Goal: Task Accomplishment & Management: Use online tool/utility

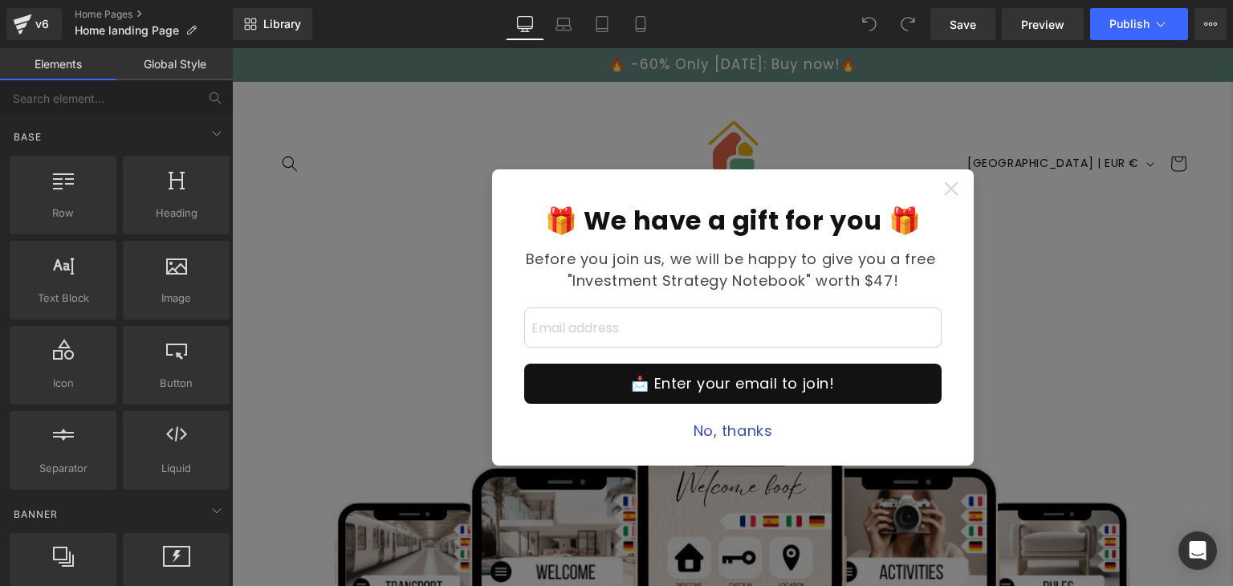
click at [947, 190] on icon at bounding box center [950, 187] width 13 height 13
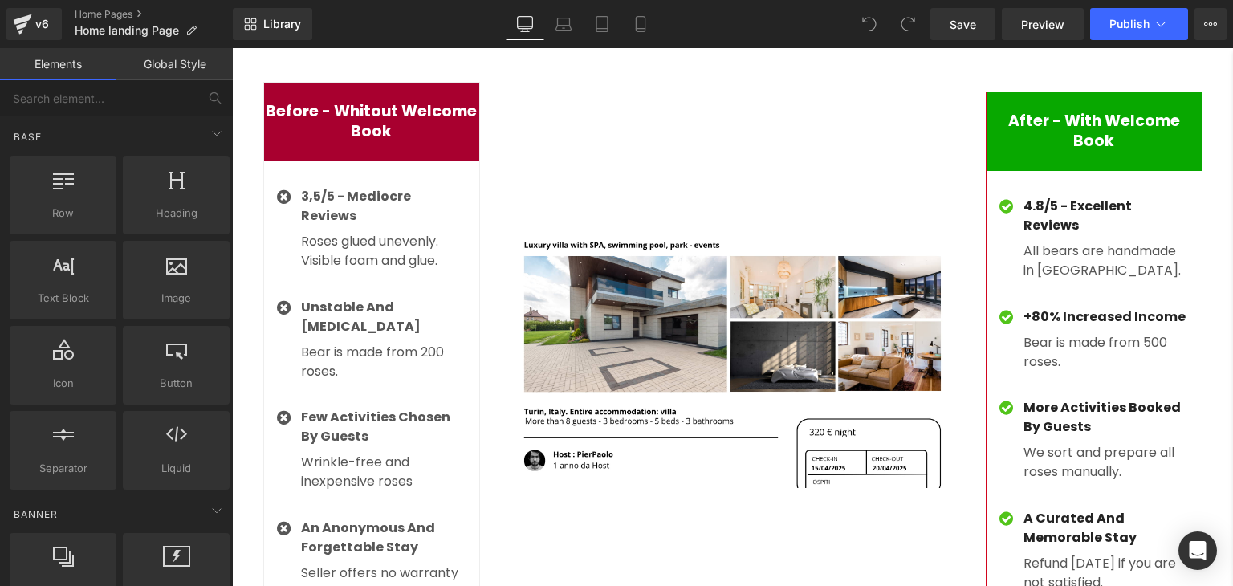
scroll to position [4048, 0]
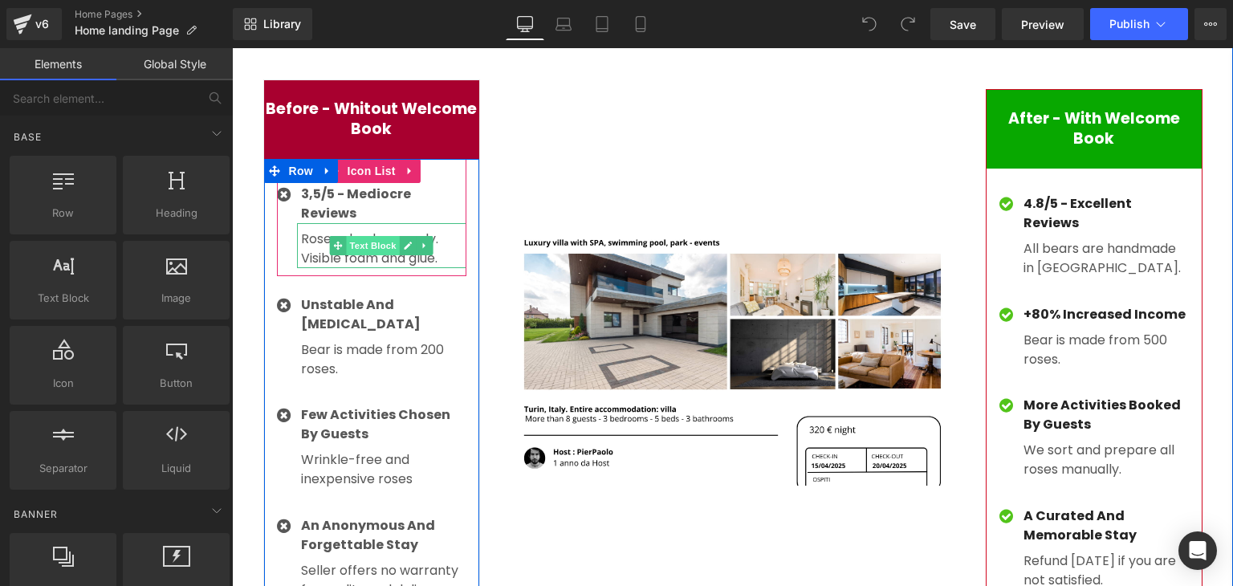
click at [382, 236] on span "Text Block" at bounding box center [373, 245] width 53 height 19
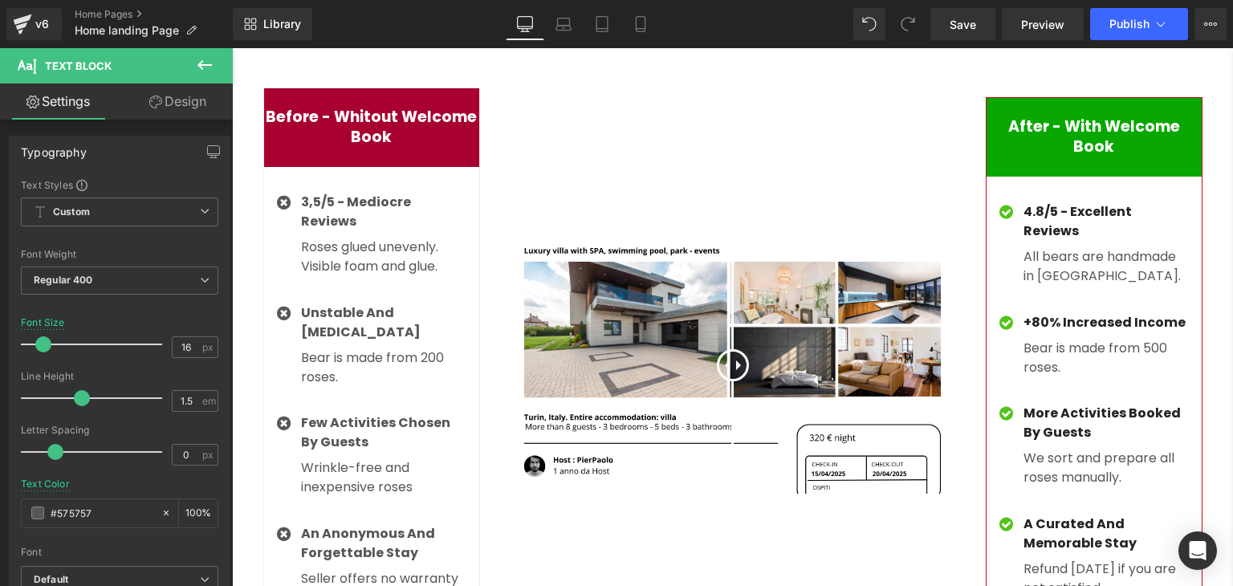
scroll to position [4084, 0]
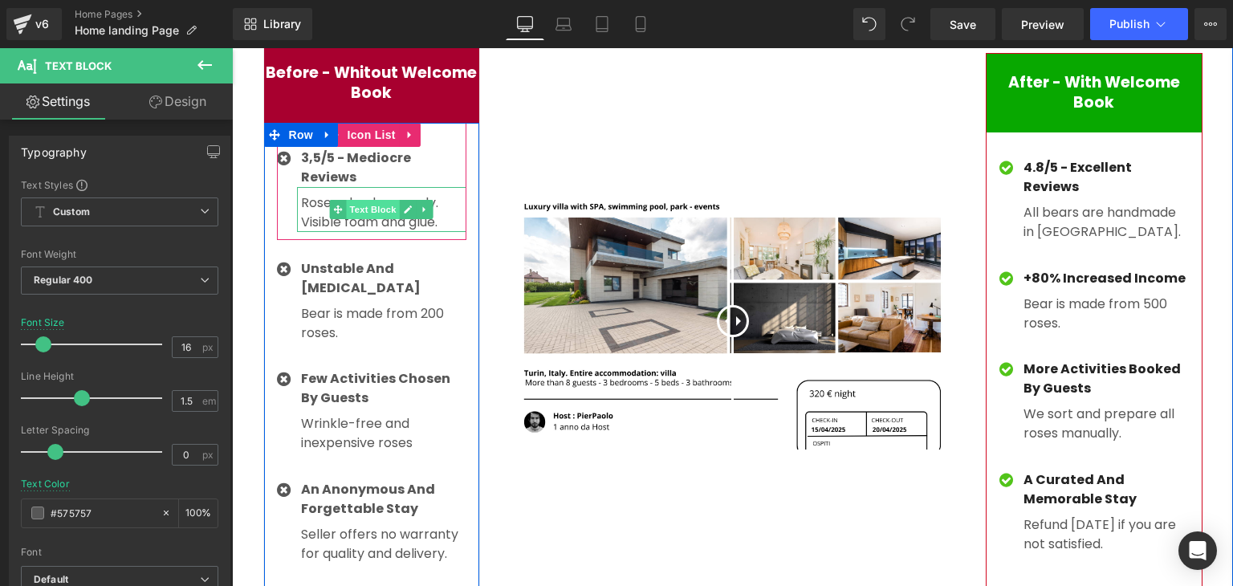
click at [373, 200] on span "Text Block" at bounding box center [373, 209] width 53 height 19
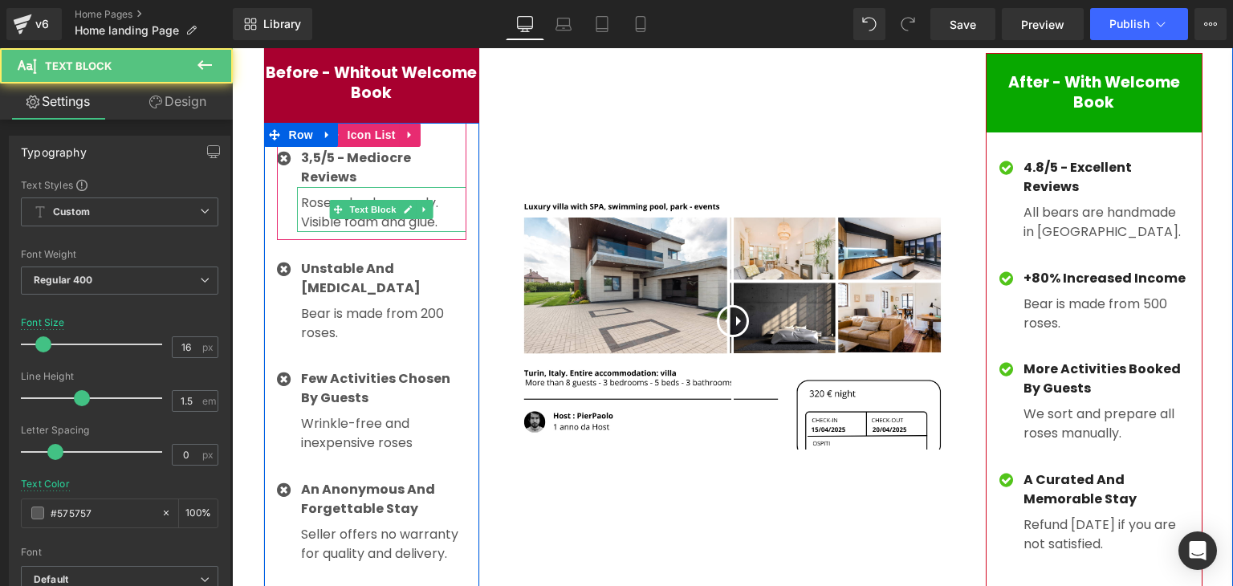
click at [411, 195] on p "Roses glued unevenly. Visible foam and glue." at bounding box center [383, 212] width 165 height 39
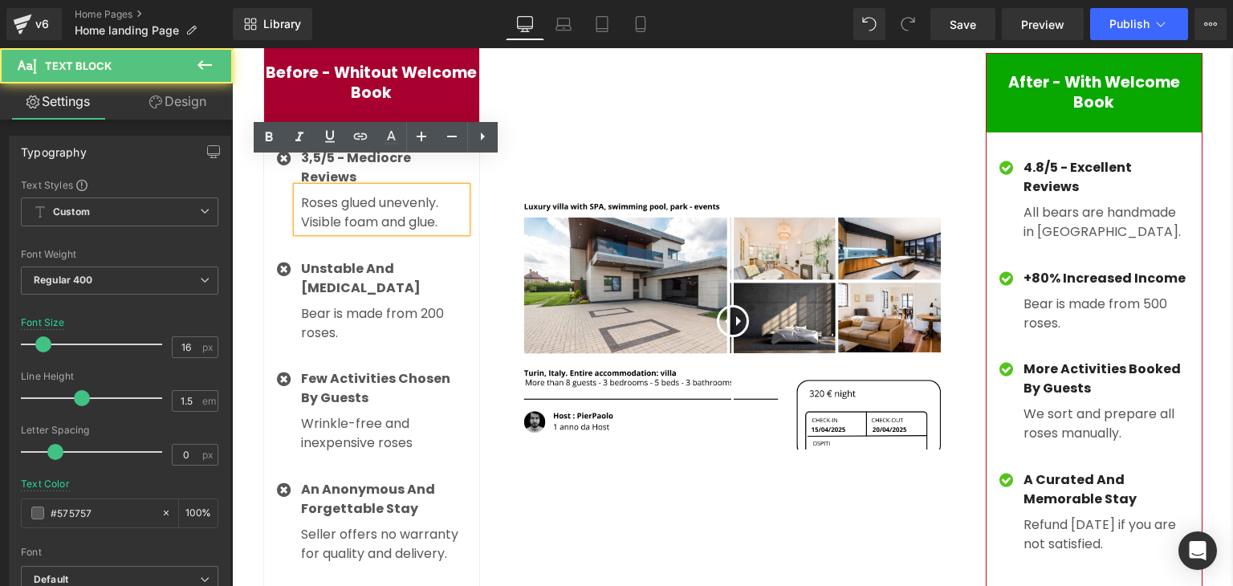
click at [411, 195] on p "Roses glued unevenly. Visible foam and glue." at bounding box center [383, 212] width 165 height 39
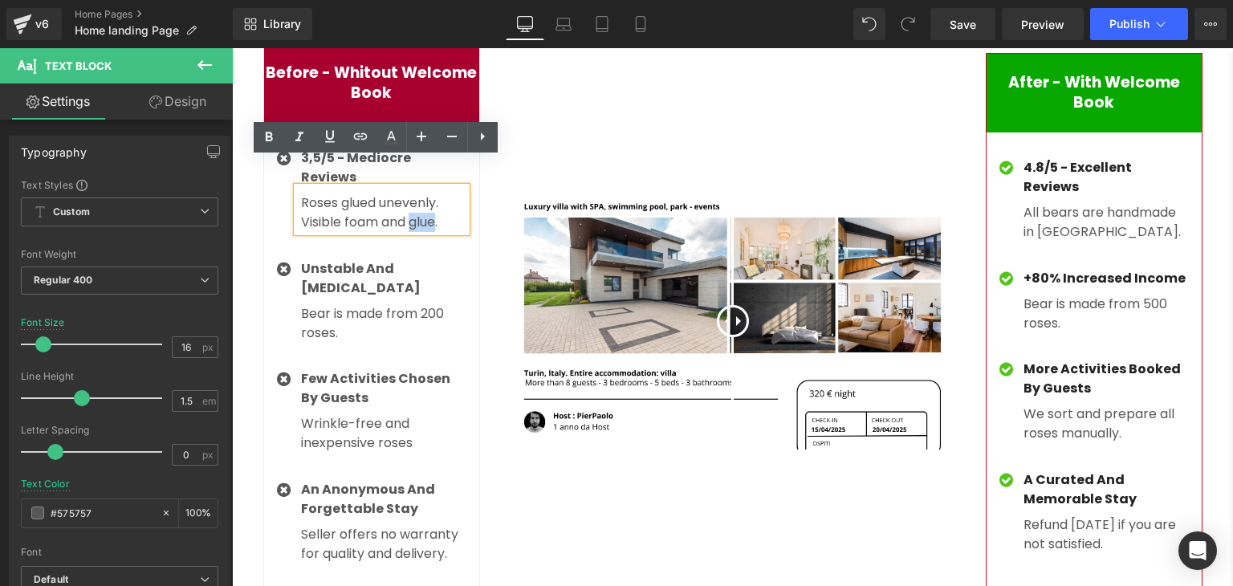
click at [411, 195] on p "Roses glued unevenly. Visible foam and glue." at bounding box center [383, 212] width 165 height 39
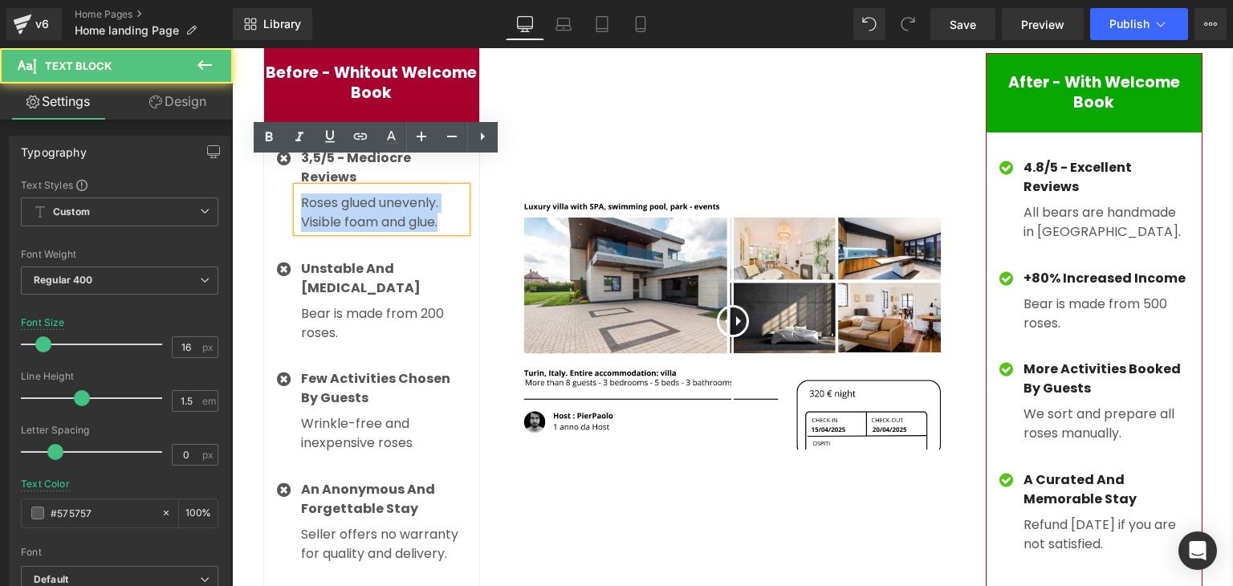
click at [411, 195] on p "Roses glued unevenly. Visible foam and glue." at bounding box center [383, 212] width 165 height 39
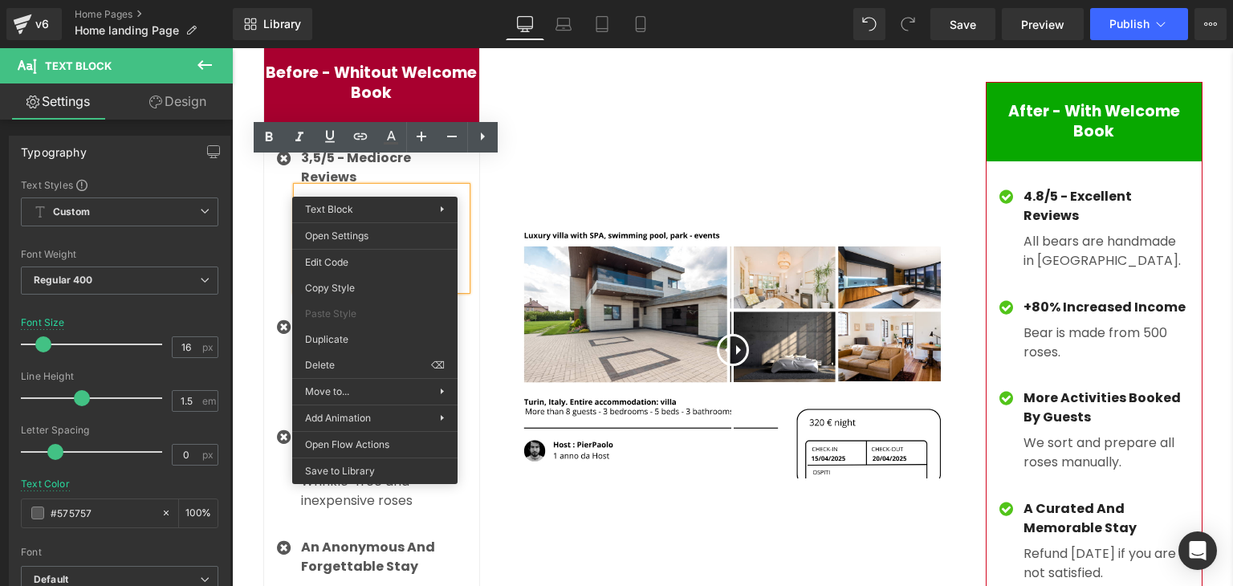
click at [482, 181] on div "Before - Whitout Welcome Book Heading Icon 3,5/5 - mediocre reviews Text Block …" at bounding box center [371, 349] width 241 height 613
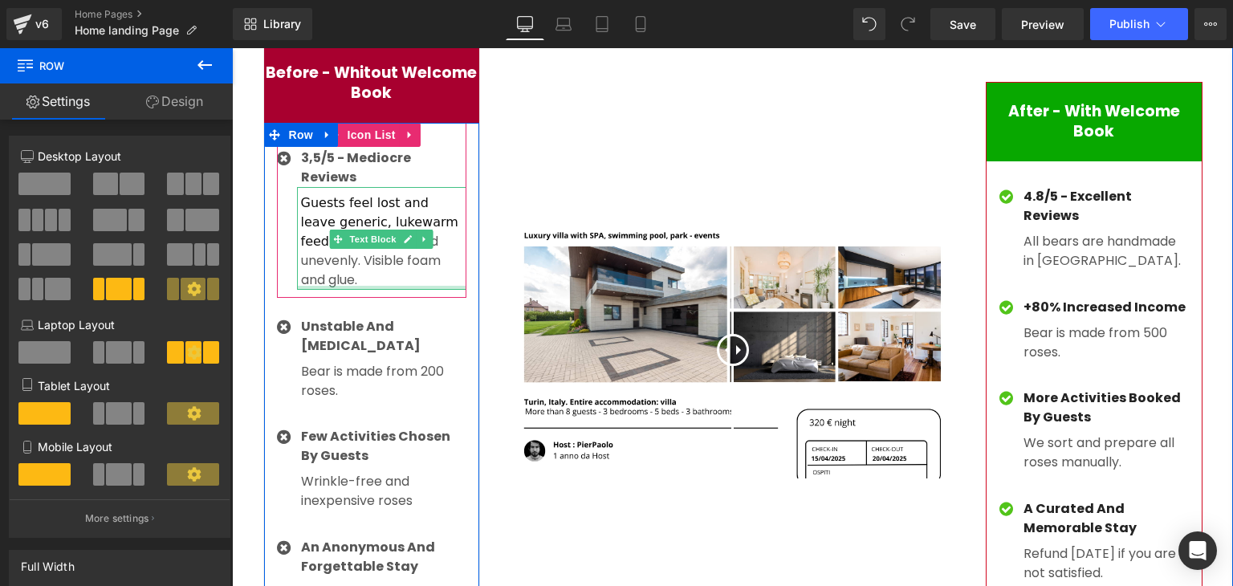
click at [327, 286] on div at bounding box center [381, 288] width 169 height 4
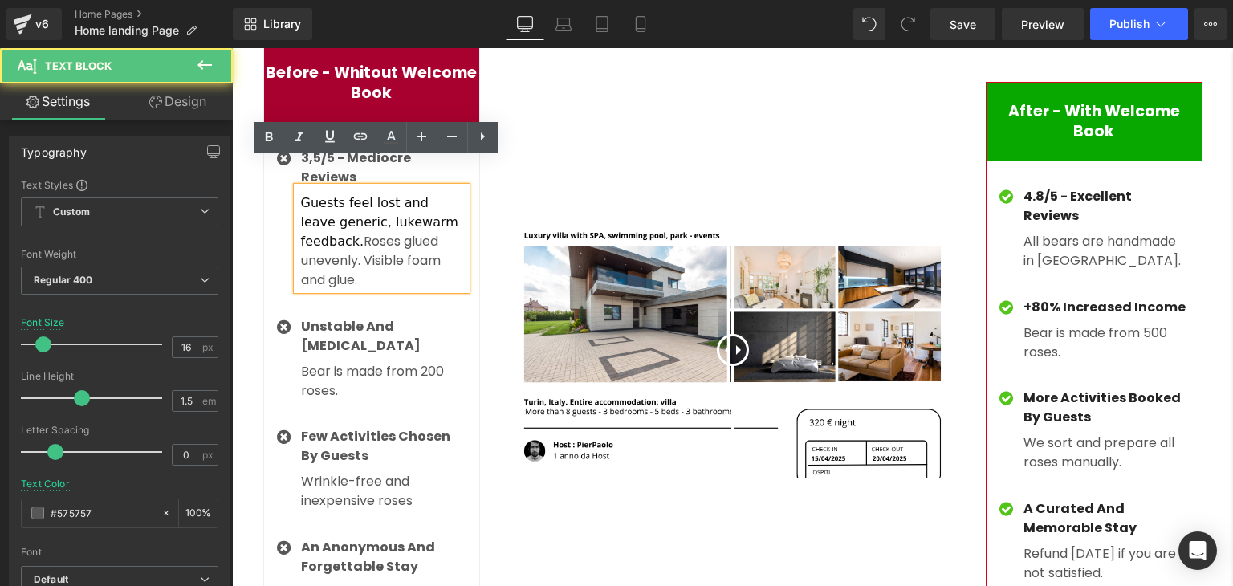
click at [333, 256] on p "Guests feel lost and leave generic, lukewarm feedback. Roses glued unevenly. Vi…" at bounding box center [383, 241] width 165 height 96
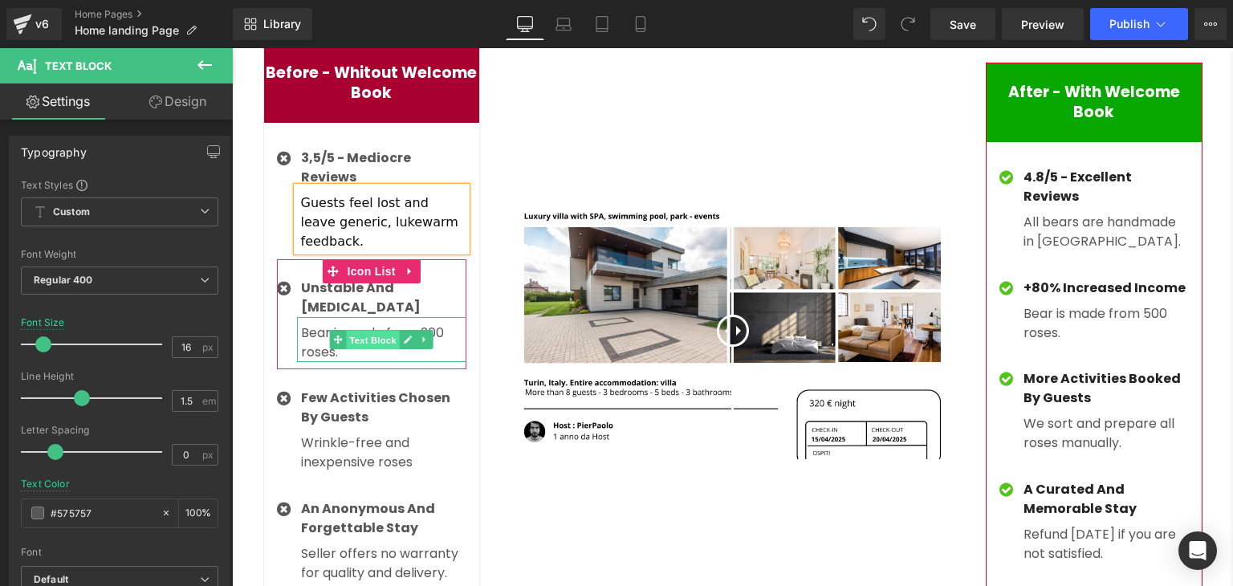
click at [356, 330] on span "Text Block" at bounding box center [373, 339] width 53 height 19
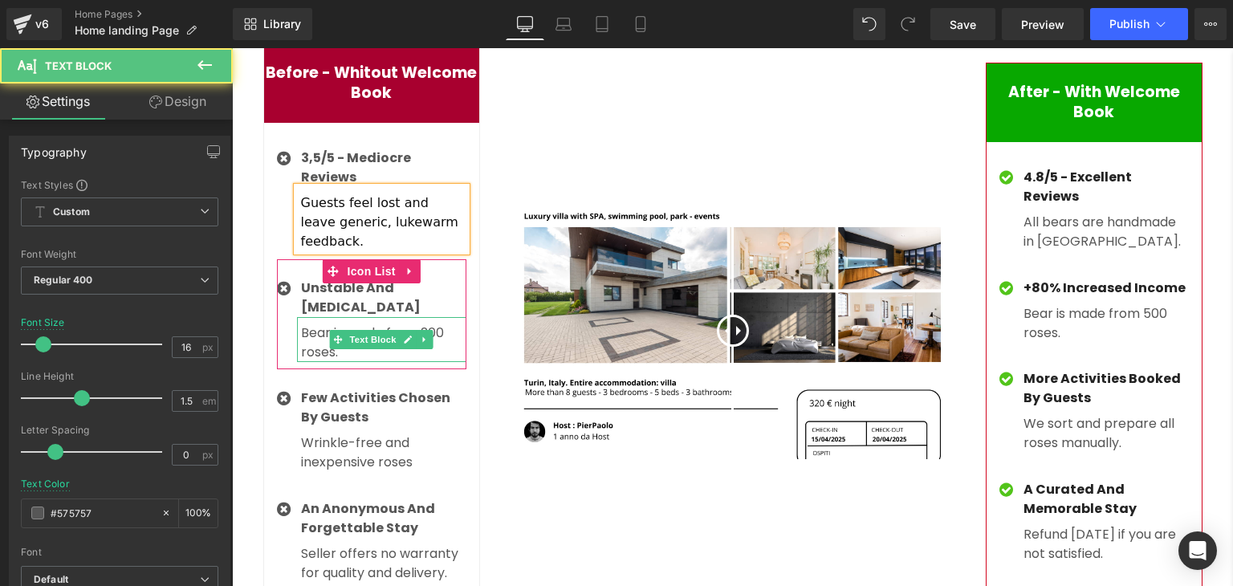
click at [305, 324] on p "Bear is made from 200 roses." at bounding box center [383, 343] width 165 height 39
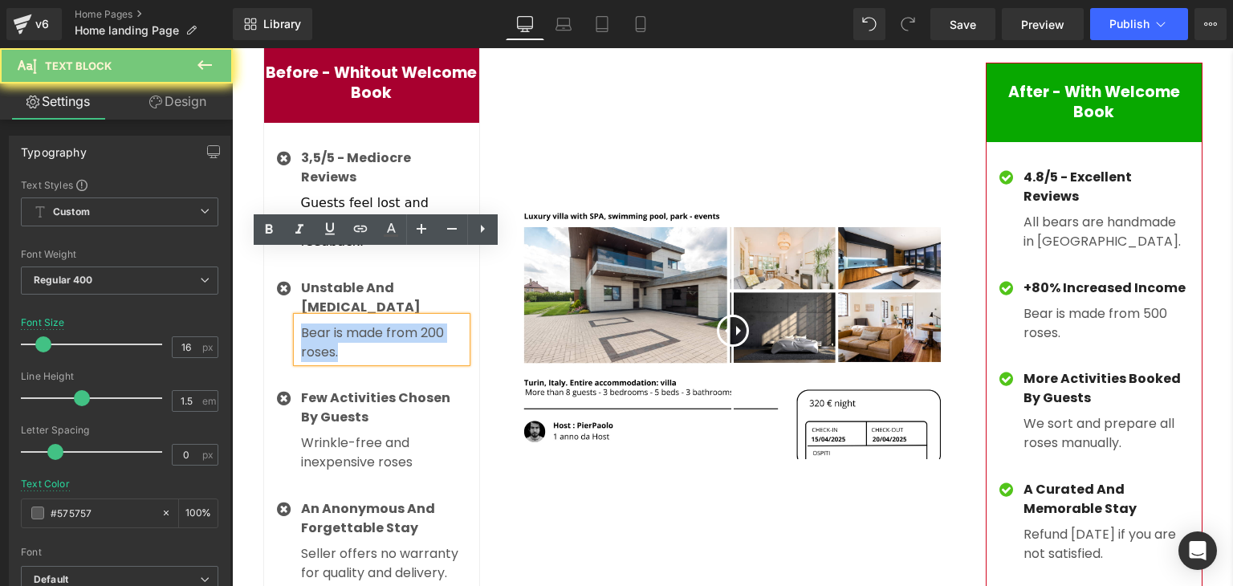
click at [305, 324] on p "Bear is made from 200 roses." at bounding box center [383, 343] width 165 height 39
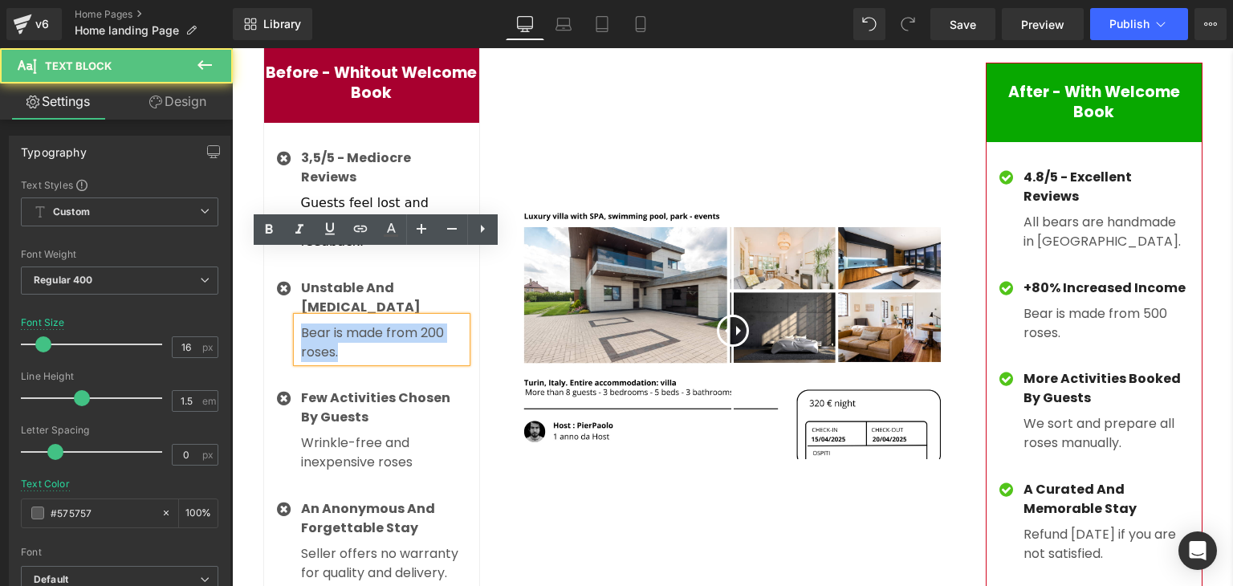
click at [348, 324] on p "Bear is made from 200 roses." at bounding box center [383, 343] width 165 height 39
click at [301, 324] on p "Bear is made from 200 roses." at bounding box center [383, 343] width 165 height 39
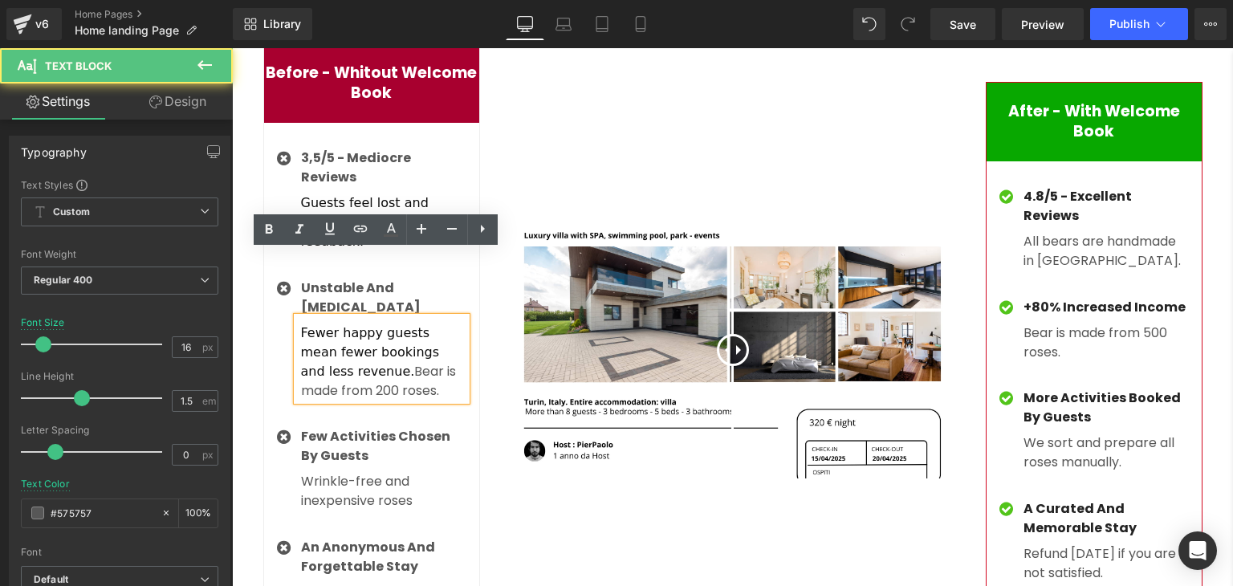
click at [352, 324] on p "Fewer happy guests mean fewer bookings and less revenue. Bear is made from 200 …" at bounding box center [383, 362] width 165 height 77
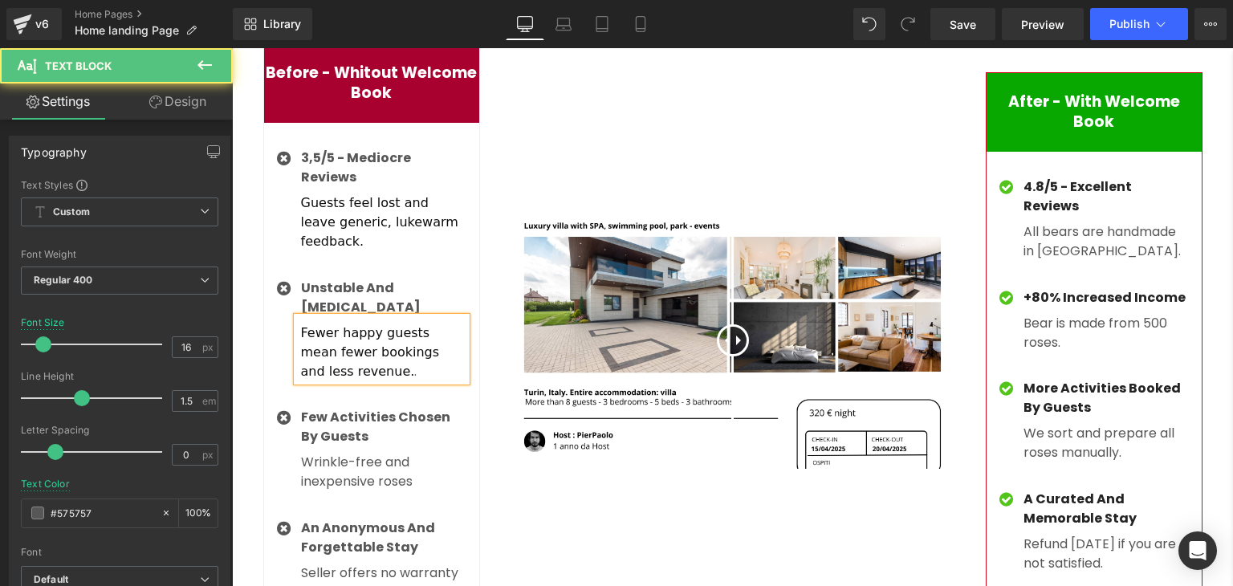
click at [352, 324] on p "Fewer happy guests mean fewer bookings and less revenue. ." at bounding box center [383, 353] width 165 height 58
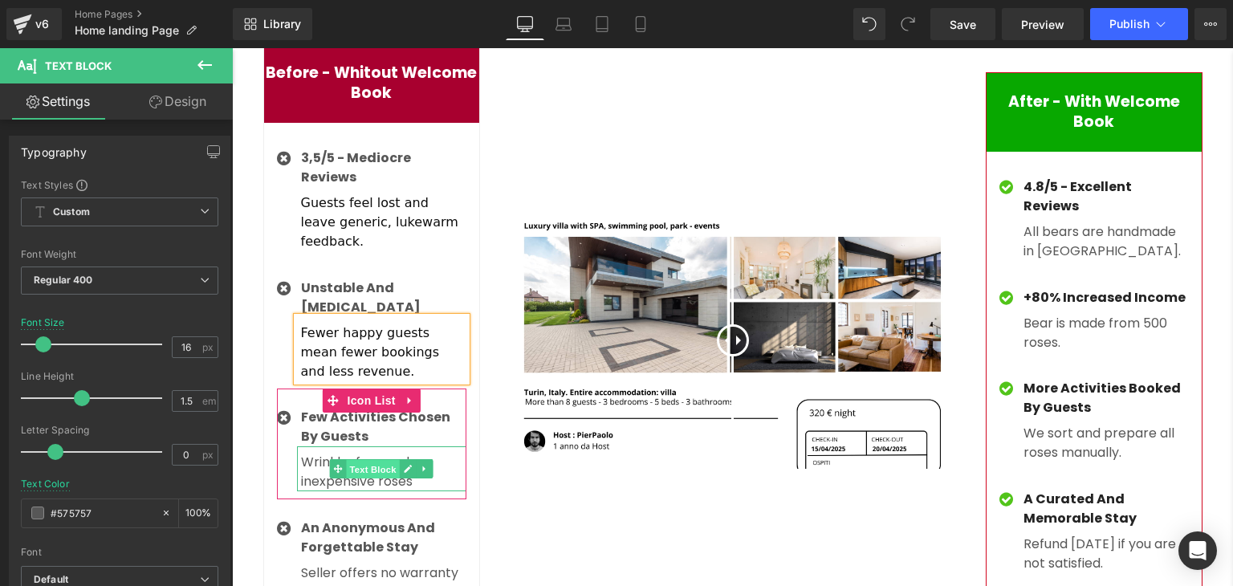
click at [350, 460] on span "Text Block" at bounding box center [373, 469] width 53 height 19
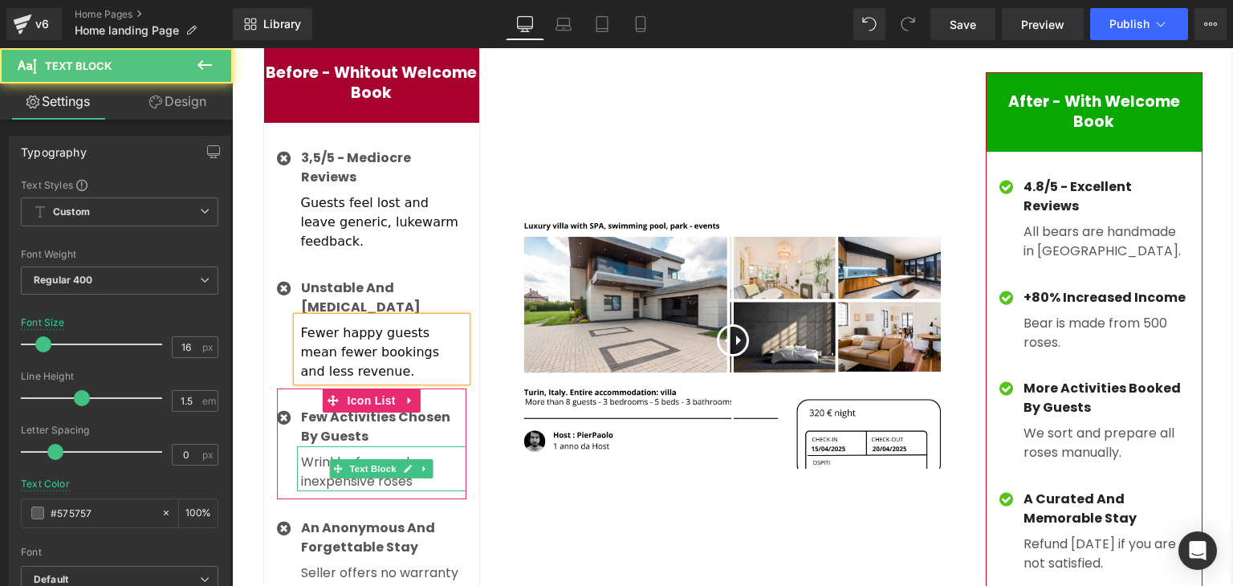
click at [310, 453] on p "Wrinkle-free and inexpensive roses" at bounding box center [383, 472] width 165 height 39
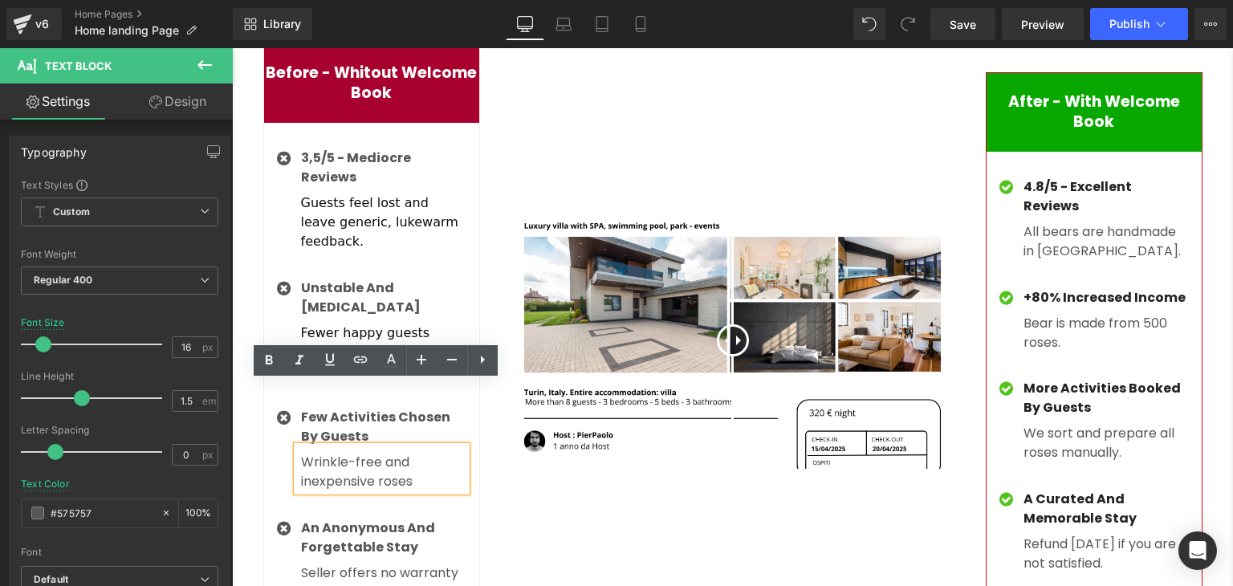
click at [301, 453] on p "Wrinkle-free and inexpensive roses" at bounding box center [383, 472] width 165 height 39
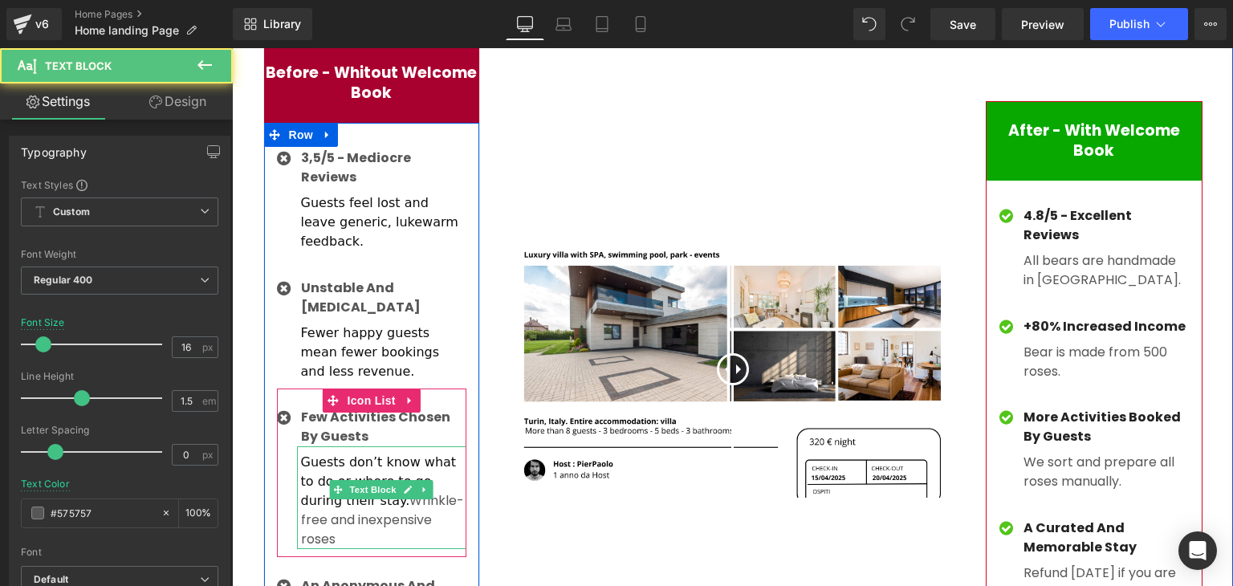
click at [403, 461] on p "Guests don’t know what to do or where to go during their stay. Wrinkle-free and…" at bounding box center [383, 501] width 165 height 96
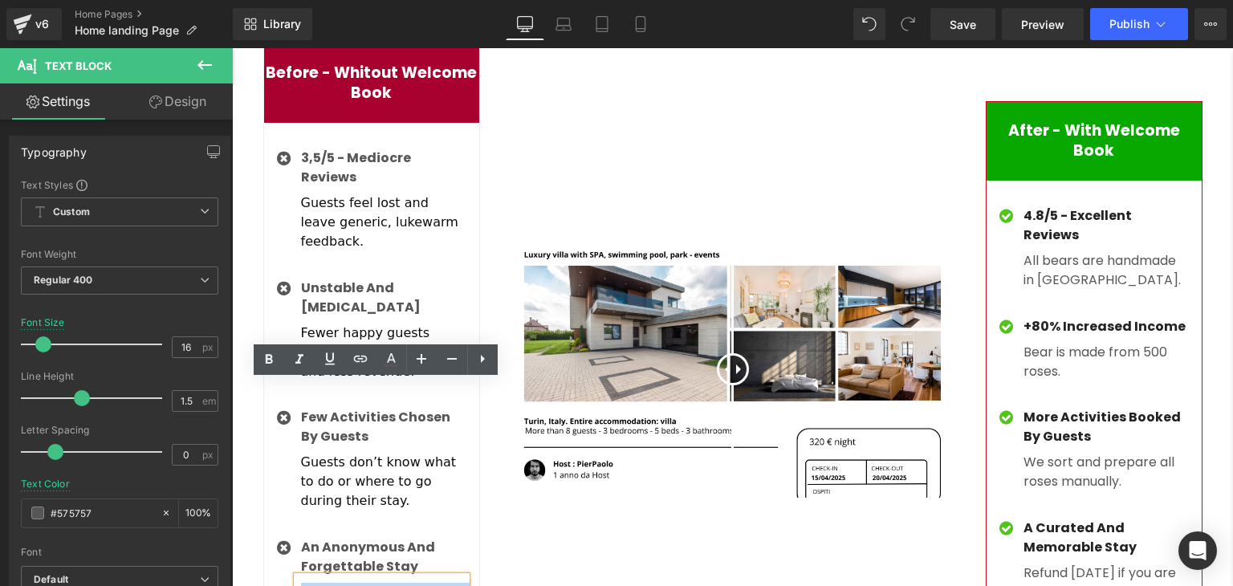
scroll to position [4215, 0]
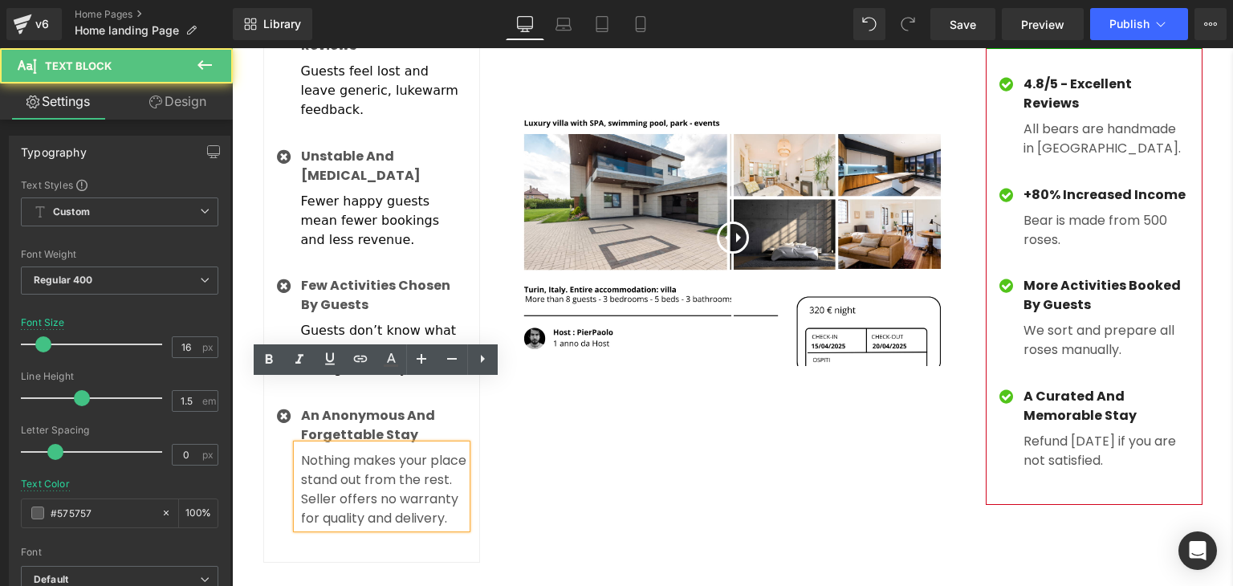
click at [411, 490] on p "Seller offers no warranty for quality and delivery." at bounding box center [383, 509] width 165 height 39
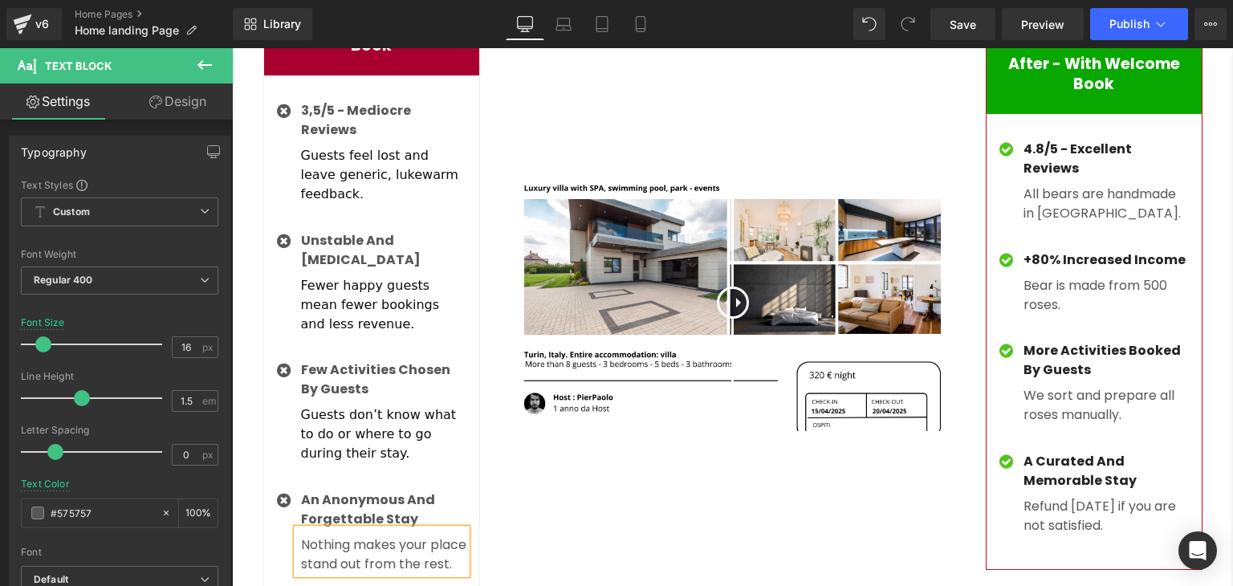
scroll to position [4128, 0]
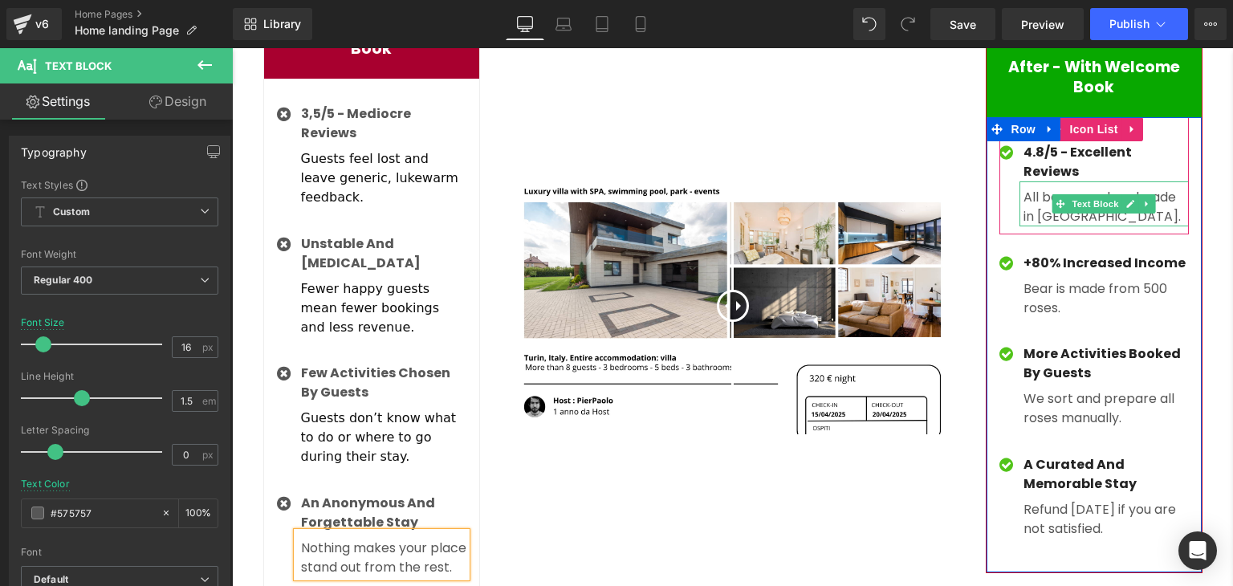
click at [1034, 188] on p "All bears are handmade in [GEOGRAPHIC_DATA]." at bounding box center [1106, 207] width 165 height 39
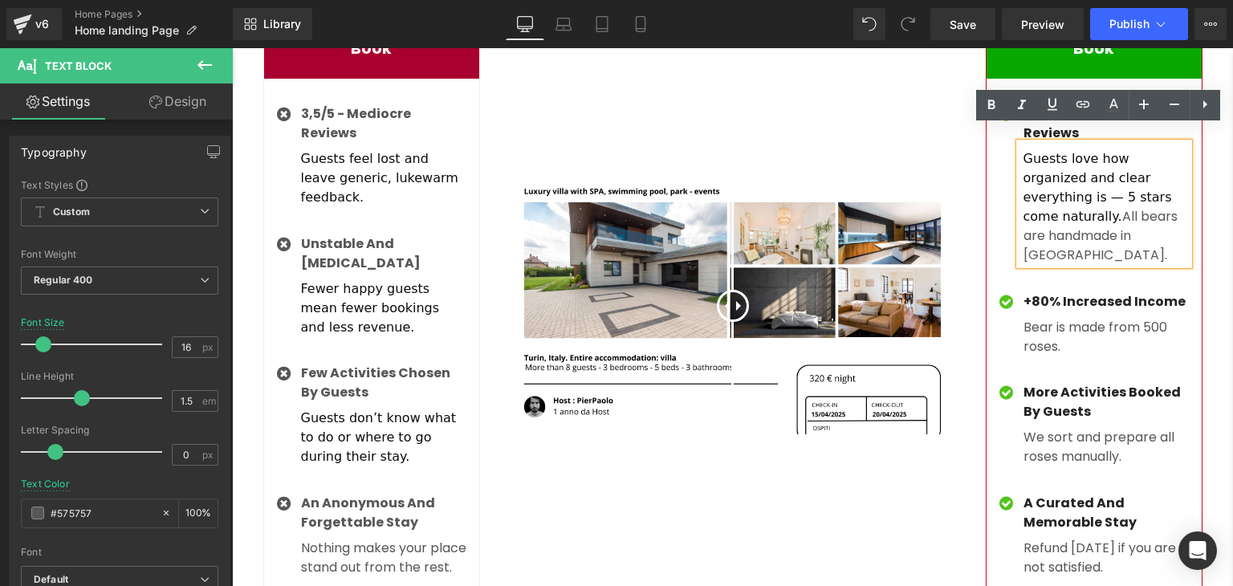
scroll to position [4098, 0]
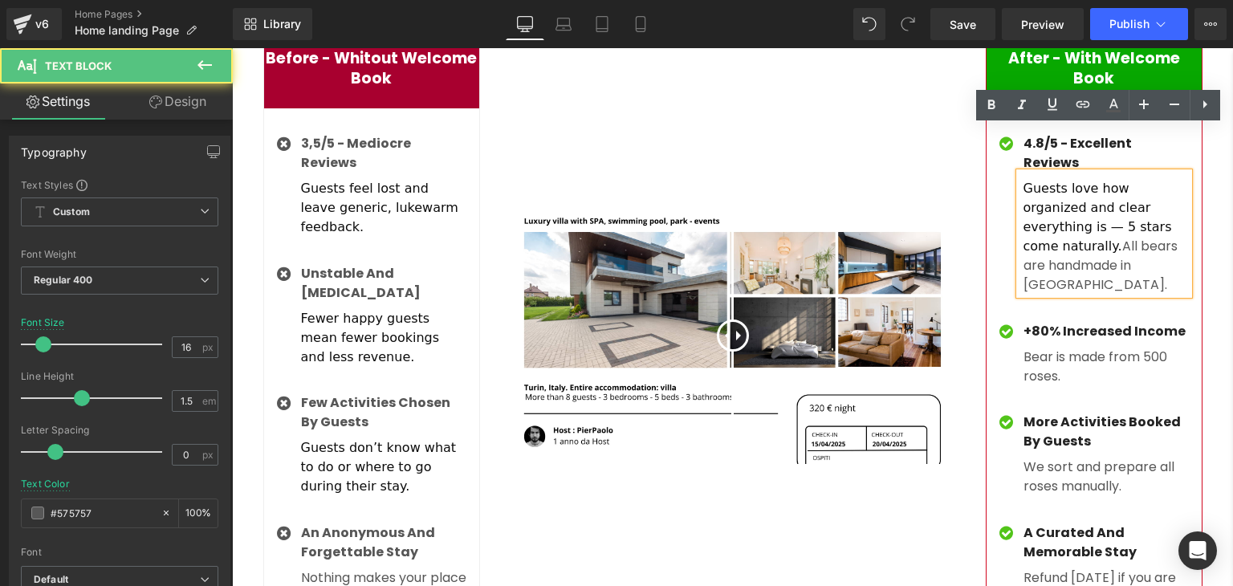
click at [1064, 222] on p "Guests love how organized and clear everything is — 5 stars come naturally. All…" at bounding box center [1106, 237] width 165 height 116
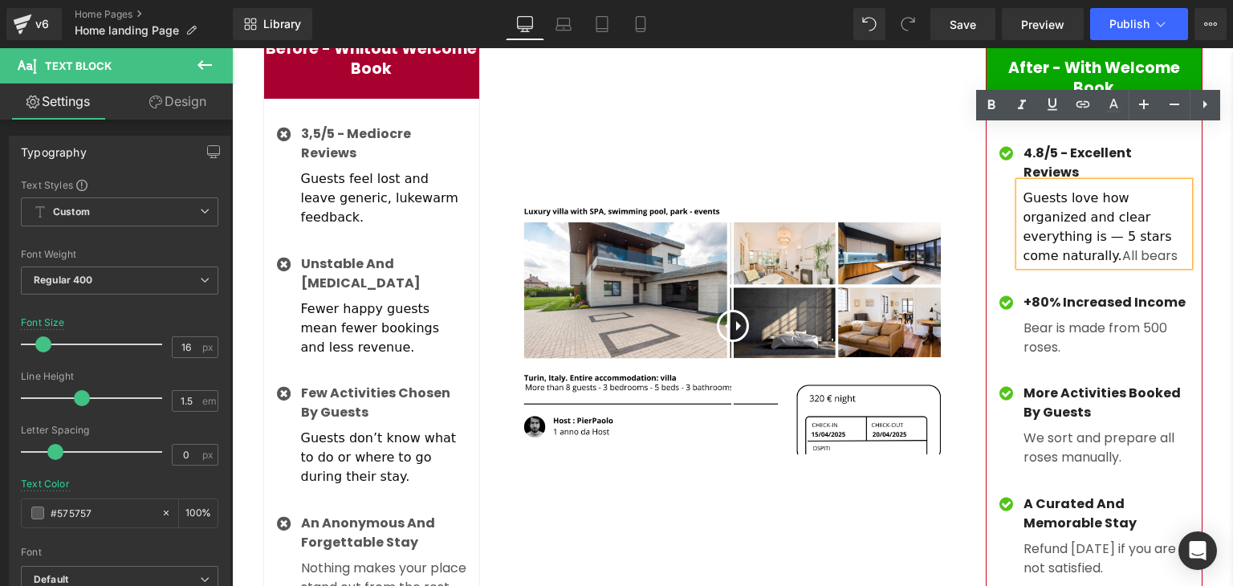
scroll to position [4118, 0]
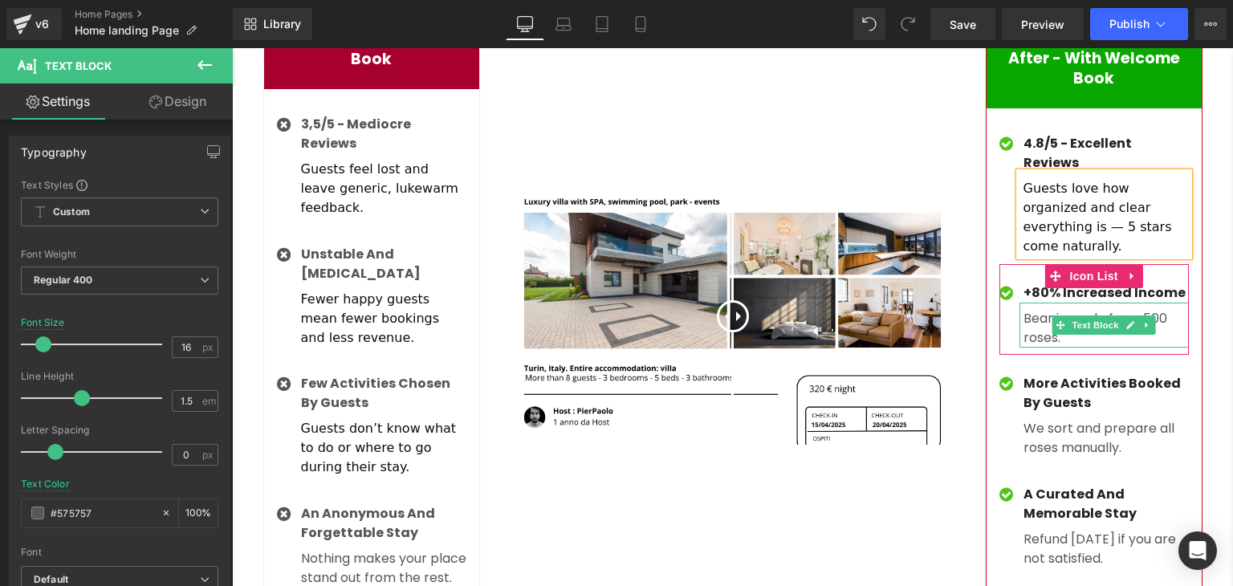
click at [1028, 309] on p "Bear is made from 500 roses." at bounding box center [1106, 328] width 165 height 39
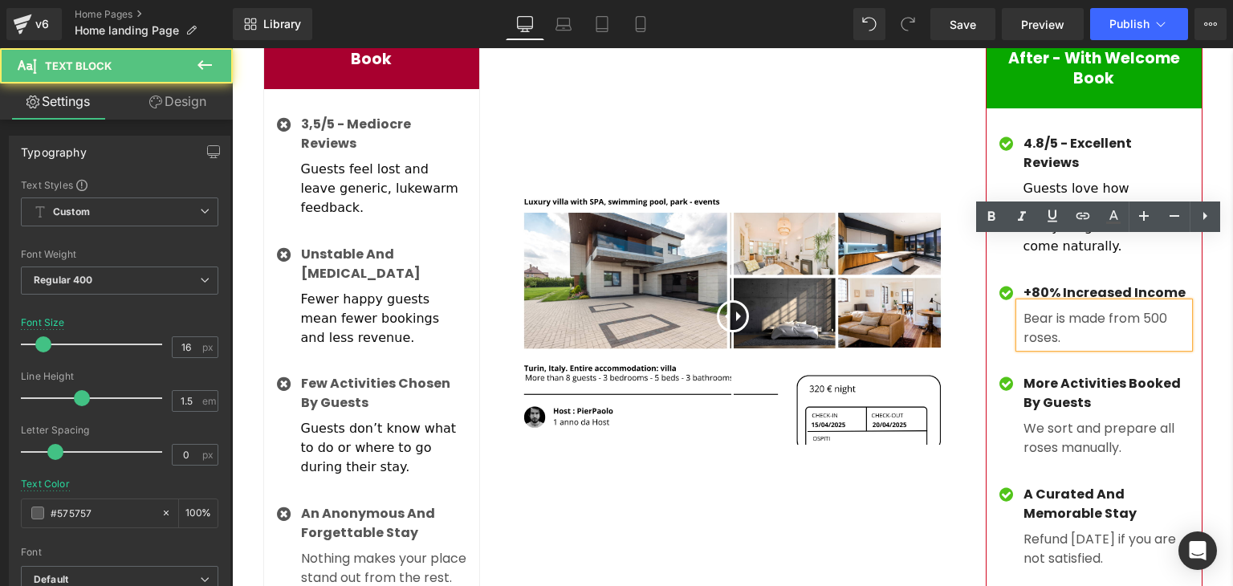
click at [1024, 309] on p "Bear is made from 500 roses." at bounding box center [1106, 328] width 165 height 39
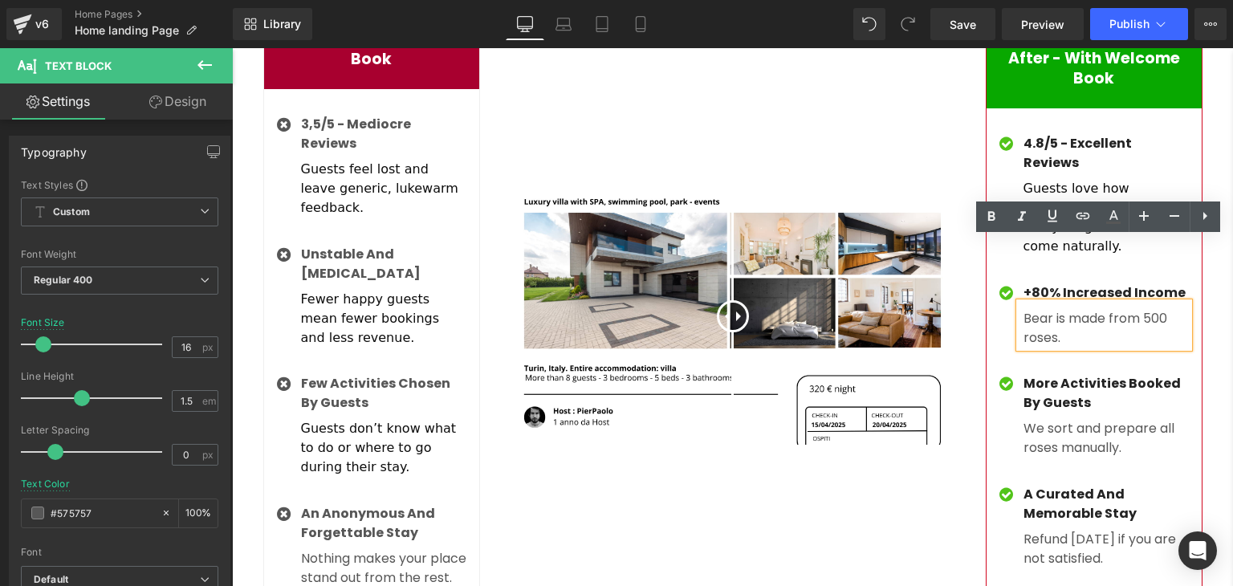
scroll to position [4097, 0]
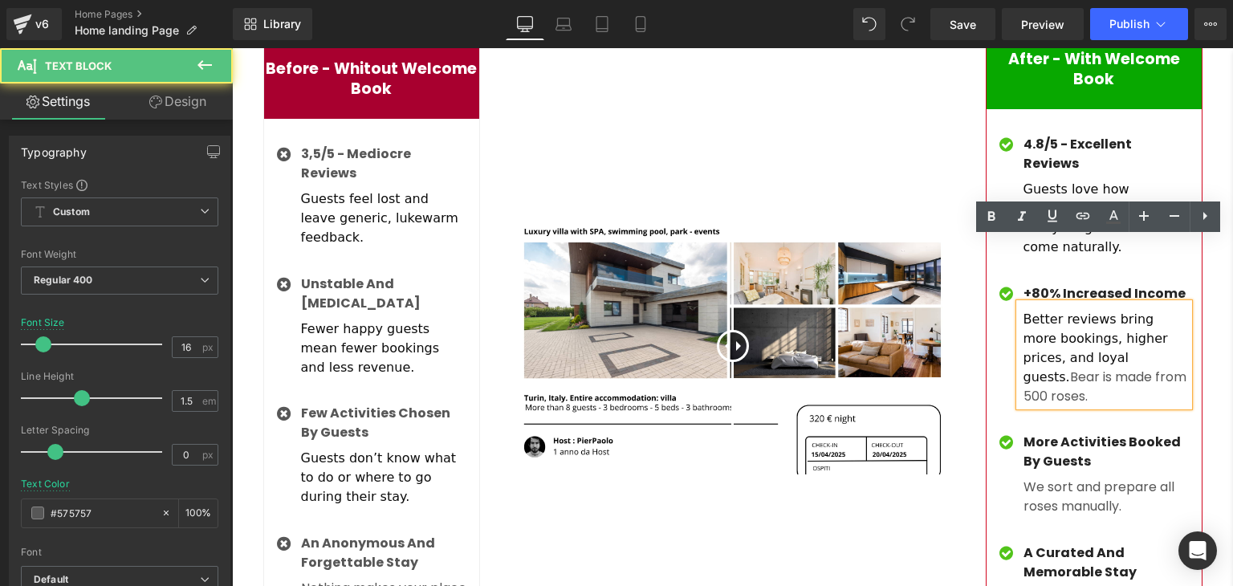
click at [1111, 317] on p "Better reviews bring more bookings, higher prices, and loyal guests. Bear is ma…" at bounding box center [1106, 358] width 165 height 96
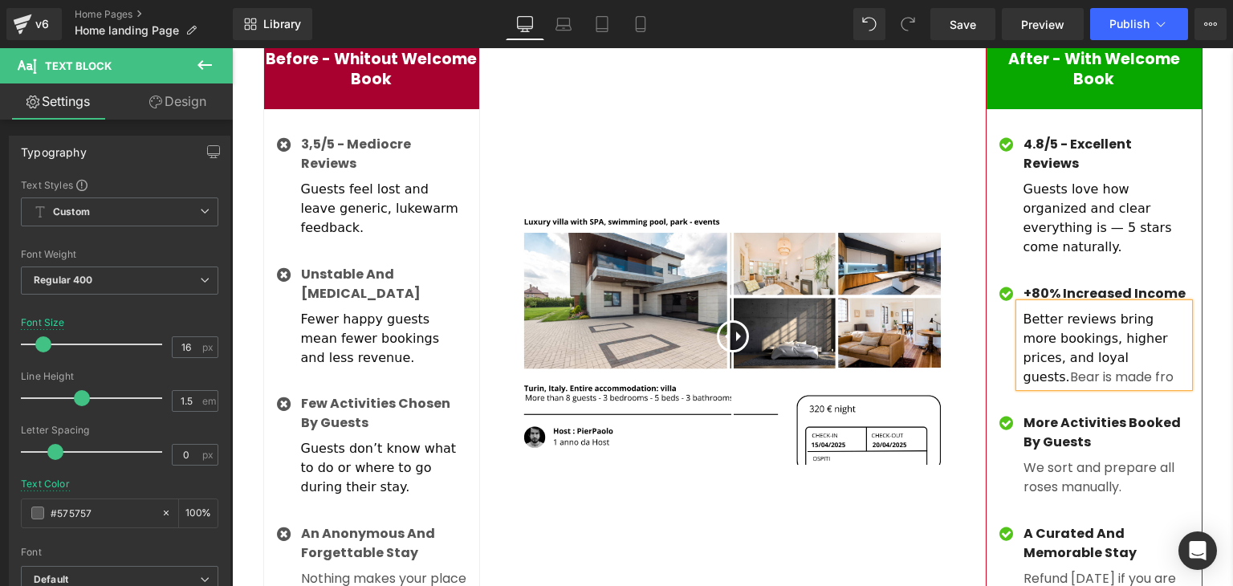
scroll to position [4107, 0]
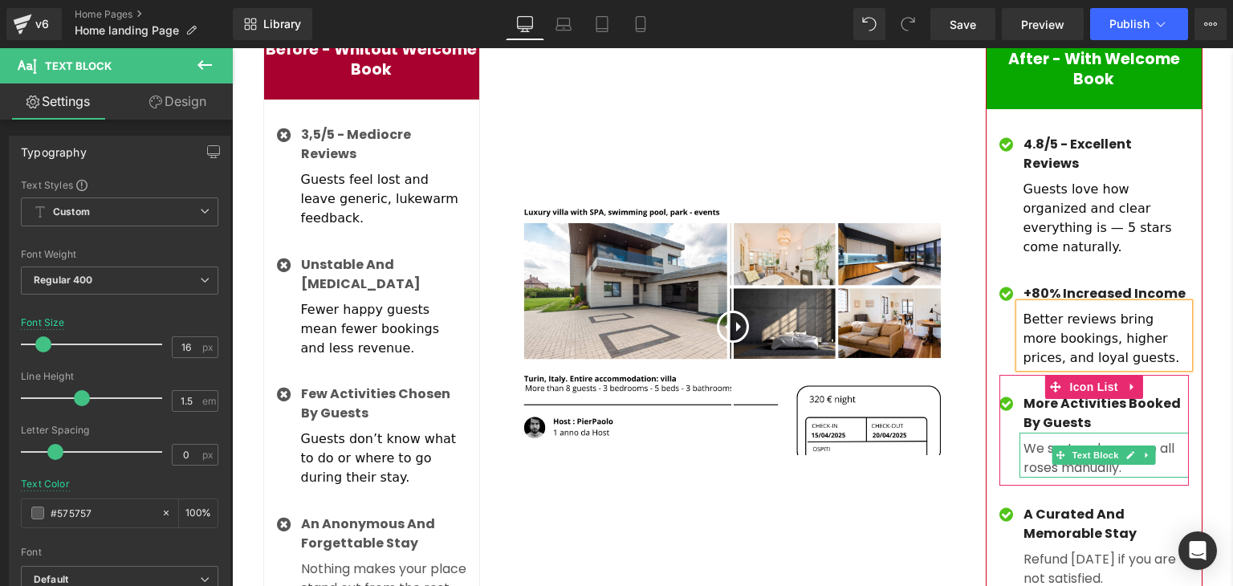
click at [1024, 439] on p "We sort and prepare all roses manually." at bounding box center [1106, 458] width 165 height 39
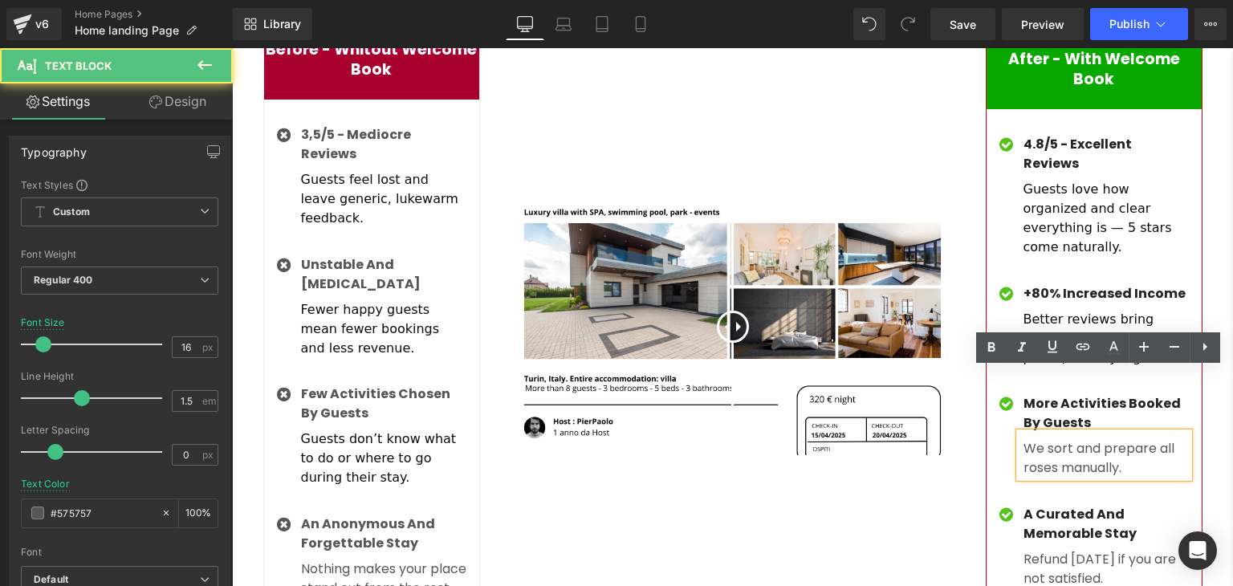
click at [1024, 439] on p "We sort and prepare all roses manually." at bounding box center [1106, 458] width 165 height 39
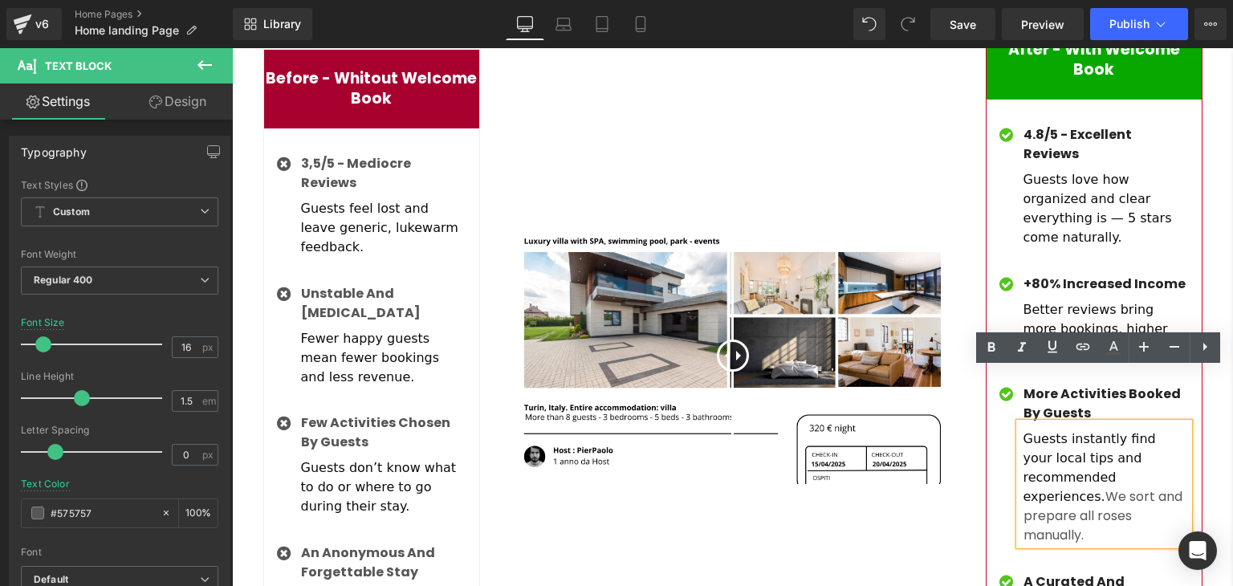
scroll to position [4097, 0]
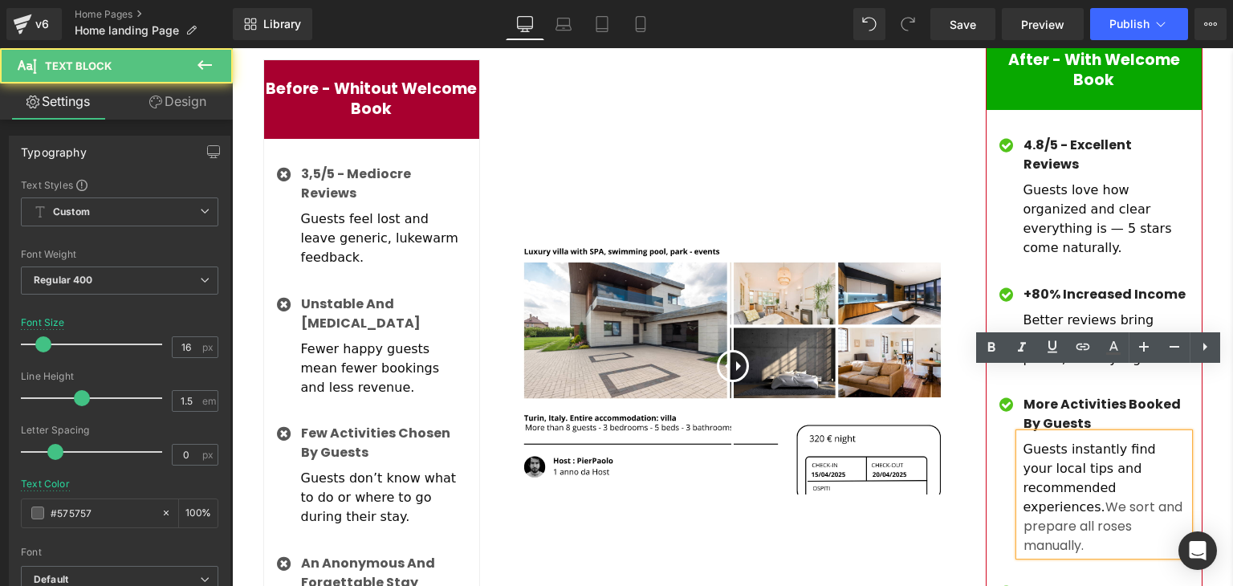
click at [1174, 450] on p "Guests instantly find your local tips and recommended experiences. We sort and …" at bounding box center [1106, 498] width 165 height 116
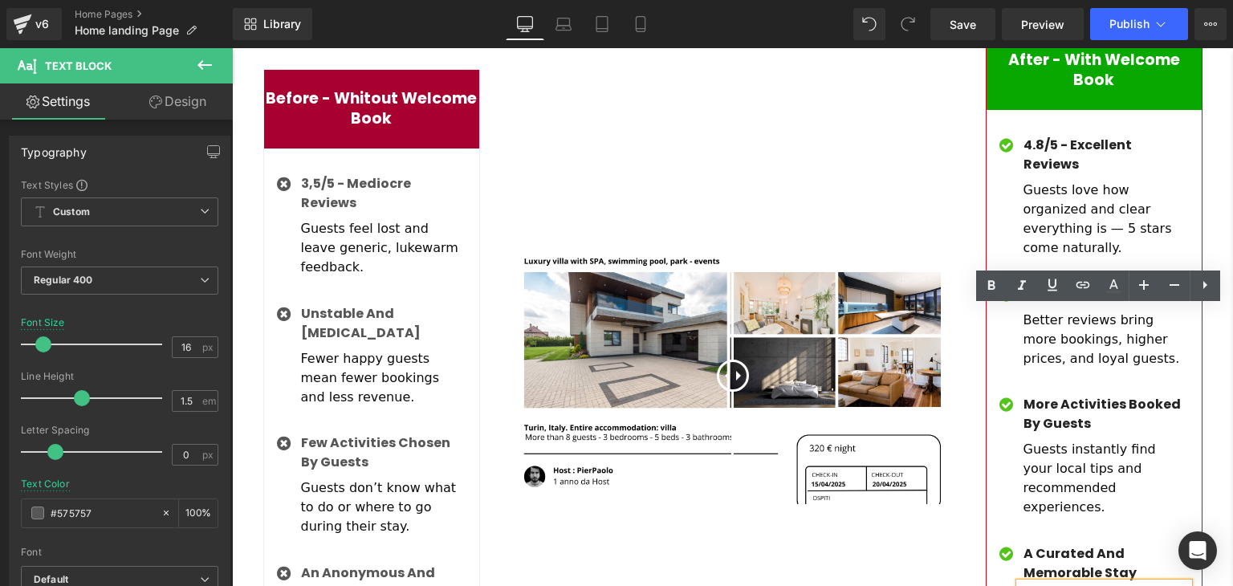
scroll to position [4289, 0]
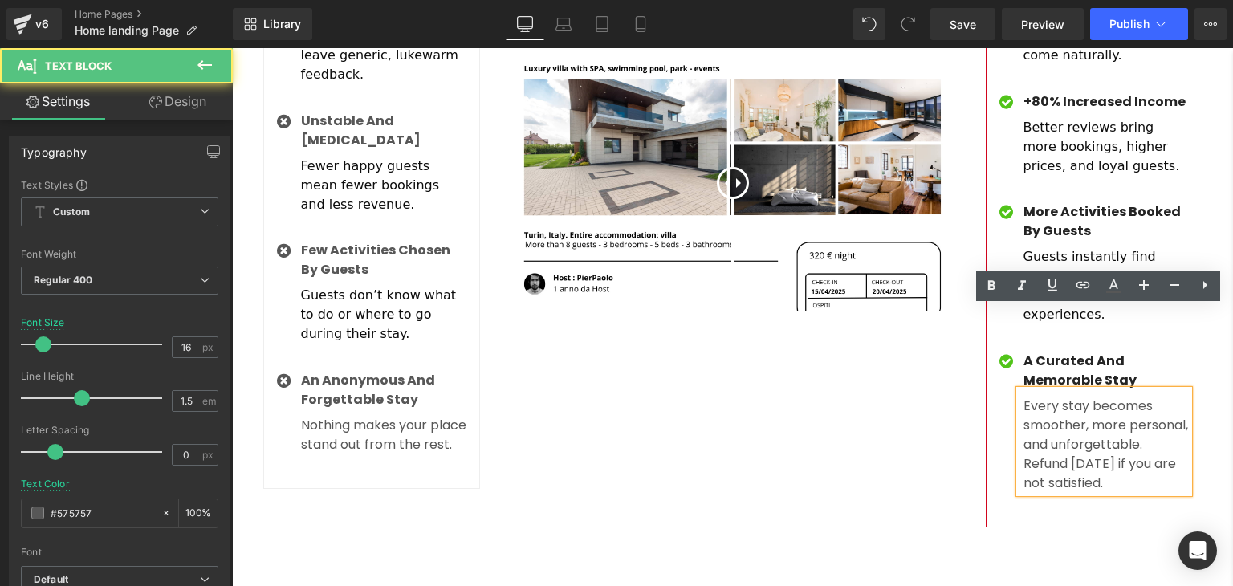
click at [1128, 454] on p "Refund [DATE] if you are not satisfied." at bounding box center [1106, 473] width 165 height 39
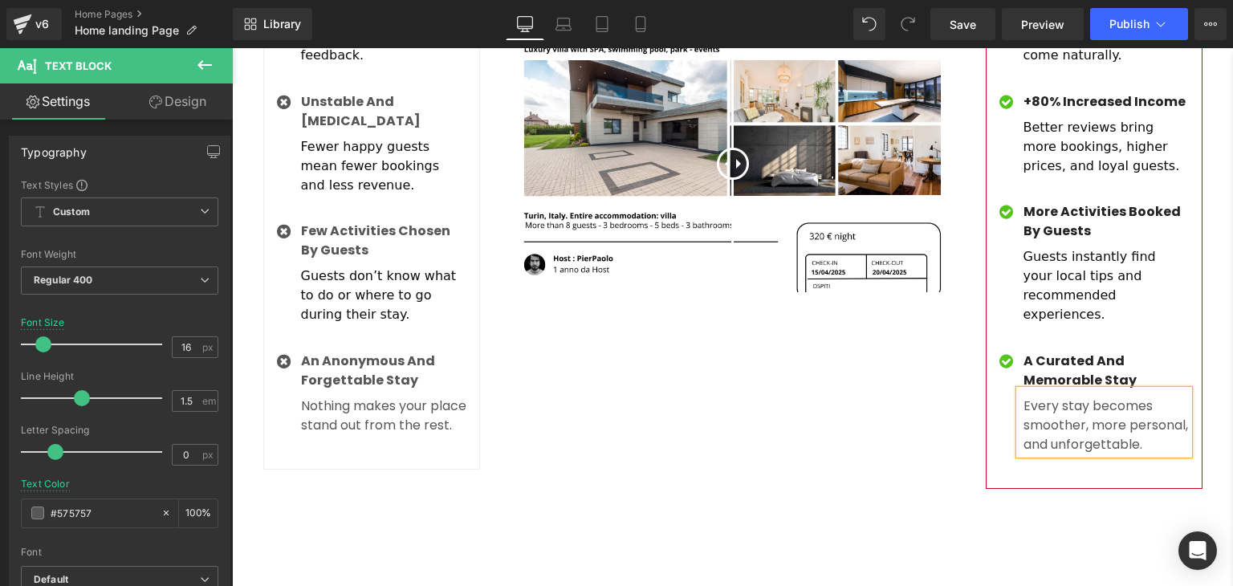
click at [929, 343] on div "Before and After Images" at bounding box center [733, 163] width 482 height 651
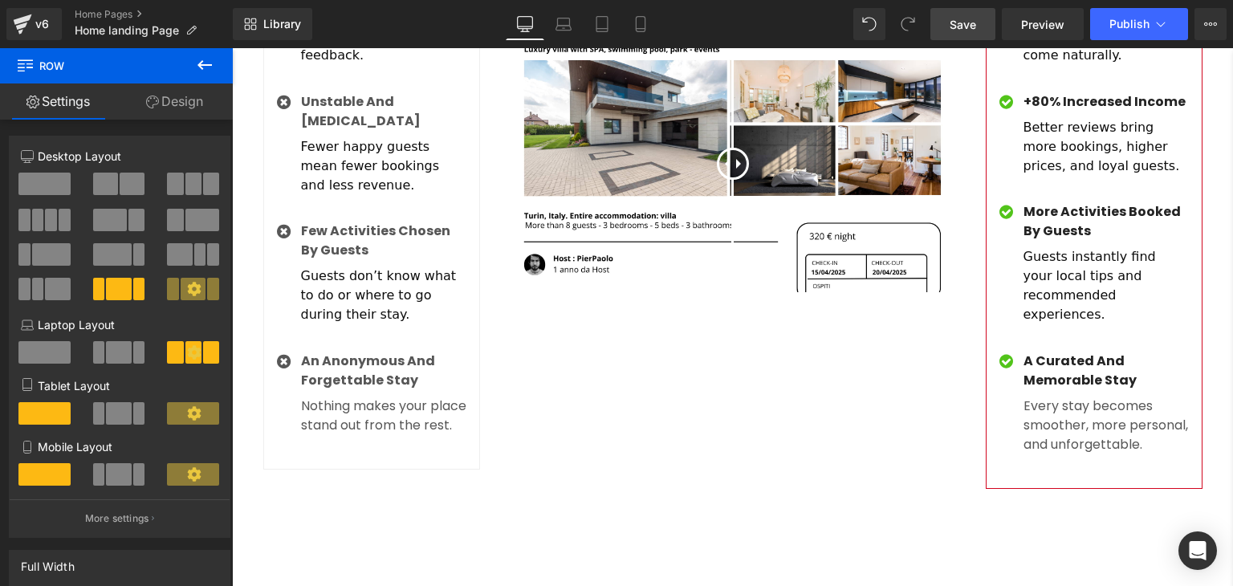
click at [974, 25] on span "Save" at bounding box center [963, 24] width 26 height 17
click at [1121, 30] on span "Publish" at bounding box center [1129, 24] width 40 height 13
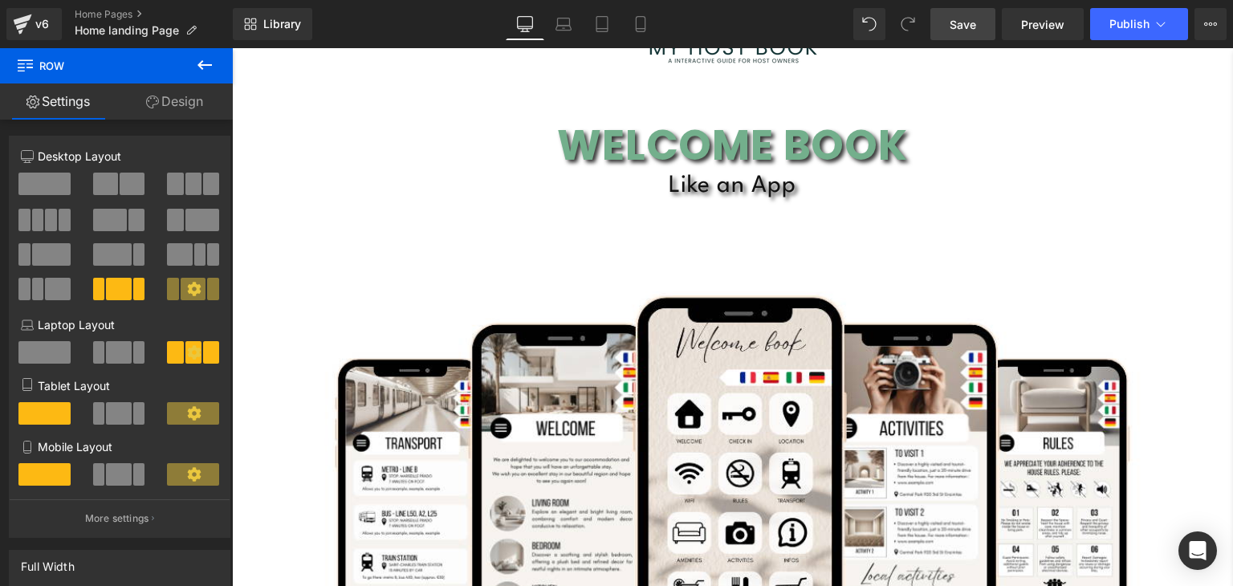
scroll to position [0, 0]
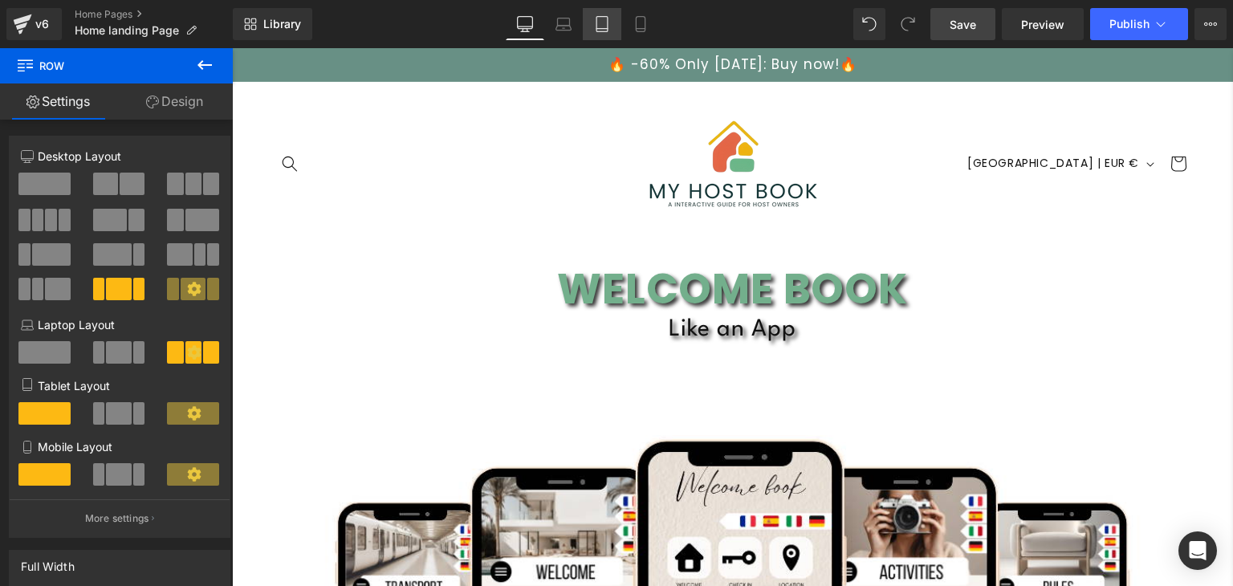
click at [593, 26] on link "Tablet" at bounding box center [602, 24] width 39 height 32
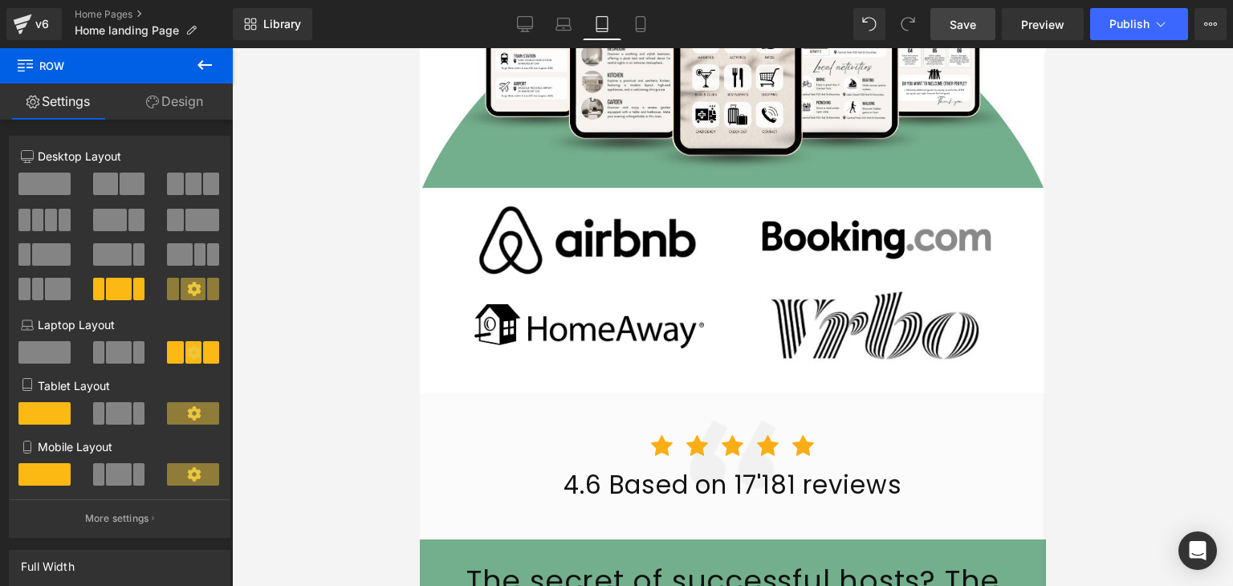
scroll to position [528, 0]
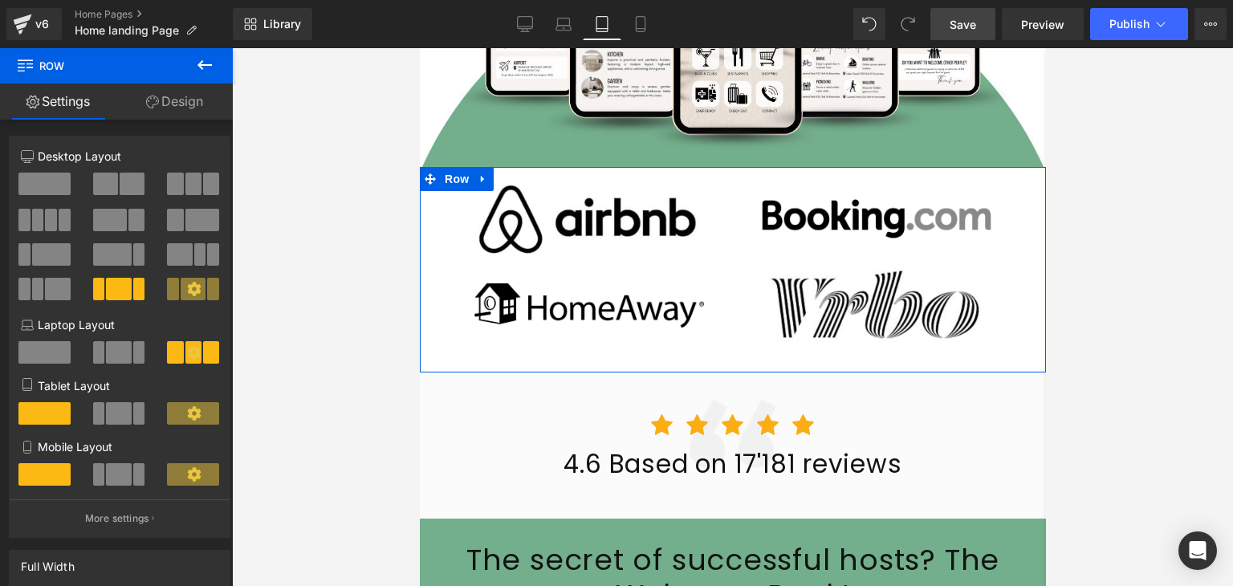
click at [453, 259] on div "Image" at bounding box center [588, 304] width 287 height 101
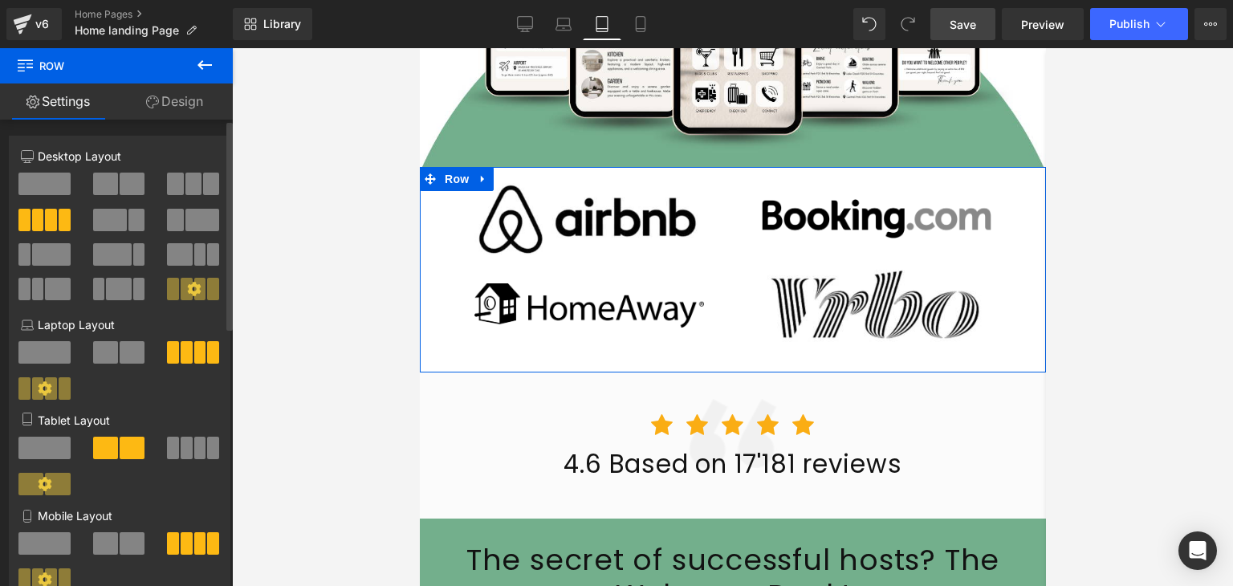
click at [184, 447] on span at bounding box center [187, 448] width 12 height 22
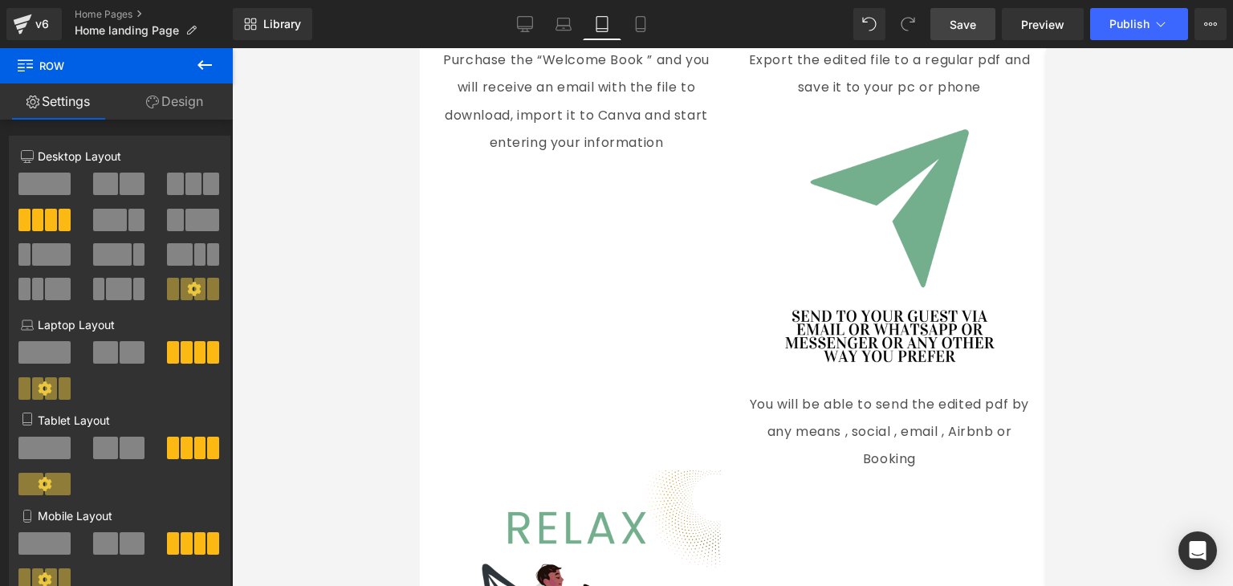
scroll to position [4903, 0]
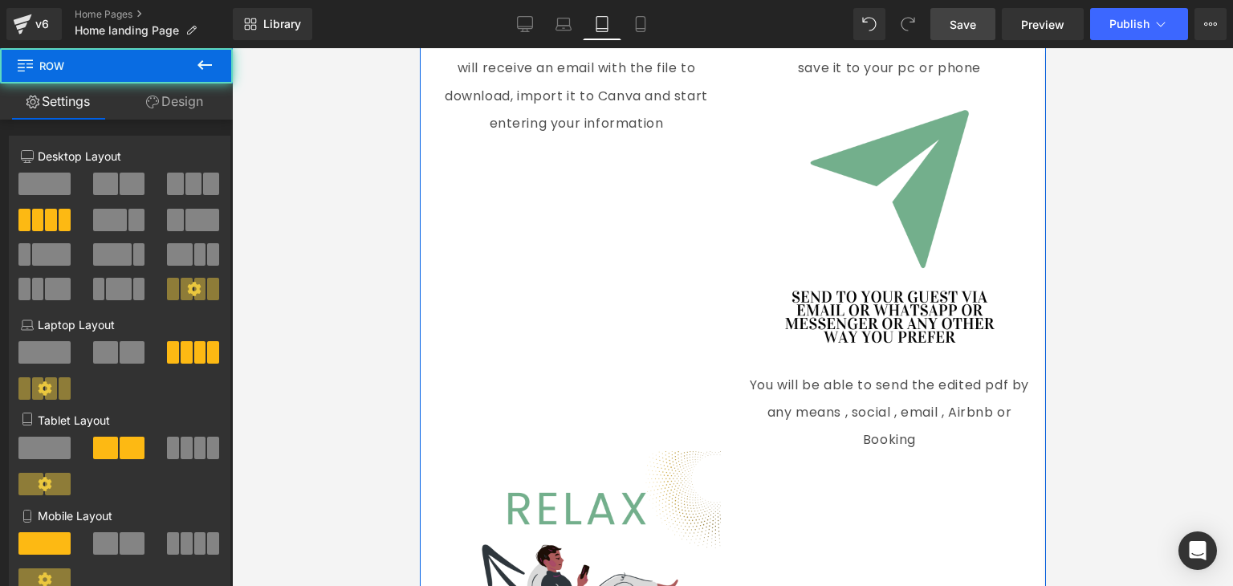
click at [621, 319] on div "Image Purchase the “Welcome Book ” and you will receive an email with the file …" at bounding box center [732, 241] width 626 height 1059
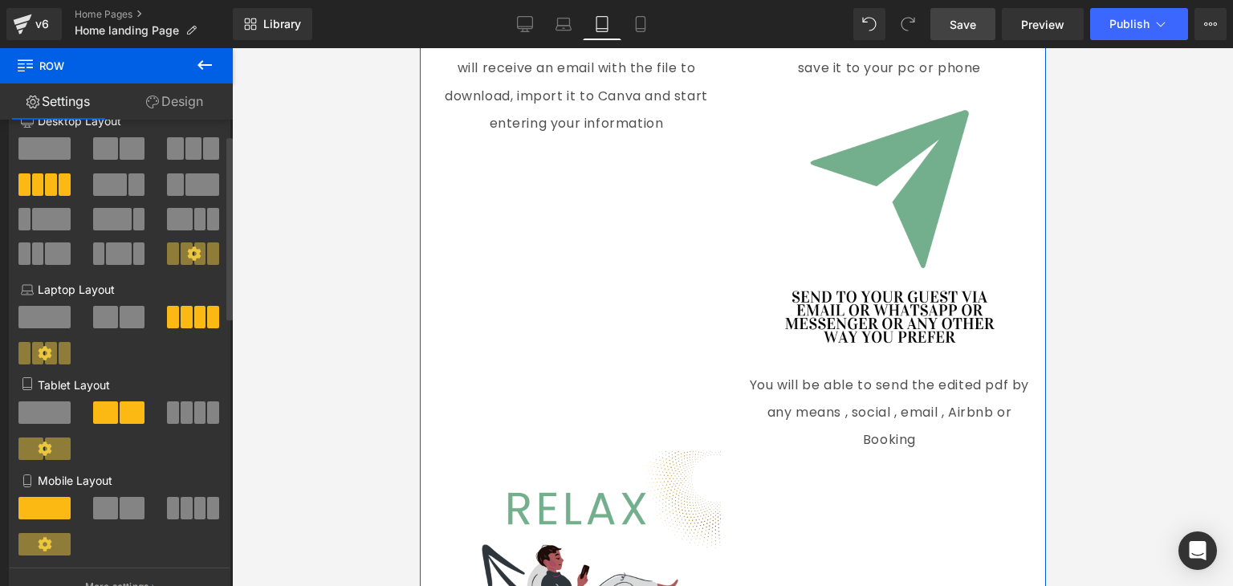
scroll to position [45, 0]
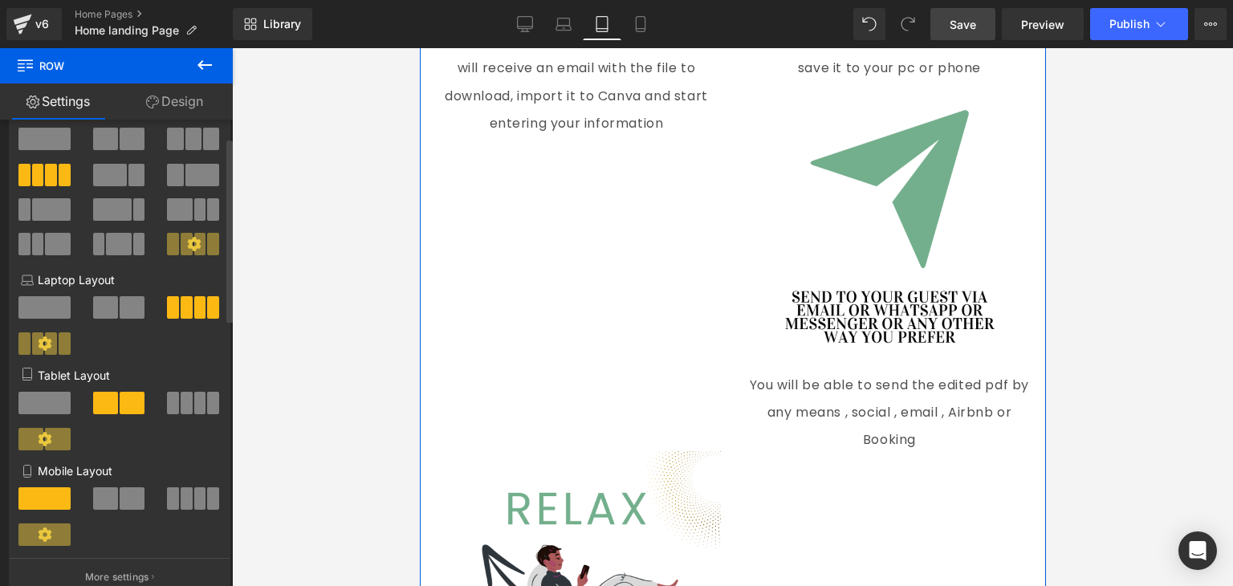
click at [181, 407] on span at bounding box center [187, 403] width 12 height 22
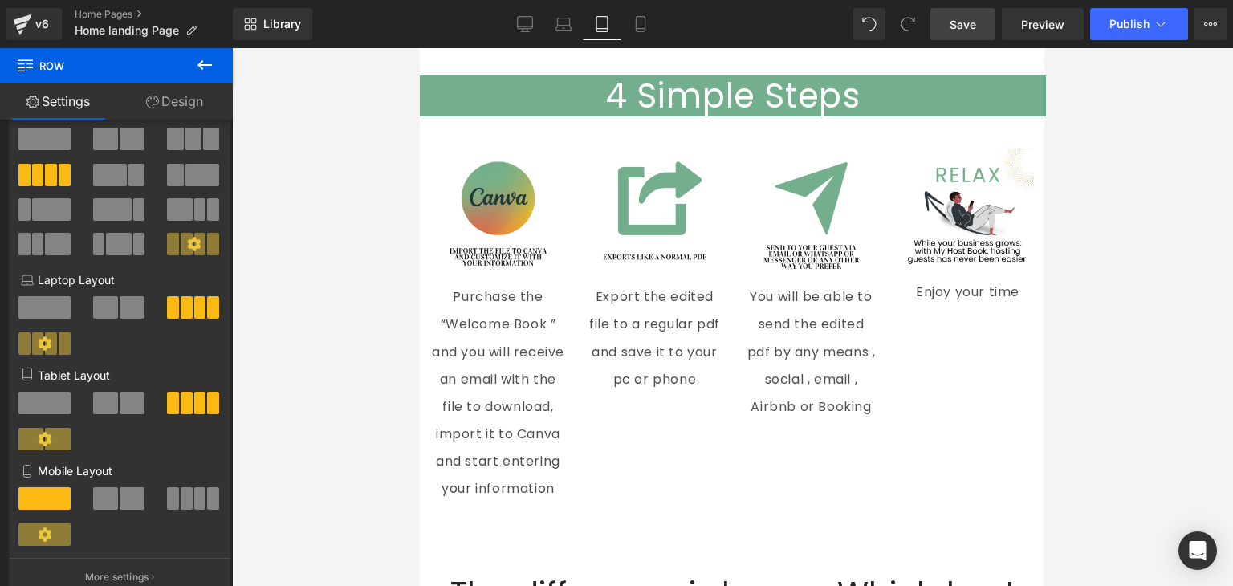
scroll to position [4464, 0]
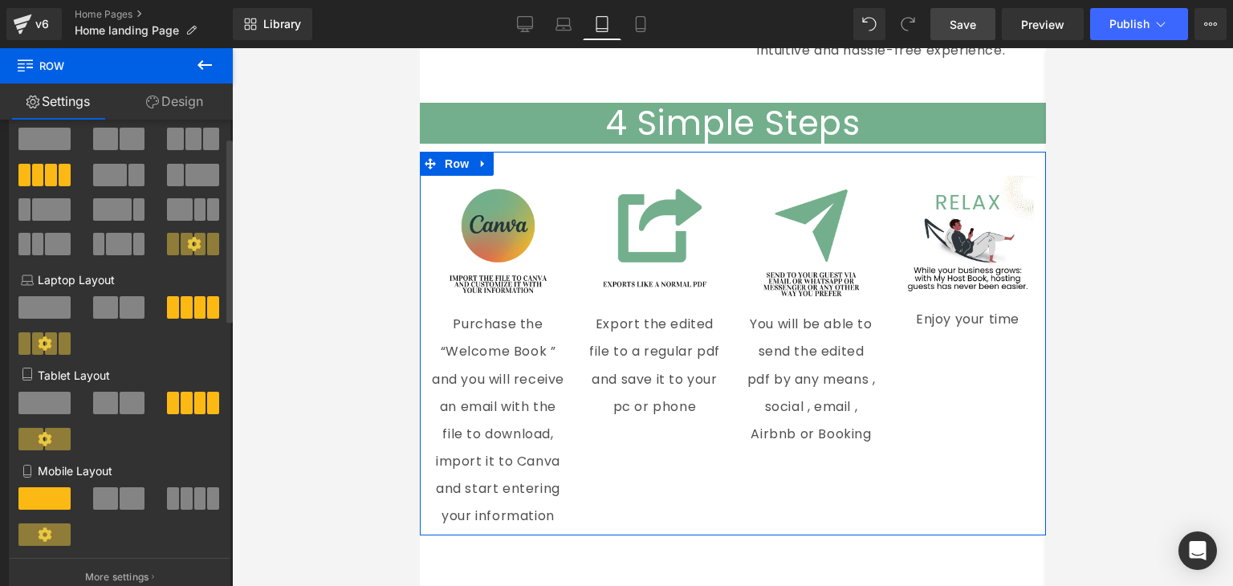
click at [108, 409] on span at bounding box center [105, 403] width 25 height 22
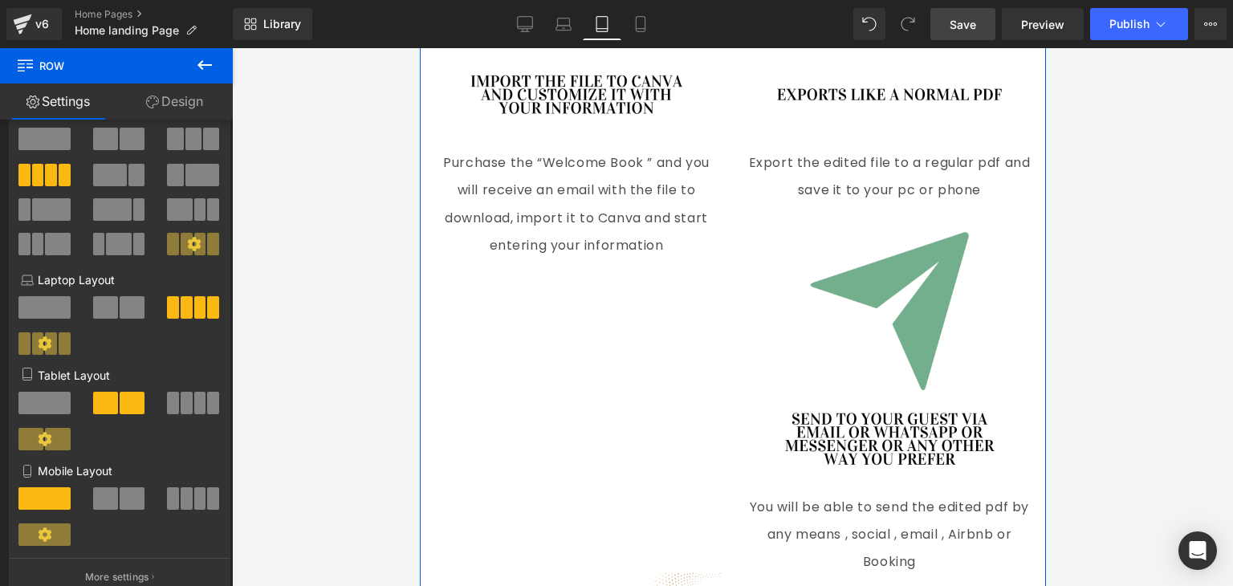
scroll to position [4791, 0]
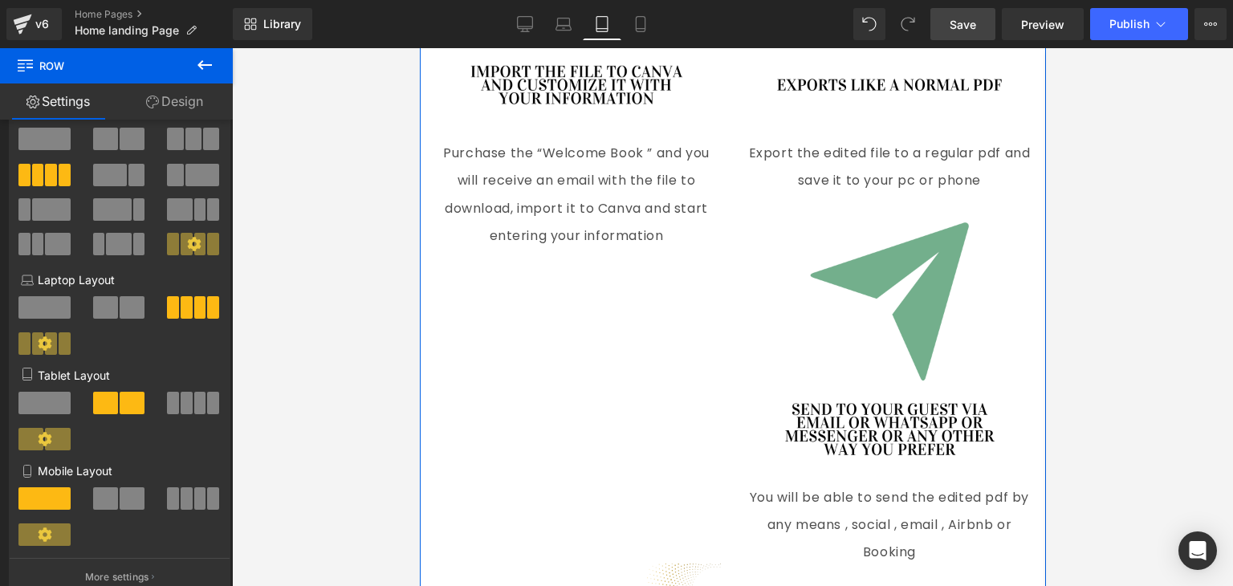
click at [652, 382] on div "Image Purchase the “Welcome Book ” and you will receive an email with the file …" at bounding box center [732, 353] width 626 height 1059
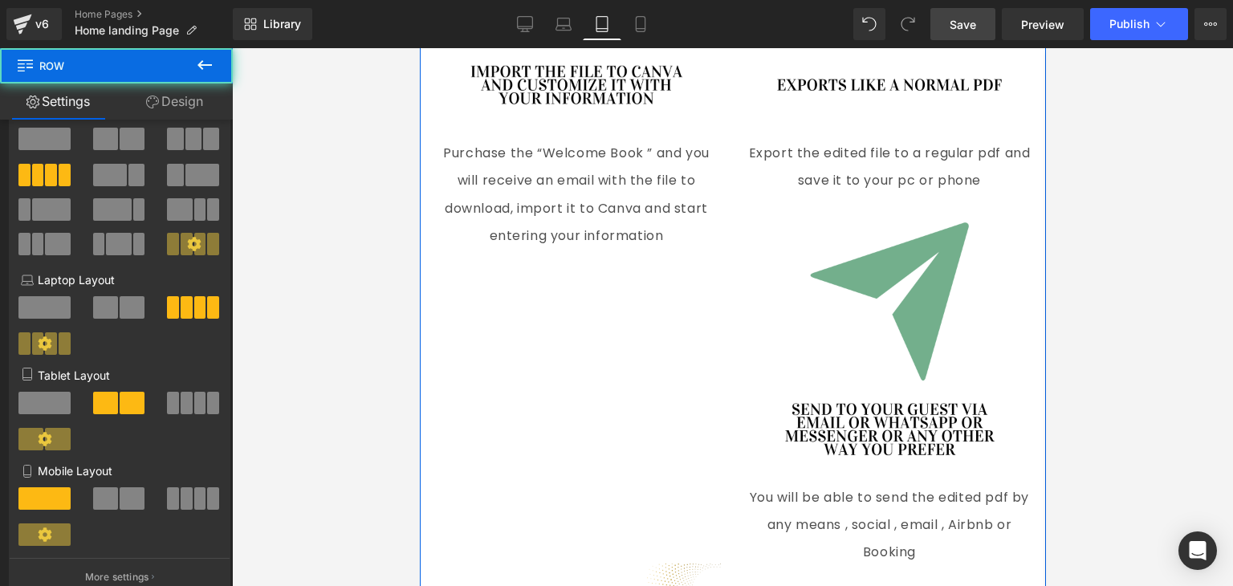
scroll to position [4953, 0]
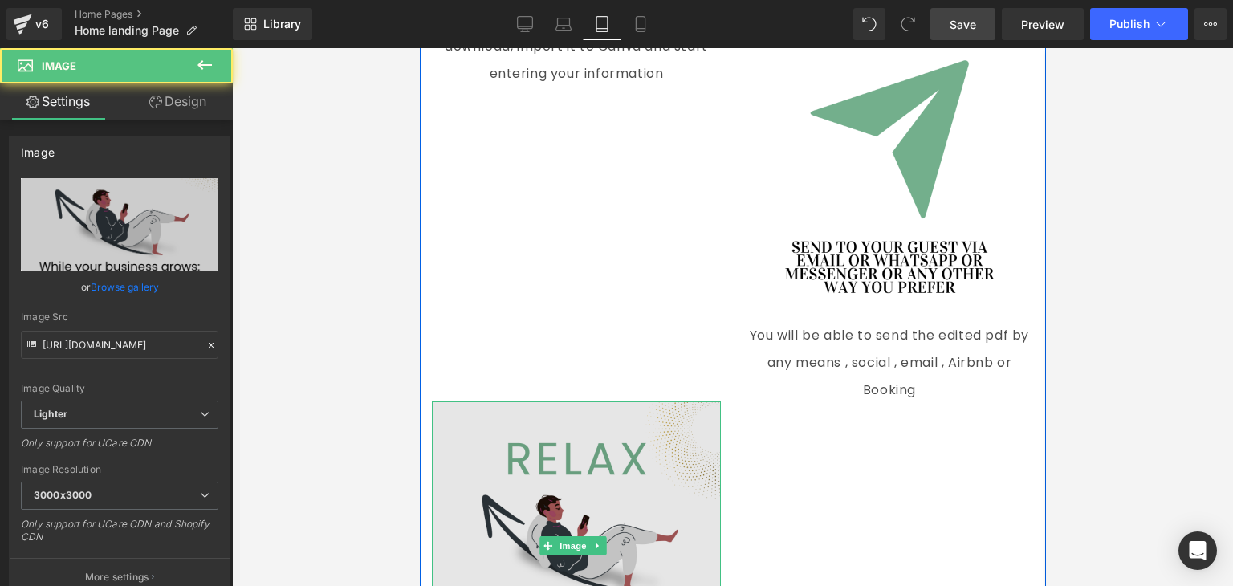
click at [603, 409] on img at bounding box center [575, 545] width 289 height 289
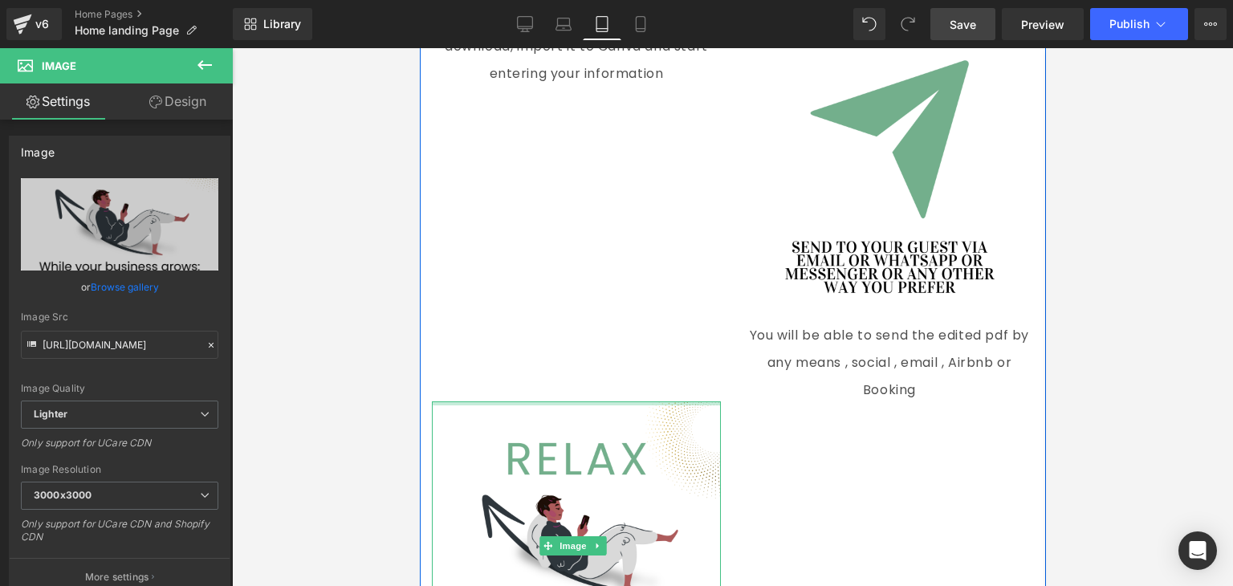
drag, startPoint x: 570, startPoint y: 351, endPoint x: 569, endPoint y: 264, distance: 86.7
click at [569, 264] on div "Image Purchase the “Welcome Book ” and you will receive an email with the file …" at bounding box center [732, 191] width 626 height 1059
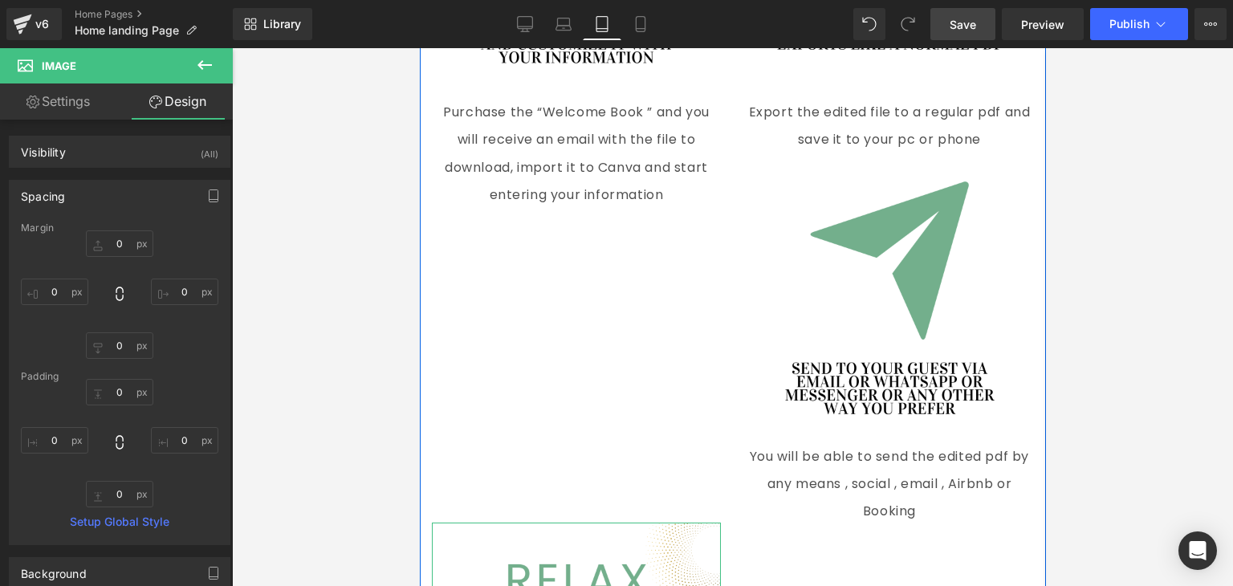
scroll to position [4806, 0]
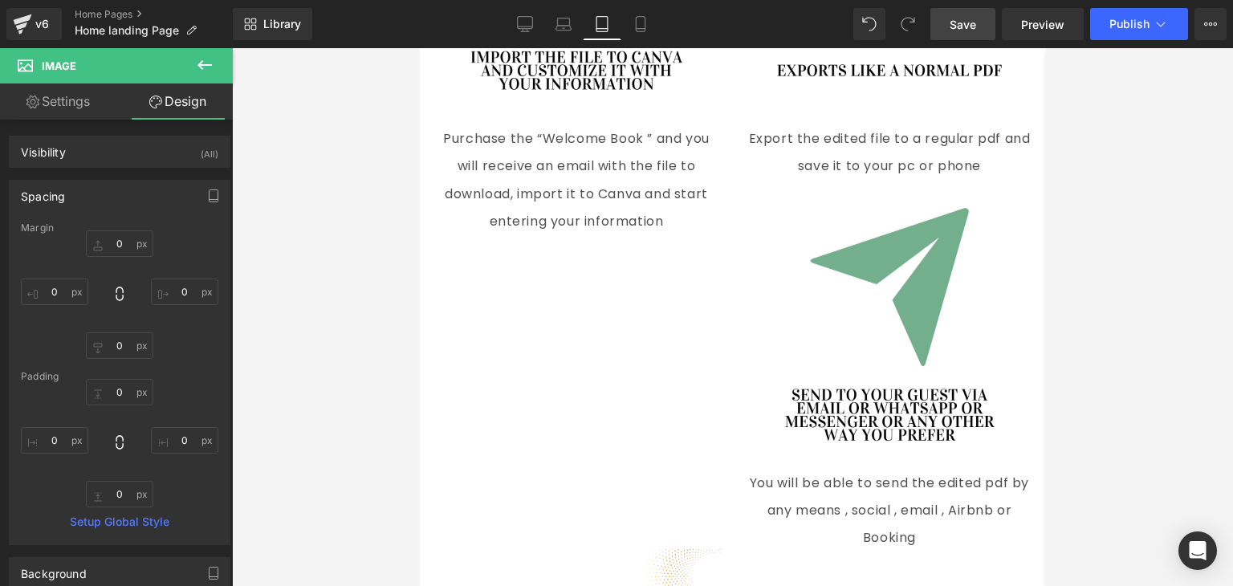
click at [204, 64] on icon at bounding box center [204, 65] width 14 height 10
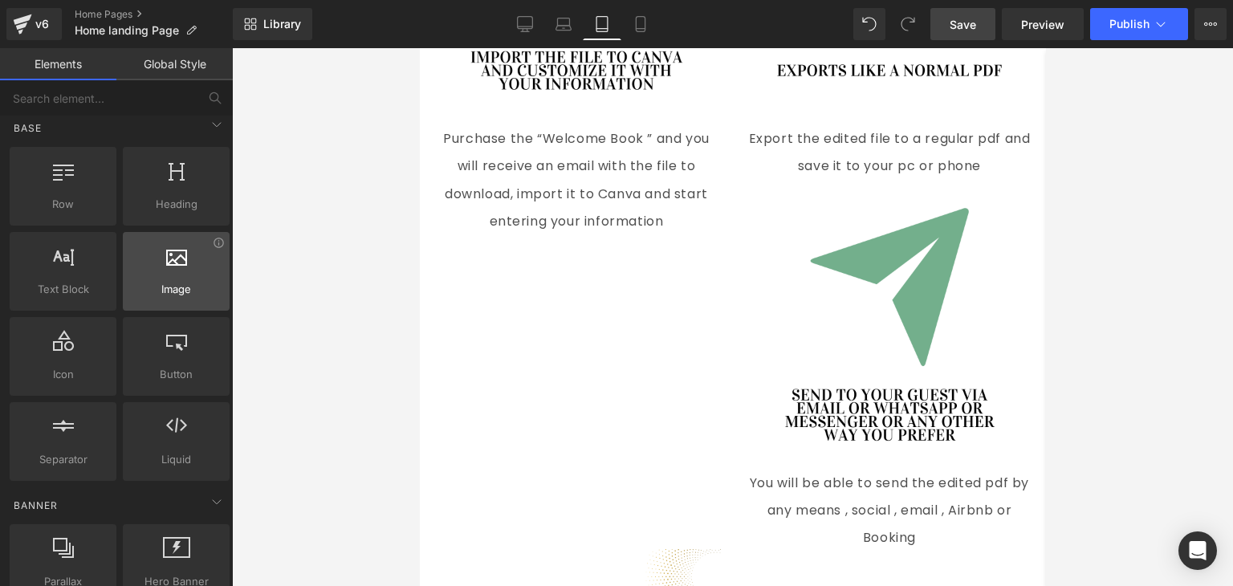
scroll to position [6, 0]
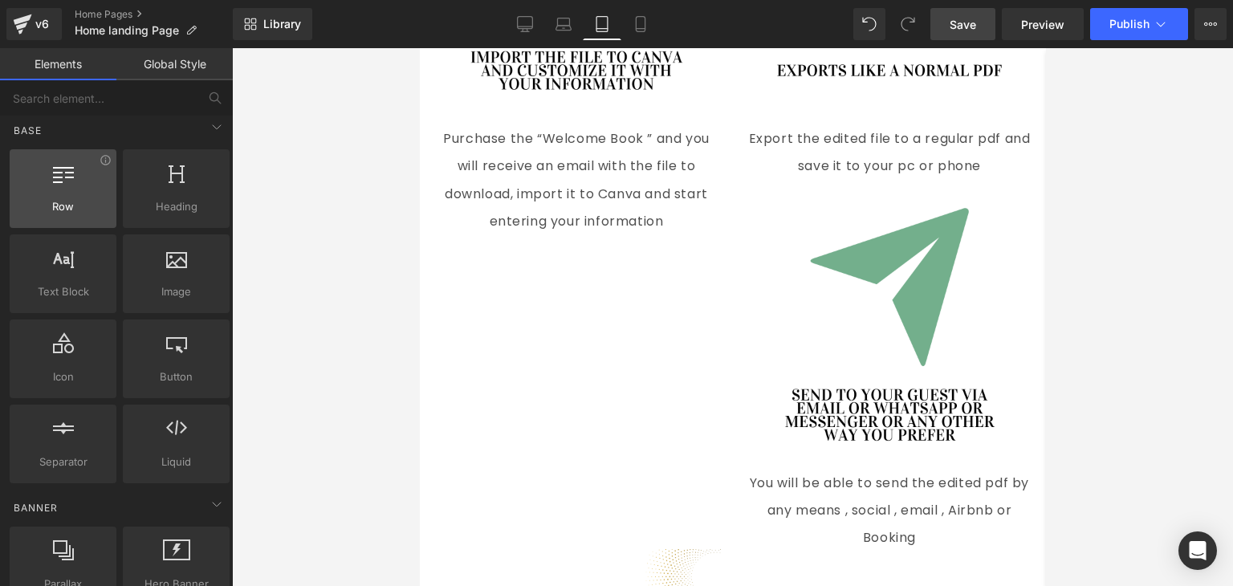
click at [58, 184] on div at bounding box center [62, 180] width 97 height 36
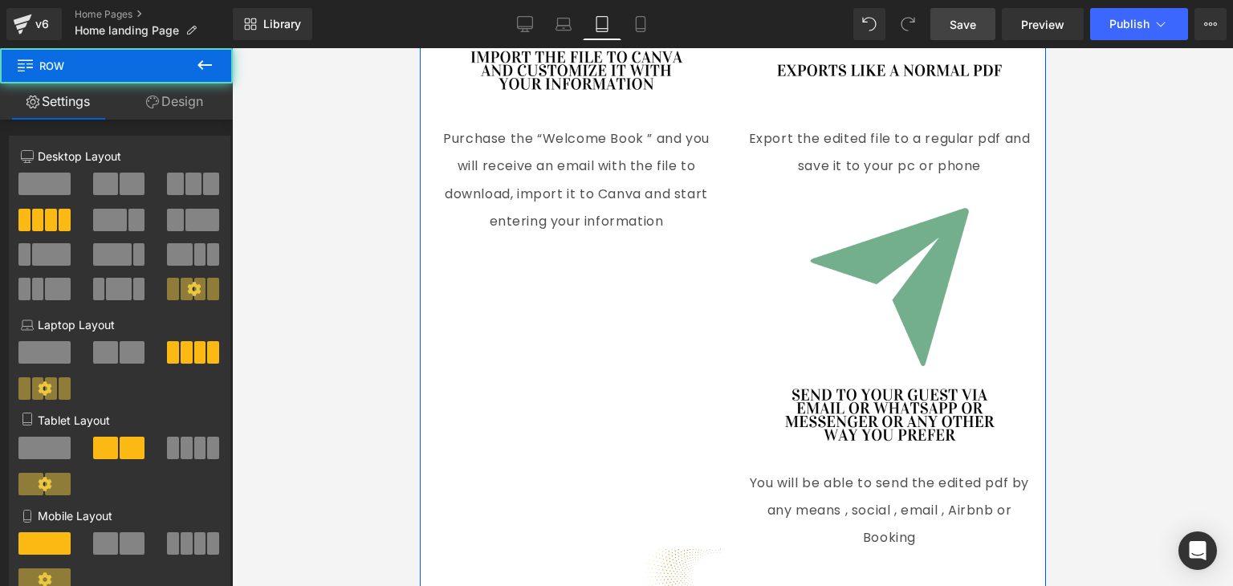
click at [662, 381] on div "Image Purchase the “Welcome Book ” and you will receive an email with the file …" at bounding box center [732, 339] width 626 height 1059
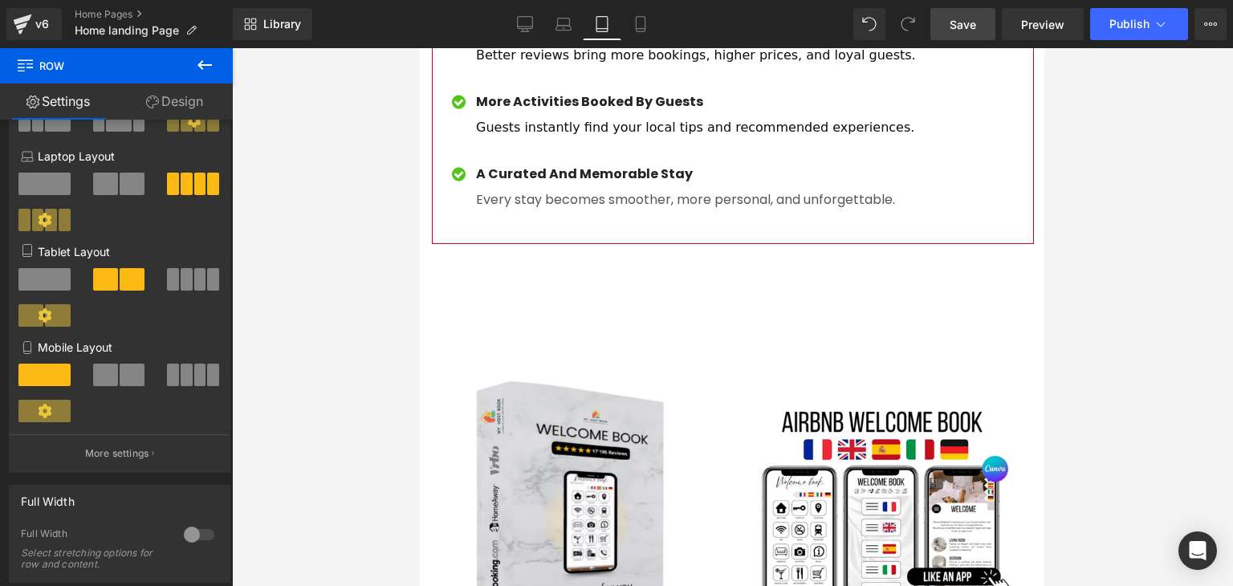
scroll to position [6800, 0]
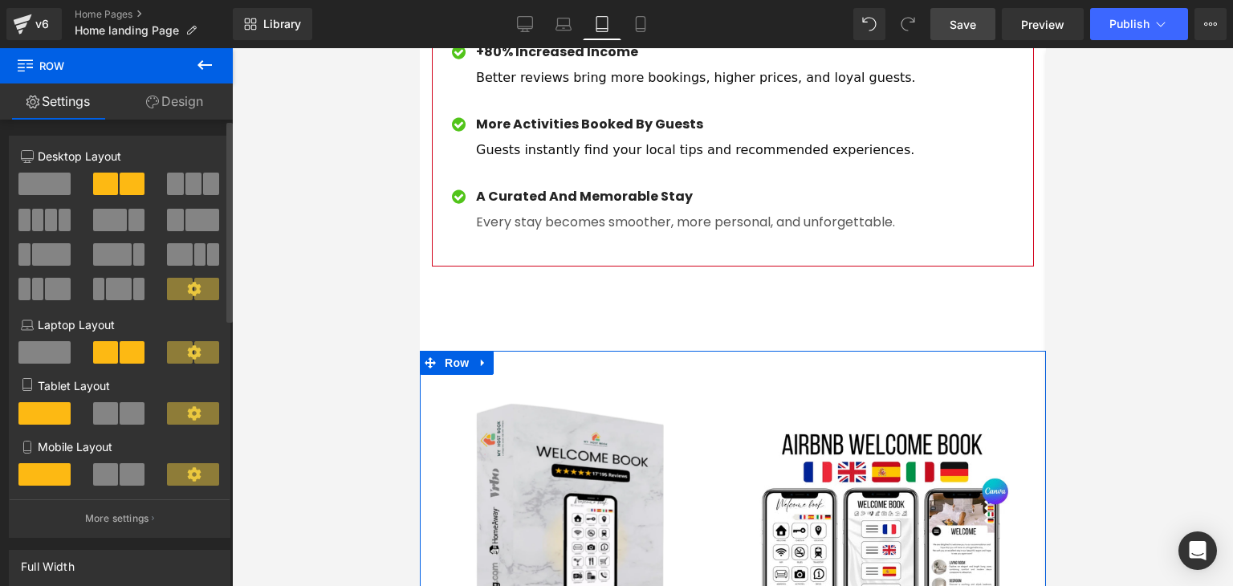
click at [50, 347] on span at bounding box center [44, 352] width 52 height 22
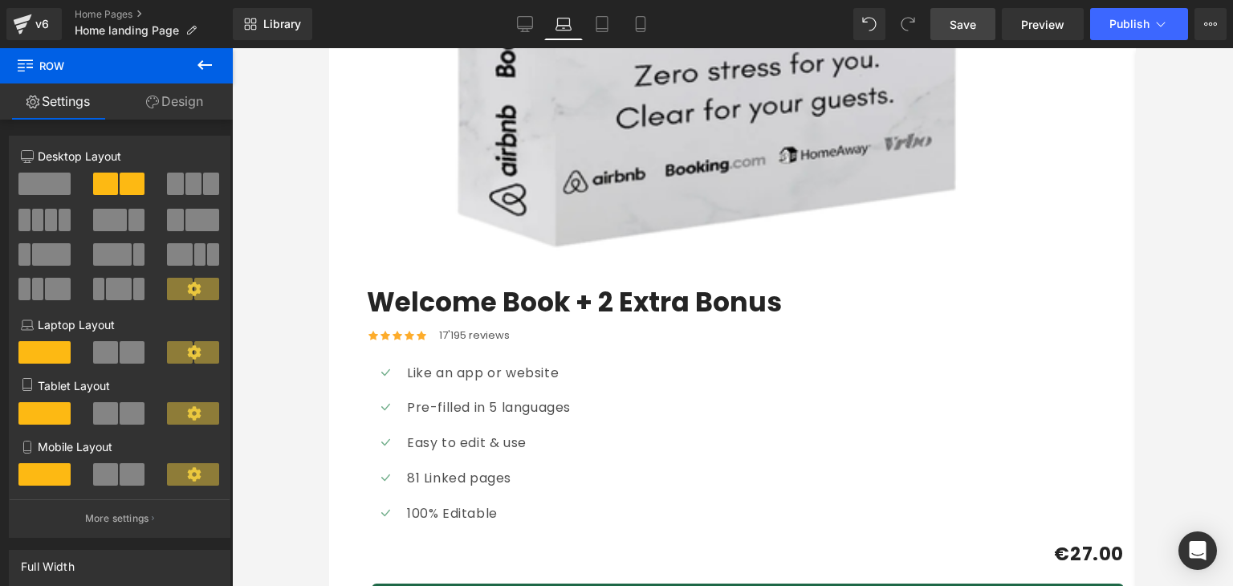
scroll to position [5112, 0]
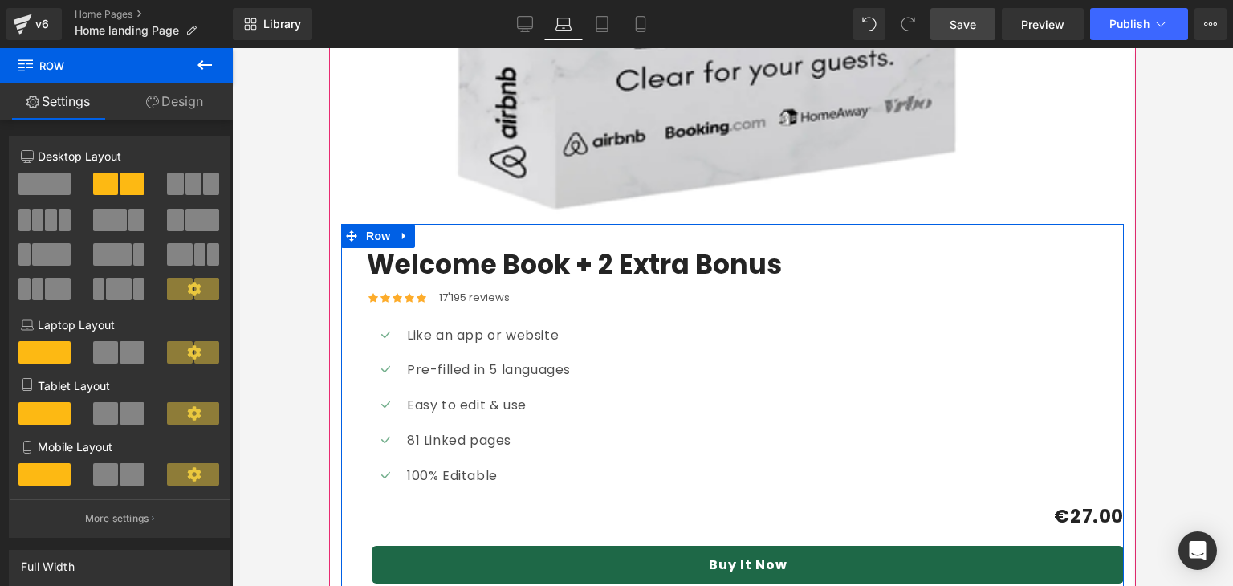
click at [641, 224] on div "Welcome Book + 2 Extra Bonus (P) Title Icon Icon Icon Icon Icon Icon List Hoz 1…" at bounding box center [732, 428] width 783 height 409
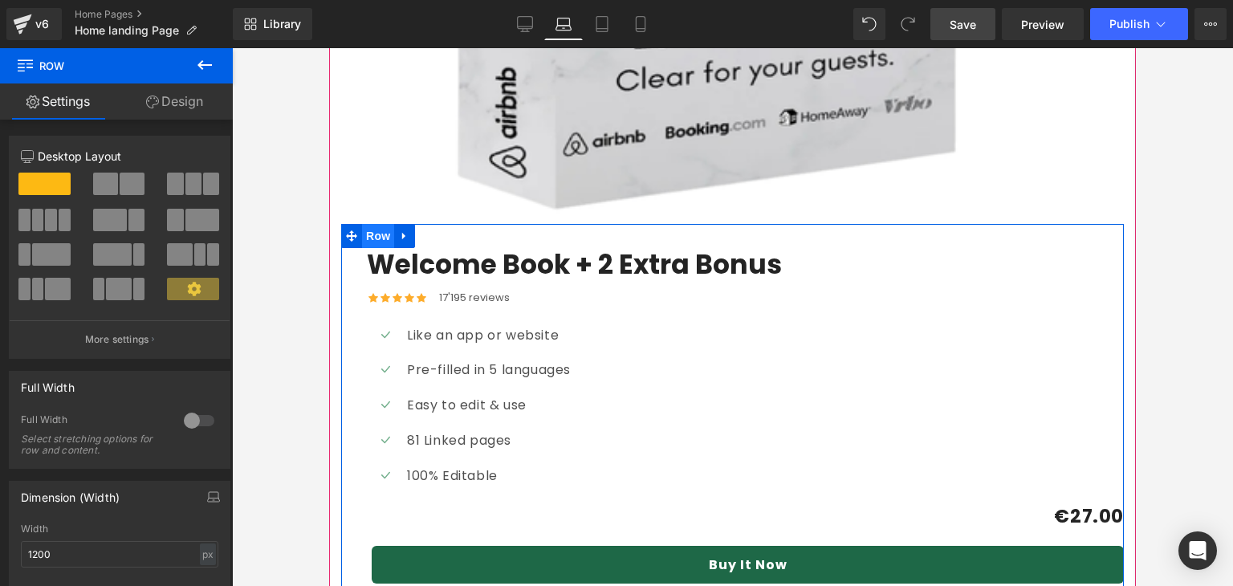
click at [387, 224] on span "Row" at bounding box center [378, 236] width 32 height 24
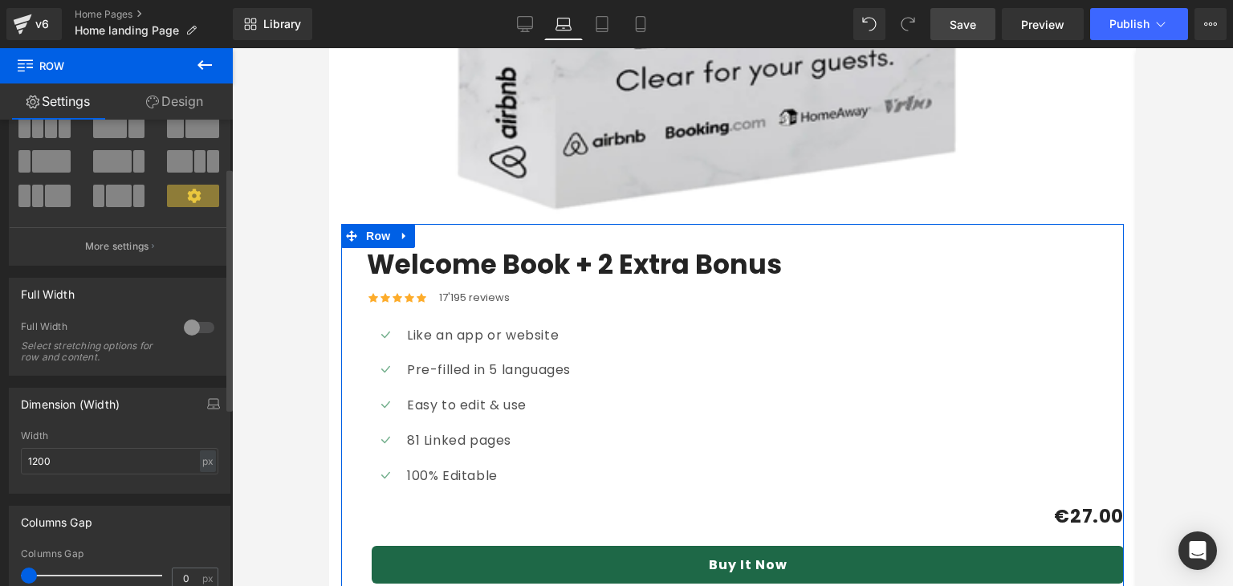
scroll to position [92, 0]
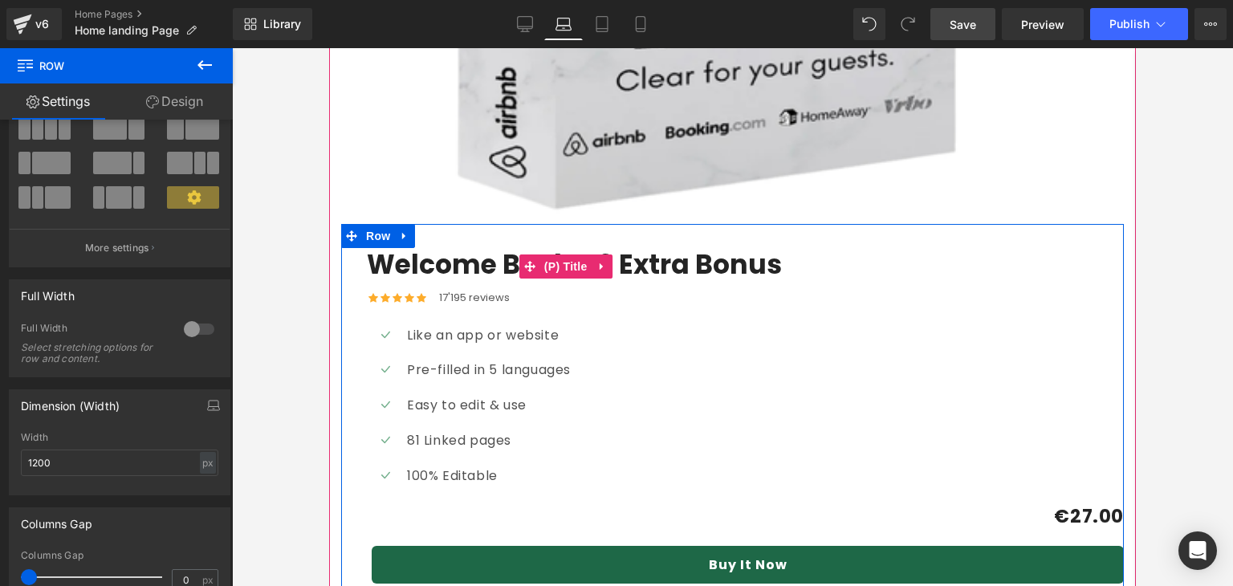
click at [486, 248] on link "Welcome Book + 2 Extra Bonus" at bounding box center [574, 265] width 415 height 35
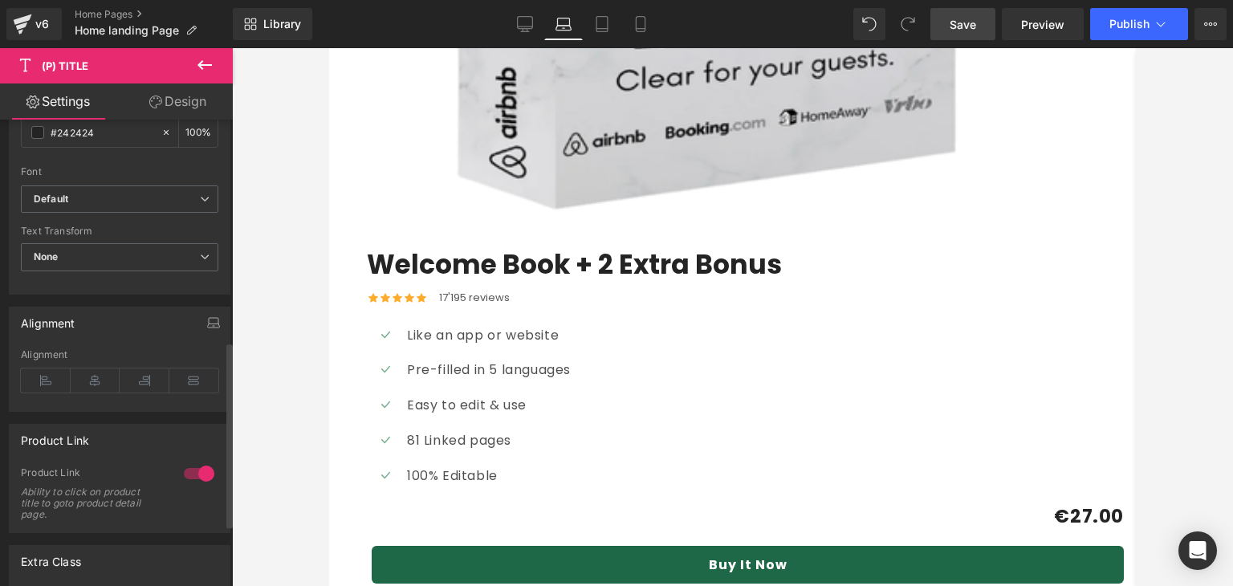
scroll to position [556, 0]
click at [87, 371] on icon at bounding box center [96, 377] width 50 height 24
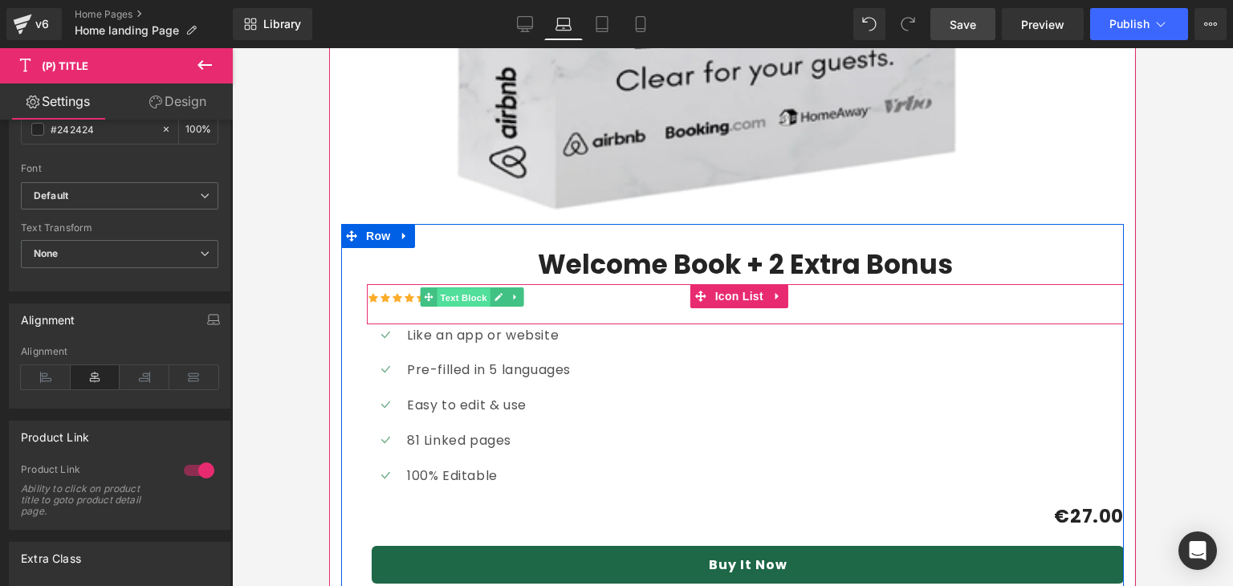
click at [453, 287] on span "Text Block" at bounding box center [463, 296] width 53 height 19
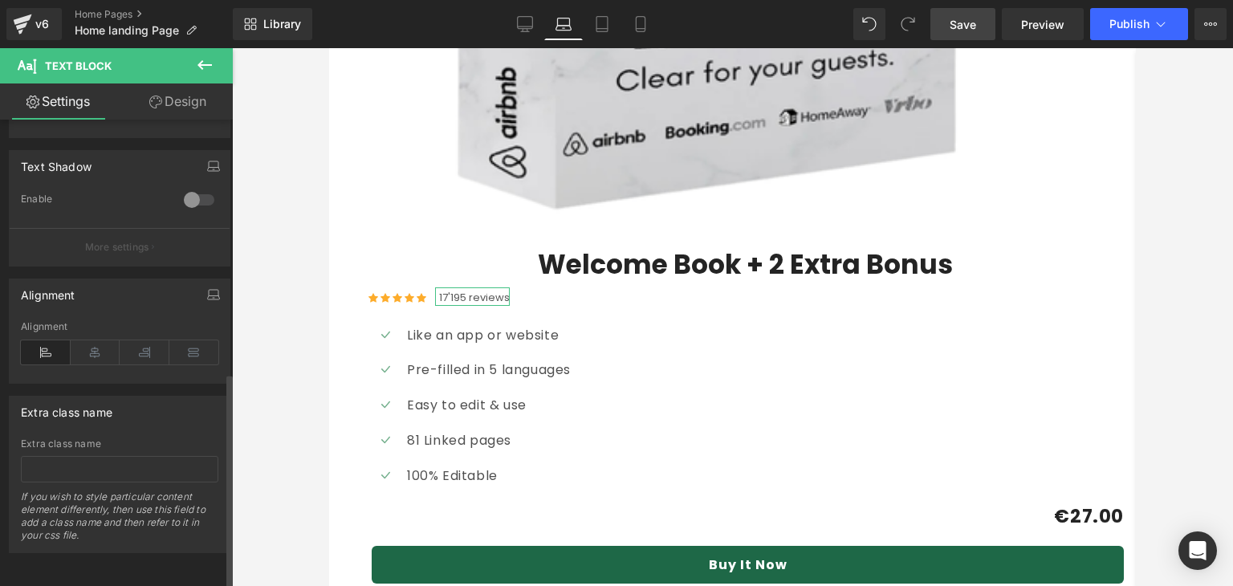
scroll to position [546, 0]
click at [87, 344] on icon at bounding box center [96, 352] width 50 height 24
click at [128, 344] on icon at bounding box center [145, 352] width 50 height 24
click at [90, 340] on icon at bounding box center [96, 352] width 50 height 24
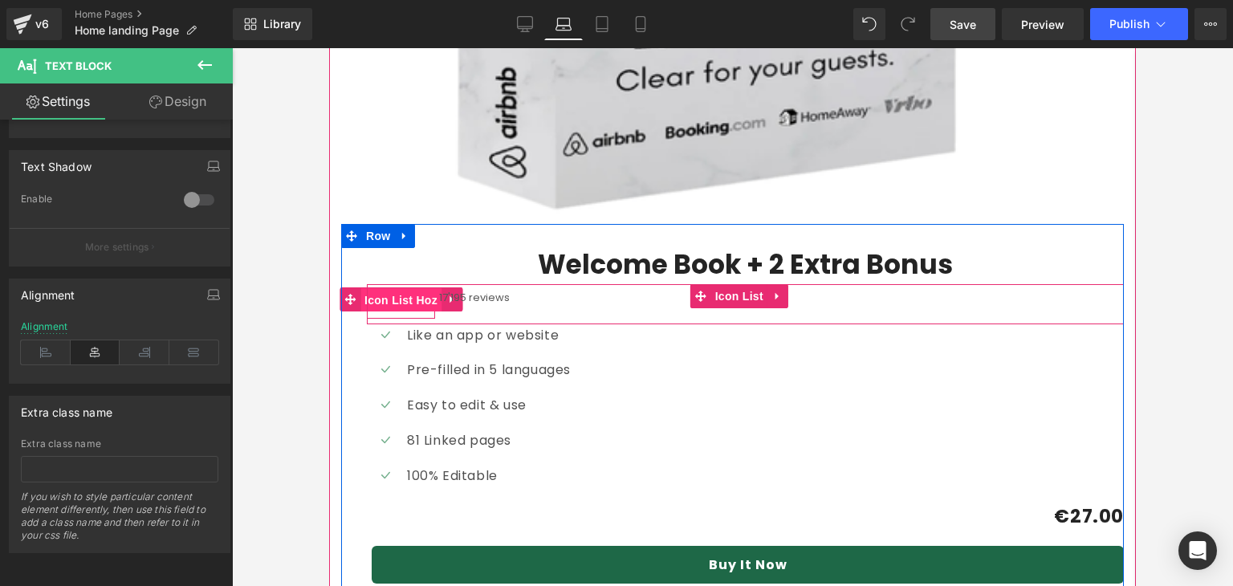
click at [389, 288] on span "Icon List Hoz" at bounding box center [400, 300] width 81 height 24
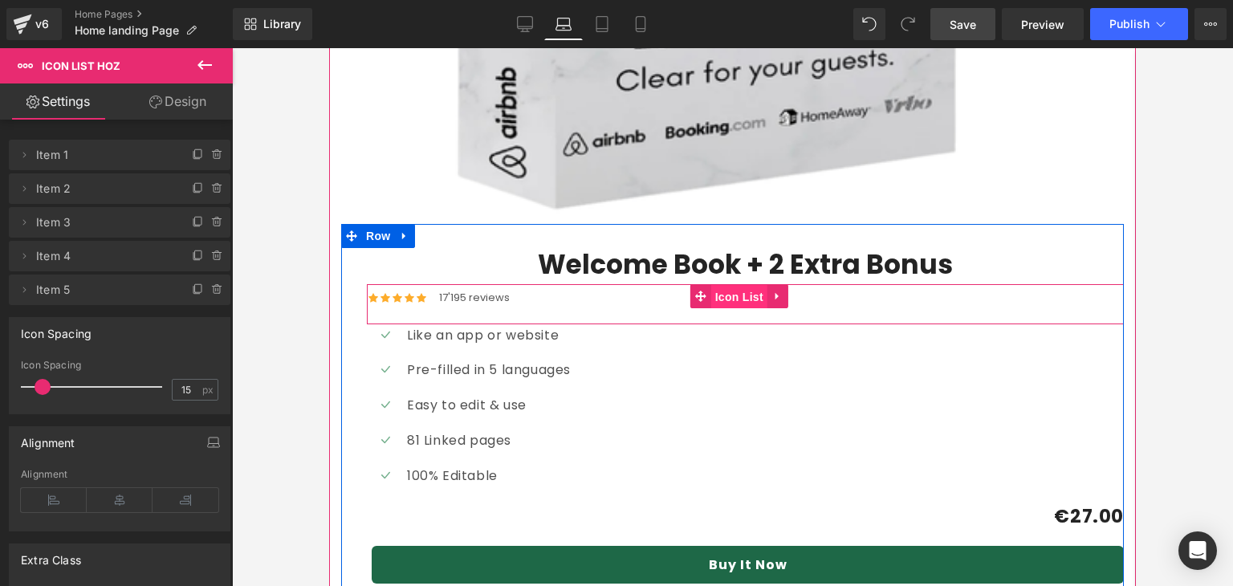
click at [724, 285] on span "Icon List" at bounding box center [739, 297] width 56 height 24
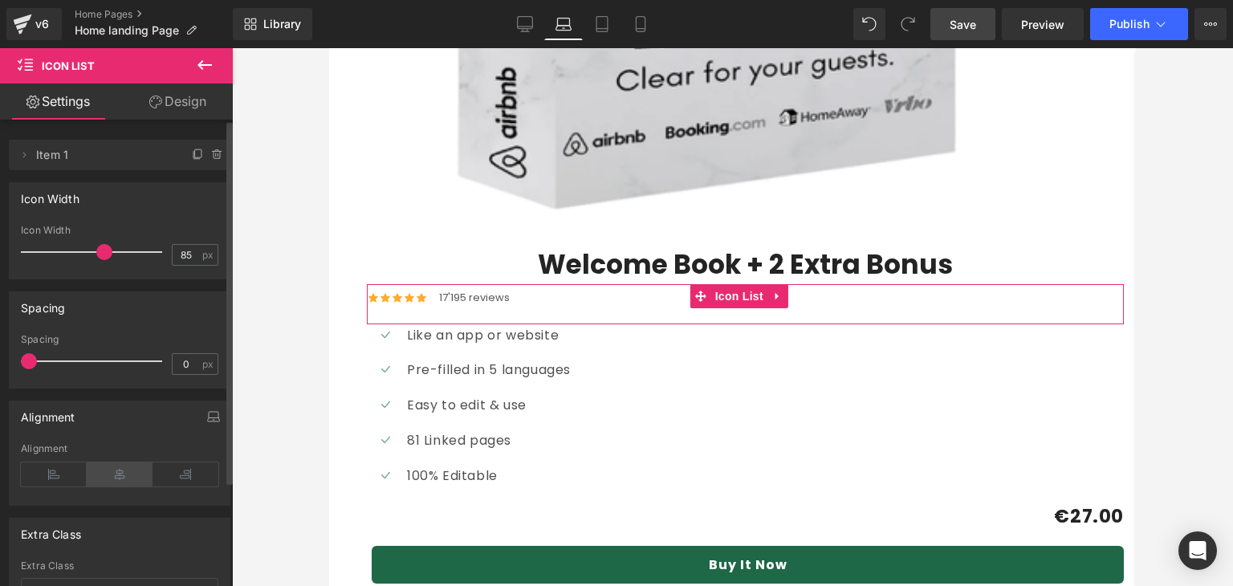
click at [104, 467] on icon at bounding box center [120, 474] width 66 height 24
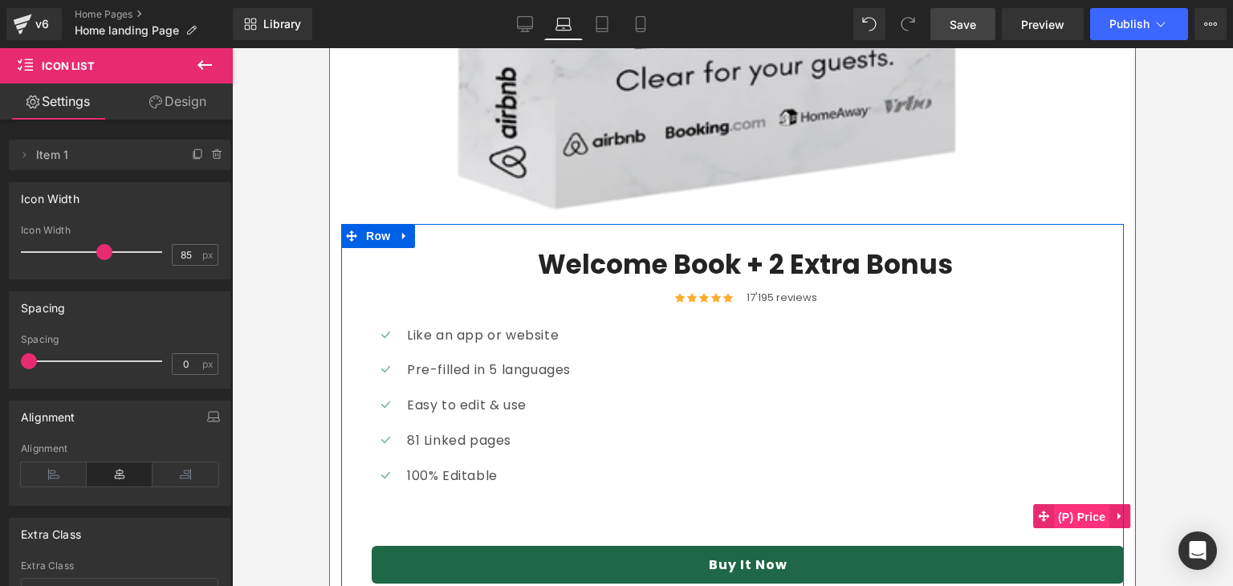
click at [1074, 505] on span "(P) Price" at bounding box center [1082, 517] width 56 height 24
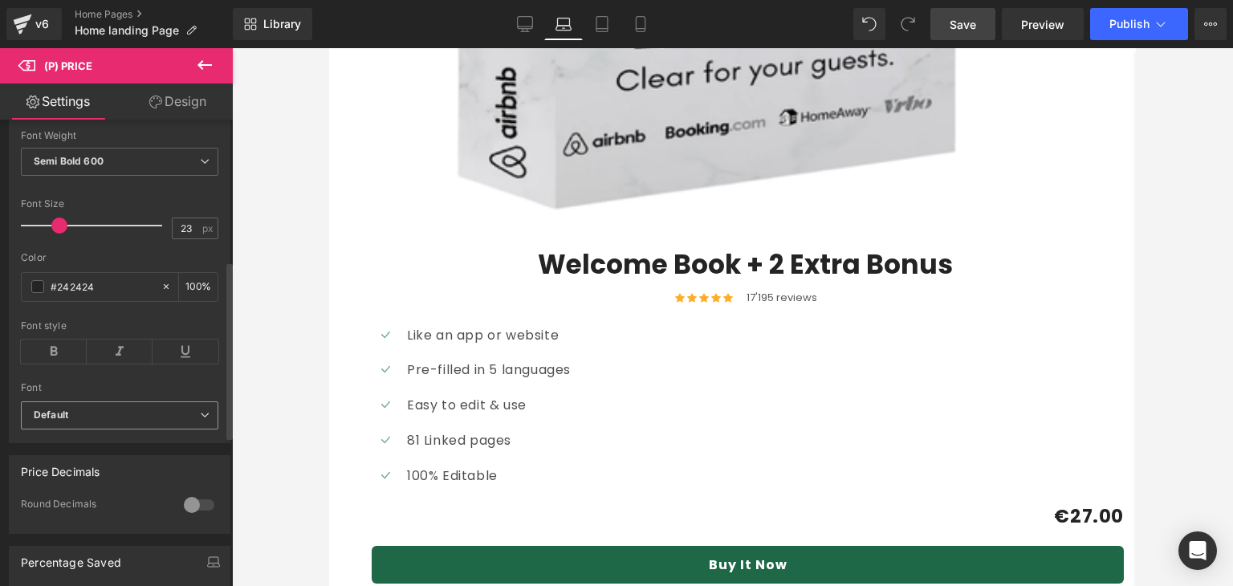
scroll to position [532, 0]
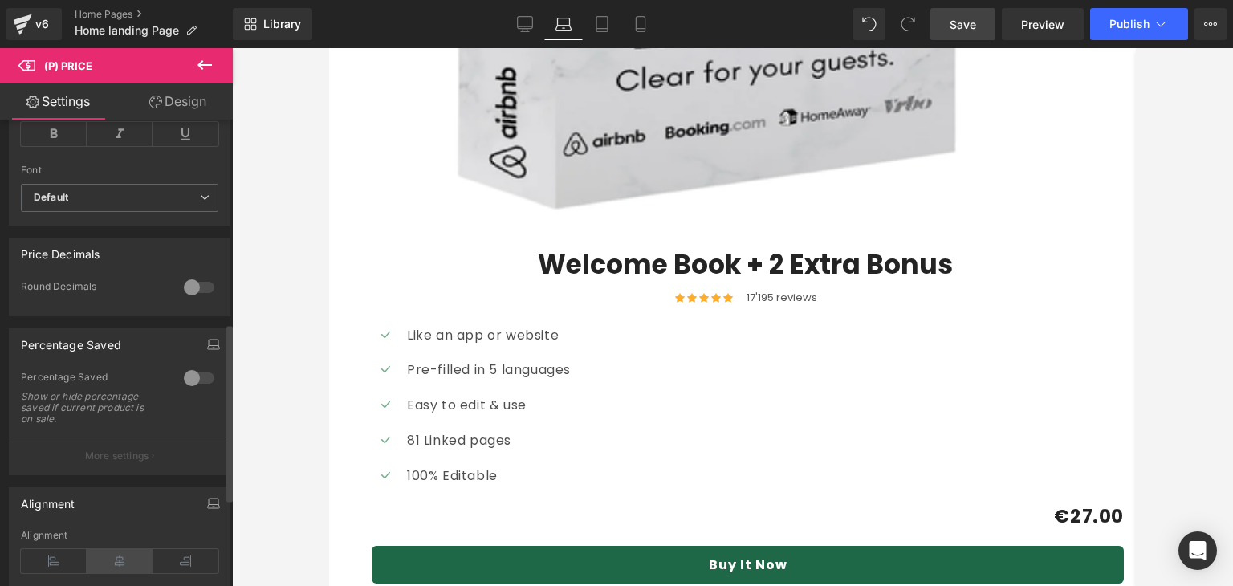
click at [93, 562] on icon at bounding box center [120, 561] width 66 height 24
click at [637, 17] on icon at bounding box center [641, 24] width 16 height 16
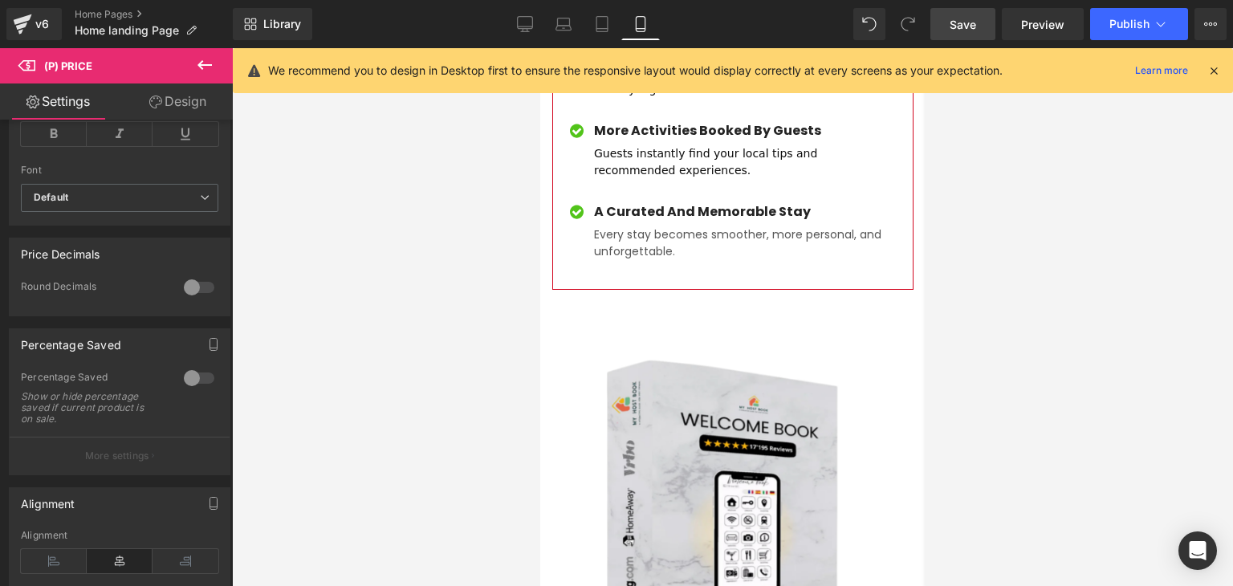
scroll to position [6836, 0]
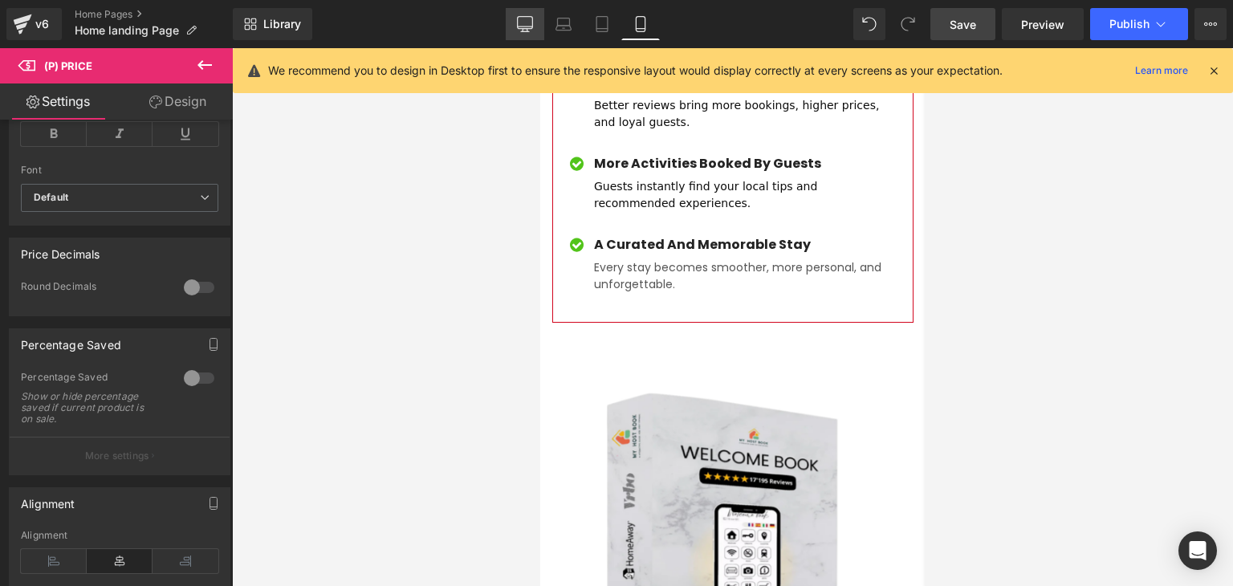
click at [538, 19] on link "Desktop" at bounding box center [525, 24] width 39 height 32
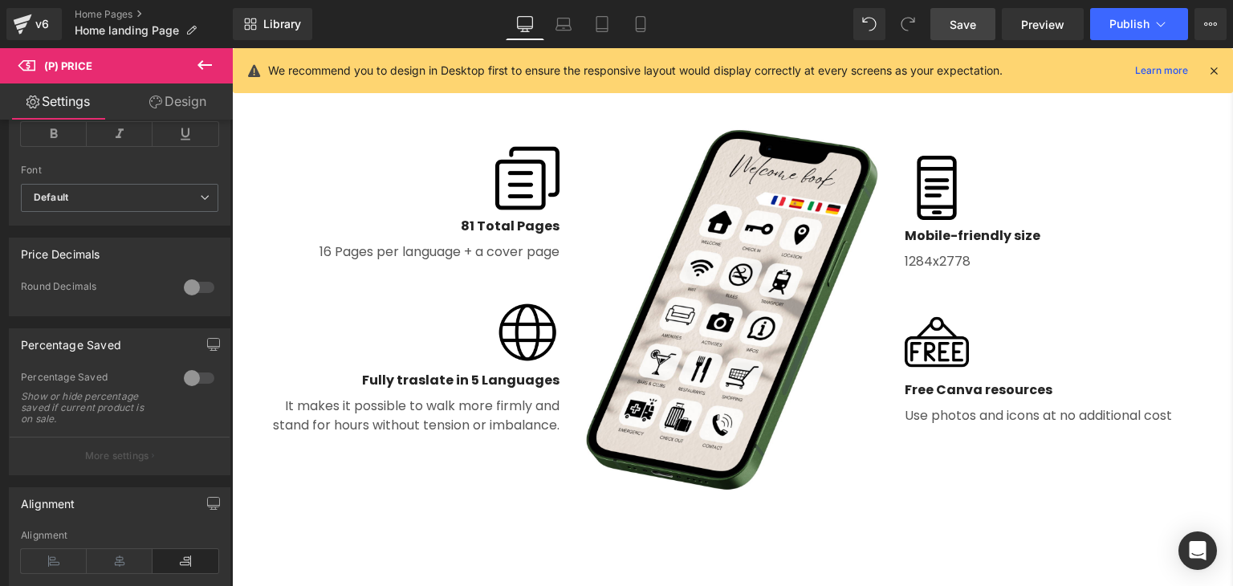
scroll to position [1850, 0]
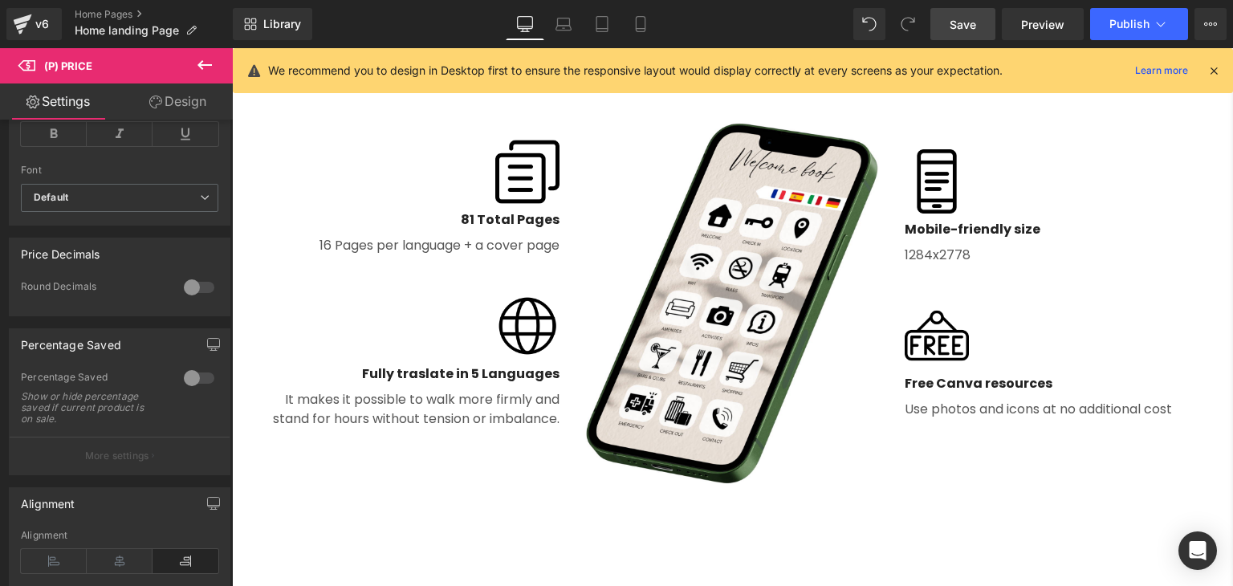
click at [983, 31] on link "Save" at bounding box center [962, 24] width 65 height 32
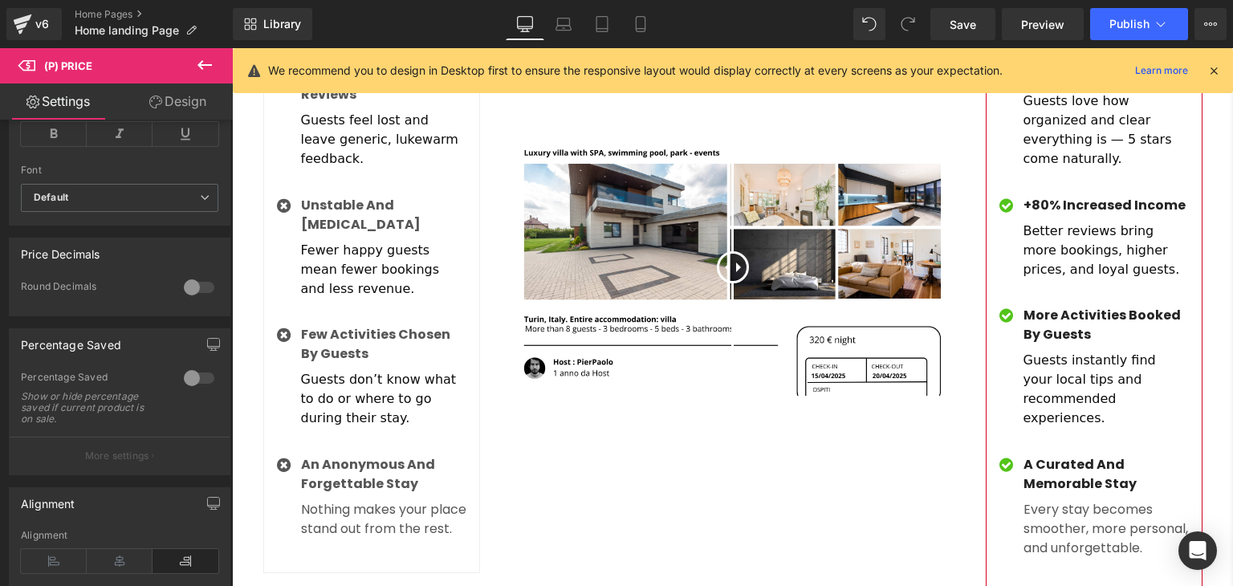
scroll to position [4110, 0]
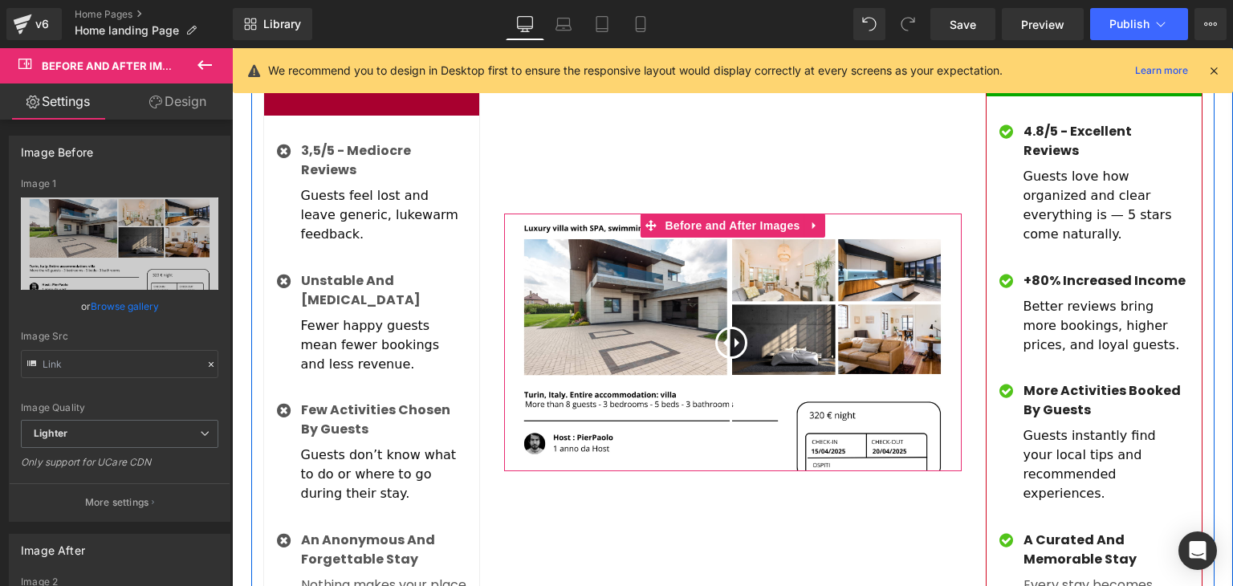
drag, startPoint x: 735, startPoint y: 295, endPoint x: 724, endPoint y: 305, distance: 15.3
click at [724, 327] on div at bounding box center [731, 343] width 32 height 32
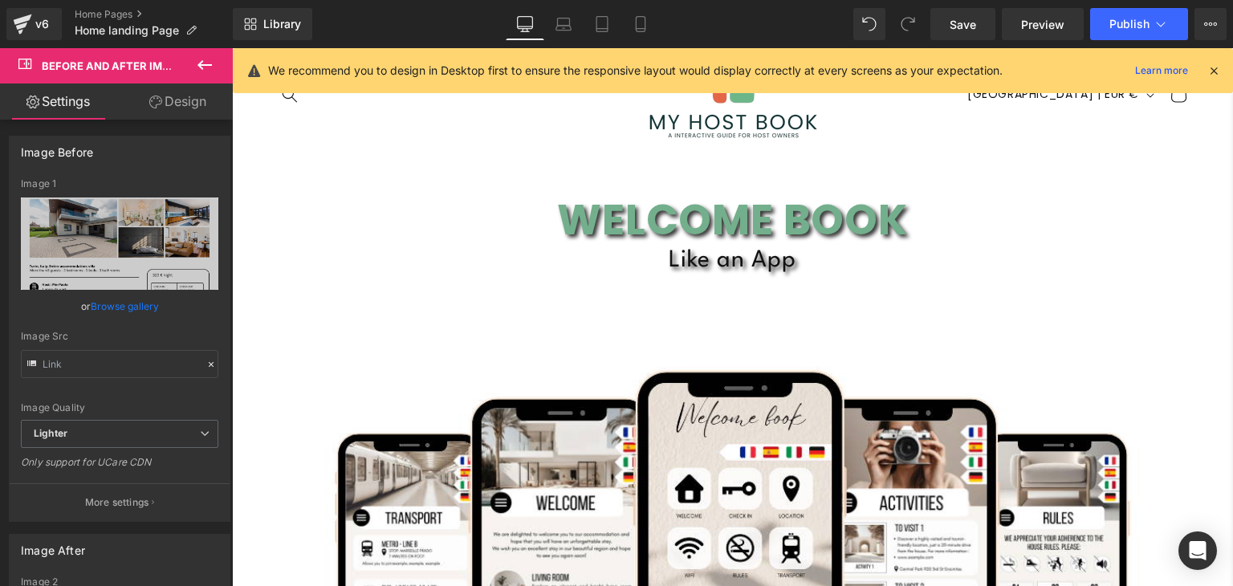
scroll to position [0, 0]
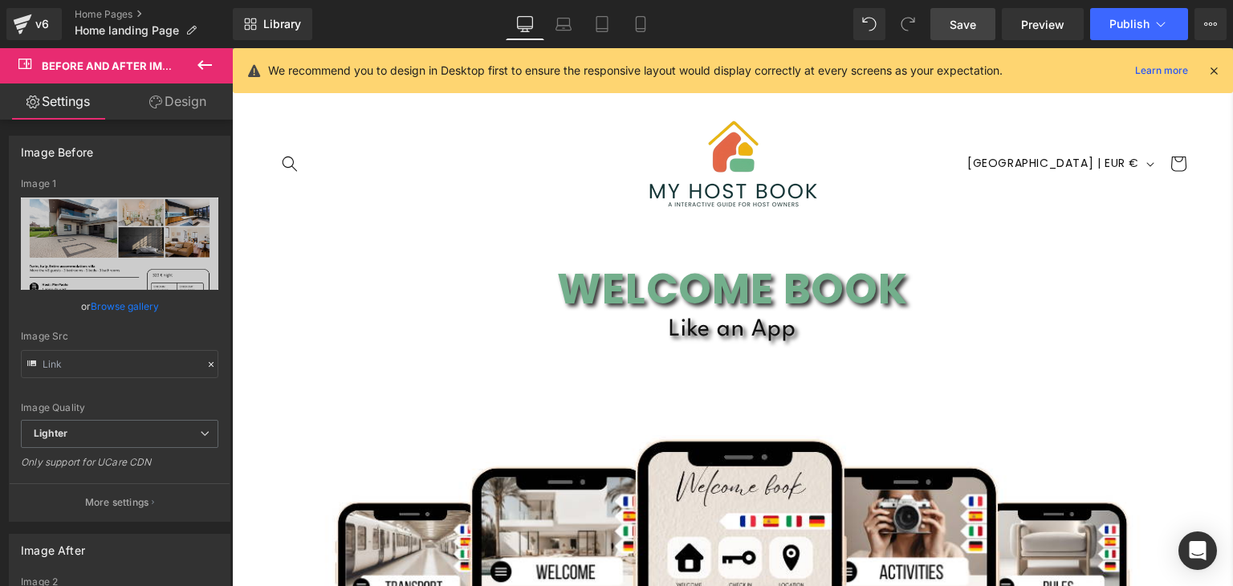
click at [958, 26] on span "Save" at bounding box center [963, 24] width 26 height 17
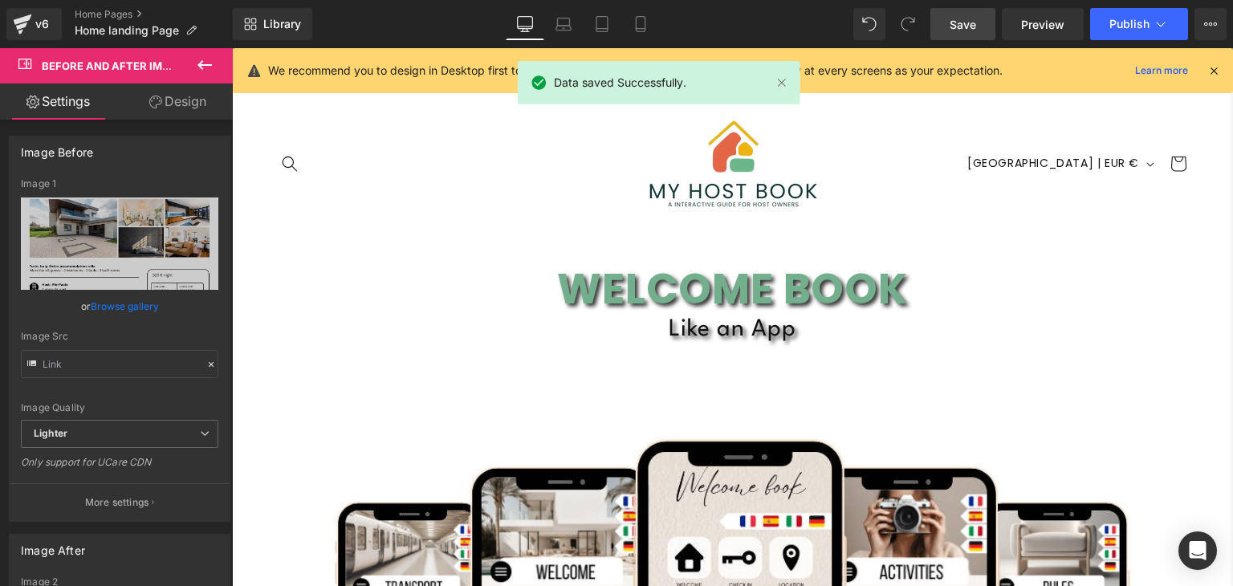
click at [206, 56] on icon at bounding box center [204, 64] width 19 height 19
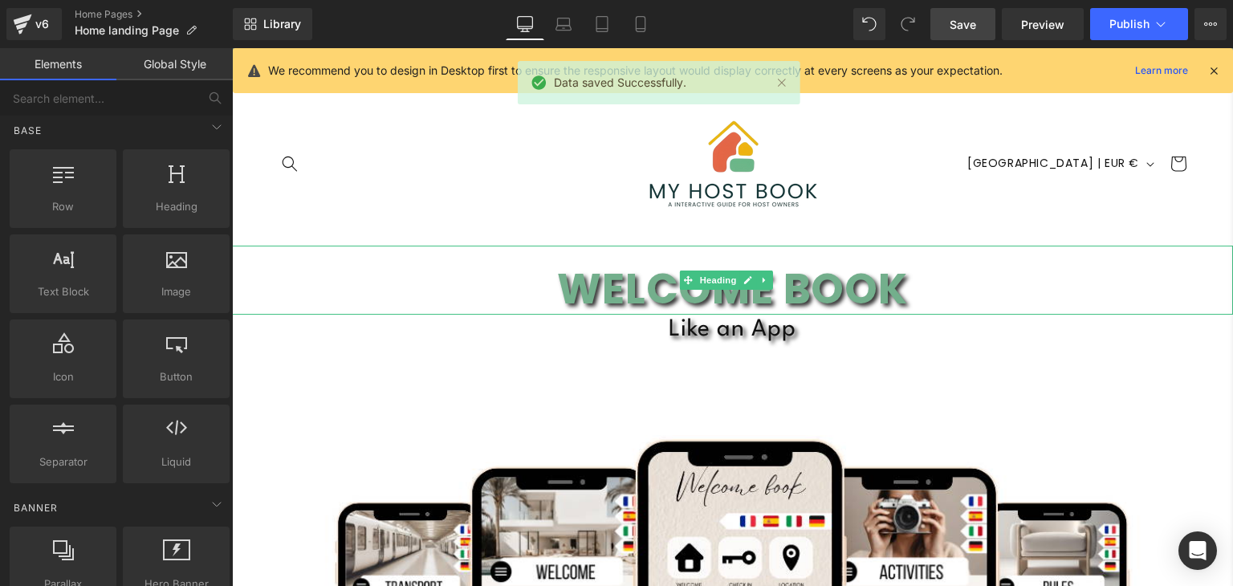
click at [672, 301] on h1 "WELCOME BOOK" at bounding box center [732, 288] width 1001 height 51
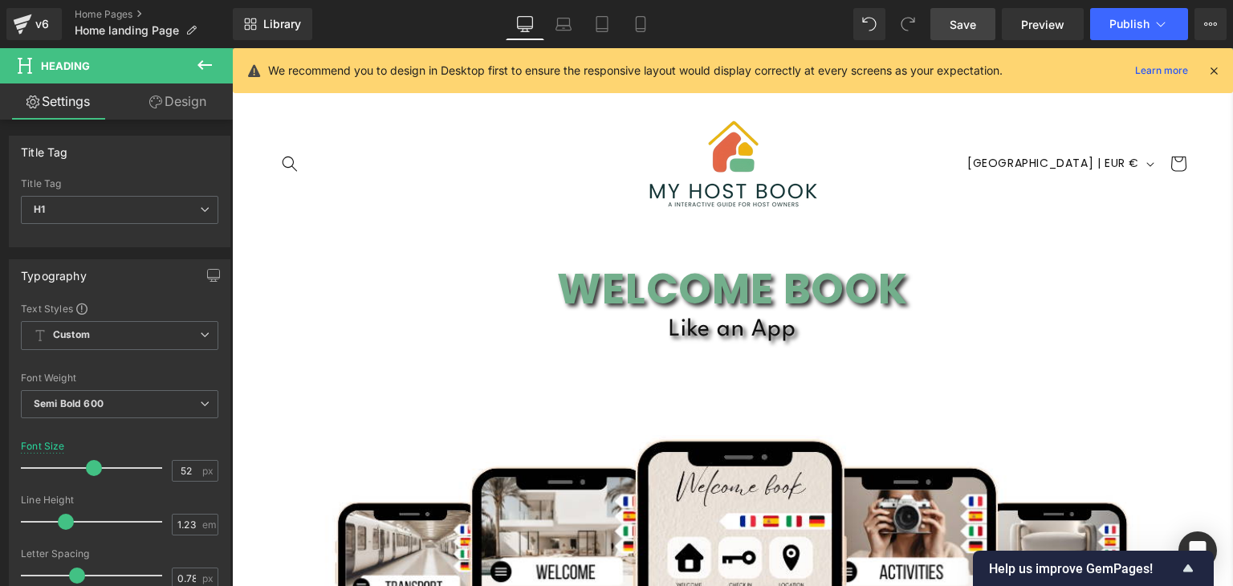
click at [209, 67] on icon at bounding box center [204, 64] width 19 height 19
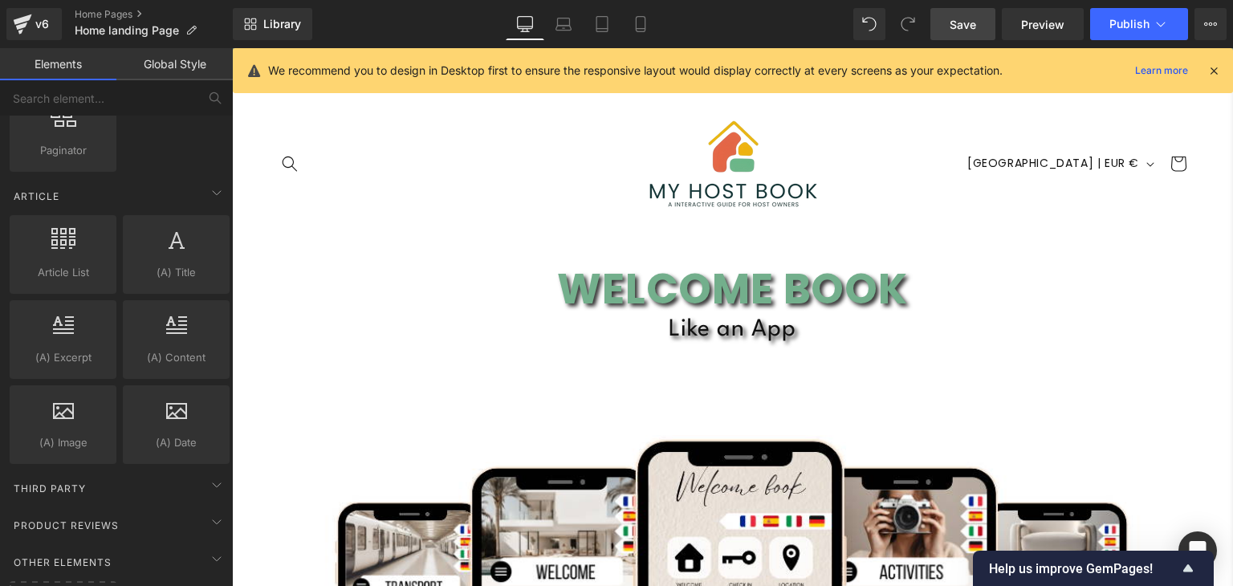
scroll to position [3057, 0]
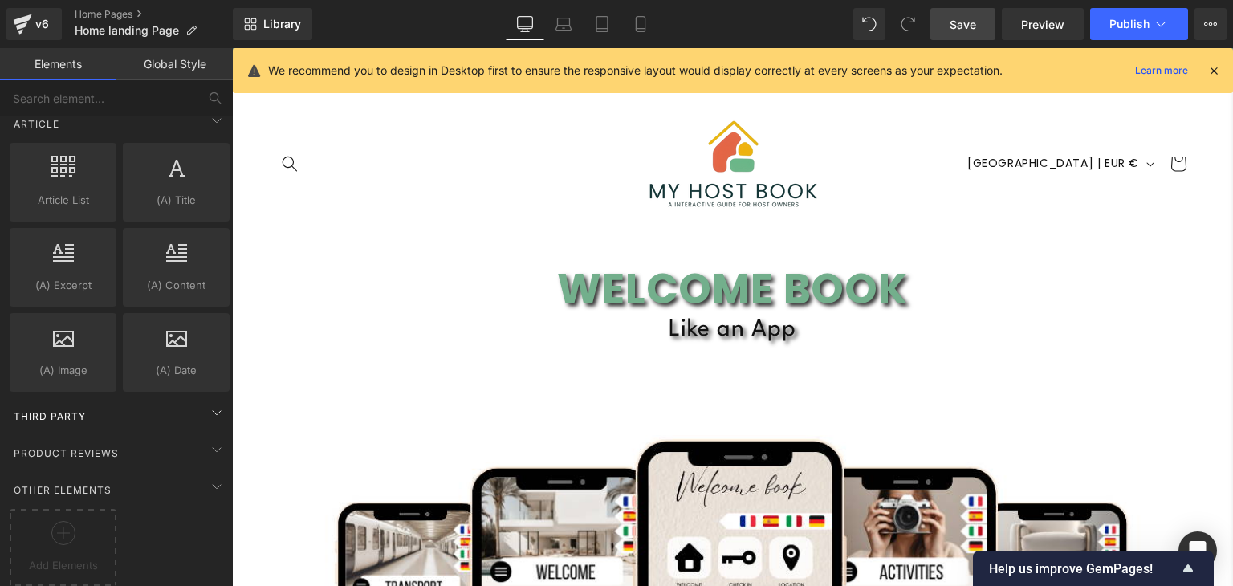
click at [187, 404] on div "Third Party" at bounding box center [119, 416] width 226 height 32
click at [207, 440] on icon at bounding box center [216, 449] width 19 height 19
click at [214, 409] on icon at bounding box center [216, 413] width 4 height 8
click at [207, 440] on icon at bounding box center [216, 449] width 19 height 19
click at [630, 147] on img at bounding box center [733, 163] width 241 height 94
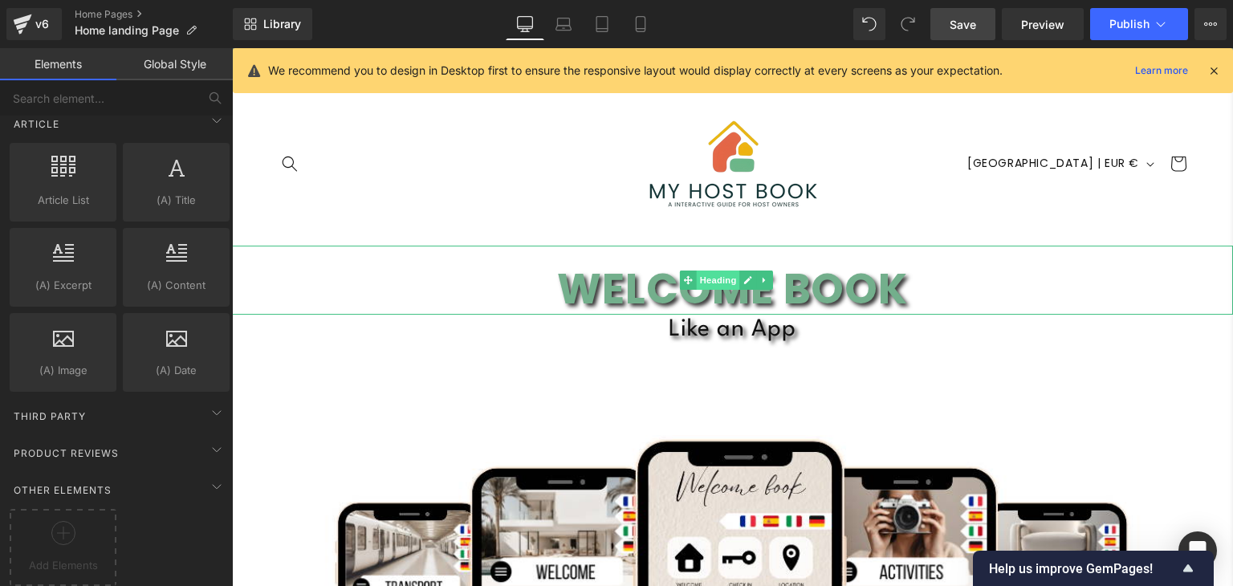
click at [724, 284] on span "Heading" at bounding box center [718, 280] width 43 height 19
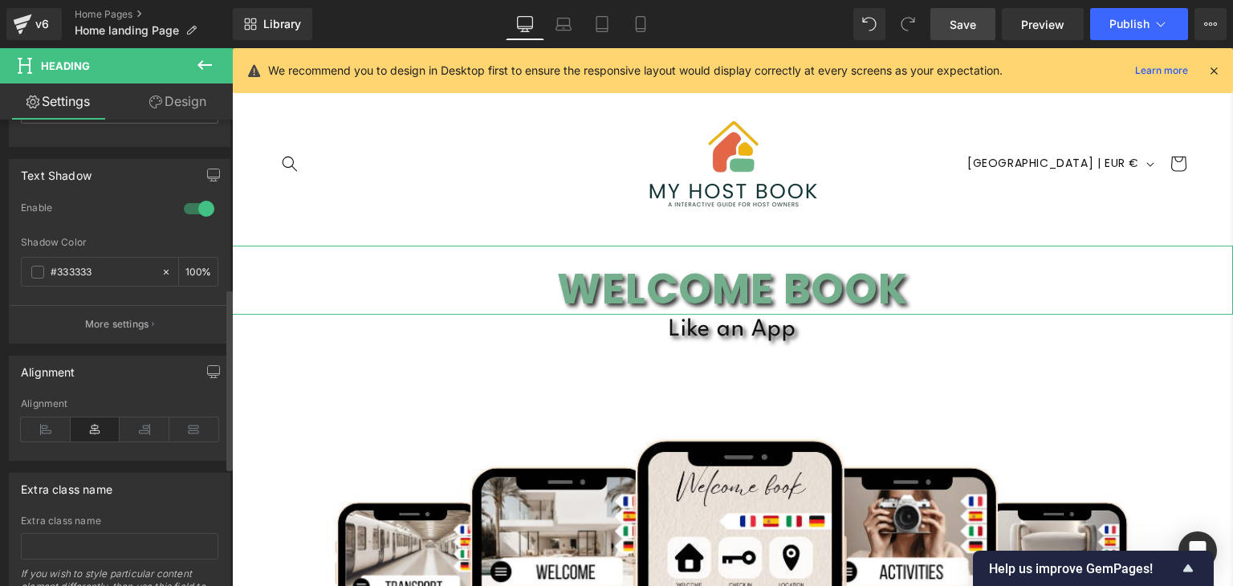
scroll to position [737, 0]
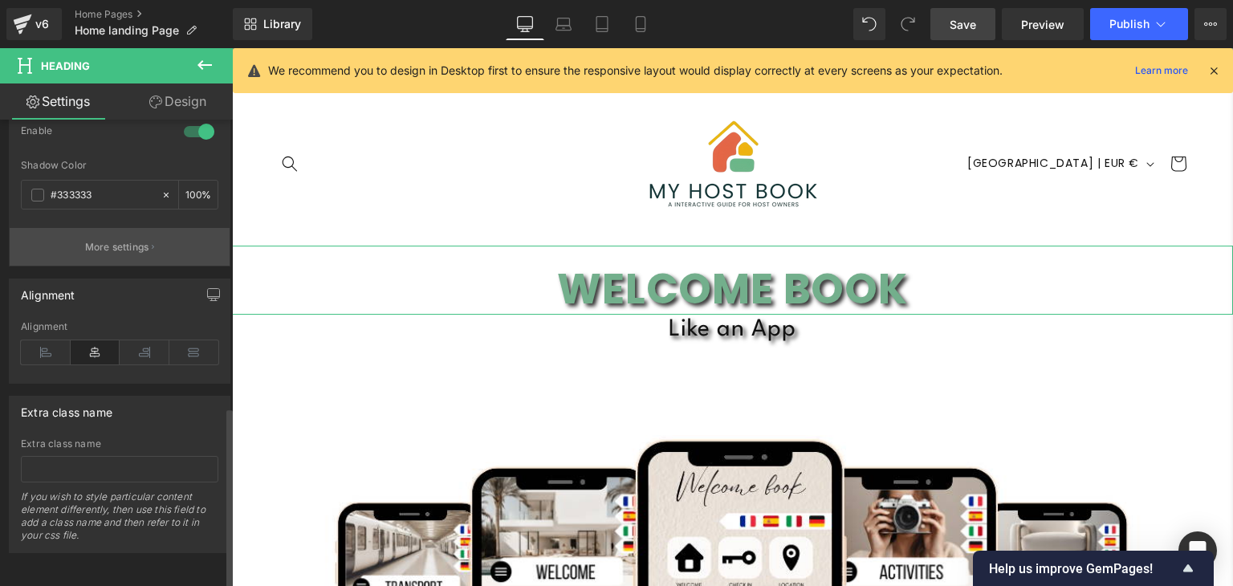
click at [128, 240] on p "More settings" at bounding box center [117, 247] width 64 height 14
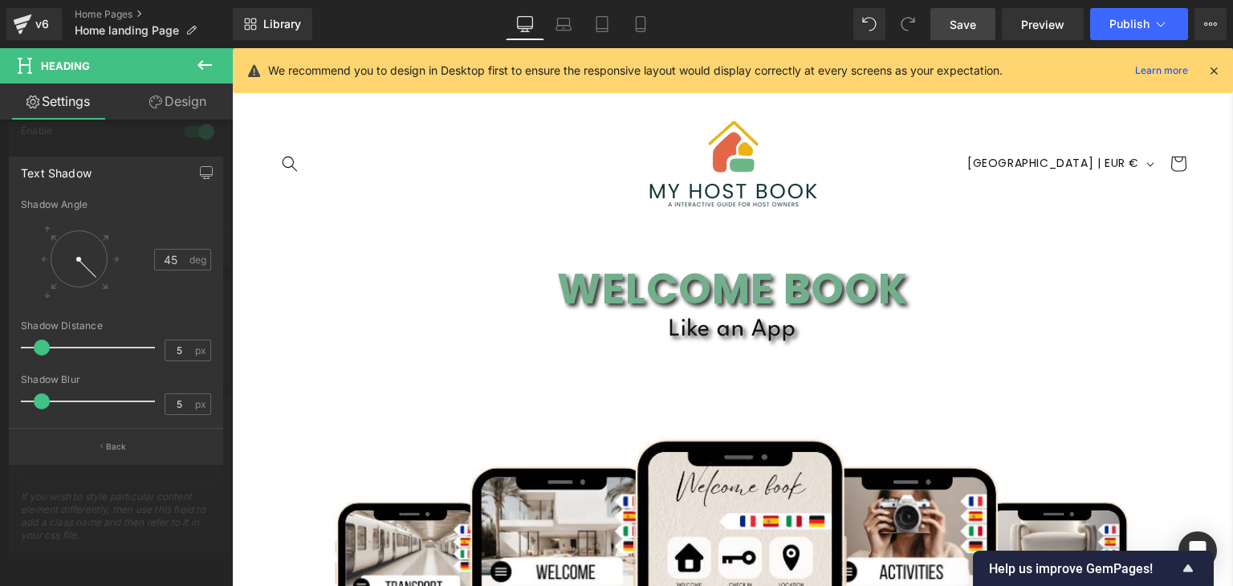
click at [205, 65] on icon at bounding box center [204, 65] width 14 height 10
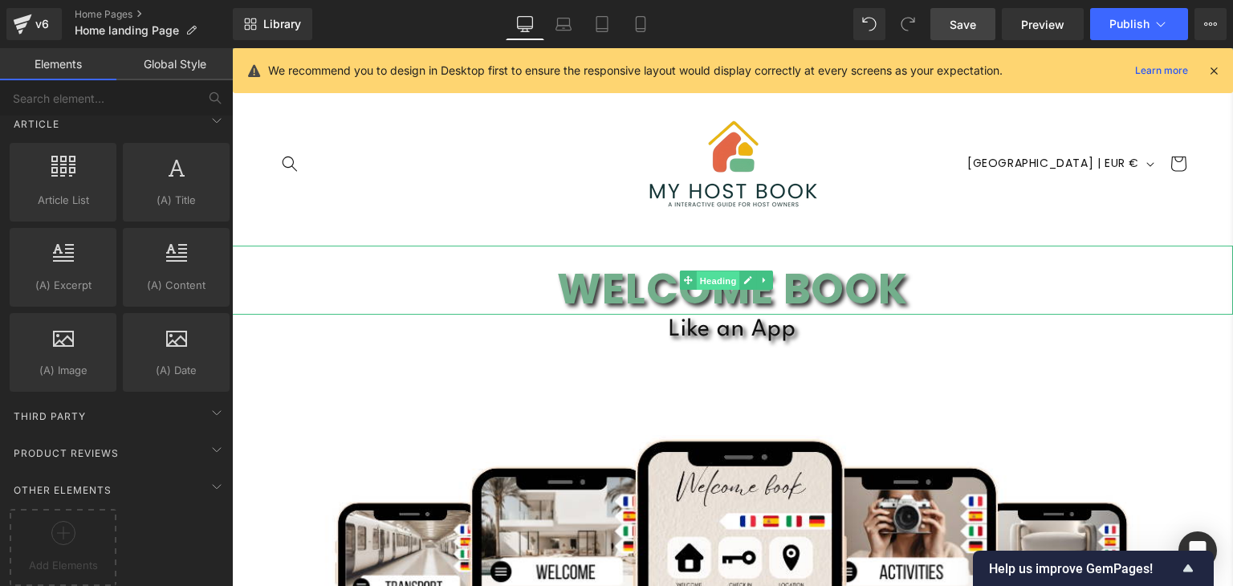
click at [711, 286] on span "Heading" at bounding box center [718, 280] width 43 height 19
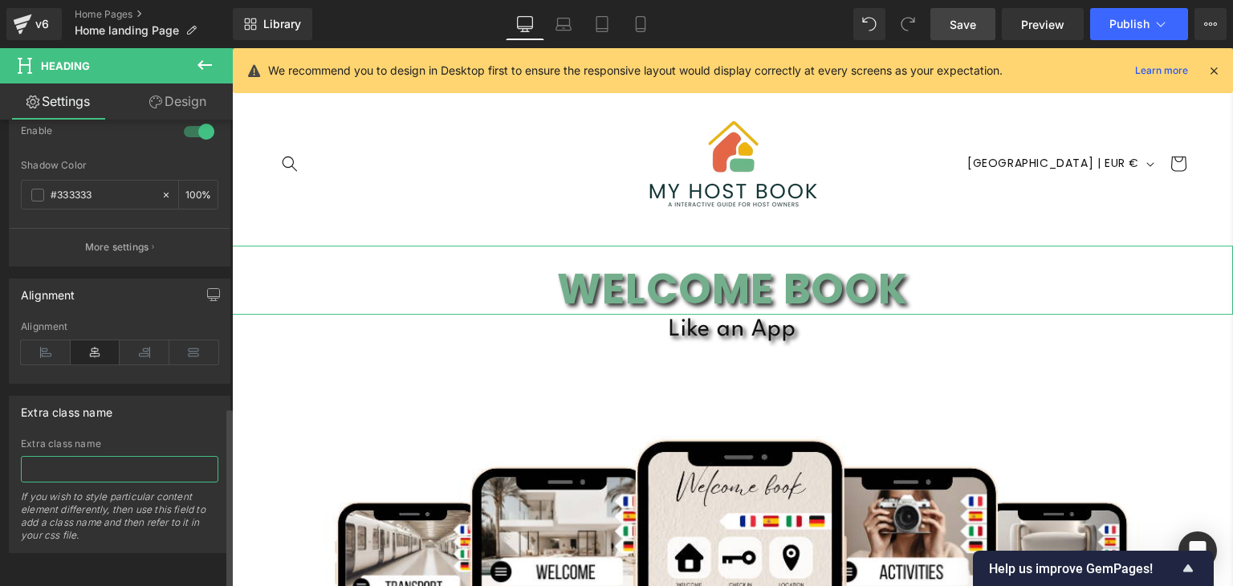
paste input "Airbnb Welcome Book"
type input "Airbnb Welcome Book"
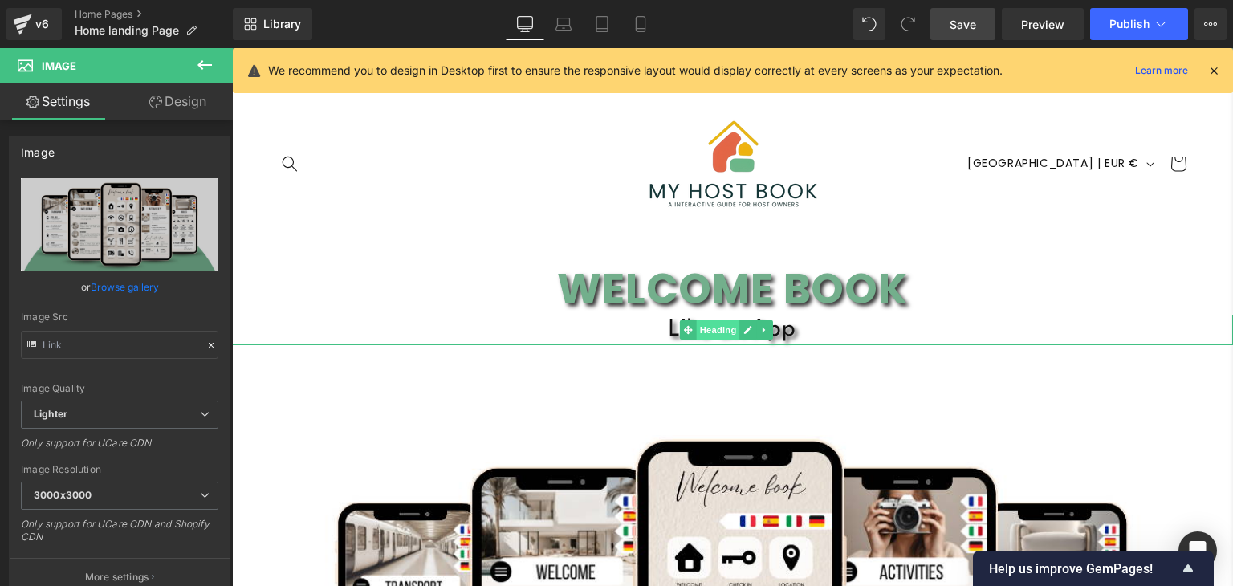
click at [710, 332] on span "Heading" at bounding box center [718, 329] width 43 height 19
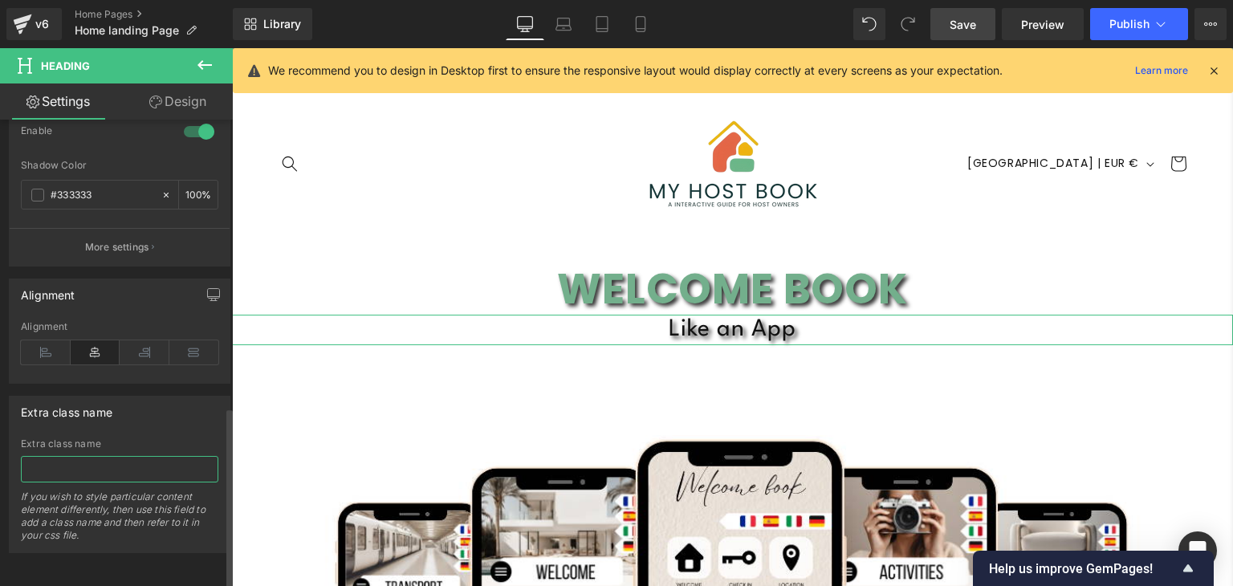
paste input "Airbnb Hosting Tools"
type input "Airbnb Hosting Tools"
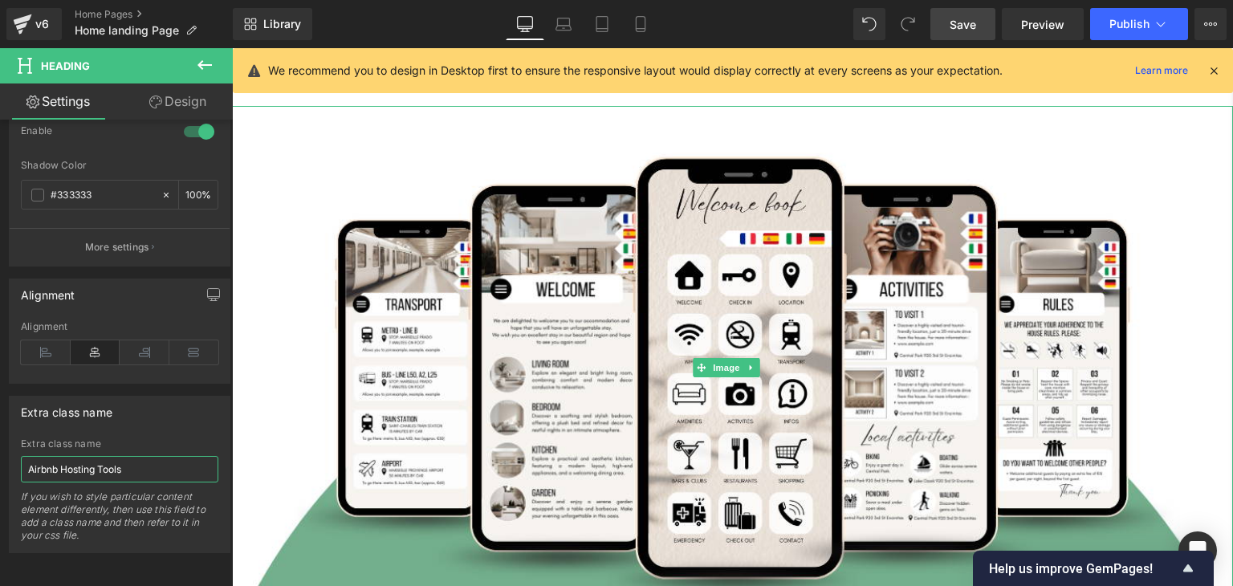
scroll to position [286, 0]
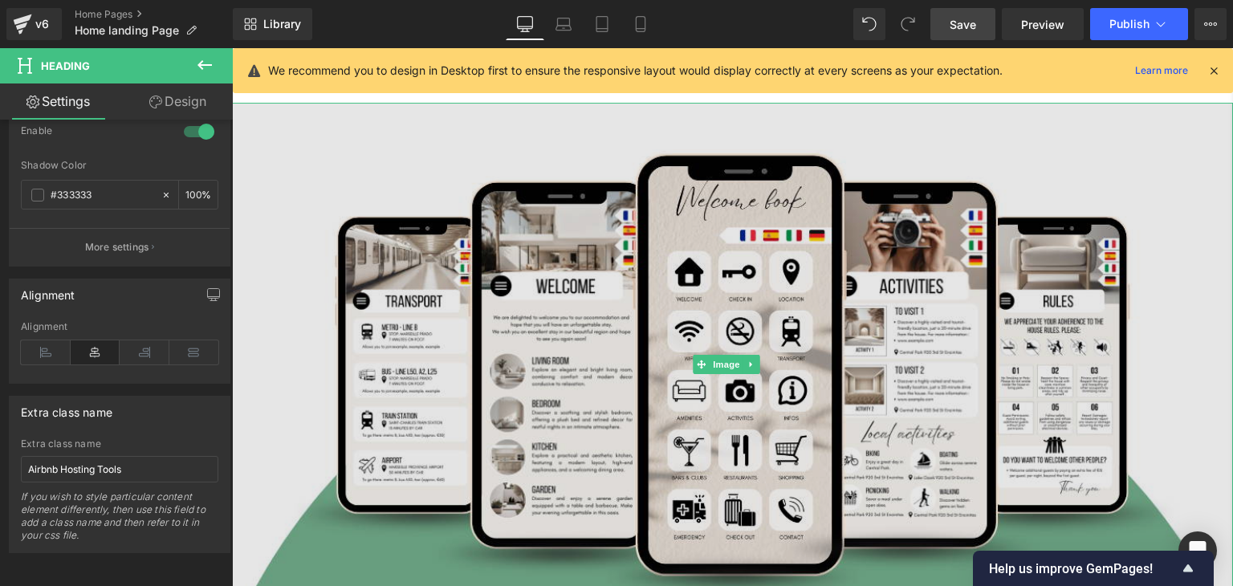
click at [557, 161] on img at bounding box center [732, 365] width 1001 height 524
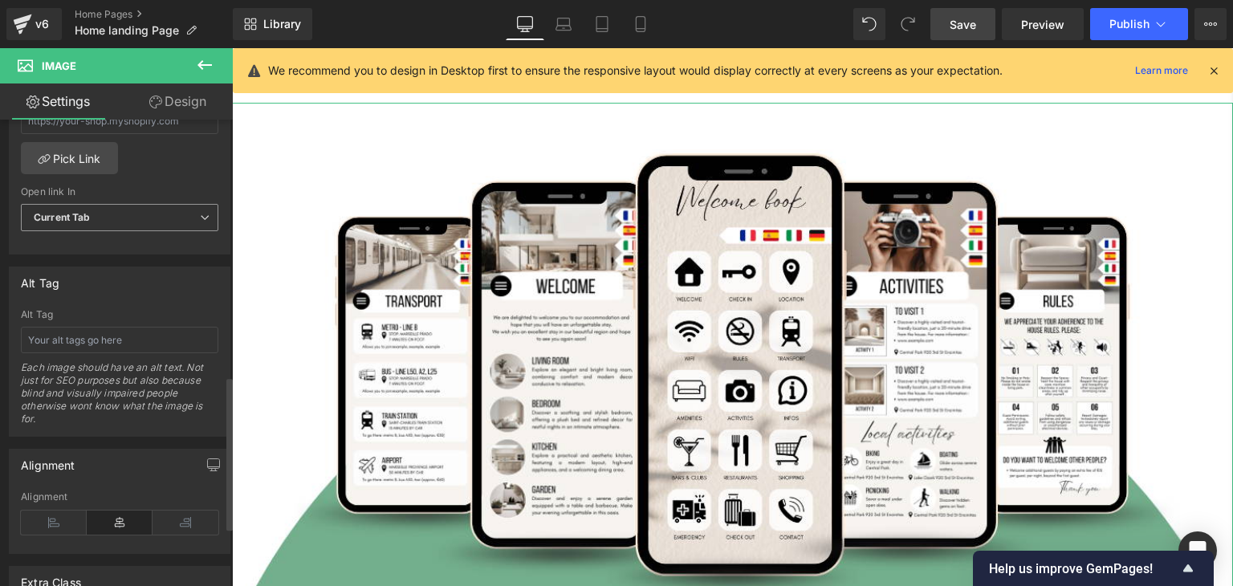
scroll to position [956, 0]
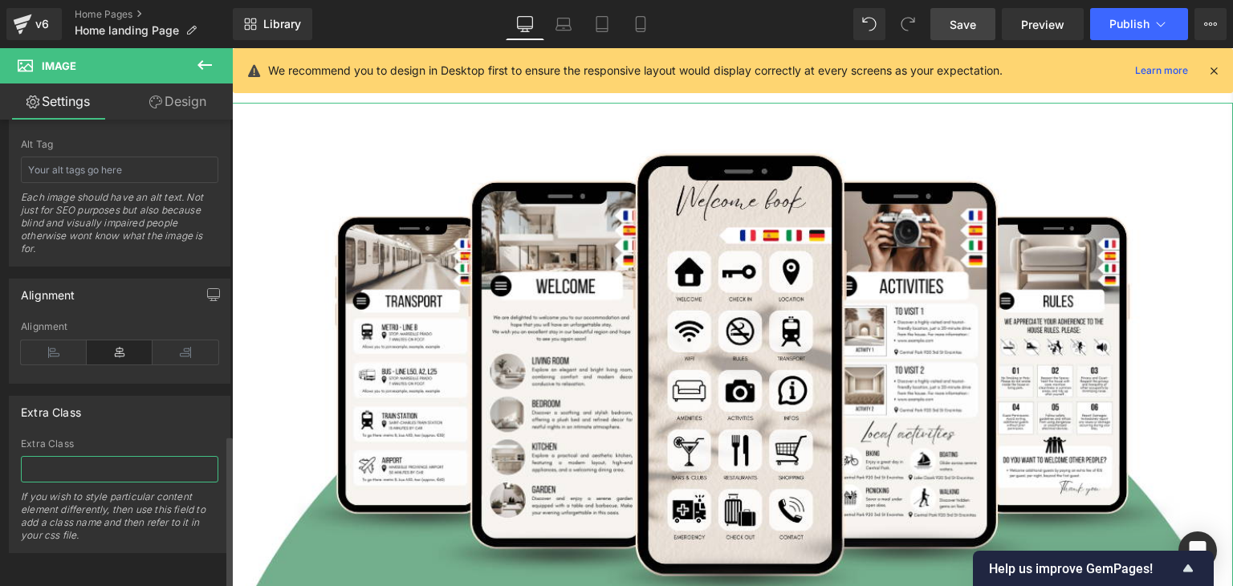
paste input "Editable Airbnb Welcome Book on smartphone screen, guest information guide temp…"
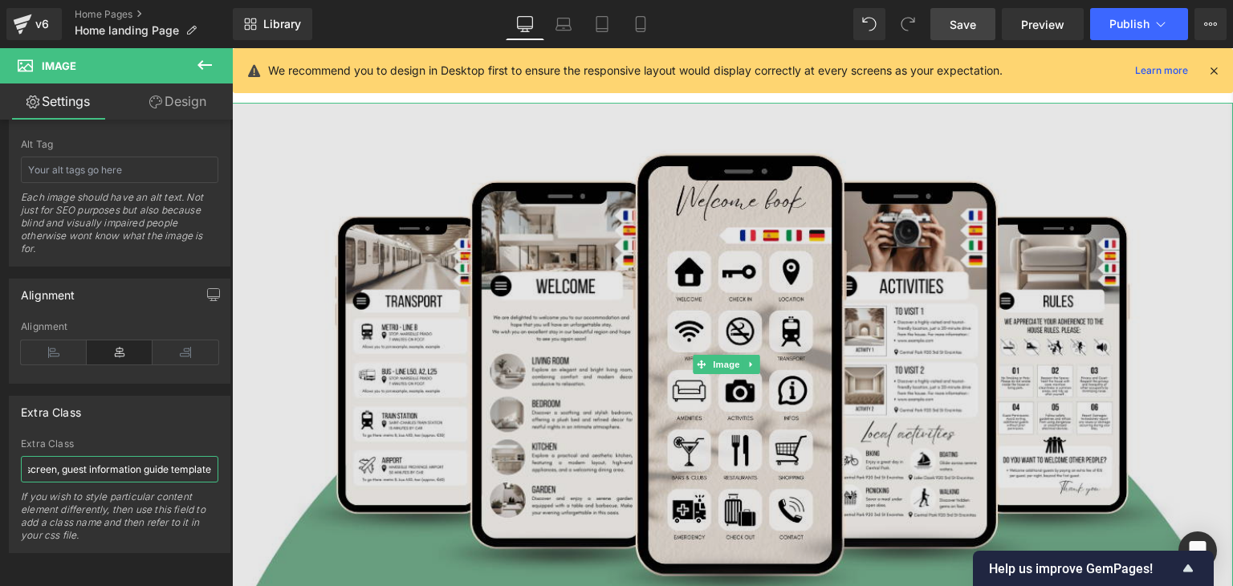
type input "Editable Airbnb Welcome Book on smartphone screen, guest information guide temp…"
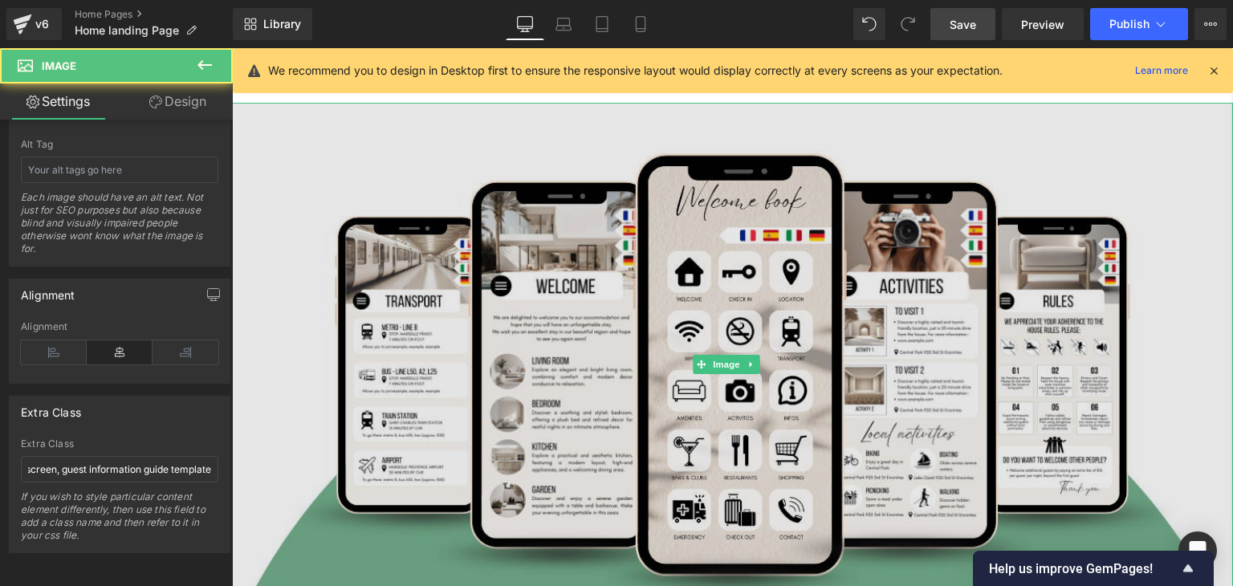
scroll to position [0, 0]
click at [254, 307] on img at bounding box center [732, 365] width 1001 height 524
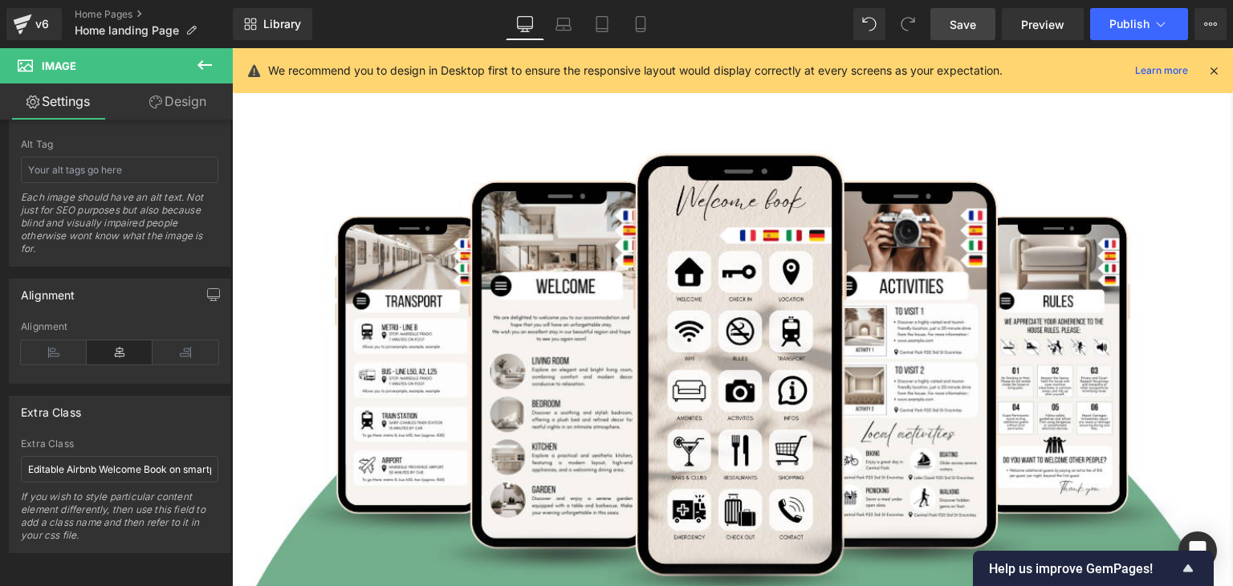
click at [206, 59] on icon at bounding box center [204, 64] width 19 height 19
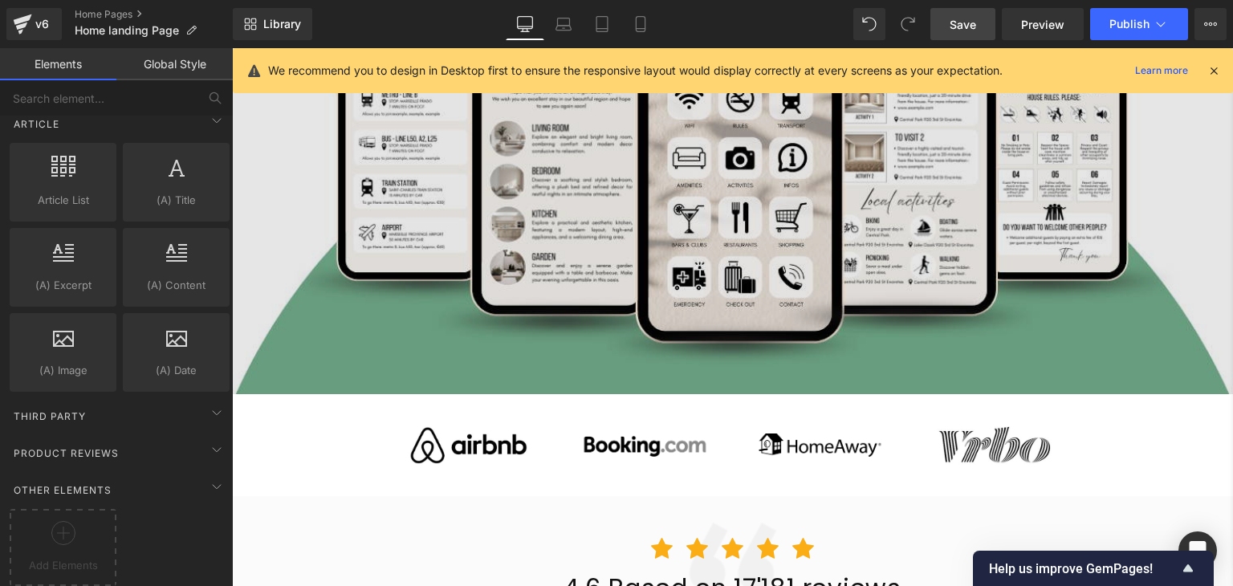
scroll to position [403, 0]
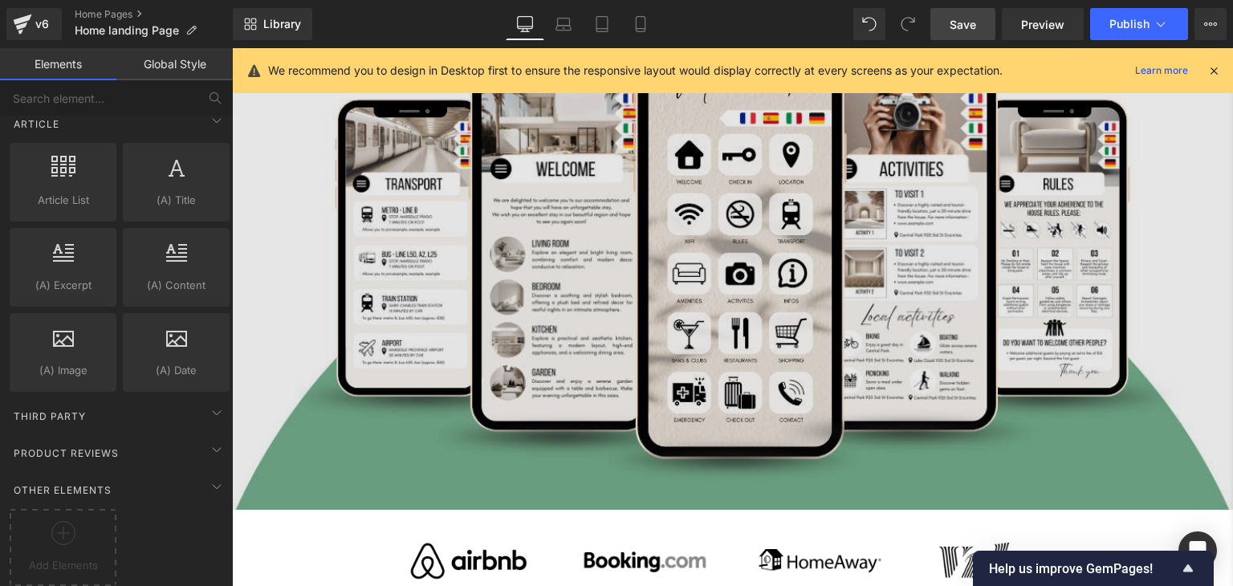
click at [745, 259] on img at bounding box center [732, 248] width 1001 height 524
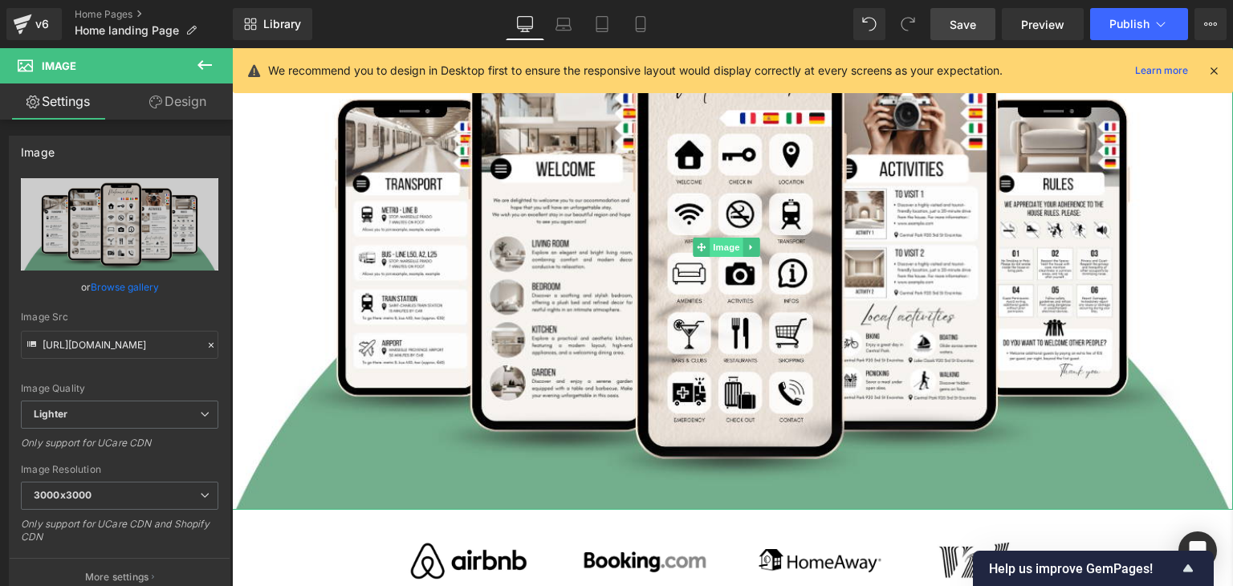
click at [729, 248] on span "Image" at bounding box center [727, 247] width 34 height 19
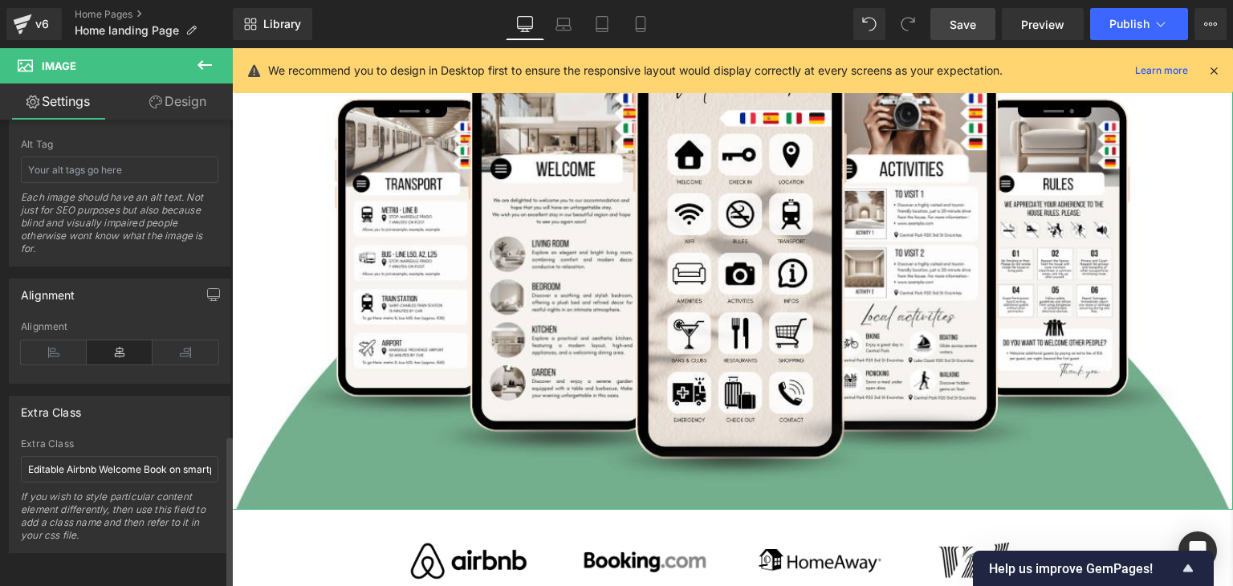
scroll to position [877, 0]
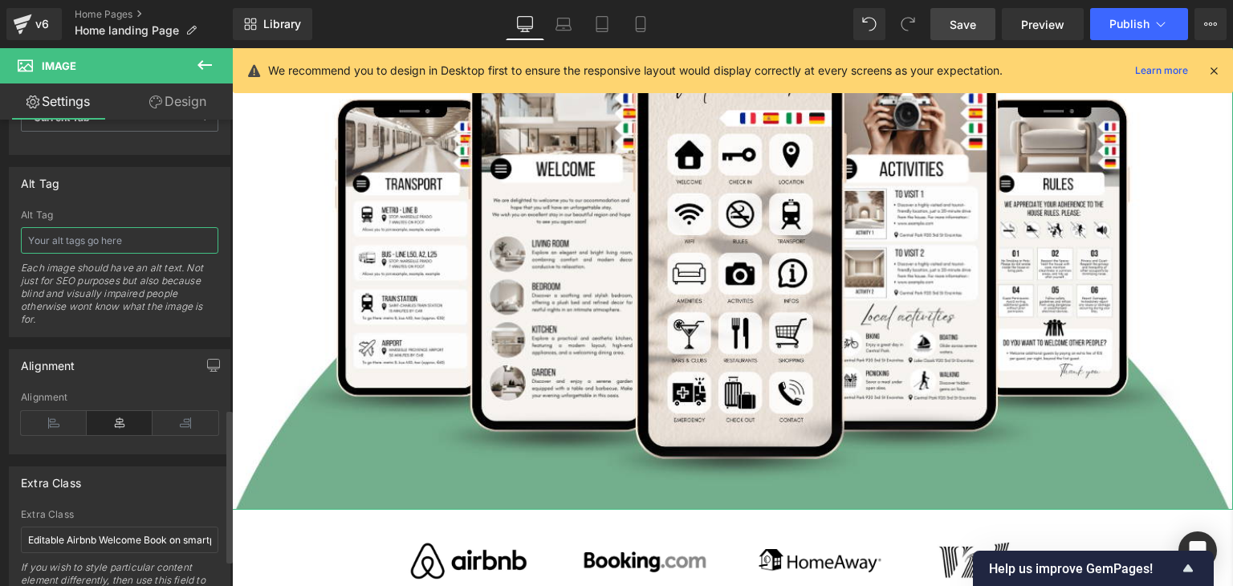
paste input "Editable Airbnb Welcome Book on smartphone screen, guest information guide temp…"
type input "Editable Airbnb Welcome Book on smartphone screen, guest information guide temp…"
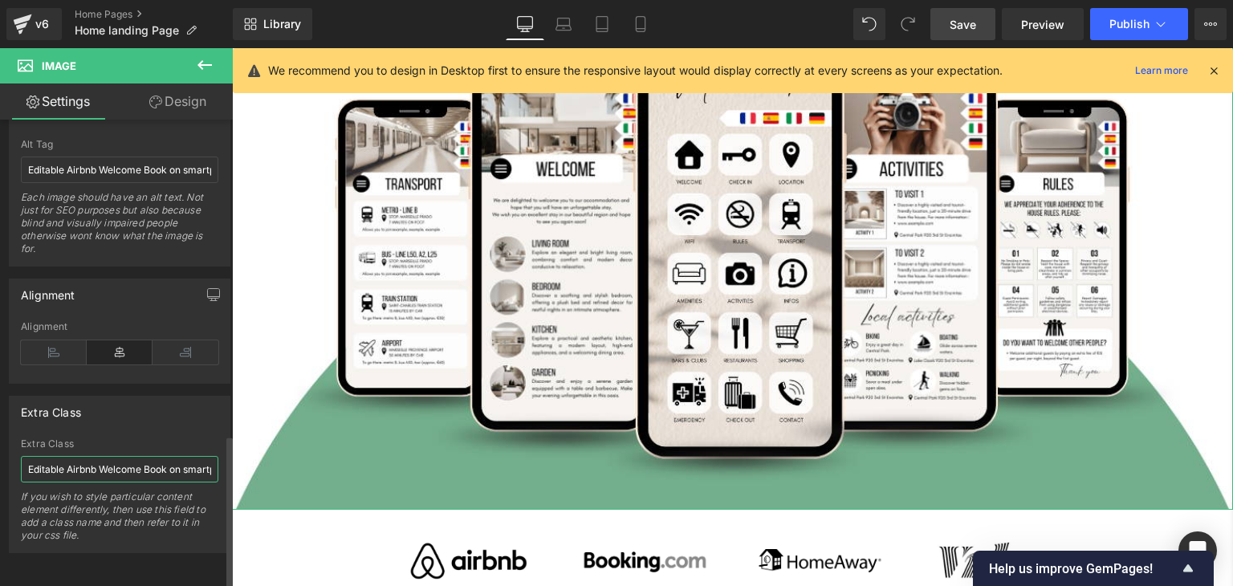
click at [87, 456] on input "Editable Airbnb Welcome Book on smartphone screen guest information guide templ…" at bounding box center [119, 469] width 197 height 26
paste input "Save hours, impress every guest, and boost your ratings effortlessly with the A…"
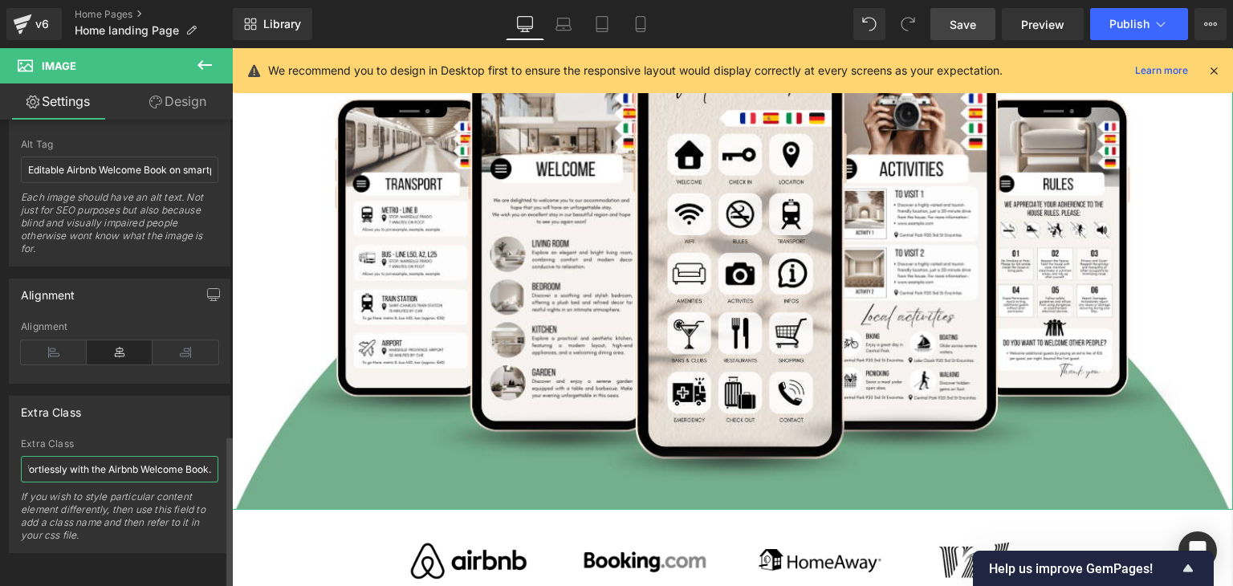
type input "Save hours, impress every guest, and boost your ratings effortlessly with the A…"
click at [191, 397] on div "Extra Class" at bounding box center [120, 412] width 220 height 31
click at [199, 68] on icon at bounding box center [204, 64] width 19 height 19
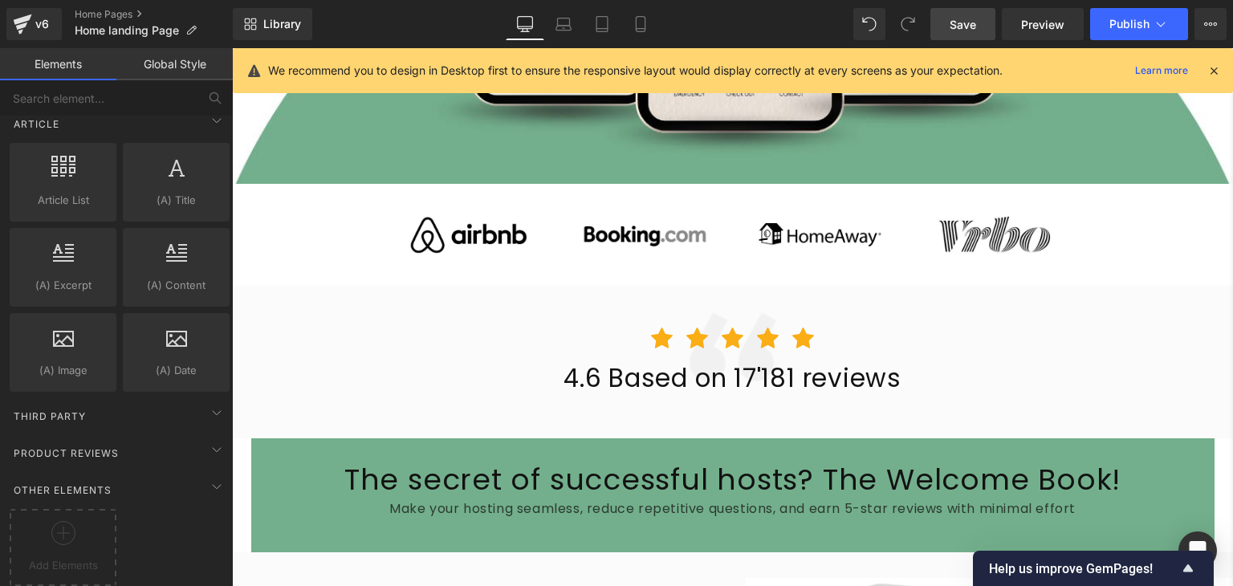
scroll to position [729, 0]
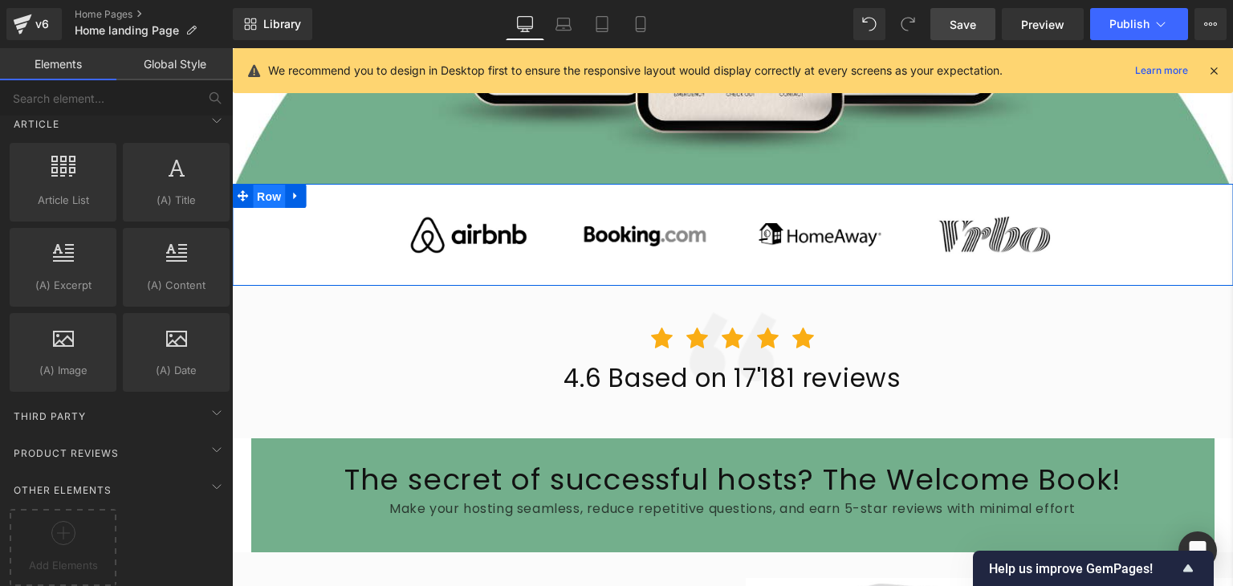
click at [267, 190] on span "Row" at bounding box center [269, 197] width 32 height 24
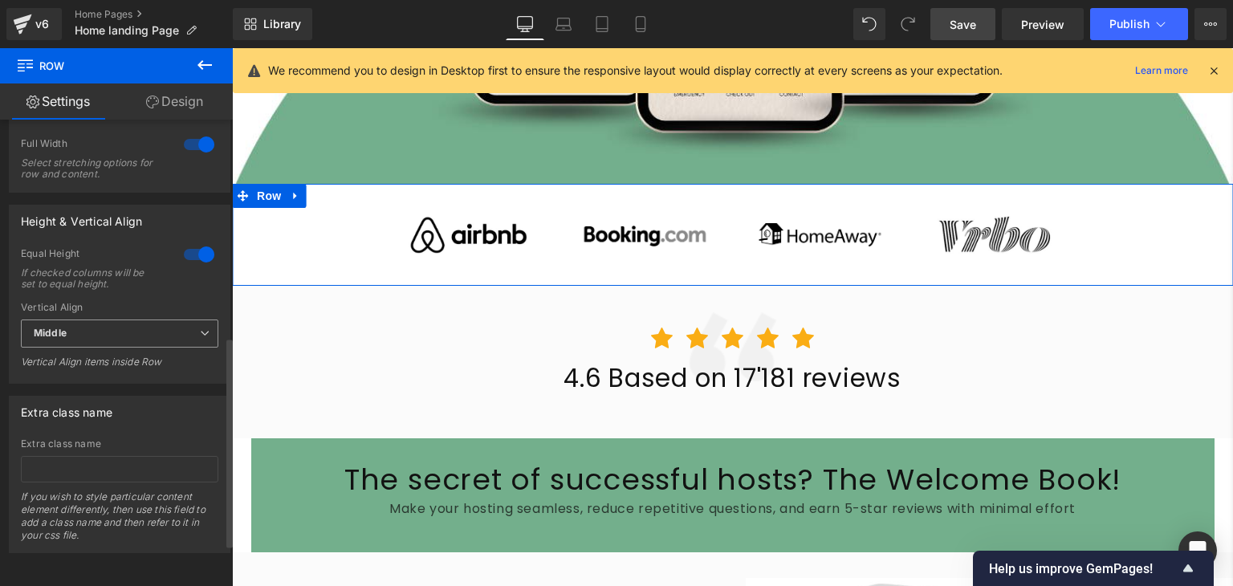
scroll to position [572, 0]
paste input "5-Star Reviews"
type input "5-Star Reviews"
click at [163, 418] on div "Extra class name Extra class name 5-Star Reviews If you wish to style particula…" at bounding box center [120, 474] width 222 height 157
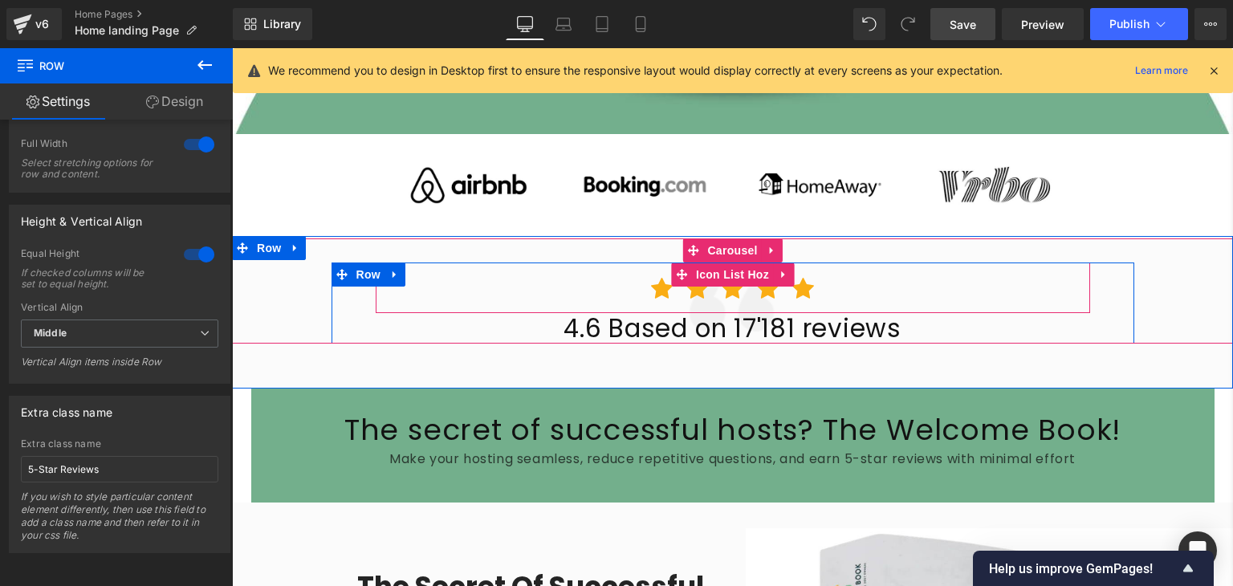
scroll to position [788, 0]
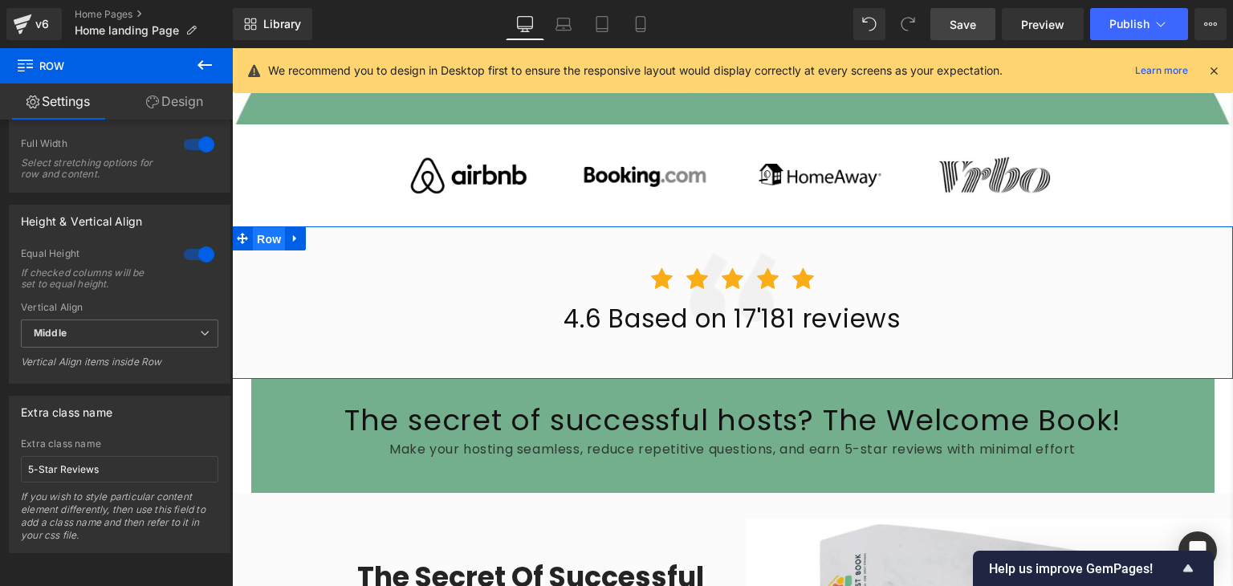
click at [263, 232] on span "Row" at bounding box center [269, 239] width 32 height 24
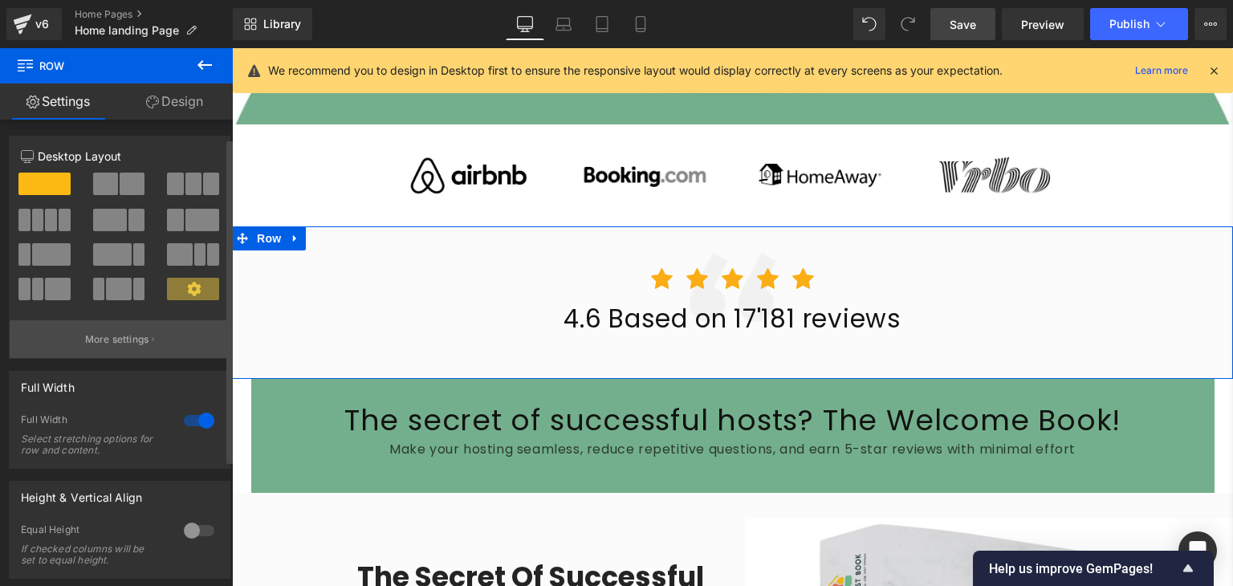
scroll to position [206, 0]
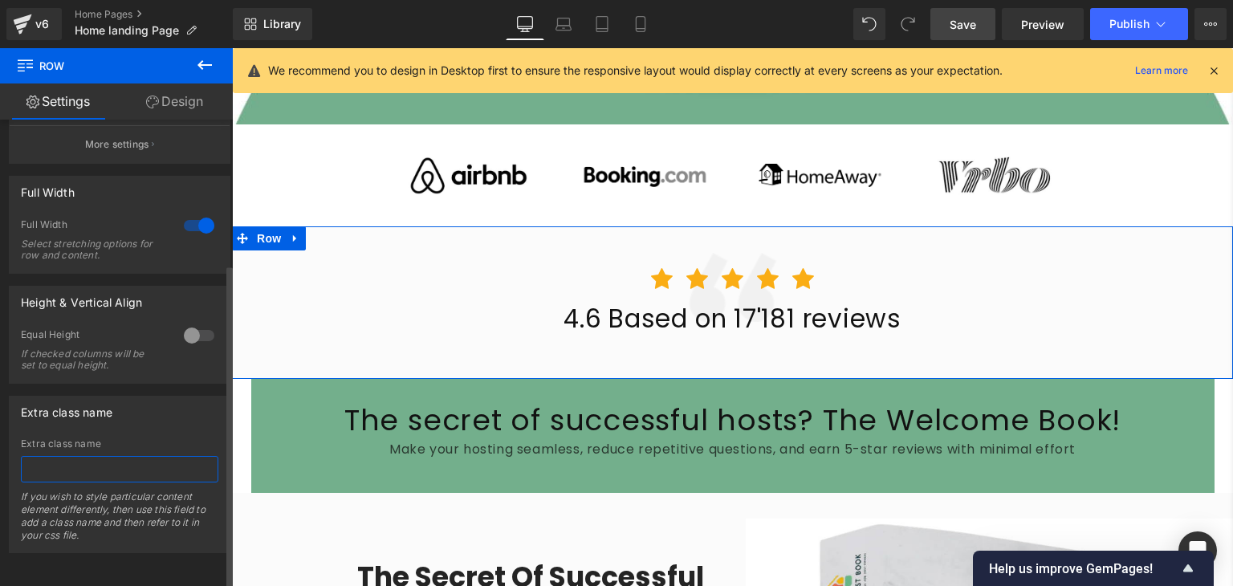
paste input "5-Star Reviews"
type input "5-Star Reviews"
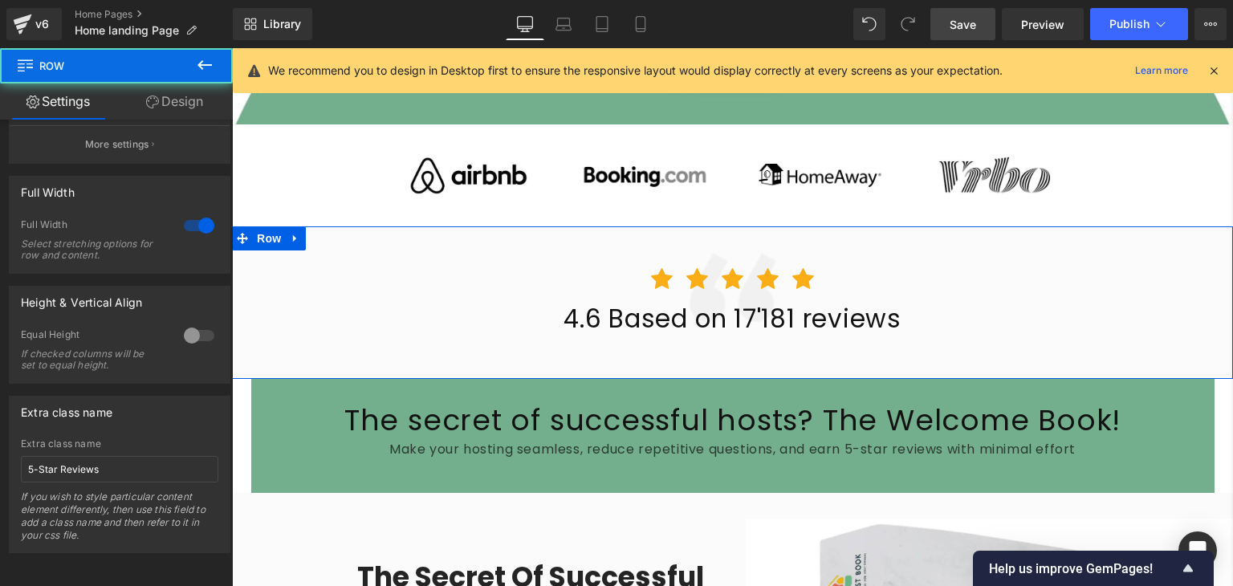
click at [308, 348] on div "Icon Icon Icon Icon Icon Icon List Hoz 4.6 Based on 17'181 reviews Heading Row …" at bounding box center [732, 302] width 1001 height 153
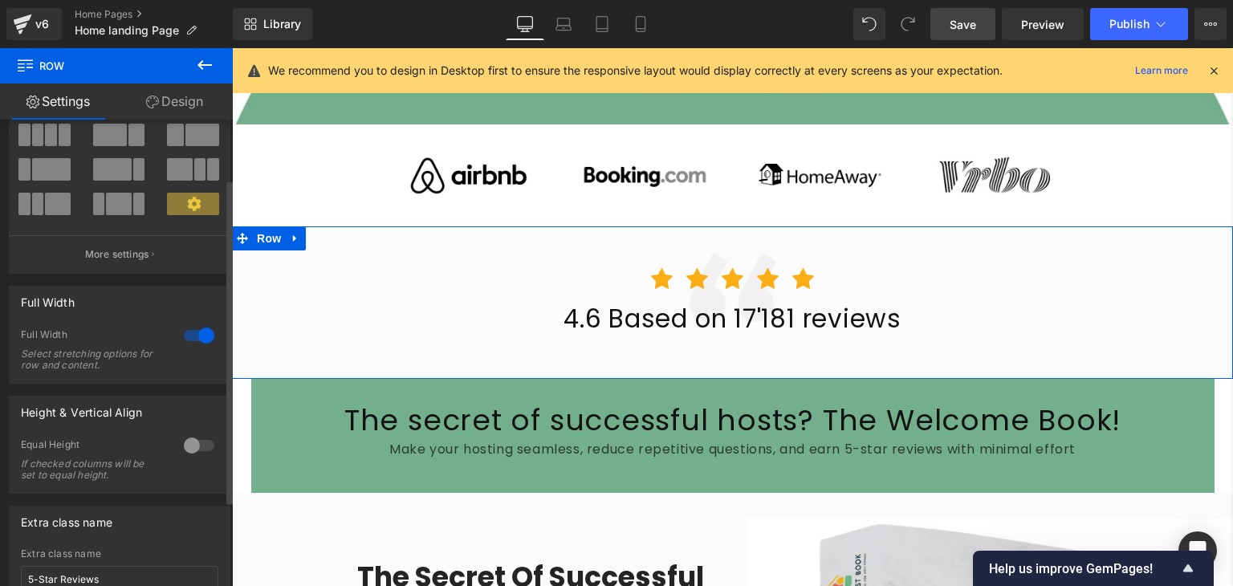
scroll to position [84, 0]
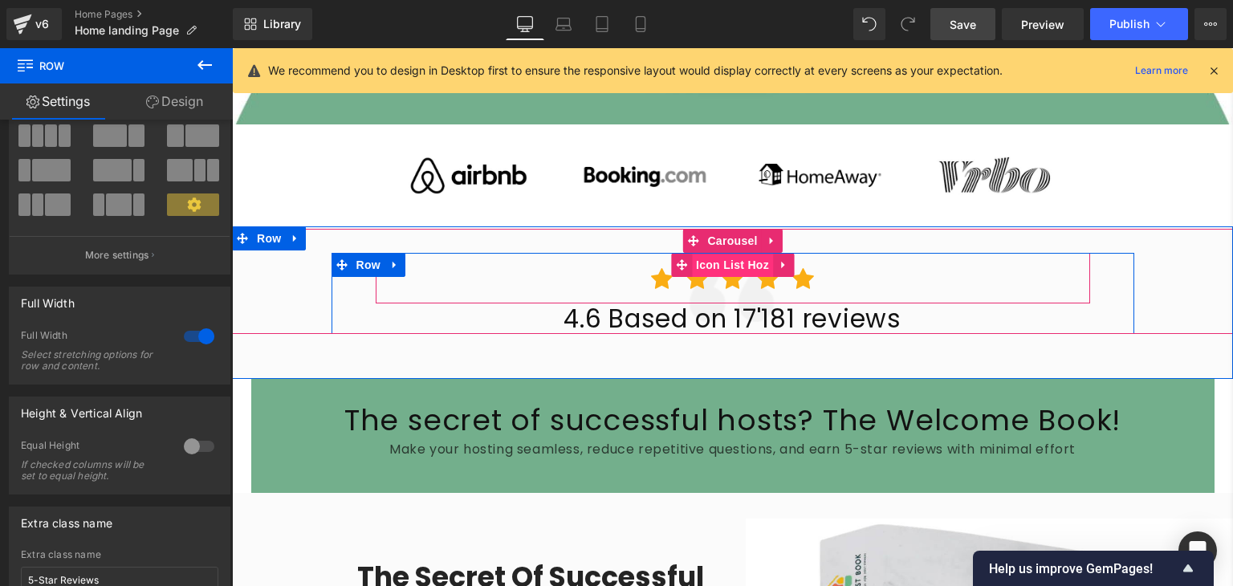
click at [721, 261] on span "Icon List Hoz" at bounding box center [732, 265] width 81 height 24
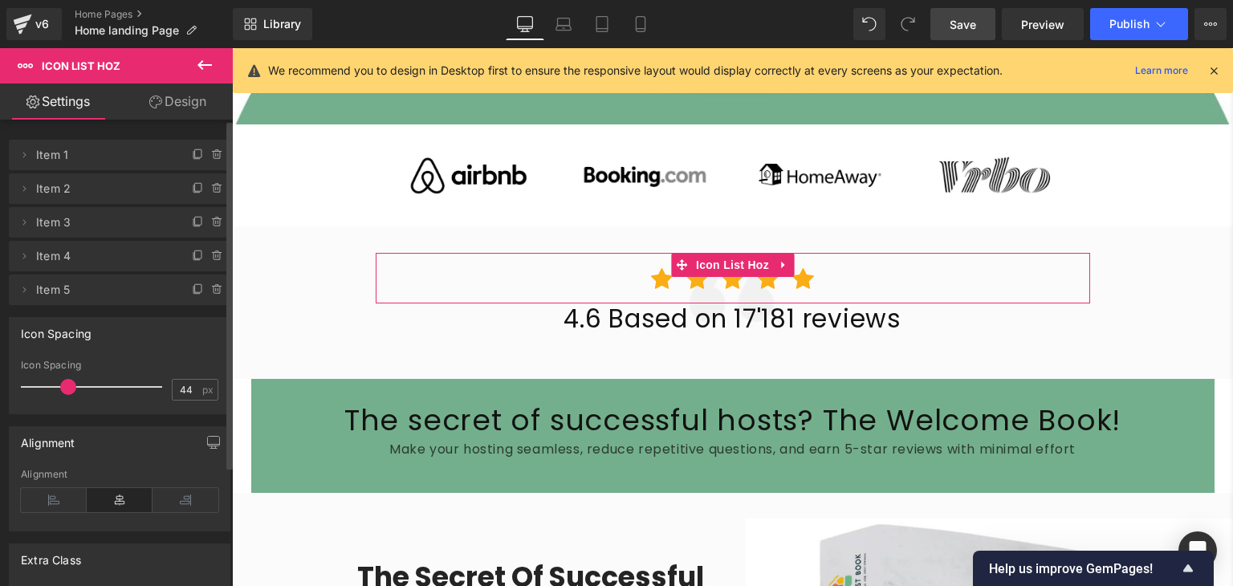
scroll to position [159, 0]
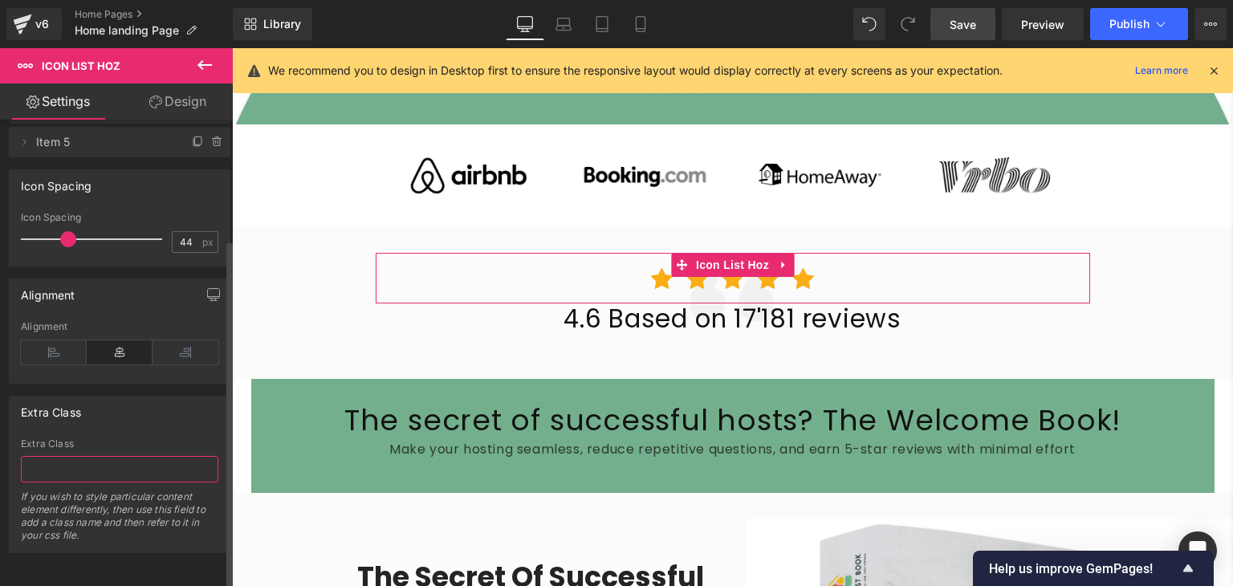
type input "5-Star Reviews"
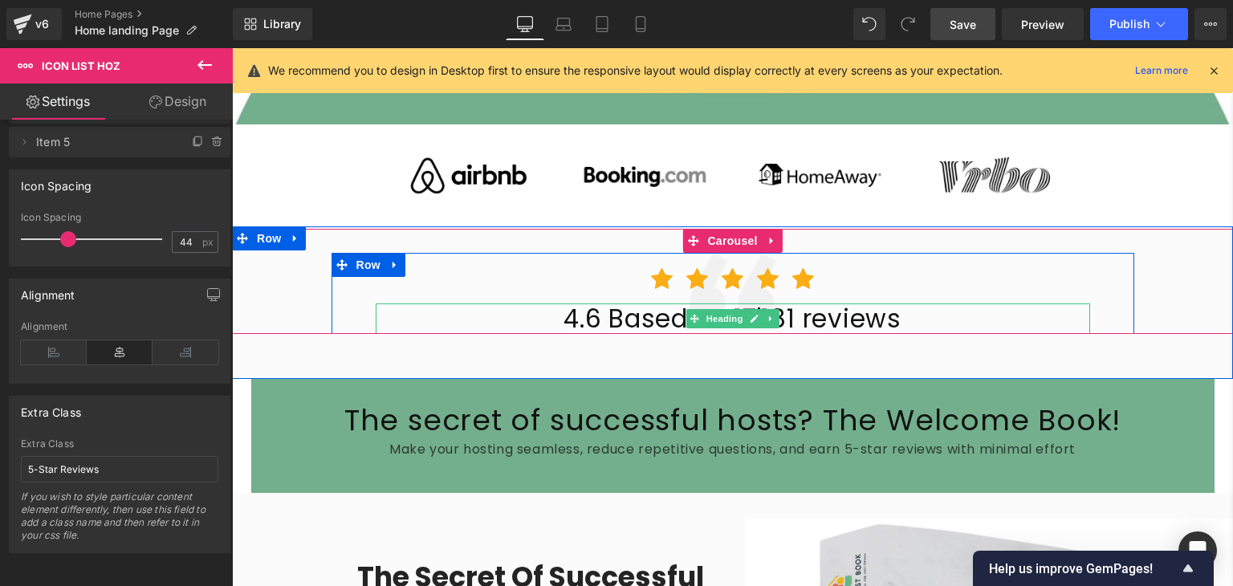
click at [596, 311] on h2 "4.6 Based on 17'181 reviews" at bounding box center [733, 318] width 714 height 31
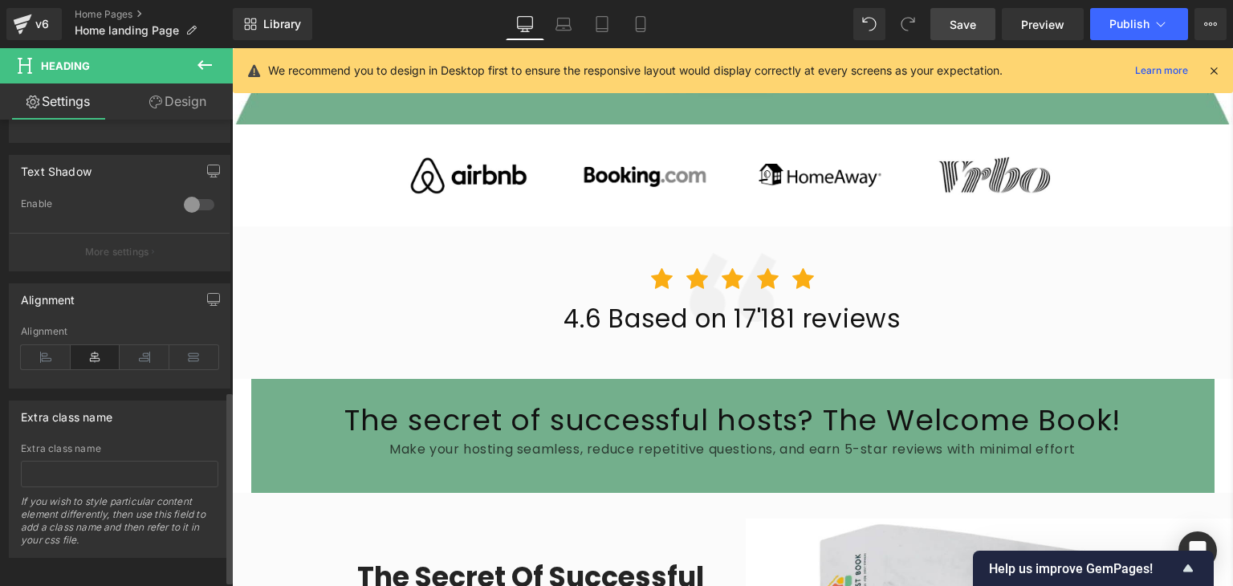
scroll to position [670, 0]
paste input "5-Star Reviews"
type input "5-Star Reviews"
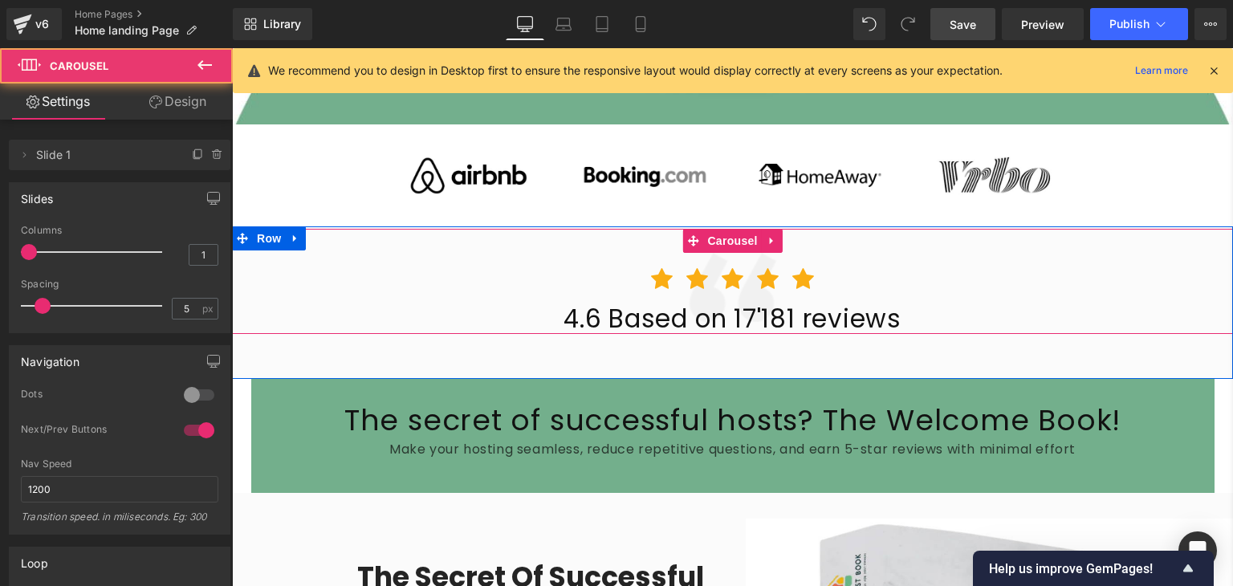
click at [282, 293] on div "Icon Icon Icon Icon Icon Icon List Hoz 4.6 Based on 17'181 reviews Heading Row" at bounding box center [732, 293] width 1001 height 81
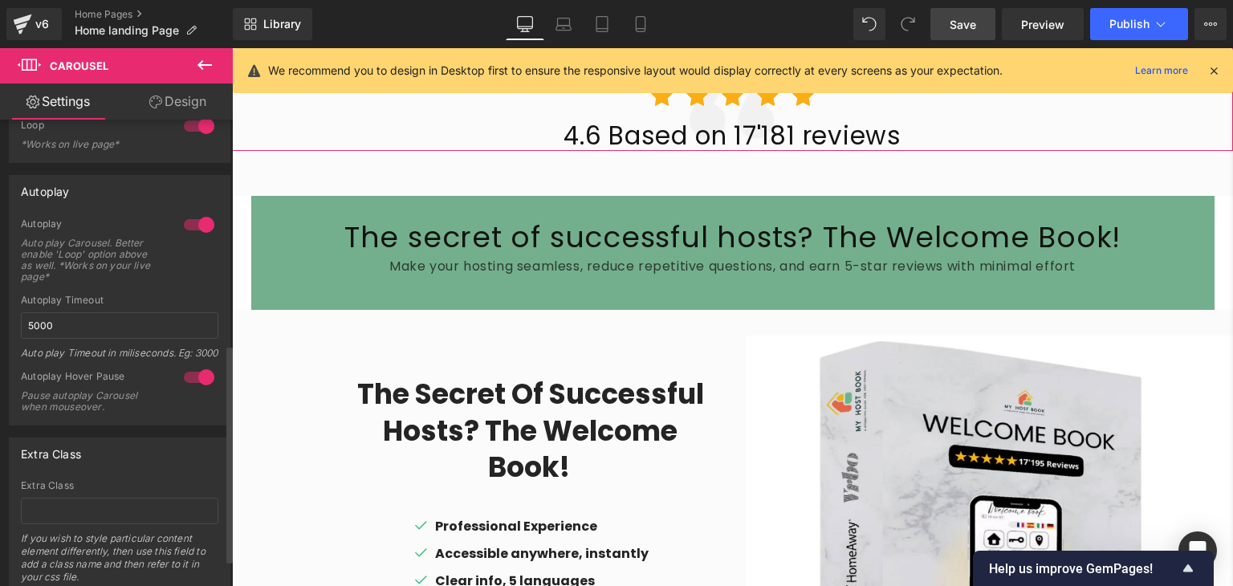
scroll to position [535, 0]
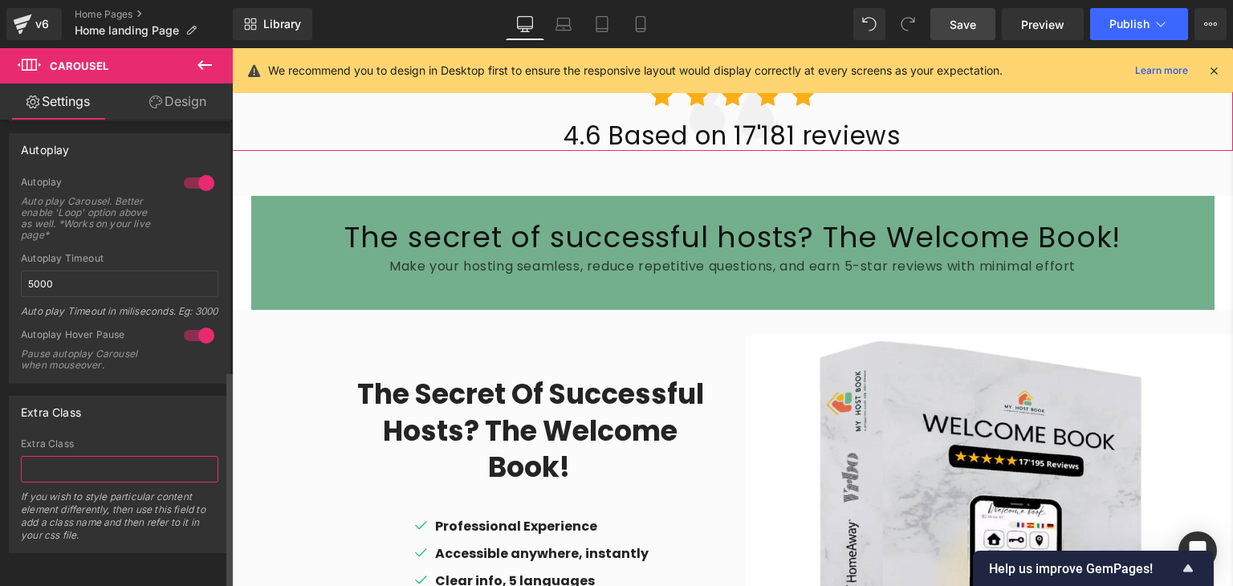
paste input "The Secret Tool Top Airbnb Hosts Use to Get 5-Star Reviews"
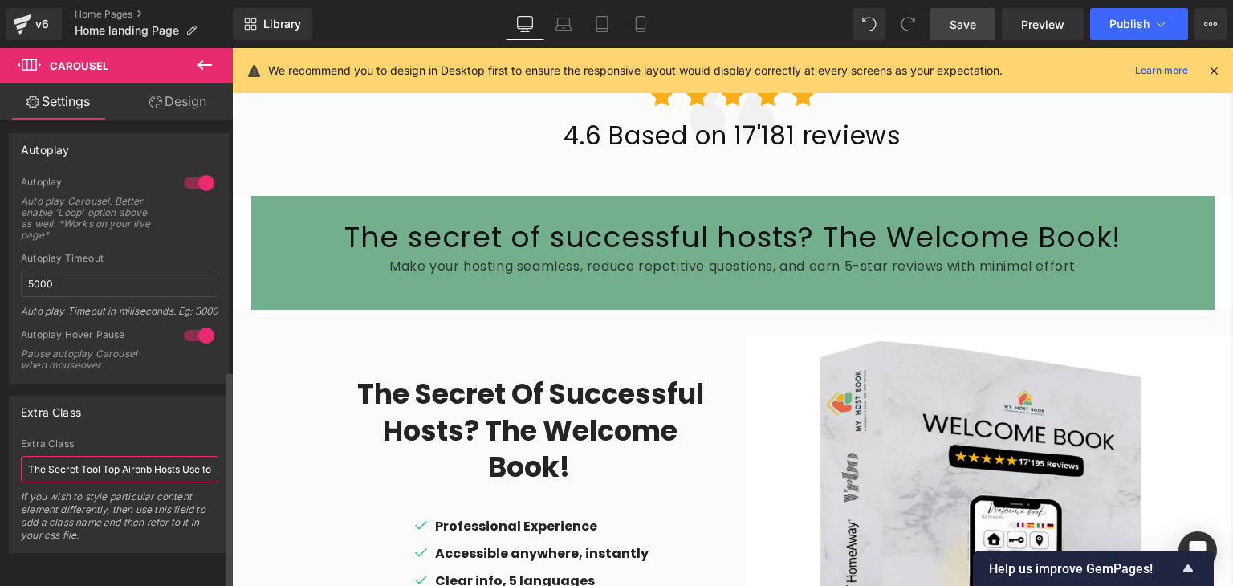
scroll to position [0, 99]
type input "The Secret Tool Top Airbnb Hosts Use to Get 5-Star Reviews"
click at [100, 412] on div "Extra Class" at bounding box center [120, 412] width 220 height 31
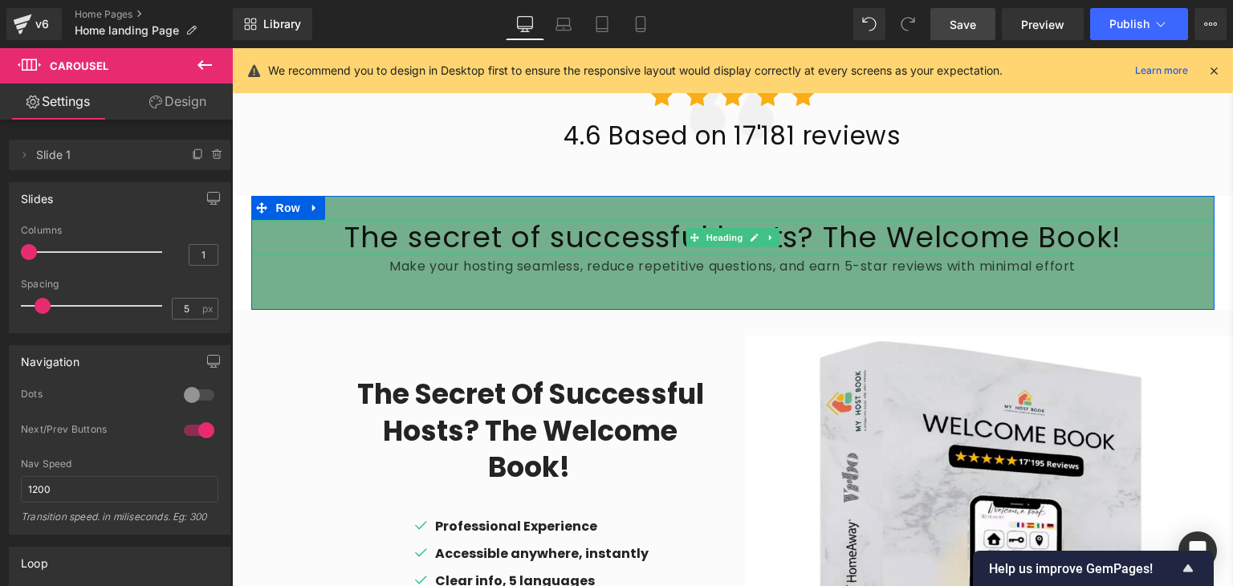
click at [590, 235] on h2 "The secret of successful hosts? The Welcome Book!" at bounding box center [732, 237] width 963 height 35
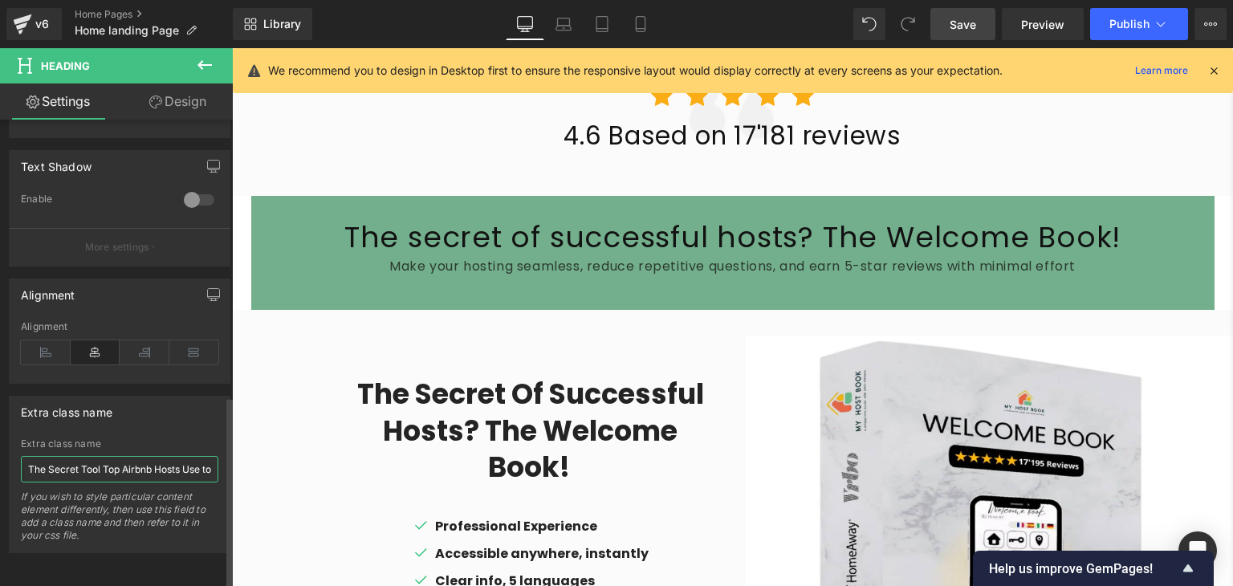
scroll to position [0, 99]
type input "The Secret Tool Top Airbnb Hosts Use to Get 5-Star Reviews"
click at [96, 279] on div "Alignment" at bounding box center [120, 294] width 220 height 31
click at [169, 384] on div "Extra class name Extra class name The Secret Tool Top Airbnb Hosts Use to Get 5…" at bounding box center [120, 468] width 240 height 169
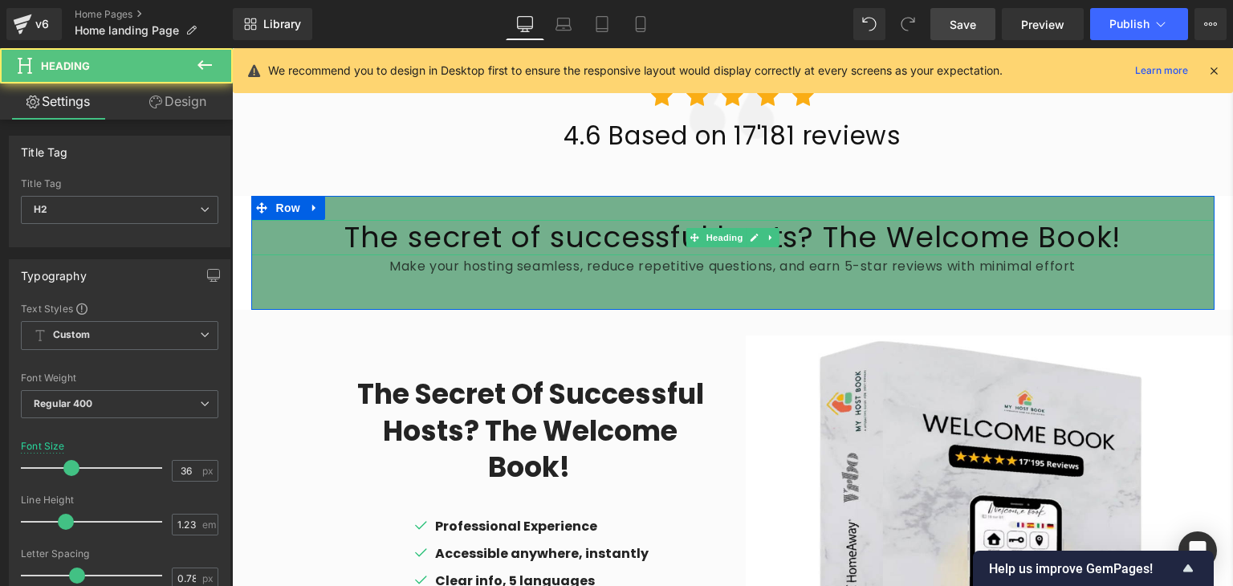
click at [562, 240] on h2 "The secret of successful hosts? The Welcome Book!" at bounding box center [732, 237] width 963 height 35
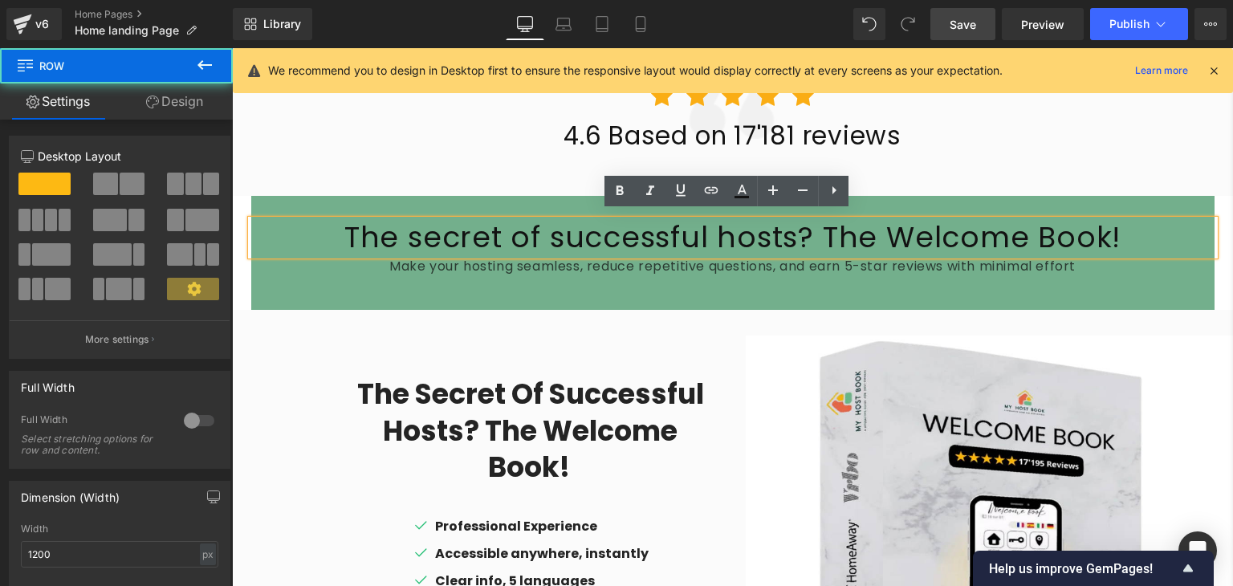
click at [497, 286] on div "The secret of successful hosts? The Welcome Book! Heading Make your hosting sea…" at bounding box center [732, 253] width 963 height 114
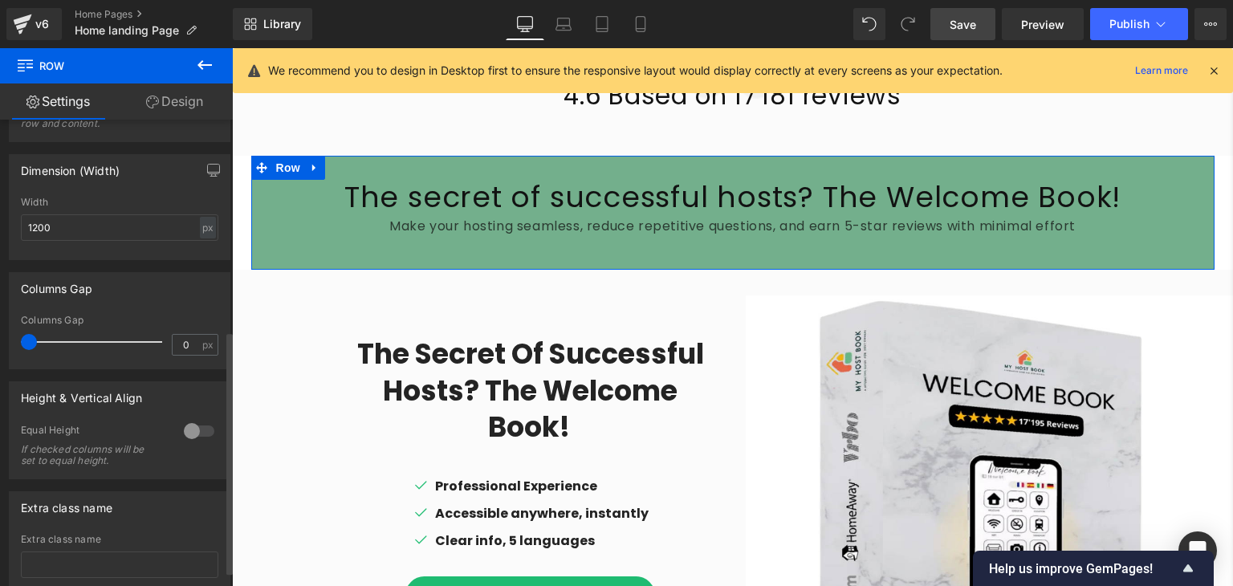
scroll to position [434, 0]
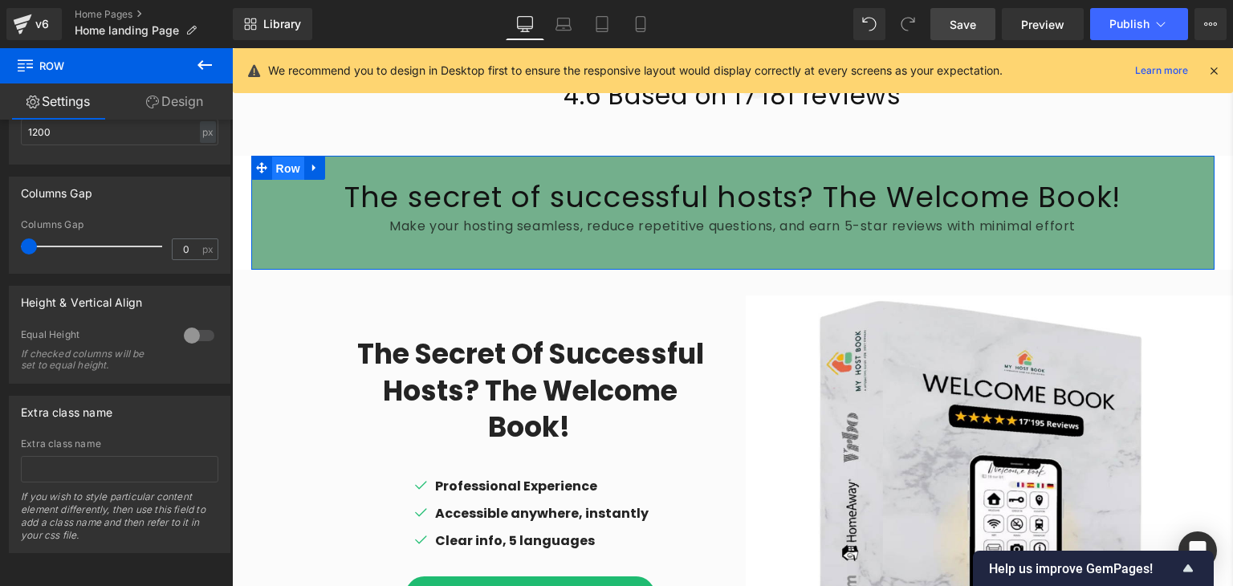
click at [275, 157] on span "Row" at bounding box center [288, 169] width 32 height 24
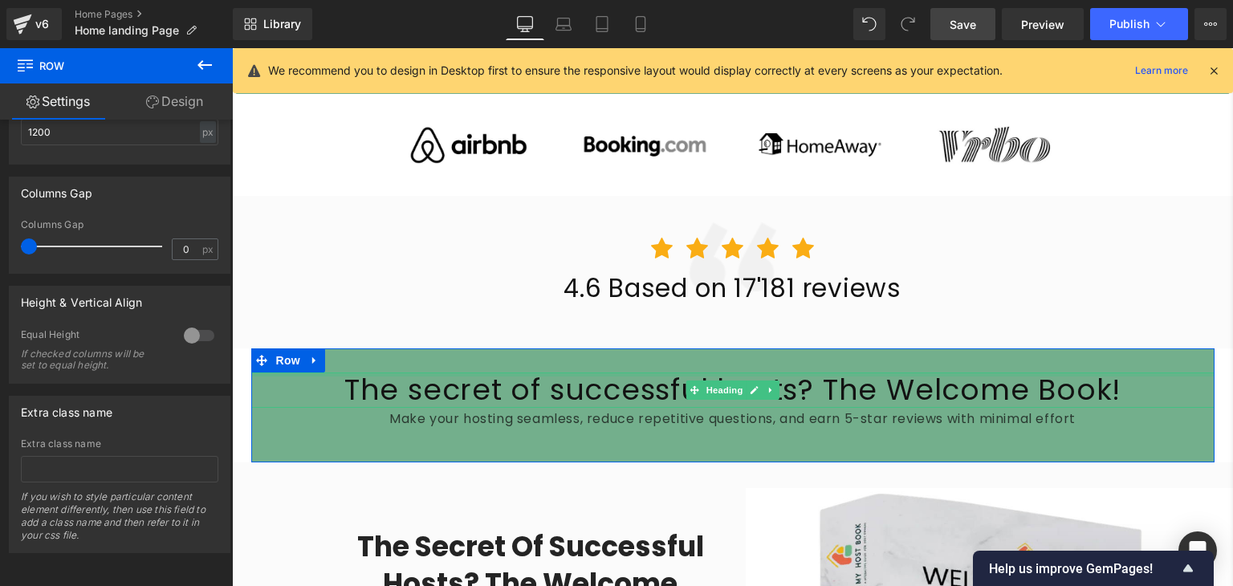
scroll to position [812, 0]
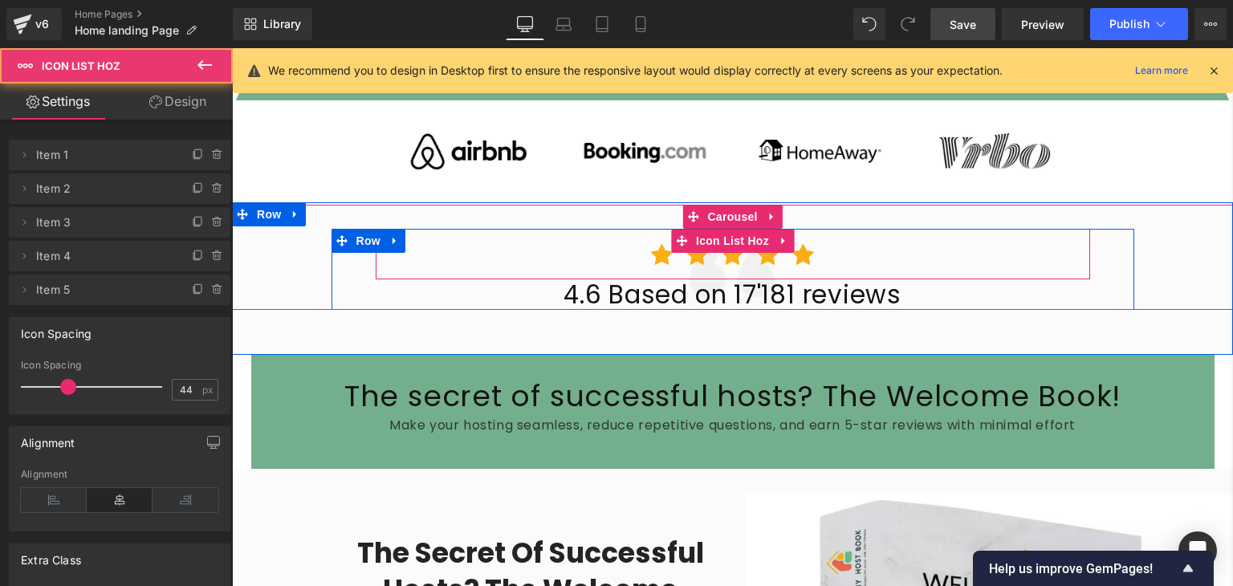
click at [376, 252] on ul "Icon Icon Icon Icon Icon" at bounding box center [733, 261] width 714 height 36
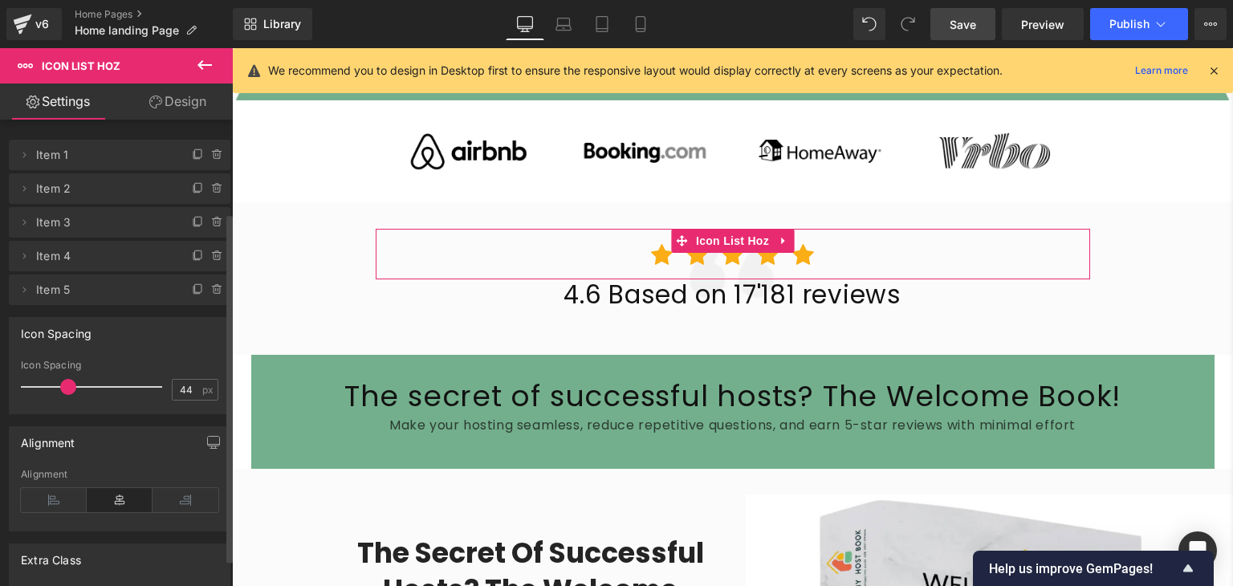
scroll to position [159, 0]
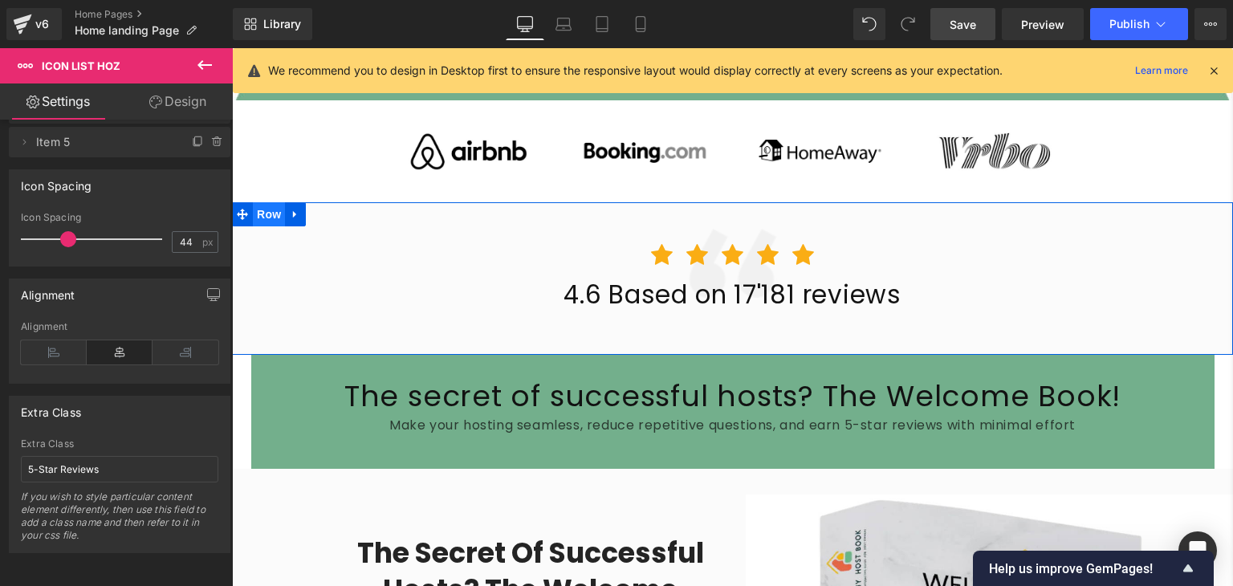
click at [265, 206] on span "Row" at bounding box center [269, 214] width 32 height 24
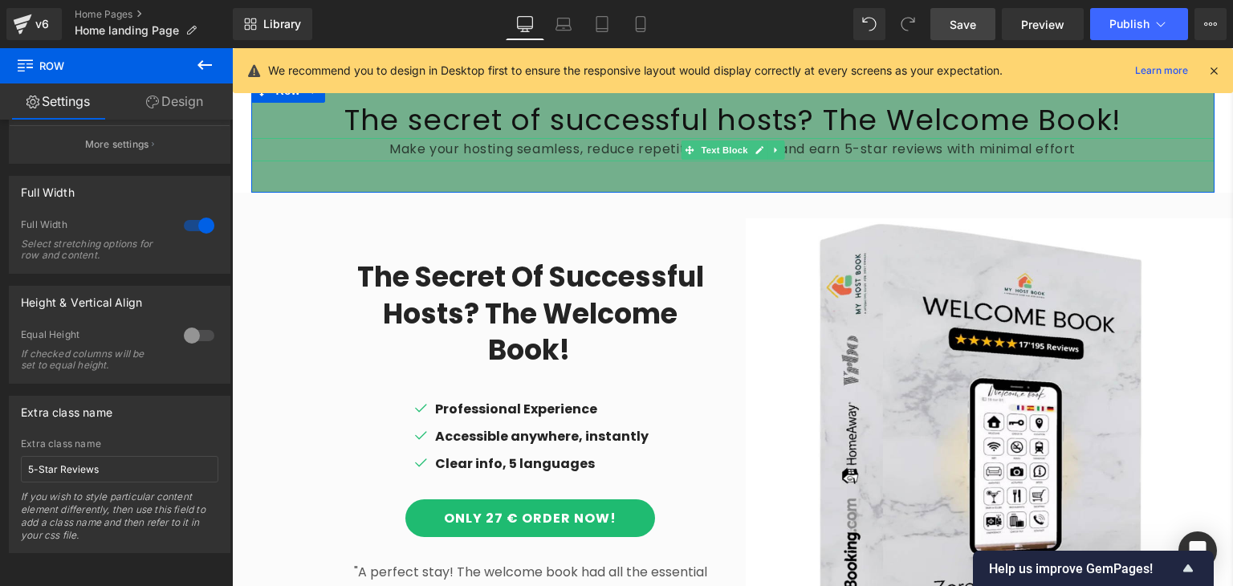
scroll to position [944, 0]
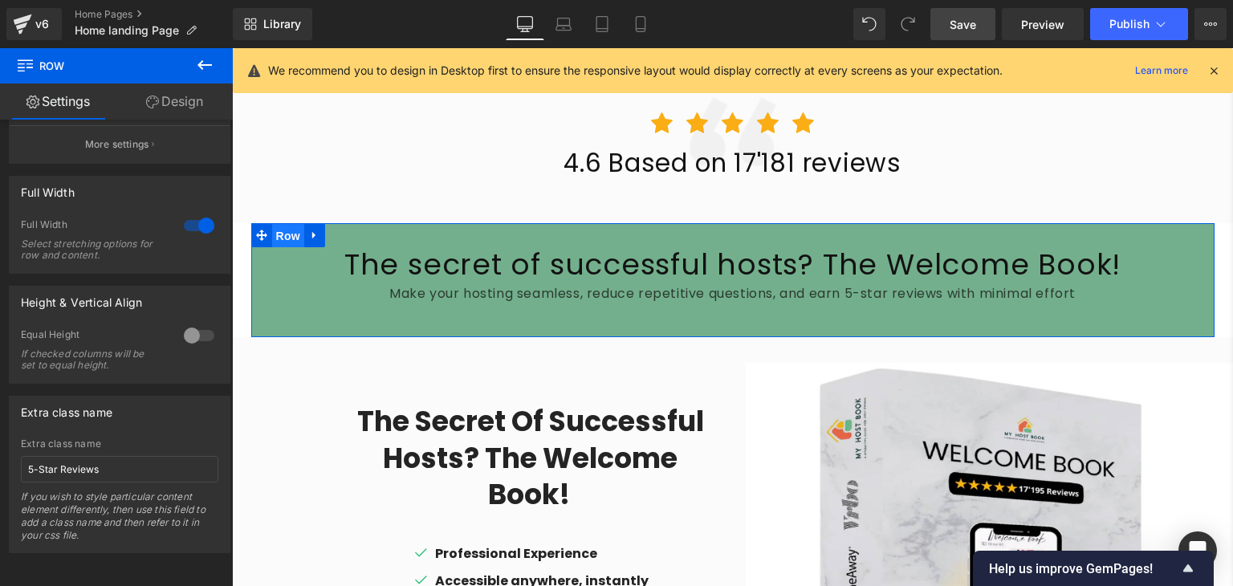
click at [280, 230] on span "Row" at bounding box center [288, 236] width 32 height 24
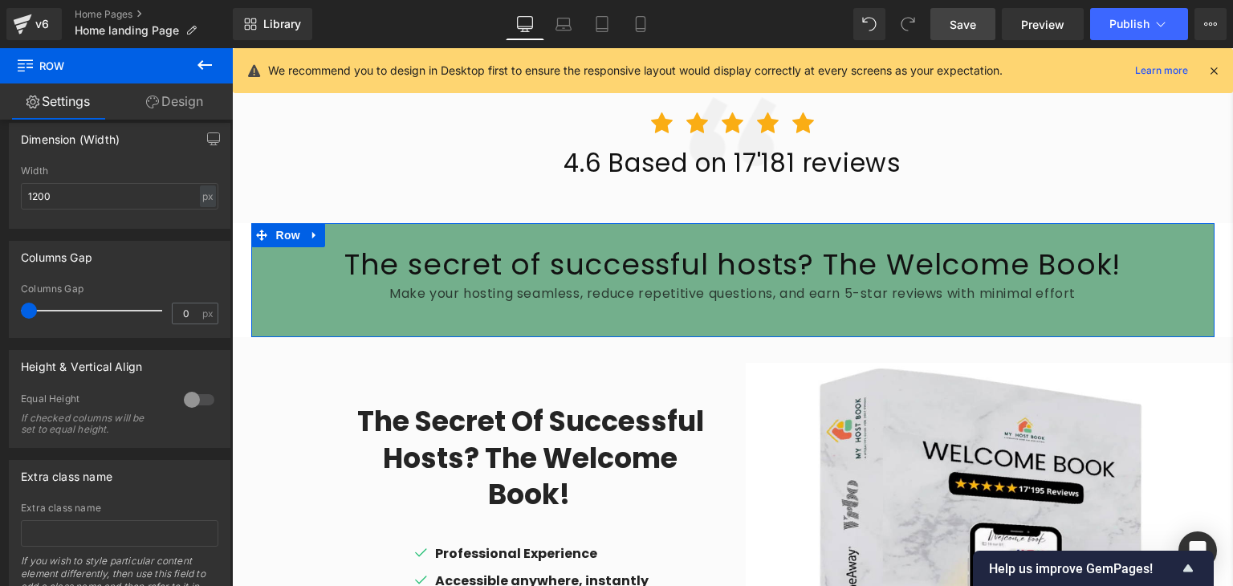
scroll to position [434, 0]
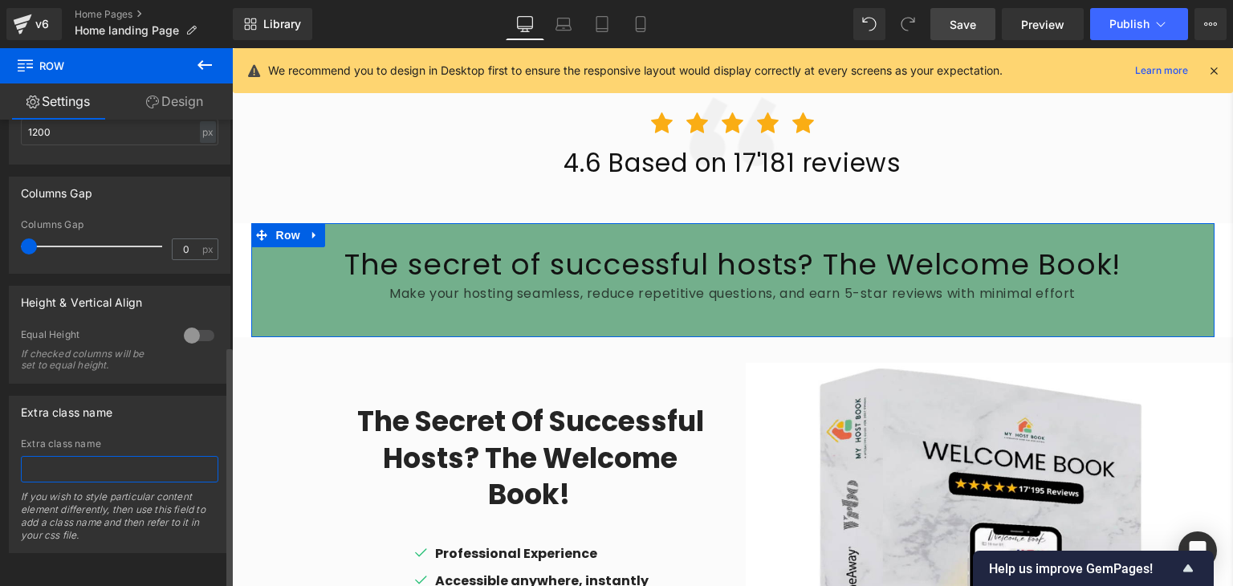
type input "The Secret Tool Top Airbnb Hosts Use to Get 5-Star Reviews"
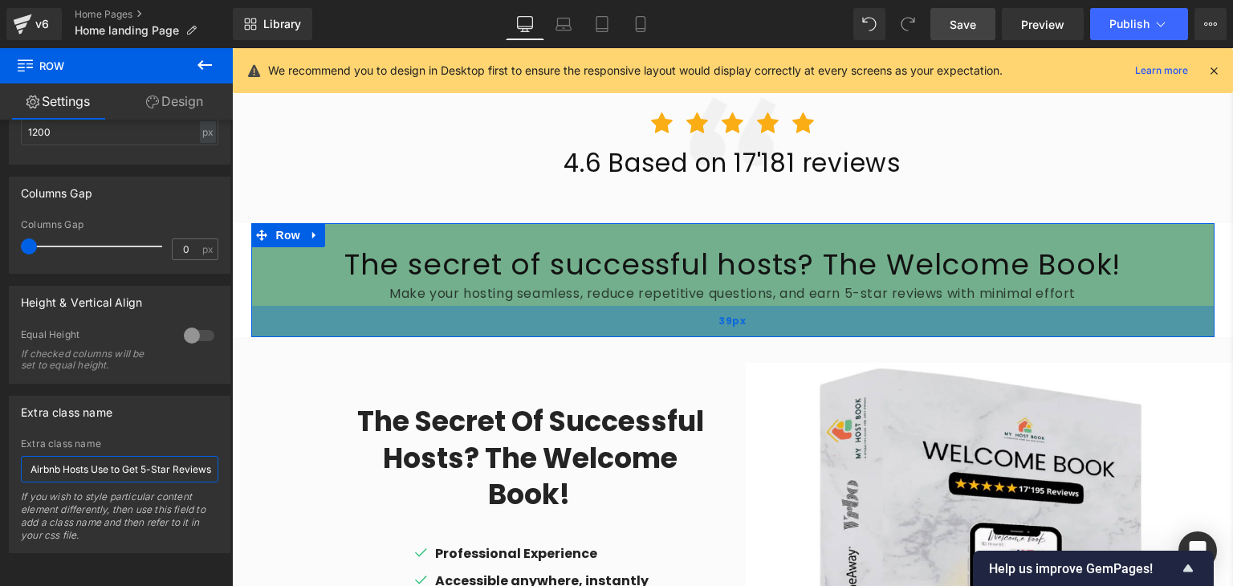
click at [289, 307] on div "39px" at bounding box center [732, 321] width 963 height 31
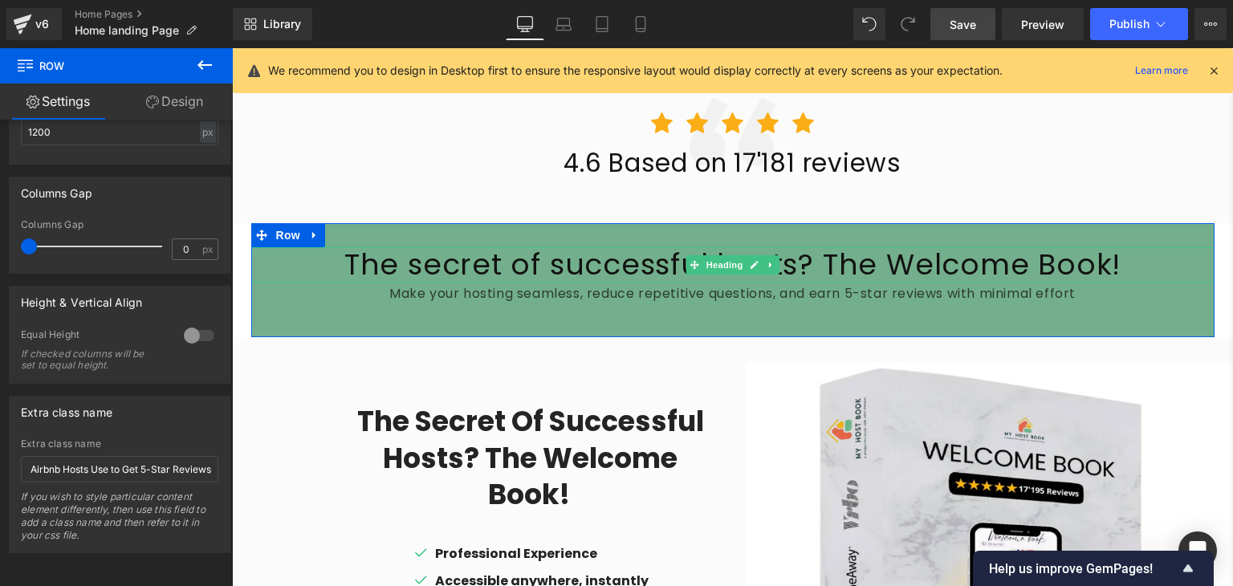
click at [411, 258] on h2 "The secret of successful hosts? The Welcome Book!" at bounding box center [732, 264] width 963 height 35
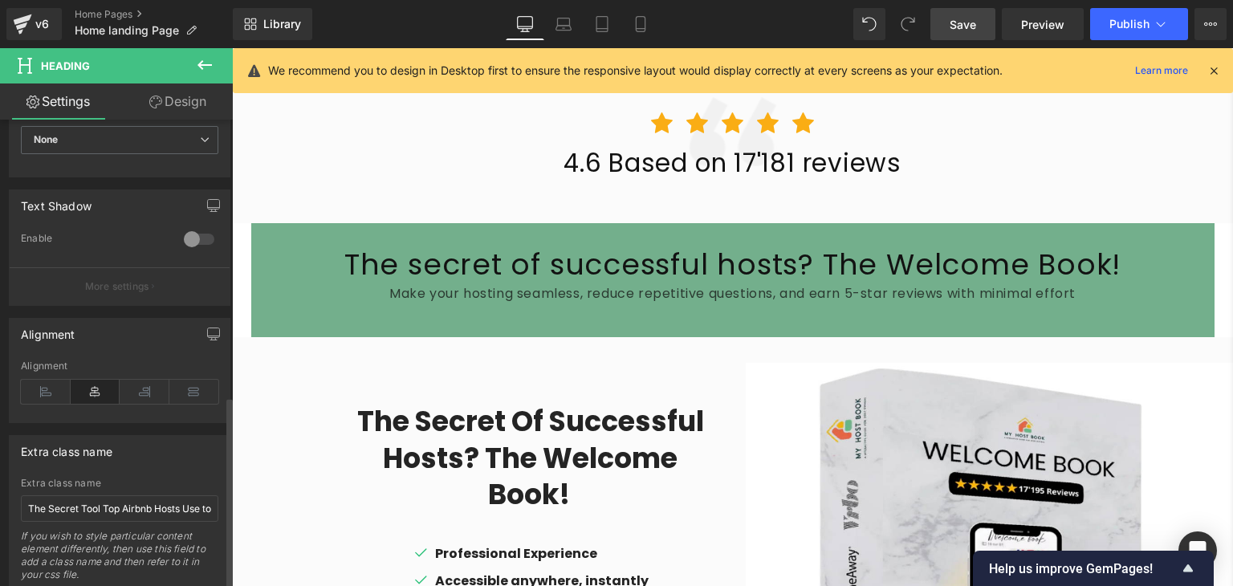
scroll to position [670, 0]
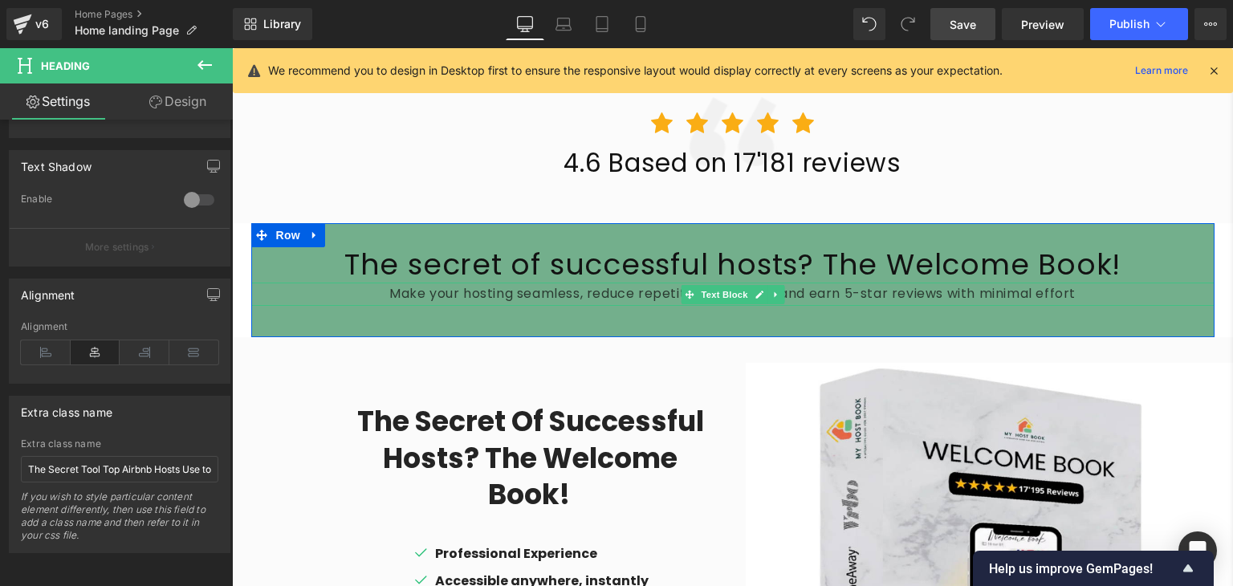
click at [495, 292] on span "Make your hosting seamless, reduce repetitive questions, and earn 5-star review…" at bounding box center [732, 293] width 686 height 18
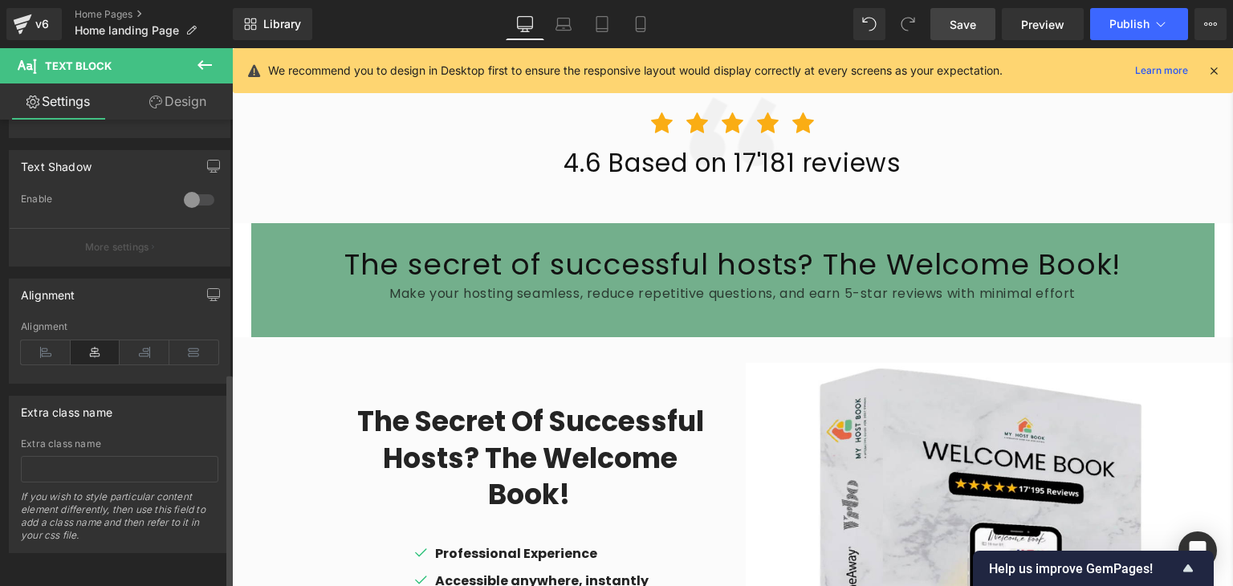
scroll to position [546, 0]
paste input "The Secret Tool Top Airbnb Hosts Use to Get 5-Star Reviews"
type input "The Secret Tool Top Airbnb Hosts Use to Get 5-Star Reviews"
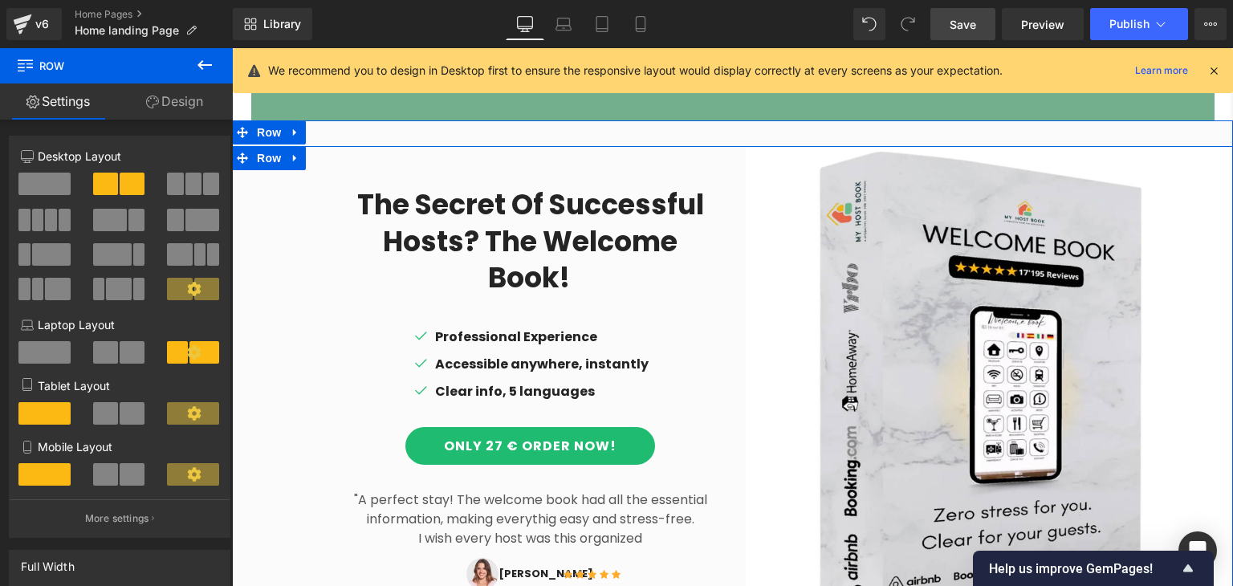
scroll to position [1154, 0]
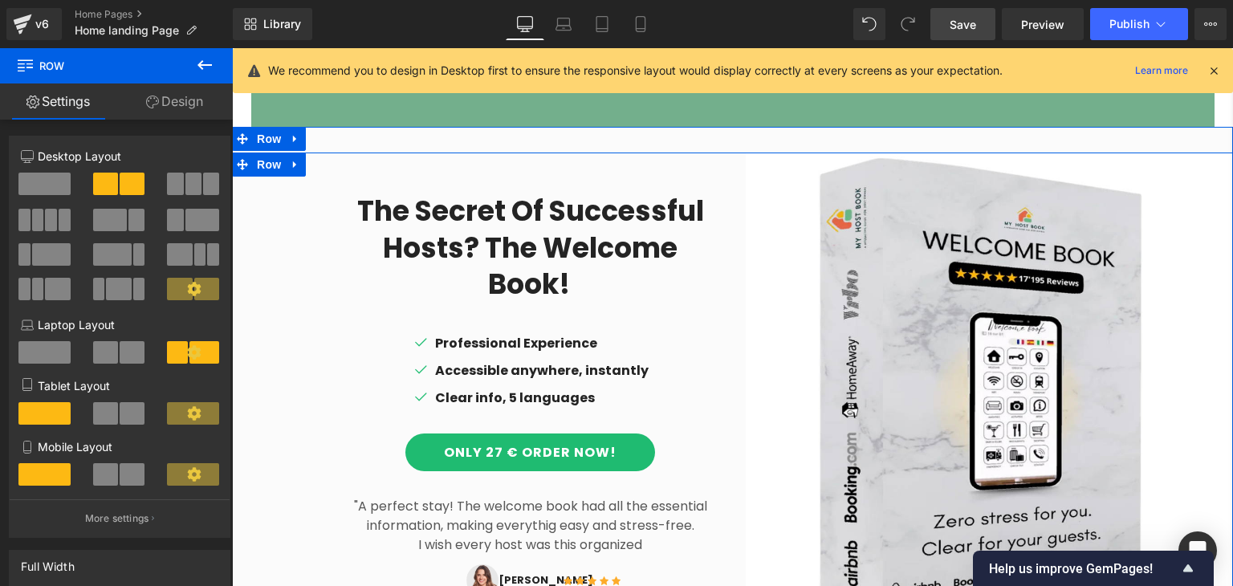
click at [466, 229] on h1 "The secret of successful hosts? The Welcome Book!" at bounding box center [531, 251] width 382 height 116
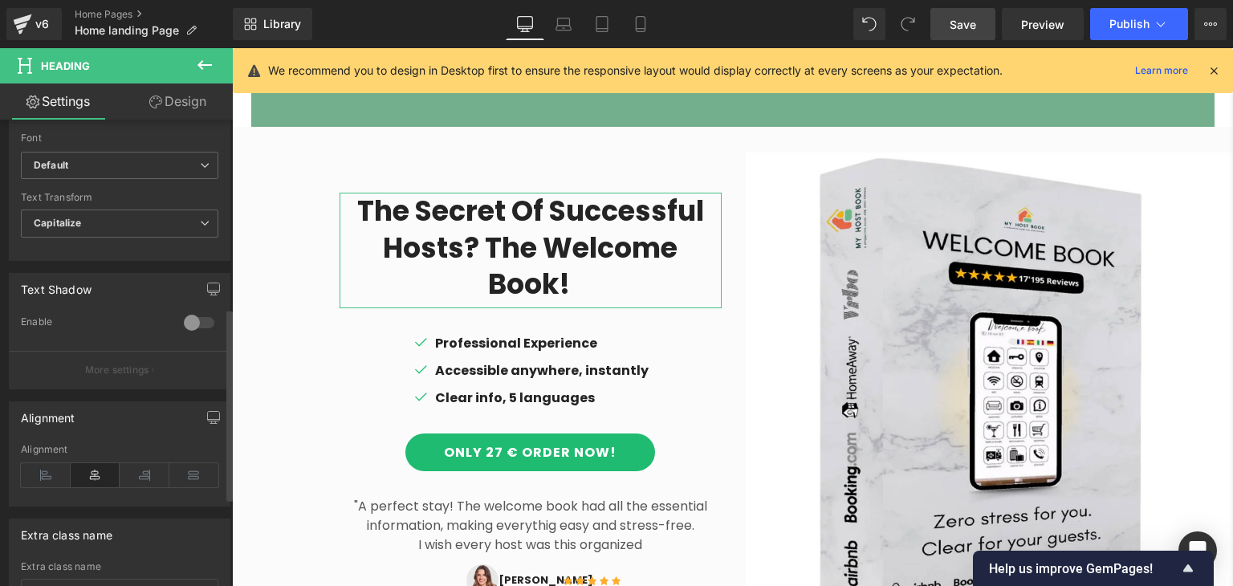
scroll to position [670, 0]
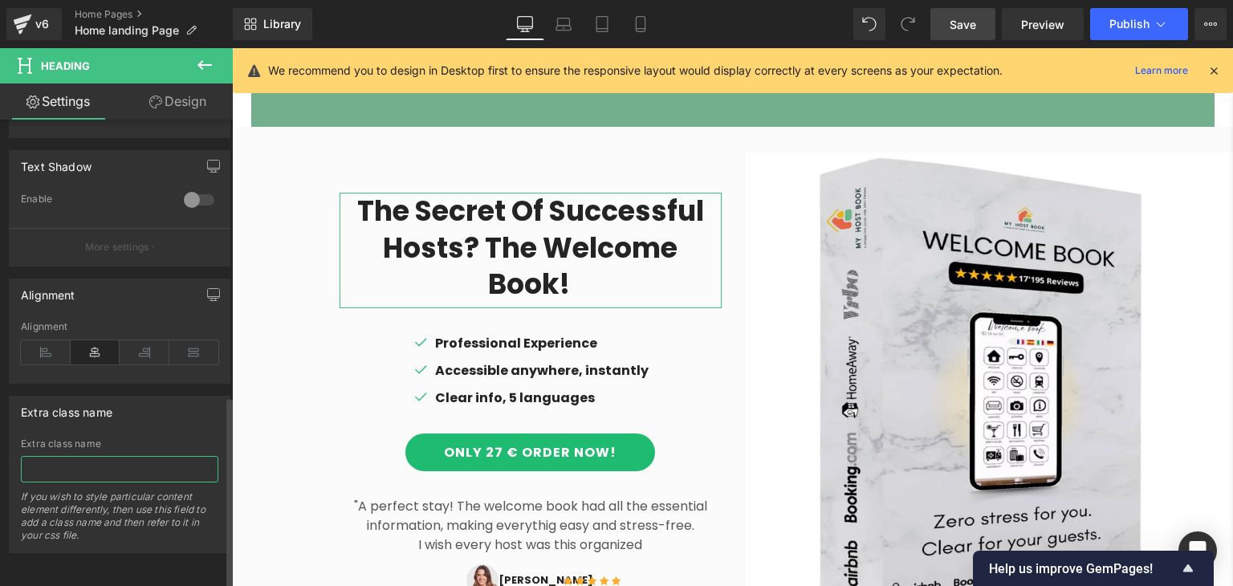
paste input "The Secret Tool Top Airbnb Hosts Use to Get 5-Star Reviews"
type input "The Secret Tool Top Airbnb Hosts Use to Get 5-Star Reviews"
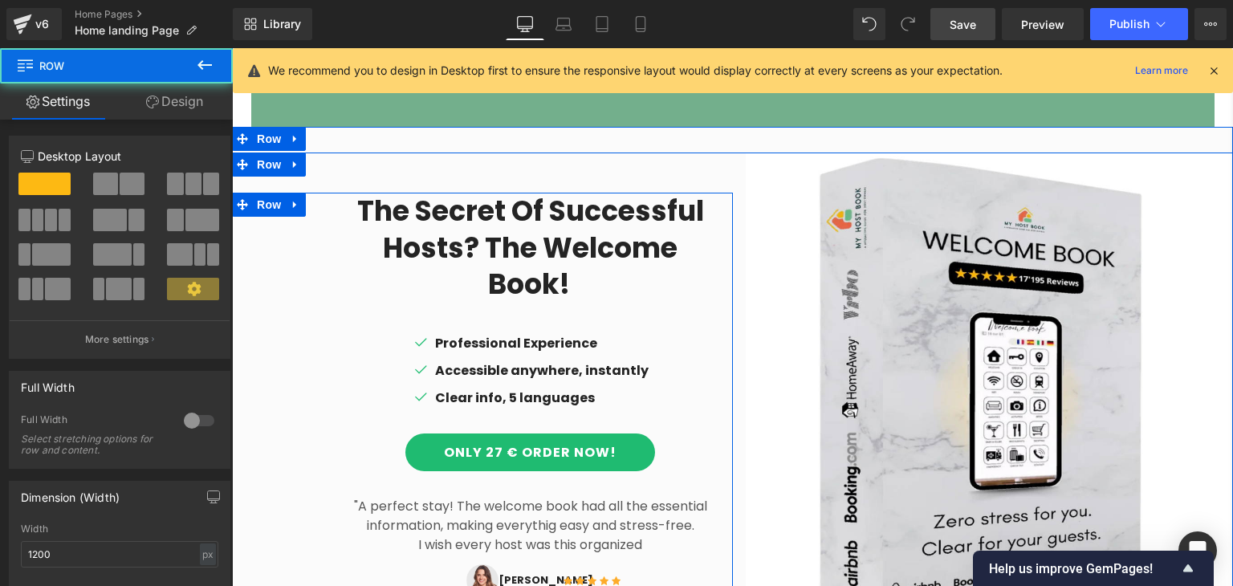
click at [308, 348] on div "The secret of successful hosts? The Welcome Book! Heading Icon Professional Exp…" at bounding box center [482, 396] width 501 height 407
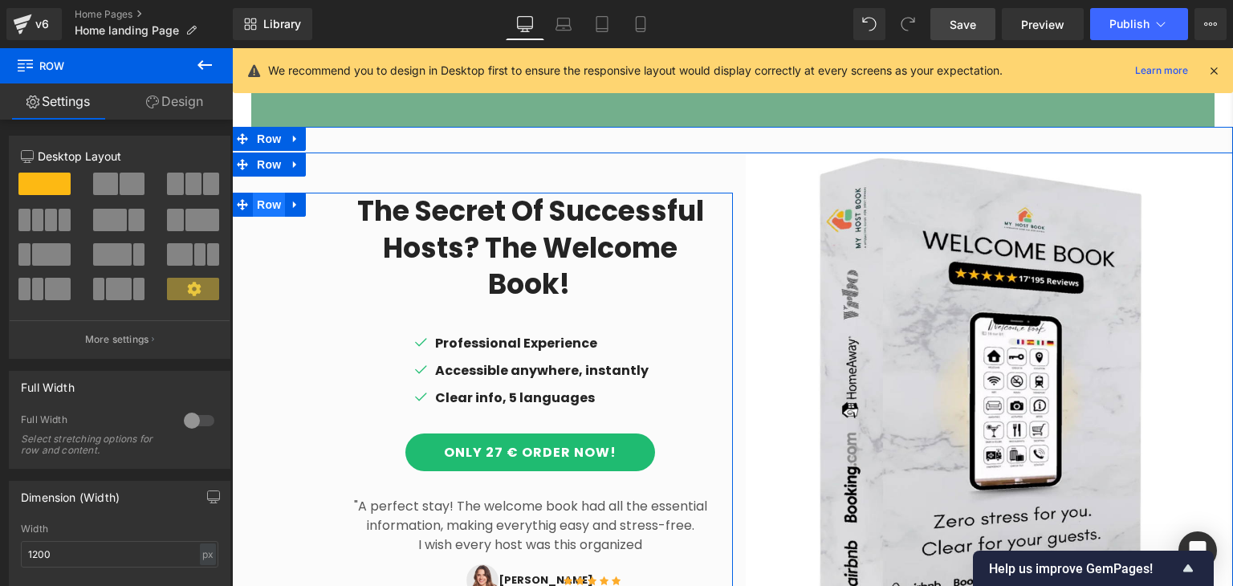
click at [263, 214] on span "Row" at bounding box center [269, 205] width 32 height 24
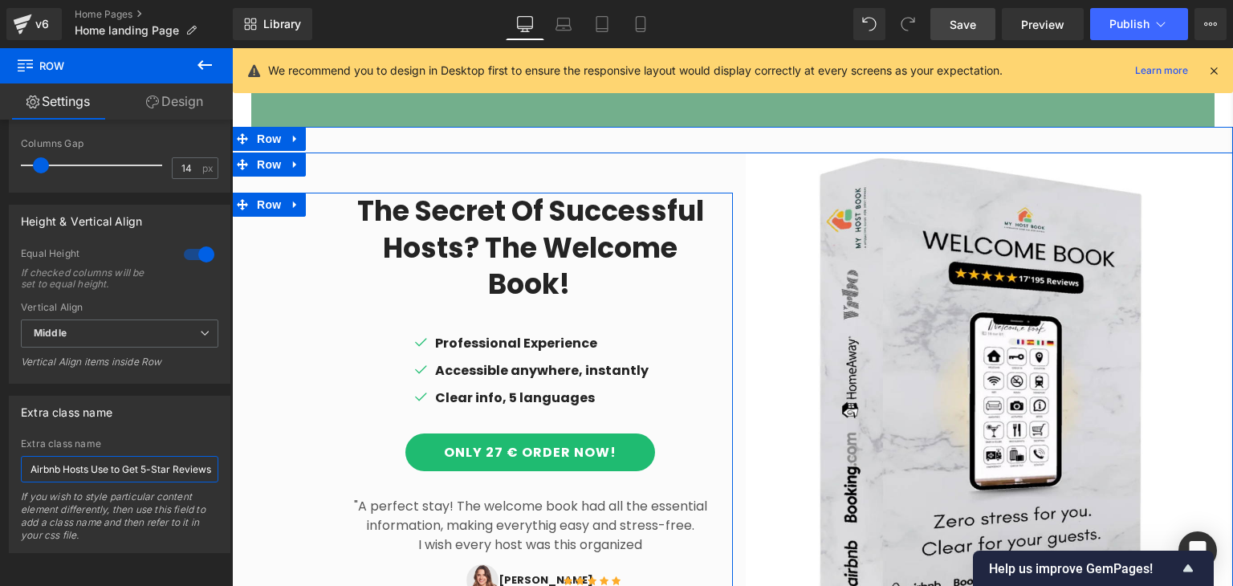
type input "The Secret Tool Top Airbnb Hosts Use to Get 5-Star Reviews"
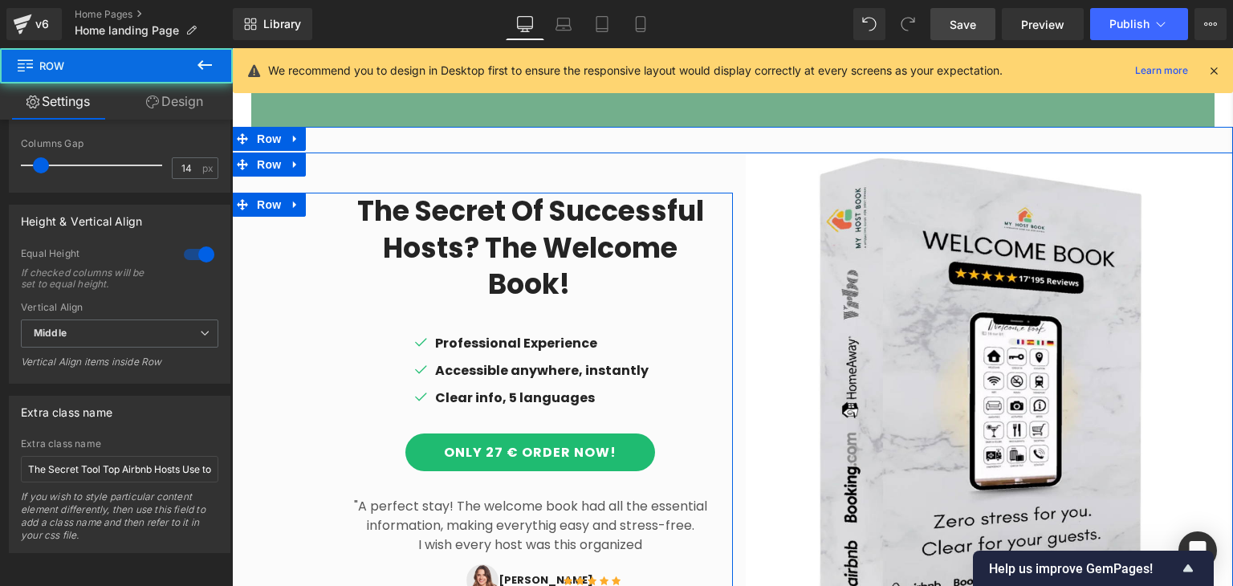
click at [295, 355] on div "The secret of successful hosts? The Welcome Book! Heading Icon Professional Exp…" at bounding box center [482, 396] width 501 height 407
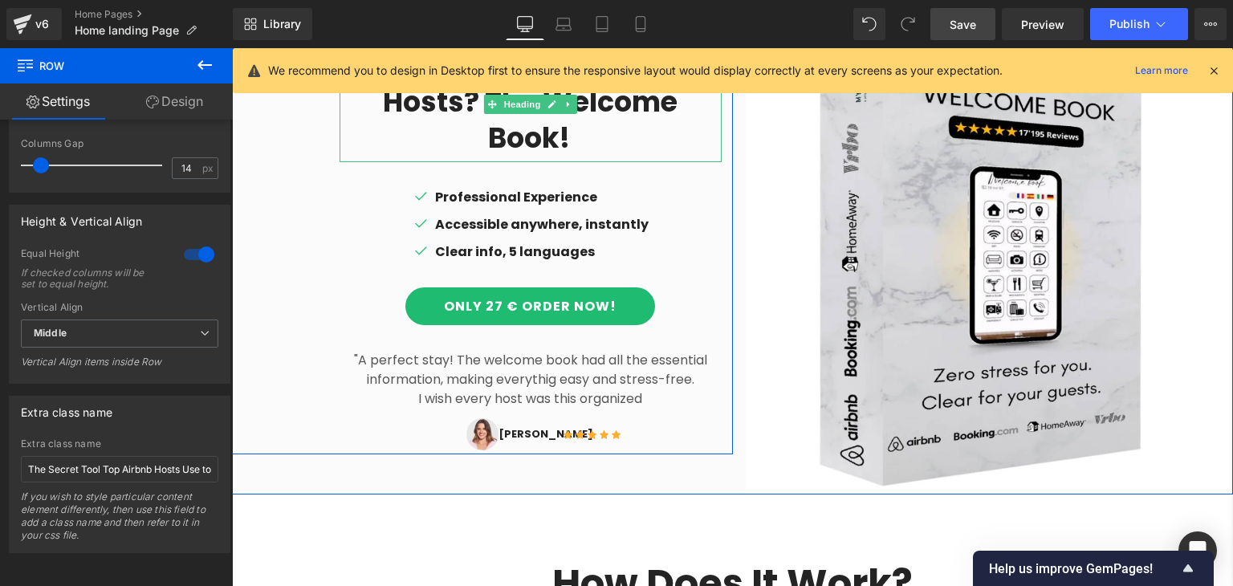
scroll to position [1320, 0]
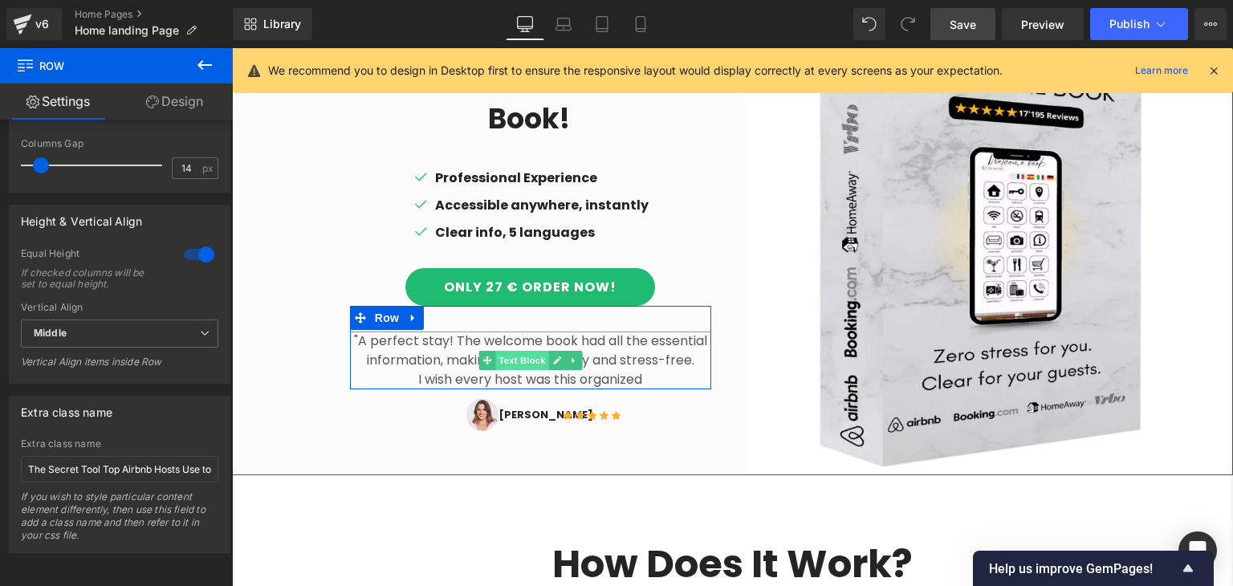
click at [527, 351] on span "Text Block" at bounding box center [521, 360] width 53 height 19
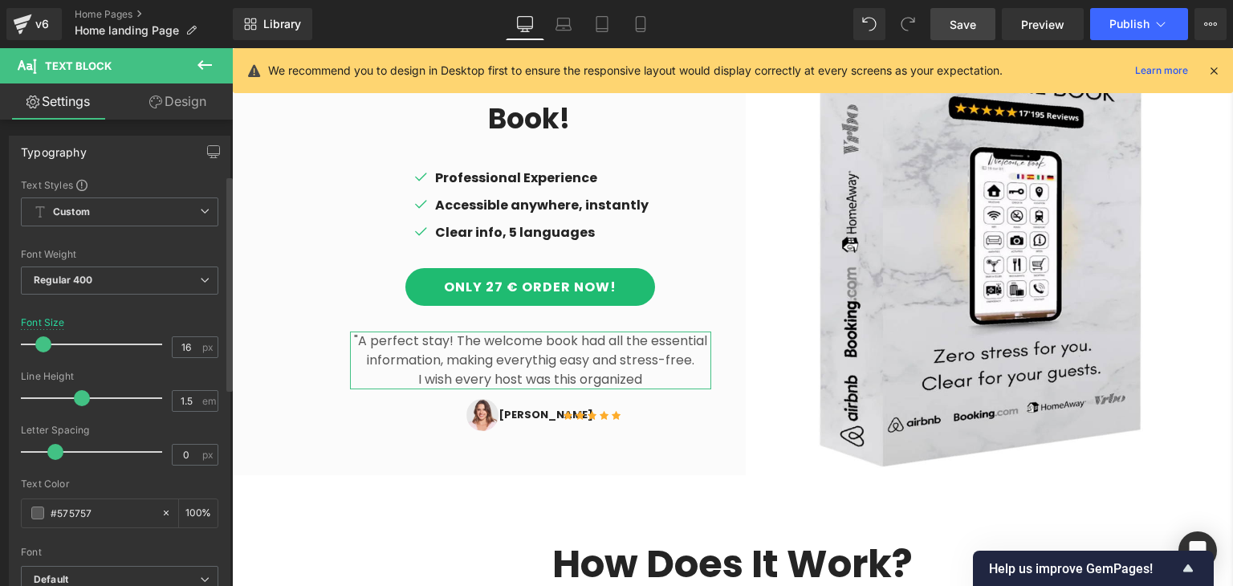
scroll to position [546, 0]
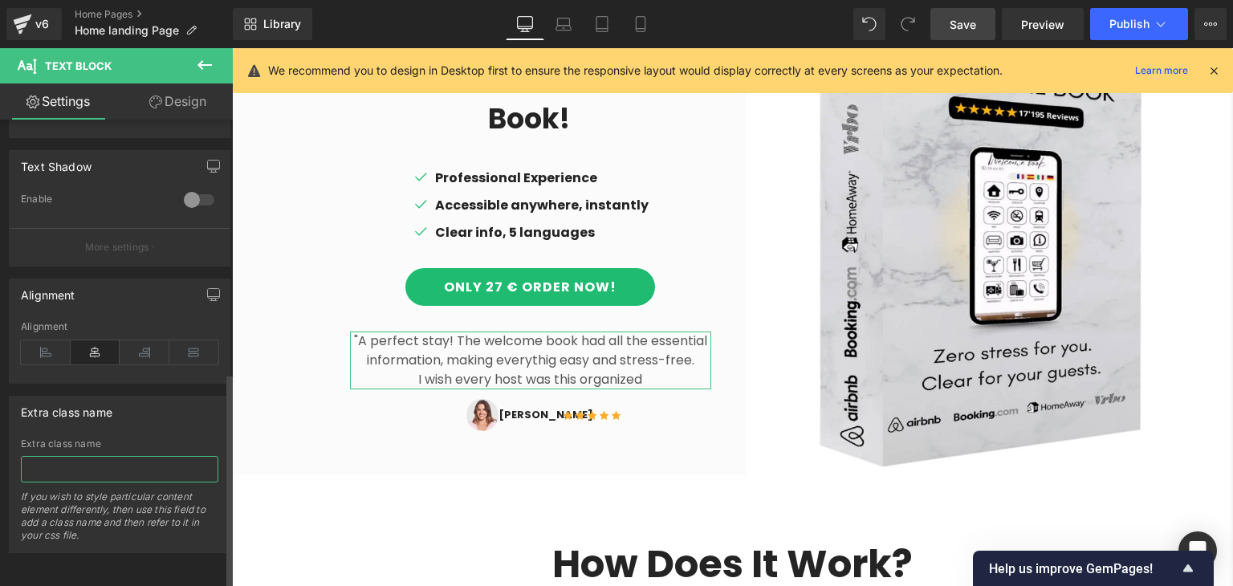
paste input "Create the ultimate guest experience with our editable Airbnb Welcome Book. Eas…"
type input "Create the ultimate guest experience with our editable Airbnb Welcome Book. Eas…"
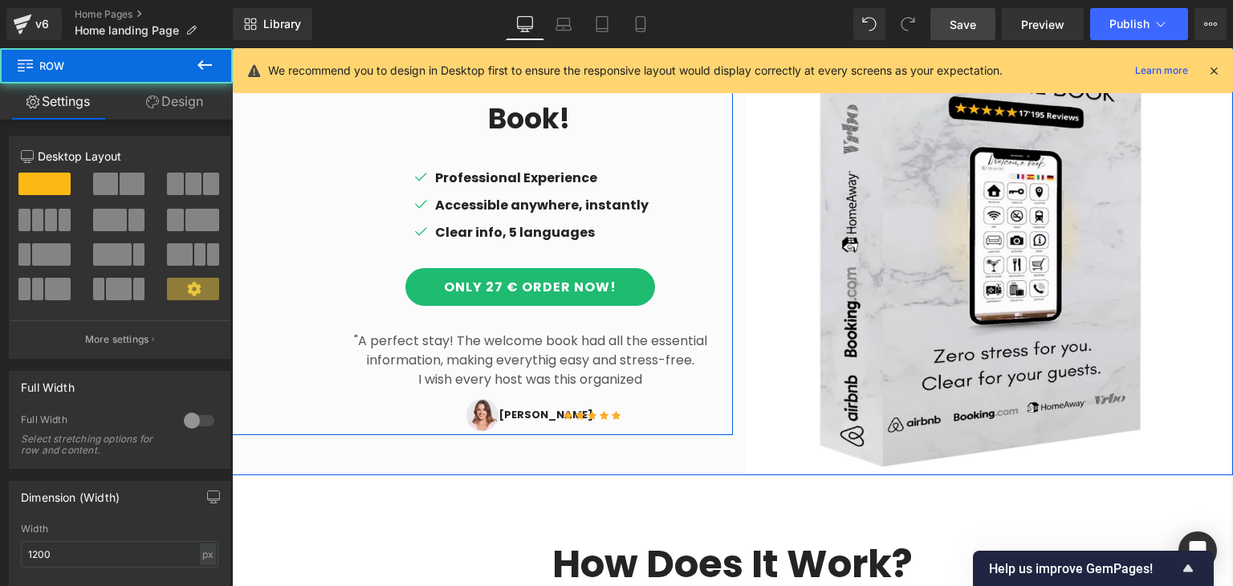
click at [279, 345] on div "The secret of successful hosts? The Welcome Book! Heading Icon Professional Exp…" at bounding box center [482, 230] width 501 height 407
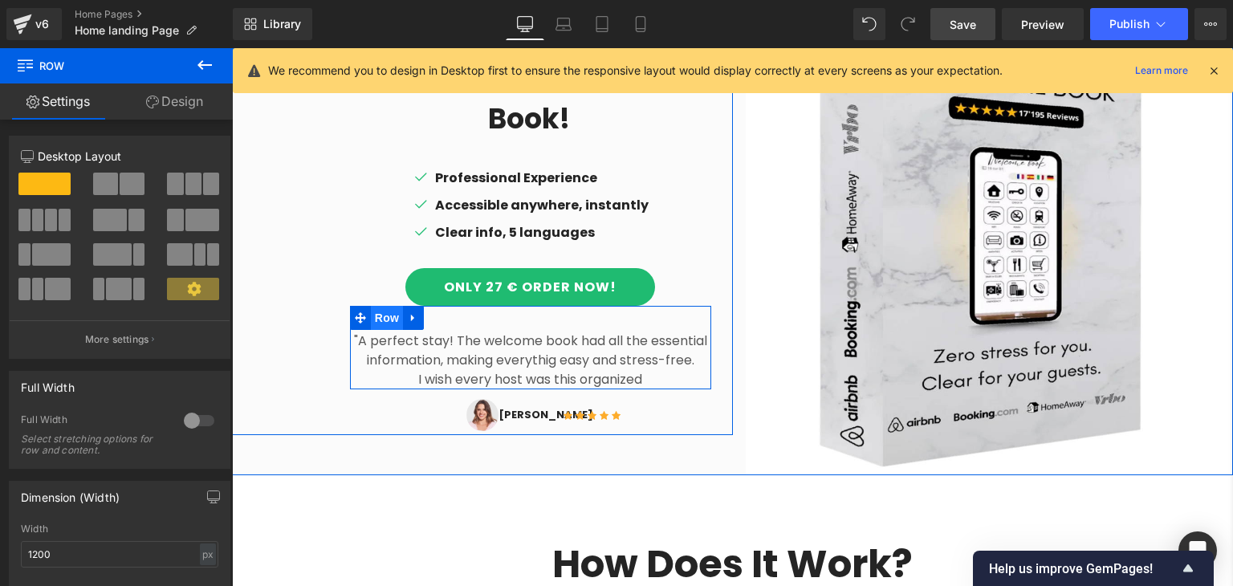
click at [380, 306] on span "Row" at bounding box center [387, 318] width 32 height 24
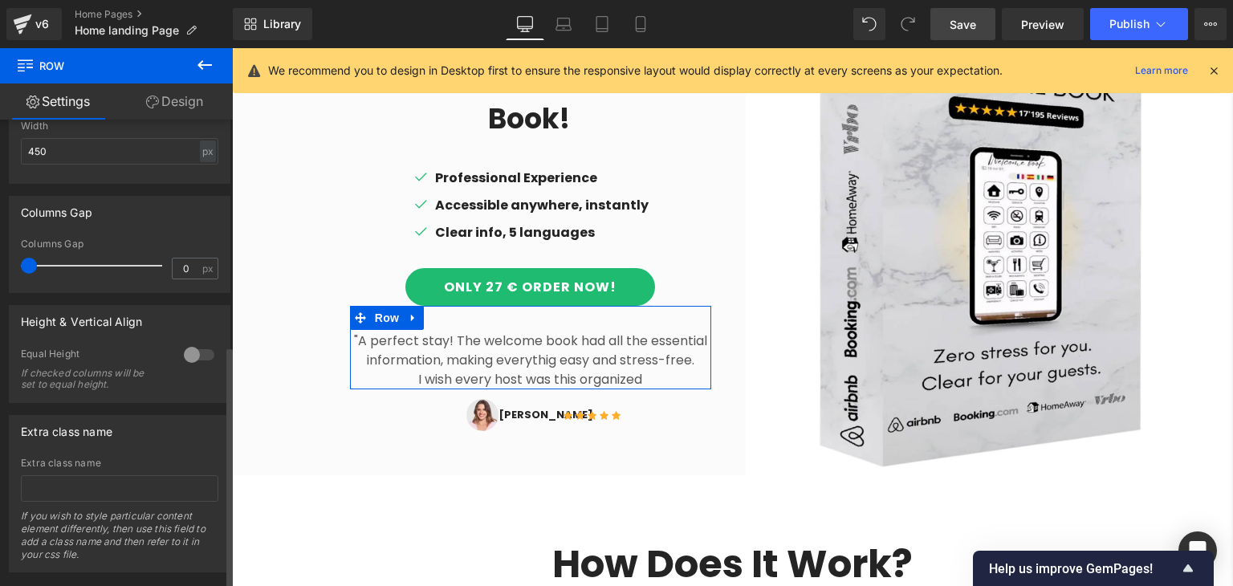
scroll to position [434, 0]
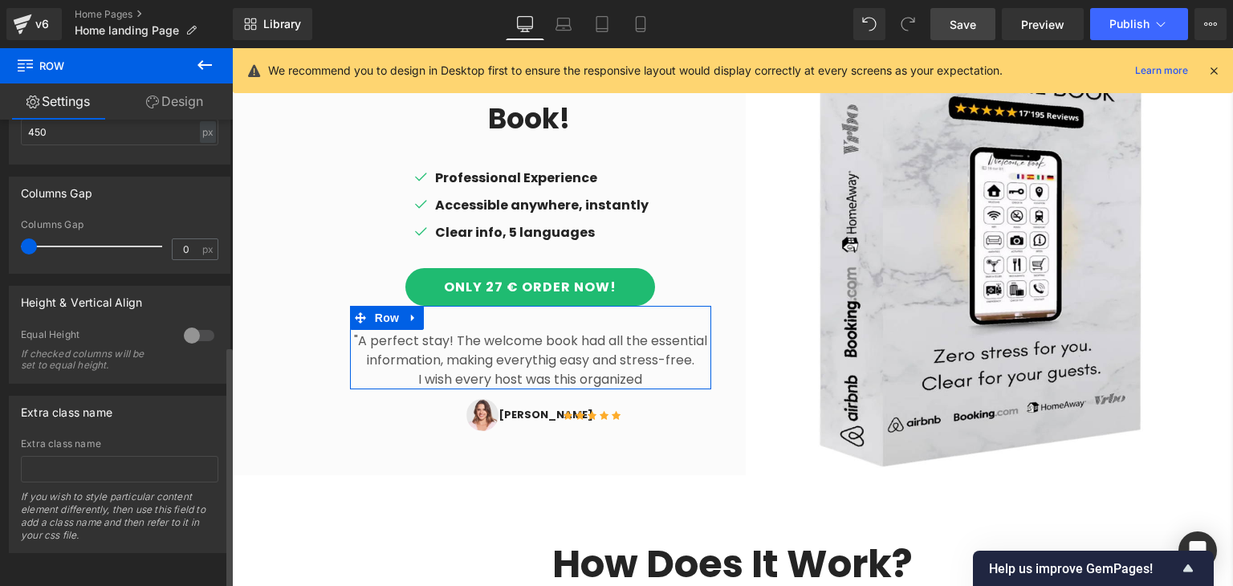
type input "Create the ultimate guest experience with our editable Airbnb Welcome Book. Eas…"
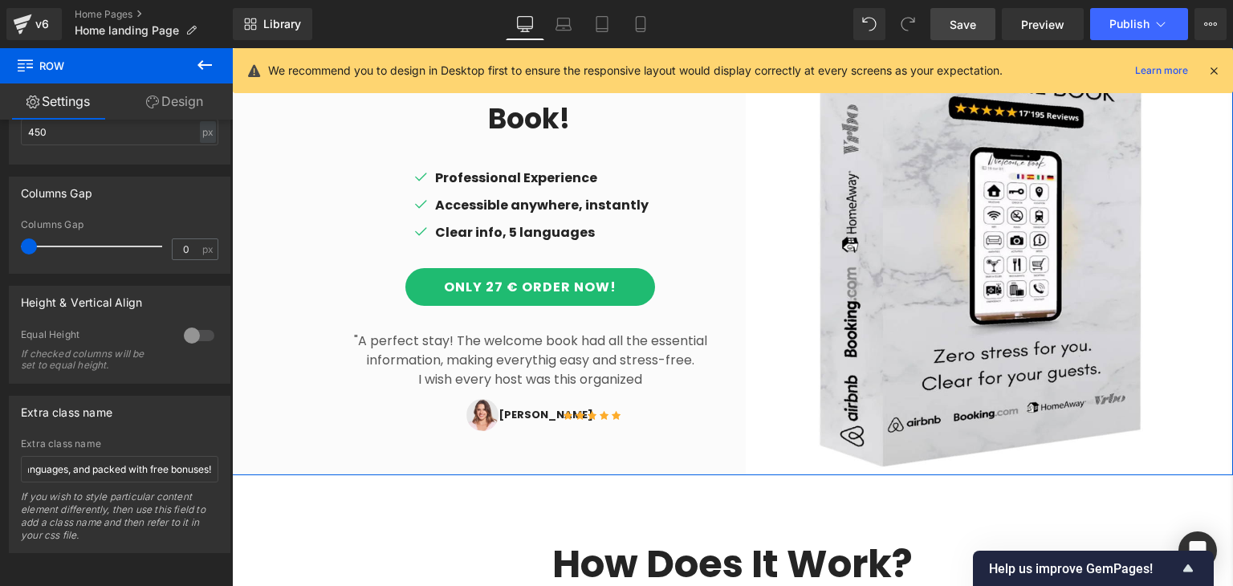
click at [358, 434] on div "The secret of successful hosts? The Welcome Book! Heading Icon Professional Exp…" at bounding box center [482, 231] width 501 height 488
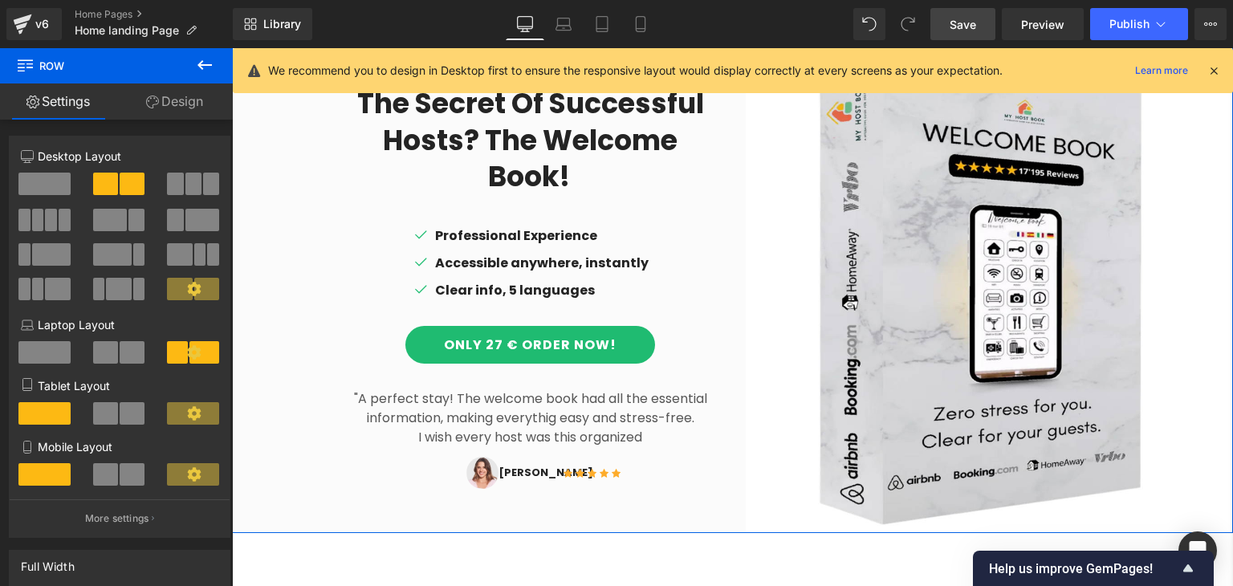
scroll to position [1272, 0]
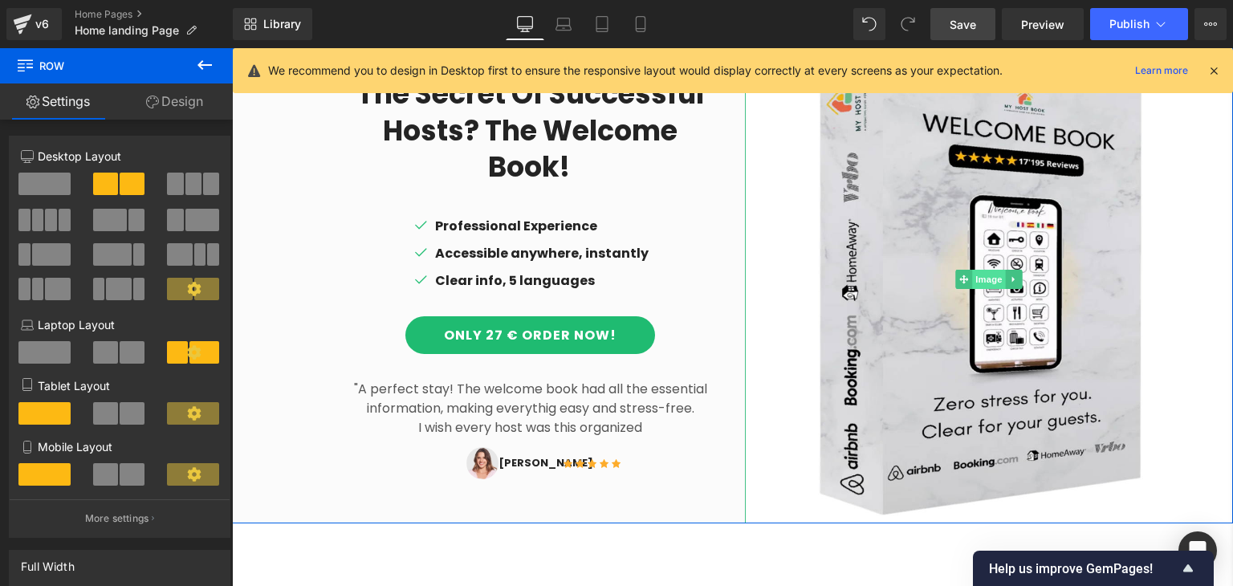
click at [983, 270] on span "Image" at bounding box center [989, 279] width 34 height 19
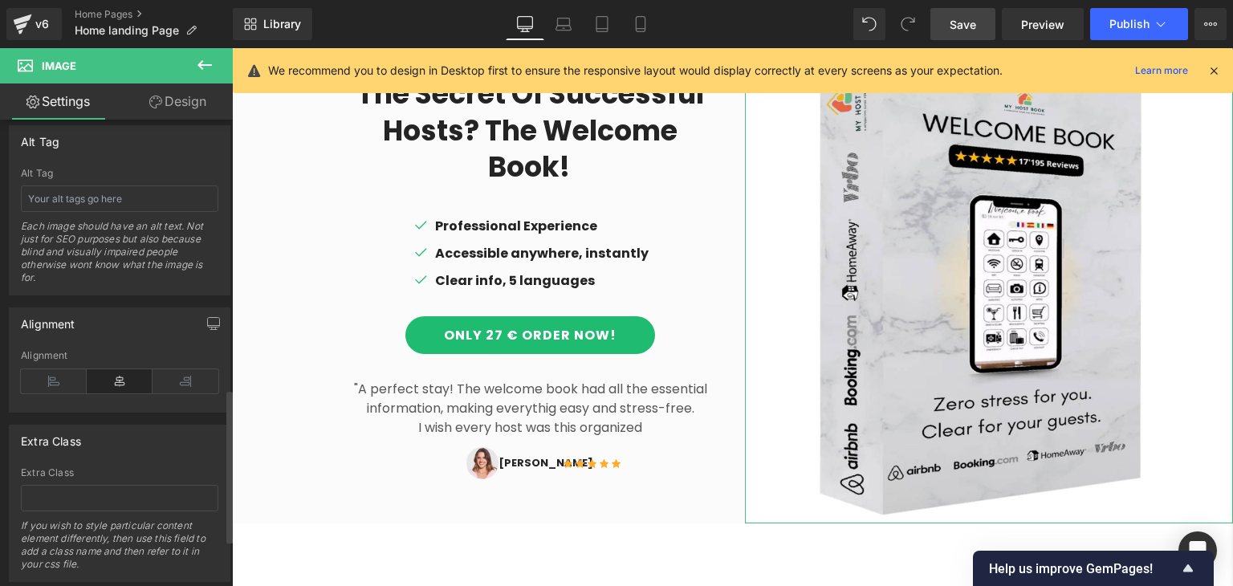
scroll to position [956, 0]
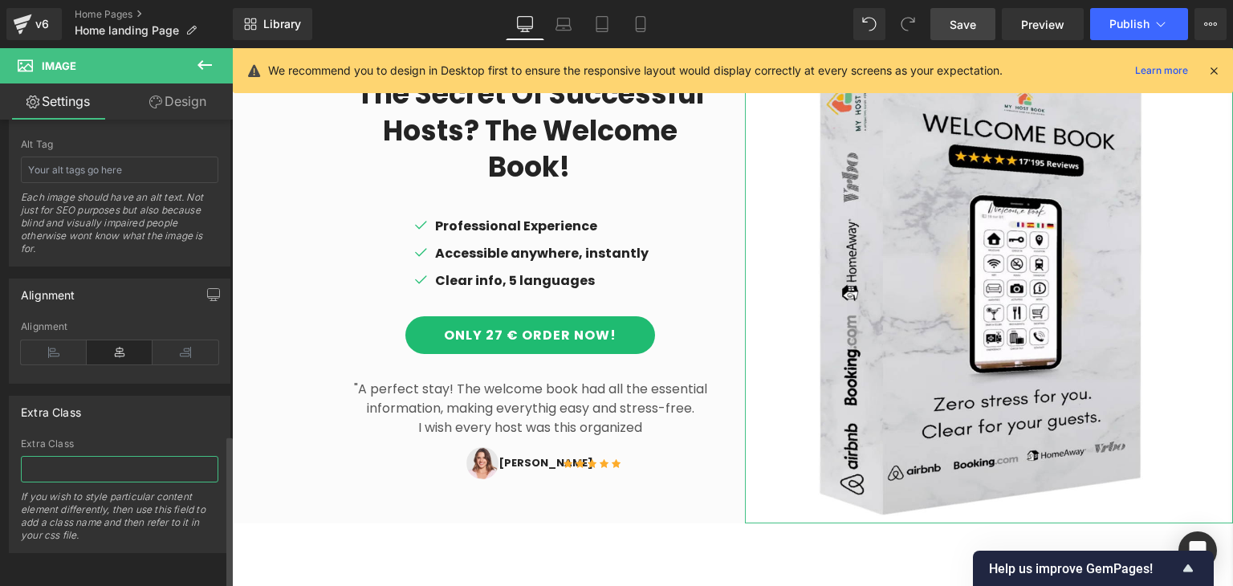
paste input "Get Your Welcome Book Now"
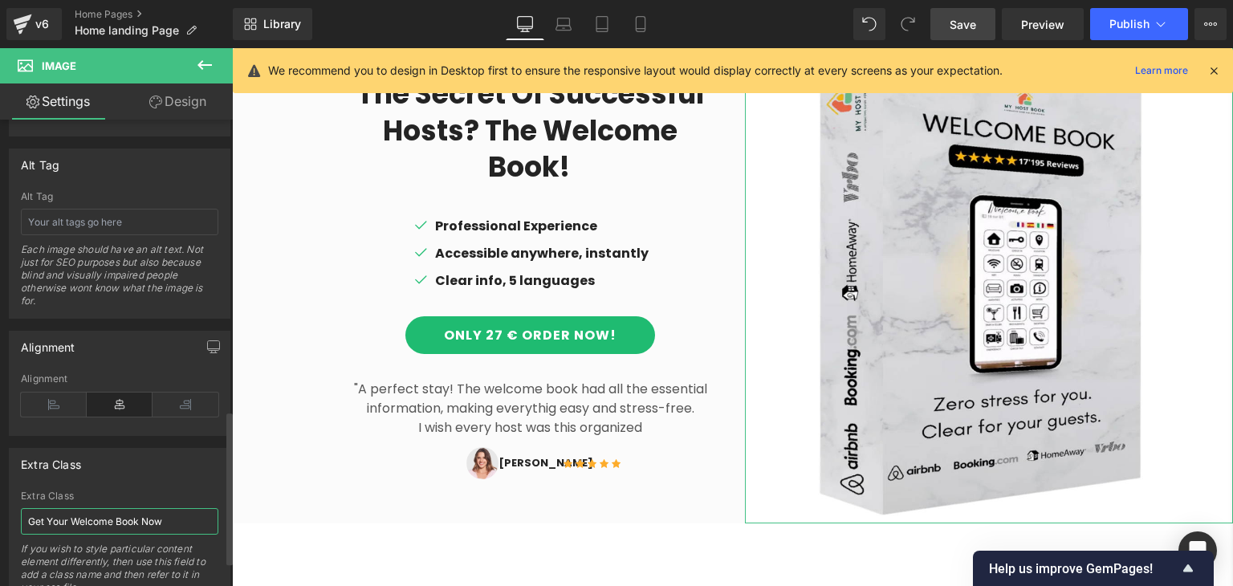
scroll to position [878, 0]
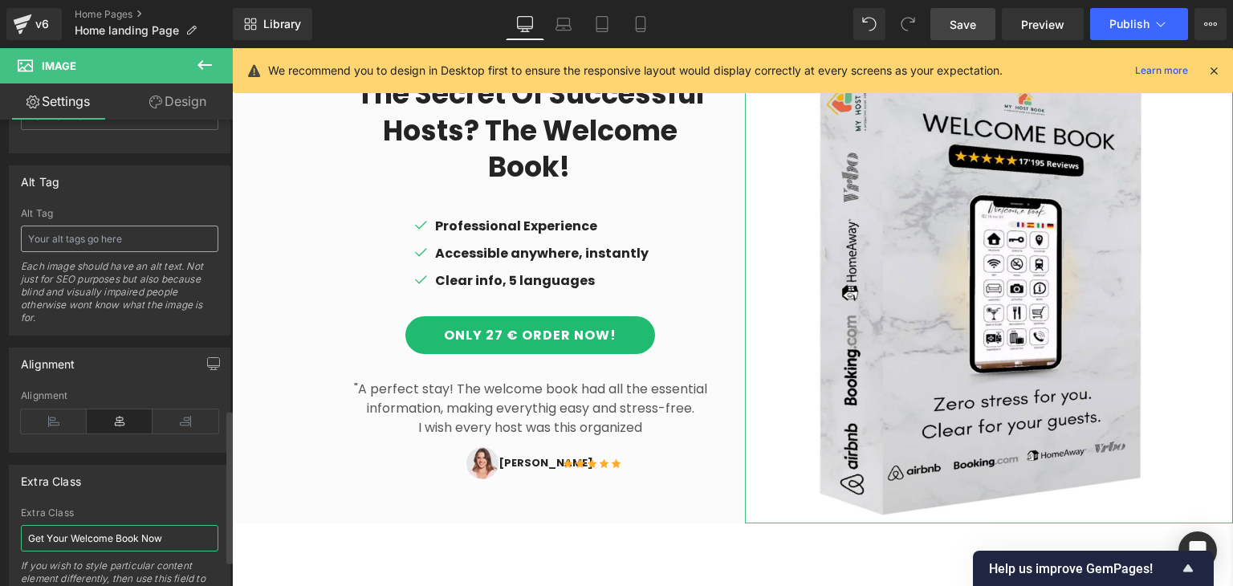
type input "Get Your Welcome Book Now"
paste input "Get Your Welcome Book Now"
type input "Get Your Welcome Book Now"
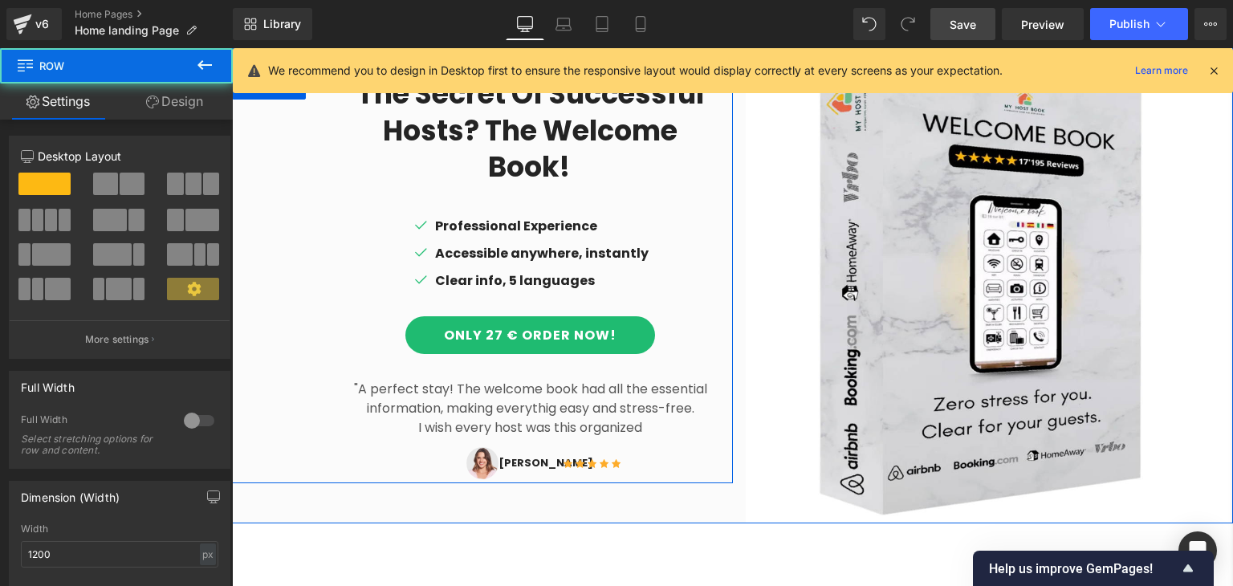
click at [287, 372] on div "The secret of successful hosts? The Welcome Book! Heading Icon Professional Exp…" at bounding box center [482, 278] width 501 height 407
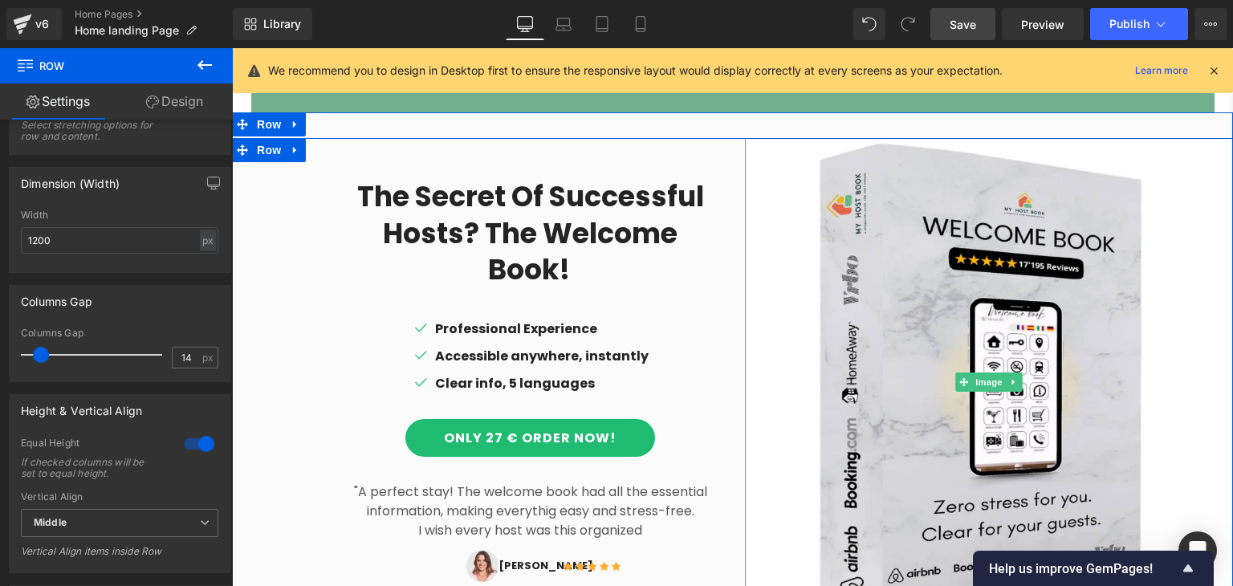
scroll to position [1156, 0]
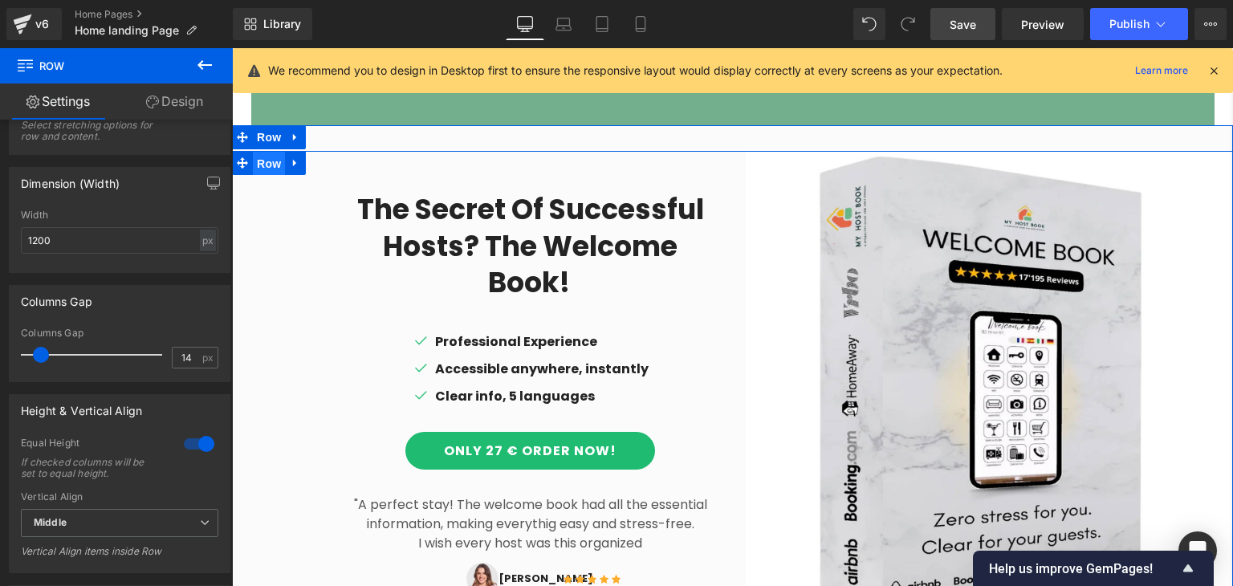
click at [261, 160] on span "Row" at bounding box center [269, 164] width 32 height 24
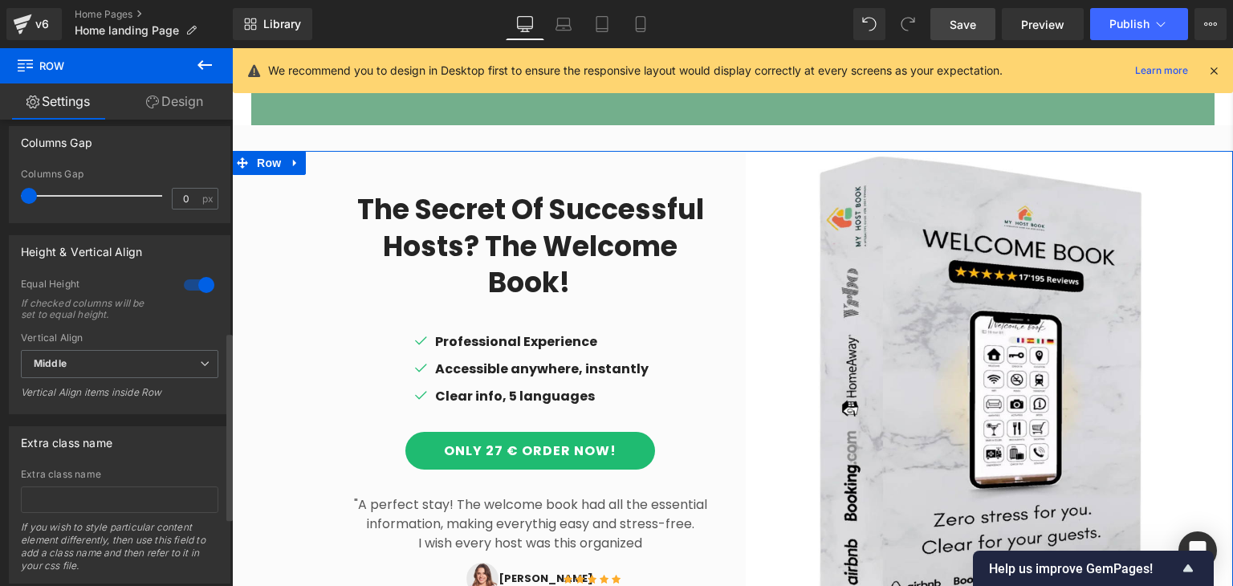
scroll to position [696, 0]
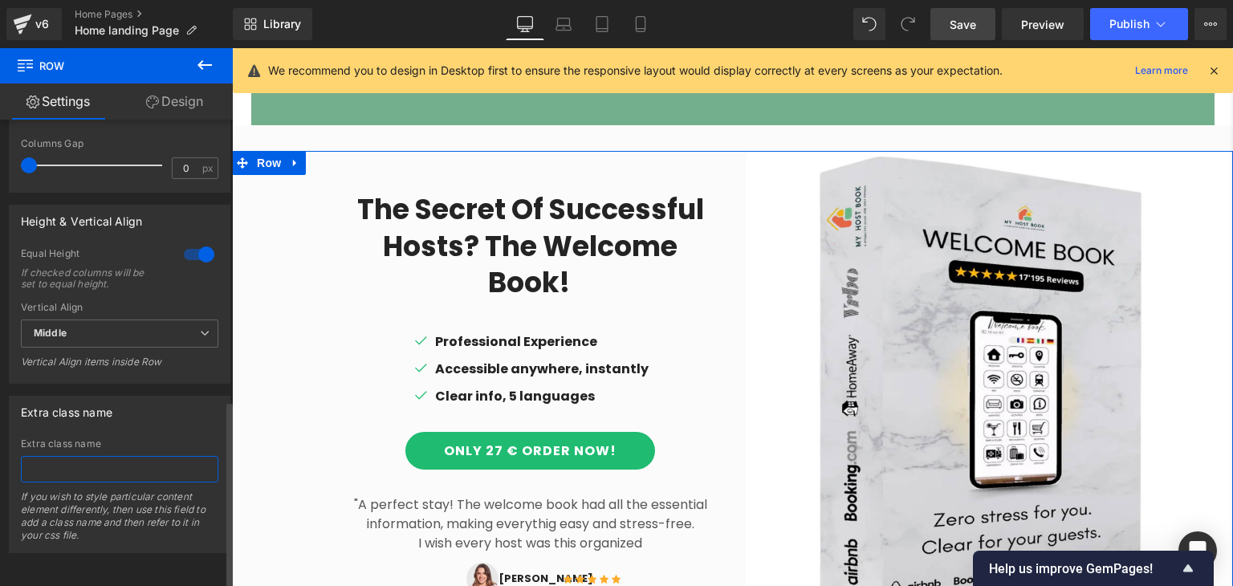
paste input "Get Your Welcome Book Now"
type input "Get Your Welcome Book Now"
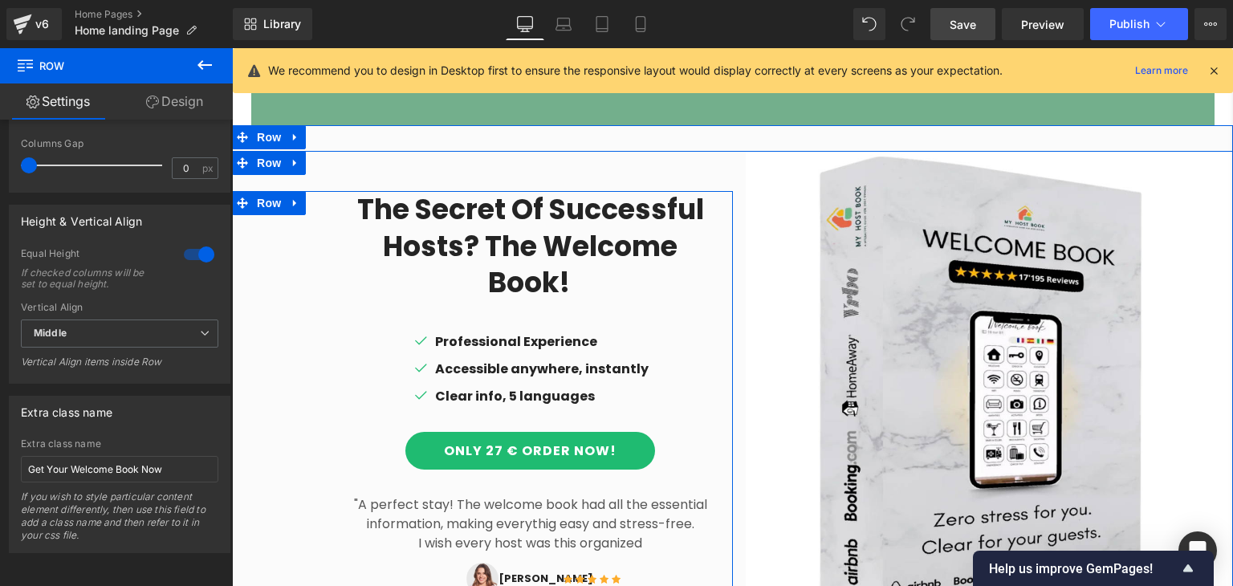
click at [296, 467] on div "The secret of successful hosts? The Welcome Book! Heading Icon Professional Exp…" at bounding box center [482, 394] width 501 height 407
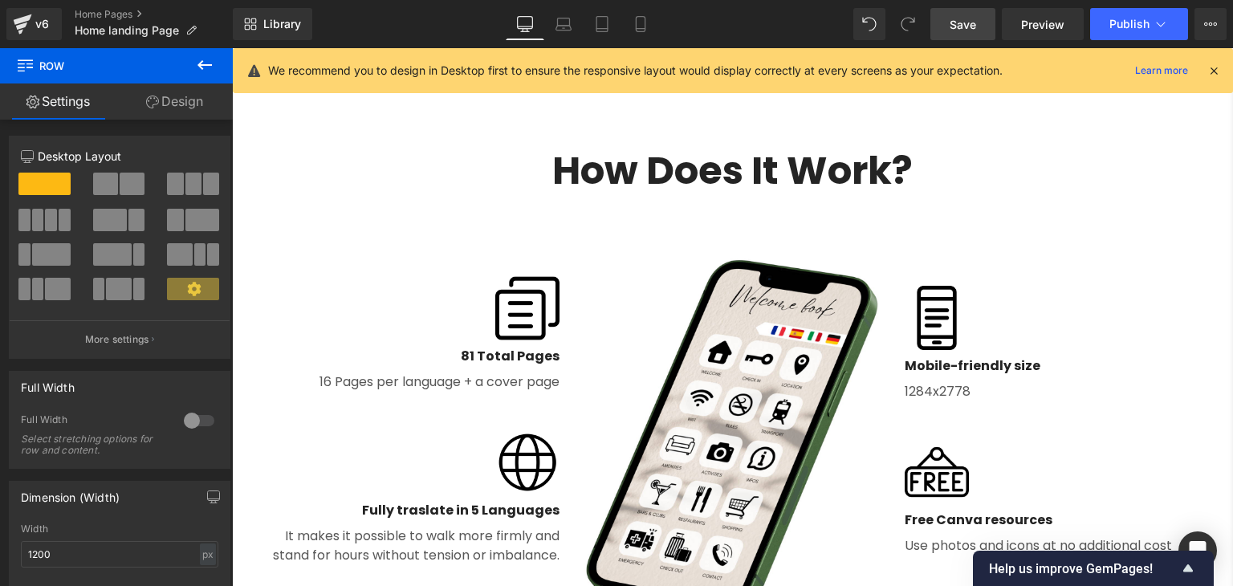
scroll to position [1718, 0]
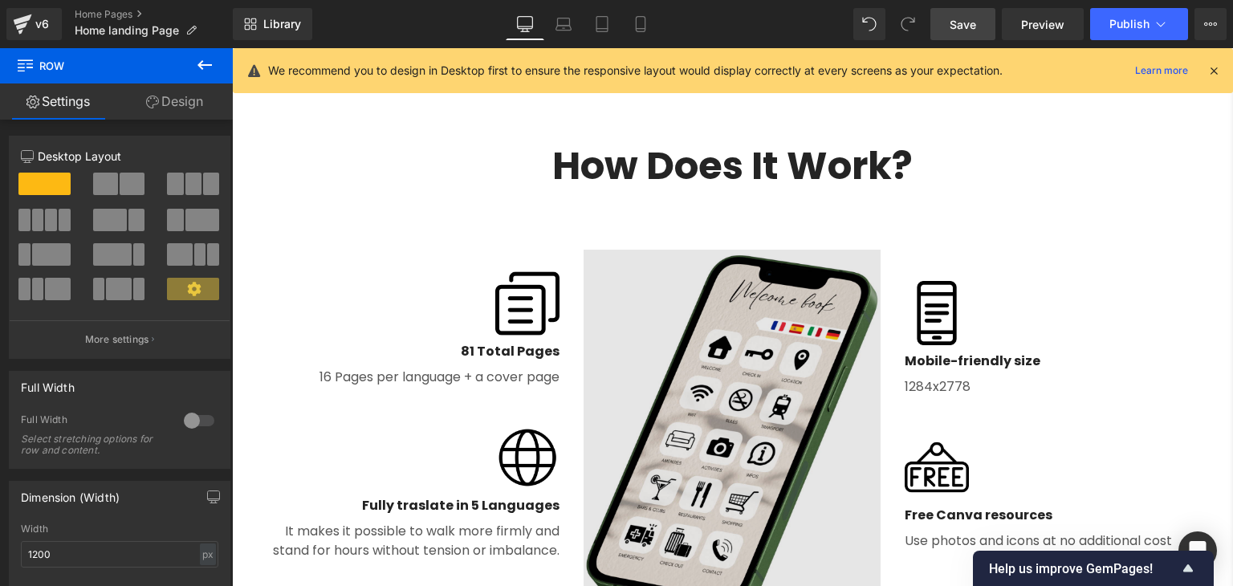
click at [682, 402] on img at bounding box center [732, 435] width 297 height 371
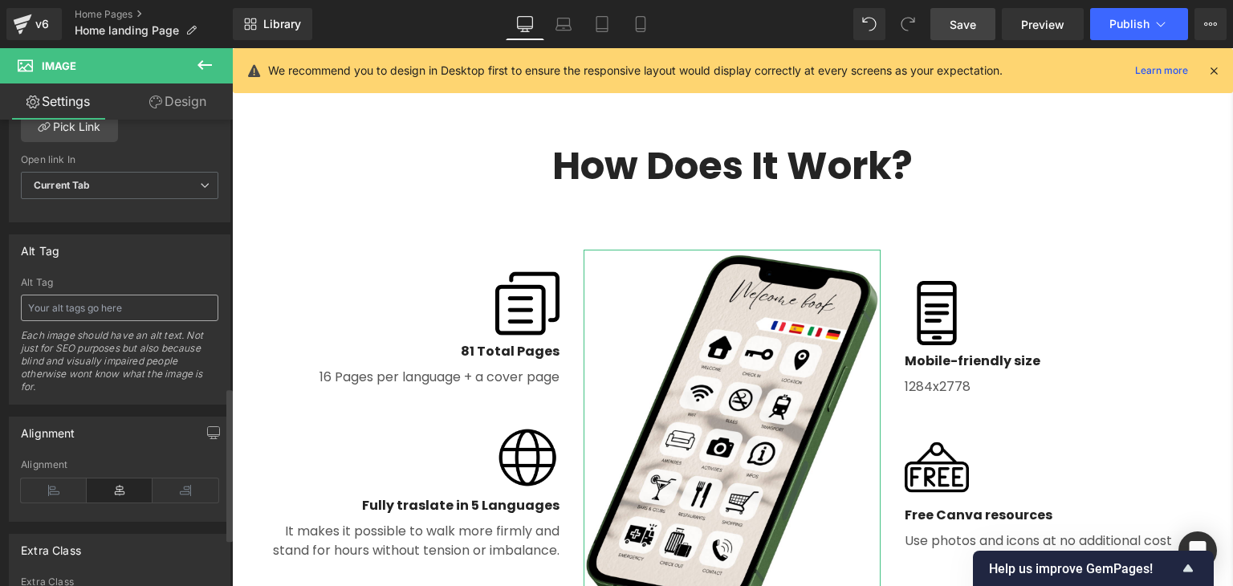
scroll to position [811, 0]
paste input "Editable Airbnb Welcome Book on smartphone screen, guest information guide temp…"
type input "Editable Airbnb Welcome Book on smartphone screen, guest information guide temp…"
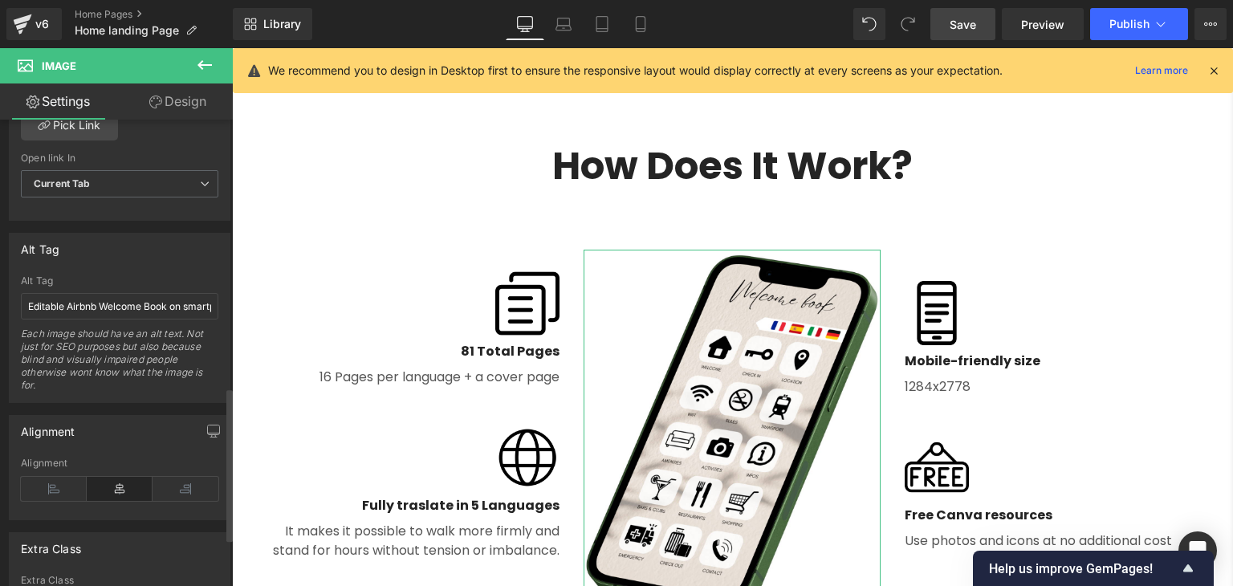
click at [103, 364] on div "Each image should have an alt text. Not just for SEO purposes but also because …" at bounding box center [119, 365] width 197 height 75
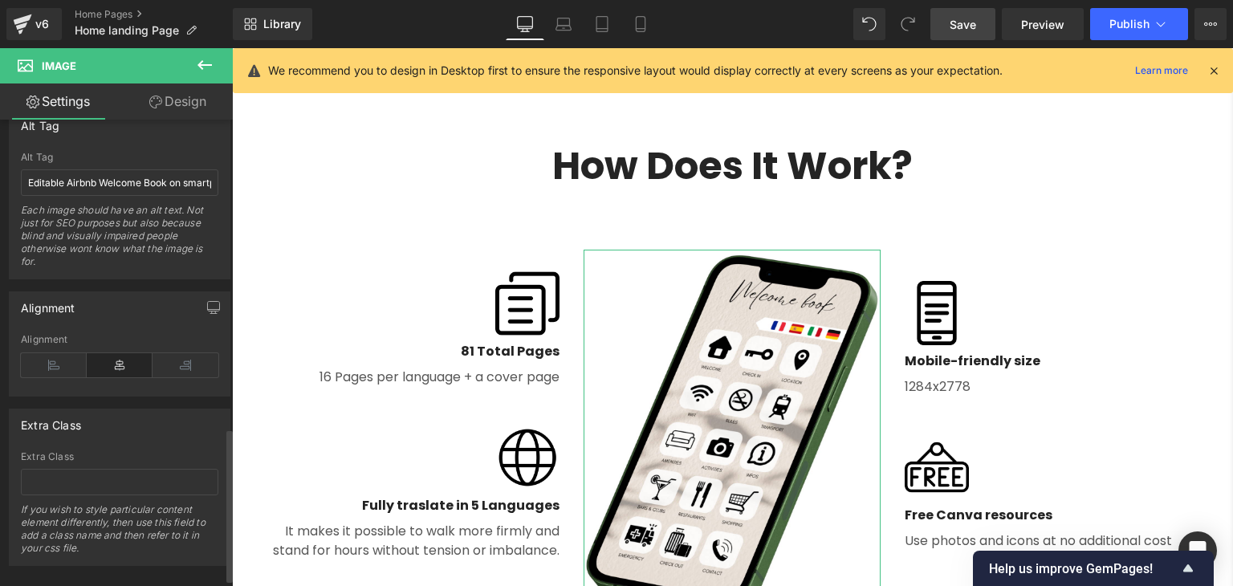
scroll to position [956, 0]
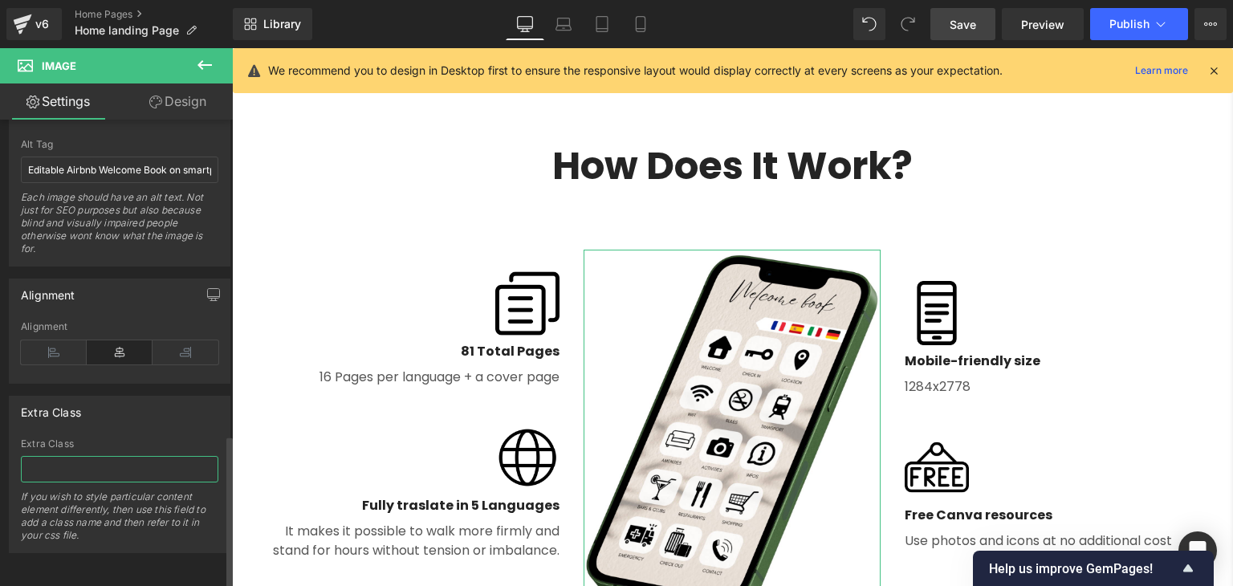
paste input "Editable Airbnb Welcome Book on smartphone screen, guest information guide temp…"
type input "Editable Airbnb Welcome Book on smartphone screen, guest information guide temp…"
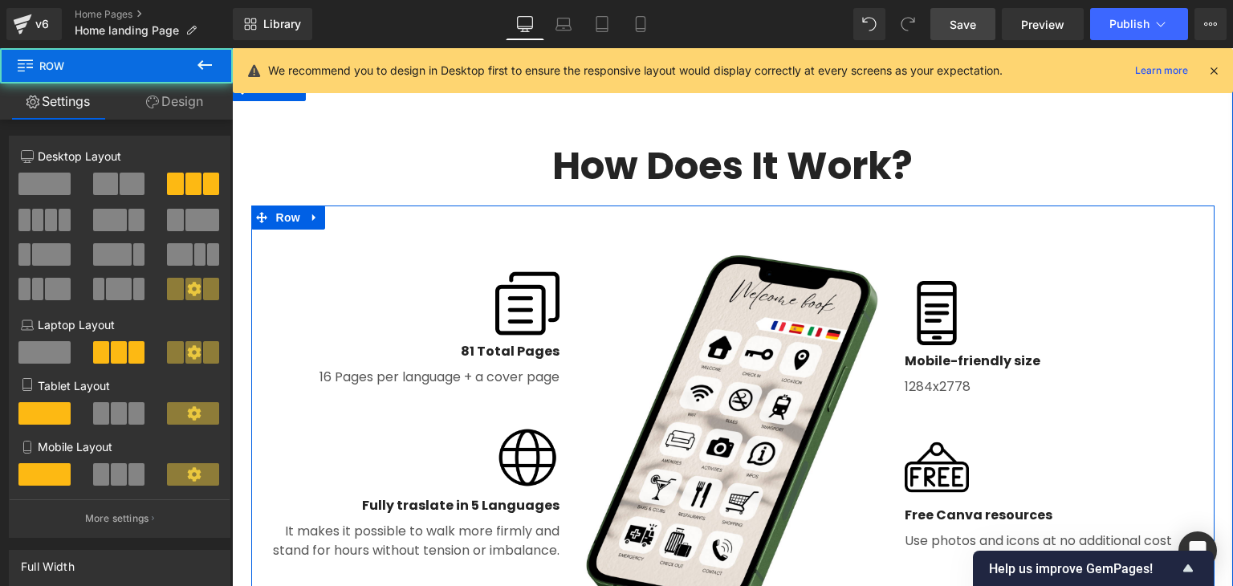
click at [306, 242] on div "Image 81 Total Pages Text Block 16 Pages per language + a cover page Text Block…" at bounding box center [411, 435] width 321 height 411
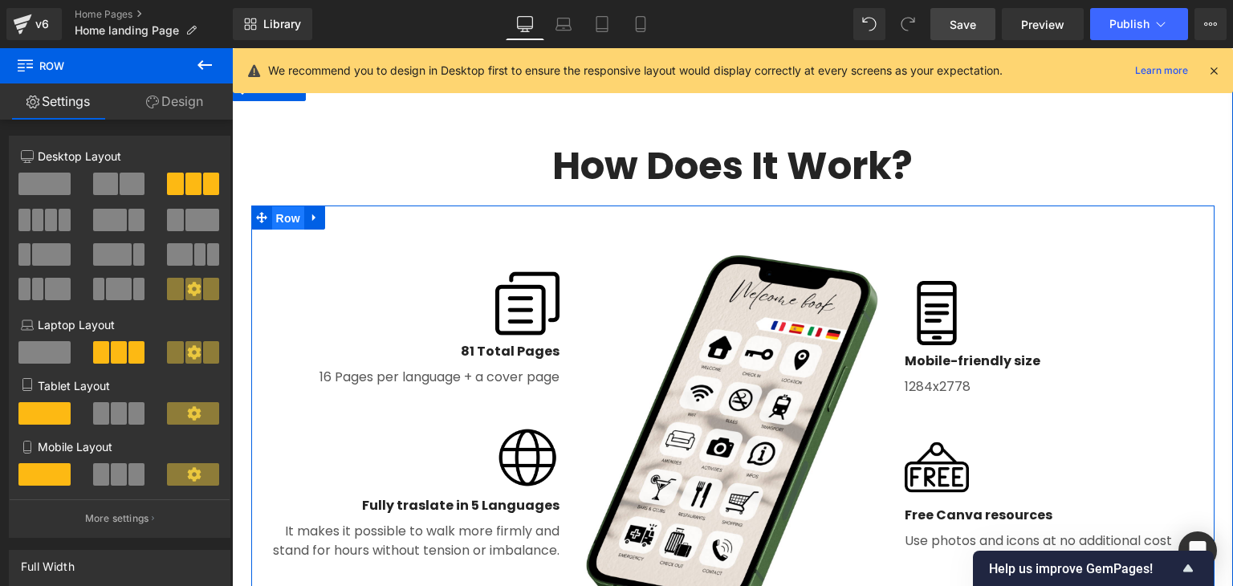
click at [283, 206] on span "Row" at bounding box center [288, 218] width 32 height 24
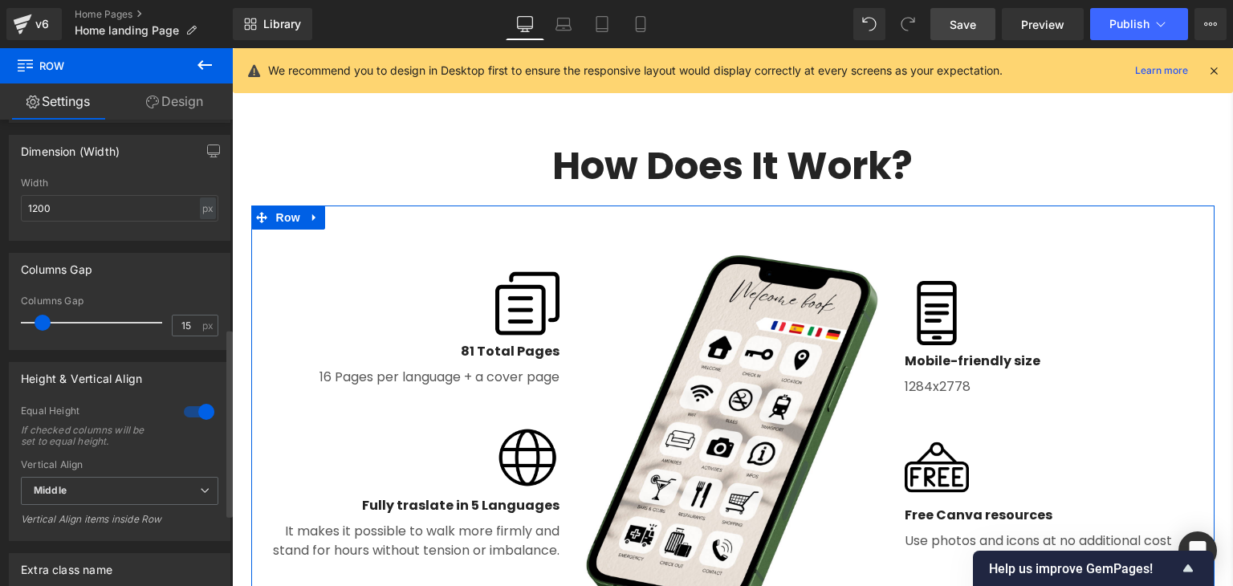
scroll to position [696, 0]
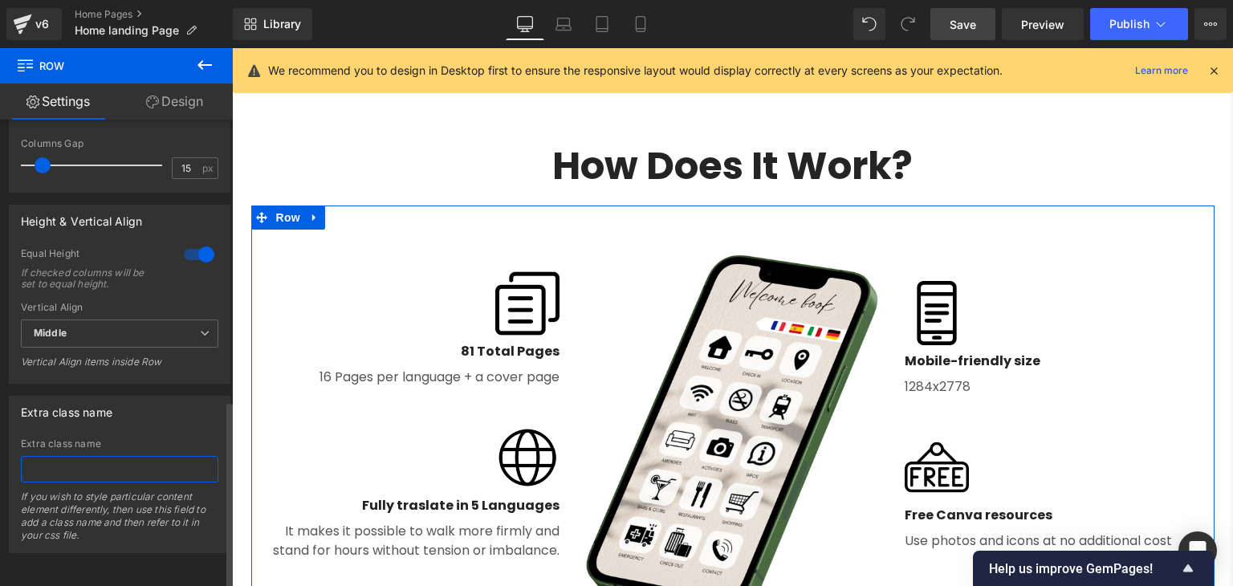
paste input "Editable Airbnb Welcome Book on smartphone screen, guest information guide temp…"
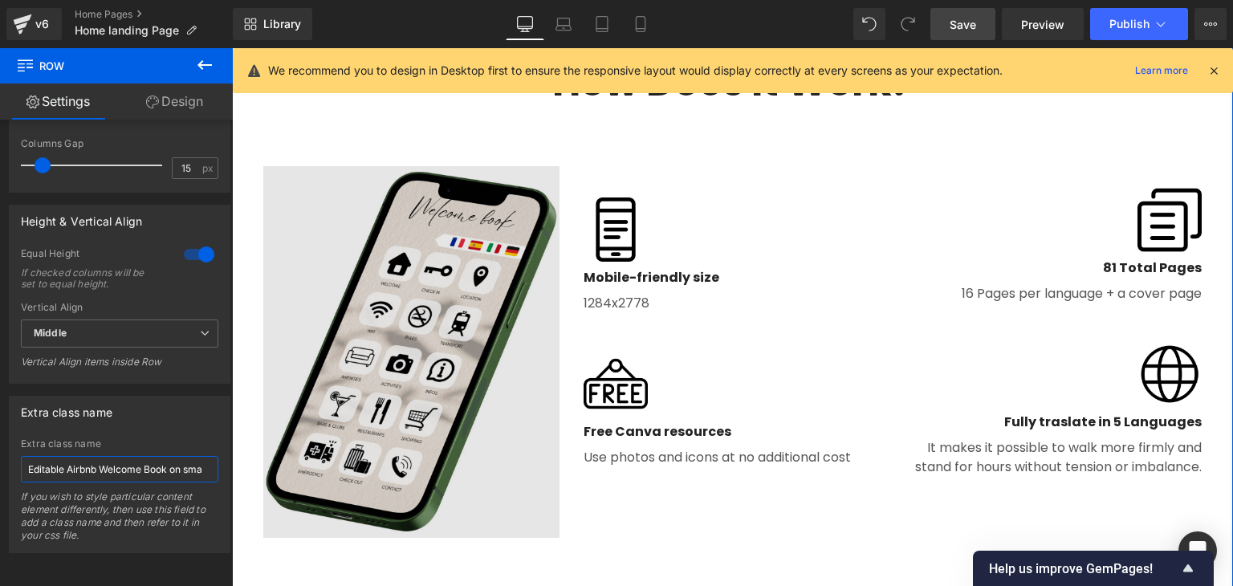
scroll to position [0, 0]
type input "E"
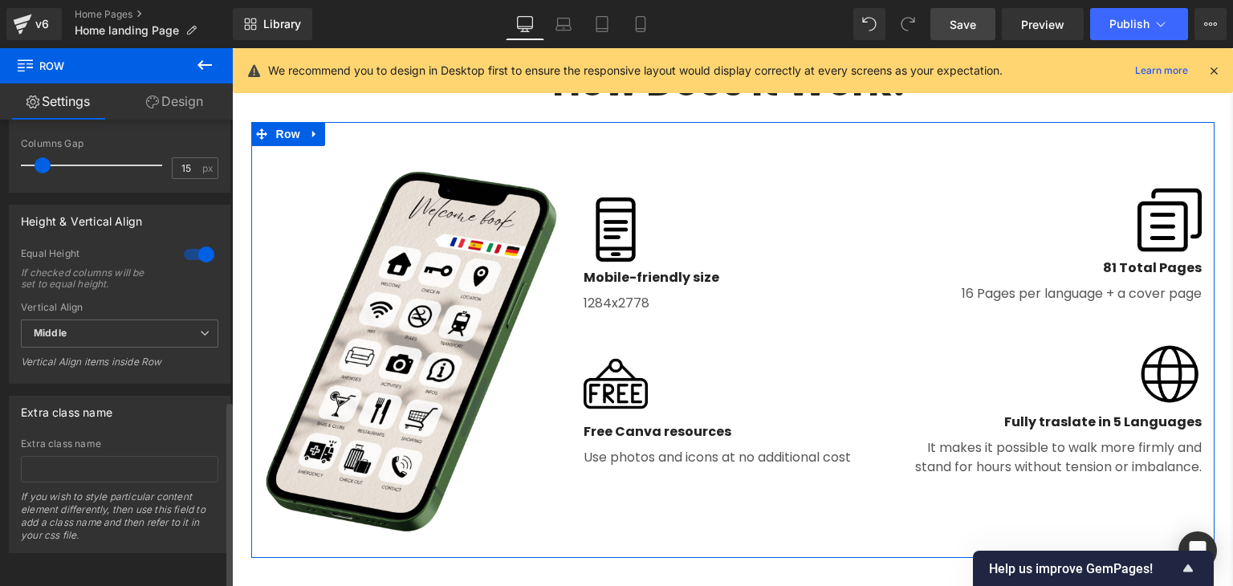
click at [196, 399] on div "Extra class name" at bounding box center [120, 412] width 220 height 31
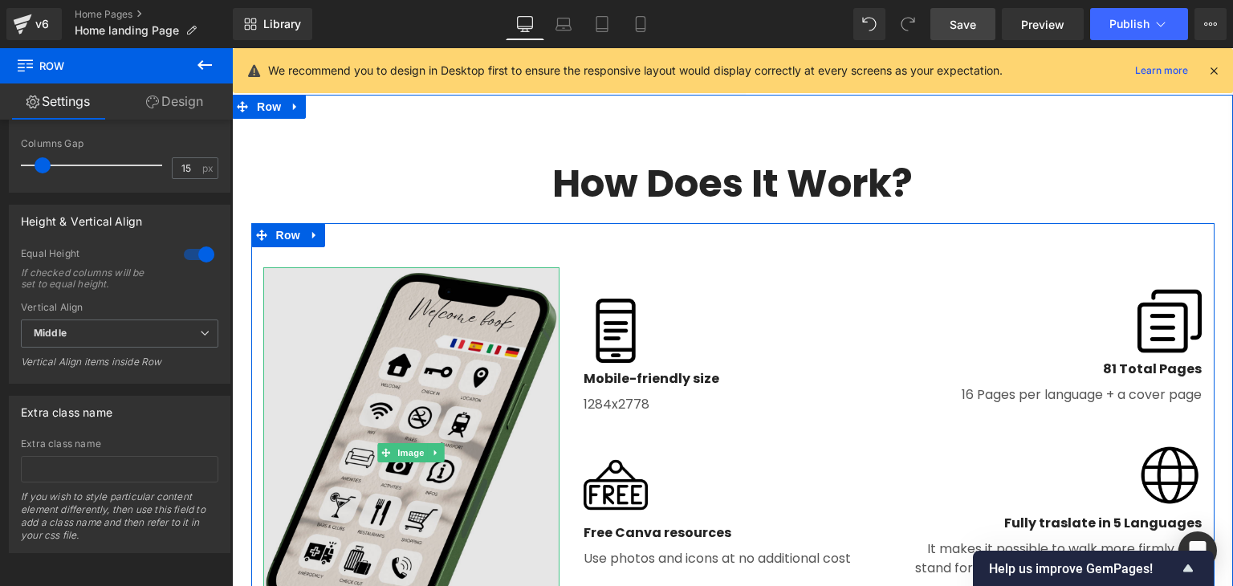
scroll to position [1699, 0]
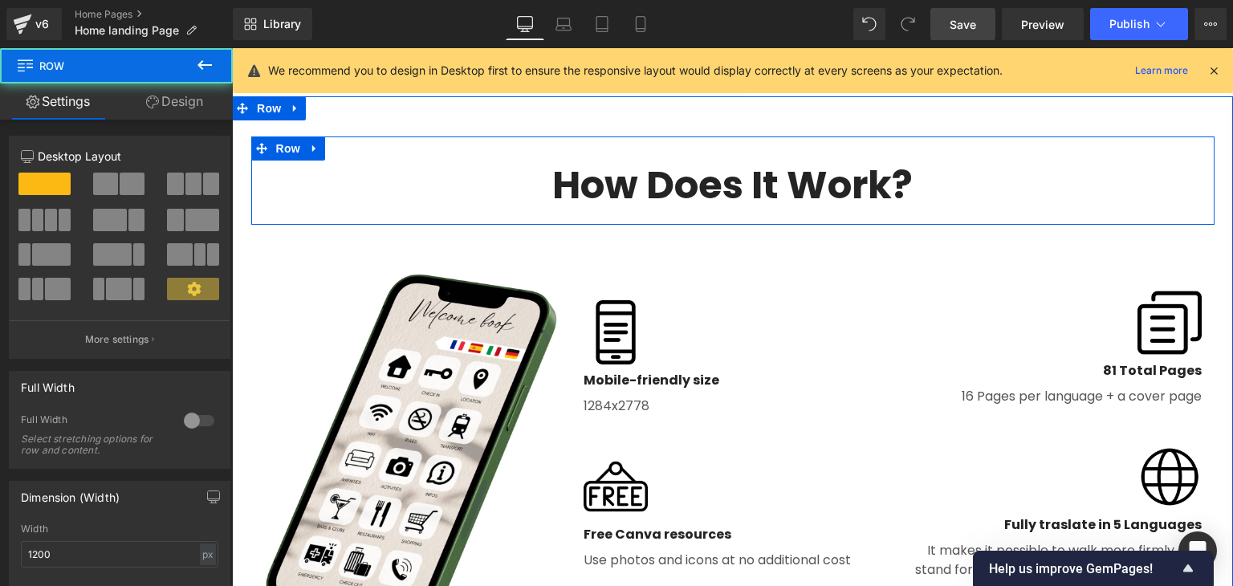
click at [531, 152] on div "How Does It Work? Heading Row" at bounding box center [732, 180] width 963 height 88
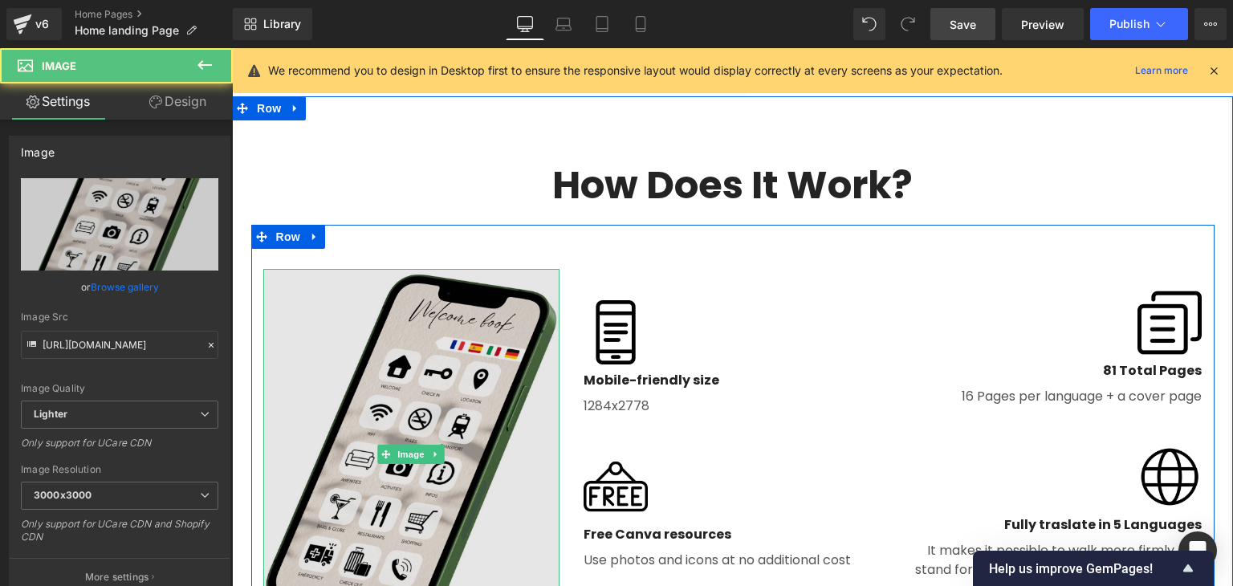
click at [440, 352] on img at bounding box center [411, 454] width 297 height 371
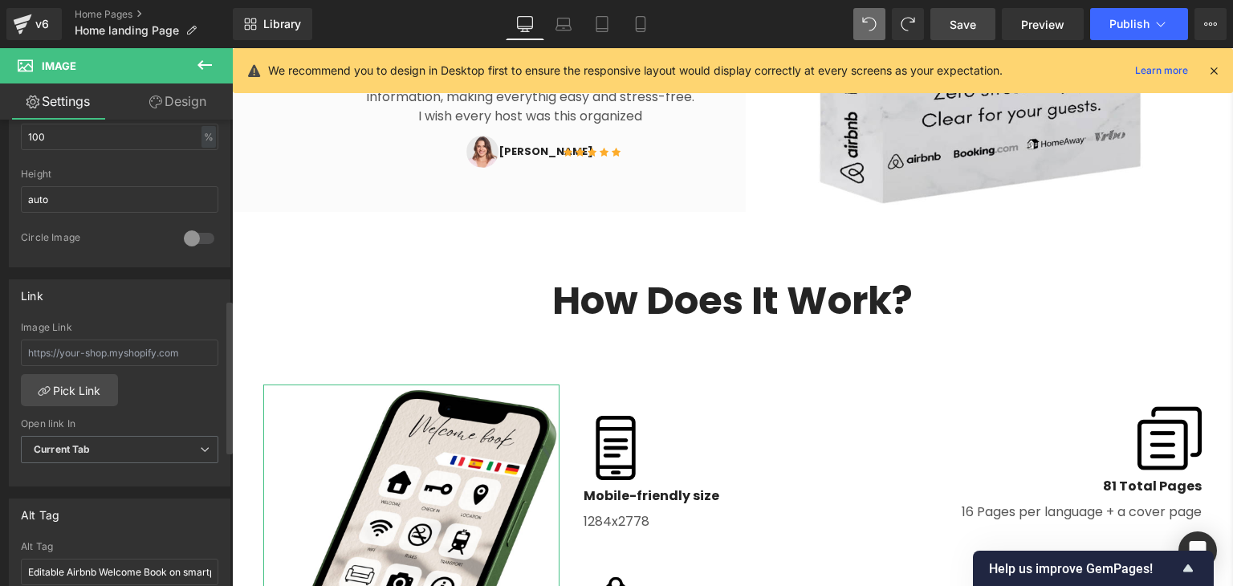
scroll to position [678, 0]
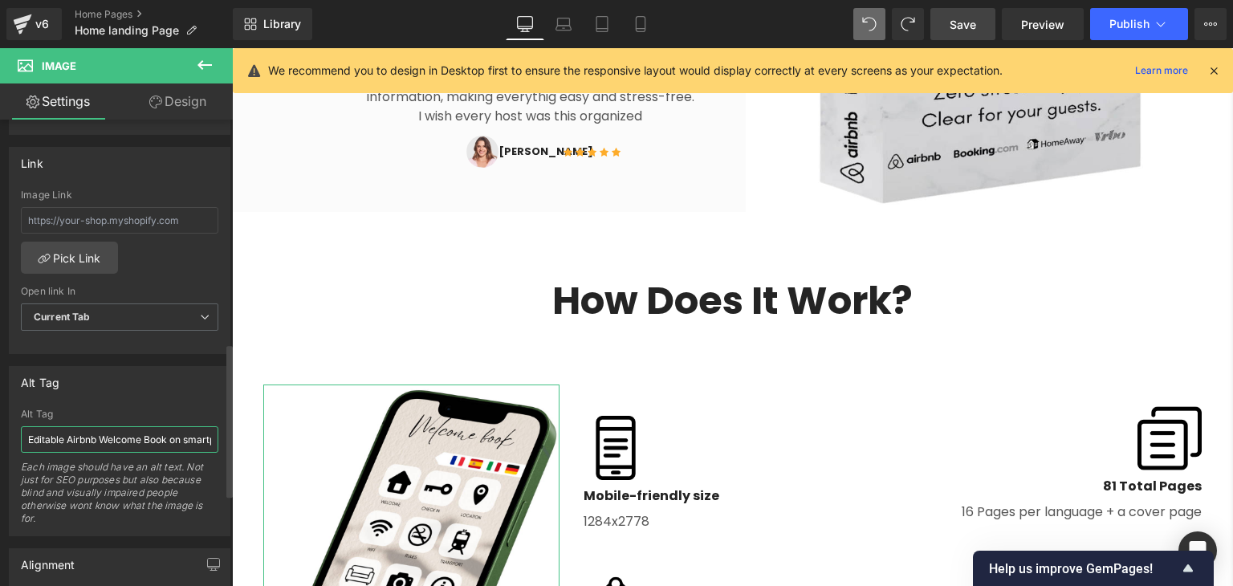
click at [132, 434] on input "Editable Airbnb Welcome Book on smartphone screen, guest information guide temp…" at bounding box center [119, 439] width 197 height 26
paste input "text"
type input "Editable Airbnb Welcome Book on smartphone screen, guest information guide temp…"
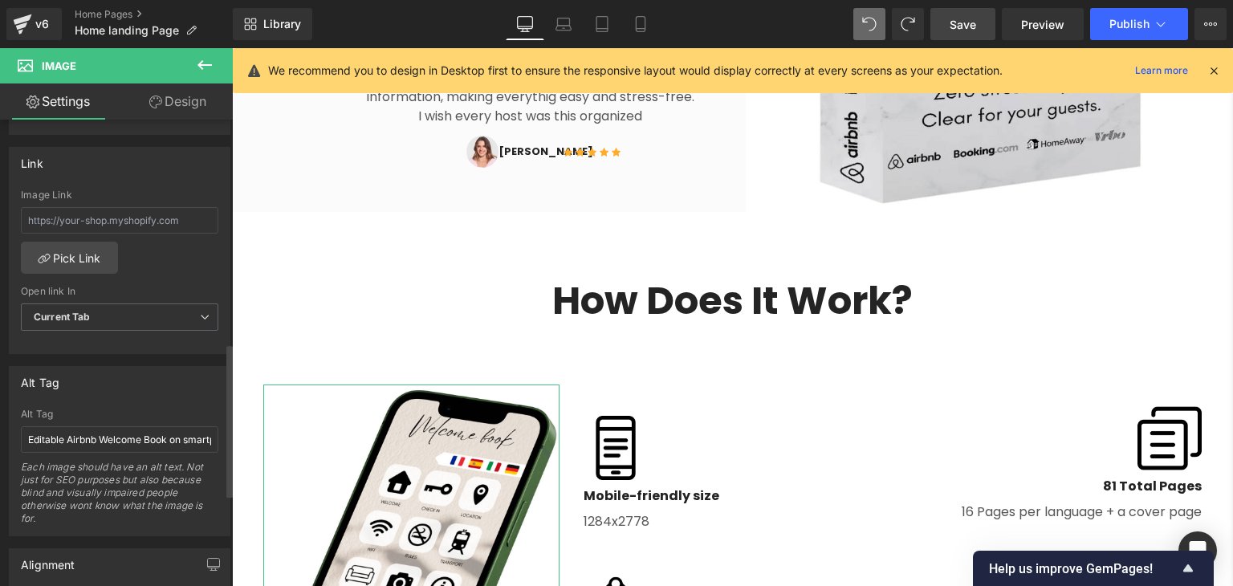
click at [202, 372] on div "Alt Tag" at bounding box center [120, 382] width 220 height 31
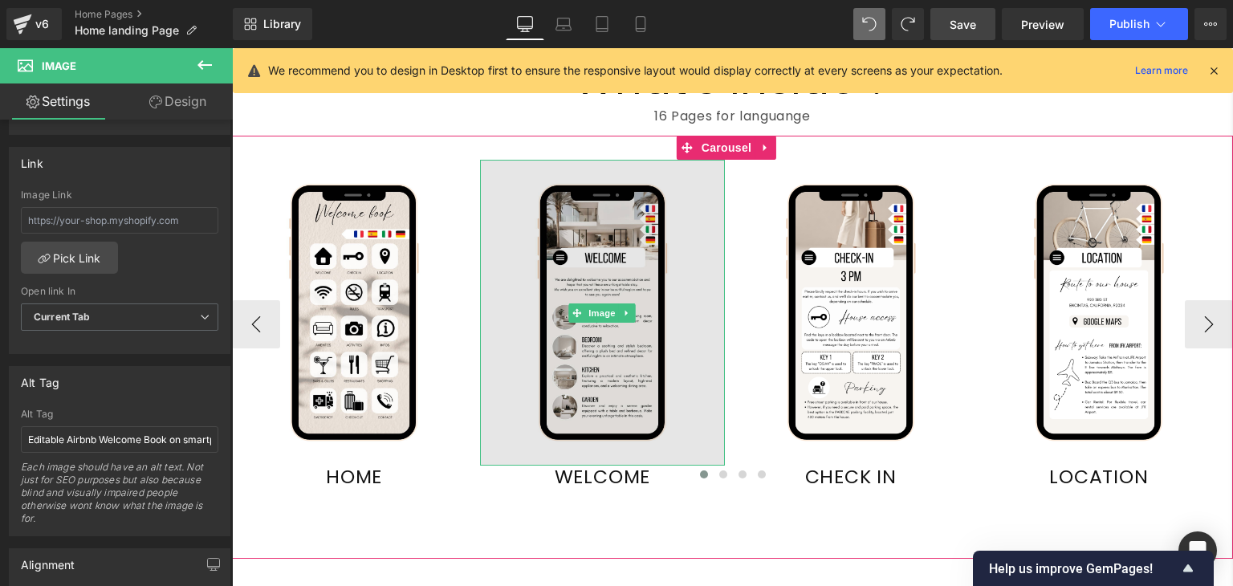
scroll to position [2296, 0]
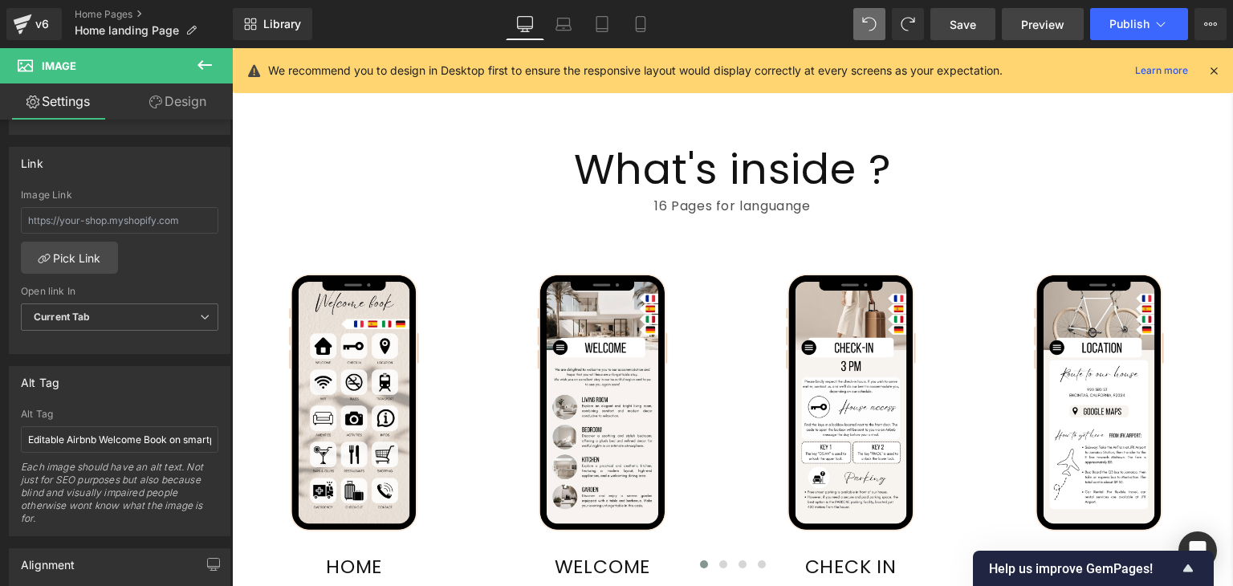
click at [1056, 30] on span "Preview" at bounding box center [1042, 24] width 43 height 17
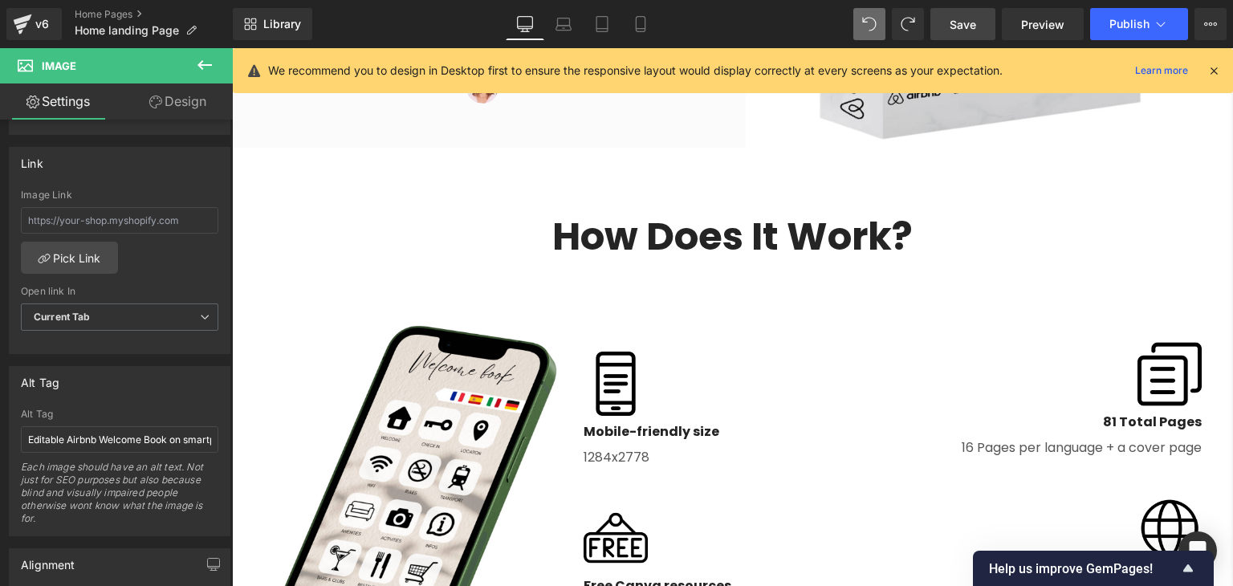
scroll to position [1622, 0]
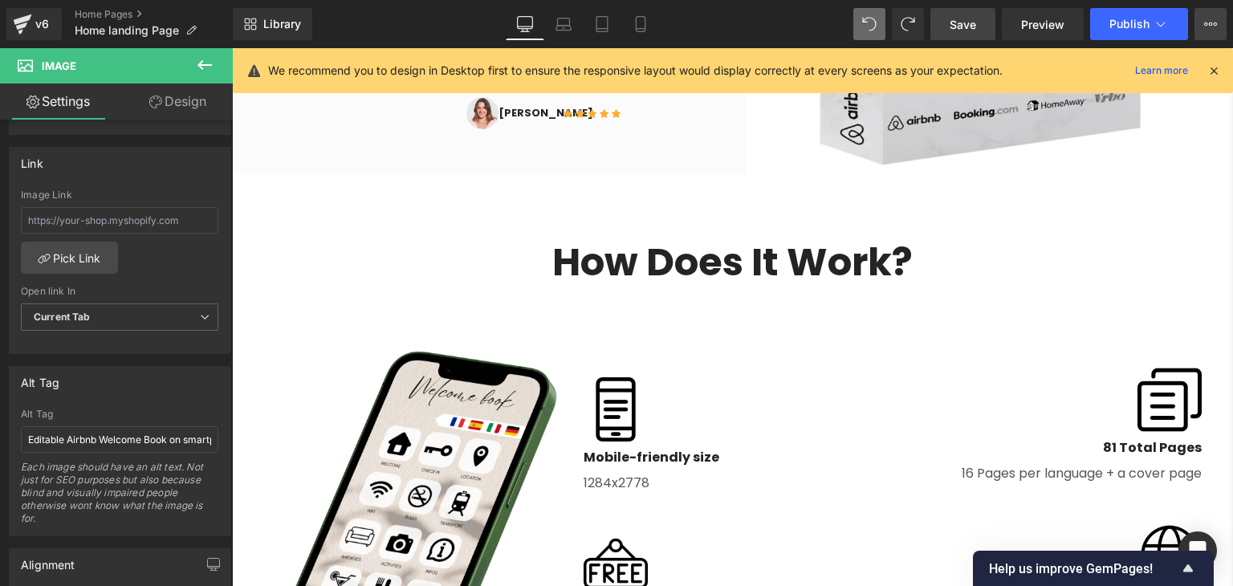
click at [1215, 26] on icon at bounding box center [1210, 24] width 13 height 13
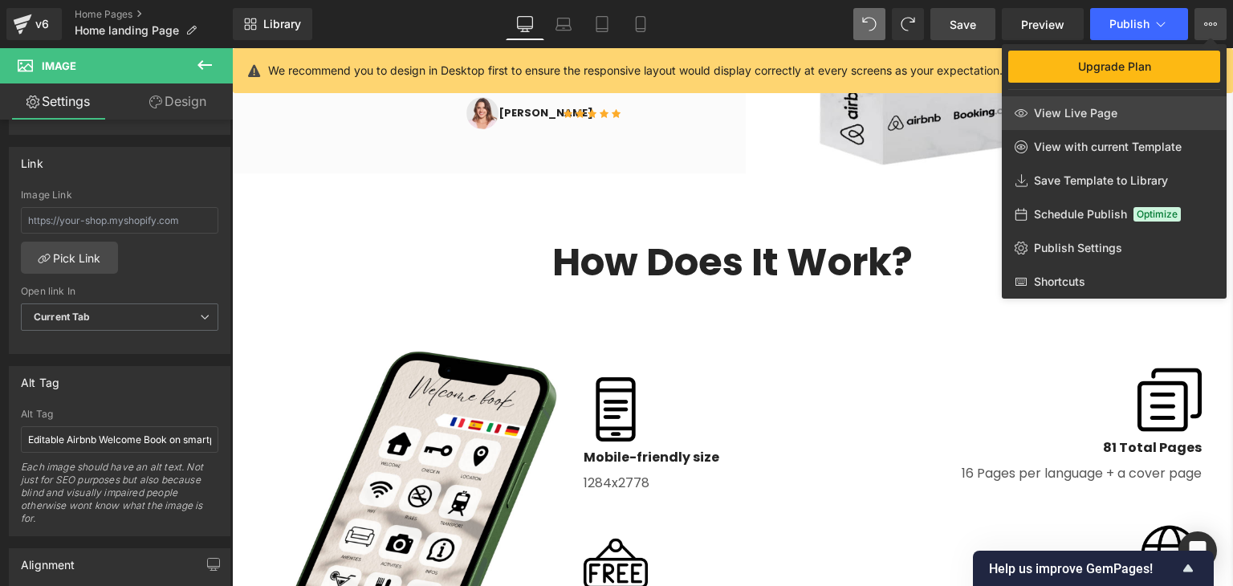
click at [1130, 115] on link "View Live Page" at bounding box center [1114, 113] width 225 height 34
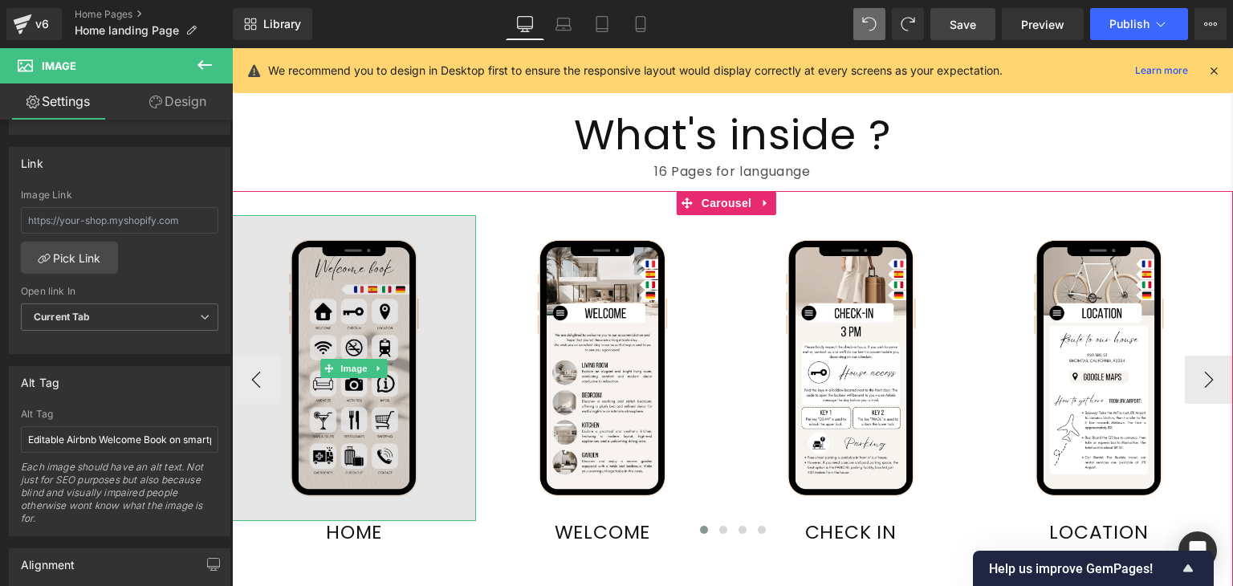
scroll to position [2337, 0]
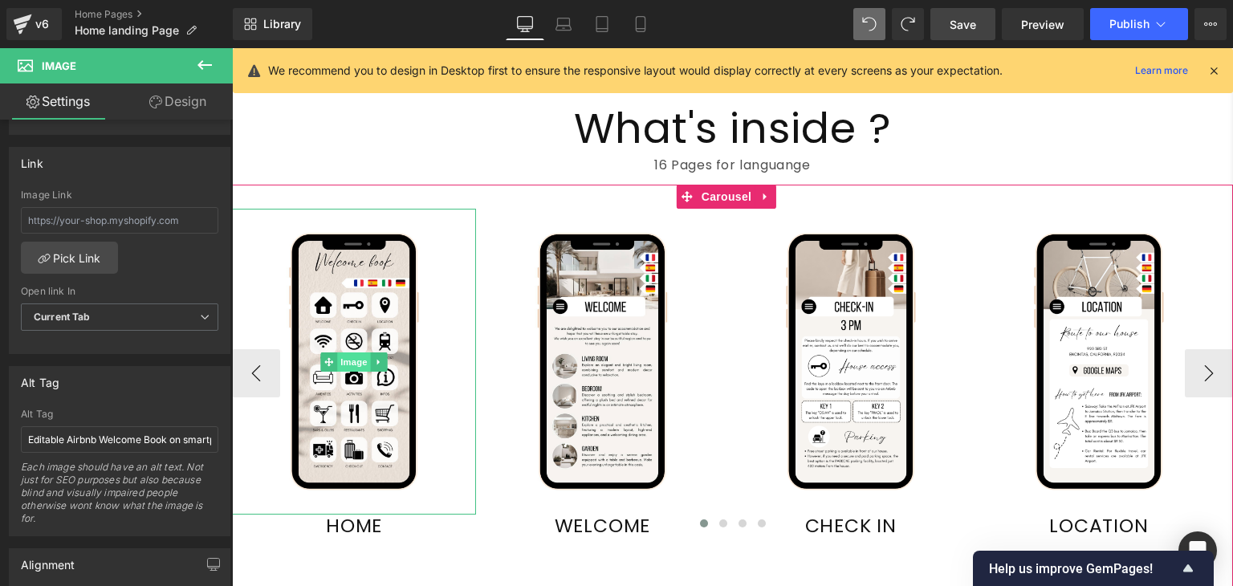
click at [356, 352] on span "Image" at bounding box center [354, 361] width 34 height 19
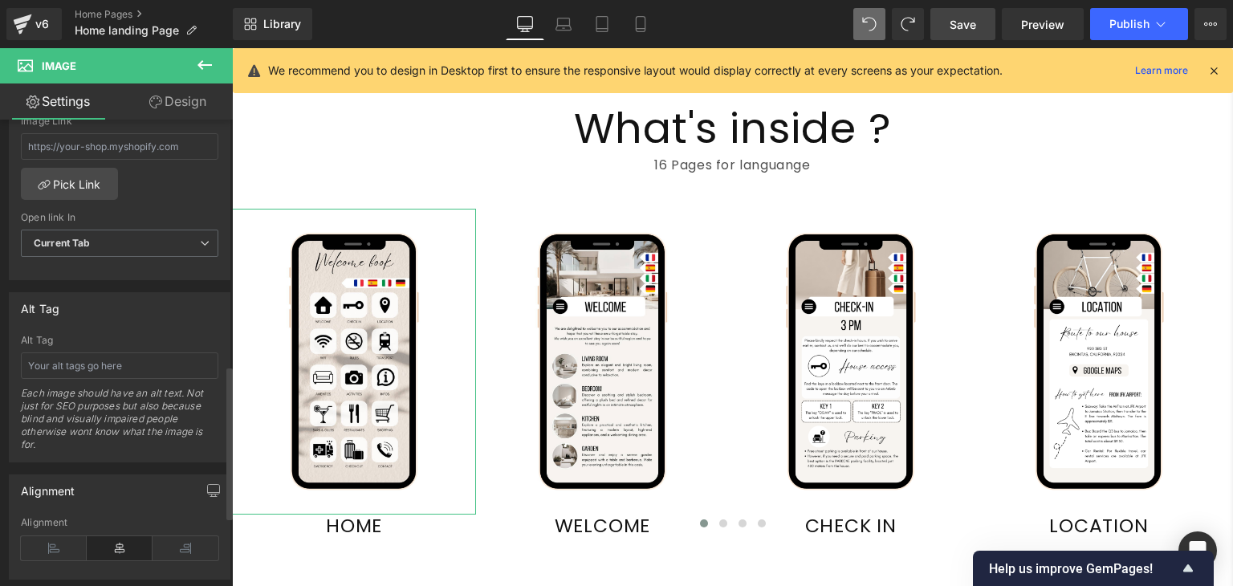
scroll to position [757, 0]
paste input "Editable Airbnb Welcome Book on smartphone screen, guest information guide temp…"
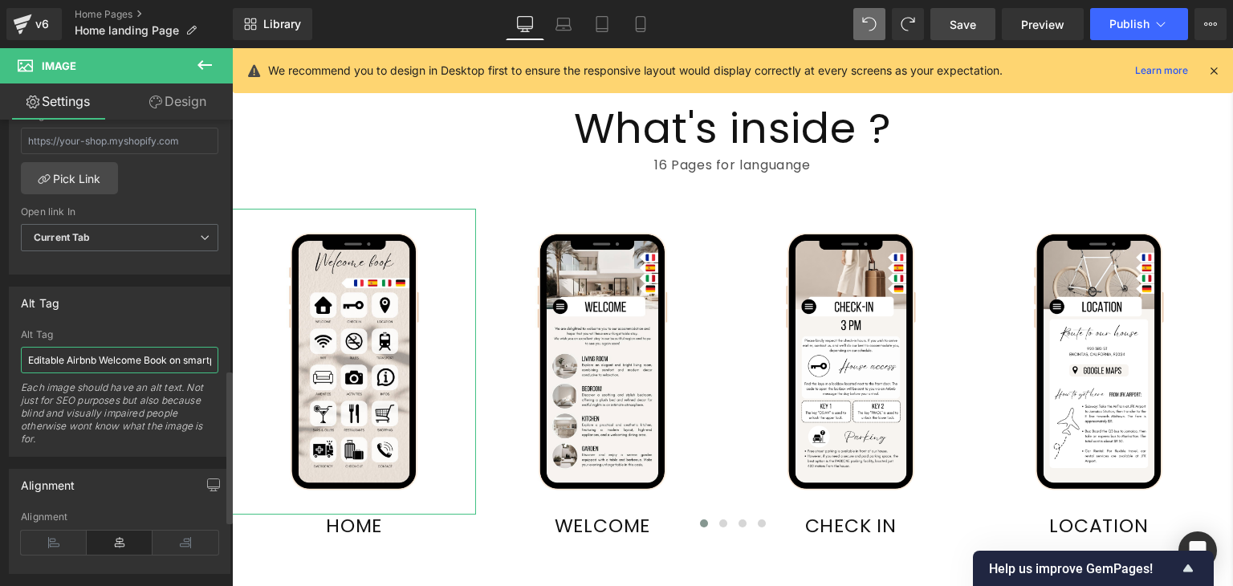
scroll to position [0, 224]
type input "Editable Airbnb Welcome Book on smartphone screen, guest information guide temp…"
click at [133, 306] on div "Alt Tag" at bounding box center [120, 302] width 220 height 31
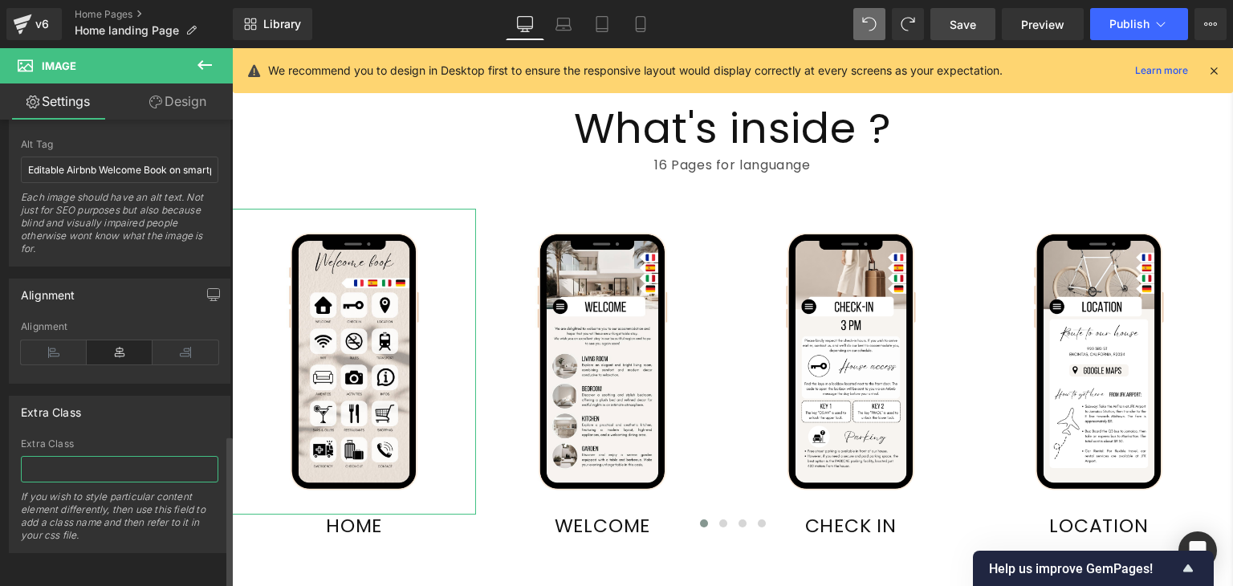
paste input "Editable Airbnb Welcome Book on smartphone screen, guest information guide temp…"
type input "Editable Airbnb Welcome Book on smartphone screen, guest information guide temp…"
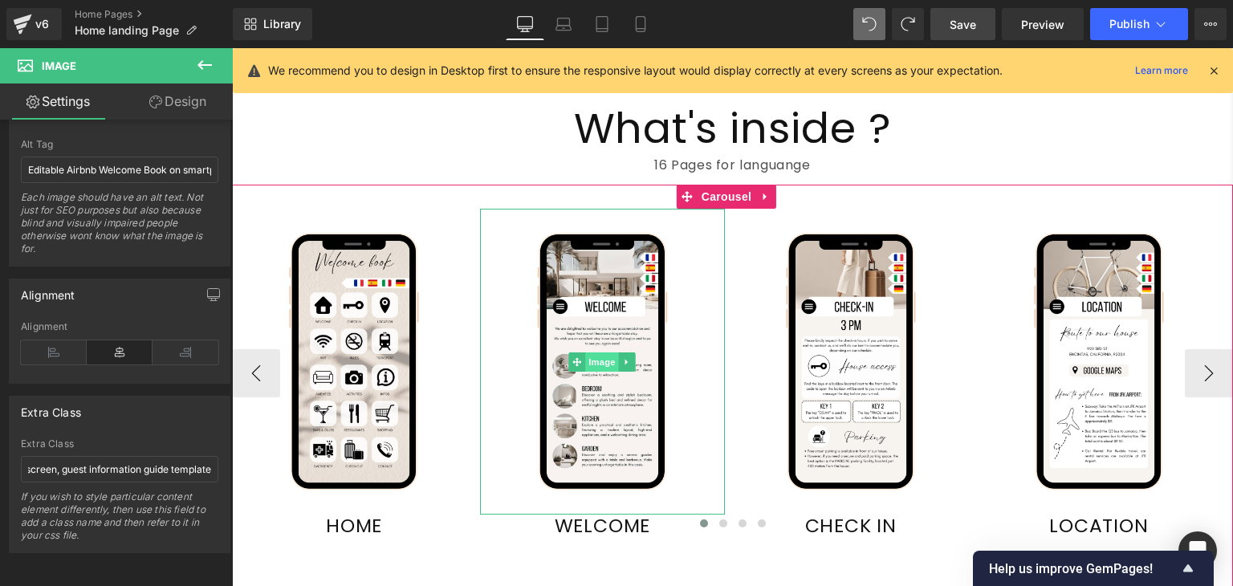
click at [592, 353] on span "Image" at bounding box center [603, 361] width 34 height 19
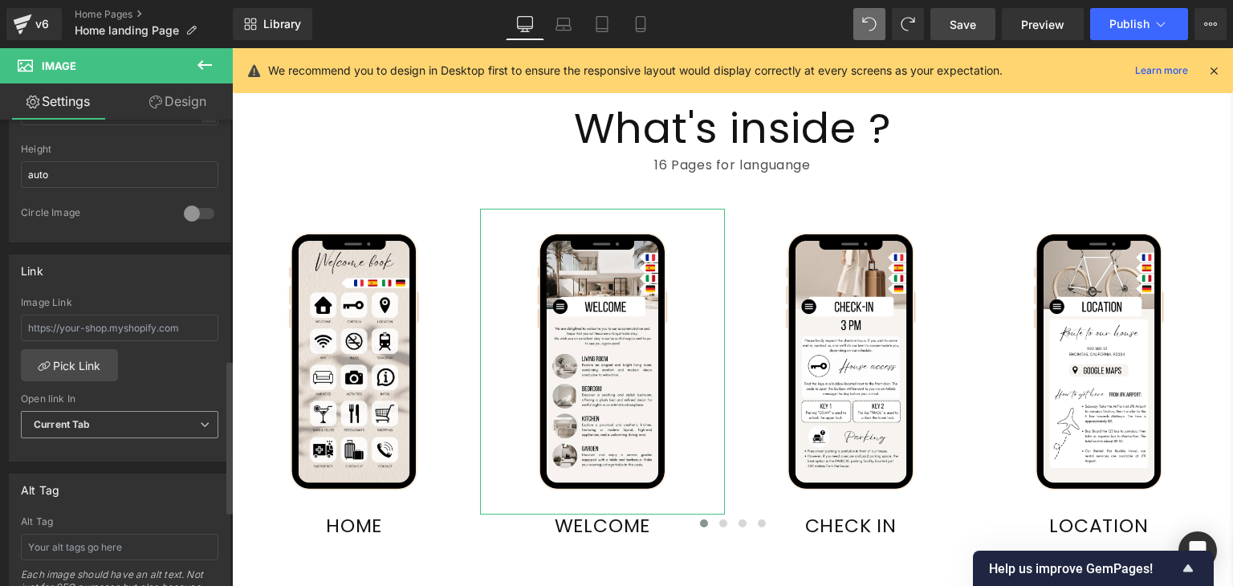
scroll to position [767, 0]
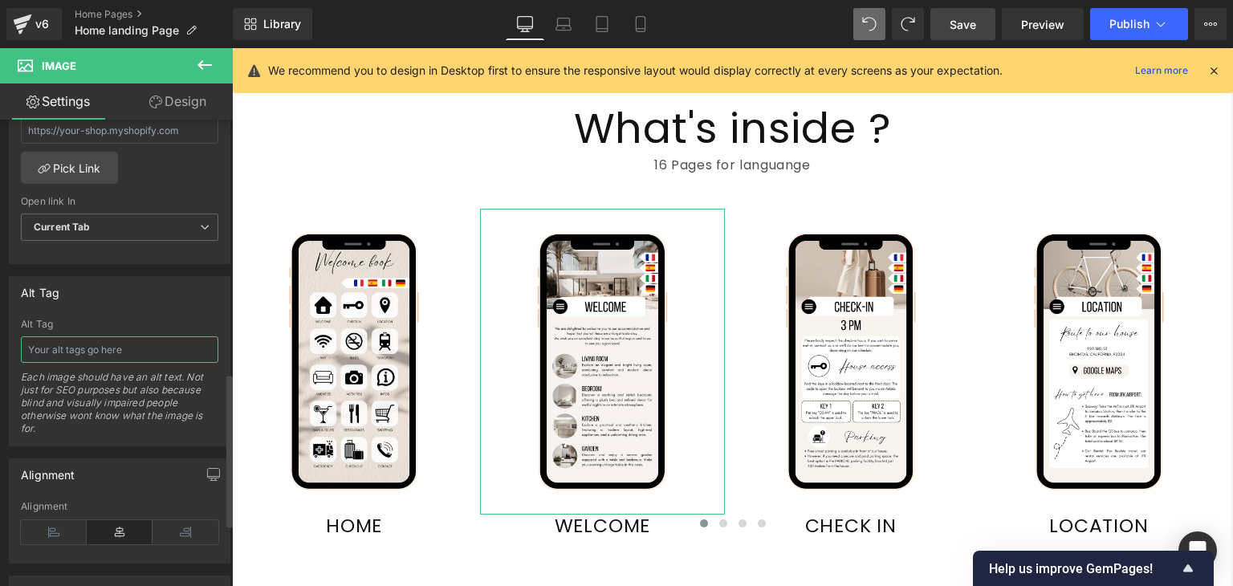
paste input "Editable Airbnb Welcome Book on smartphone screen, guest information guide temp…"
type input "Editable Airbnb Welcome Book on smartphone screen, guest information guide temp…"
click at [126, 286] on div "Alt Tag" at bounding box center [120, 292] width 220 height 31
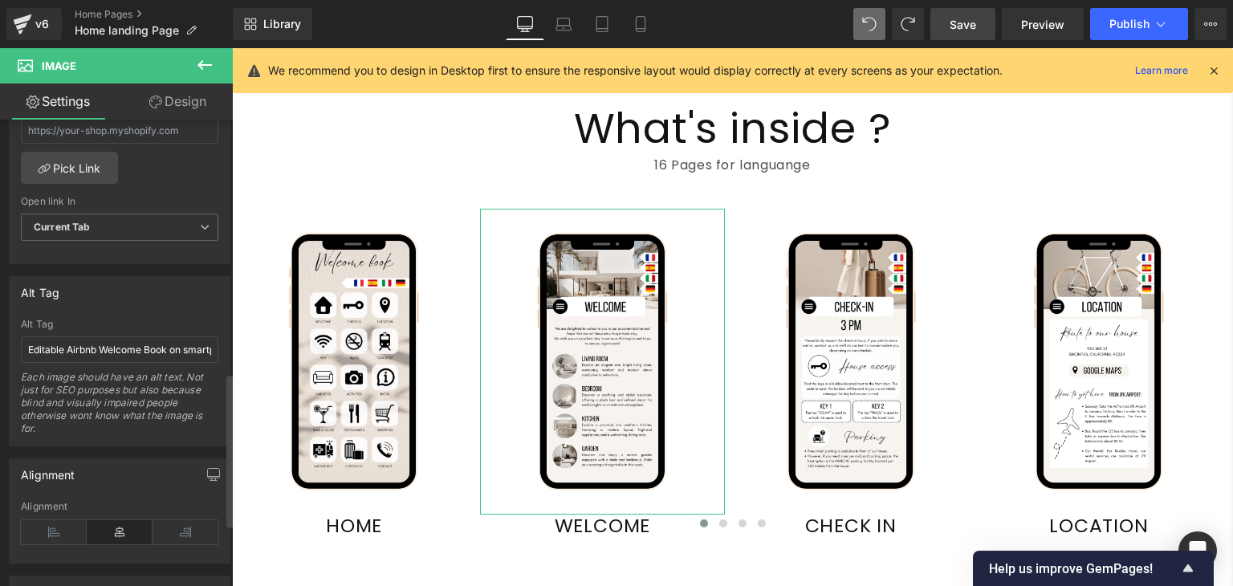
scroll to position [956, 0]
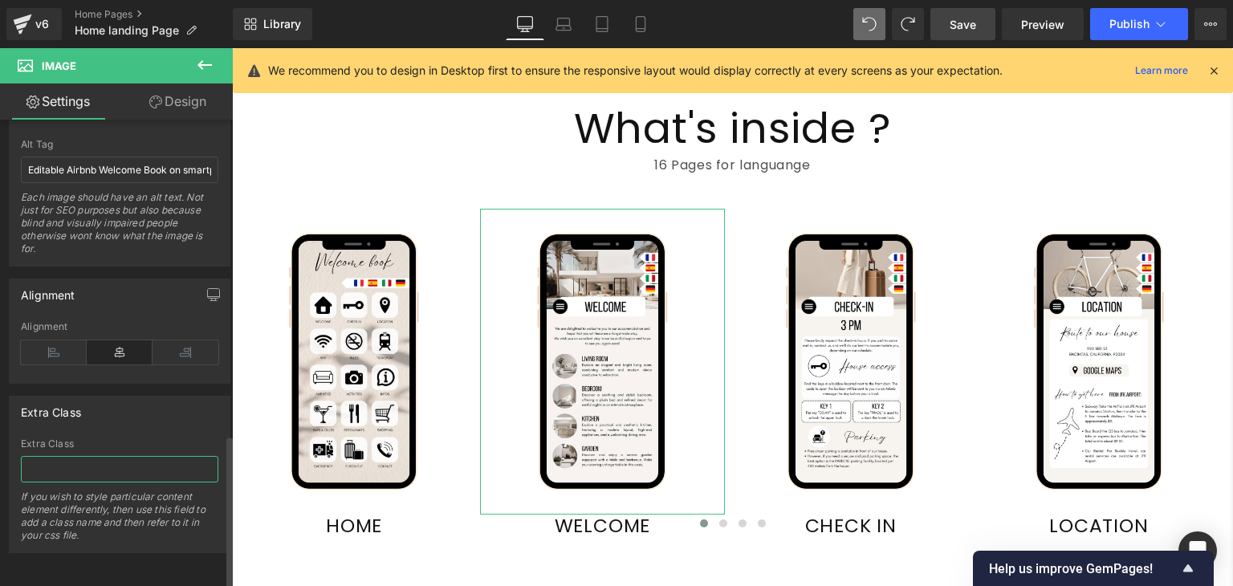
paste input "Editable Airbnb Welcome Book on smartphone screen, guest information guide temp…"
type input "Editable Airbnb Welcome Book on smartphone screen, guest information guide temp…"
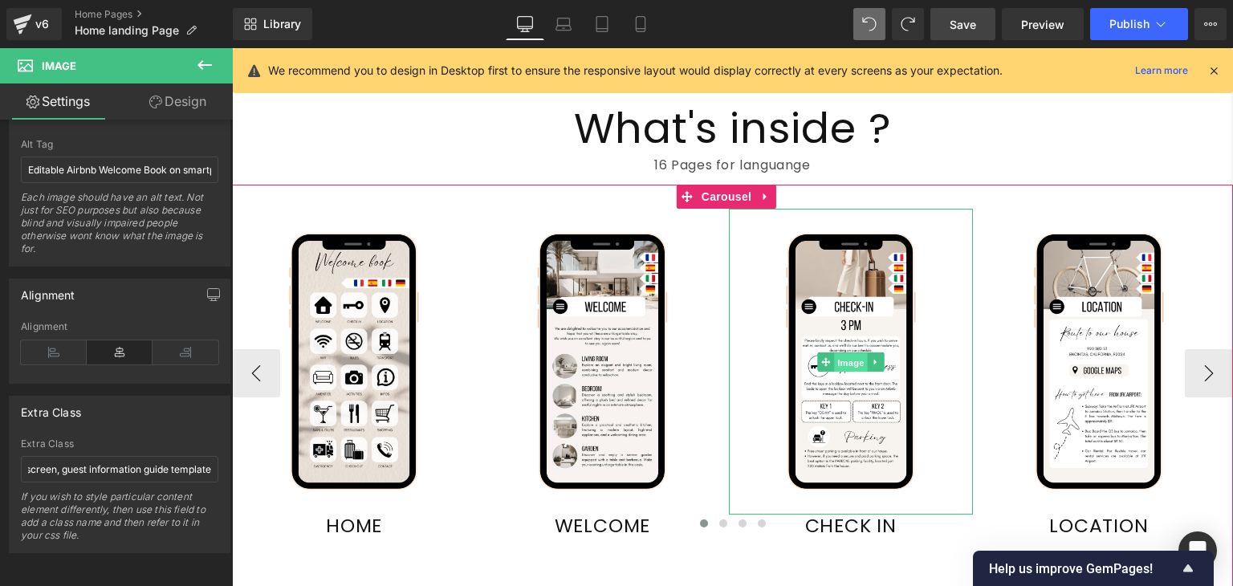
click at [846, 352] on span "Image" at bounding box center [851, 361] width 34 height 19
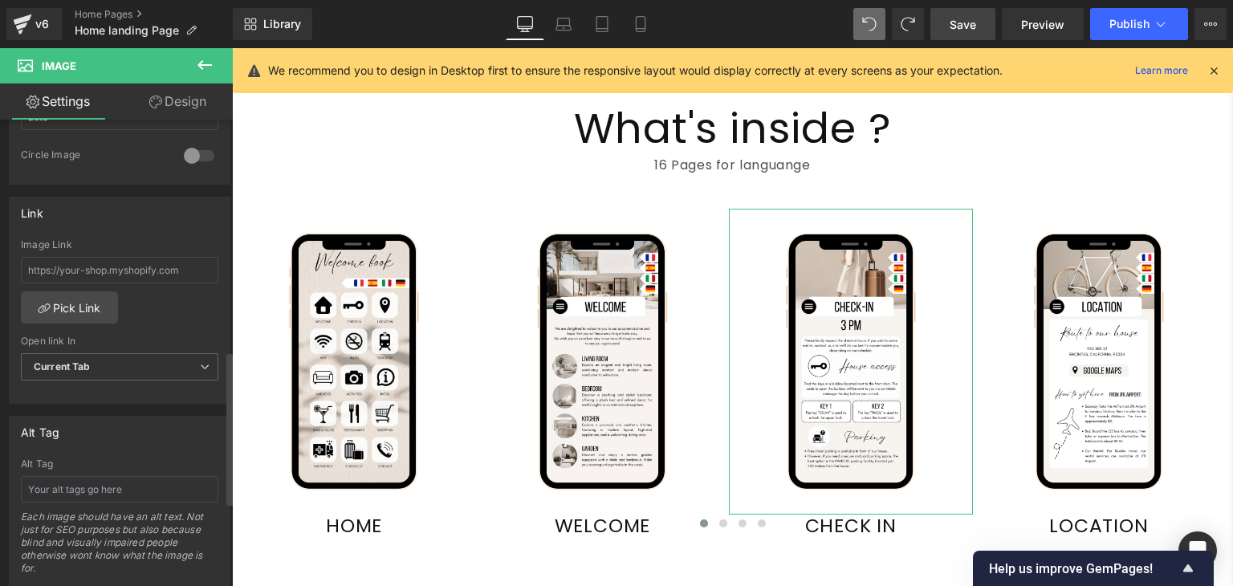
scroll to position [777, 0]
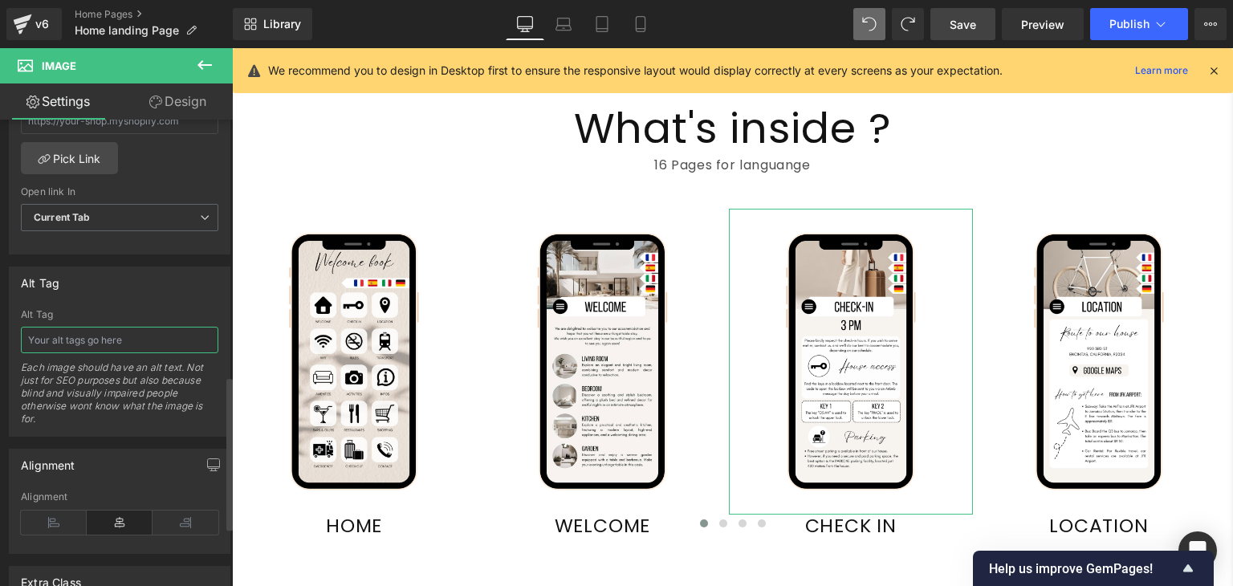
paste input "Editable Airbnb Welcome Book on smartphone screen, guest information guide temp…"
type input "Editable Airbnb Welcome Book on smartphone screen, guest information guide temp…"
click at [111, 291] on div "Alt Tag" at bounding box center [120, 282] width 220 height 31
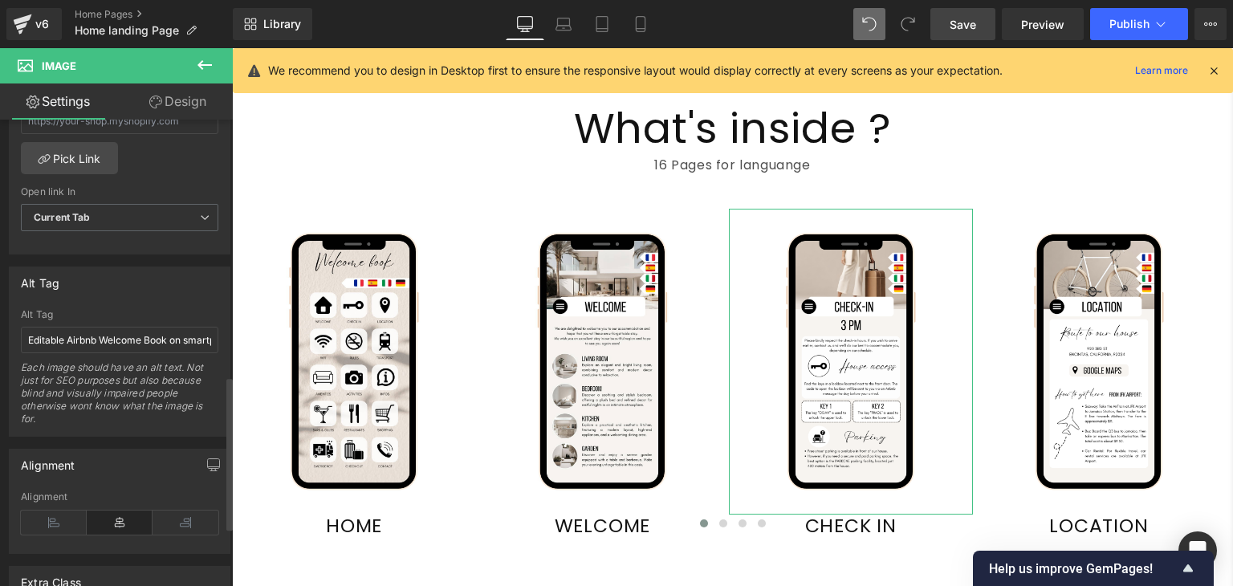
scroll to position [956, 0]
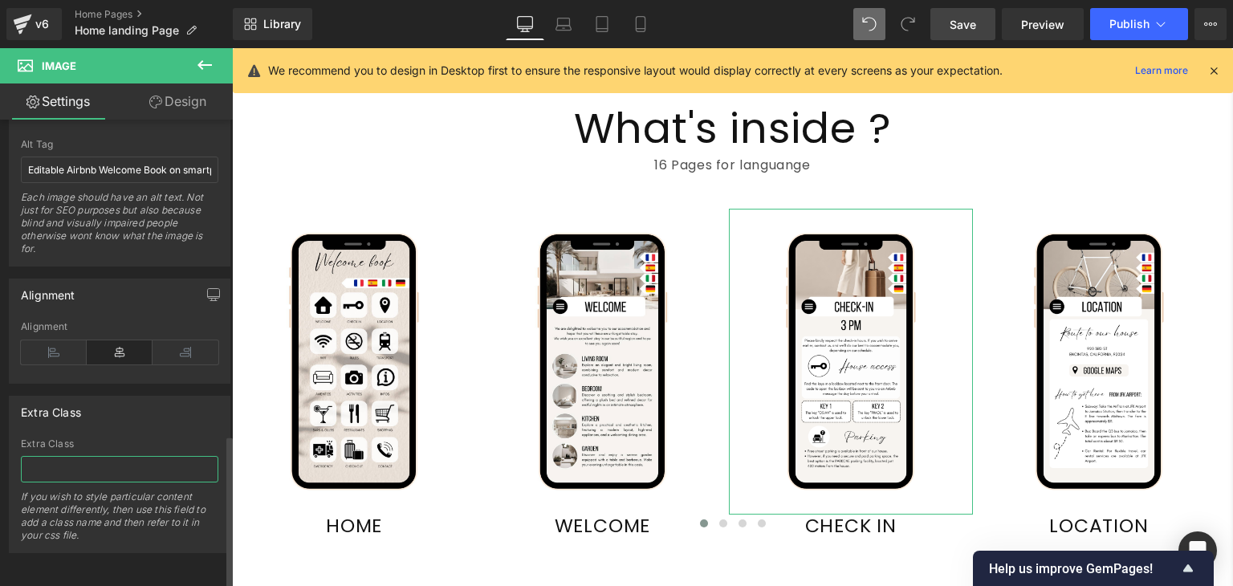
paste input "Editable Airbnb Welcome Book on smartphone screen, guest information guide temp…"
type input "Editable Airbnb Welcome Book on smartphone screen, guest information guide temp…"
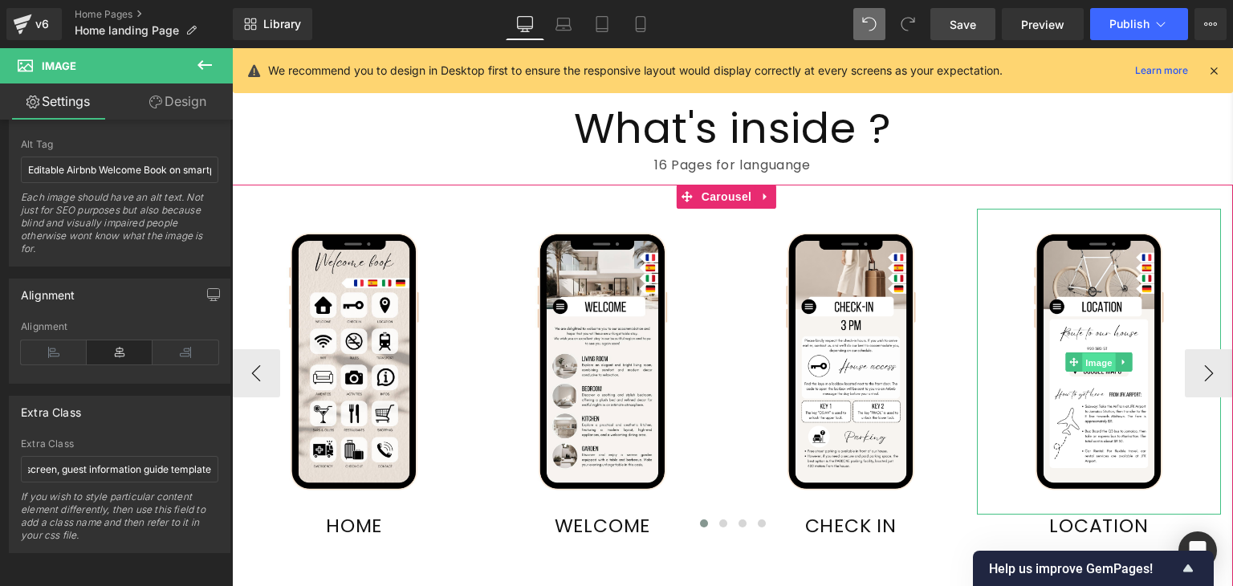
click at [1098, 352] on span "Image" at bounding box center [1099, 361] width 34 height 19
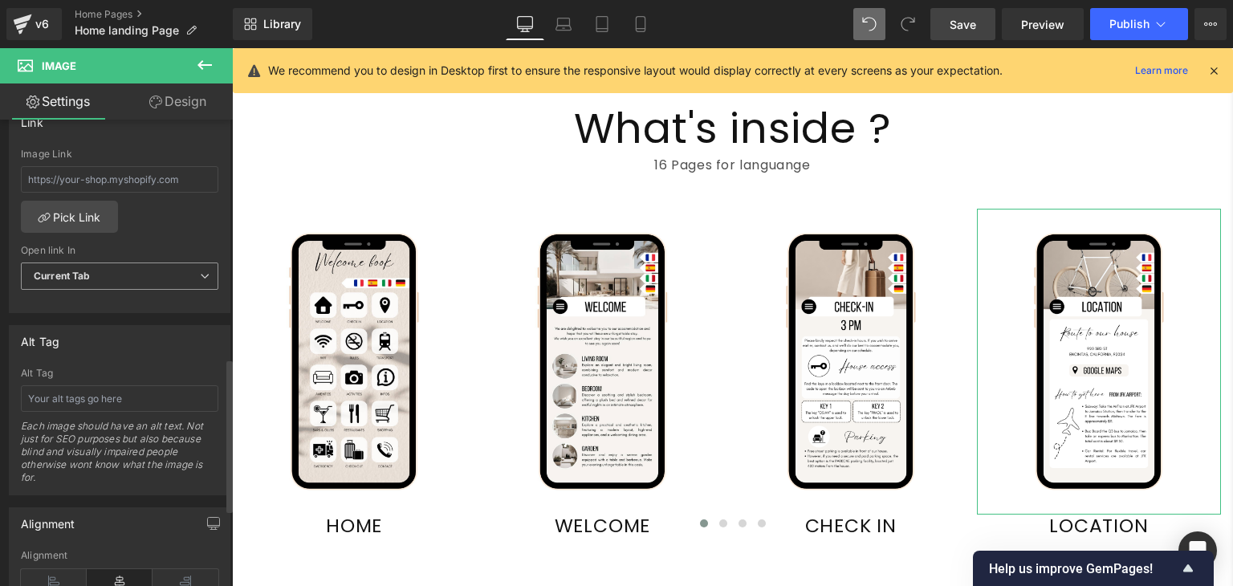
scroll to position [724, 0]
paste input "Editable Airbnb Welcome Book on smartphone screen, guest information guide temp…"
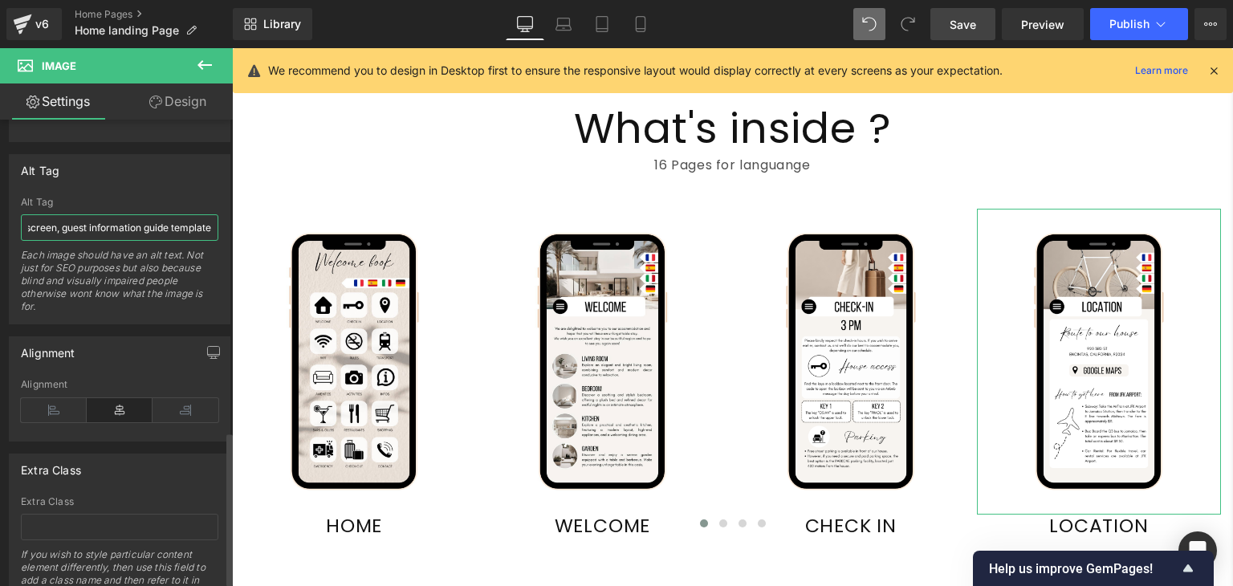
scroll to position [956, 0]
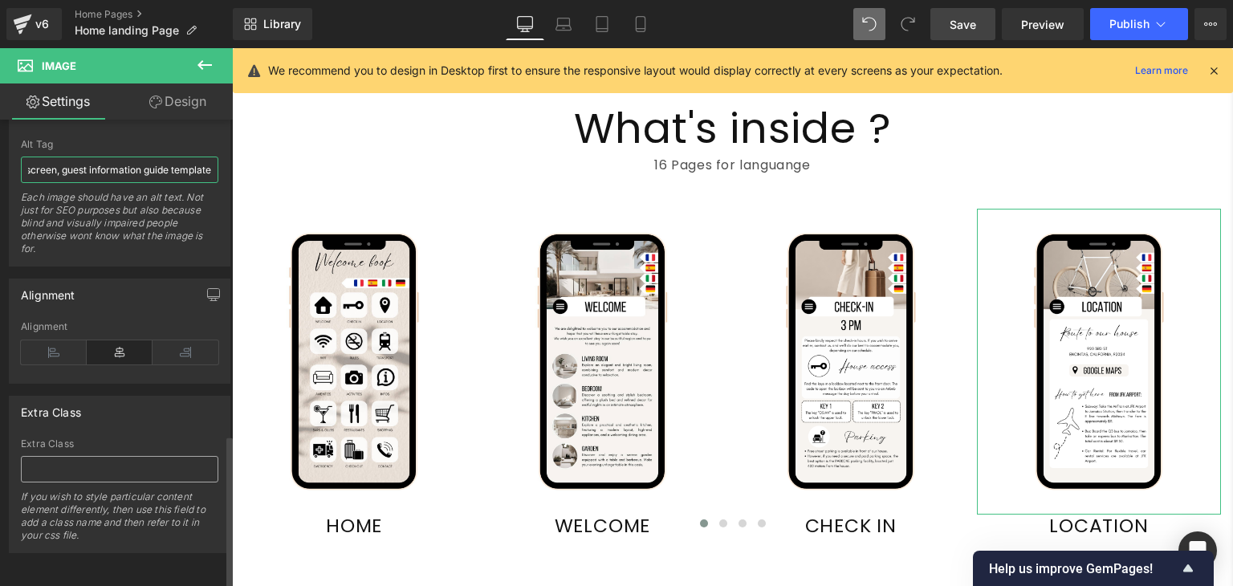
type input "Editable Airbnb Welcome Book on smartphone screen, guest information guide temp…"
paste input "Editable Airbnb Welcome Book on smartphone screen, guest information guide temp…"
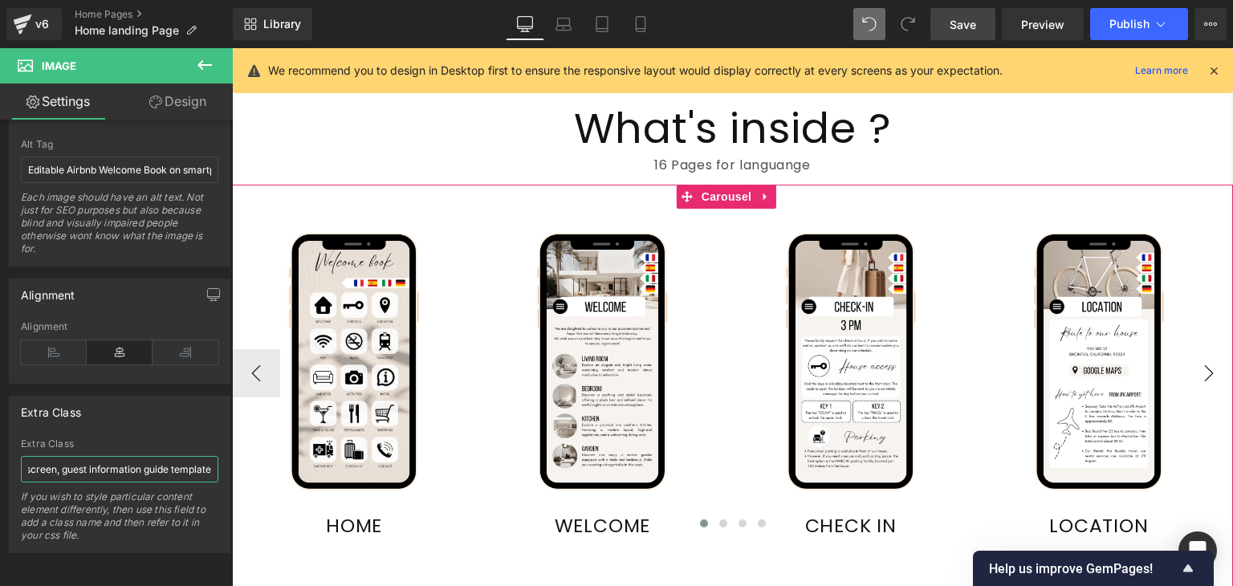
type input "Editable Airbnb Welcome Book on smartphone screen, guest information guide temp…"
click at [1198, 367] on button "›" at bounding box center [1209, 373] width 48 height 48
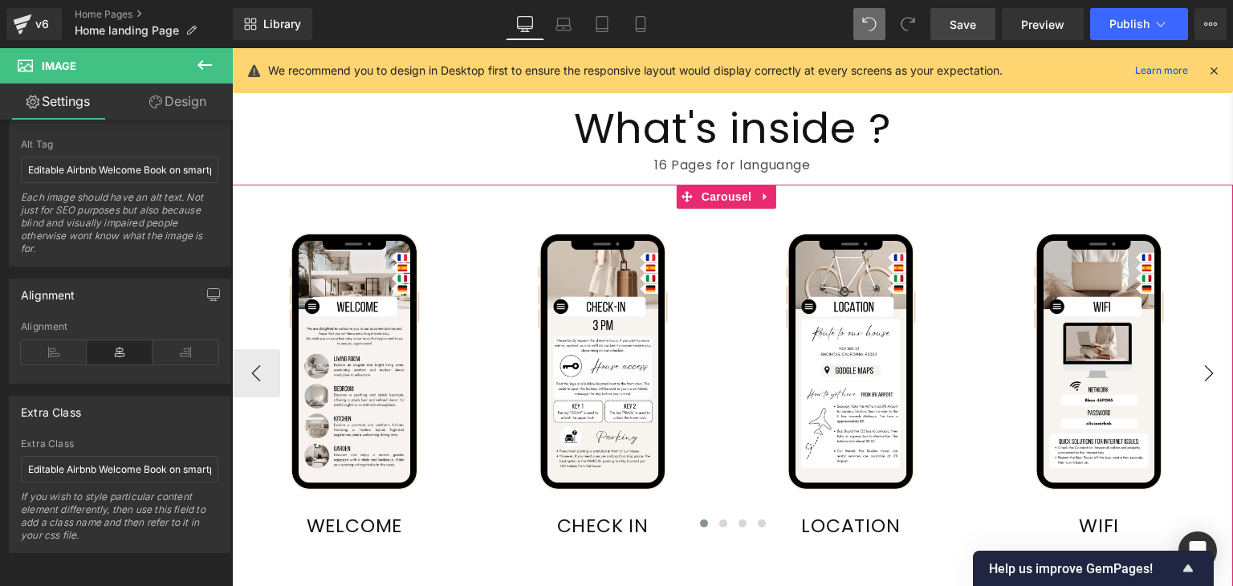
click at [1198, 367] on button "›" at bounding box center [1209, 373] width 48 height 48
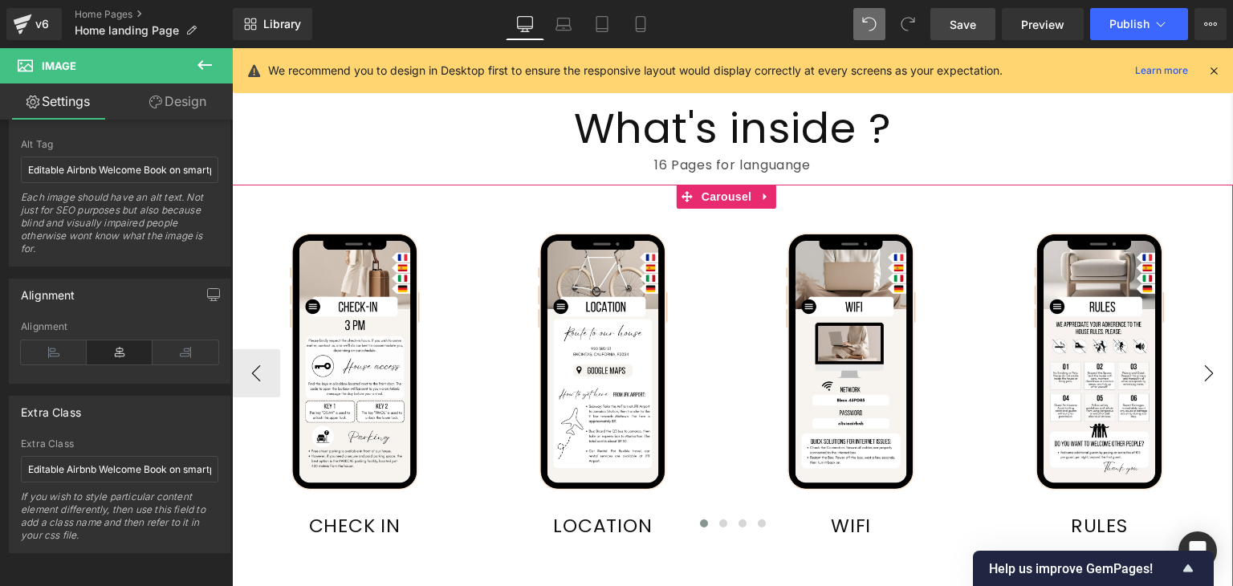
click at [1198, 367] on button "›" at bounding box center [1209, 373] width 48 height 48
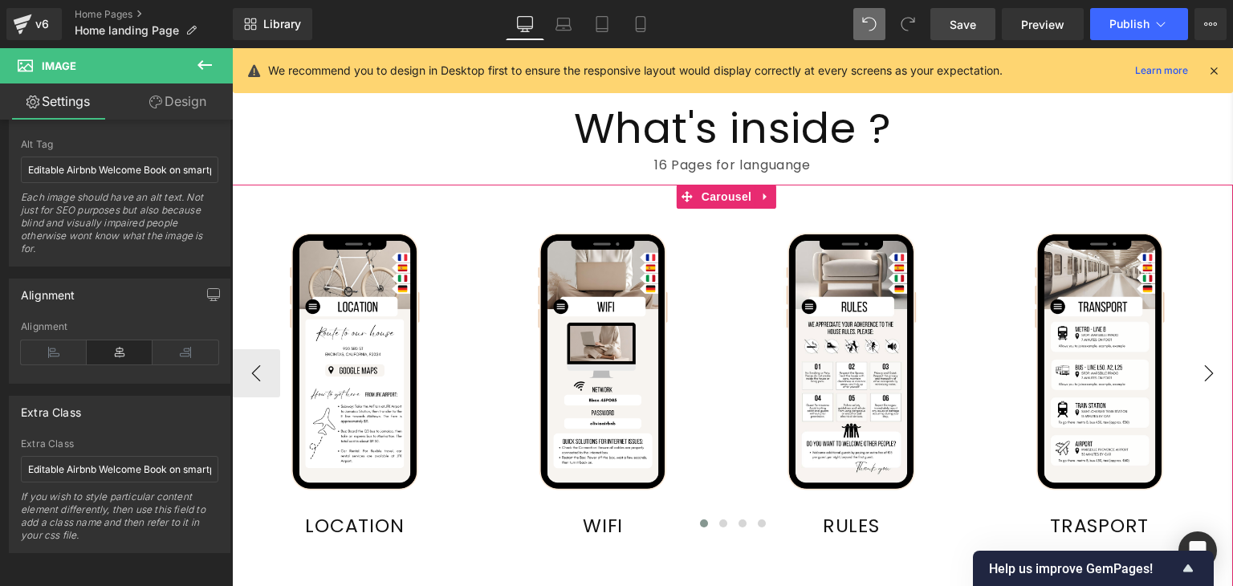
click at [1198, 367] on button "›" at bounding box center [1209, 373] width 48 height 48
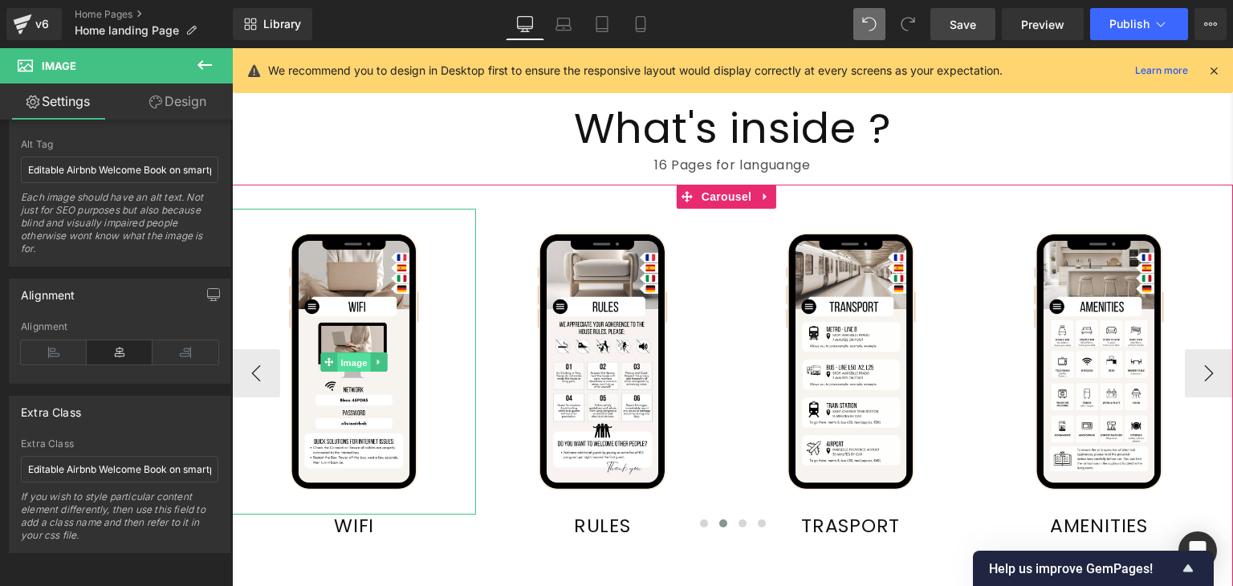
click at [352, 360] on span "Image" at bounding box center [354, 361] width 34 height 19
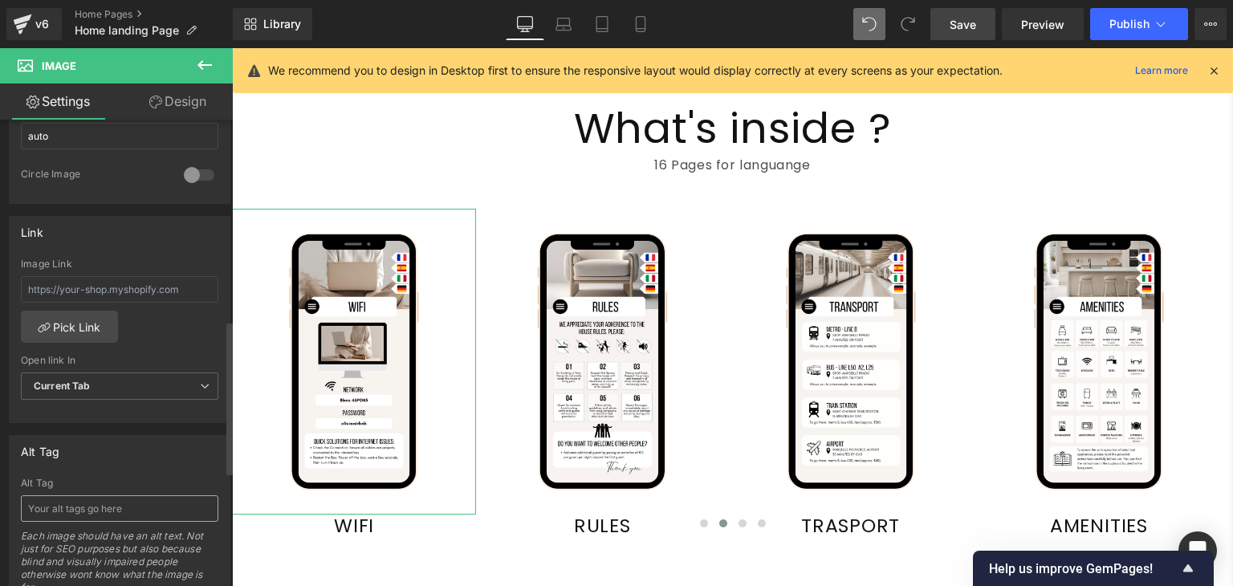
scroll to position [609, 0]
paste input "Airbnb Host Template"
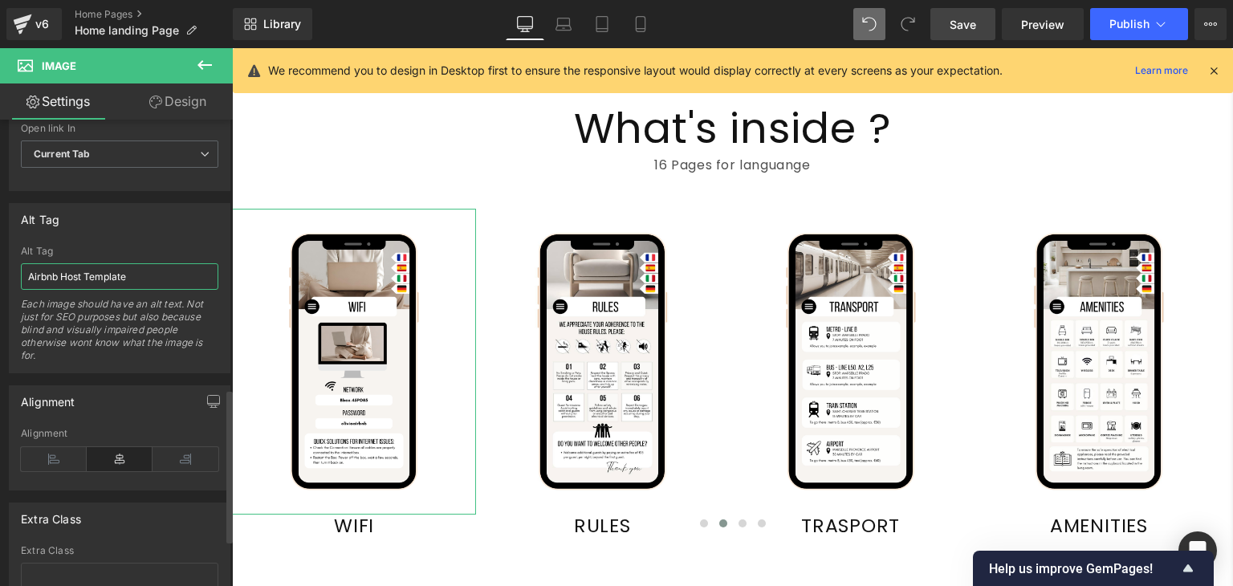
scroll to position [845, 0]
type input "Airbnb Host Template"
click at [67, 571] on input "text" at bounding box center [119, 572] width 197 height 26
paste input "Airbnb Host Template"
type input "Airbnb Host Template"
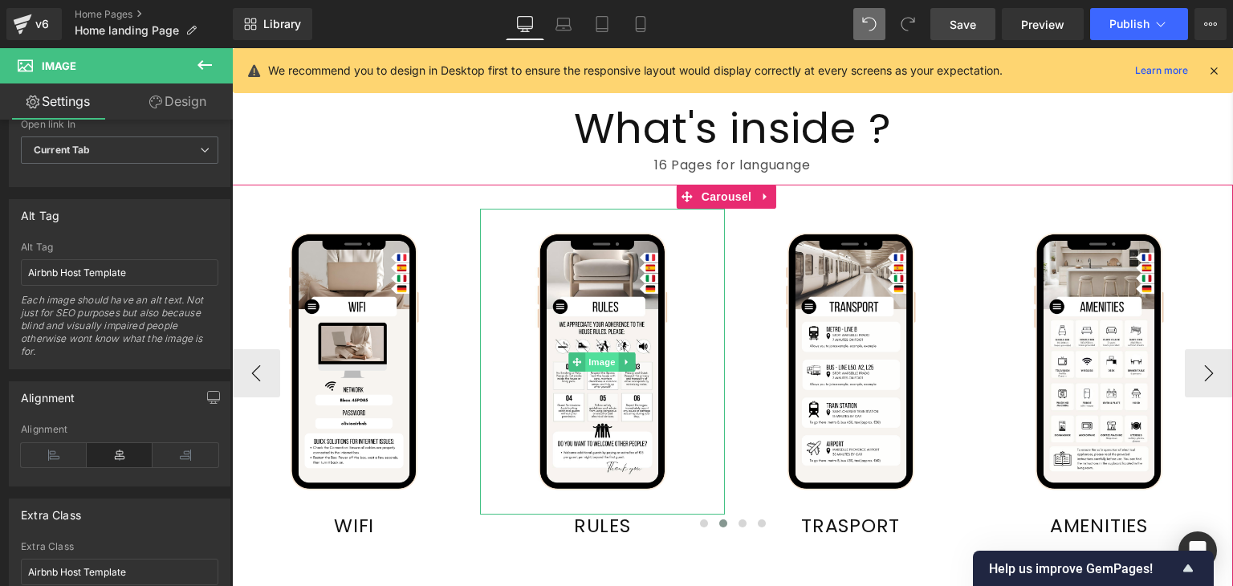
click at [599, 352] on span "Image" at bounding box center [603, 361] width 34 height 19
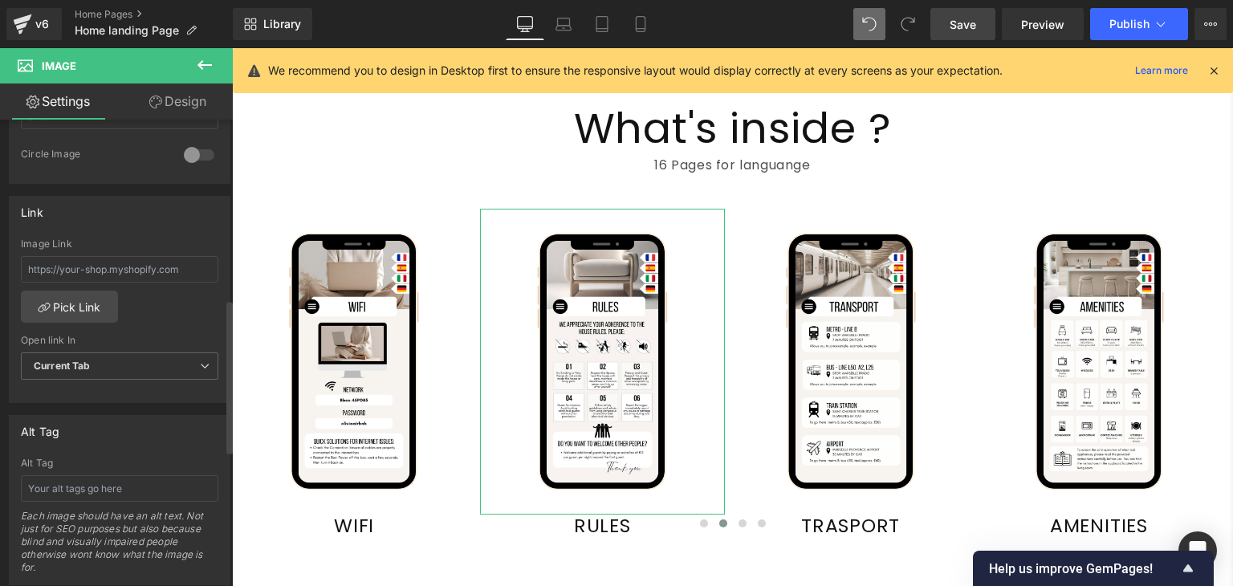
scroll to position [639, 0]
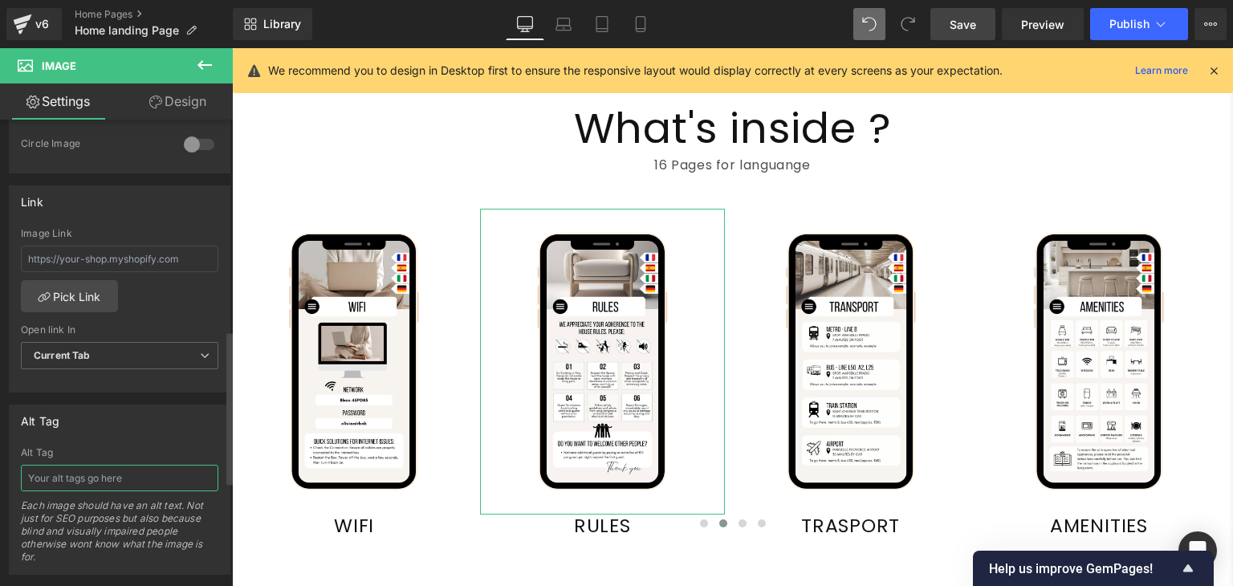
paste input "Airbnb Host Template"
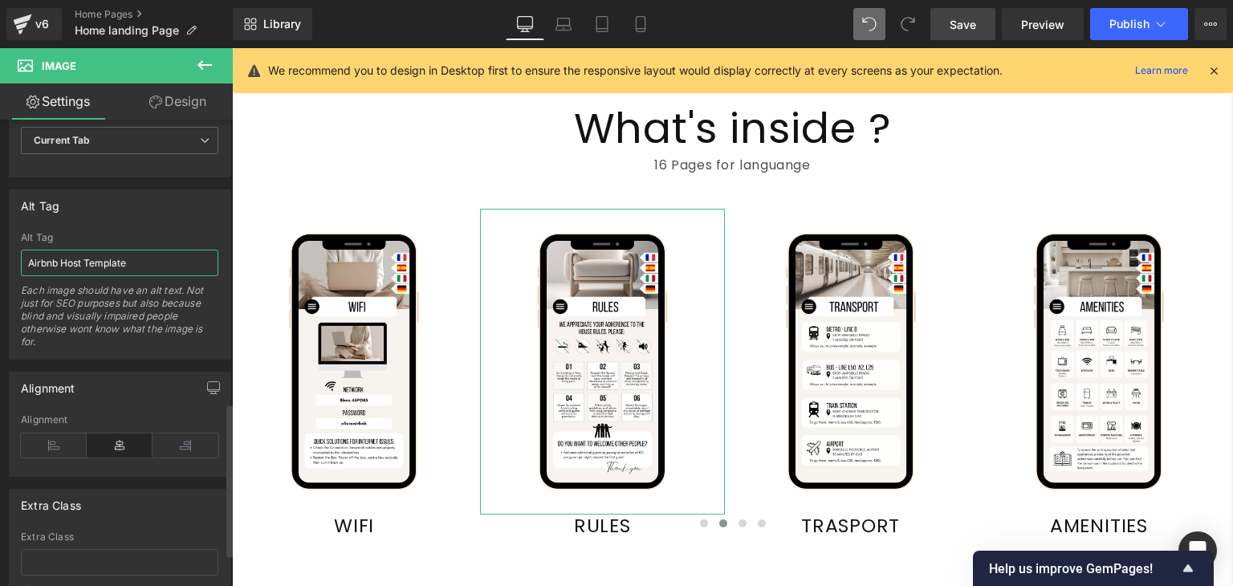
scroll to position [859, 0]
type input "Airbnb Host Template"
click at [52, 544] on input "text" at bounding box center [119, 557] width 197 height 26
paste input "Airbnb Host Template"
type input "Airbnb Host Template"
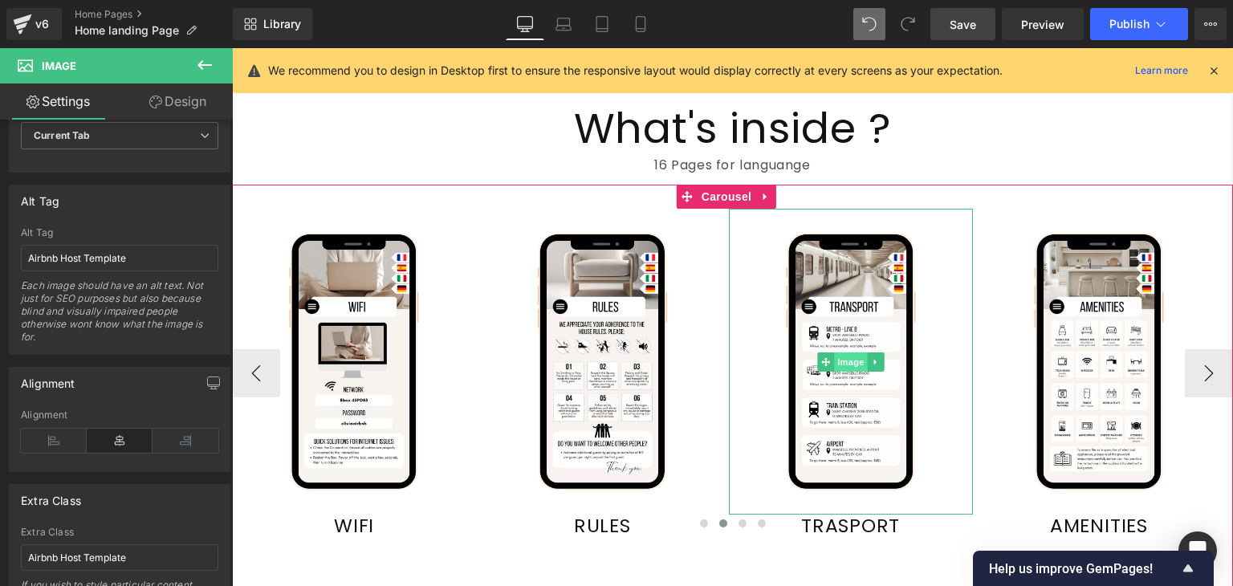
click at [845, 357] on span "Image" at bounding box center [851, 361] width 34 height 19
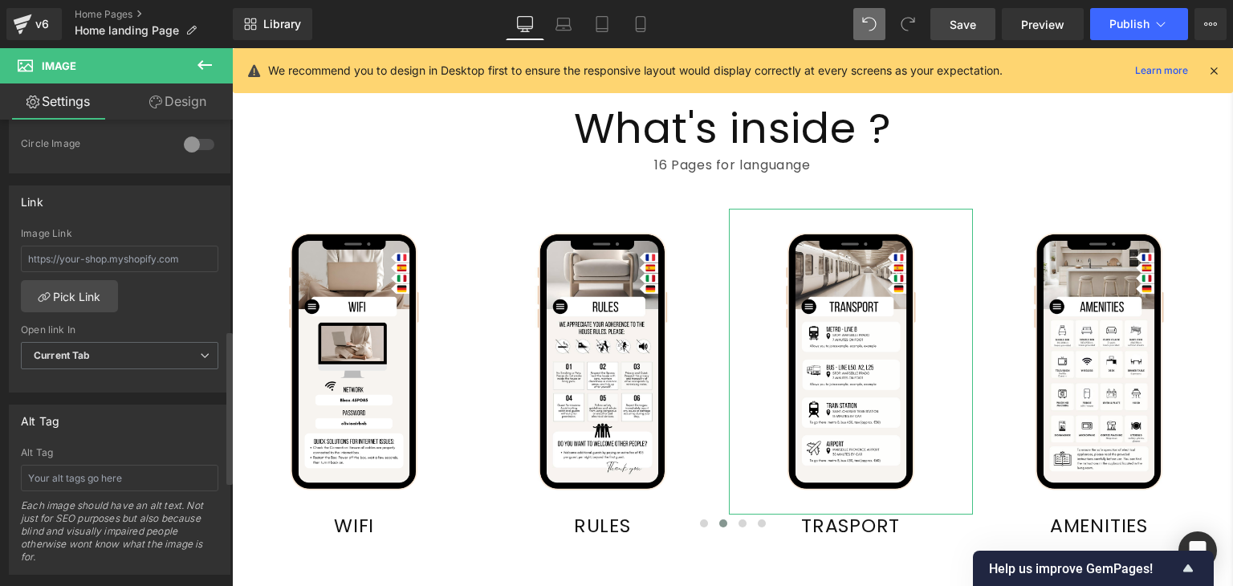
scroll to position [641, 0]
paste input "Airbnb Host Template"
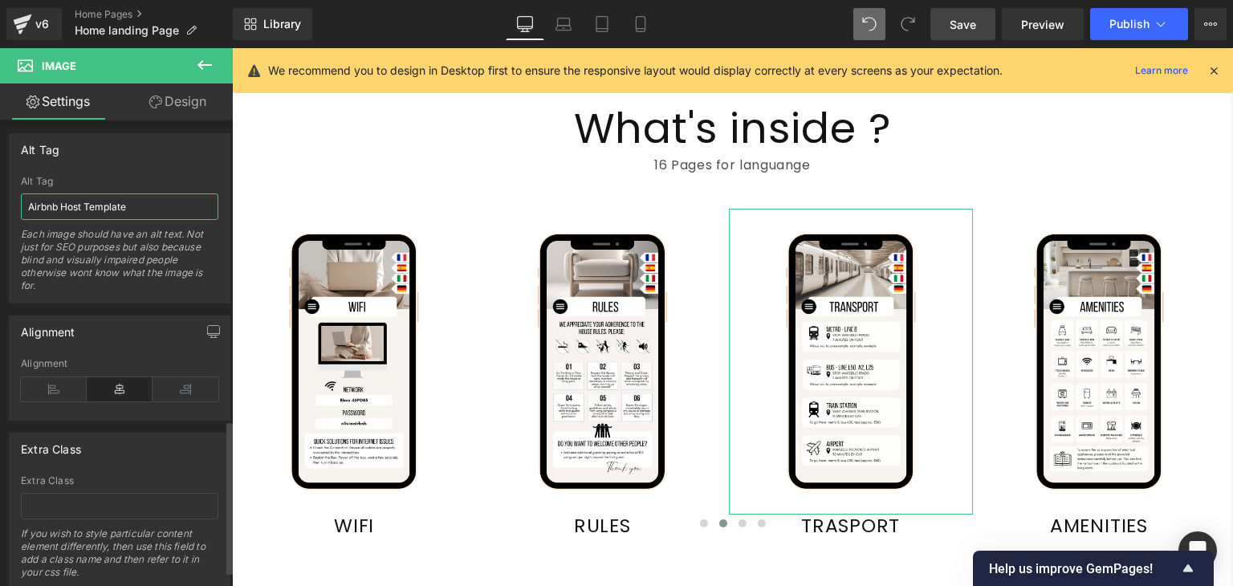
scroll to position [911, 0]
type input "Airbnb Host Template"
paste input "Airbnb Host Template"
type input "Airbnb Host Template"
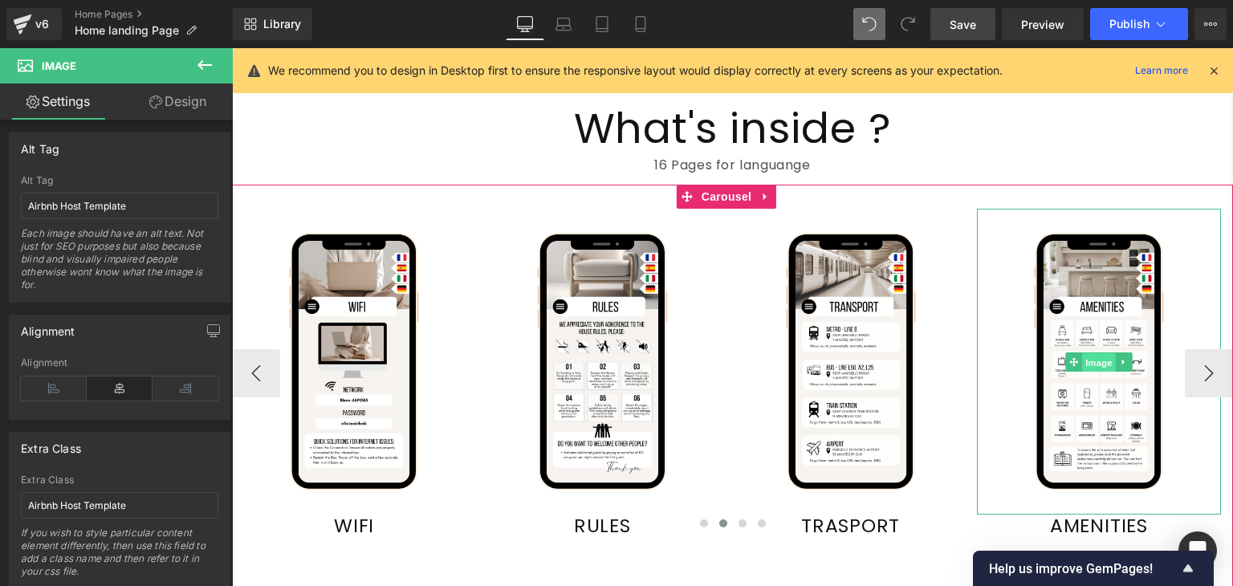
click at [1096, 352] on span "Image" at bounding box center [1099, 361] width 34 height 19
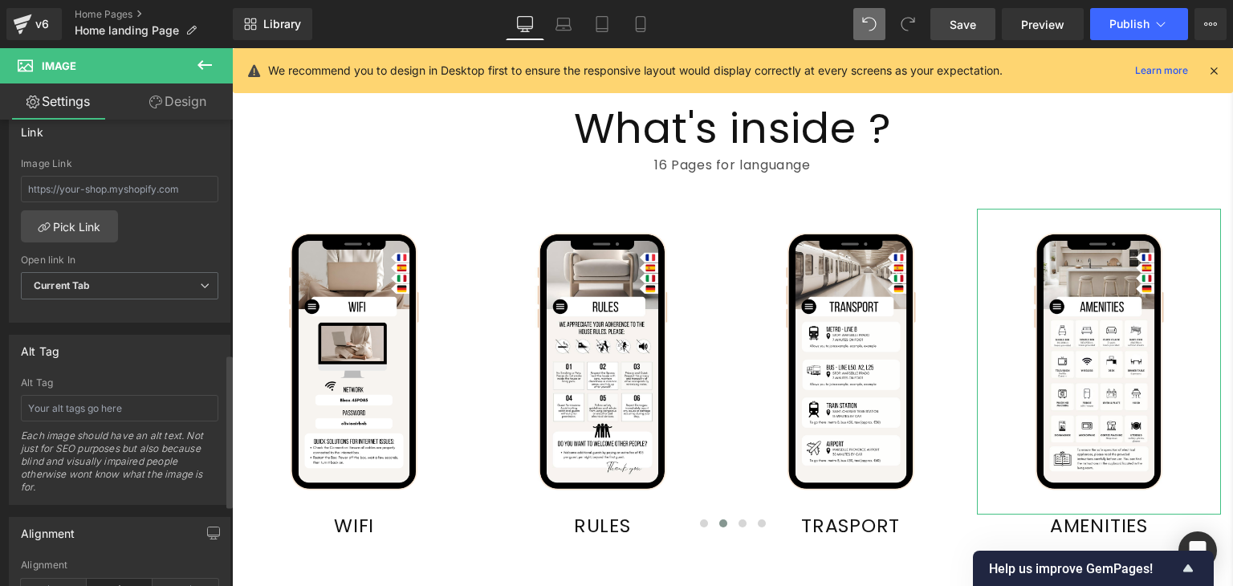
scroll to position [710, 0]
paste input "Airbnb Host Template"
type input "Airbnb Host Template"
click at [121, 344] on div "Alt Tag" at bounding box center [120, 350] width 220 height 31
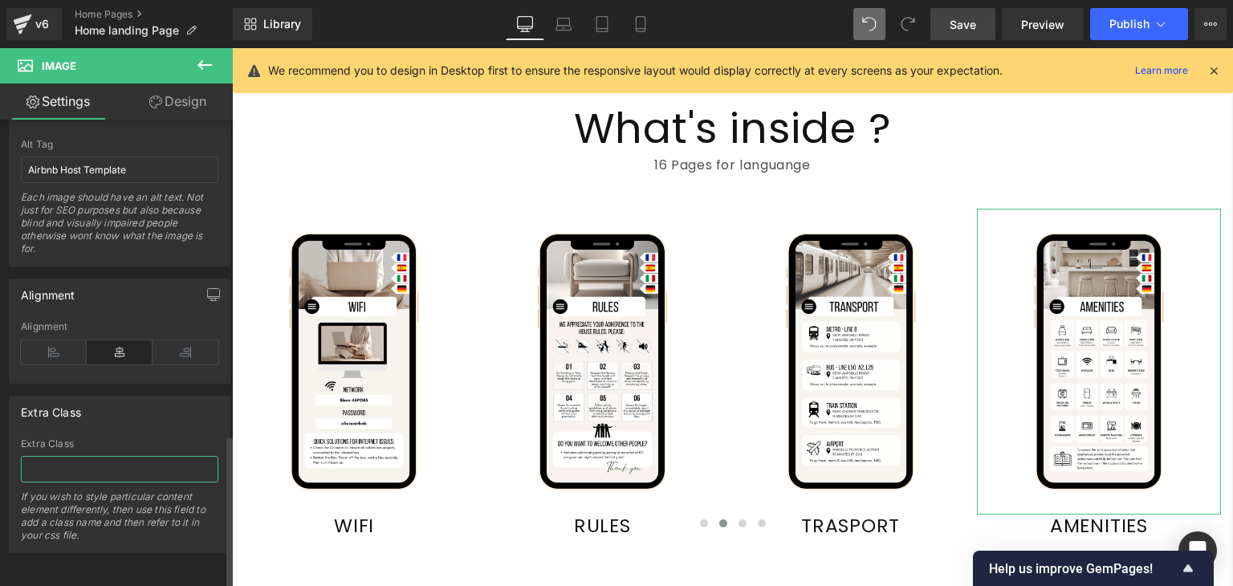
paste input "Airbnb Host Template"
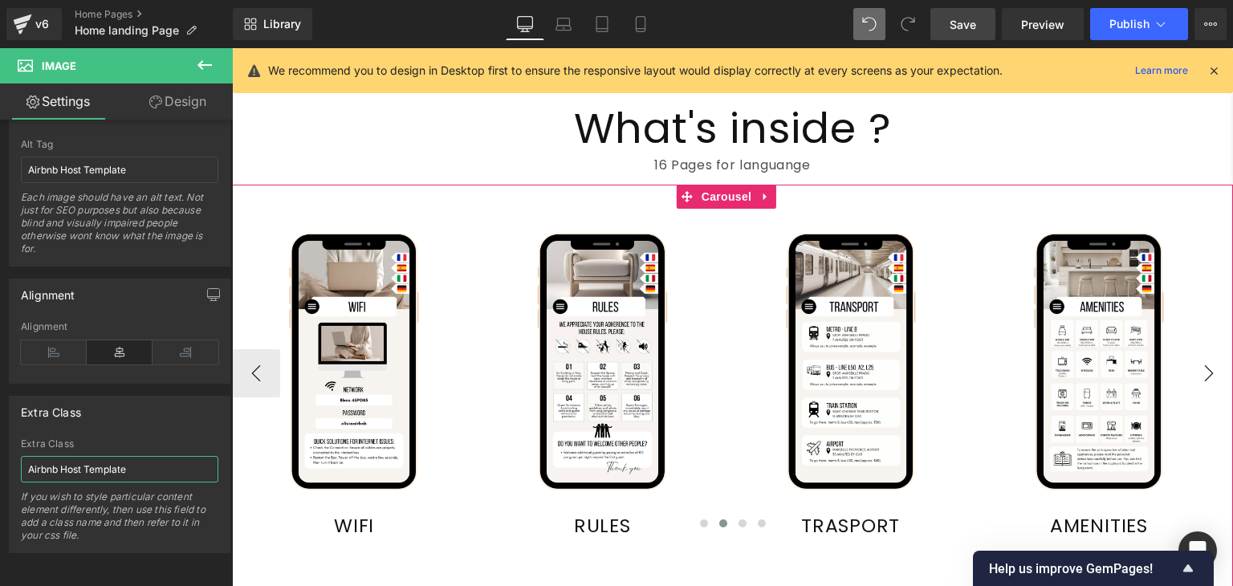
type input "Airbnb Host Template"
click at [1203, 369] on button "›" at bounding box center [1209, 373] width 48 height 48
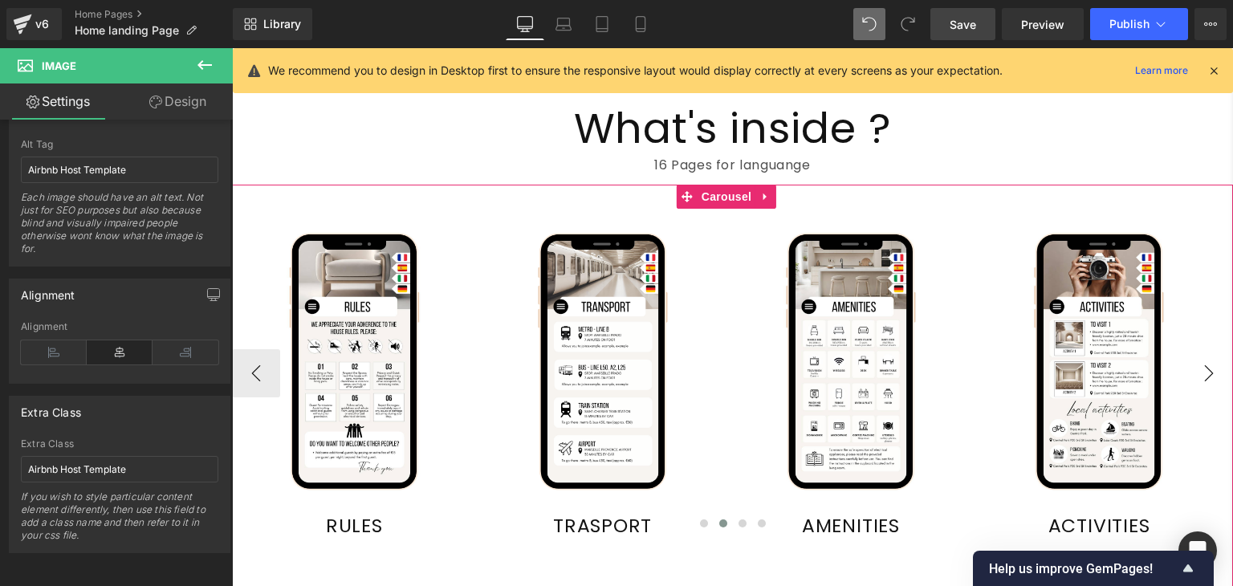
click at [1203, 369] on button "›" at bounding box center [1209, 373] width 48 height 48
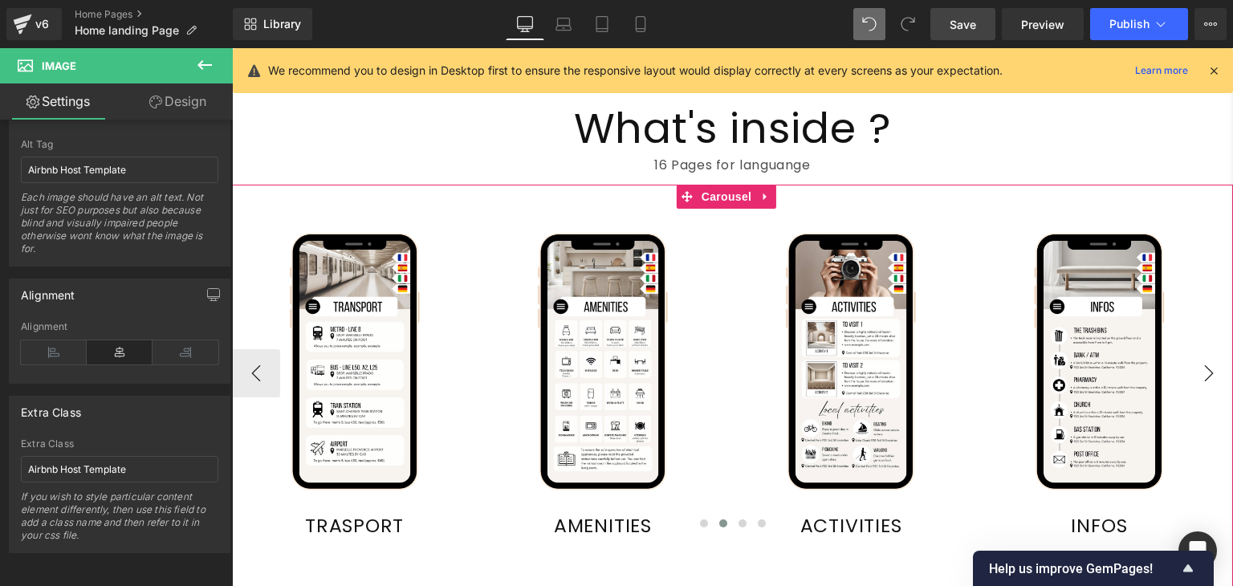
click at [1203, 369] on button "›" at bounding box center [1209, 373] width 48 height 48
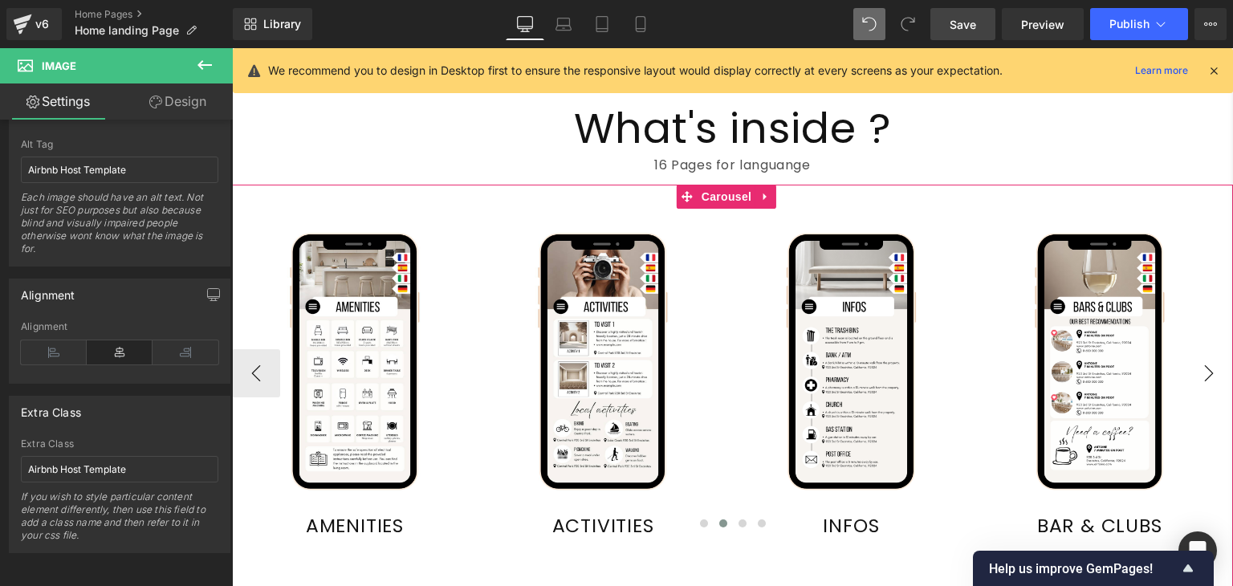
click at [1203, 369] on button "›" at bounding box center [1209, 373] width 48 height 48
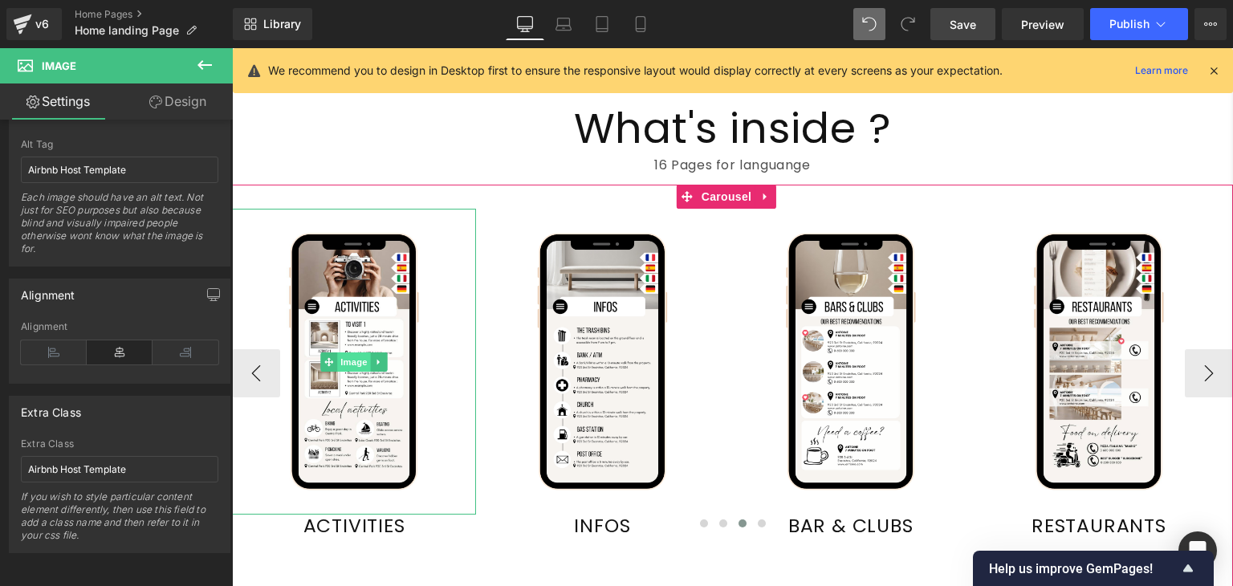
click at [359, 352] on span "Image" at bounding box center [354, 361] width 34 height 19
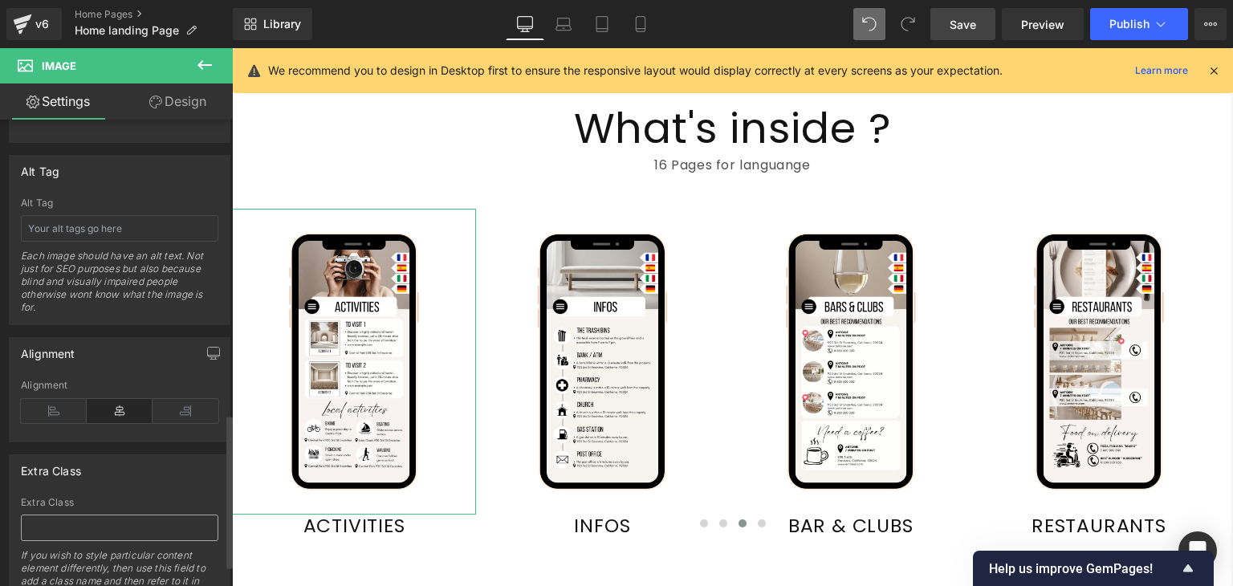
scroll to position [888, 0]
paste input "Airbnb Welcome Book Template | Impress Guests & Get 5-Star Reviews"
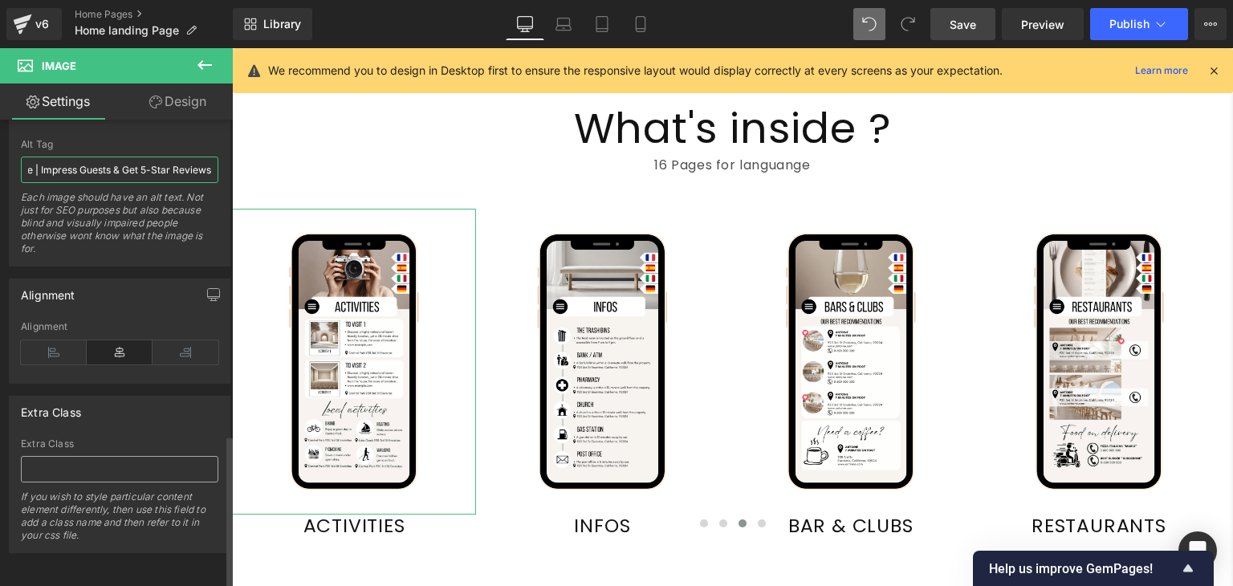
type input "Airbnb Welcome Book Template | Impress Guests & Get 5-Star Reviews"
paste input "Airbnb Welcome Book Template | Impress Guests & Get 5-Star Reviews"
type input "Airbnb Welcome Book Template | Impress Guests & Get 5-Star Reviews"
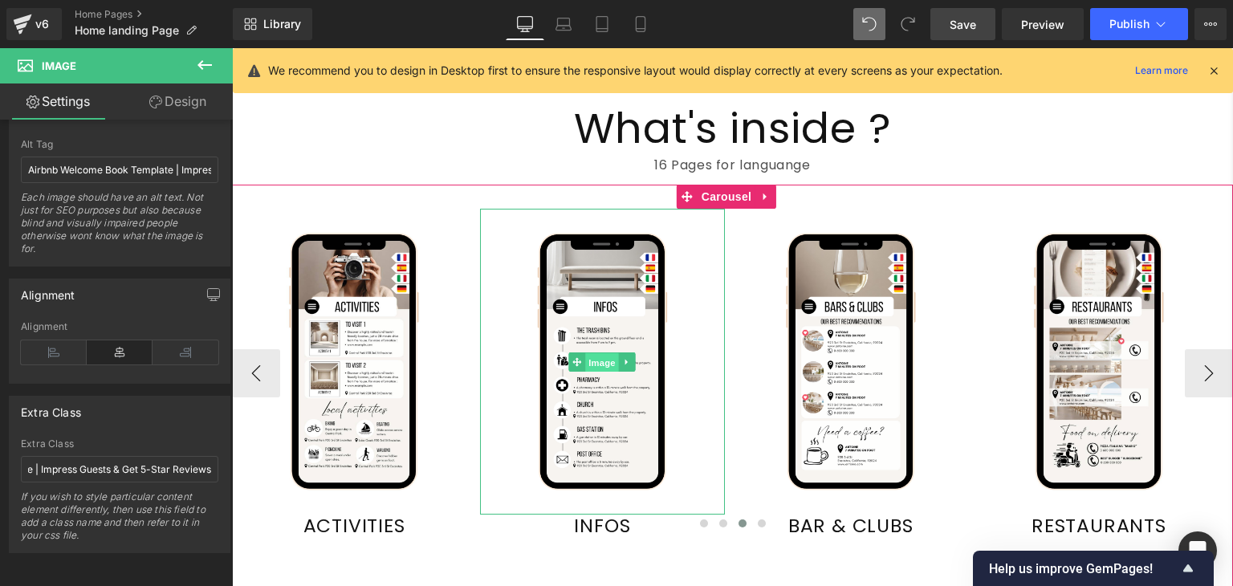
click at [607, 354] on span "Image" at bounding box center [603, 361] width 34 height 19
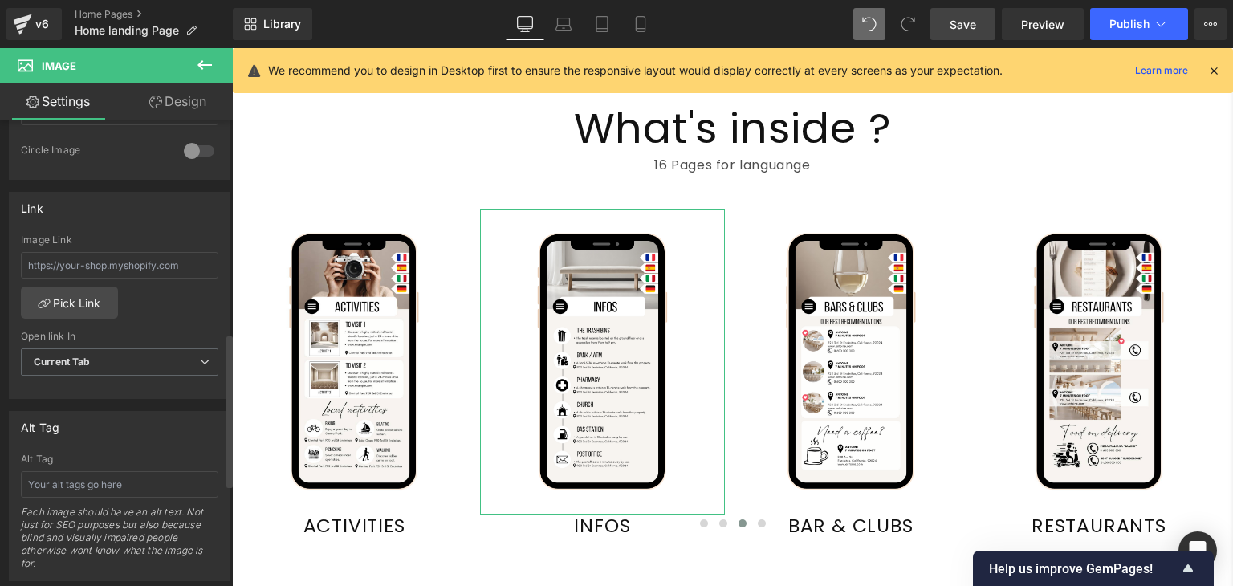
scroll to position [647, 0]
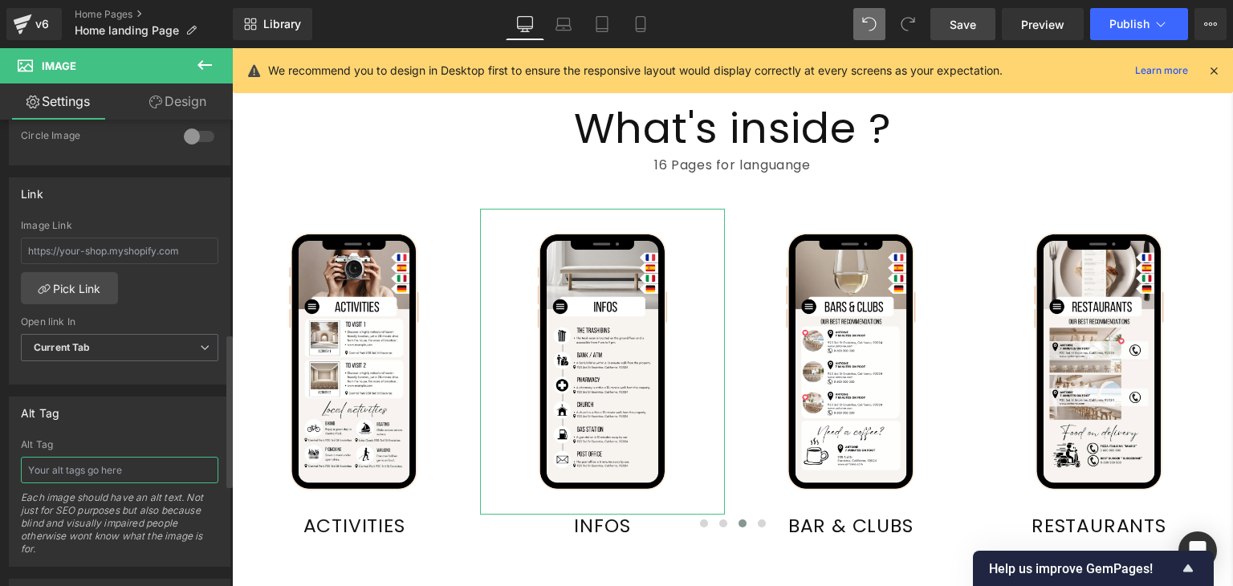
paste input "Airbnb Welcome Book Template | Impress Guests & Get 5-Star Reviews"
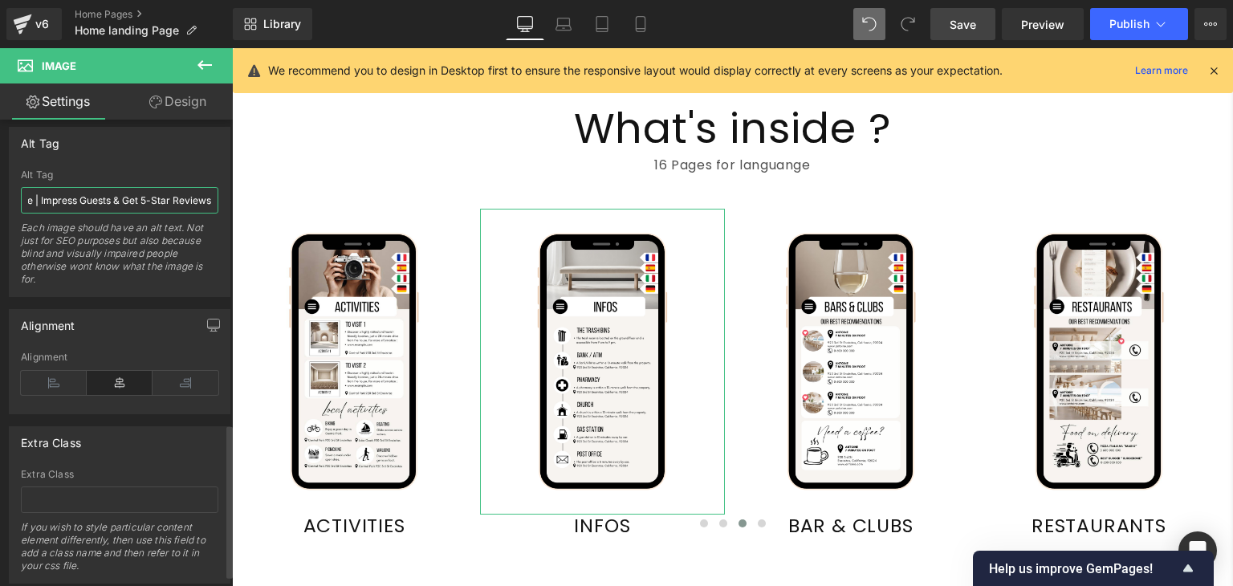
scroll to position [926, 0]
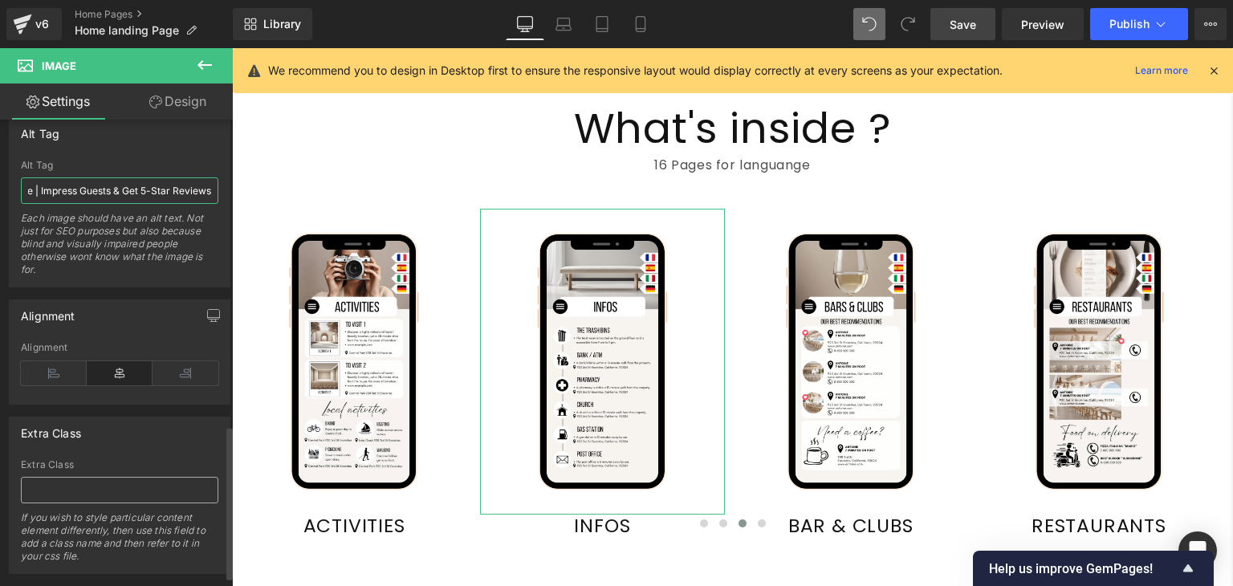
type input "Airbnb Welcome Book Template | Impress Guests & Get 5-Star Reviews"
paste input "Airbnb Welcome Book Template | Impress Guests & Get 5-Star Reviews"
type input "Airbnb Welcome Book Template | Impress Guests & Get 5-Star Reviews"
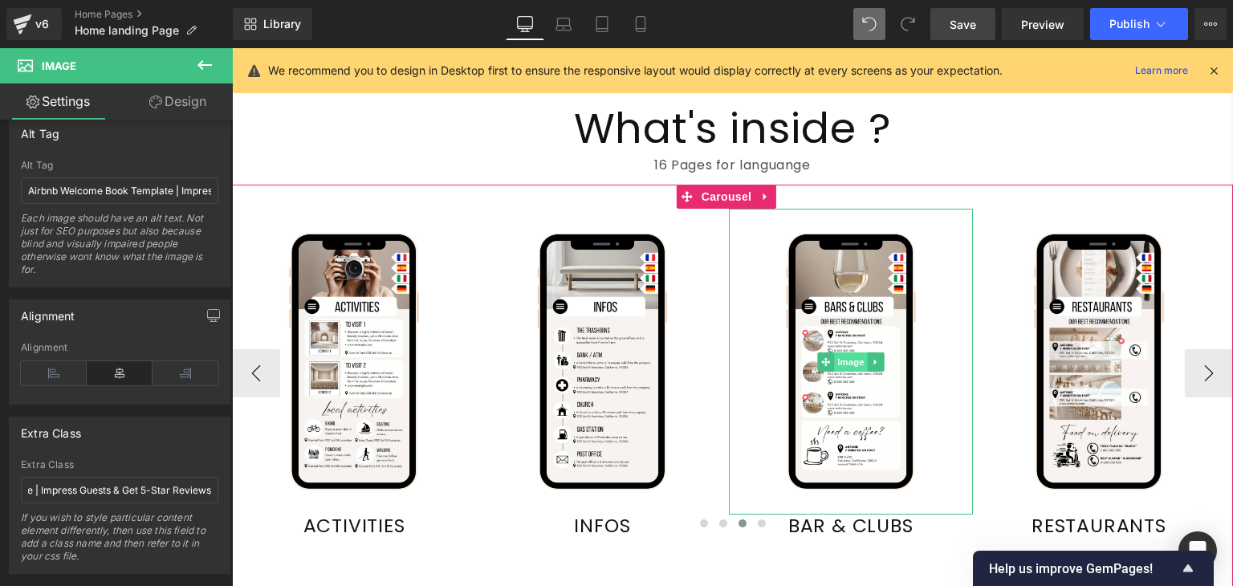
click at [848, 360] on span "Image" at bounding box center [851, 361] width 34 height 19
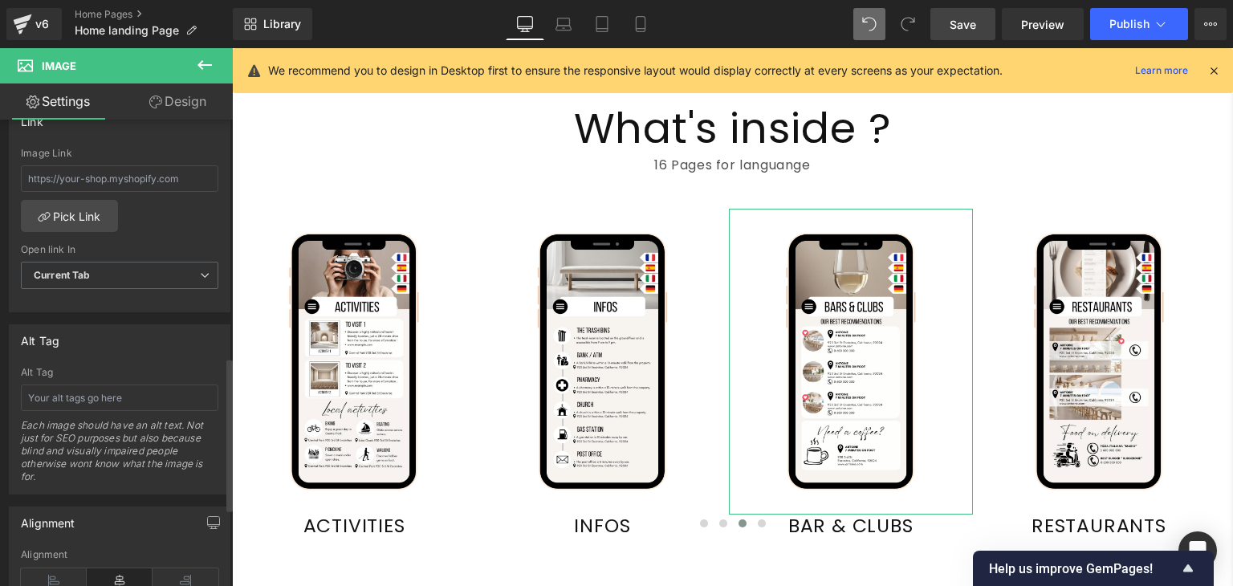
scroll to position [719, 0]
paste input "Airbnb Welcome Book Template | Impress Guests & Get 5-Star Reviews"
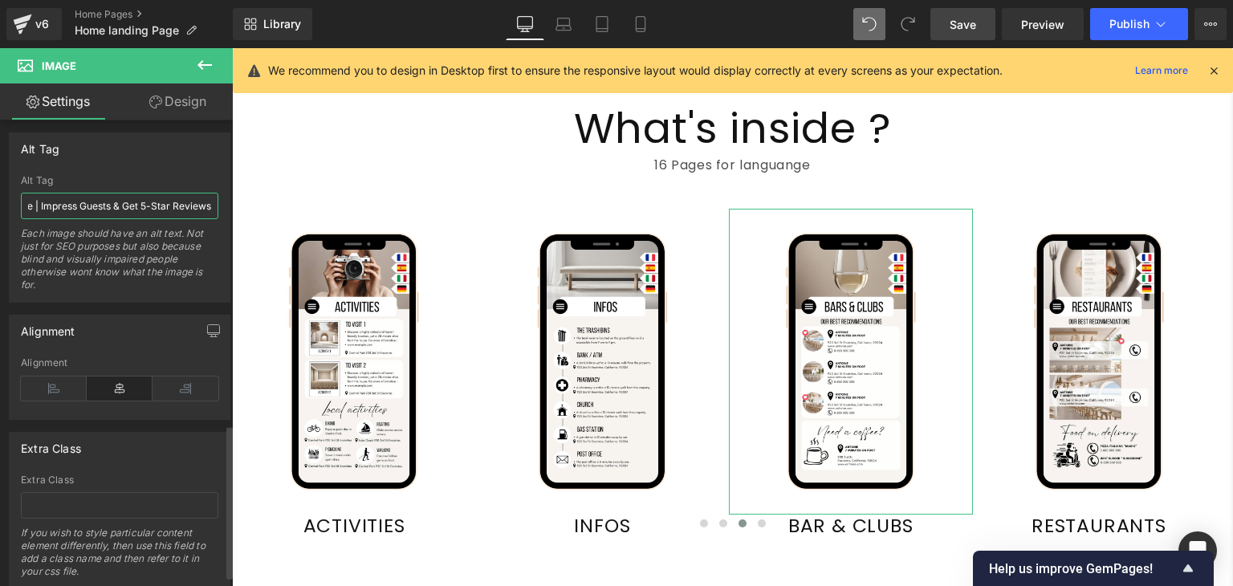
scroll to position [956, 0]
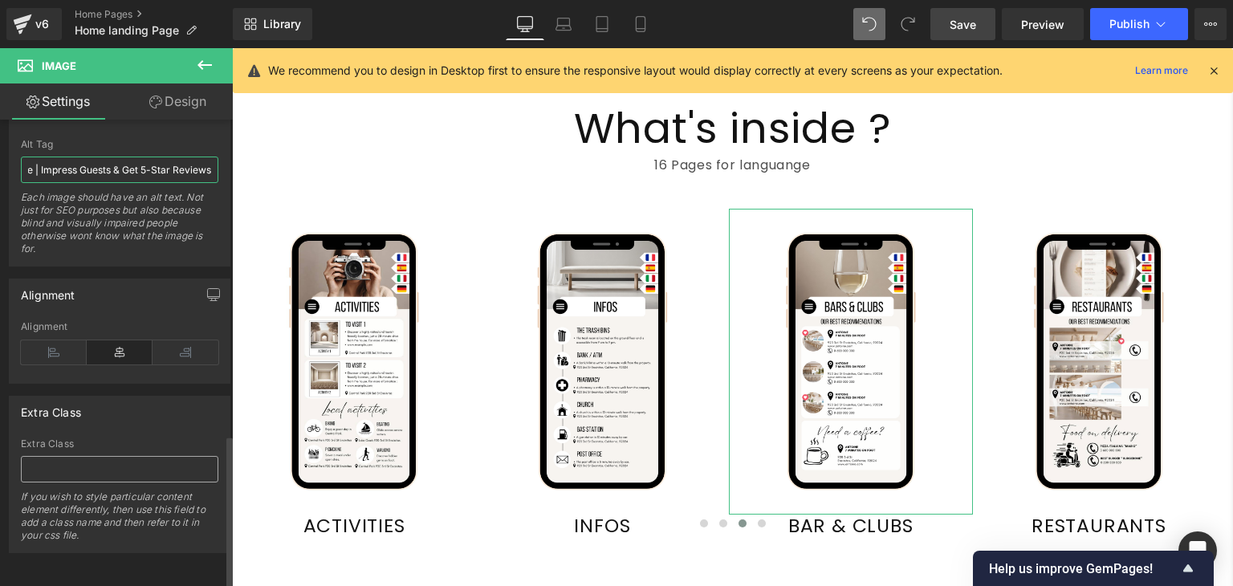
type input "Airbnb Welcome Book Template | Impress Guests & Get 5-Star Reviews"
paste input "Airbnb Welcome Book Template | Impress Guests & Get 5-Star Reviews"
type input "Airbnb Welcome Book Template | Impress Guests & Get 5-Star Reviews"
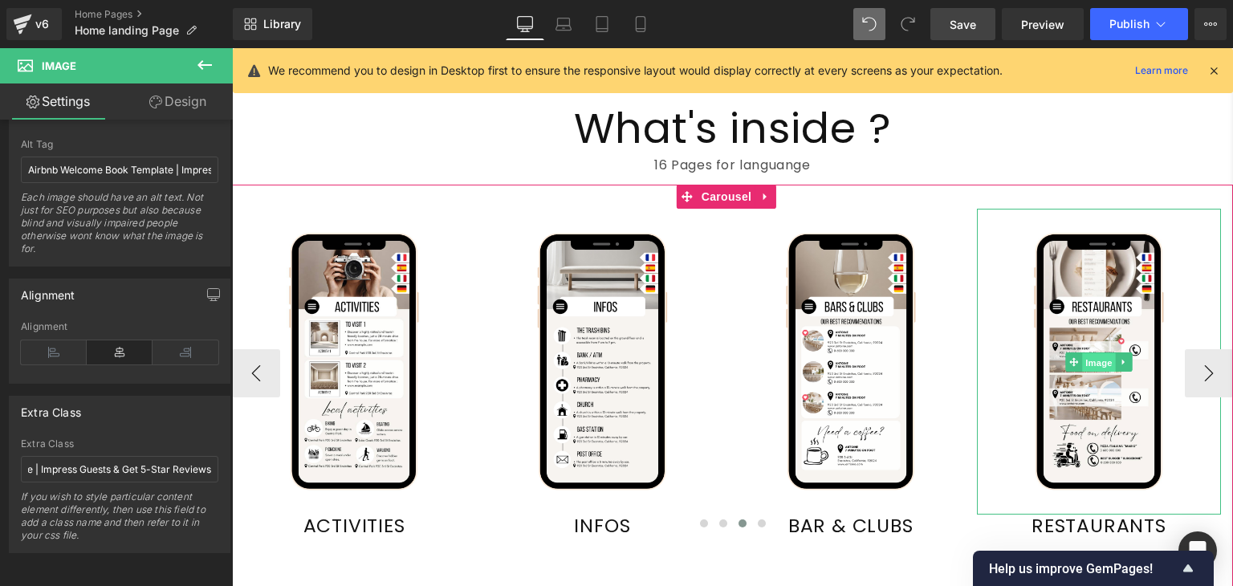
click at [1095, 354] on span "Image" at bounding box center [1099, 361] width 34 height 19
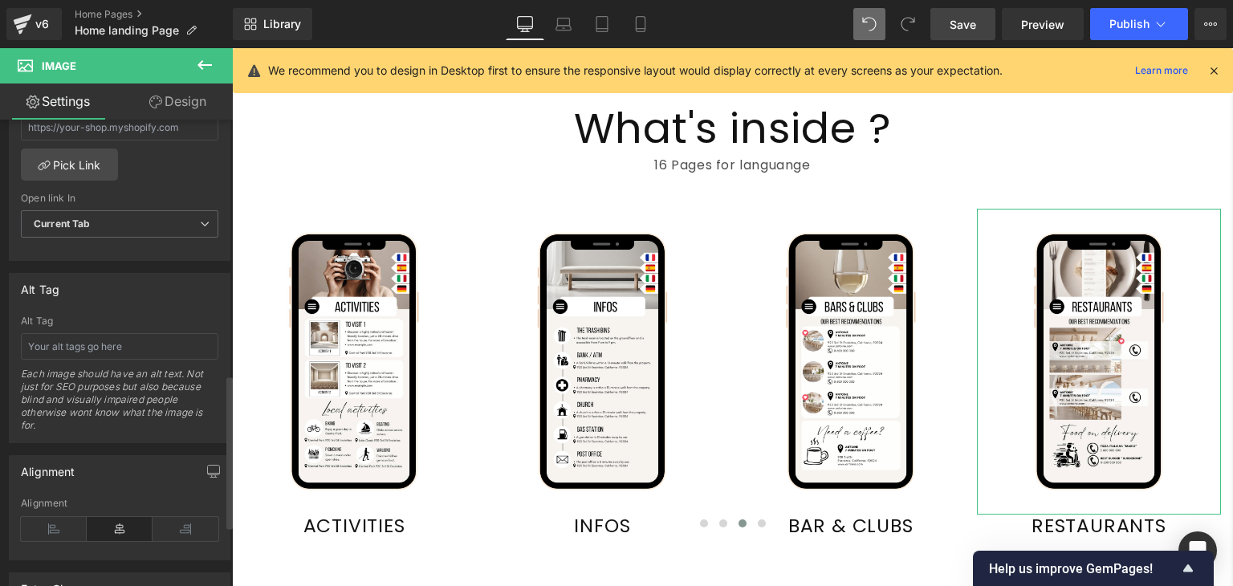
scroll to position [772, 0]
paste input "Airbnb Welcome Book Template | Impress Guests & Get 5-Star Reviews"
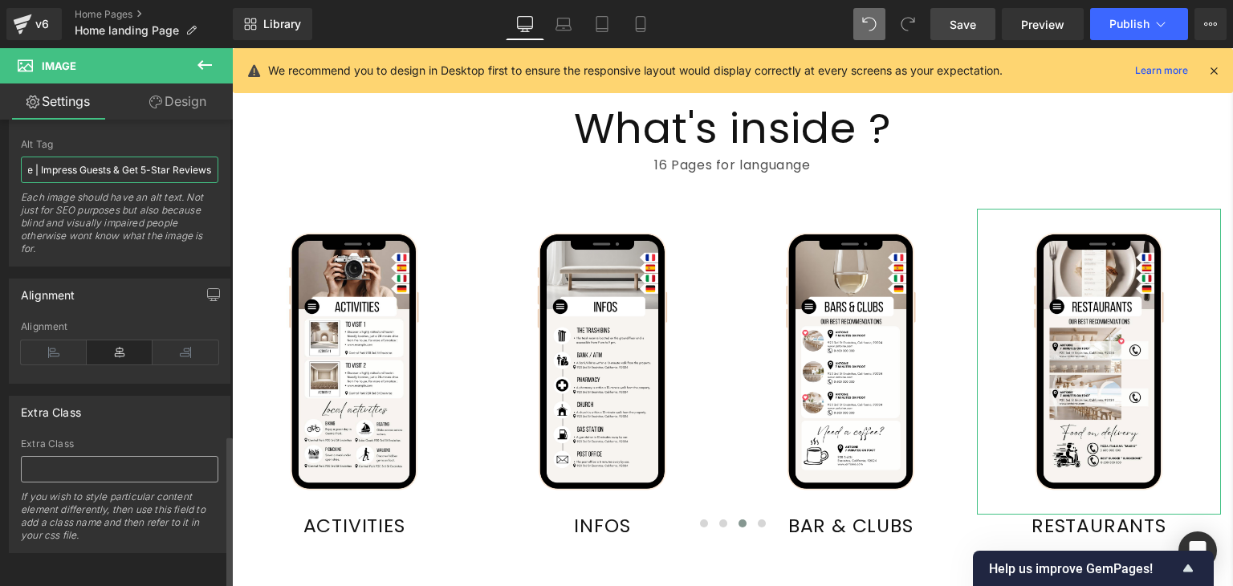
type input "Airbnb Welcome Book Template | Impress Guests & Get 5-Star Reviews"
paste input "Airbnb Welcome Book Template | Impress Guests & Get 5-Star Reviews"
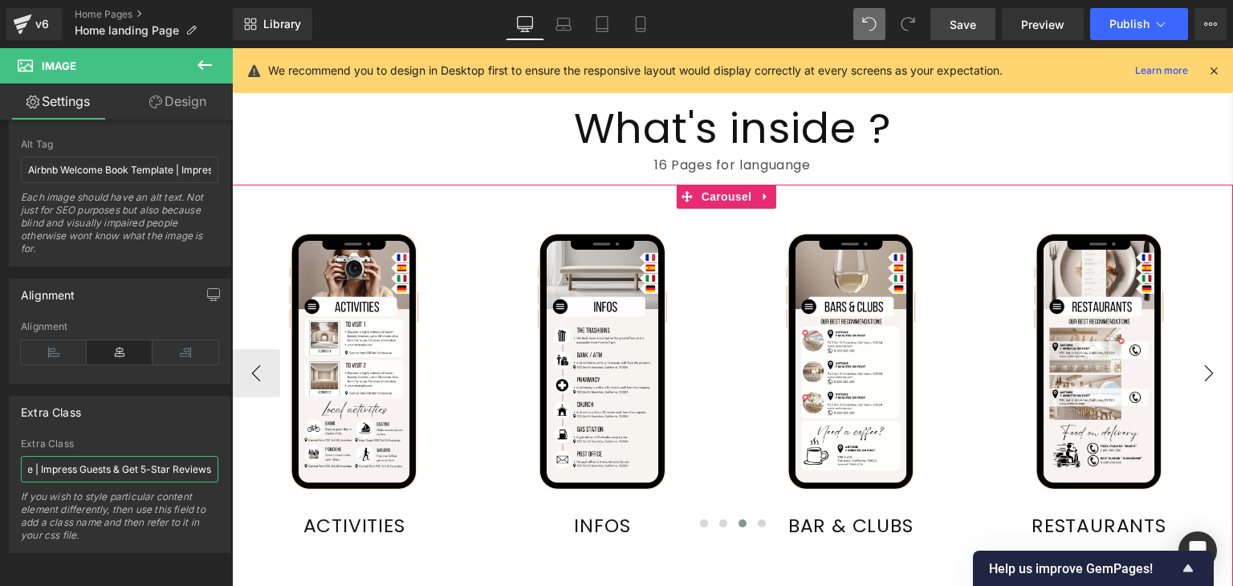
type input "Airbnb Welcome Book Template | Impress Guests & Get 5-Star Reviews"
click at [1201, 364] on button "›" at bounding box center [1209, 373] width 48 height 48
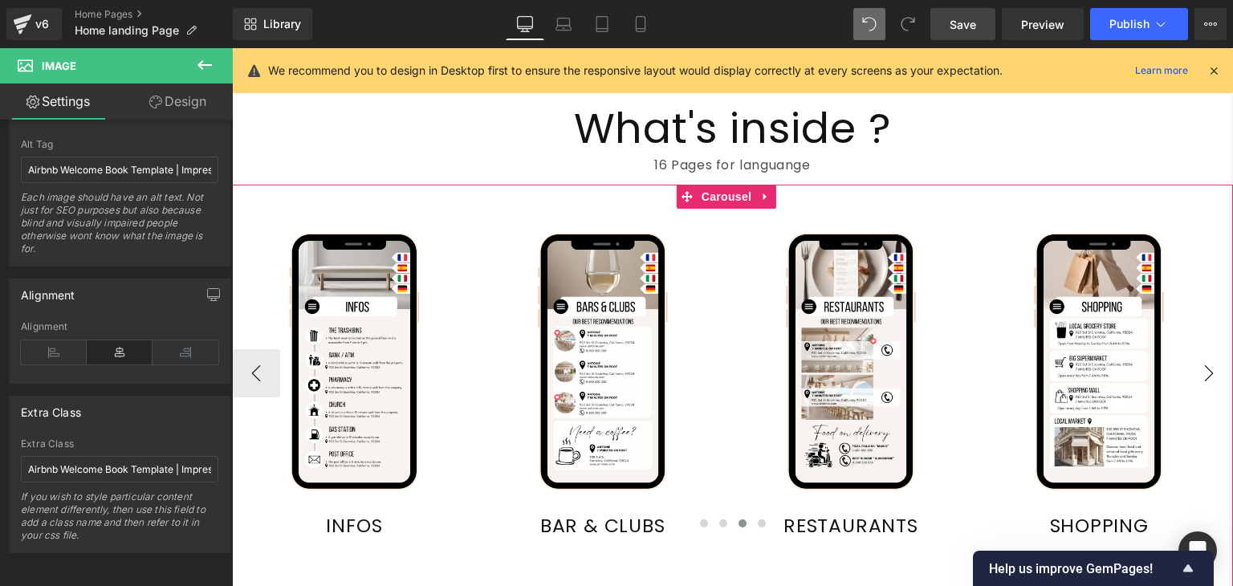
click at [1201, 364] on button "›" at bounding box center [1209, 373] width 48 height 48
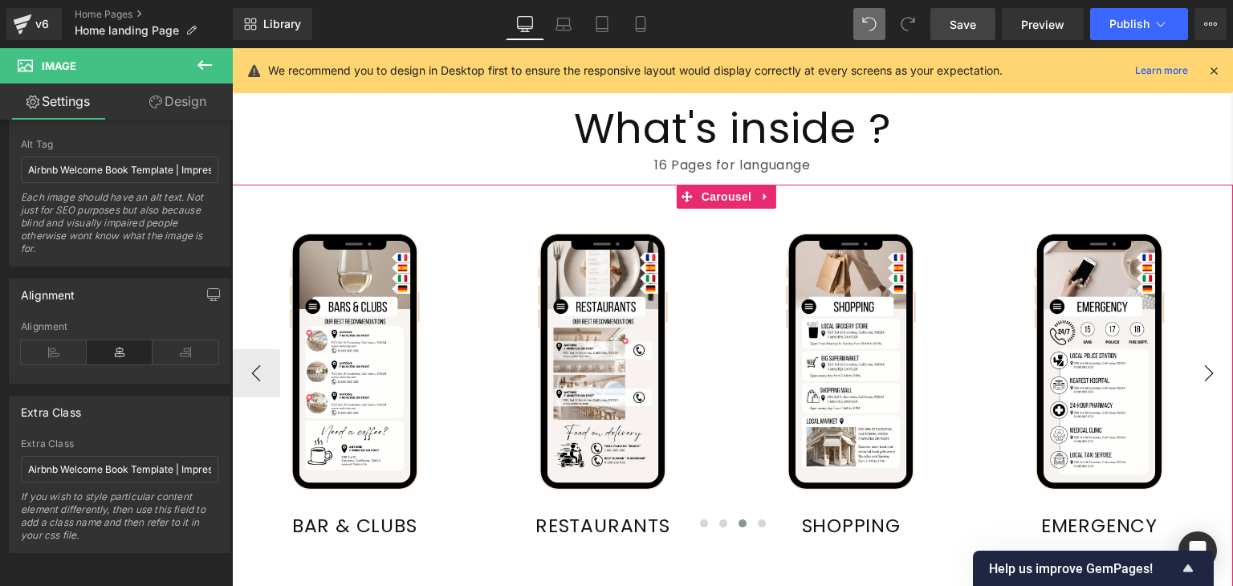
click at [1201, 364] on button "›" at bounding box center [1209, 373] width 48 height 48
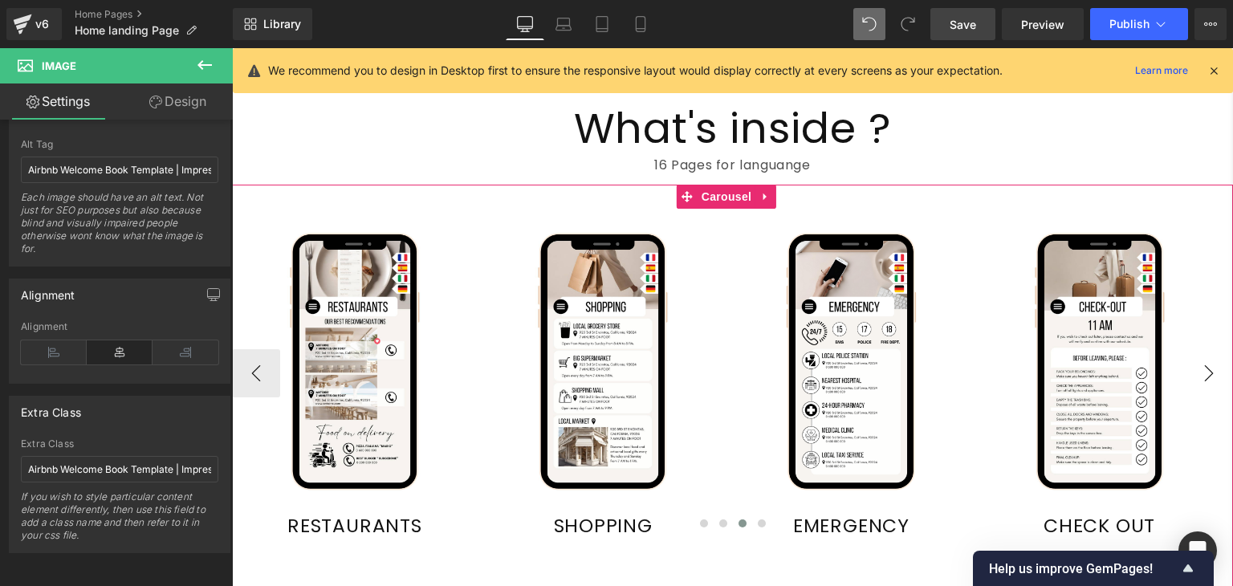
click at [1201, 364] on button "›" at bounding box center [1209, 373] width 48 height 48
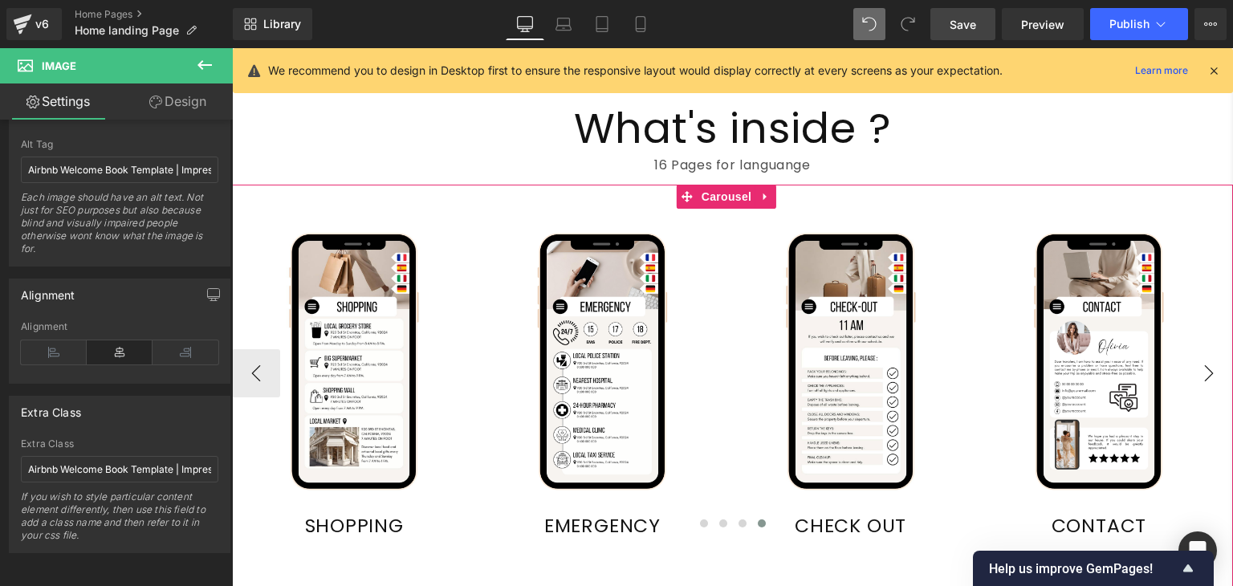
click at [1201, 364] on button "›" at bounding box center [1209, 373] width 48 height 48
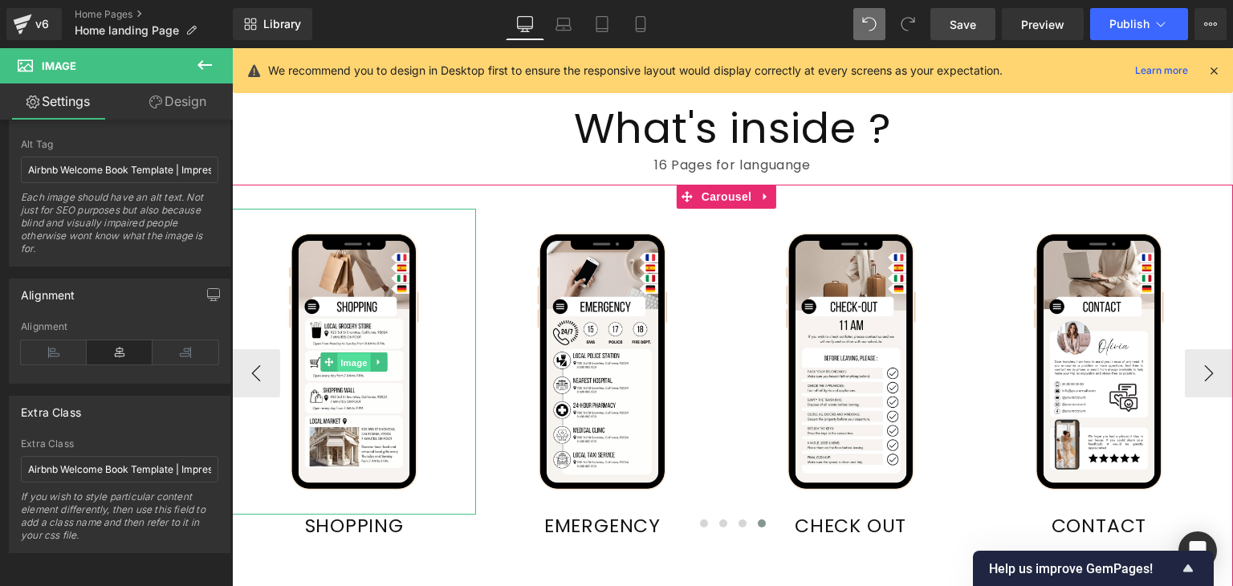
click at [352, 352] on span "Image" at bounding box center [354, 361] width 34 height 19
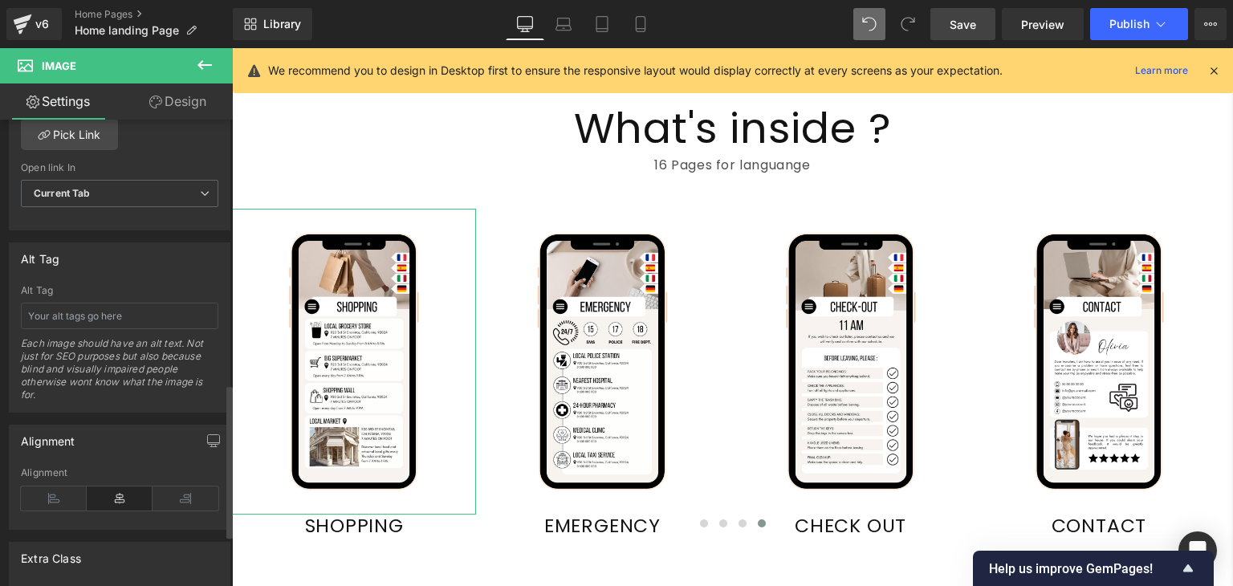
scroll to position [802, 0]
paste input "Editable Airbnb Welcome Book on smartphone screen, guest information guide temp…"
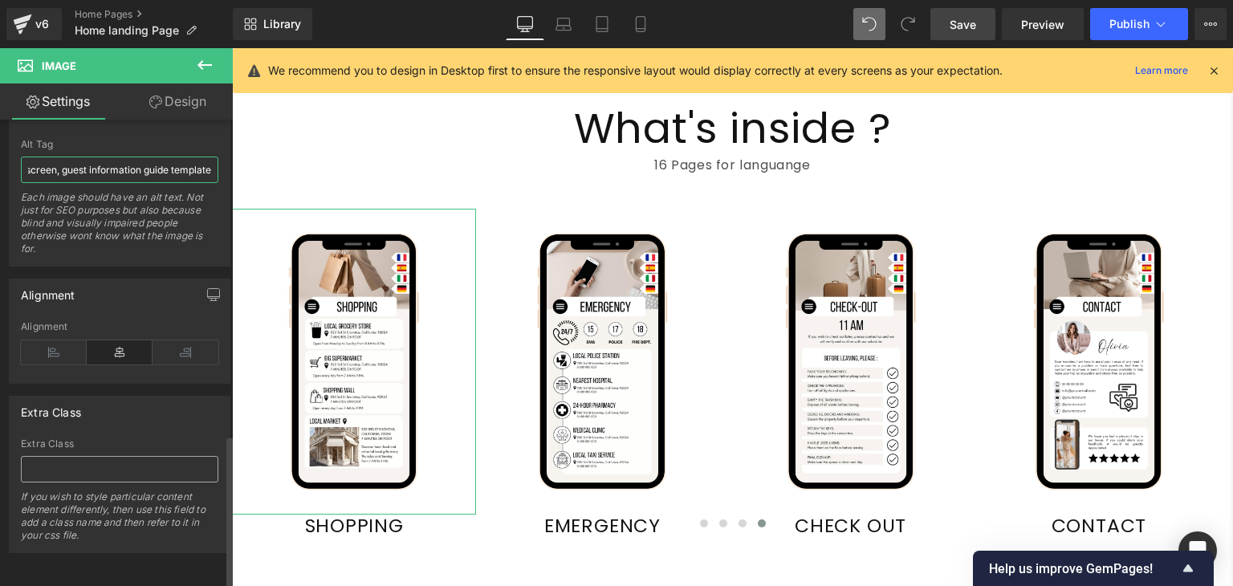
type input "Editable Airbnb Welcome Book on smartphone screen, guest information guide temp…"
paste input "Editable Airbnb Welcome Book on smartphone screen, guest information guide temp…"
type input "Editable Airbnb Welcome Book on smartphone screen, guest information guide temp…"
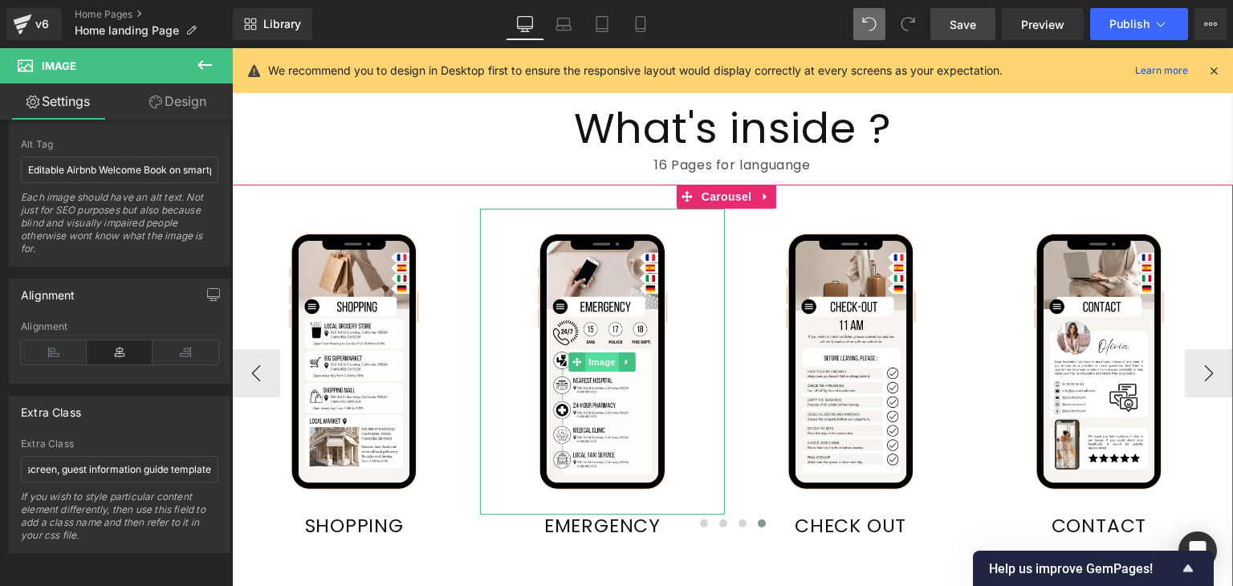
click at [601, 356] on span "Image" at bounding box center [603, 361] width 34 height 19
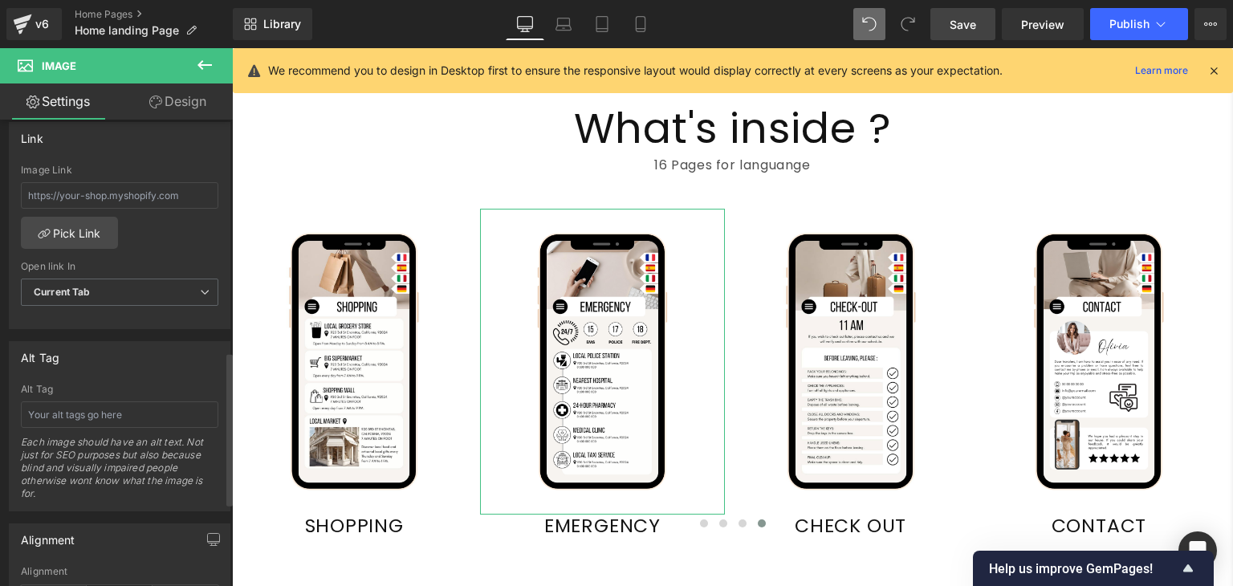
scroll to position [703, 0]
paste input "Editable Airbnb Welcome Book on smartphone screen, guest information guide temp…"
type input "Editable Airbnb Welcome Book on smartphone screen, guest information guide temp…"
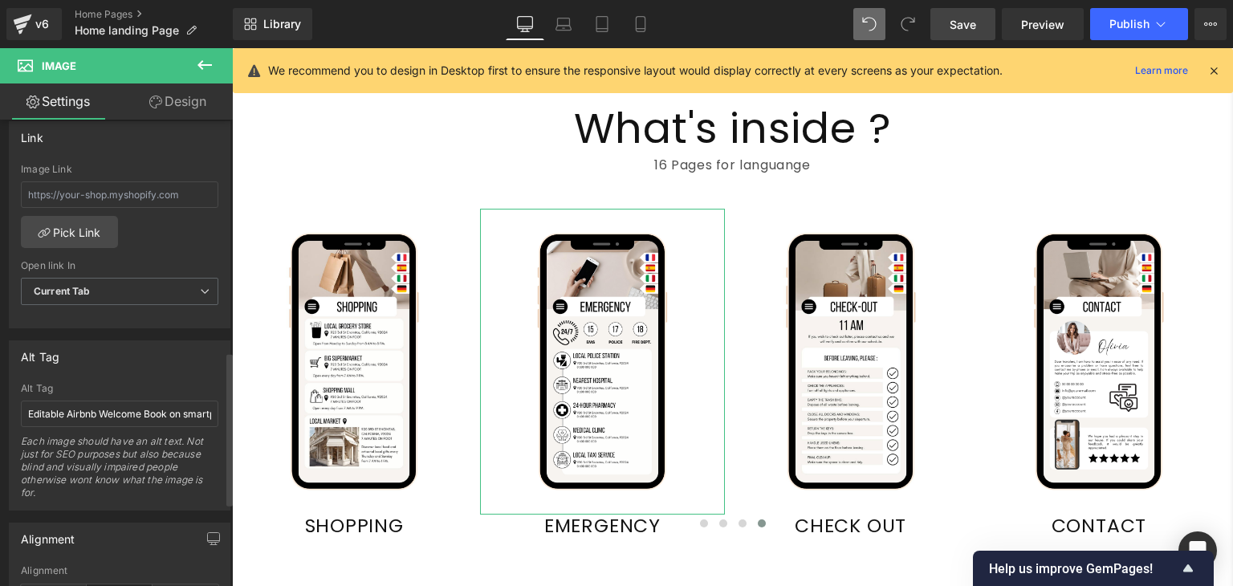
click at [122, 358] on div "Alt Tag" at bounding box center [120, 356] width 220 height 31
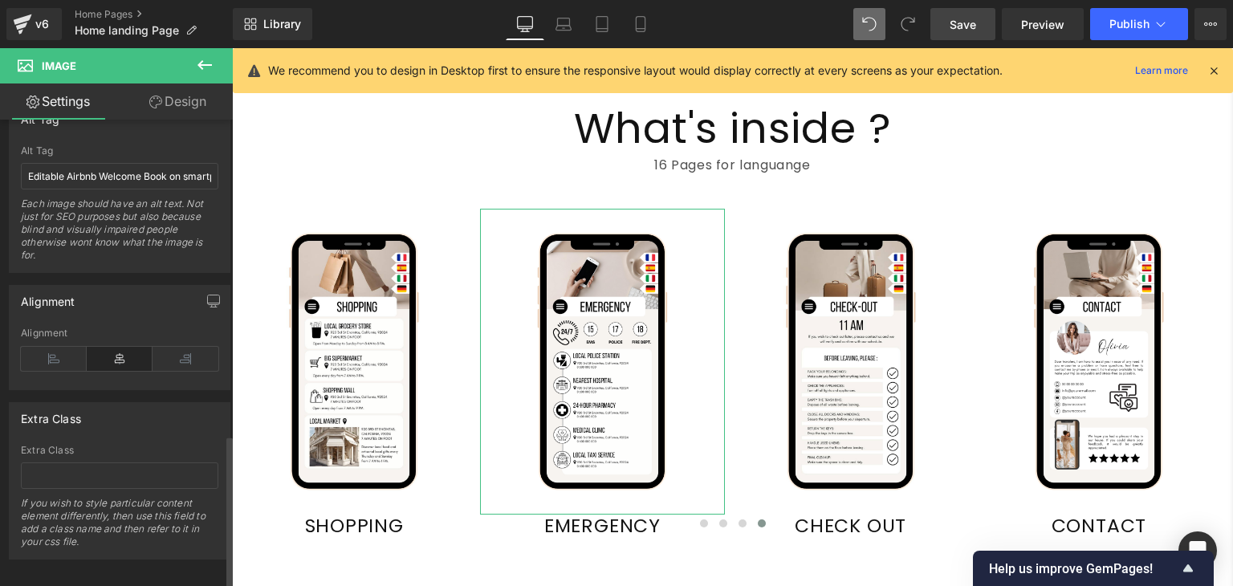
scroll to position [956, 0]
paste input "Editable Airbnb Welcome Book on smartphone screen, guest information guide temp…"
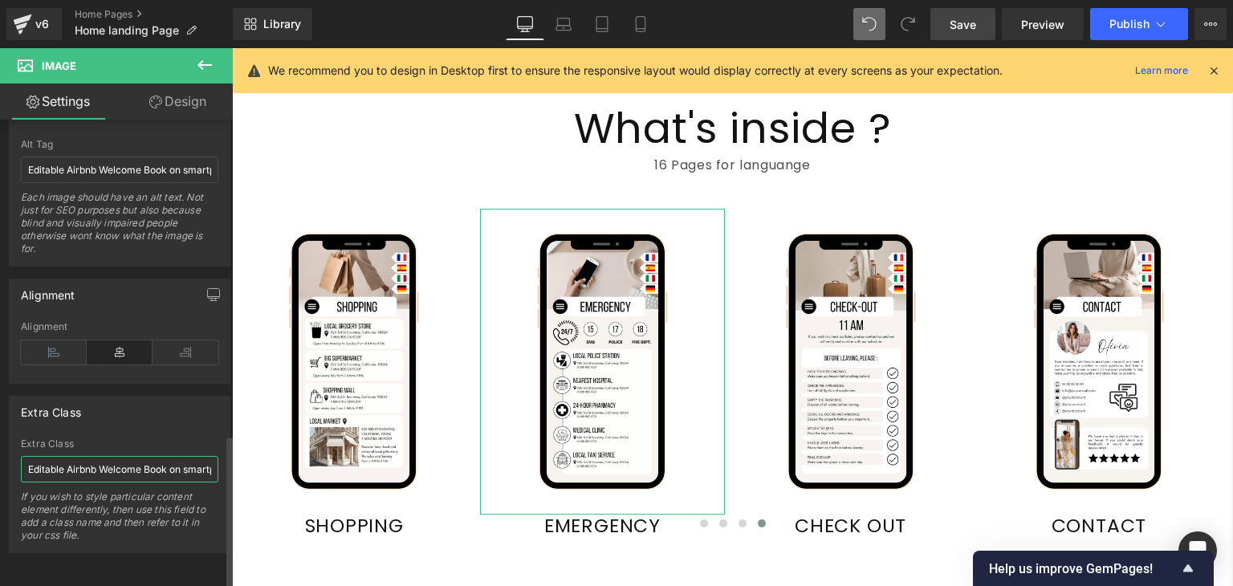
scroll to position [0, 224]
type input "Editable Airbnb Welcome Book on smartphone screen, guest information guide temp…"
click at [176, 290] on div "Alignment" at bounding box center [120, 294] width 220 height 31
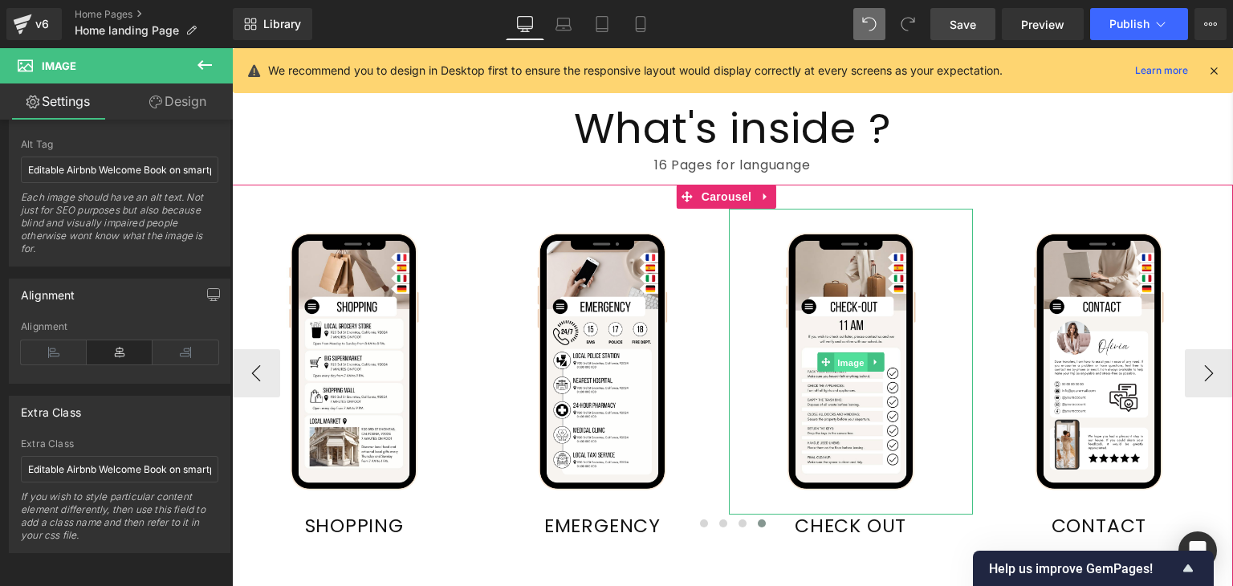
click at [848, 359] on span "Image" at bounding box center [851, 361] width 34 height 19
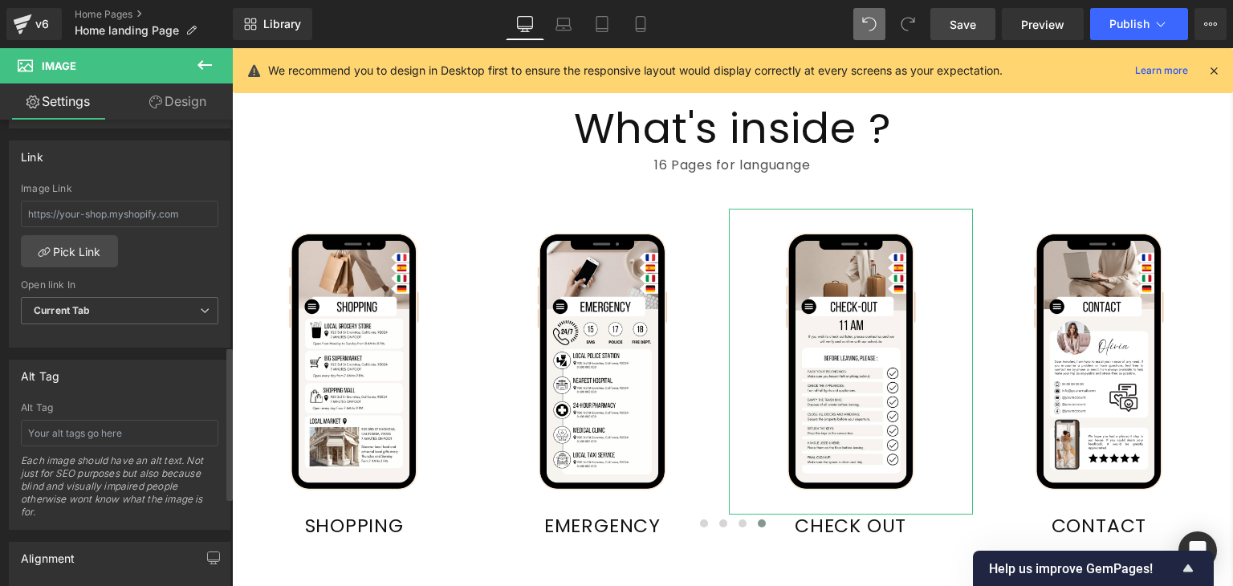
scroll to position [698, 0]
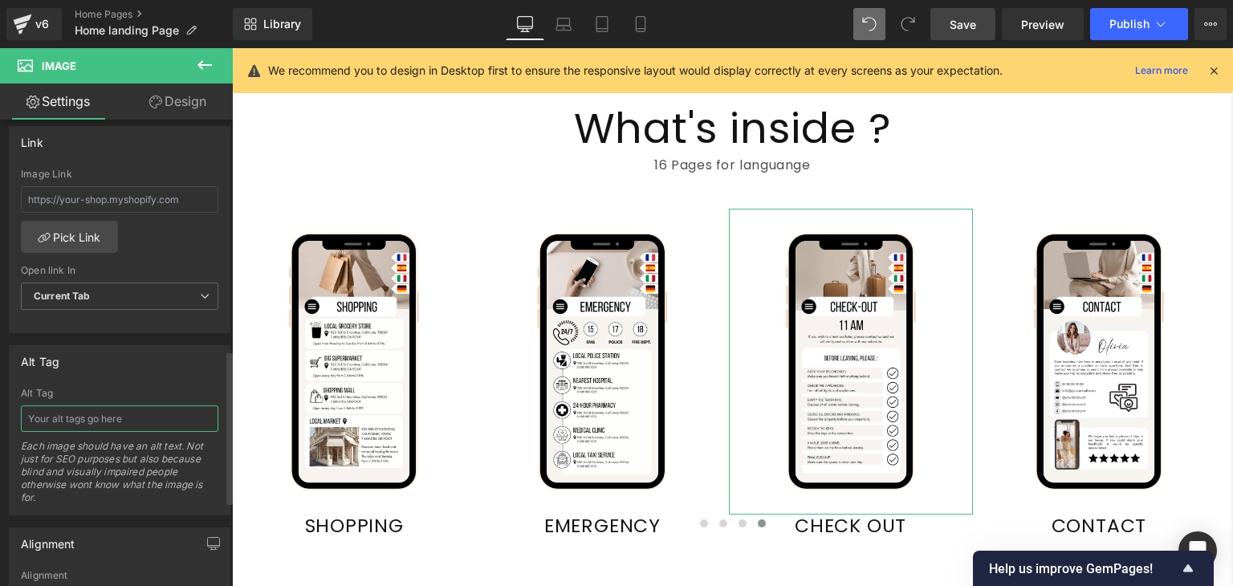
paste input "Editable Airbnb Welcome Book on smartphone screen, guest information guide temp…"
type input "Editable Airbnb Welcome Book on smartphone screen, guest information guide temp…"
click at [107, 346] on div "Alt Tag" at bounding box center [120, 361] width 220 height 31
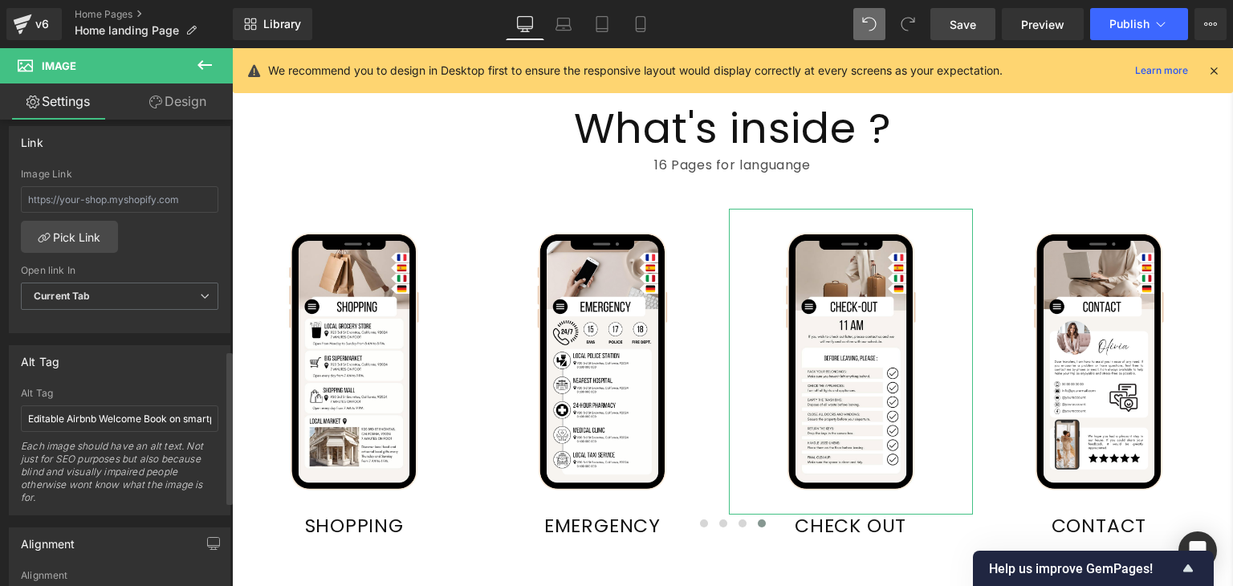
scroll to position [956, 0]
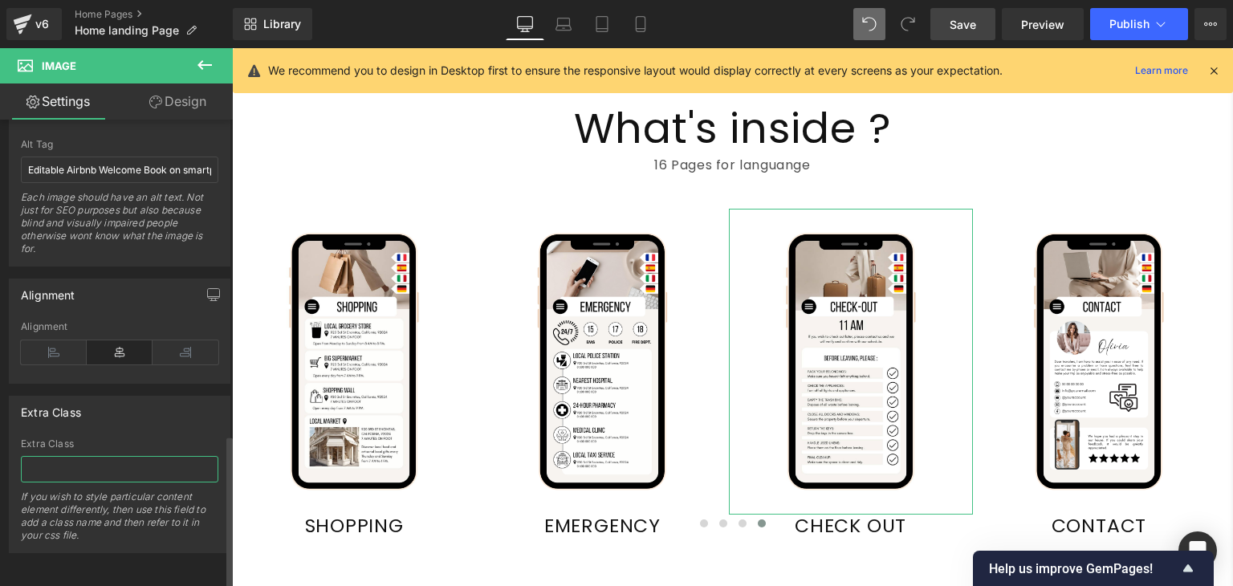
paste input "Editable Airbnb Welcome Book on smartphone screen, guest information guide temp…"
type input "Editable Airbnb Welcome Book on smartphone screen, guest information guide temp…"
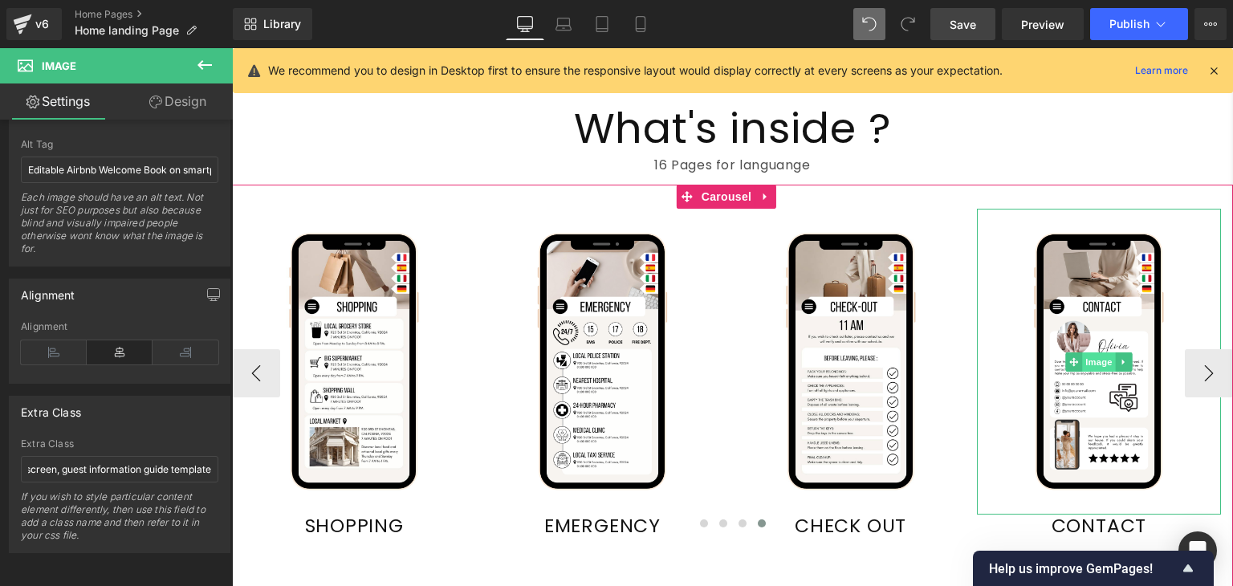
click at [1101, 356] on span "Image" at bounding box center [1099, 361] width 34 height 19
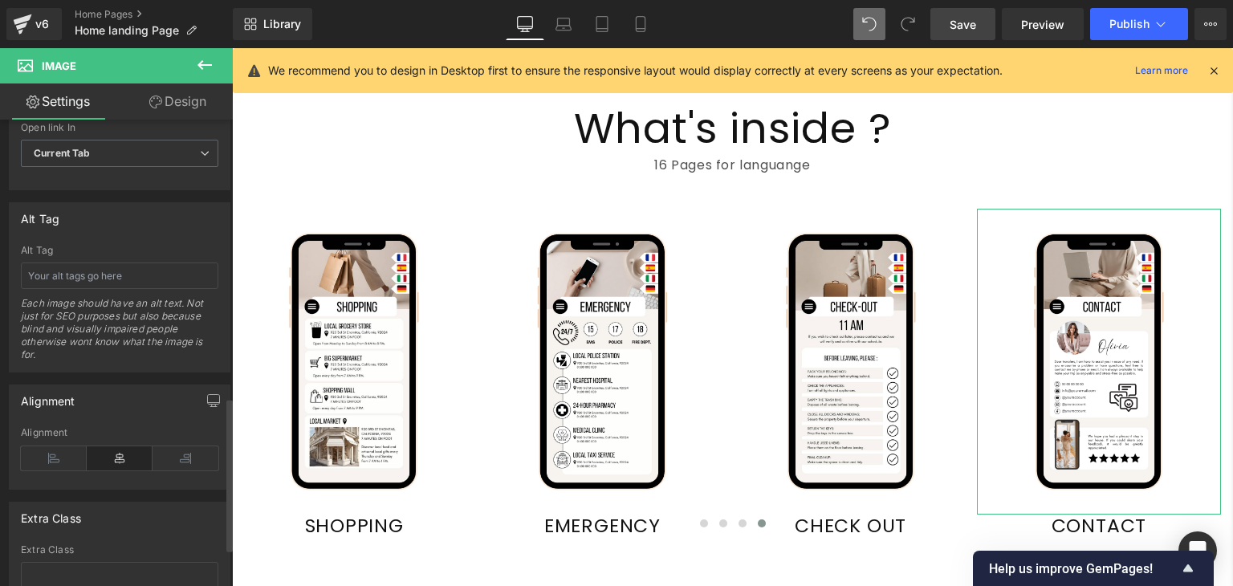
scroll to position [841, 0]
paste input "Editable Airbnb Welcome Book on smartphone screen, guest information guide temp…"
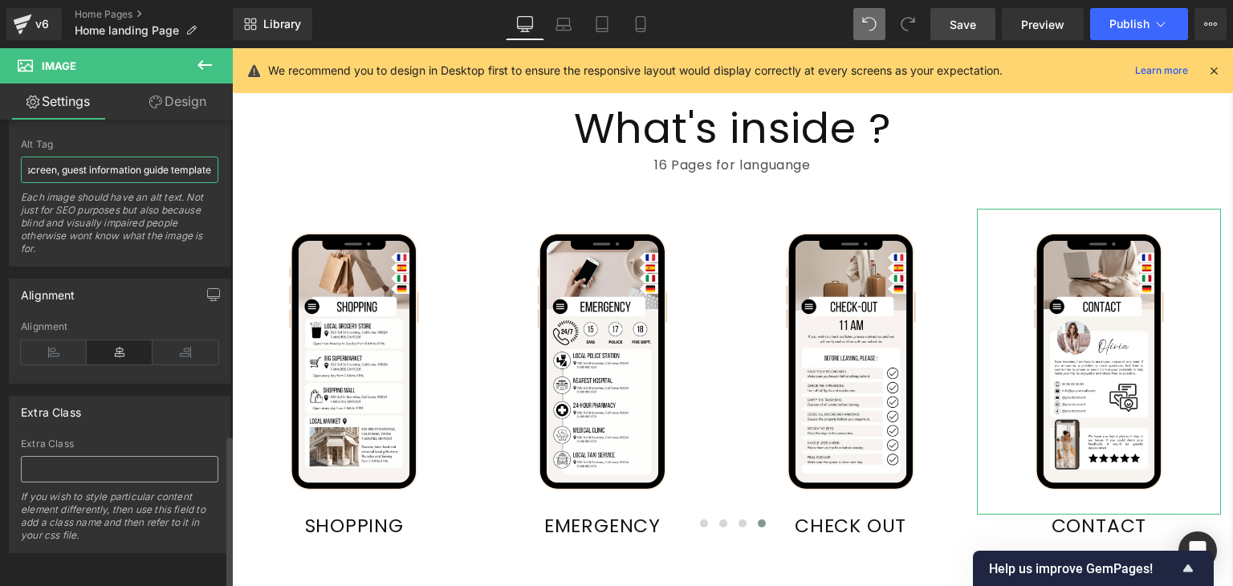
type input "Editable Airbnb Welcome Book on smartphone screen, guest information guide temp…"
paste input "Editable Airbnb Welcome Book on smartphone screen, guest information guide temp…"
type input "Editable Airbnb Welcome Book on smartphone screen, guest information guide temp…"
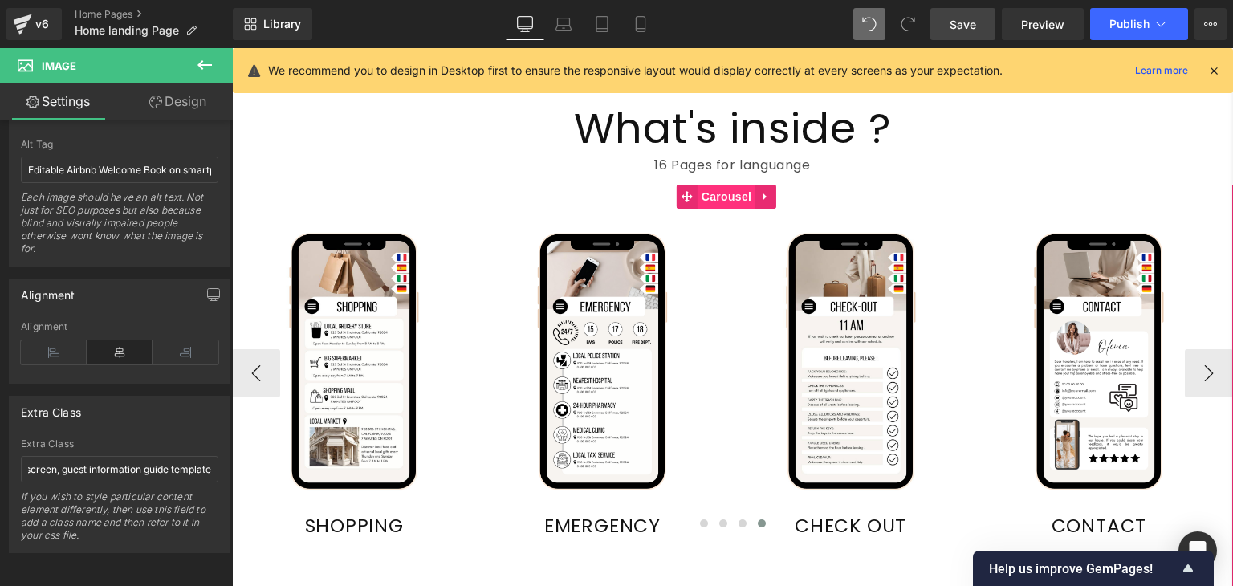
click at [719, 187] on span "Carousel" at bounding box center [727, 197] width 58 height 24
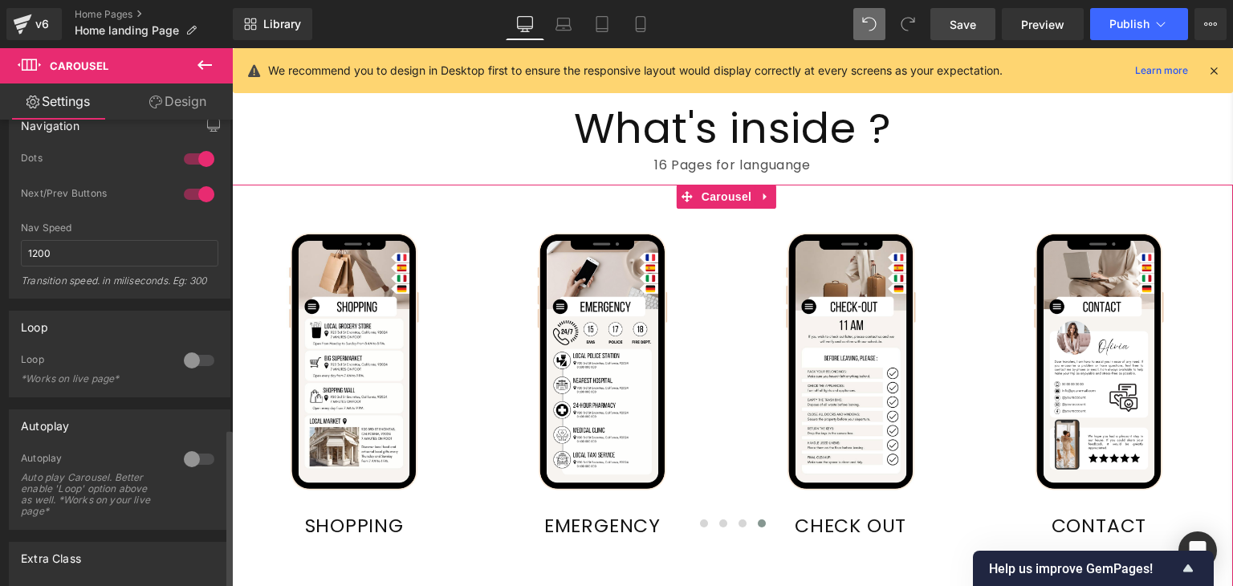
scroll to position [898, 0]
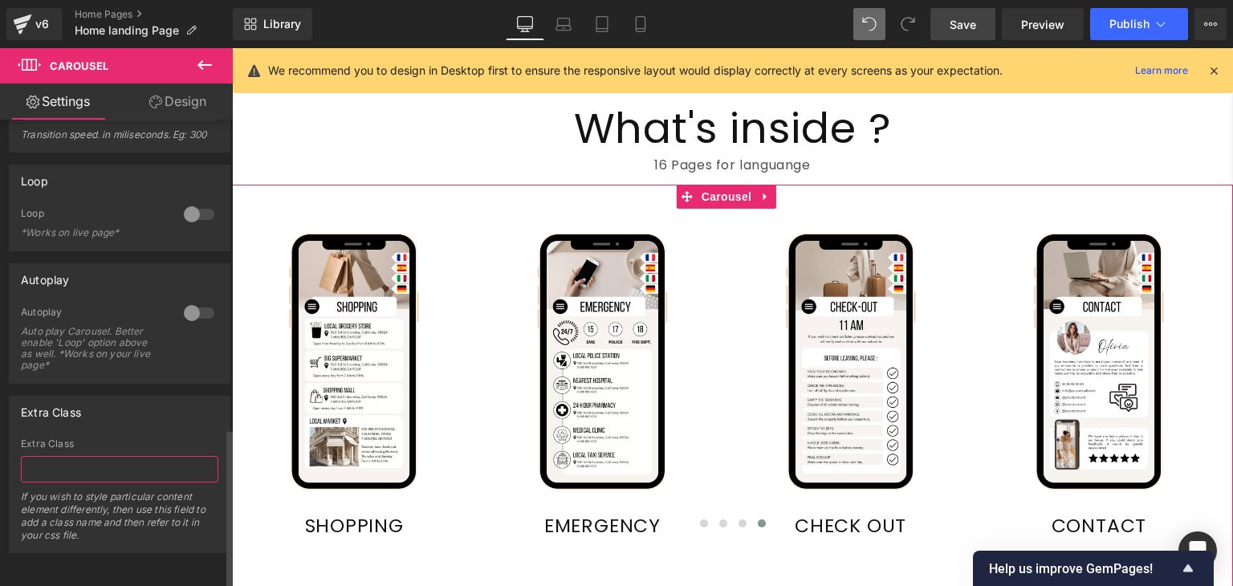
paste input "Editable Airbnb Welcome Book on smartphone screen, guest information guide temp…"
type input "Editable Airbnb Welcome Book on smartphone screen, guest information guide temp…"
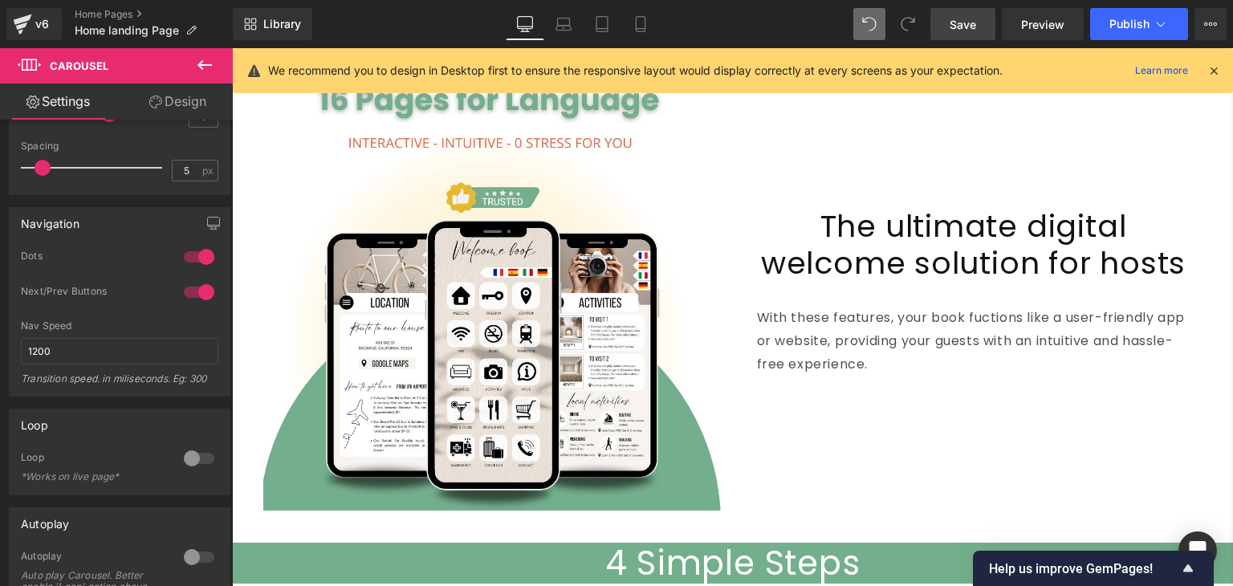
scroll to position [2888, 0]
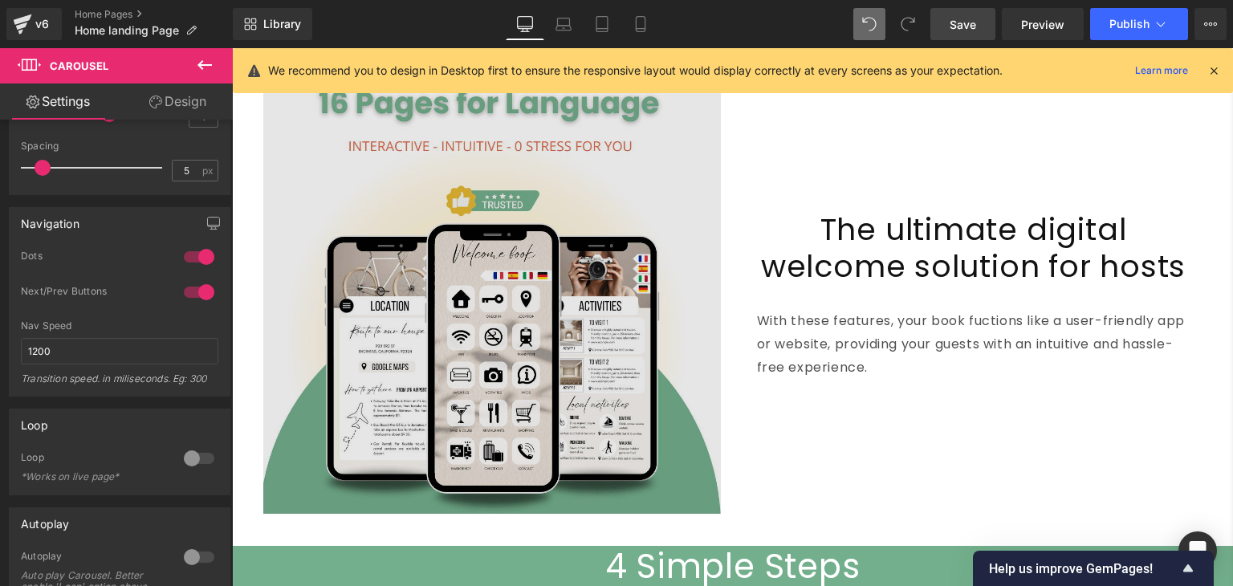
click at [473, 306] on img at bounding box center [492, 285] width 458 height 458
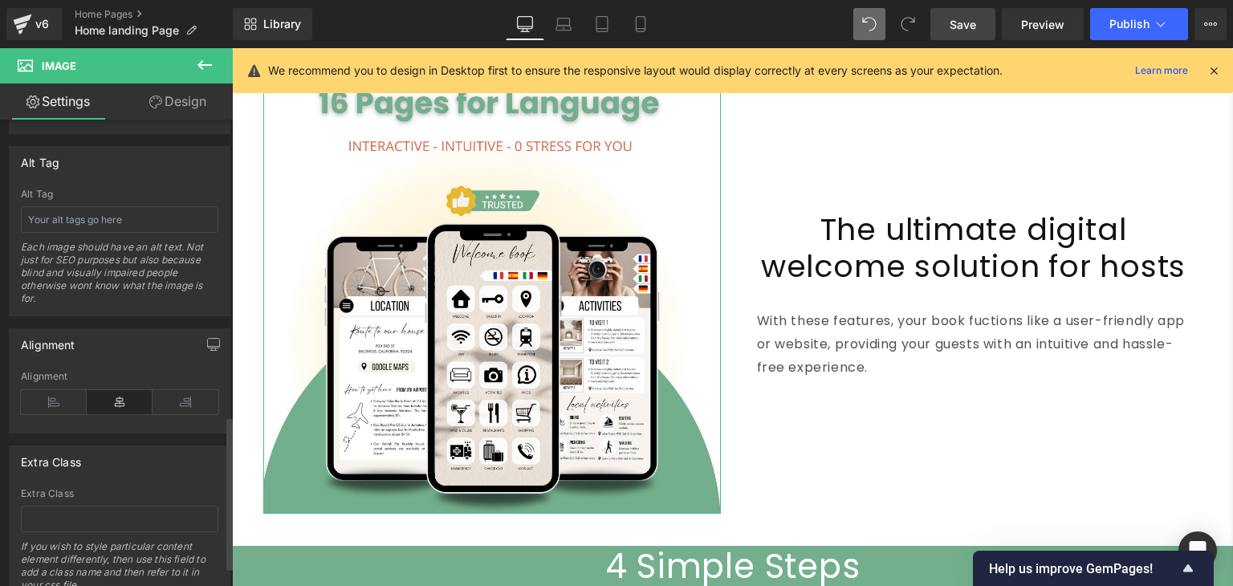
scroll to position [956, 0]
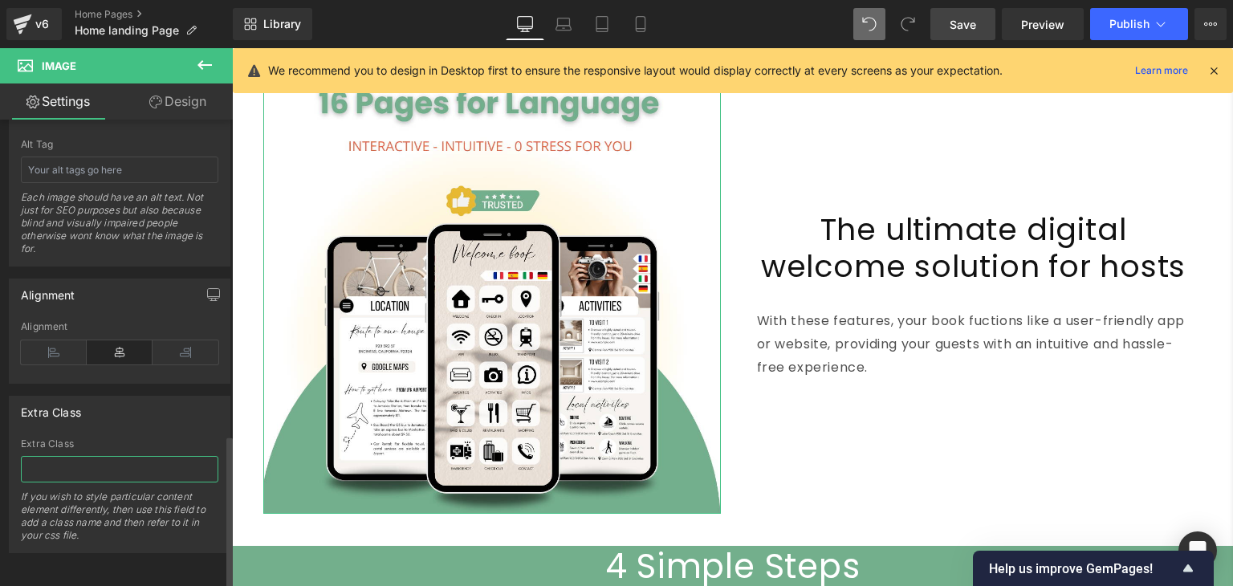
paste input "Editable Airbnb Welcome Book on smartphone screen, guest information guide temp…"
type input "Editable Airbnb Welcome Book on smartphone screen, guest information guide temp…"
click at [150, 399] on div "Extra Class" at bounding box center [120, 412] width 220 height 31
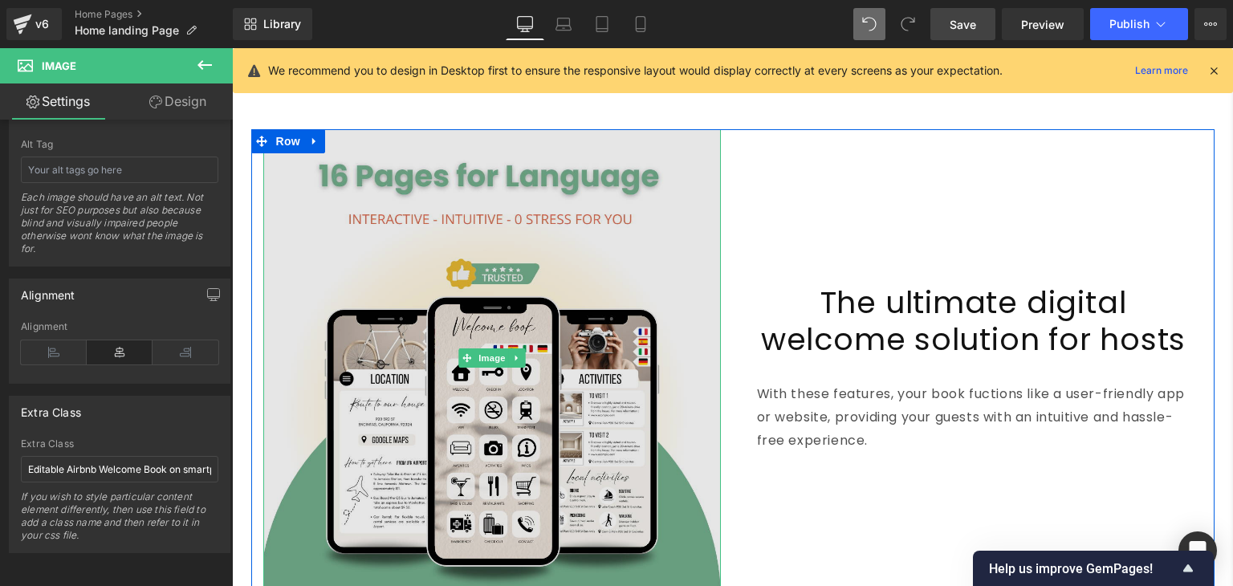
scroll to position [2815, 0]
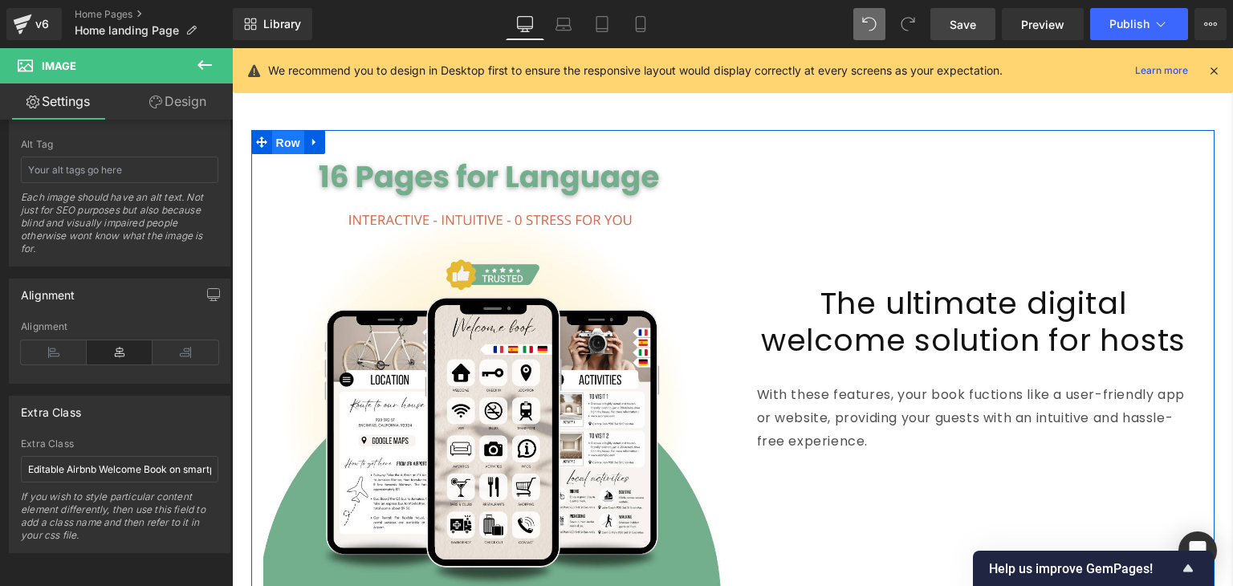
click at [291, 138] on span "Row" at bounding box center [288, 143] width 32 height 24
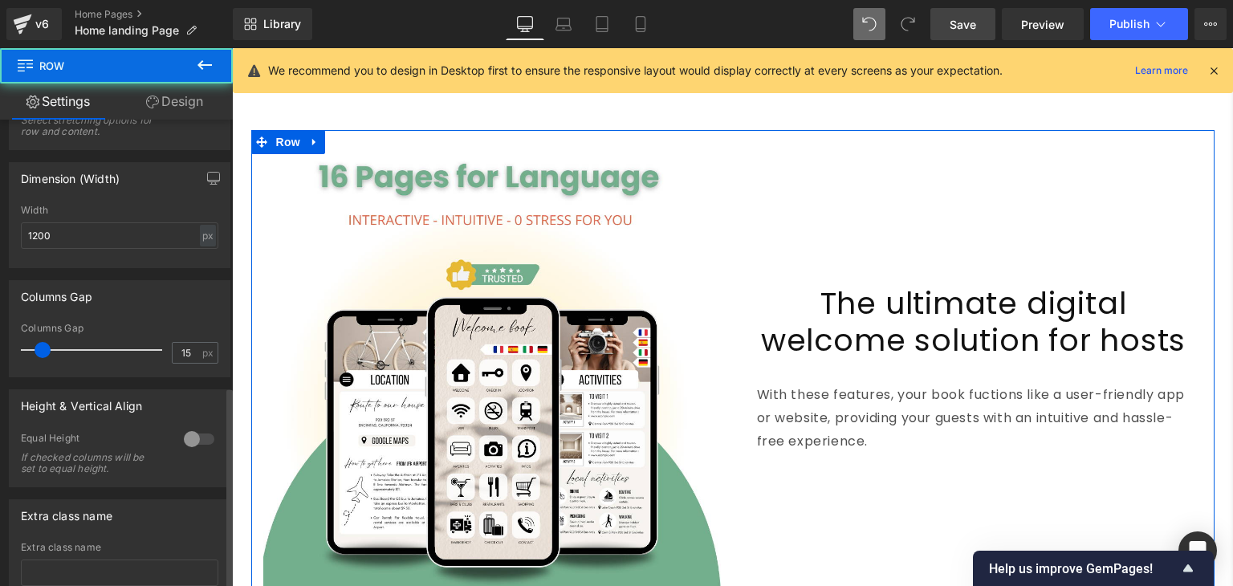
scroll to position [615, 0]
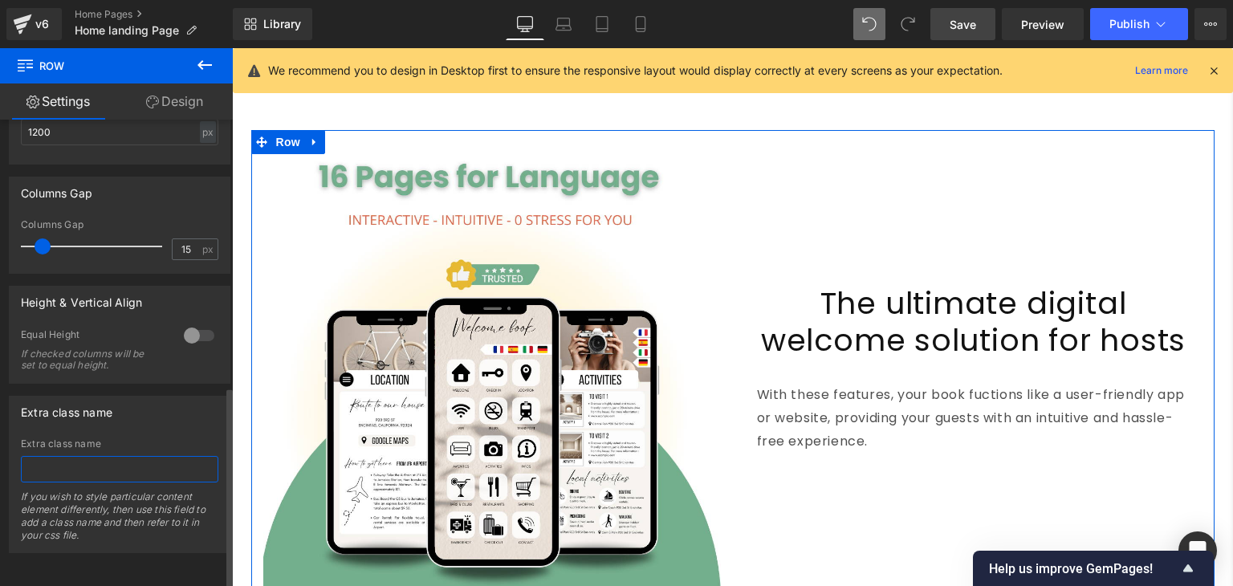
paste input "Editable Airbnb Welcome Book on smartphone screen, guest information guide temp…"
type input "Editable Airbnb Welcome Book on smartphone screen, guest information guide temp…"
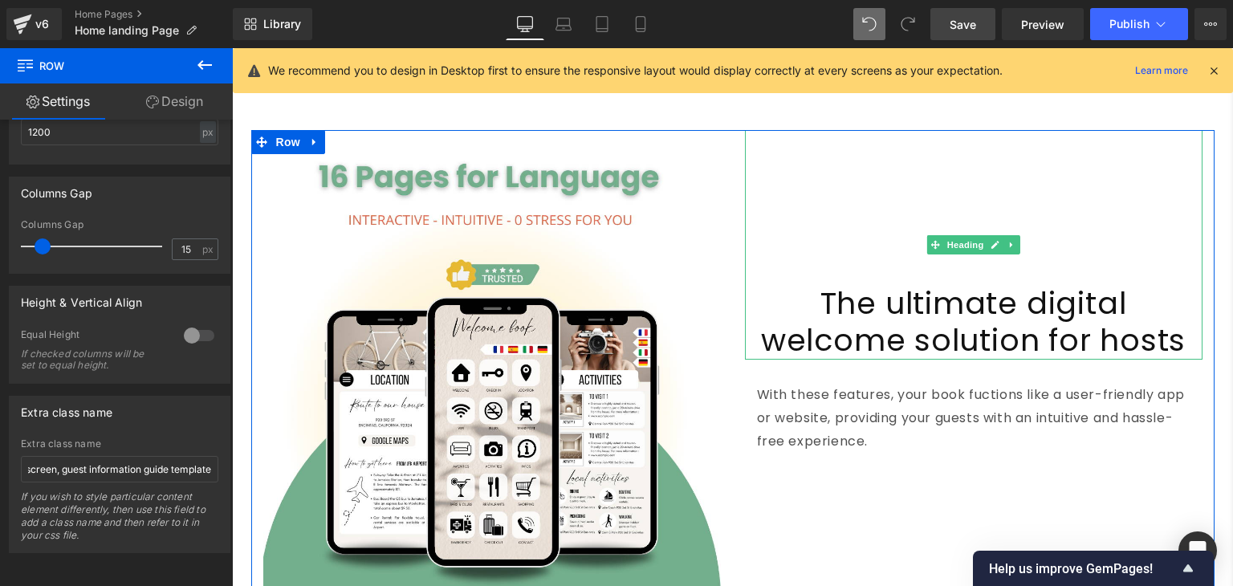
click at [895, 310] on h1 "The ultimate digital welcome solution for hosts" at bounding box center [974, 322] width 458 height 75
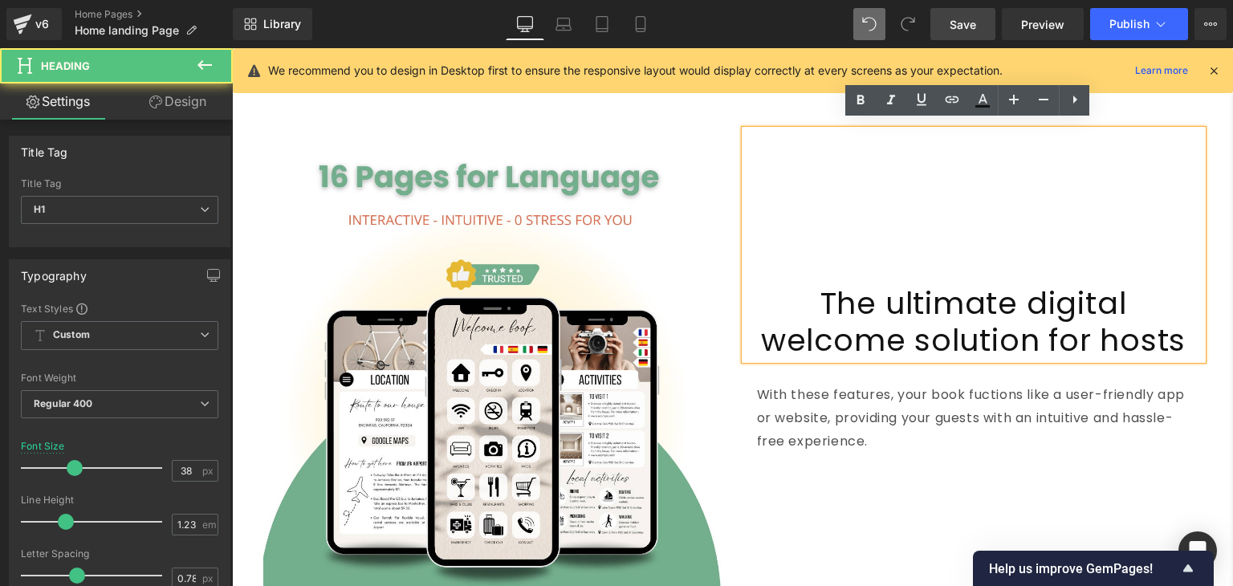
click at [904, 309] on h1 "The ultimate digital welcome solution for hosts" at bounding box center [974, 322] width 458 height 75
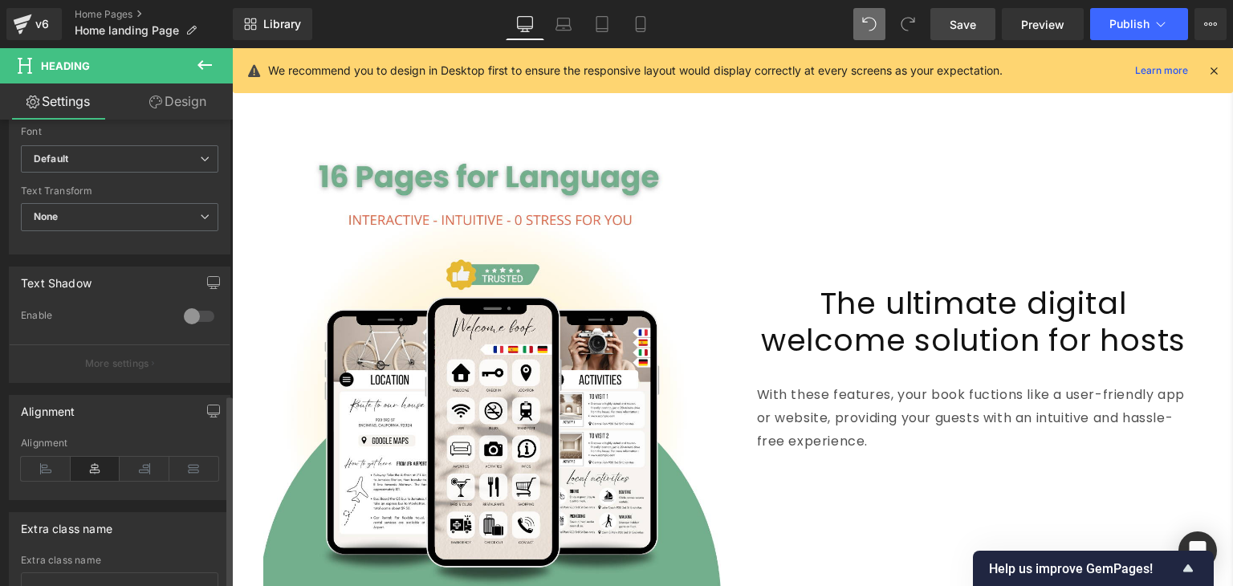
scroll to position [670, 0]
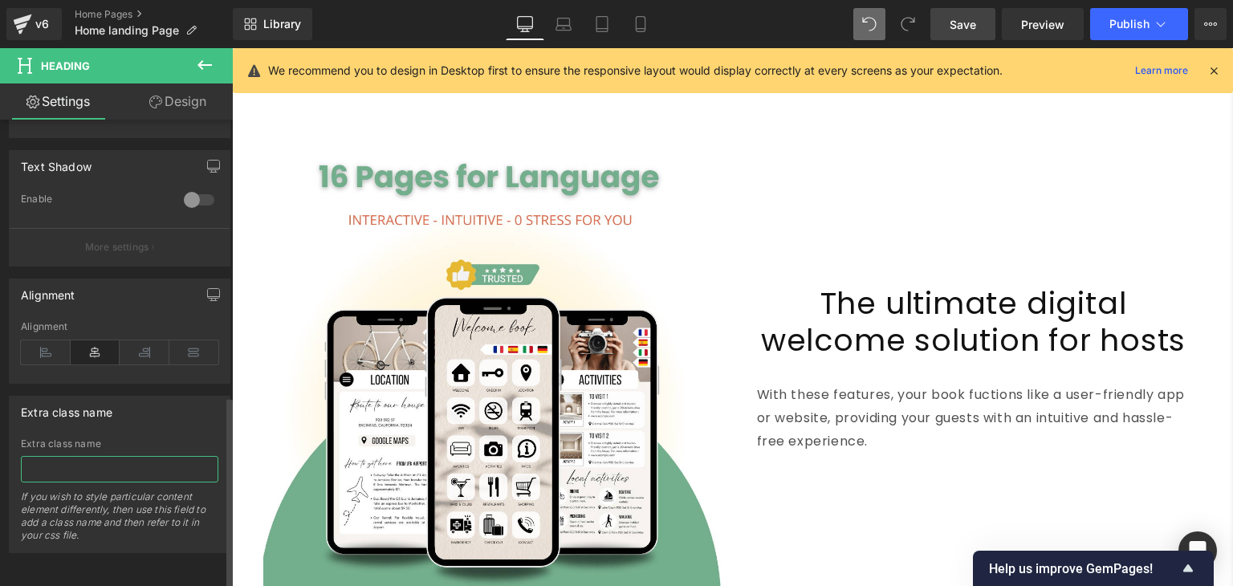
type input "The Secret Tool Top Airbnb Hosts Use to Get 5-Star Reviews"
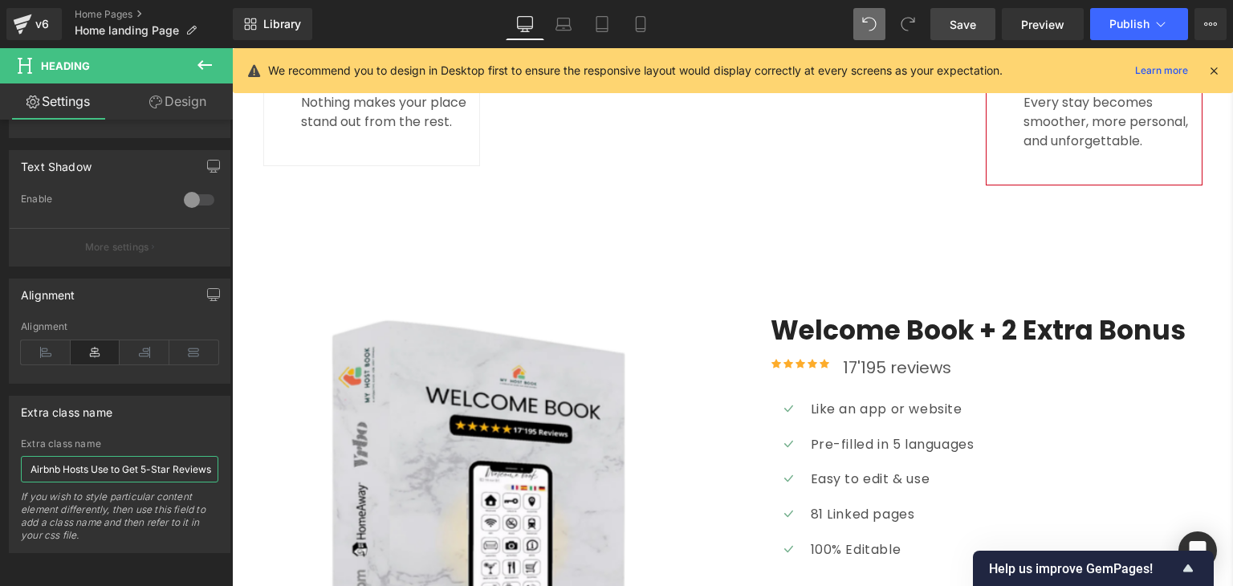
scroll to position [4592, 0]
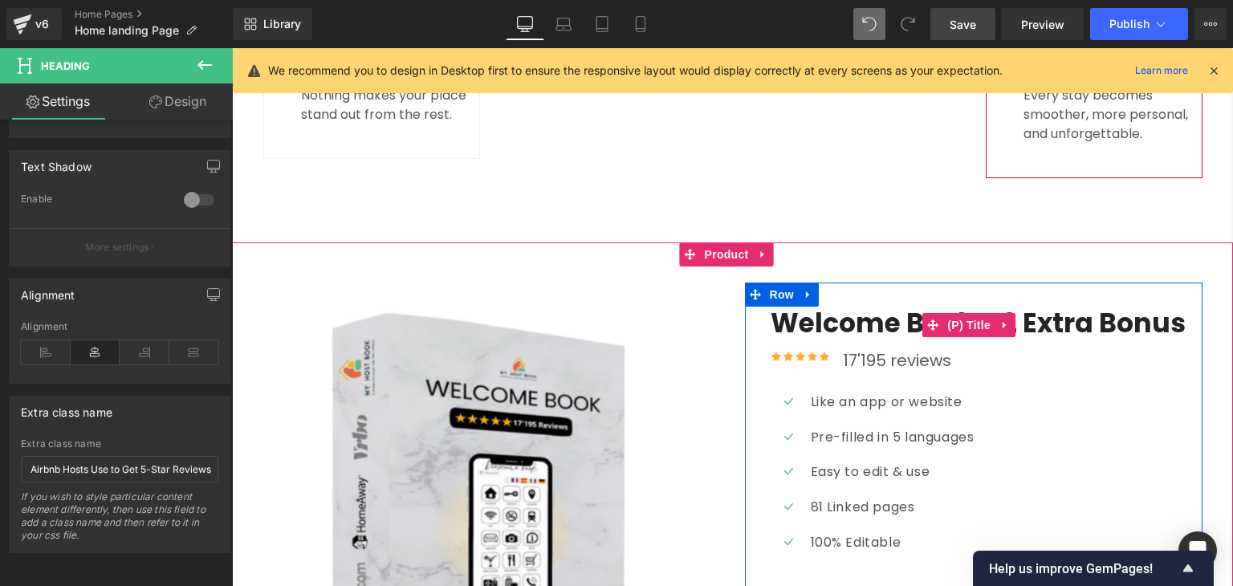
click at [849, 307] on link "Welcome Book + 2 Extra Bonus" at bounding box center [978, 324] width 415 height 35
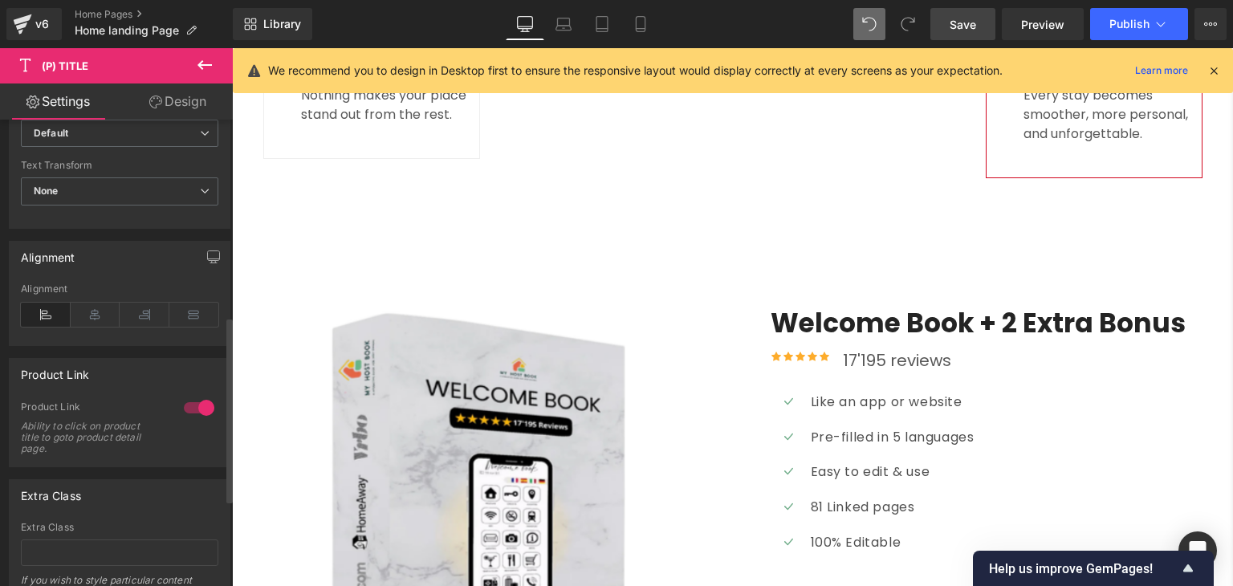
scroll to position [710, 0]
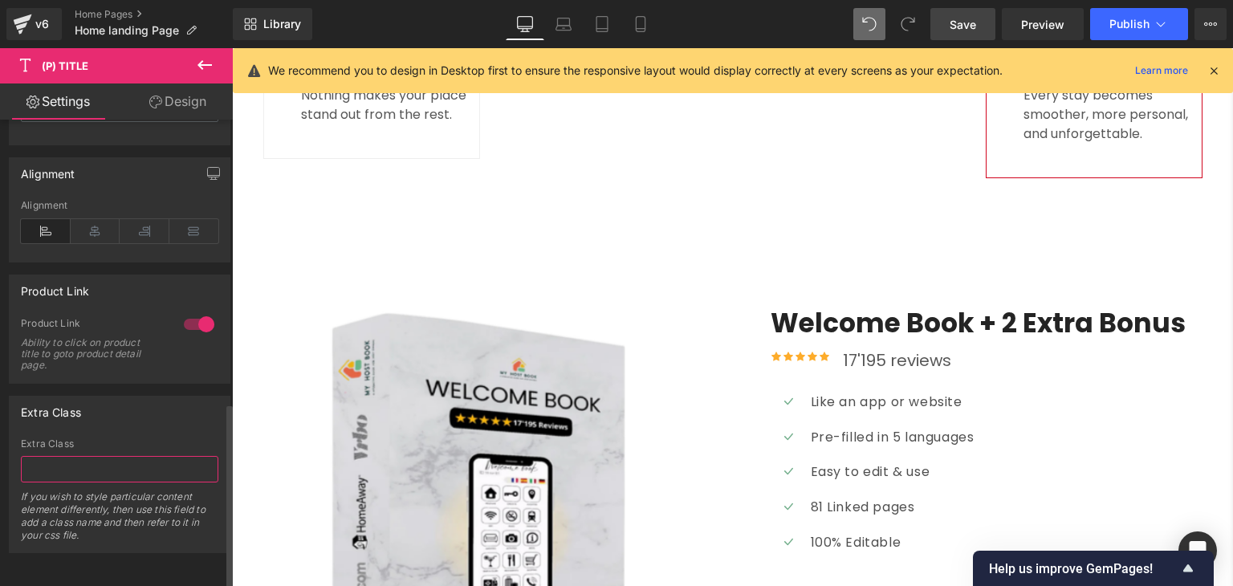
paste input "The Secret Tool Top Airbnb Hosts Use to Get 5-Star Reviews"
type input "The Secret Tool Top Airbnb Hosts Use to Get 5-Star Reviews"
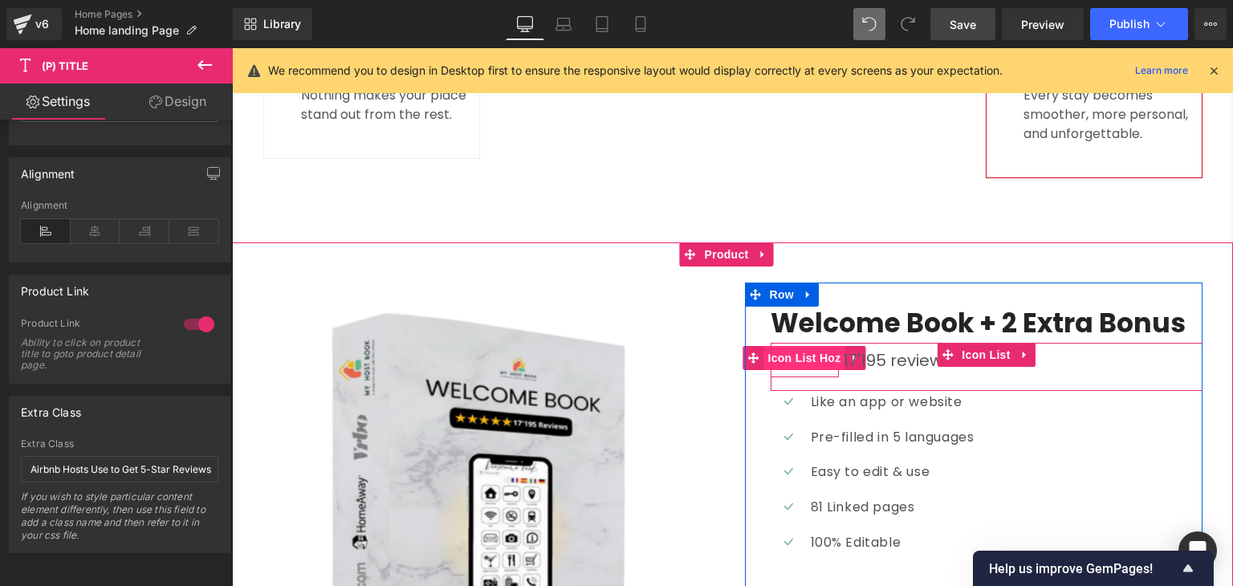
click at [794, 346] on span "Icon List Hoz" at bounding box center [803, 358] width 81 height 24
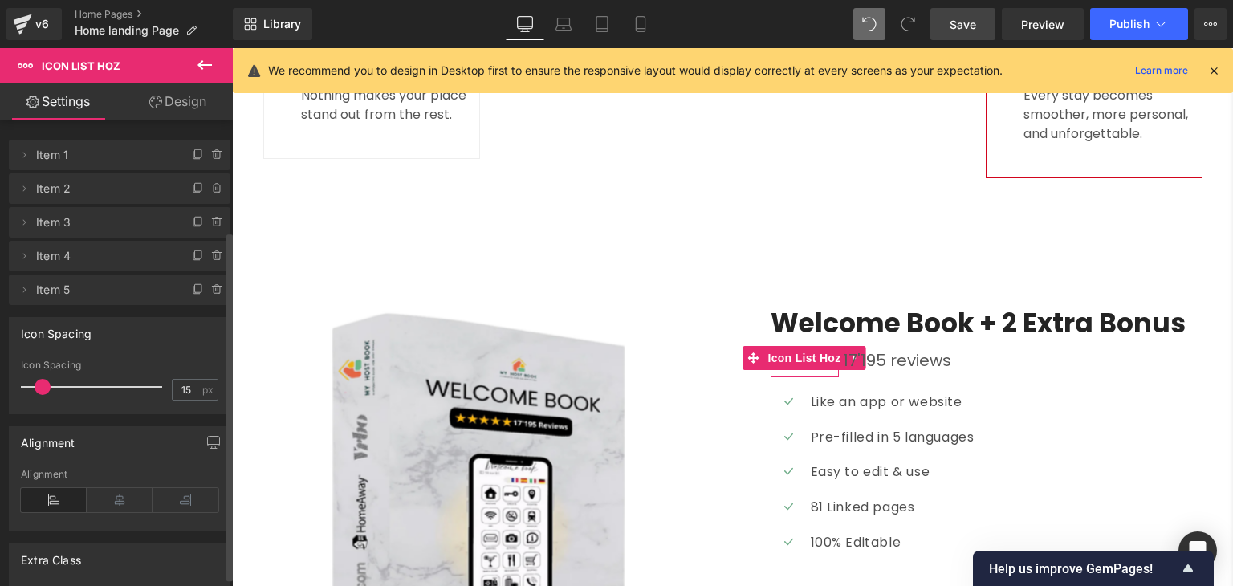
scroll to position [159, 0]
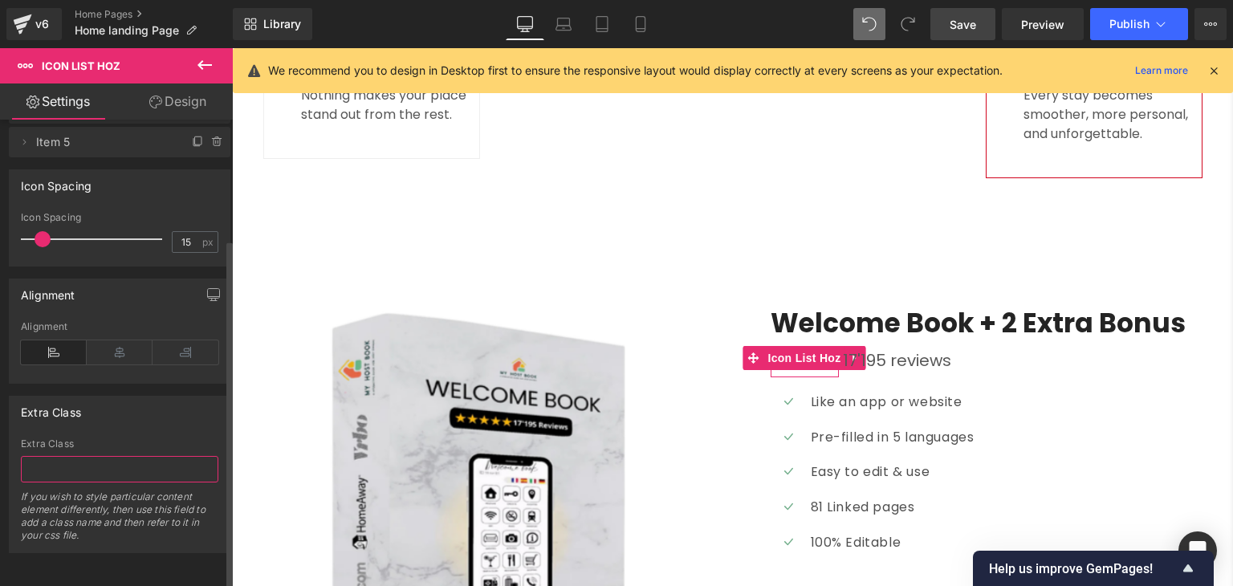
paste input "The Secret Tool Top Airbnb Hosts Use to Get 5-Star Reviews"
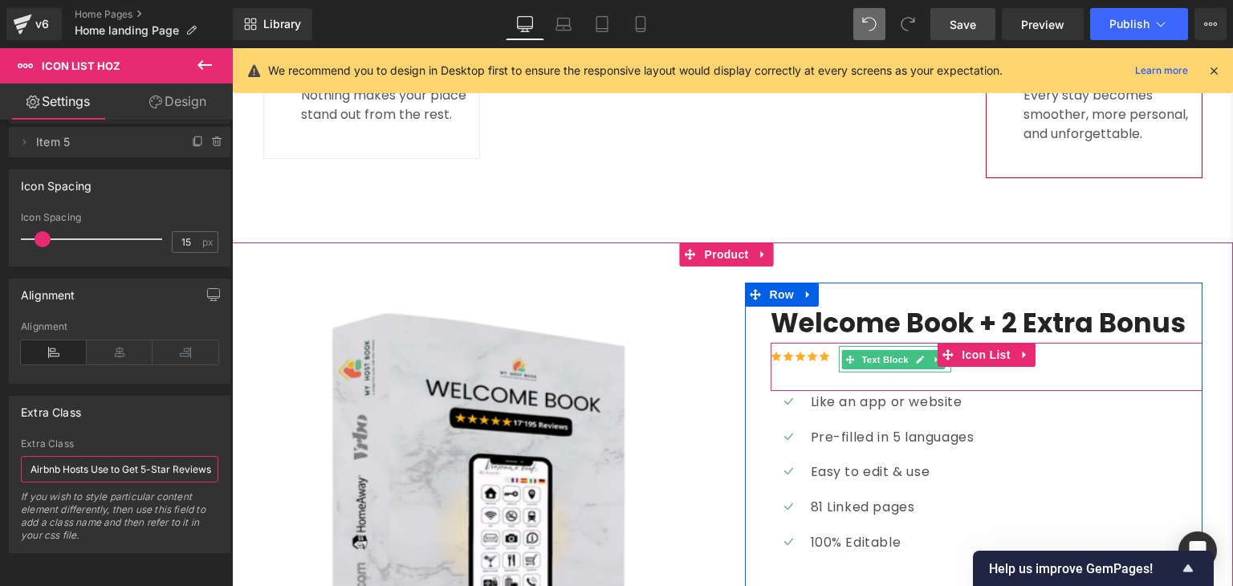
type input "The Secret Tool Top Airbnb Hosts Use to Get 5-Star Reviews"
click at [916, 355] on icon at bounding box center [920, 360] width 9 height 10
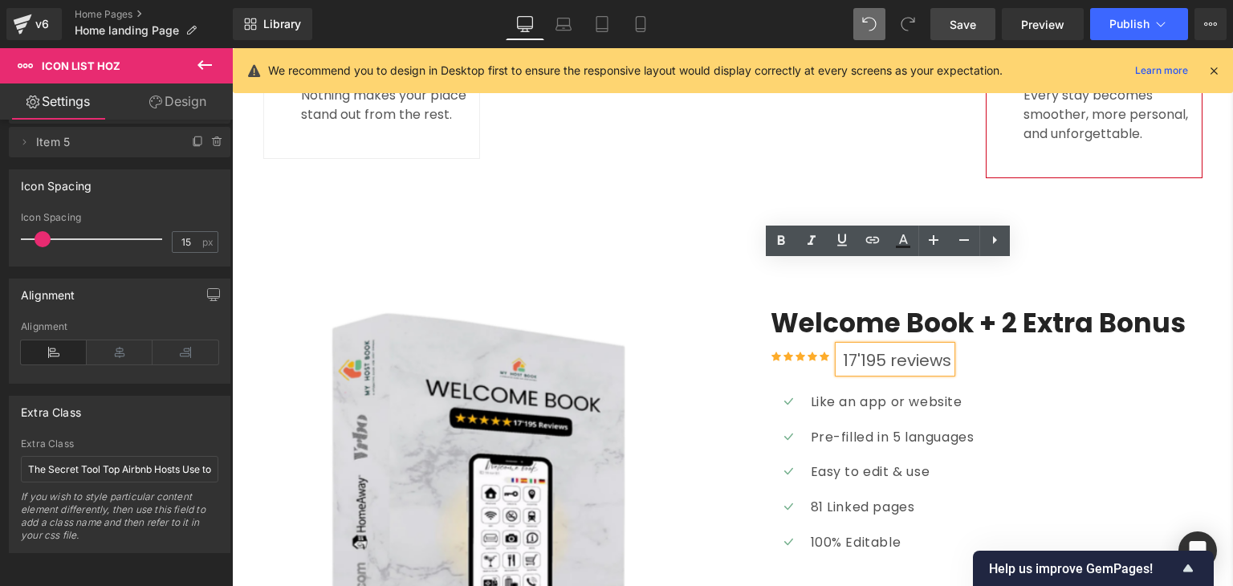
click at [848, 348] on p "17'195 reviews" at bounding box center [897, 360] width 108 height 24
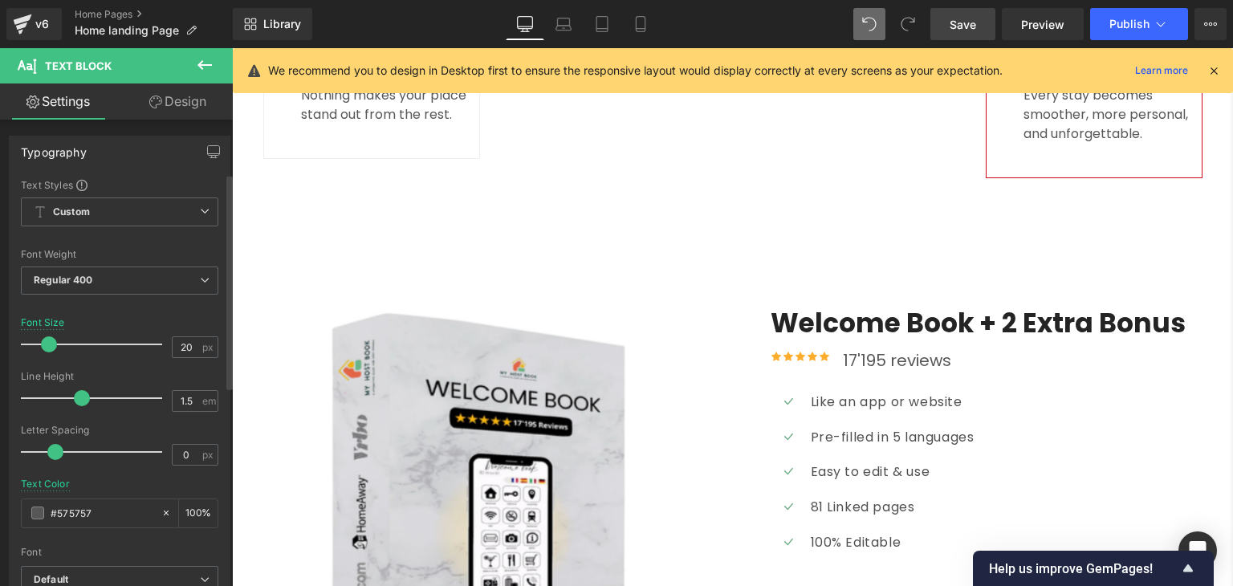
scroll to position [546, 0]
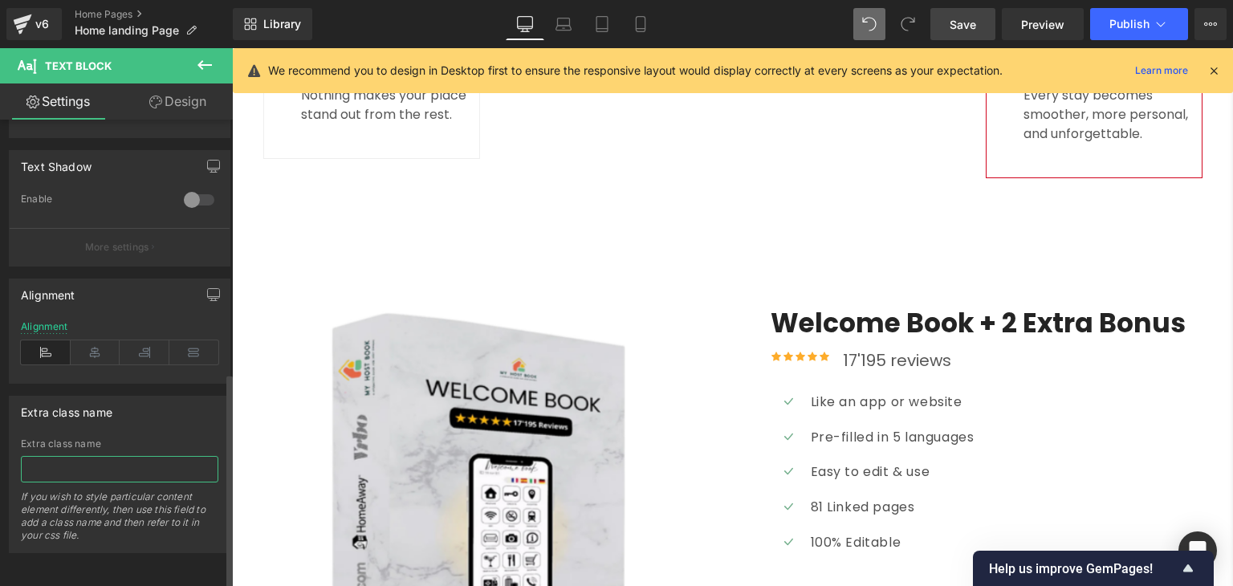
paste input "The Secret Tool Top Airbnb Hosts Use to Get 5-Star Reviews"
type input "The Secret Tool Top Airbnb Hosts Use to Get 5-Star Reviews"
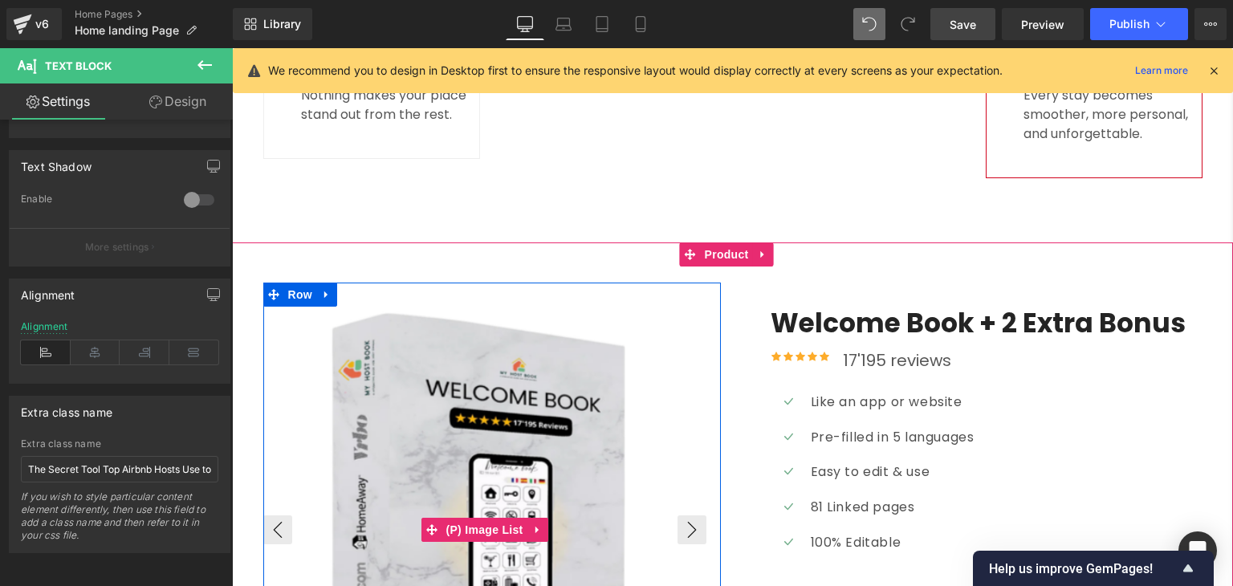
click at [481, 357] on img at bounding box center [486, 529] width 443 height 443
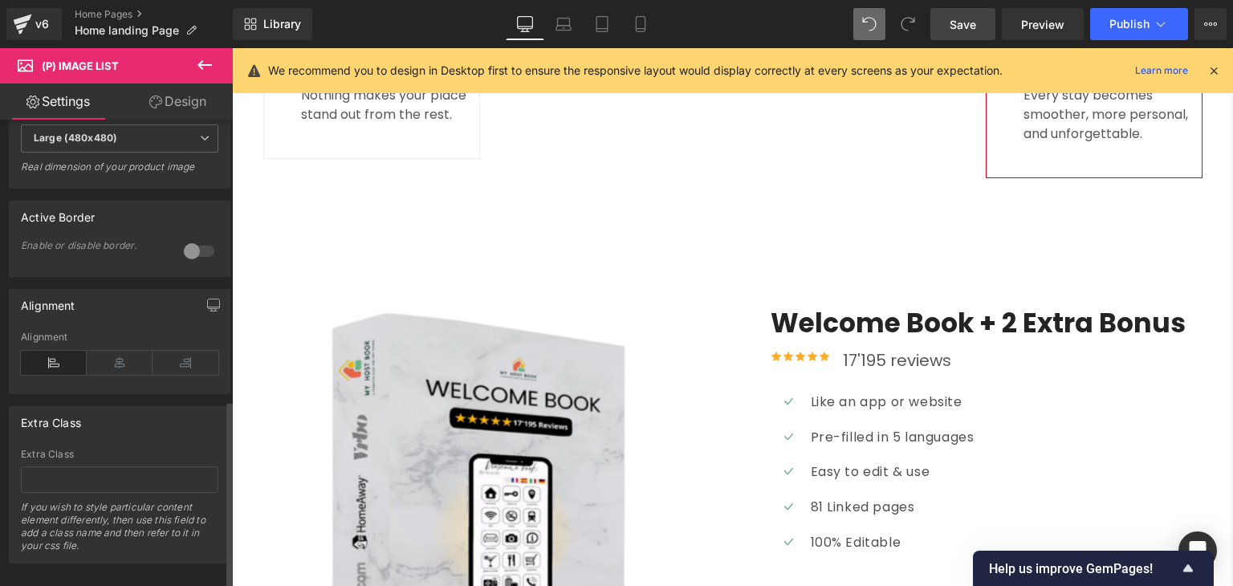
scroll to position [694, 0]
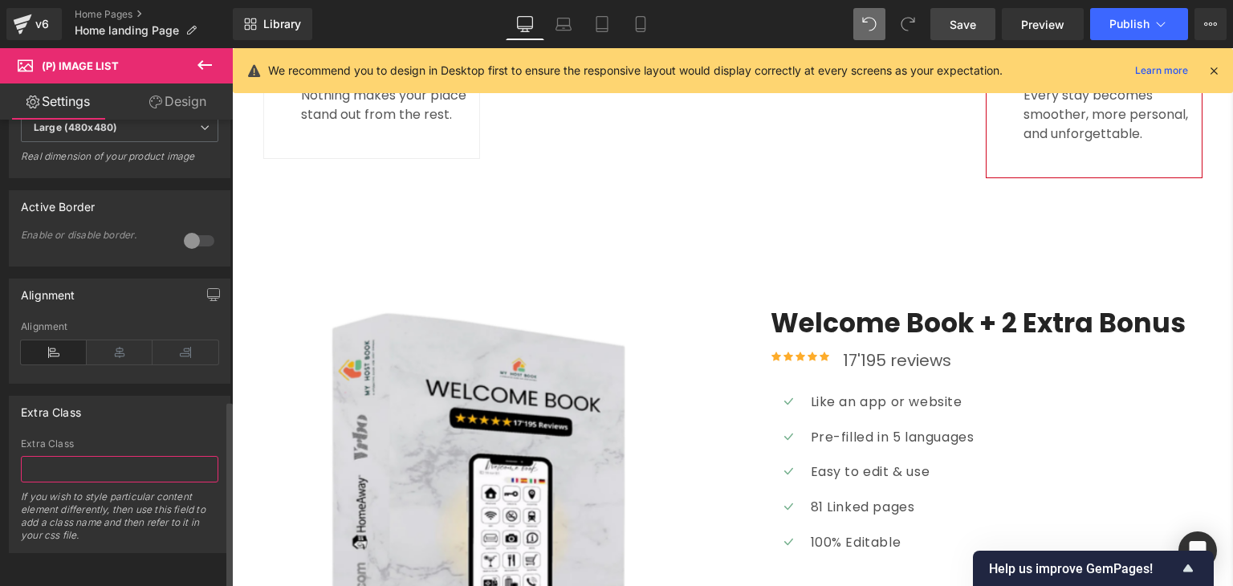
paste input "Editable Airbnb Welcome Book on smartphone screen, guest information guide temp…"
type input "Editable Airbnb Welcome Book on smartphone screen, guest information guide temp…"
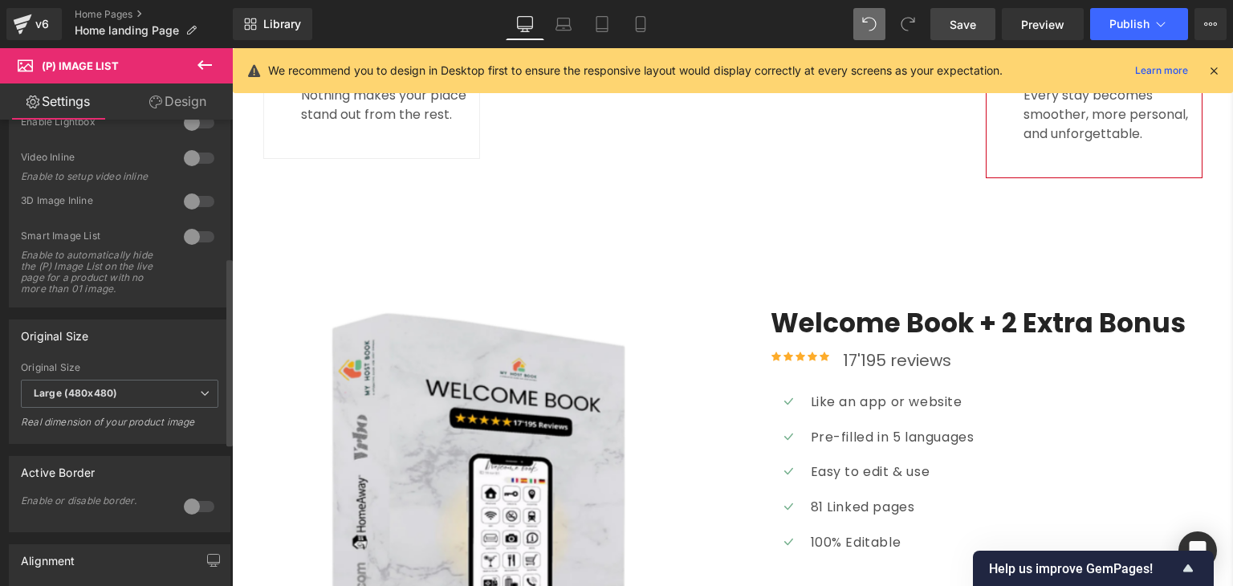
scroll to position [254, 0]
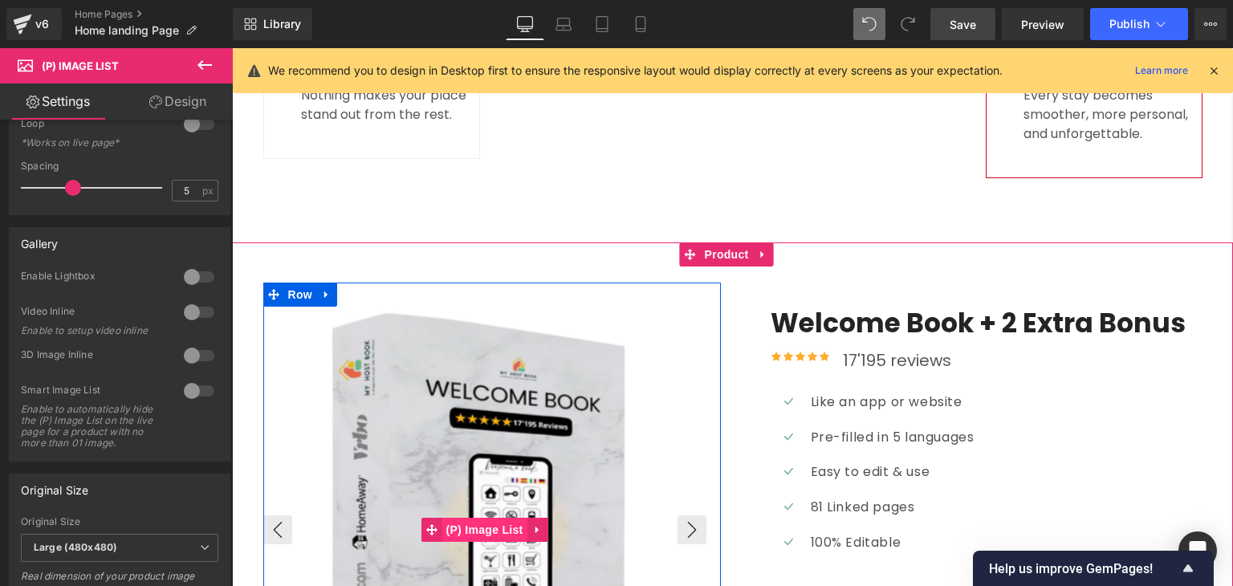
click at [486, 518] on span "(P) Image List" at bounding box center [484, 530] width 85 height 24
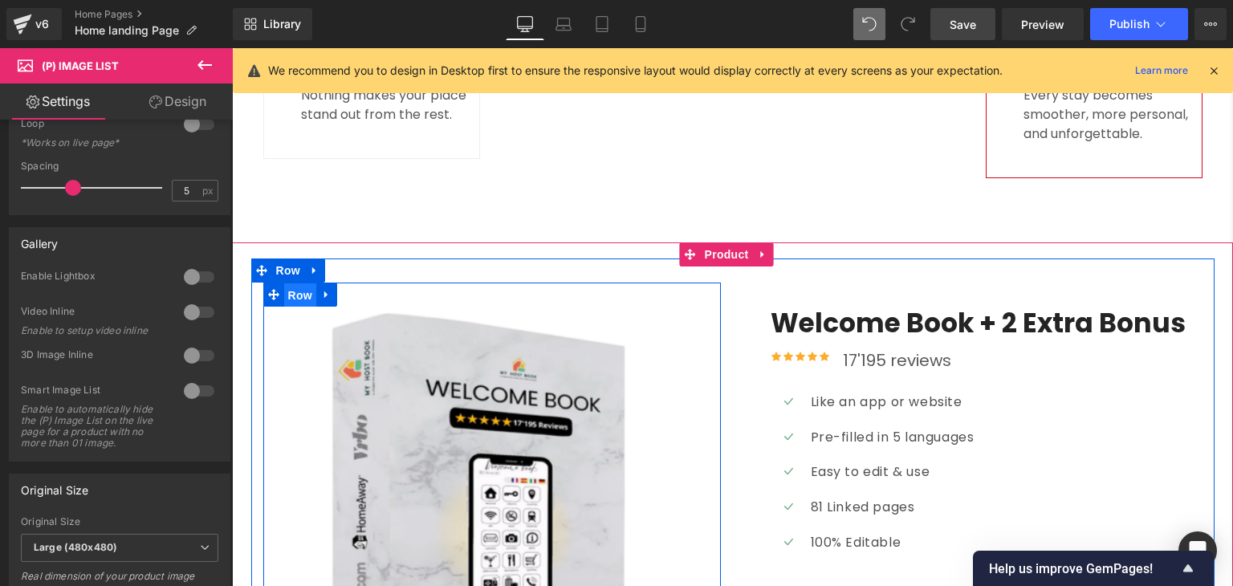
click at [291, 283] on span "Row" at bounding box center [300, 295] width 32 height 24
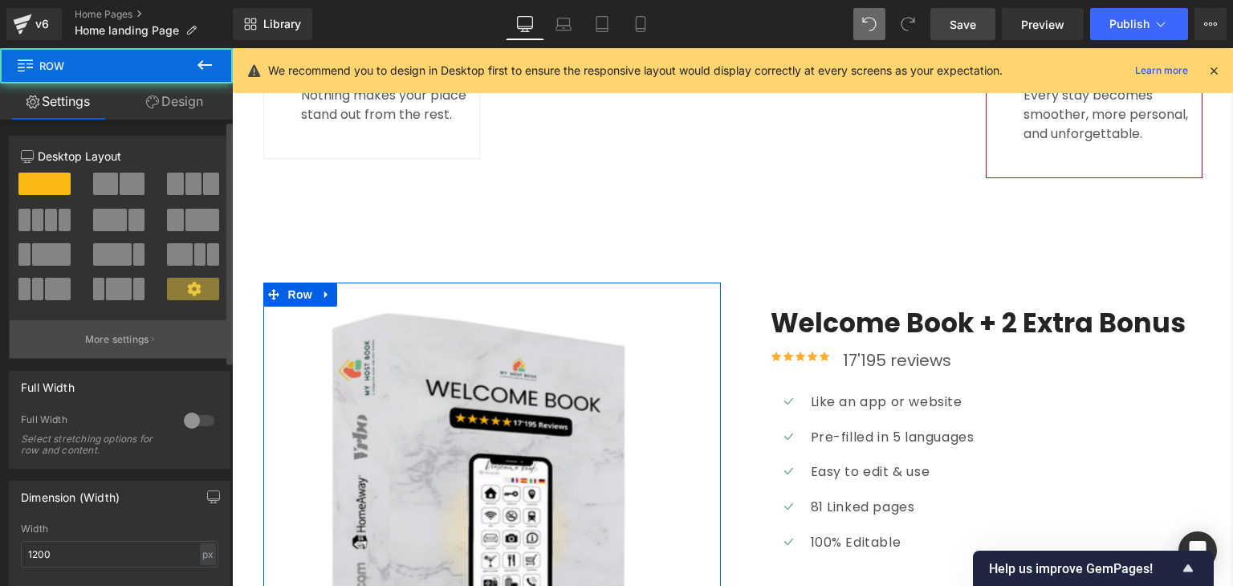
scroll to position [434, 0]
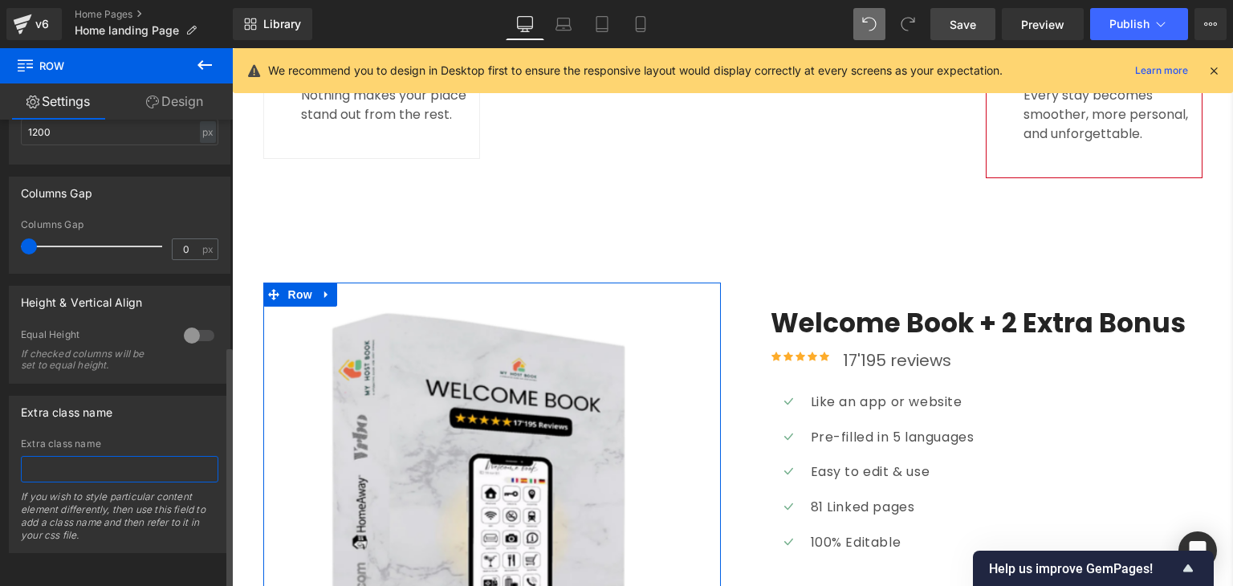
paste input "Editable Airbnb Welcome Book on smartphone screen, guest information guide temp…"
type input "Editable Airbnb Welcome Book on smartphone screen, guest information guide temp…"
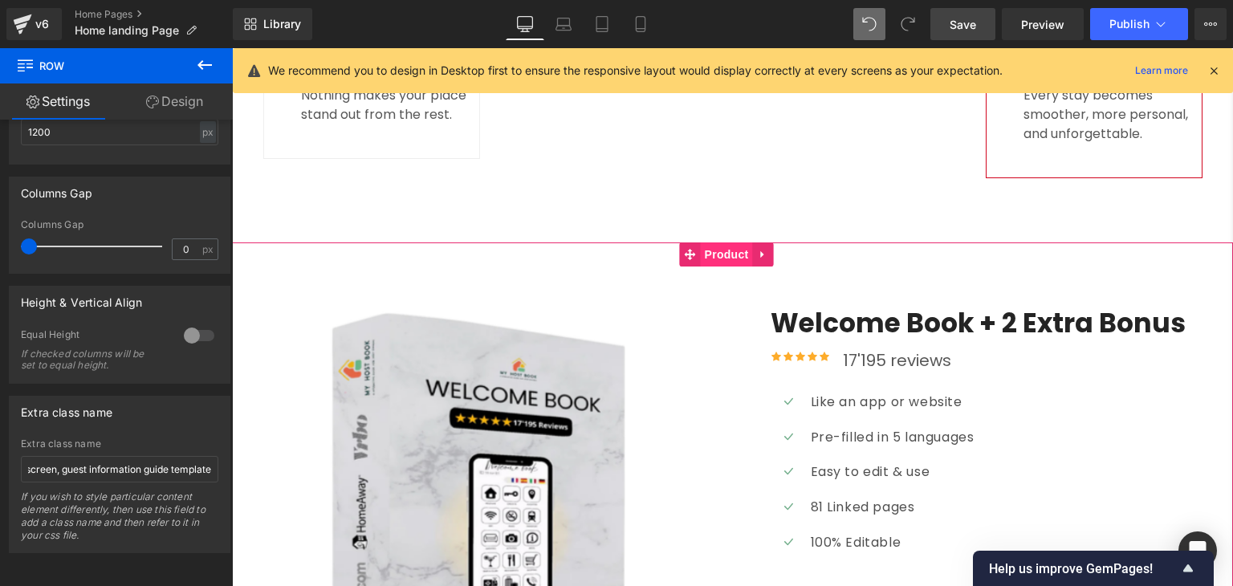
click at [702, 242] on span "Product" at bounding box center [727, 254] width 52 height 24
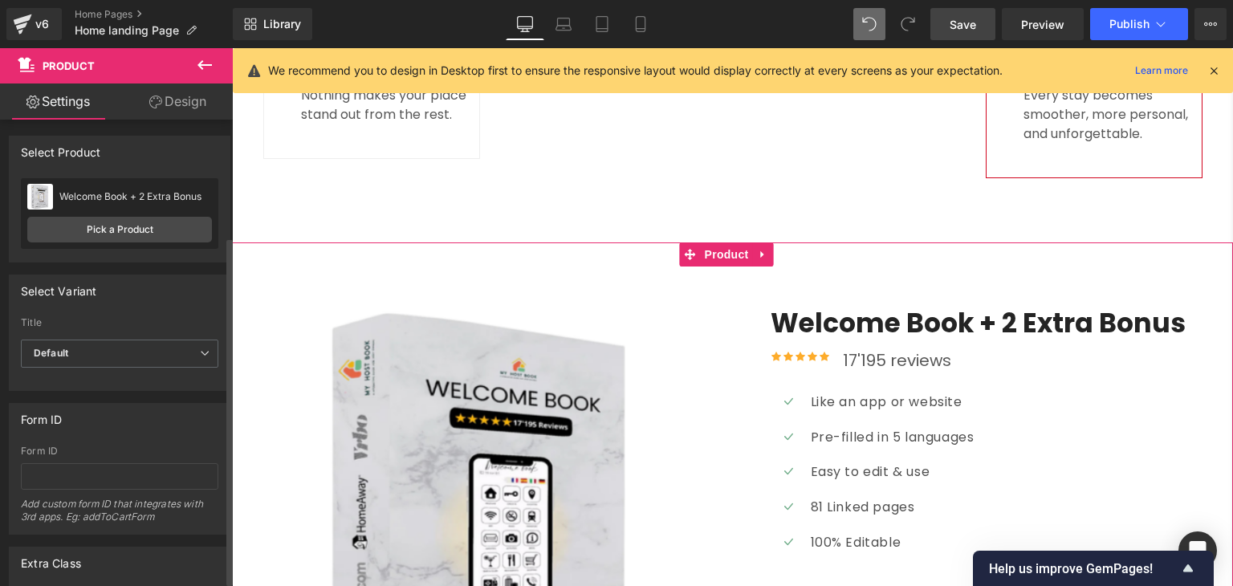
scroll to position [161, 0]
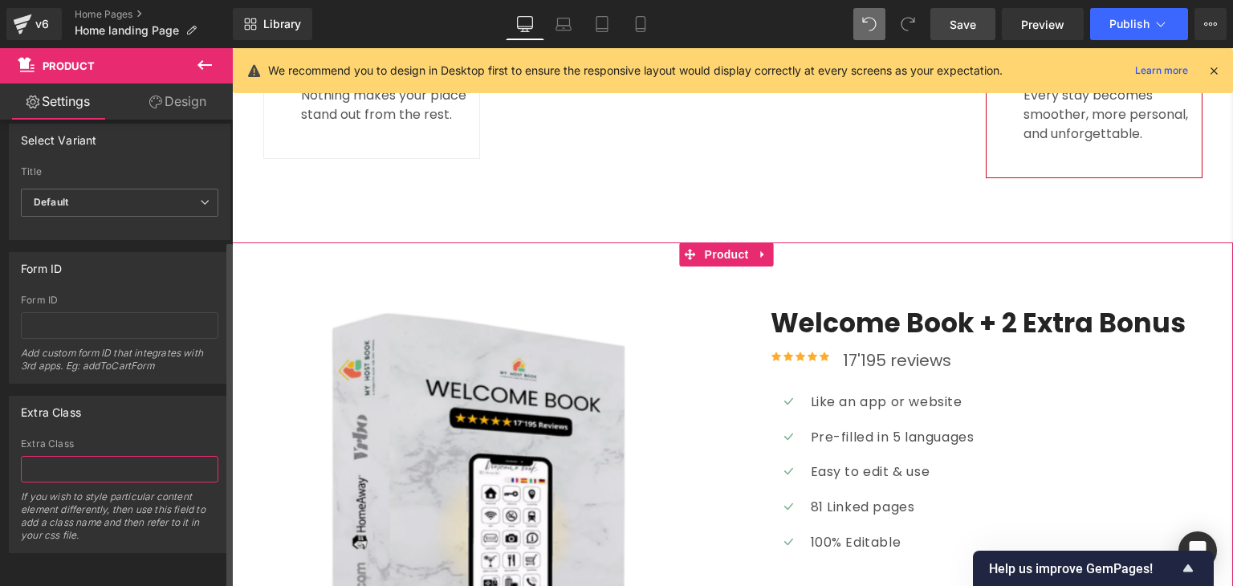
paste input "Editable Airbnb Welcome Book on smartphone screen, guest information guide temp…"
type input "Editable Airbnb Welcome Book on smartphone screen, guest information guide temp…"
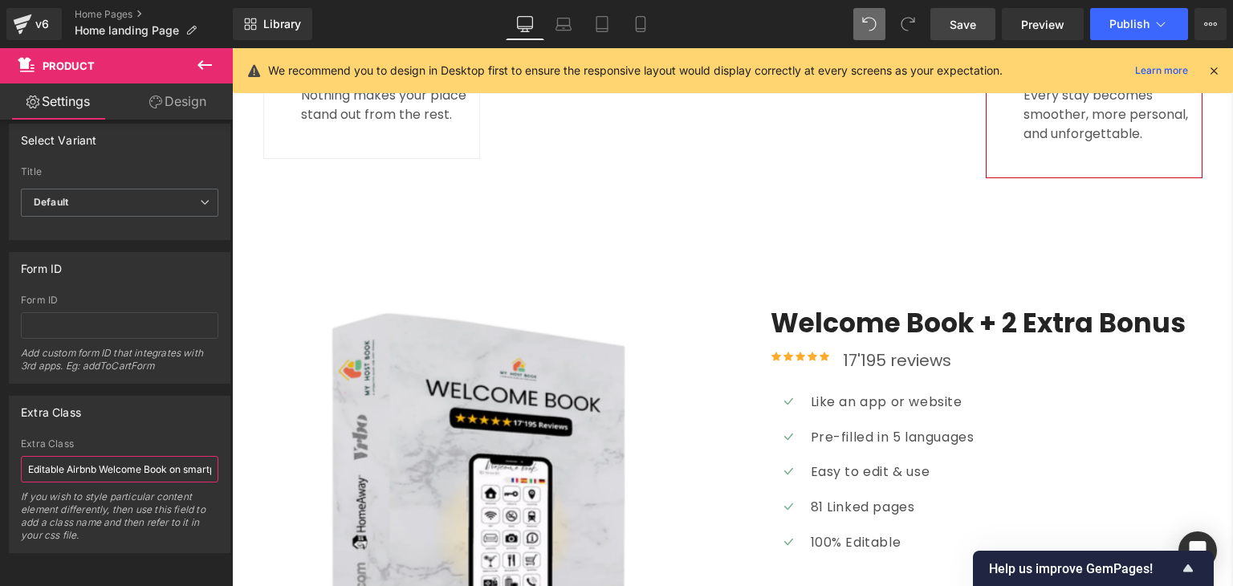
scroll to position [0, 224]
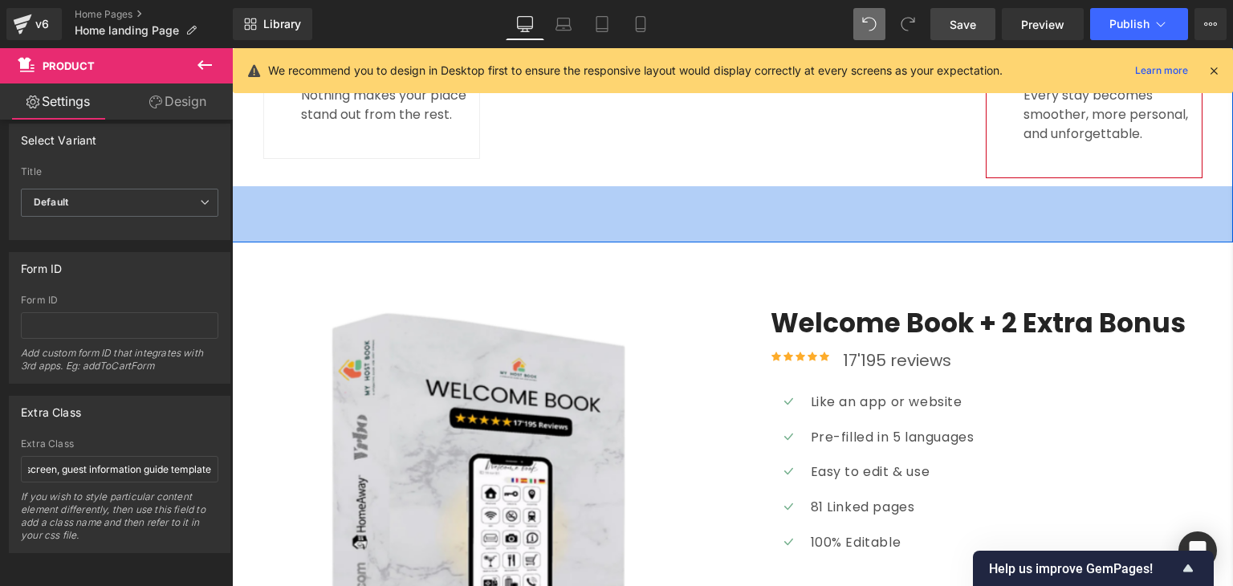
click at [425, 186] on div "70px" at bounding box center [732, 214] width 1001 height 56
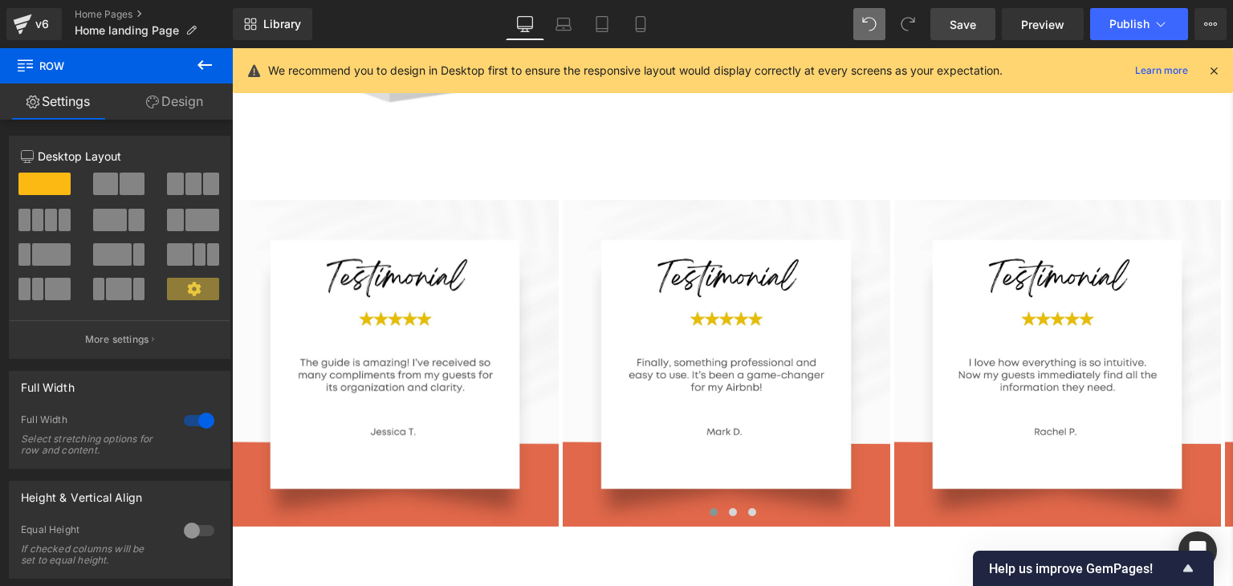
scroll to position [5234, 0]
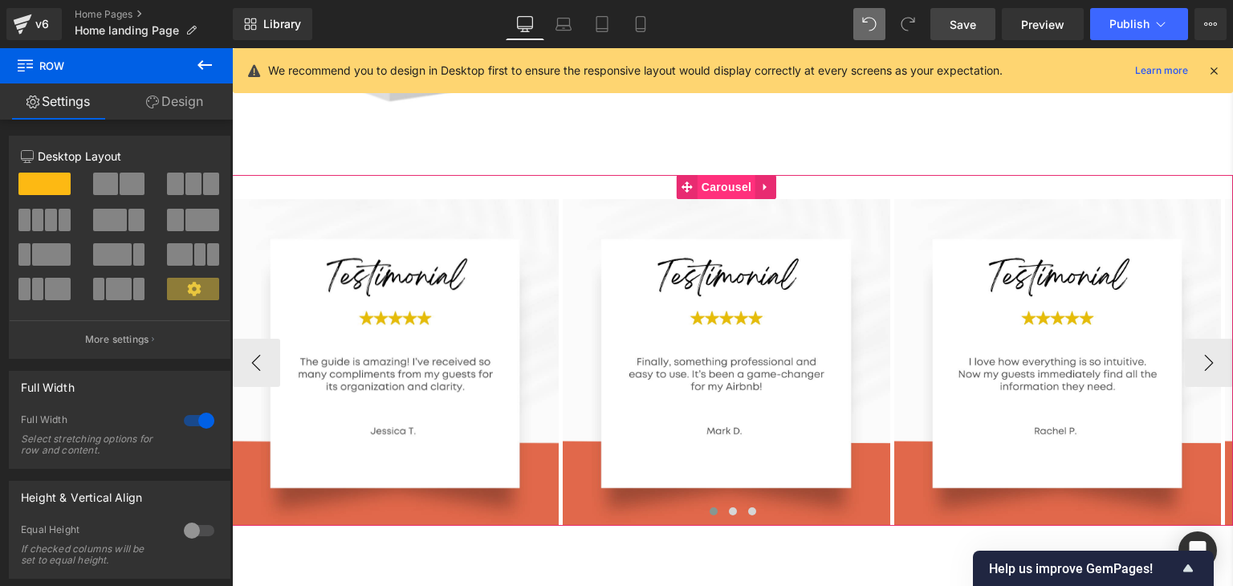
click at [729, 175] on span "Carousel" at bounding box center [727, 187] width 58 height 24
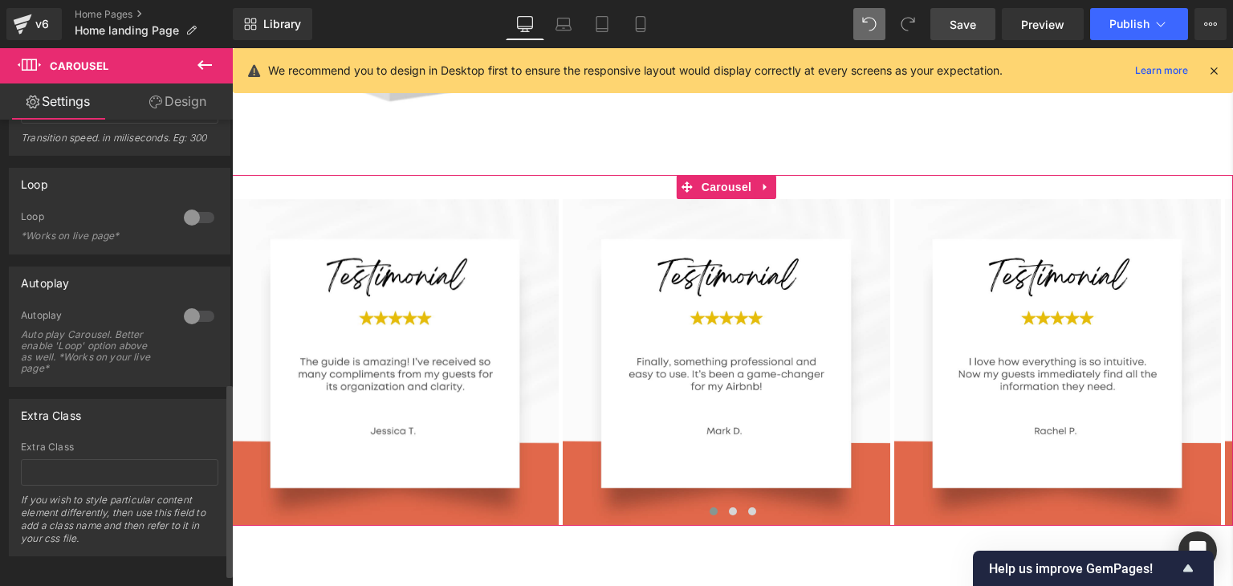
scroll to position [662, 0]
paste input "The Secret Tool Top Airbnb Hosts Use to Get 5-Star Reviews"
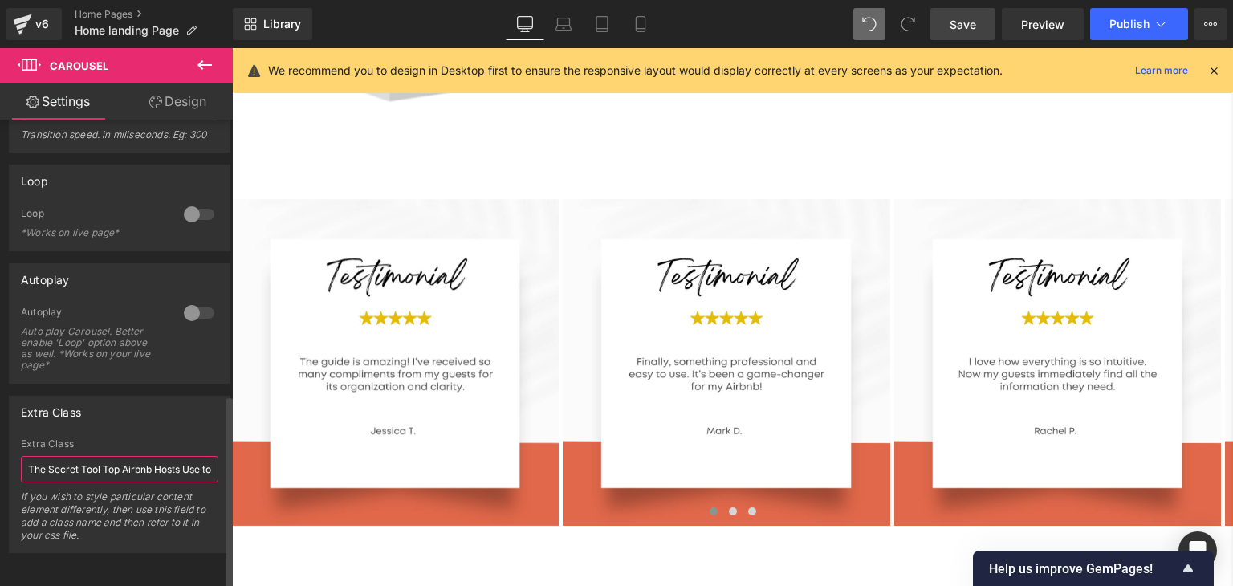
scroll to position [0, 99]
type input "The Secret Tool Top Airbnb Hosts Use to Get 5-Star Reviews"
click at [99, 407] on div "Extra Class" at bounding box center [120, 412] width 220 height 31
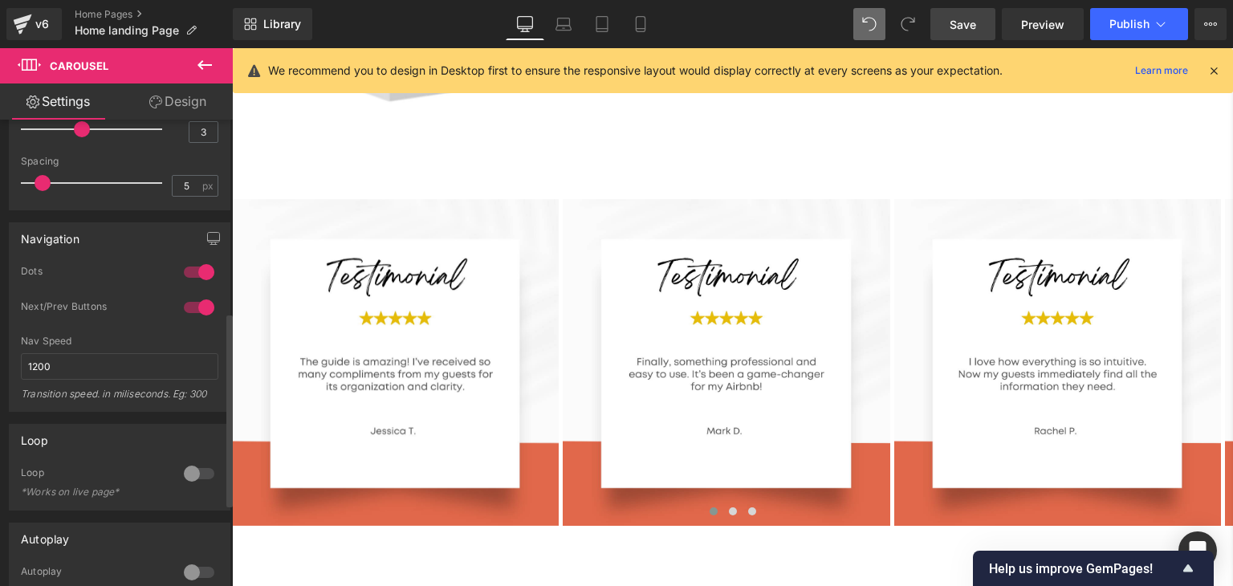
scroll to position [486, 0]
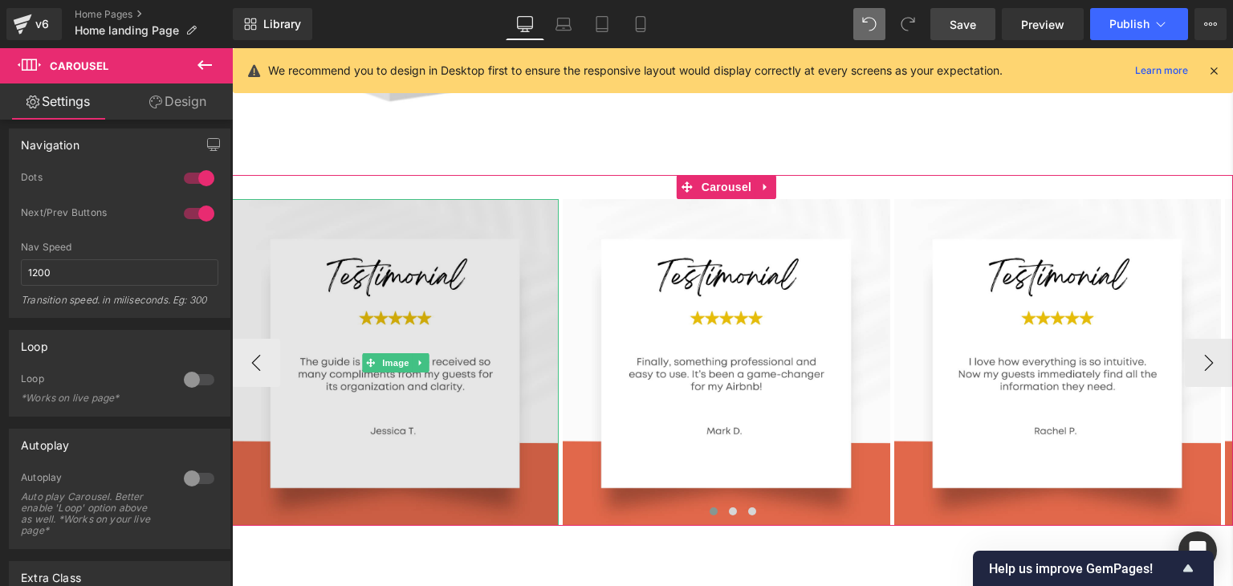
click at [369, 199] on img at bounding box center [395, 362] width 327 height 327
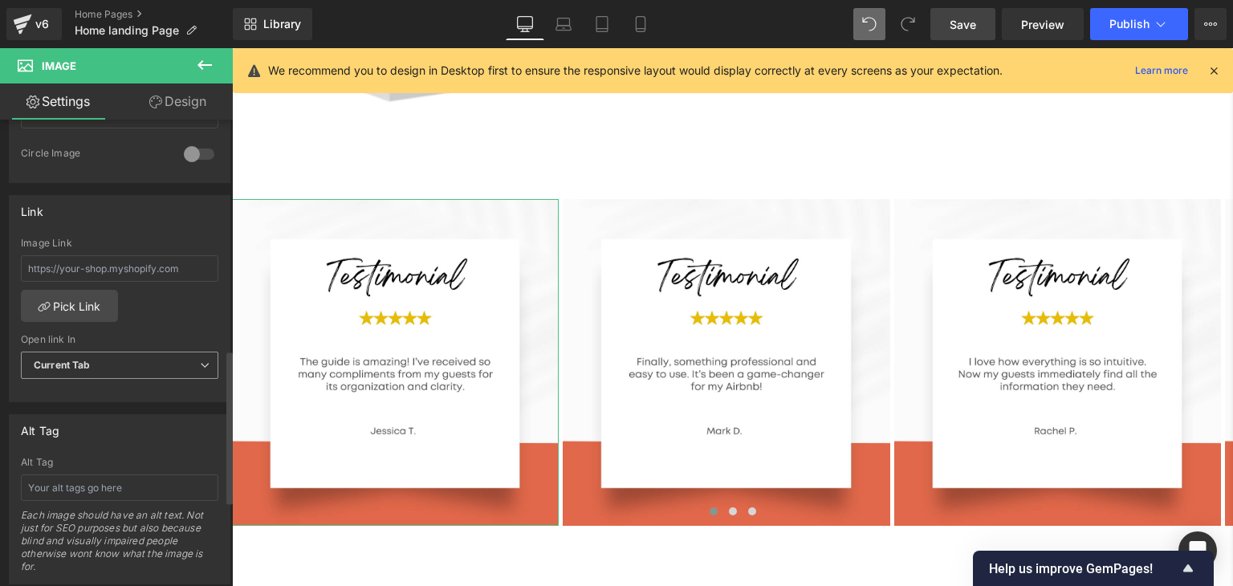
scroll to position [706, 0]
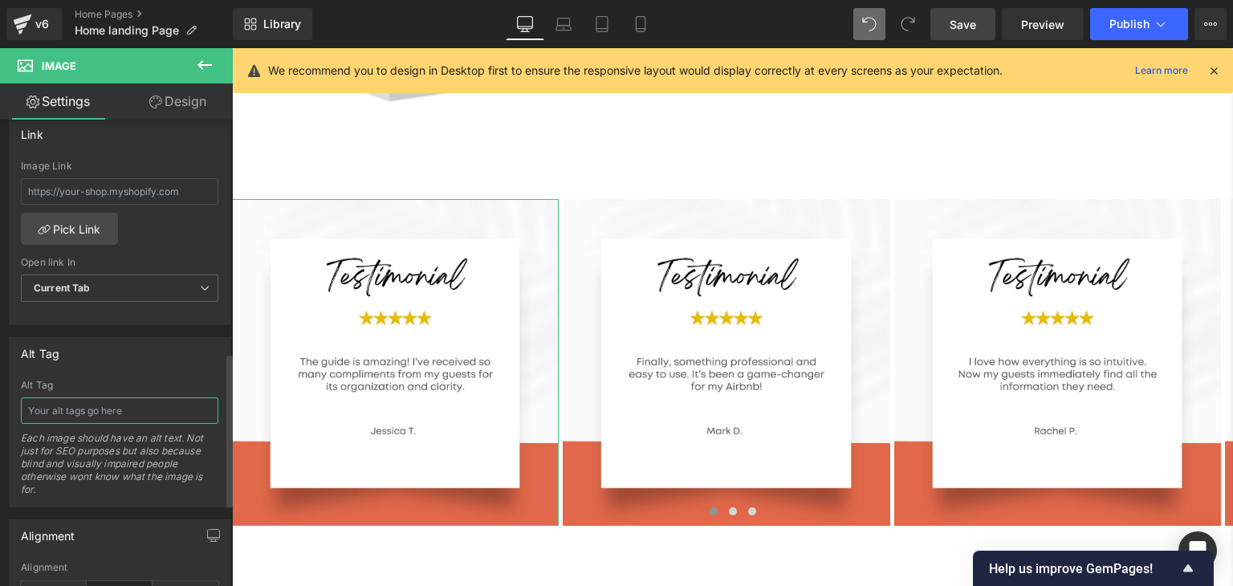
paste input "The Secret Tool Top Airbnb Hosts Use to Get 5-Star Reviews"
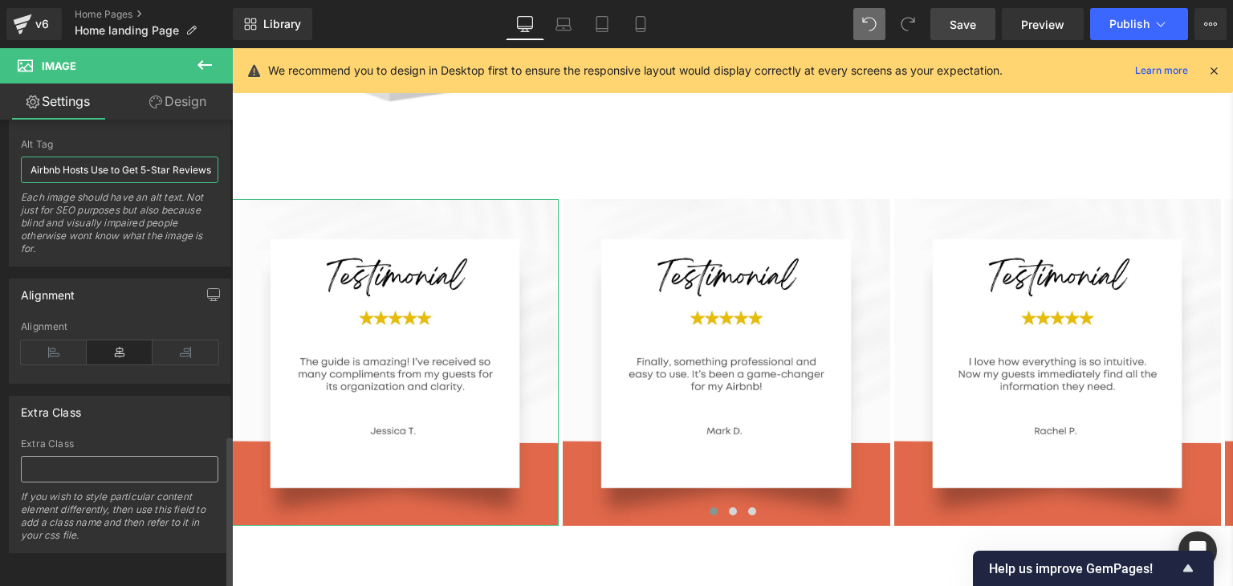
type input "The Secret Tool Top Airbnb Hosts Use to Get 5-Star Reviews"
paste input "The Secret Tool Top Airbnb Hosts Use to Get 5-Star Reviews"
type input "The Secret Tool Top Airbnb Hosts Use to Get 5-Star Reviews"
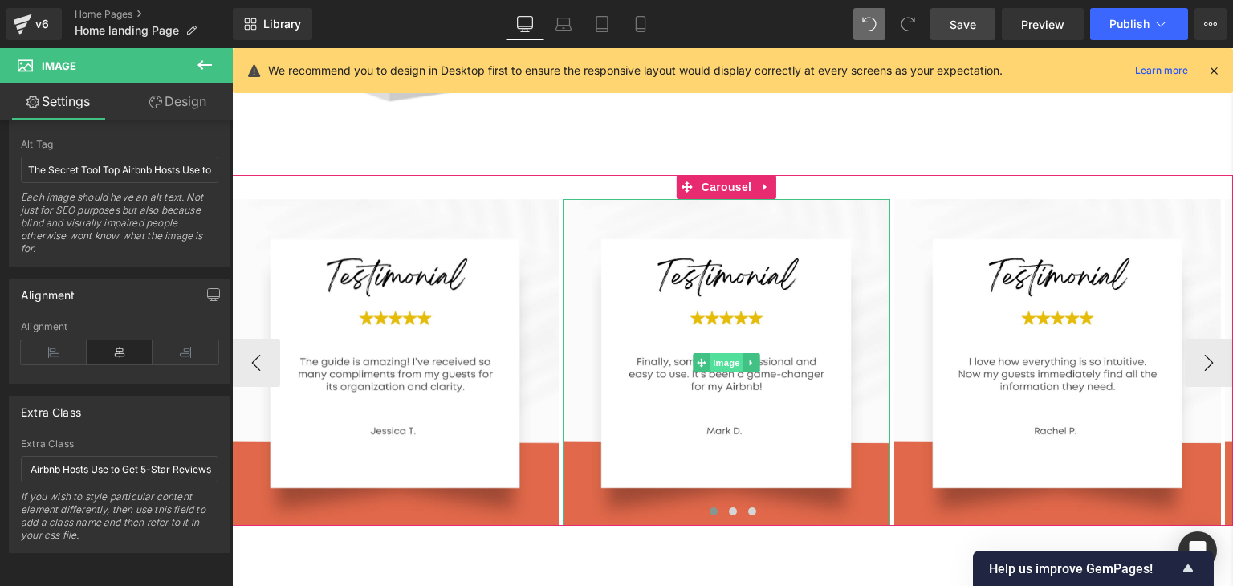
click at [730, 353] on span "Image" at bounding box center [727, 362] width 34 height 19
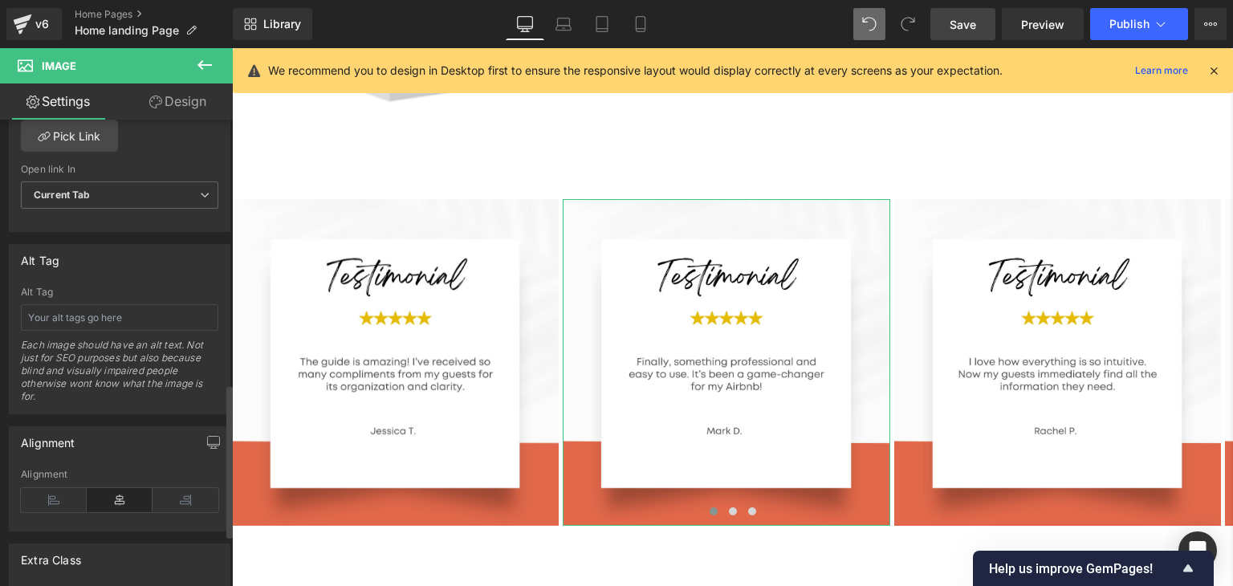
scroll to position [801, 0]
paste input "The Secret Tool Top Airbnb Hosts Use to Get 5-Star Reviews"
type input "The Secret Tool Top Airbnb Hosts Use to Get 5-Star Reviews"
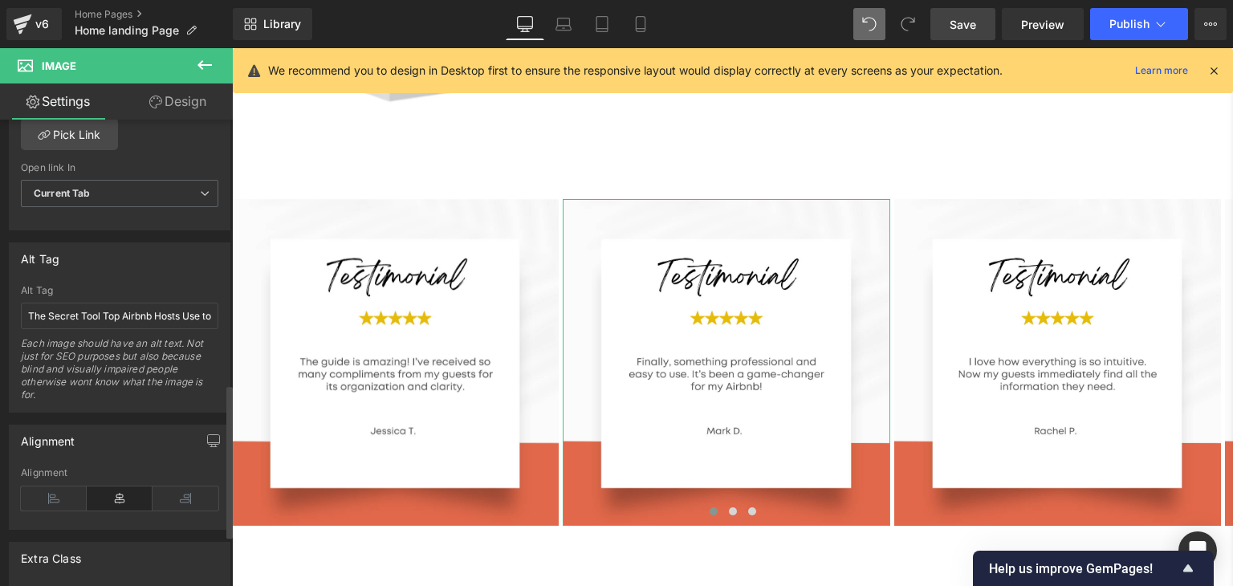
drag, startPoint x: 108, startPoint y: 261, endPoint x: 83, endPoint y: 264, distance: 24.3
click at [83, 264] on div "Alt Tag" at bounding box center [120, 258] width 220 height 31
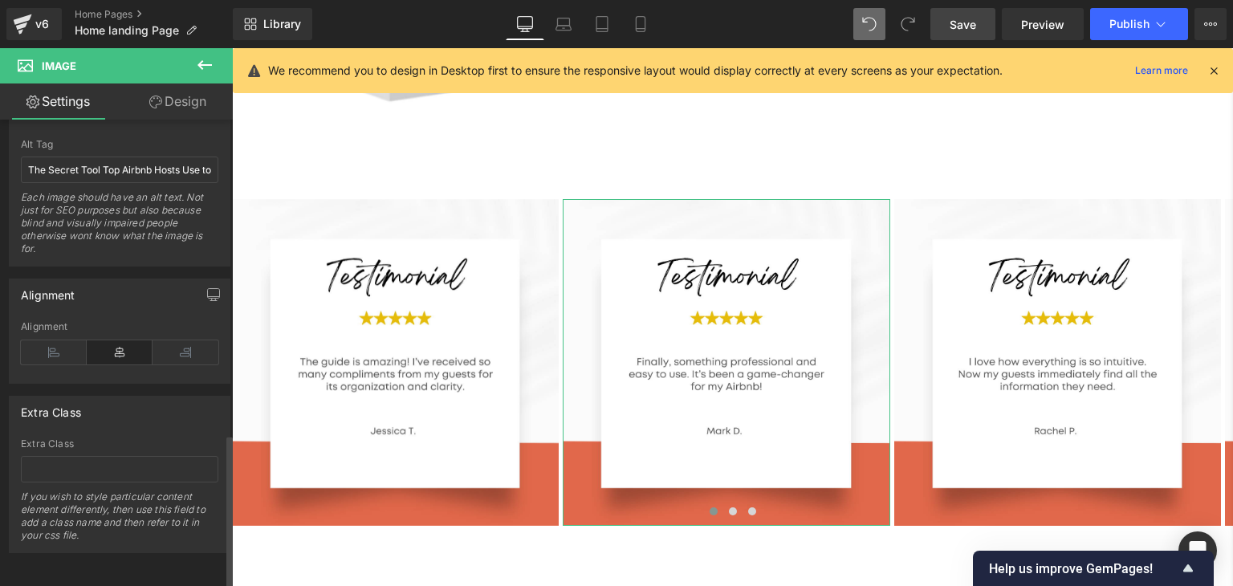
scroll to position [954, 0]
paste input "The Secret Tool Top Airbnb Hosts Use to Get 5-Star Reviews"
type input "The Secret Tool Top Airbnb Hosts Use to Get 5-Star Reviews"
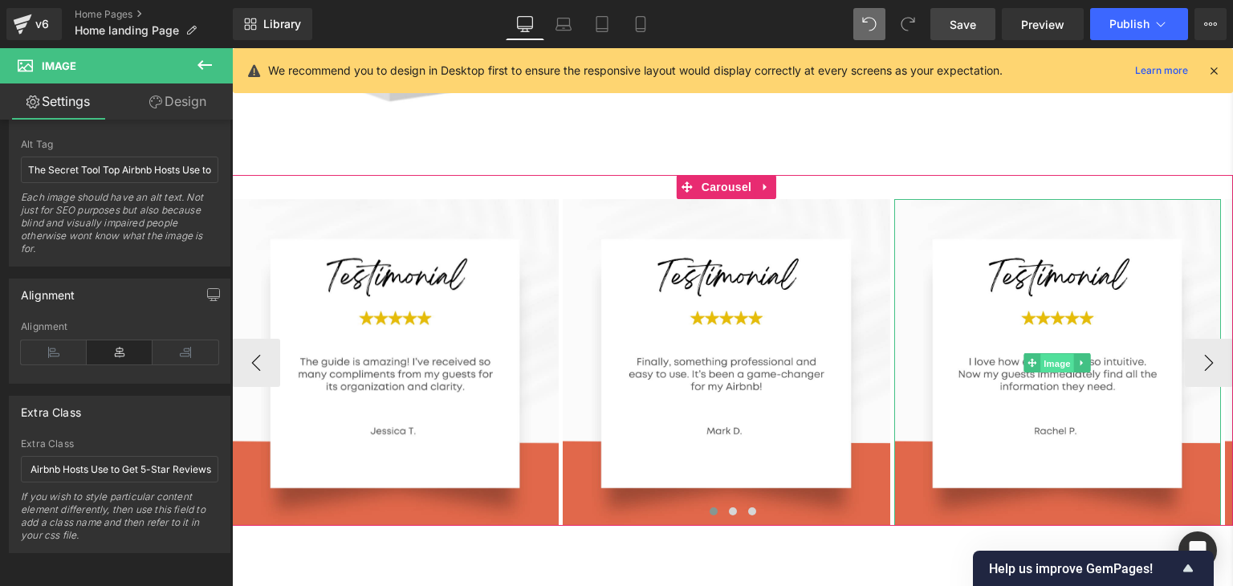
click at [1053, 353] on span "Image" at bounding box center [1058, 362] width 34 height 19
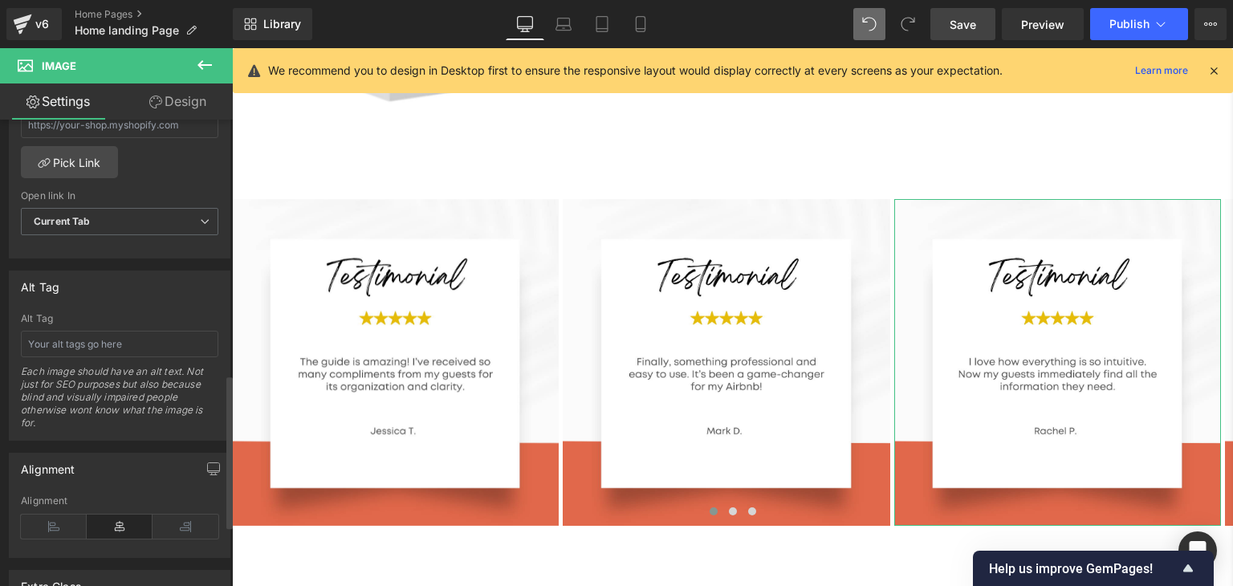
scroll to position [772, 0]
paste input "The Secret Tool Top Airbnb Hosts Use to Get 5-Star Reviews"
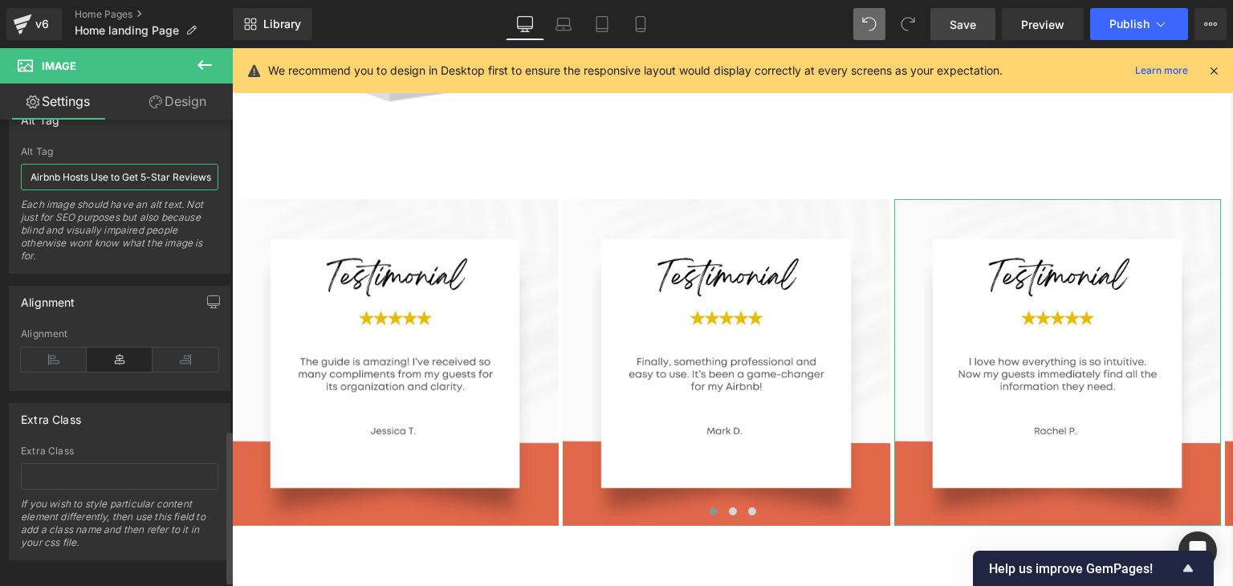
scroll to position [956, 0]
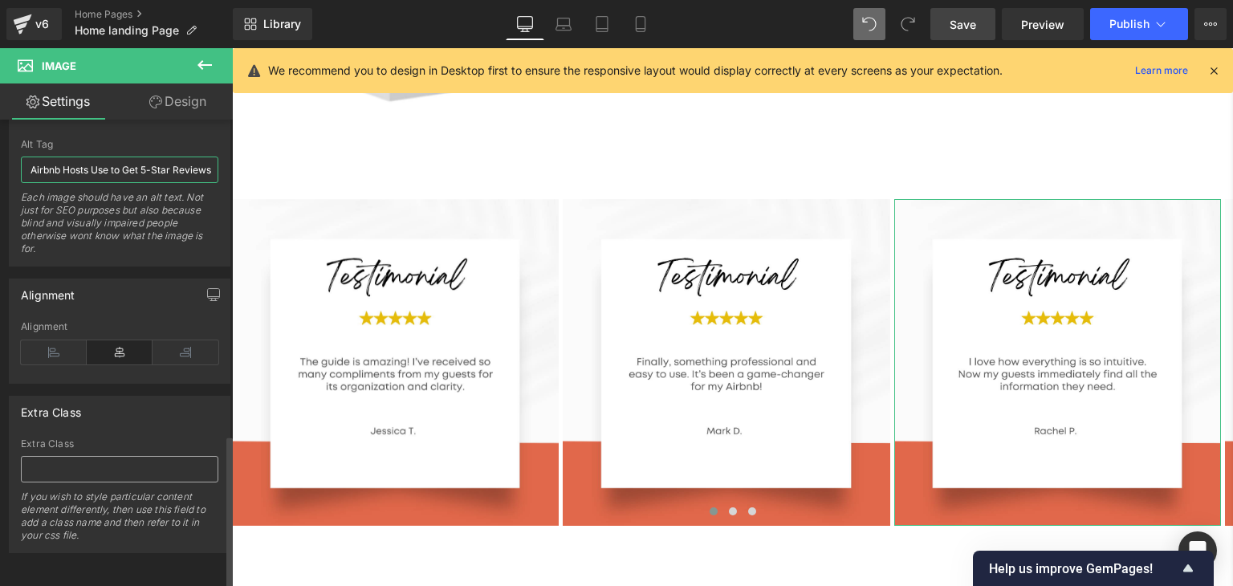
type input "The Secret Tool Top Airbnb Hosts Use to Get 5-Star Reviews"
paste input "The Secret Tool Top Airbnb Hosts Use to Get 5-Star Reviews"
type input "The Secret Tool Top Airbnb Hosts Use to Get 5-Star Reviews"
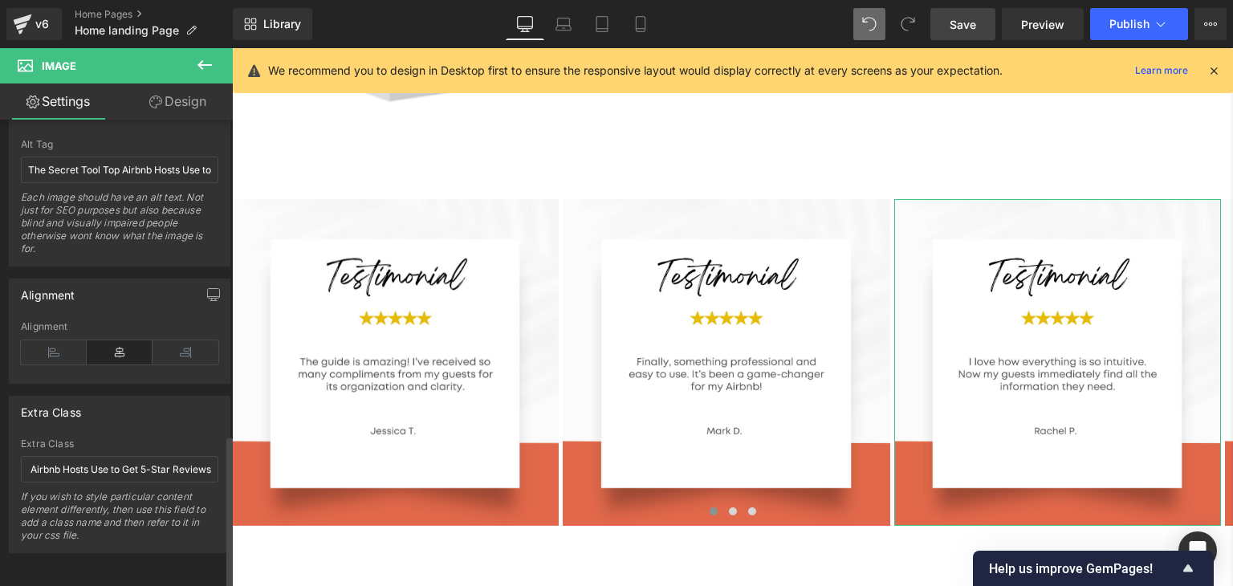
scroll to position [0, 0]
click at [179, 420] on div "Extra Class Extra Class The Secret Tool Top Airbnb Hosts Use to Get 5-Star Revi…" at bounding box center [120, 474] width 222 height 157
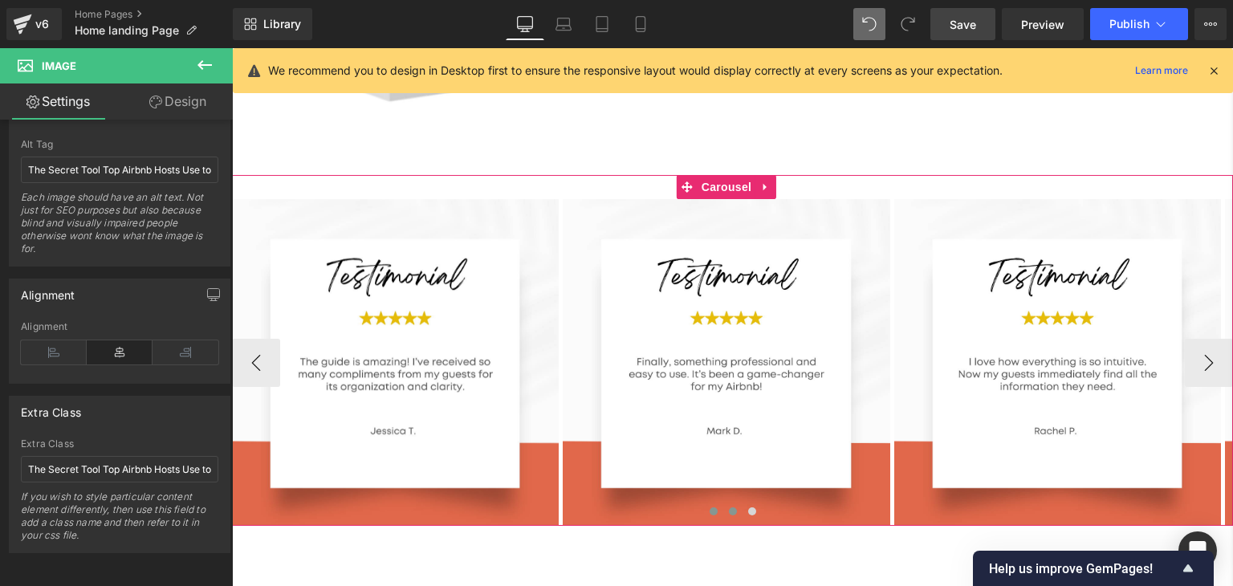
click at [729, 507] on span at bounding box center [733, 511] width 8 height 8
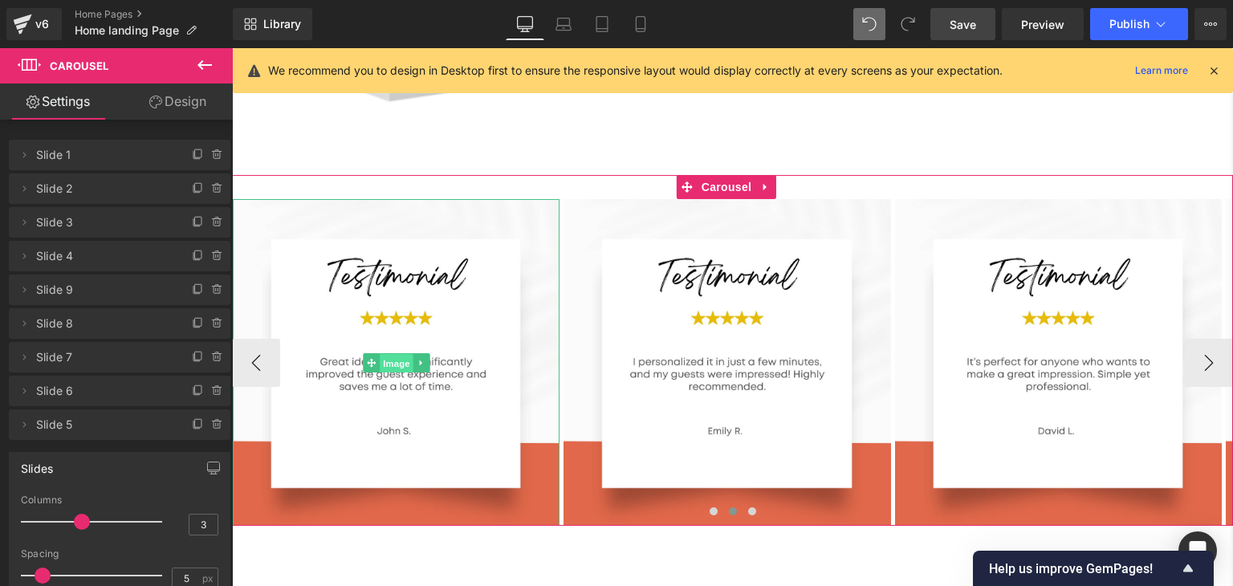
click at [400, 353] on span "Image" at bounding box center [397, 362] width 34 height 19
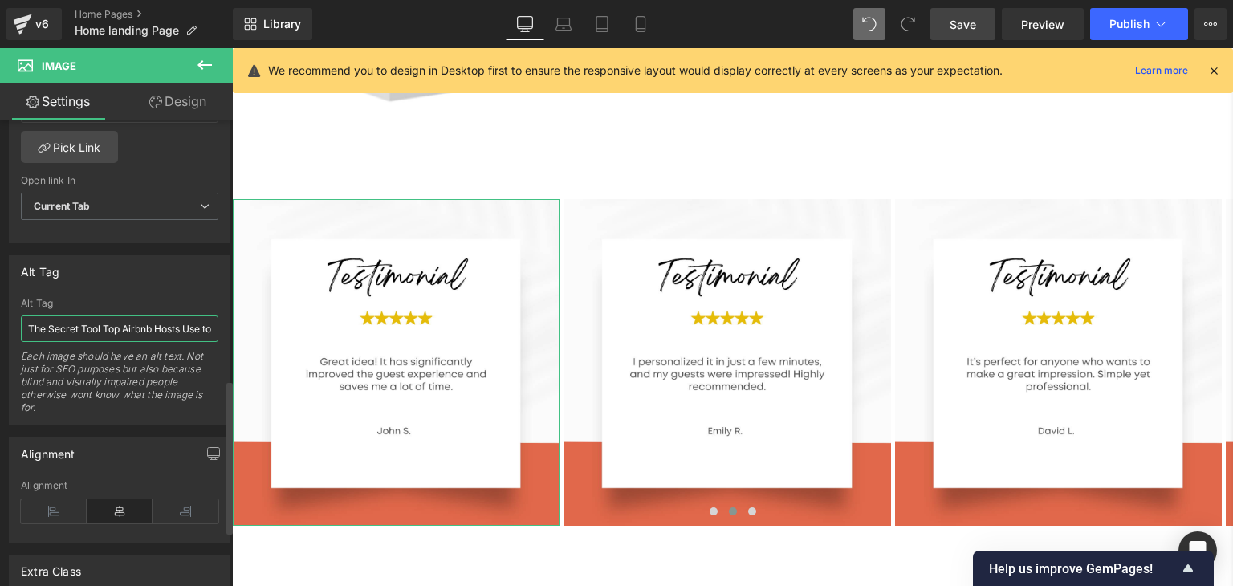
scroll to position [0, 99]
type input "The Secret Tool Top Airbnb Hosts Use to Get 5-Star Reviews"
click at [128, 298] on div "Alt Tag" at bounding box center [119, 303] width 197 height 11
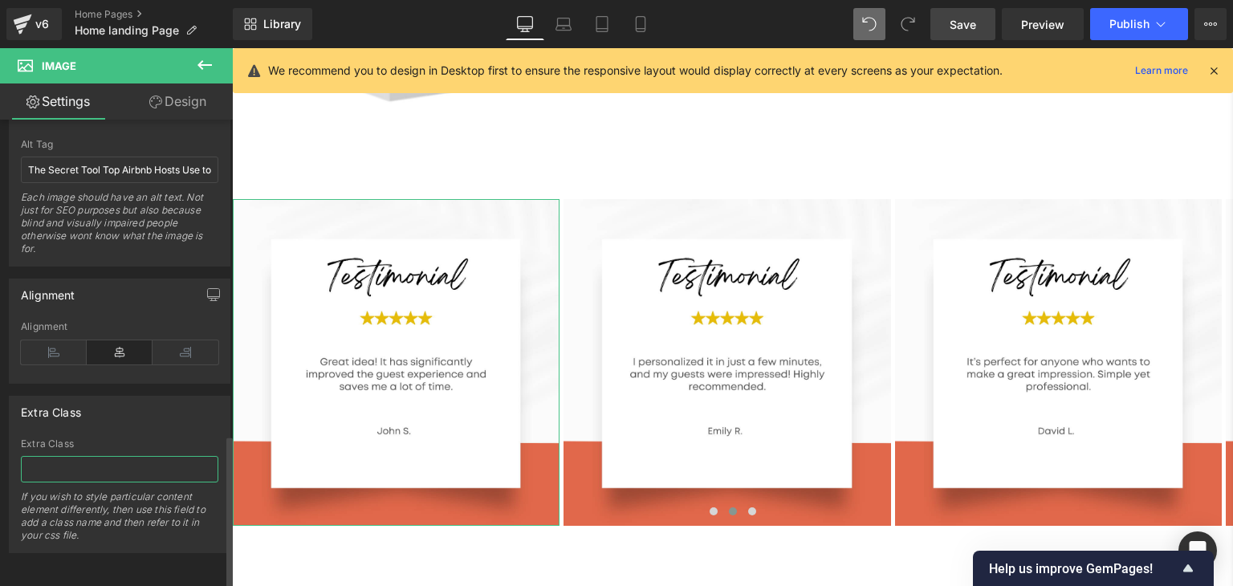
paste input "The Secret Tool Top Airbnb Hosts Use to Get 5-Star Reviews"
type input "The Secret Tool Top Airbnb Hosts Use to Get 5-Star Reviews"
click at [177, 397] on div "Extra Class" at bounding box center [120, 412] width 220 height 31
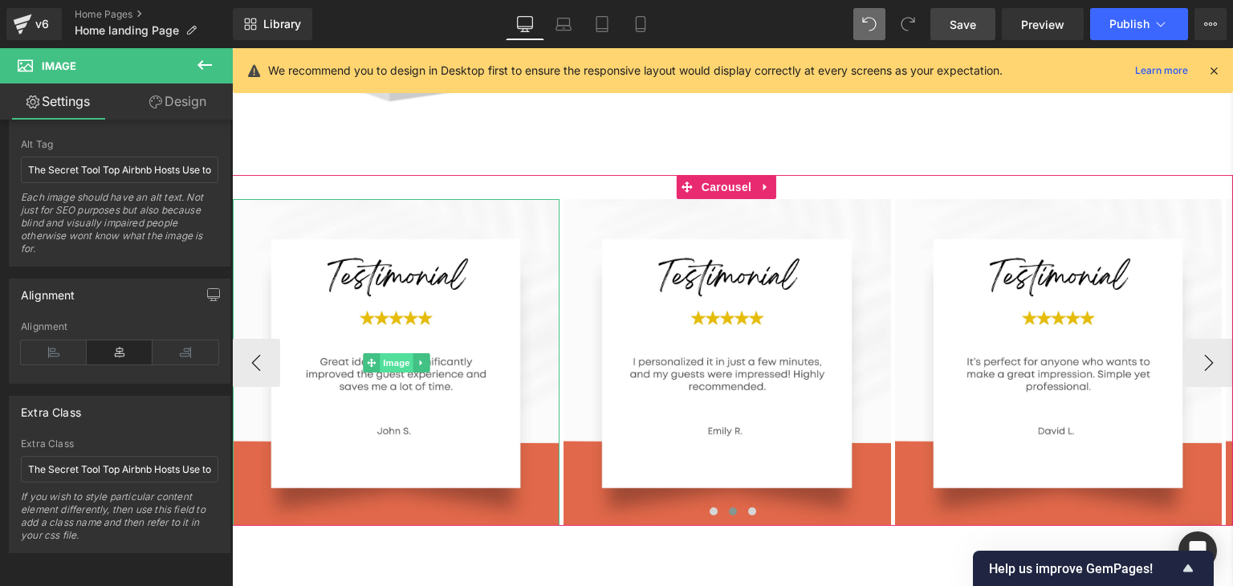
click at [402, 353] on span "Image" at bounding box center [397, 362] width 34 height 19
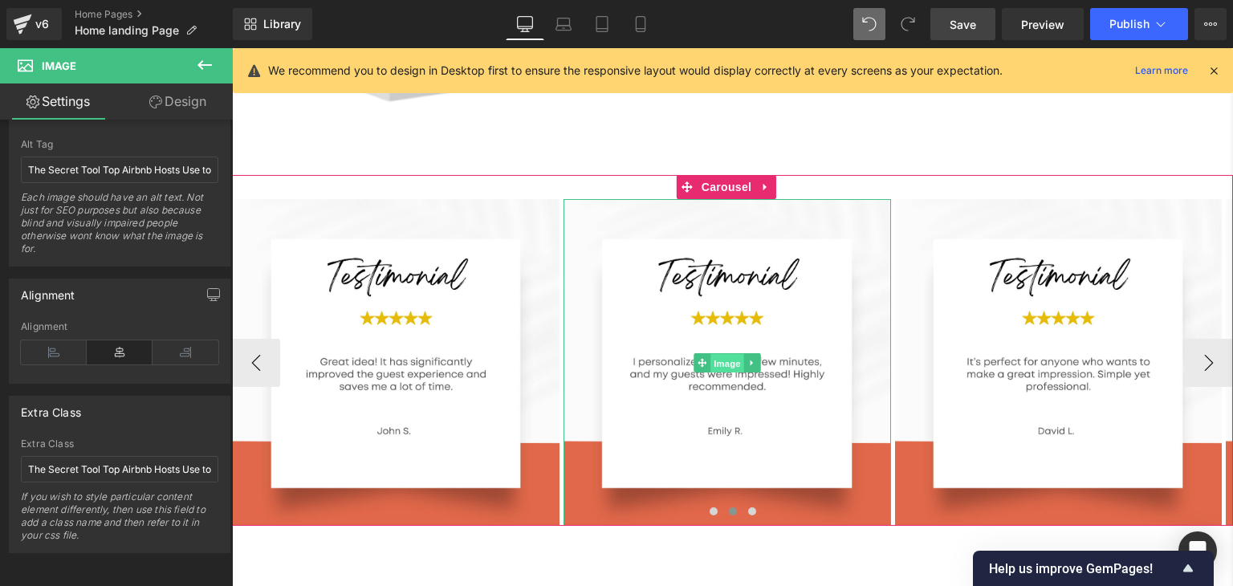
click at [729, 353] on span "Image" at bounding box center [727, 362] width 34 height 19
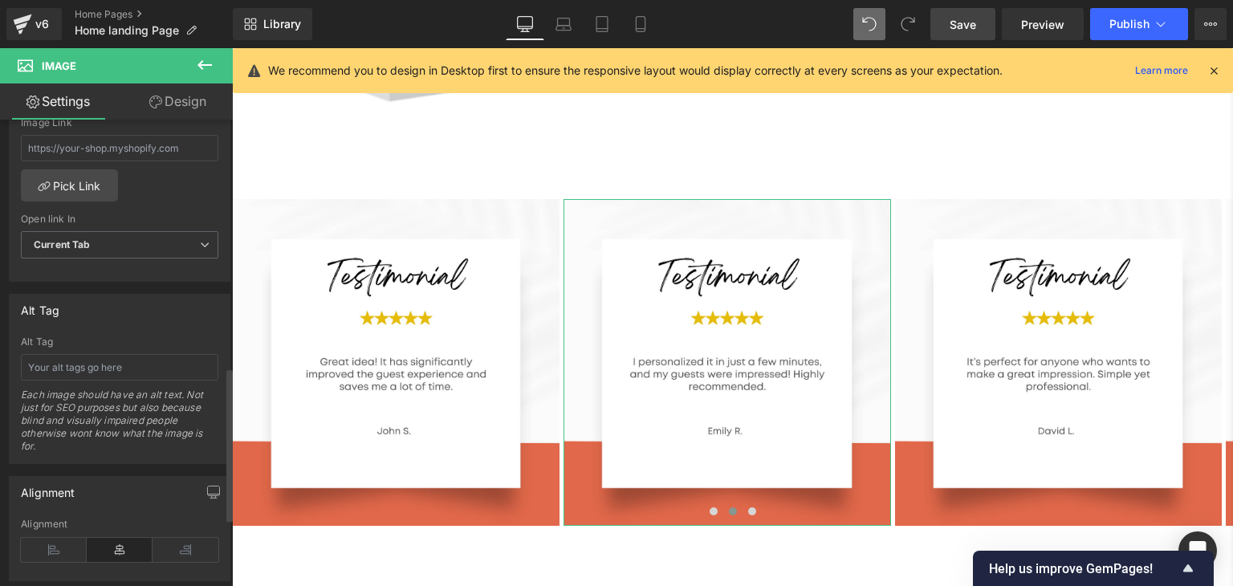
scroll to position [751, 0]
paste input "The Secret Tool Top Airbnb Hosts Use to Get 5-Star Reviews"
type input "The Secret Tool Top Airbnb Hosts Use to Get 5-Star Reviews"
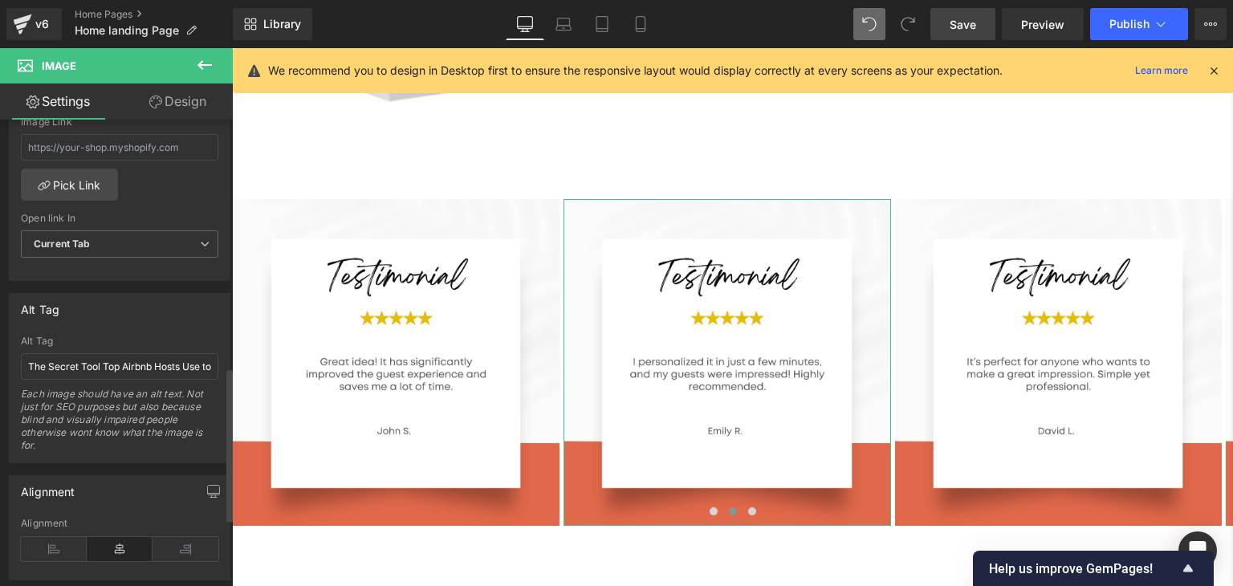
click at [109, 294] on div "Alt Tag" at bounding box center [120, 309] width 220 height 31
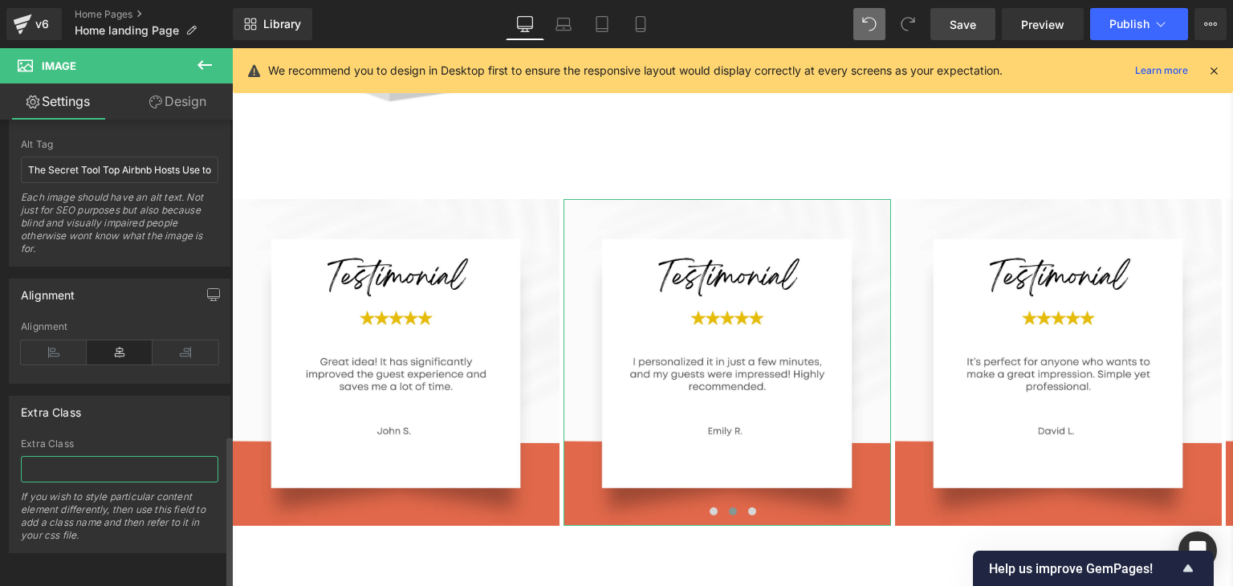
paste input "The Secret Tool Top Airbnb Hosts Use to Get 5-Star Reviews"
type input "The Secret Tool Top Airbnb Hosts Use to Get 5-Star Reviews"
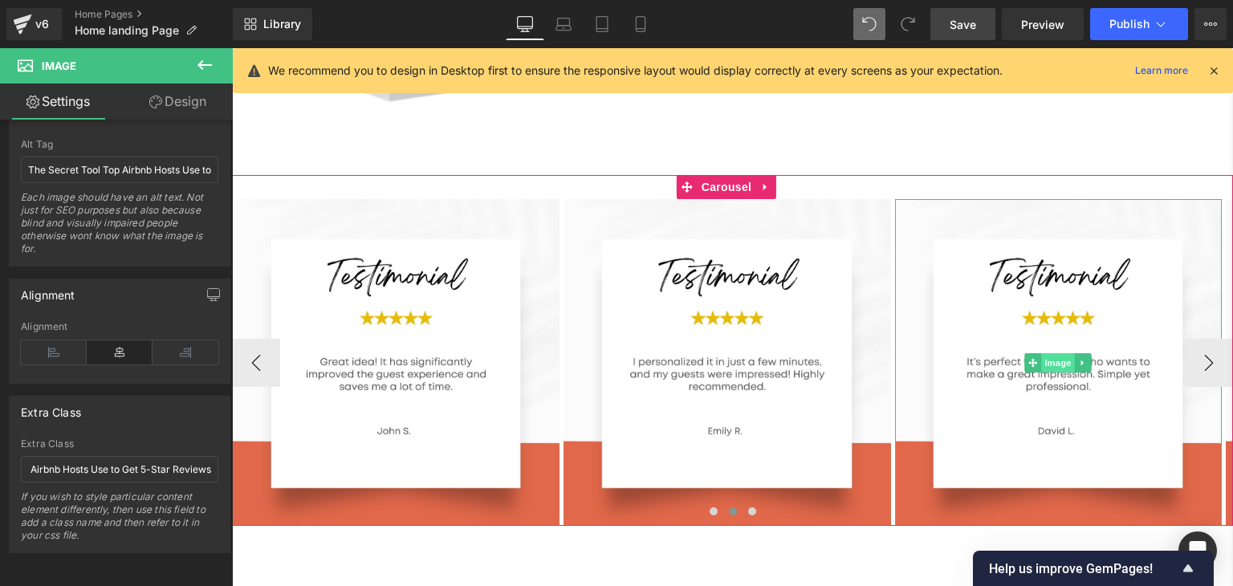
click at [1052, 353] on span "Image" at bounding box center [1059, 362] width 34 height 19
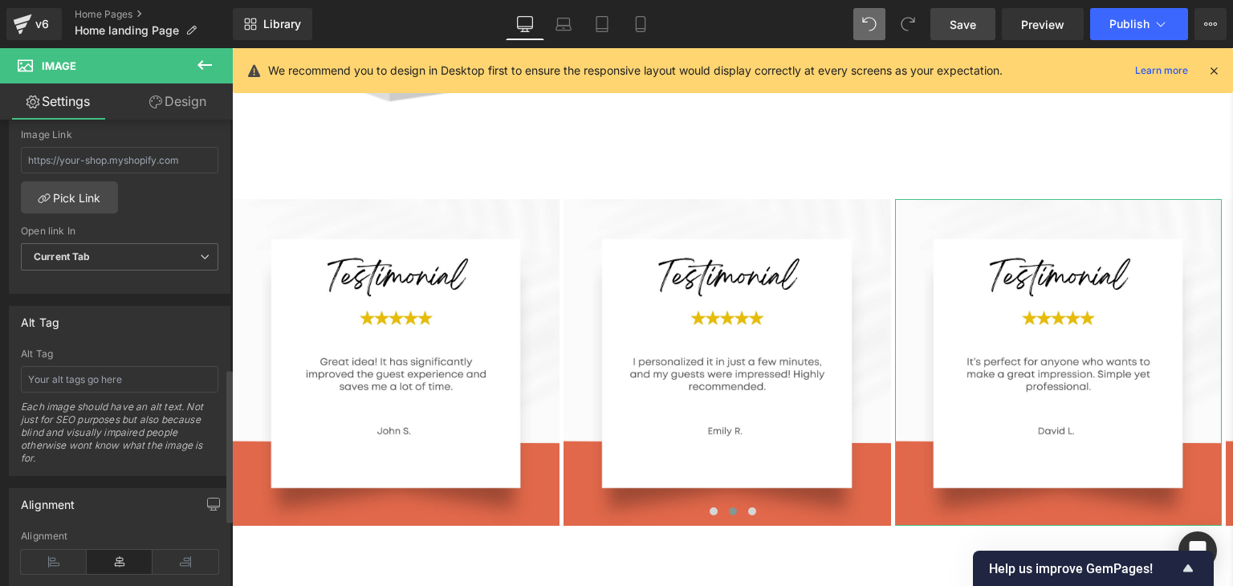
scroll to position [754, 0]
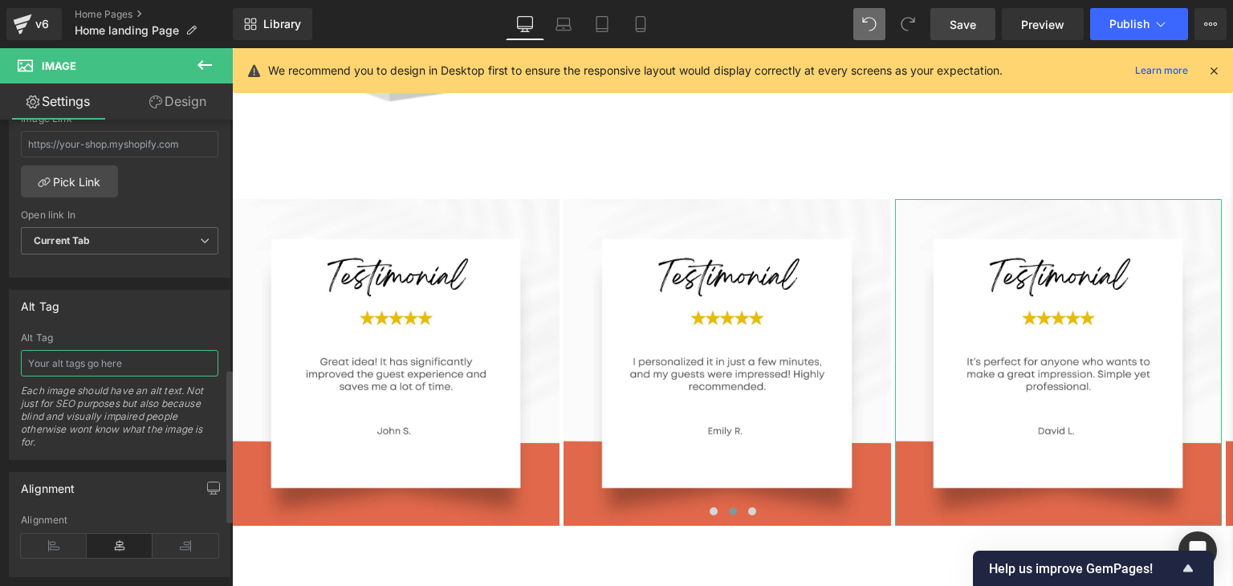
paste input "The Secret Tool Top Airbnb Hosts Use to Get 5-Star Reviews"
type input "The Secret Tool Top Airbnb Hosts Use to Get 5-Star Reviews"
click at [112, 322] on div "Alt Tag Alt Tag The Secret Tool Top Airbnb Hosts Use to Get 5-Star Reviews Each…" at bounding box center [120, 375] width 222 height 170
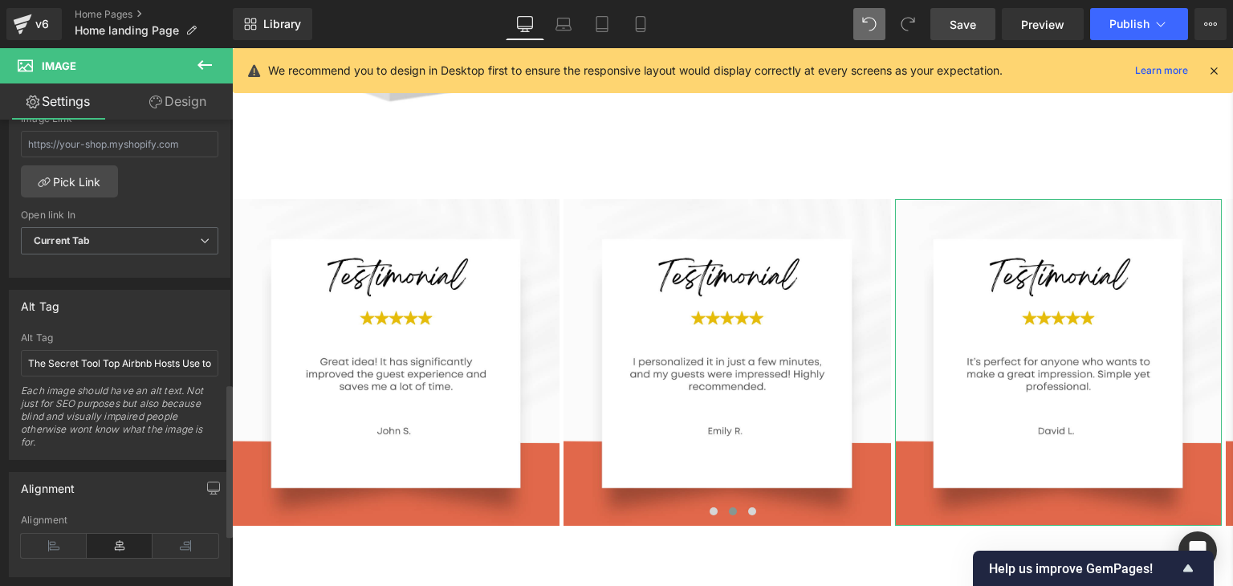
scroll to position [956, 0]
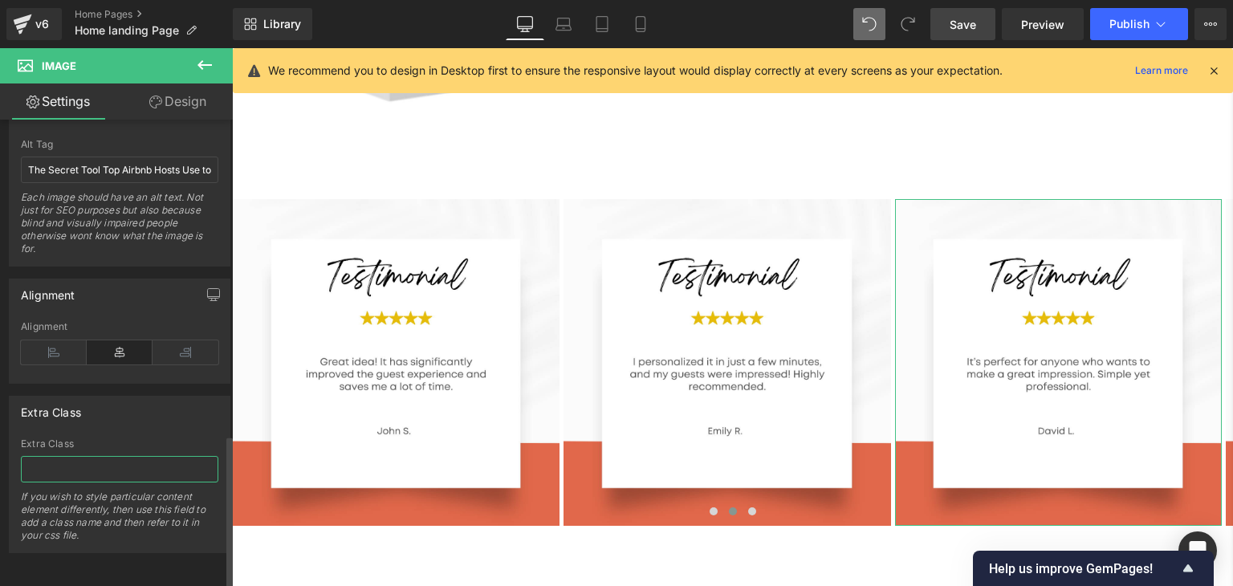
paste input "The Secret Tool Top Airbnb Hosts Use to Get 5-Star Reviews"
type input "The Secret Tool Top Airbnb Hosts Use to Get 5-Star Reviews"
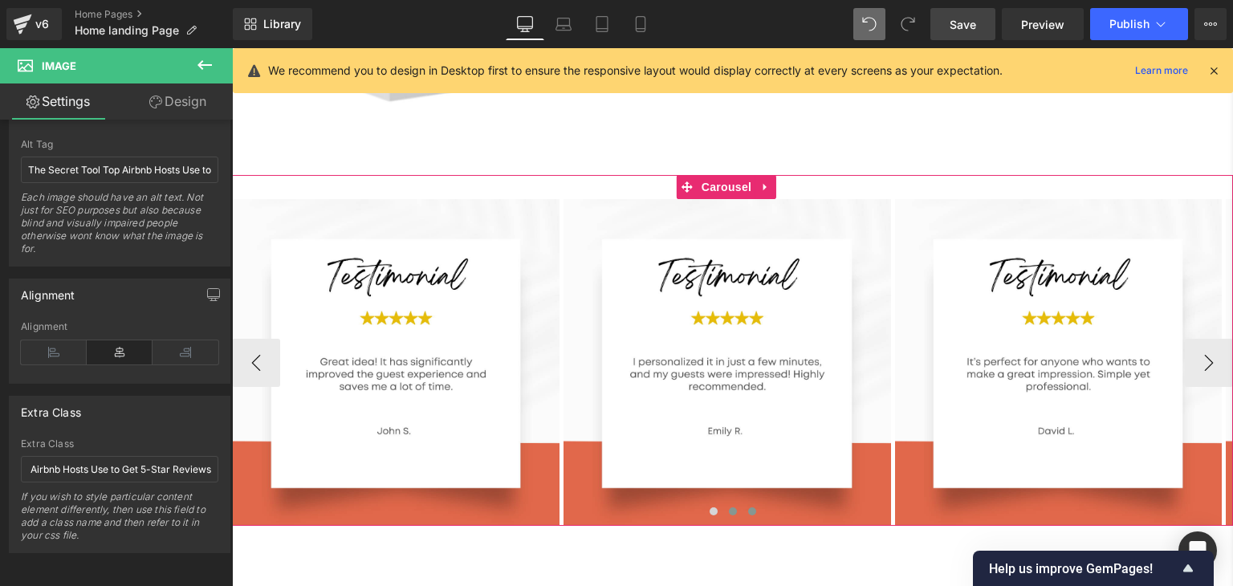
click at [748, 507] on span at bounding box center [752, 511] width 8 height 8
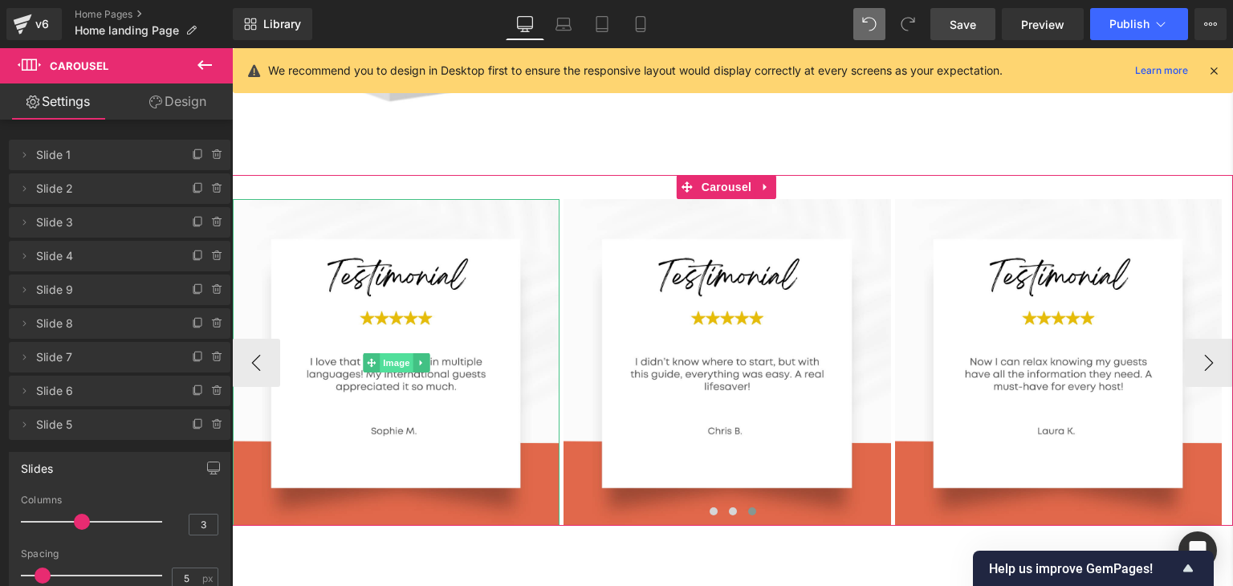
click at [392, 353] on span "Image" at bounding box center [397, 362] width 34 height 19
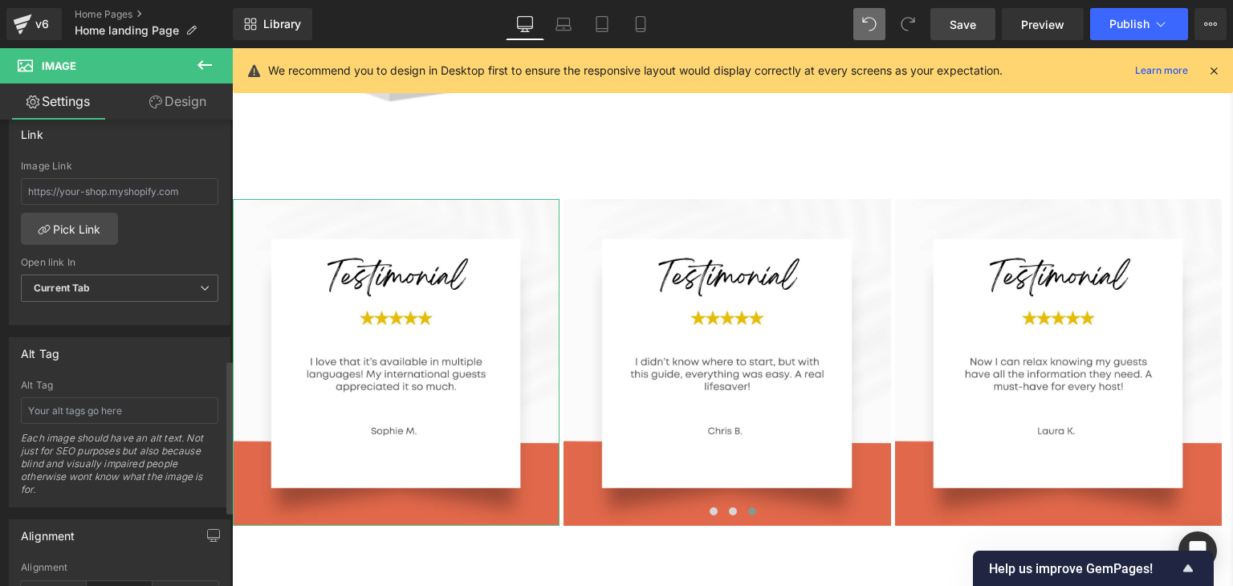
scroll to position [731, 0]
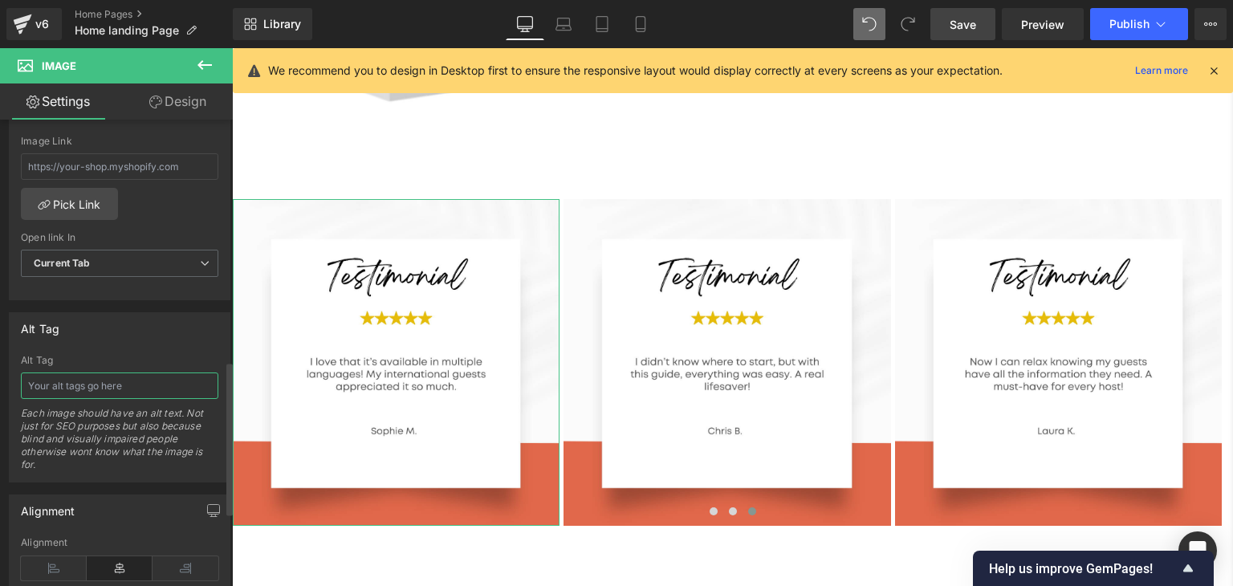
paste input "The Secret Tool Top Airbnb Hosts Use to Get 5-Star Reviews"
type input "The Secret Tool Top Airbnb Hosts Use to Get 5-Star Reviews"
click at [123, 336] on div "Alt Tag" at bounding box center [120, 328] width 220 height 31
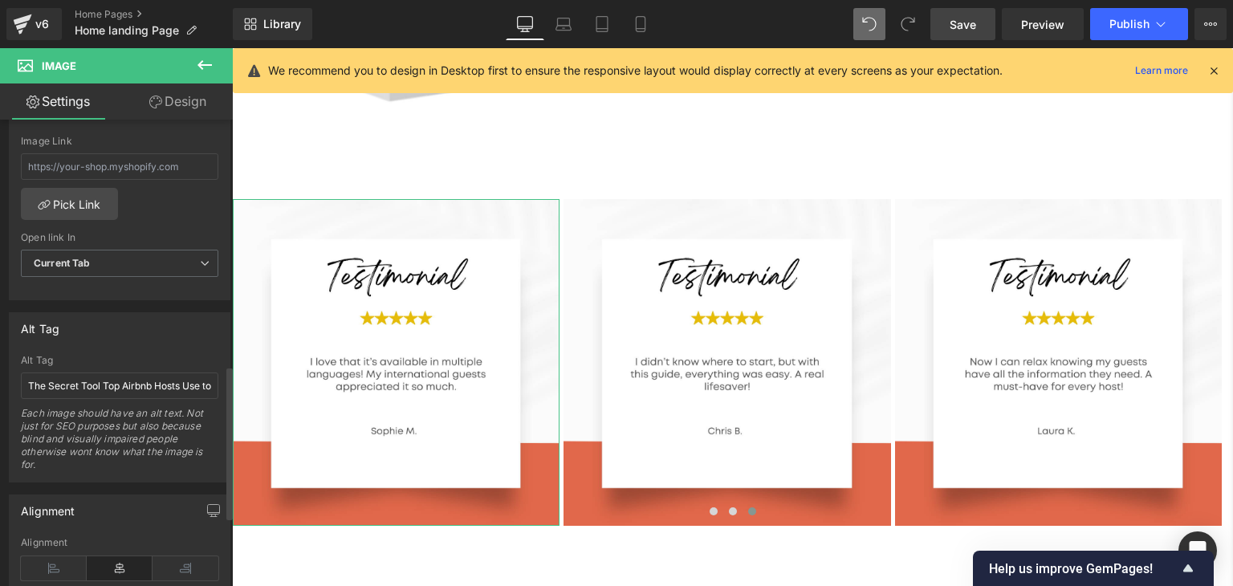
scroll to position [956, 0]
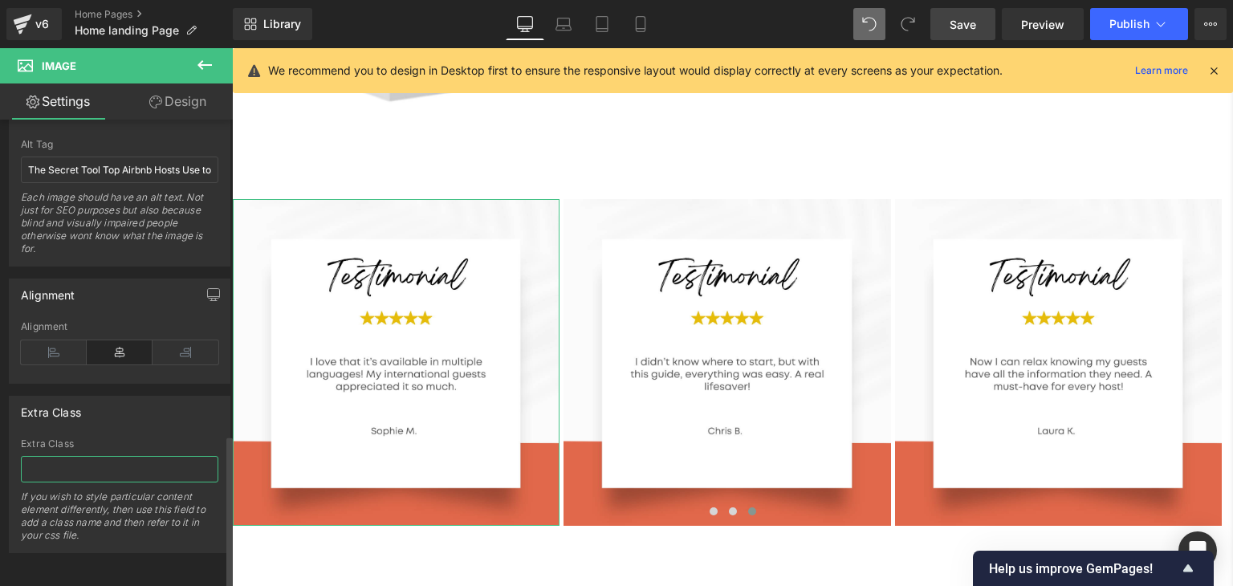
paste input "The Secret Tool Top Airbnb Hosts Use to Get 5-Star Reviews"
type input "The Secret Tool Top Airbnb Hosts Use to Get 5-Star Reviews"
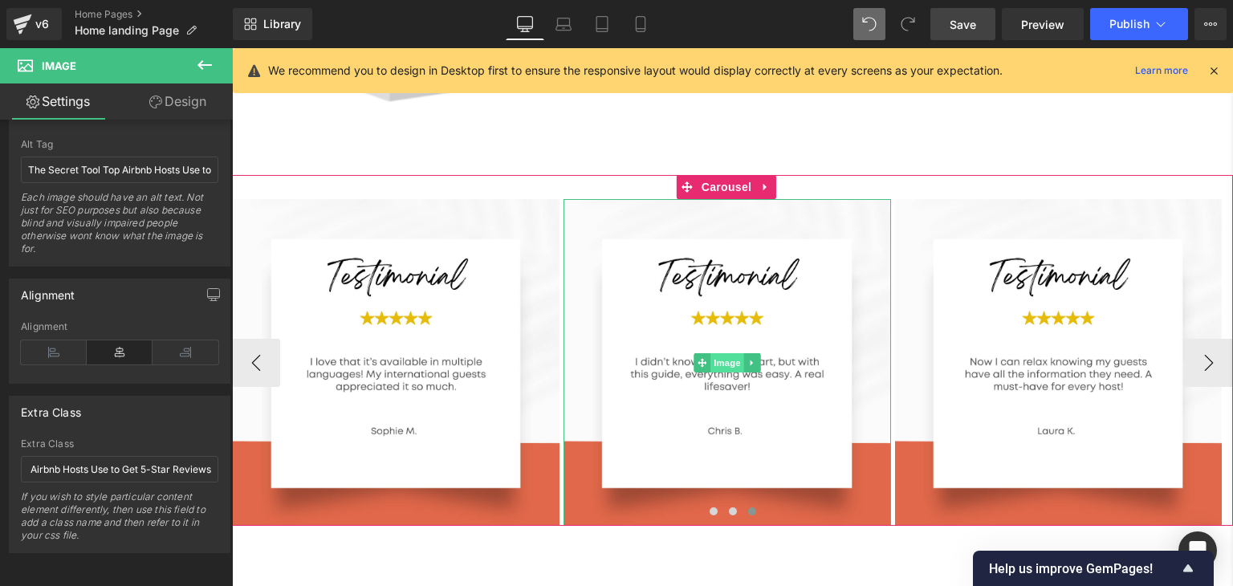
click at [723, 353] on span "Image" at bounding box center [727, 362] width 34 height 19
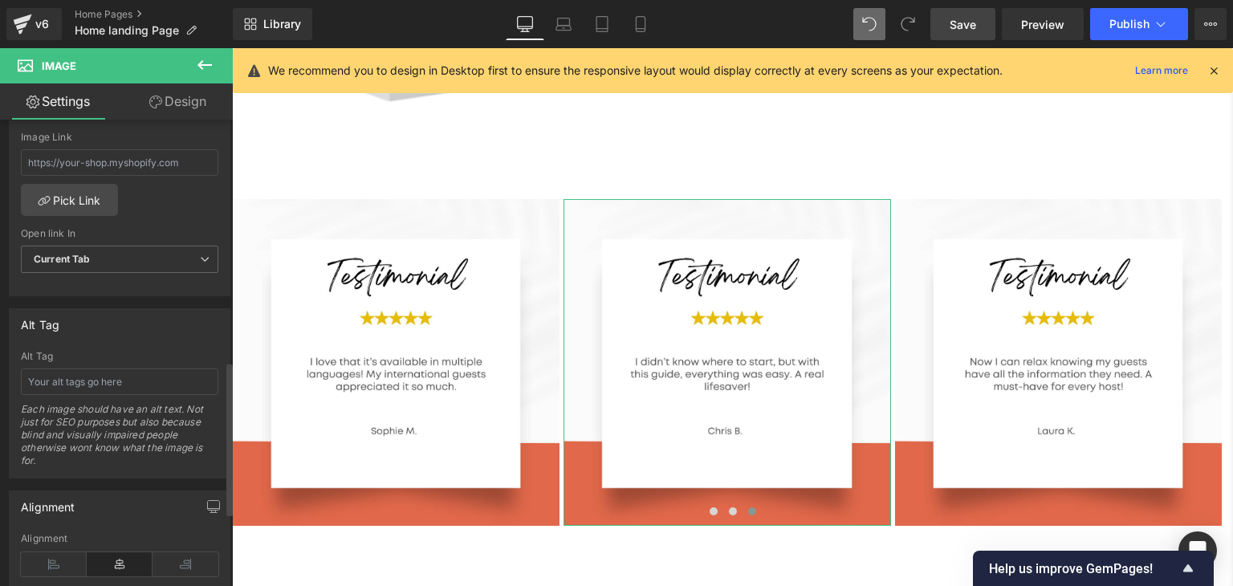
scroll to position [738, 0]
paste input "The Secret Tool Top Airbnb Hosts Use to Get 5-Star Reviews"
type input "The Secret Tool Top Airbnb Hosts Use to Get 5-Star Reviews"
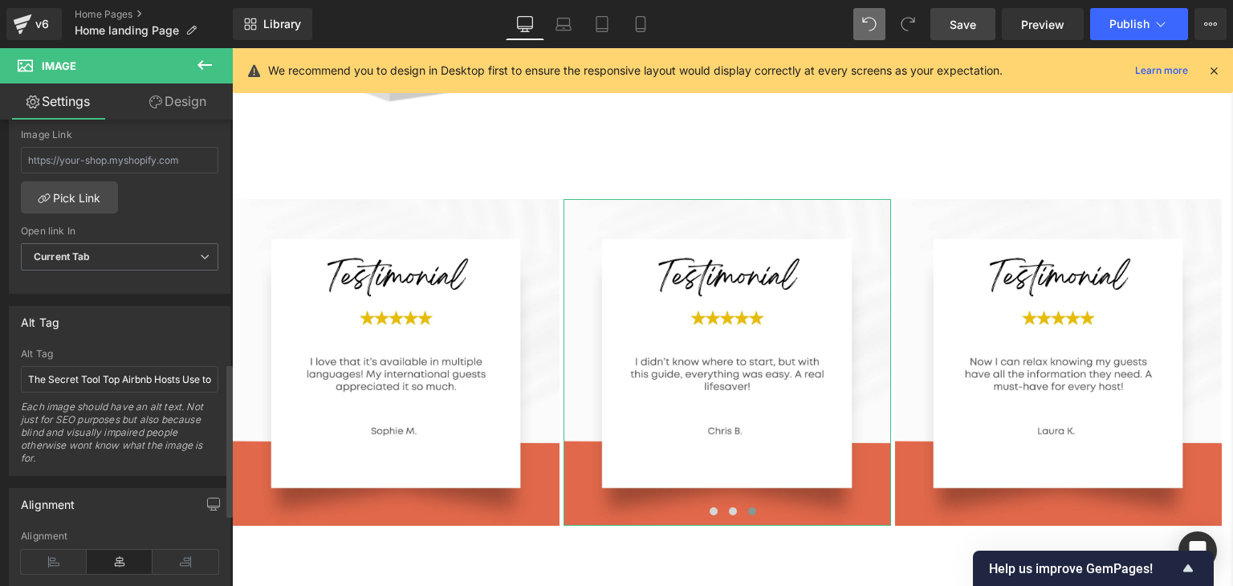
click at [96, 334] on div "Alt Tag" at bounding box center [120, 322] width 220 height 31
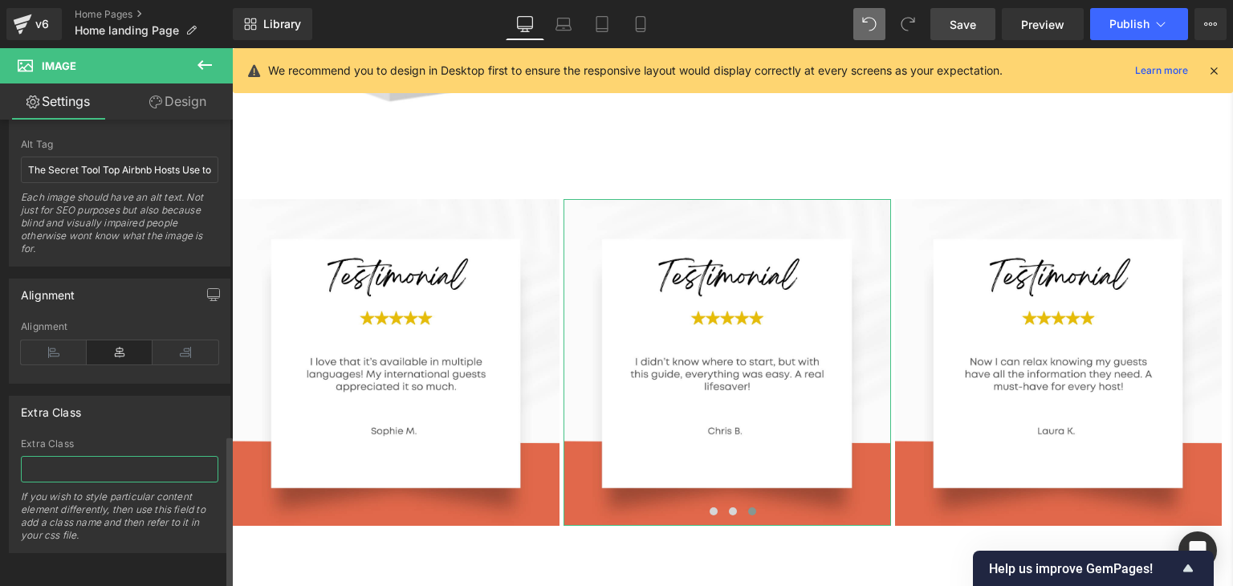
paste input "The Secret Tool Top Airbnb Hosts Use to Get 5-Star Reviews"
type input "The Secret Tool Top Airbnb Hosts Use to Get 5-Star Reviews"
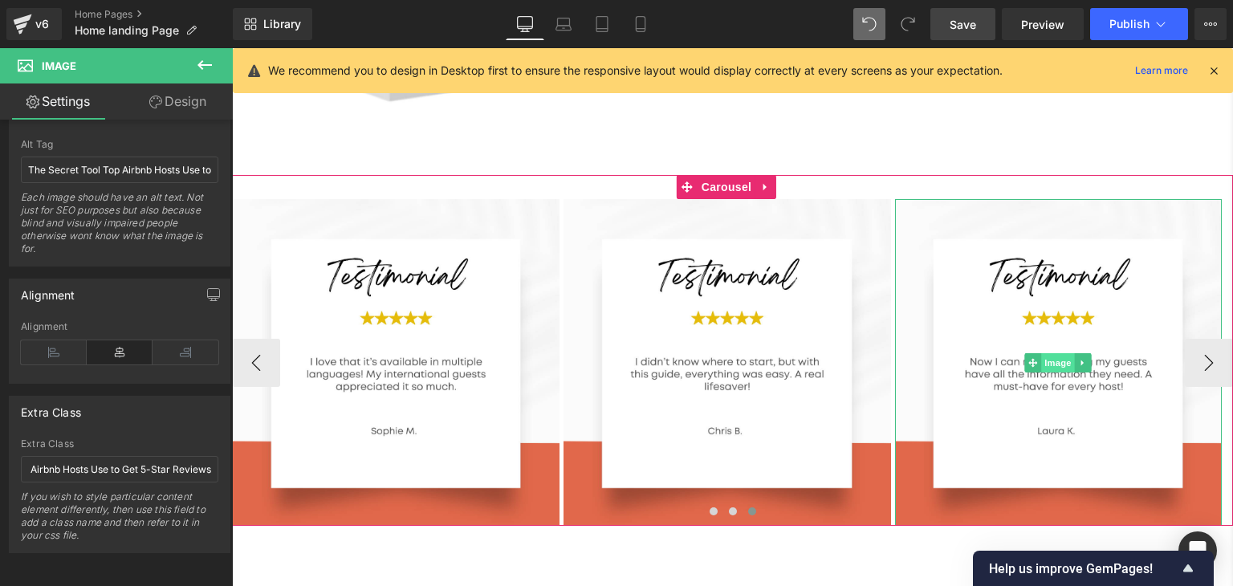
click at [1068, 353] on span "Image" at bounding box center [1058, 362] width 34 height 19
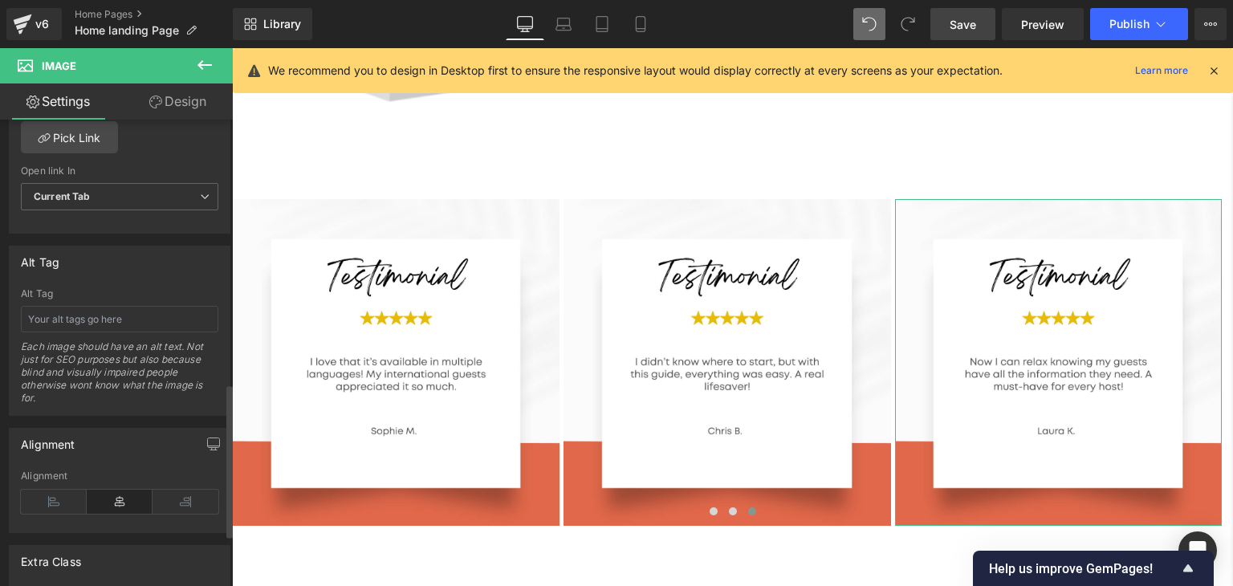
scroll to position [801, 0]
paste input "The Secret Tool Top Airbnb Hosts Use to Get 5-Star Reviews"
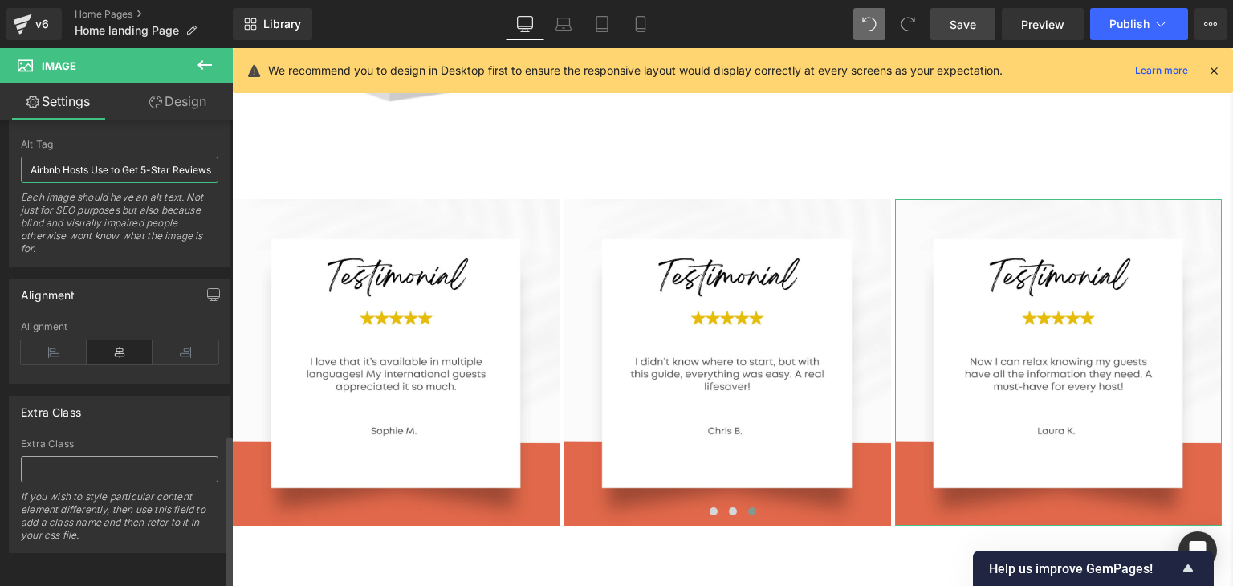
type input "The Secret Tool Top Airbnb Hosts Use to Get 5-Star Reviews"
paste input "The Secret Tool Top Airbnb Hosts Use to Get 5-Star Reviews"
type input "The Secret Tool Top Airbnb Hosts Use to Get 5-Star Reviews"
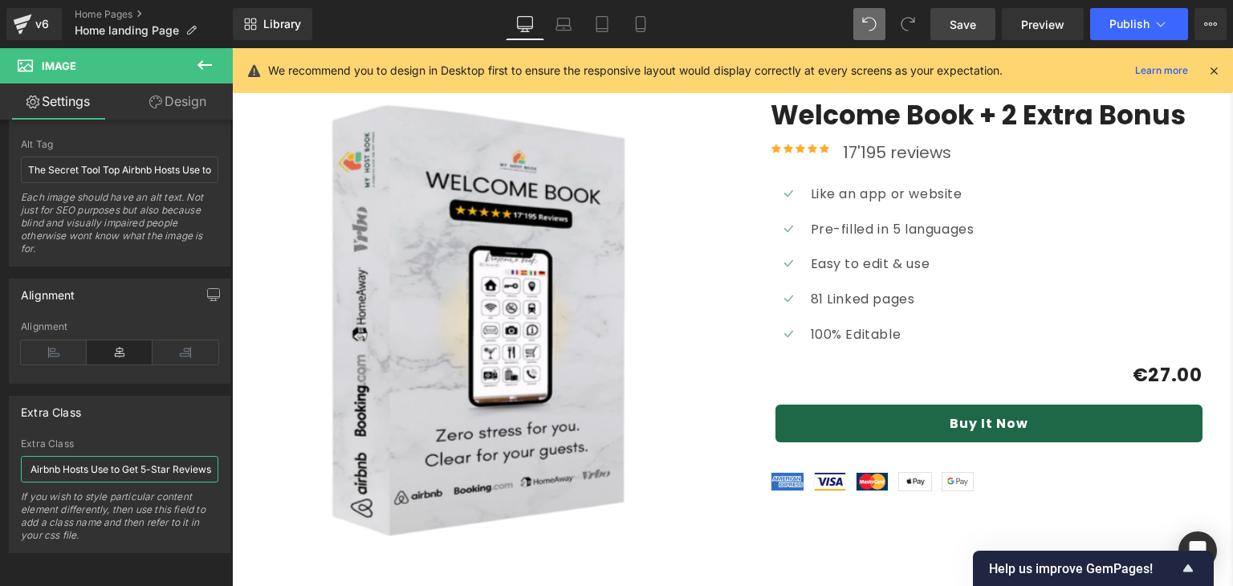
scroll to position [4700, 0]
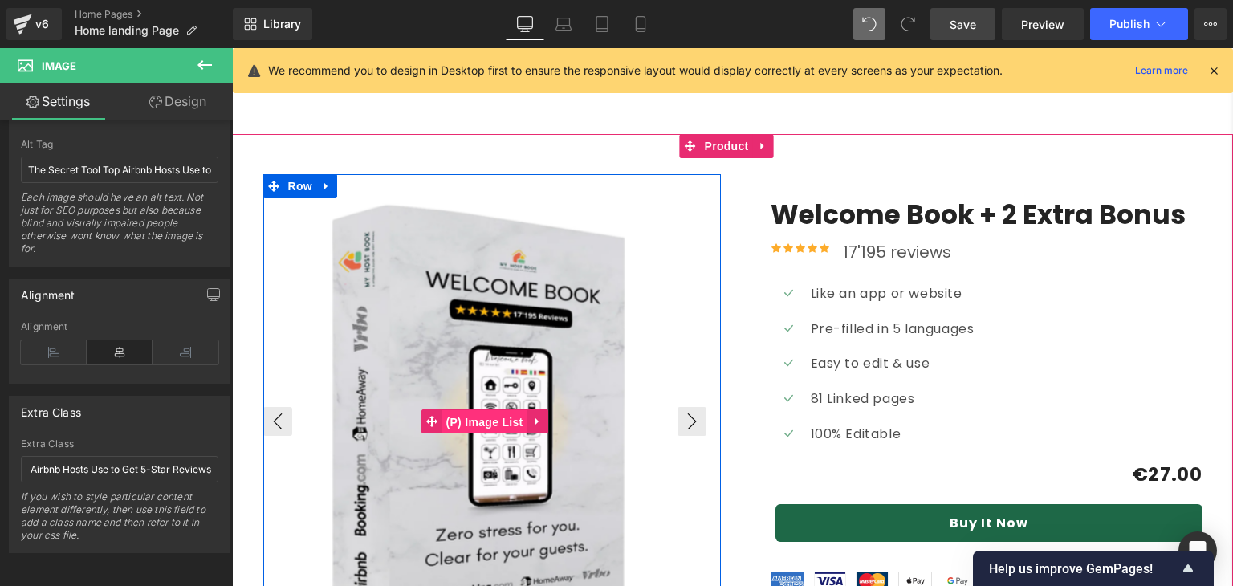
click at [478, 410] on span "(P) Image List" at bounding box center [484, 422] width 85 height 24
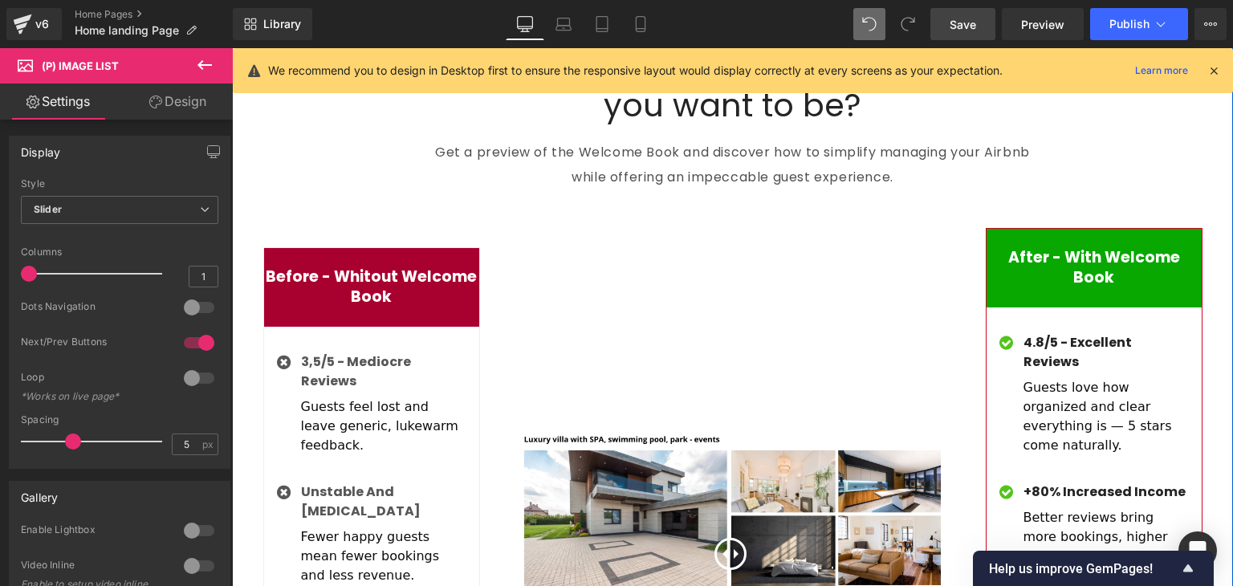
scroll to position [3892, 0]
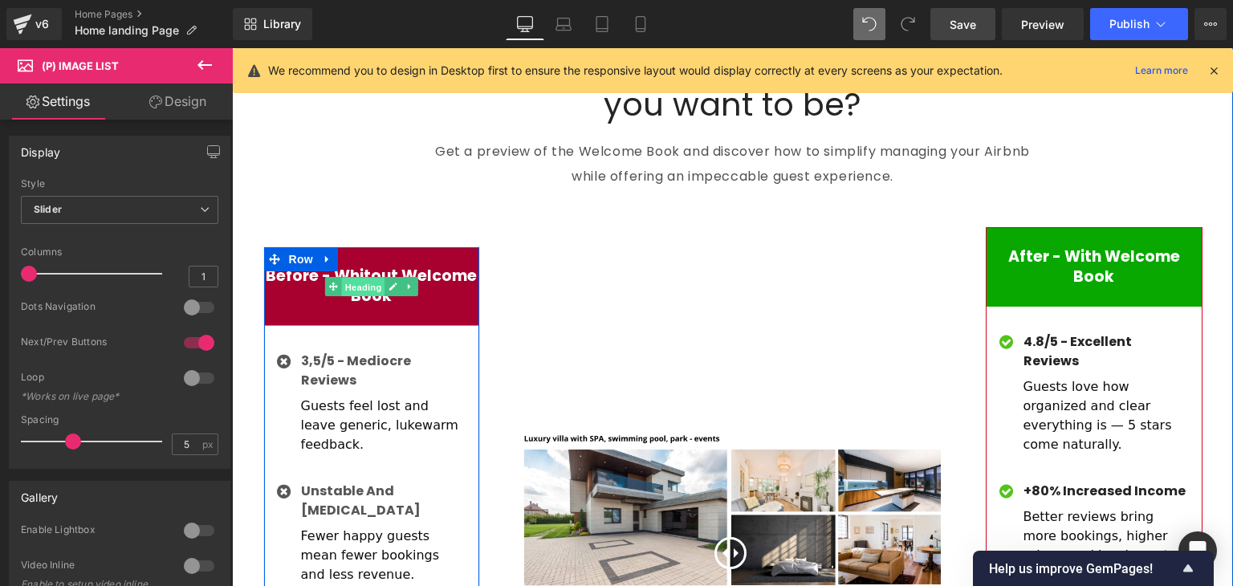
click at [356, 278] on span "Heading" at bounding box center [362, 287] width 43 height 19
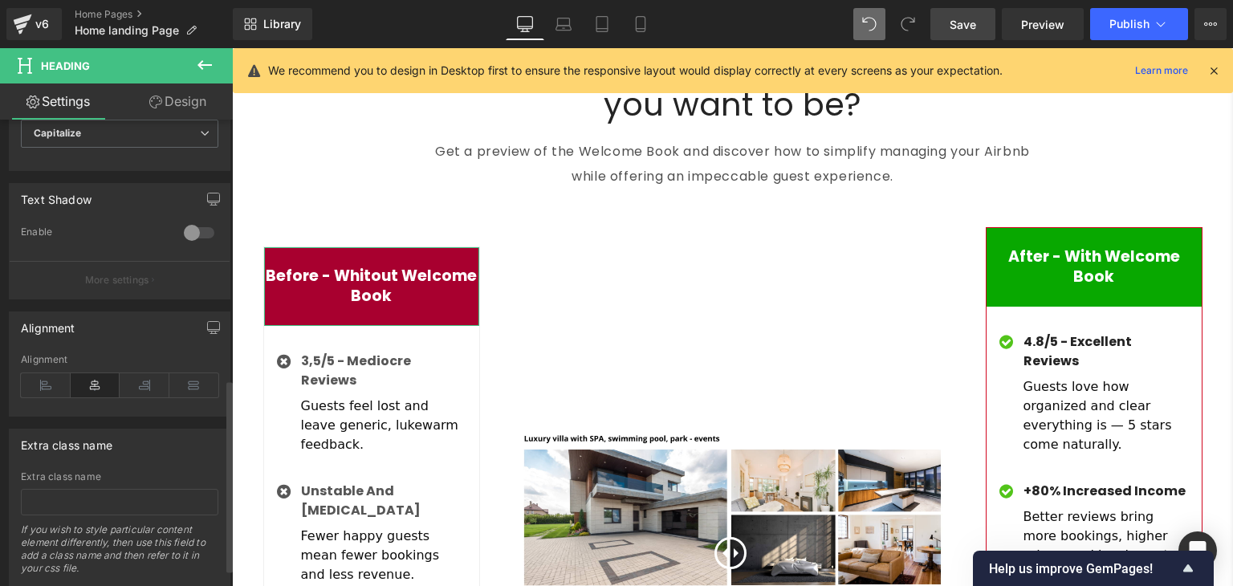
scroll to position [670, 0]
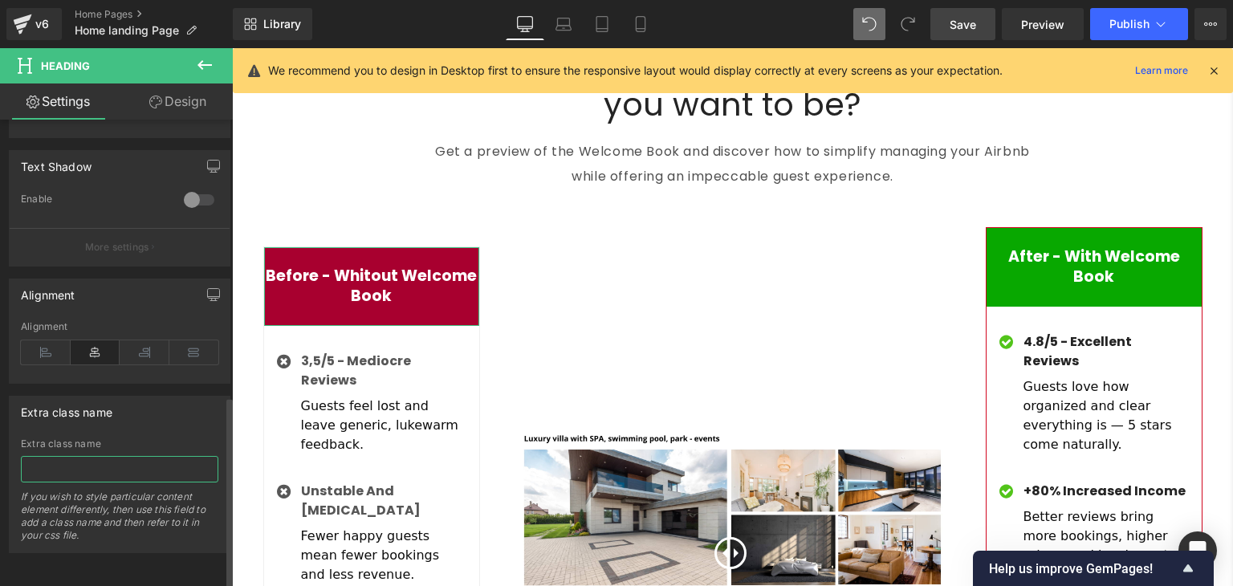
paste input "Before & After: How the Airbnb Welcome Book Transforms Your Hosting"
type input "Before & After: How the Airbnb Welcome Book Transforms Your Hosting"
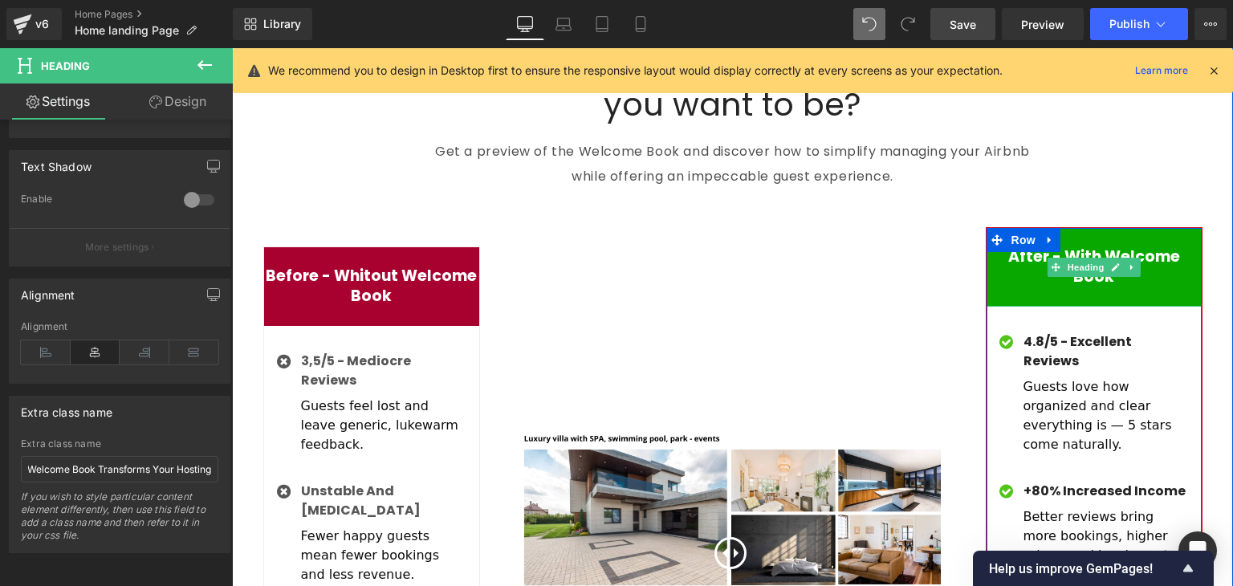
click at [1048, 258] on span at bounding box center [1056, 267] width 17 height 19
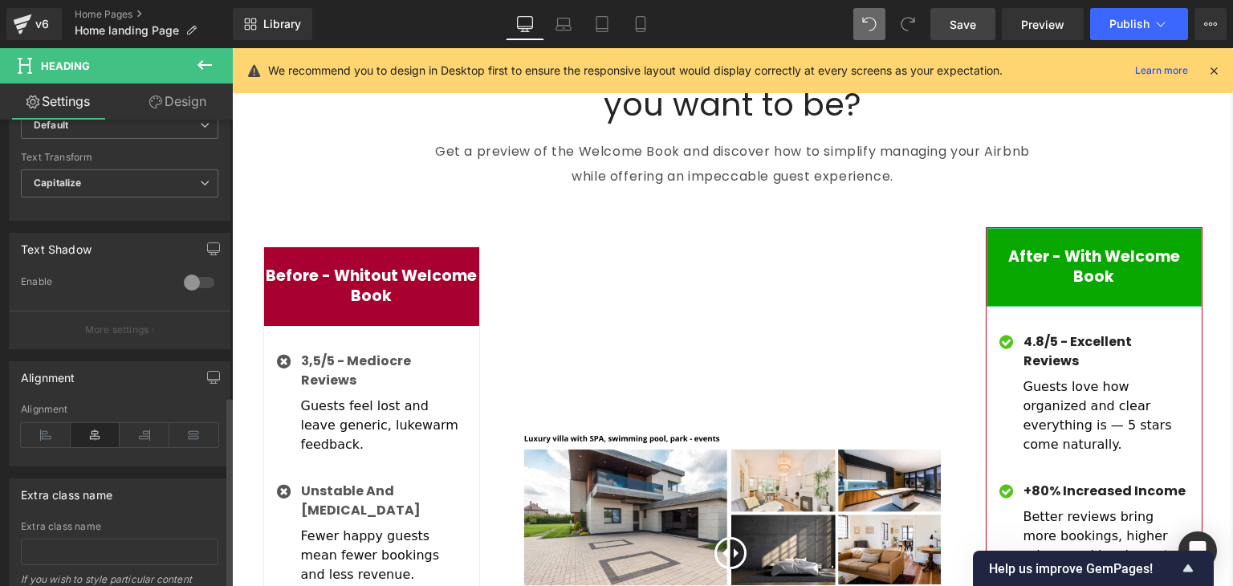
scroll to position [670, 0]
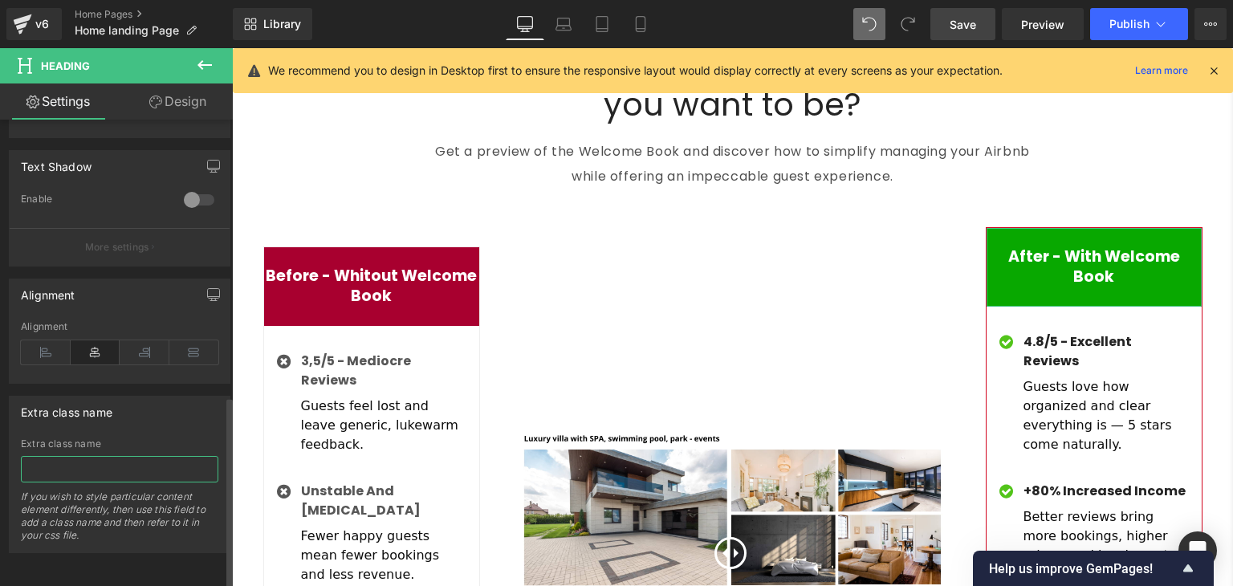
paste input "Before & After: How the Airbnb Welcome Book Transforms Your Hosting"
type input "Before & After: How the Airbnb Welcome Book Transforms Your Hosting"
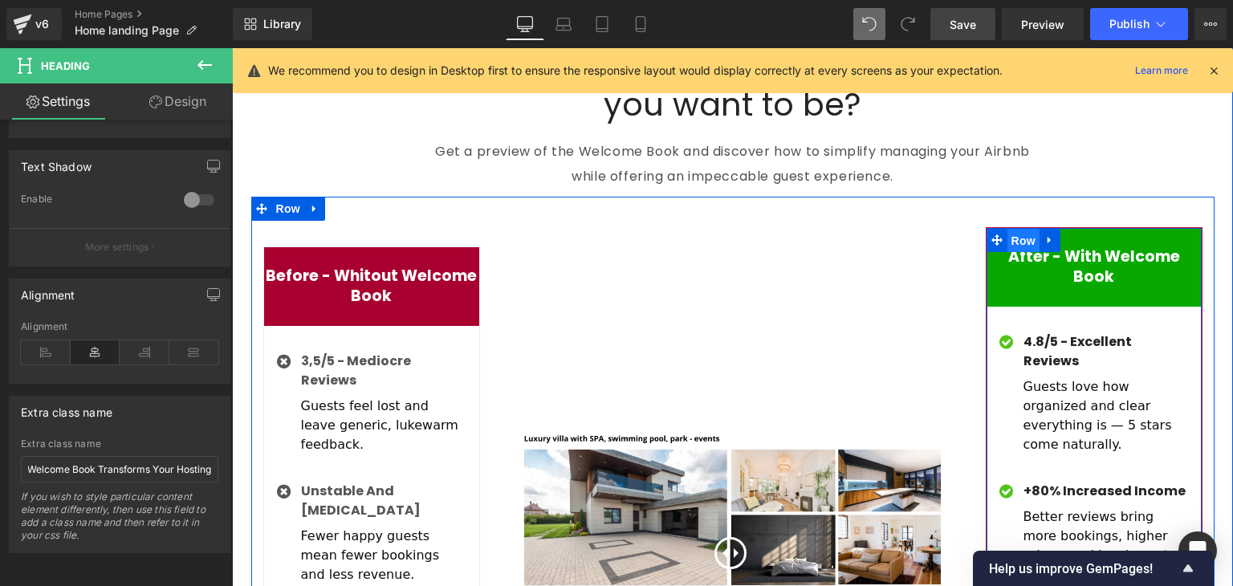
click at [1008, 232] on span "Row" at bounding box center [1024, 241] width 32 height 24
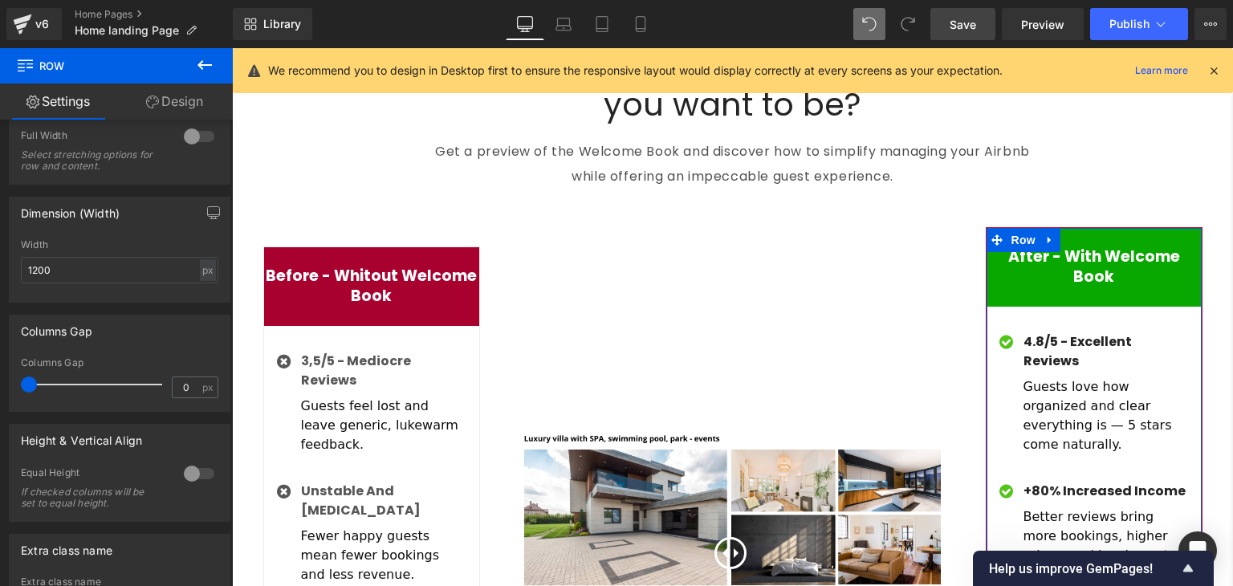
scroll to position [434, 0]
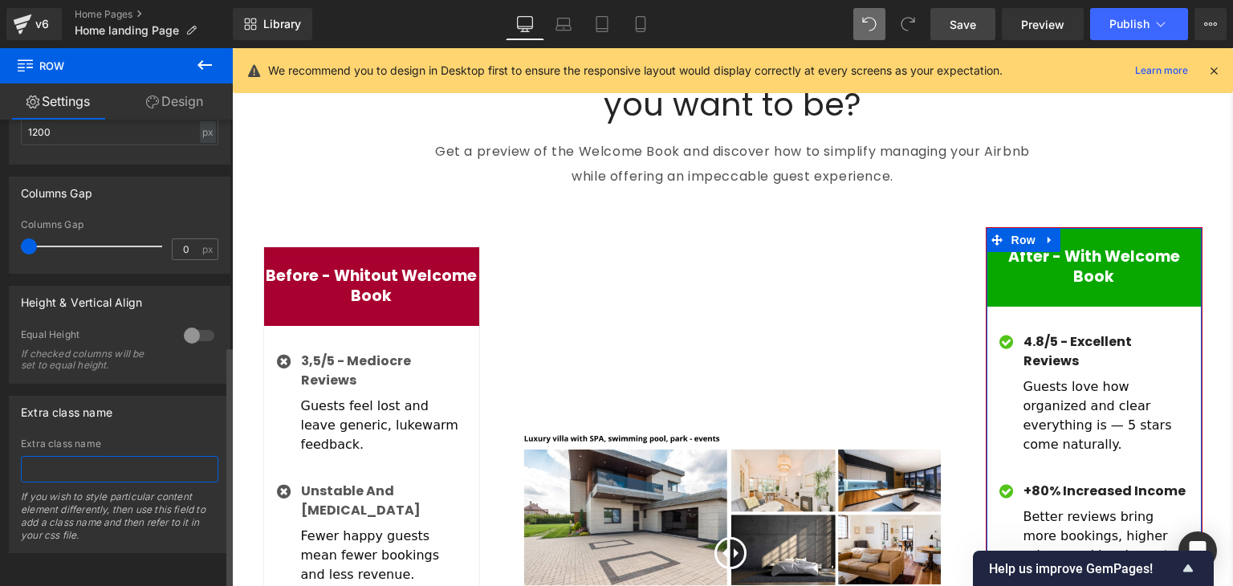
paste input "Before & After: How the Airbnb Welcome Book Transforms Your Hosting"
type input "Before & After: How the Airbnb Welcome Book Transforms Your Hosting"
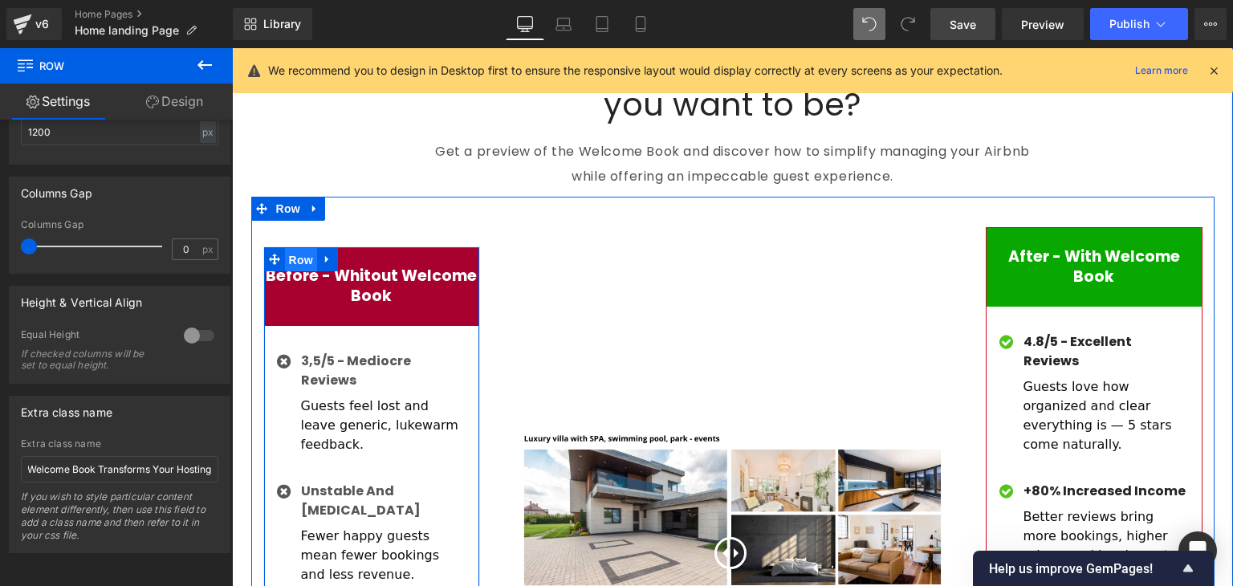
click at [287, 248] on span "Row" at bounding box center [301, 260] width 32 height 24
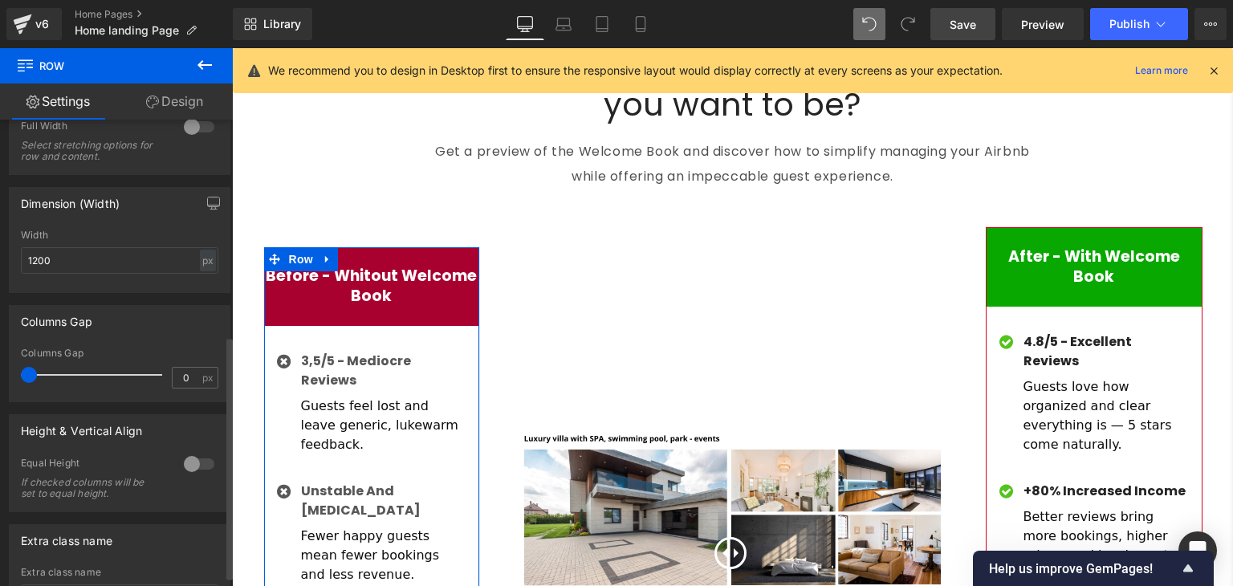
scroll to position [434, 0]
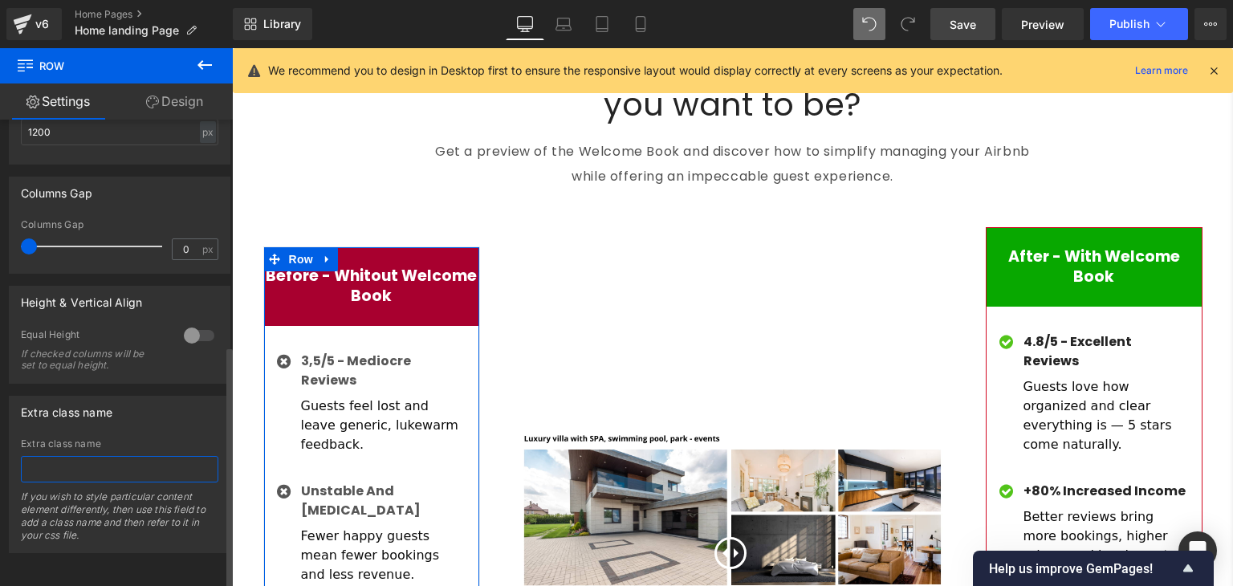
paste input "Before & After: How the Airbnb Welcome Book Transforms Your Hosting"
type input "Before & After: How the Airbnb Welcome Book Transforms Your Hosting"
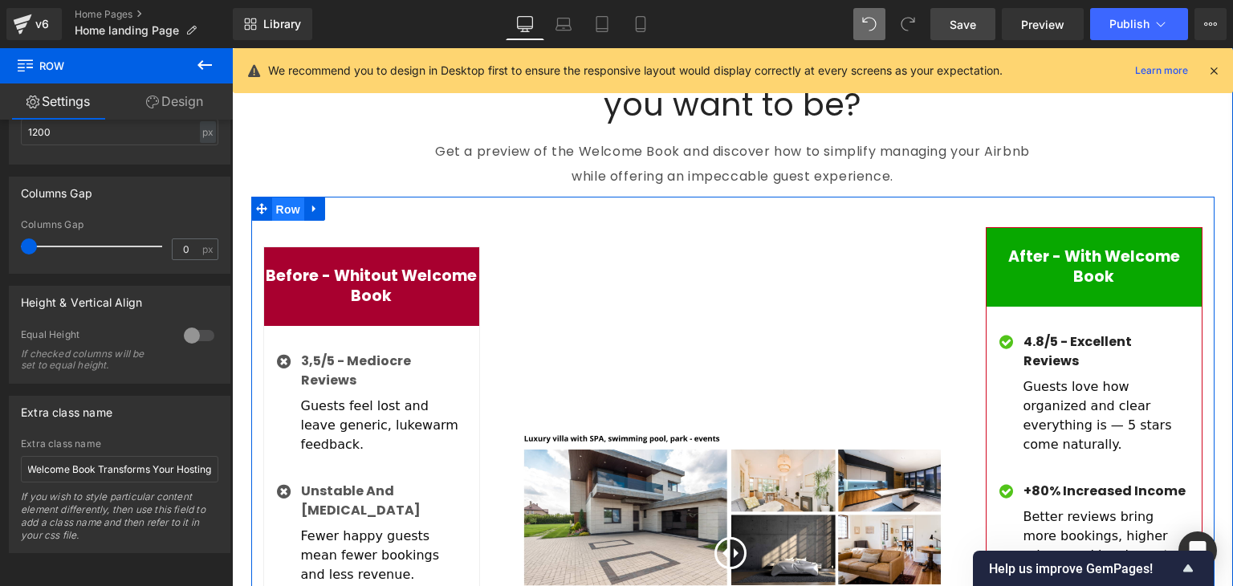
click at [275, 197] on span "Row" at bounding box center [288, 209] width 32 height 24
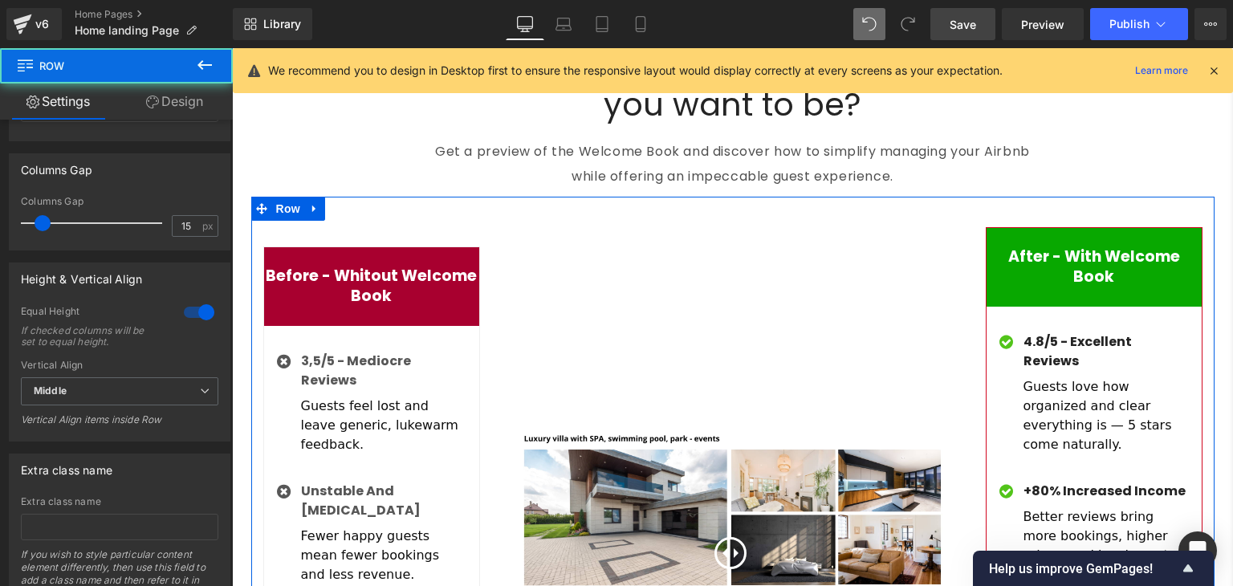
scroll to position [696, 0]
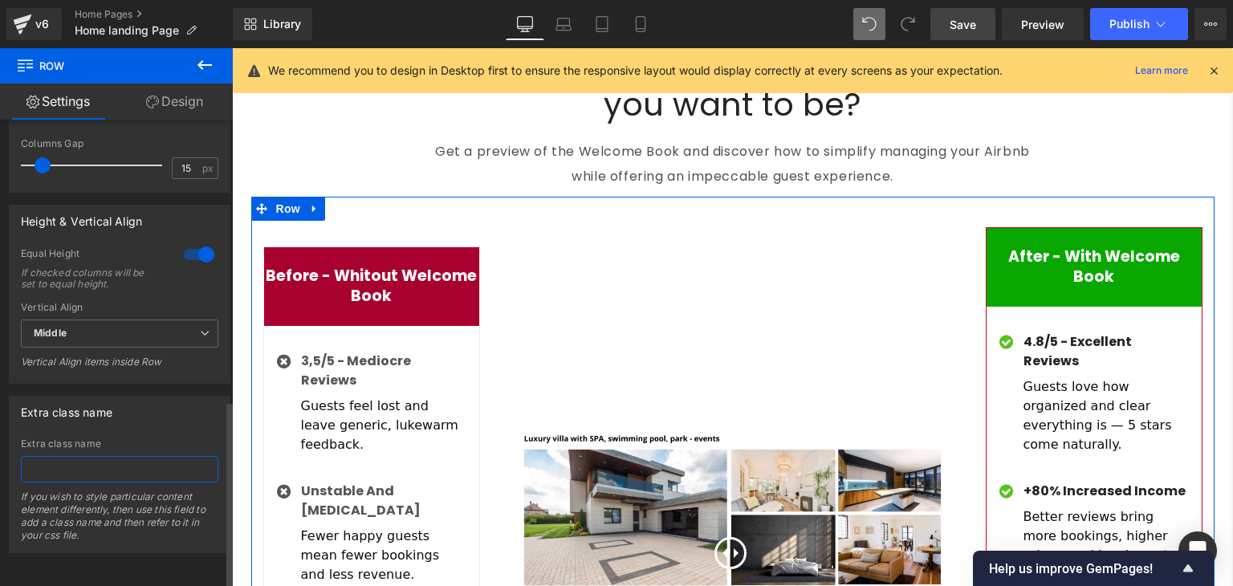
paste input "Before & After: How the Airbnb Welcome Book Transforms Your Hosting"
type input "Before & After: How the Airbnb Welcome Book Transforms Your Hosting"
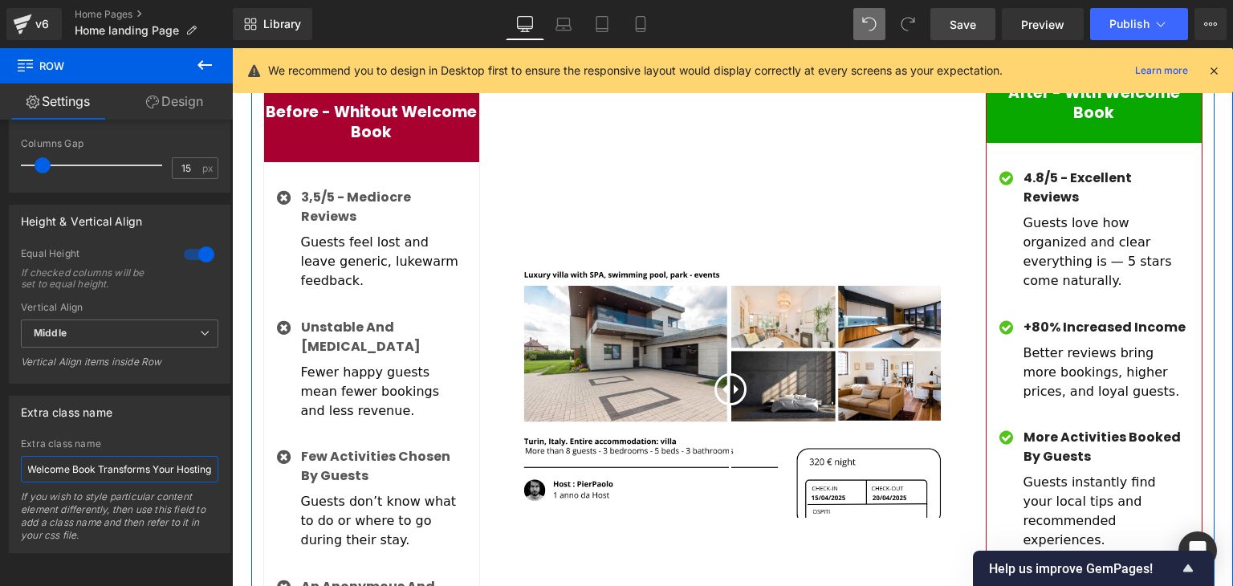
scroll to position [4056, 0]
click at [648, 302] on img at bounding box center [733, 389] width 458 height 258
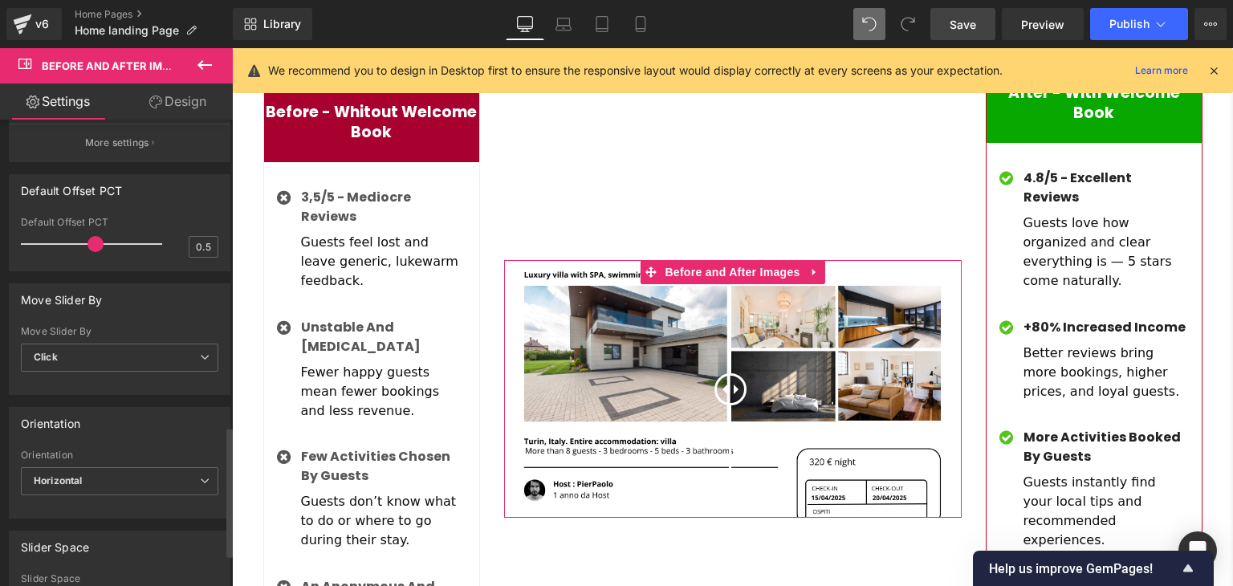
scroll to position [1216, 0]
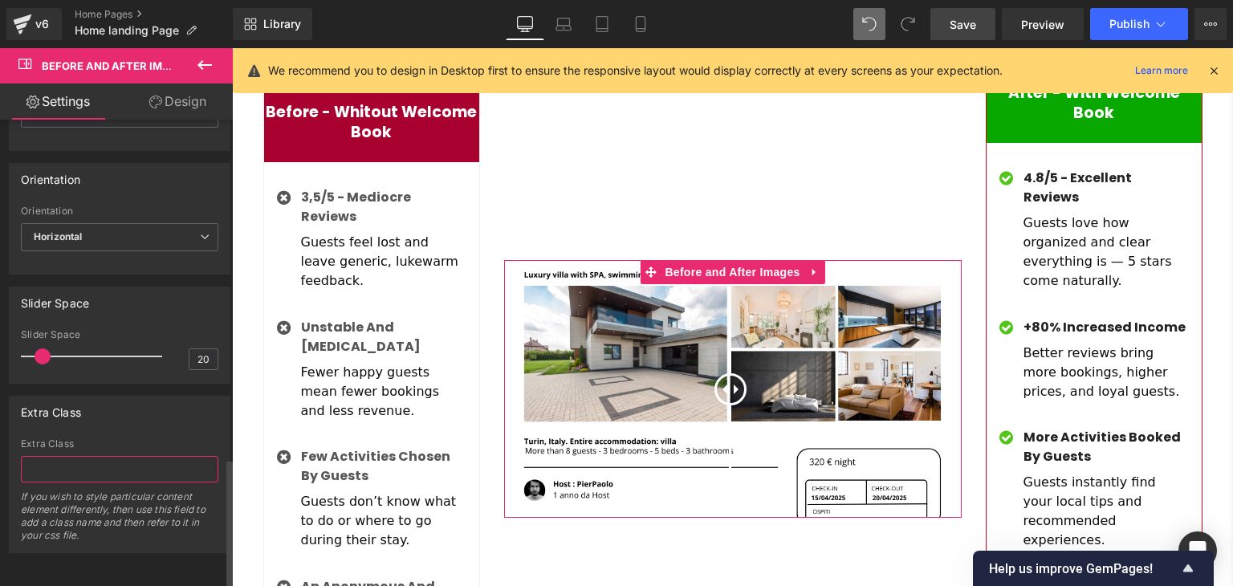
paste input "Before & After: How the Airbnb Welcome Book Transforms Your Hosting"
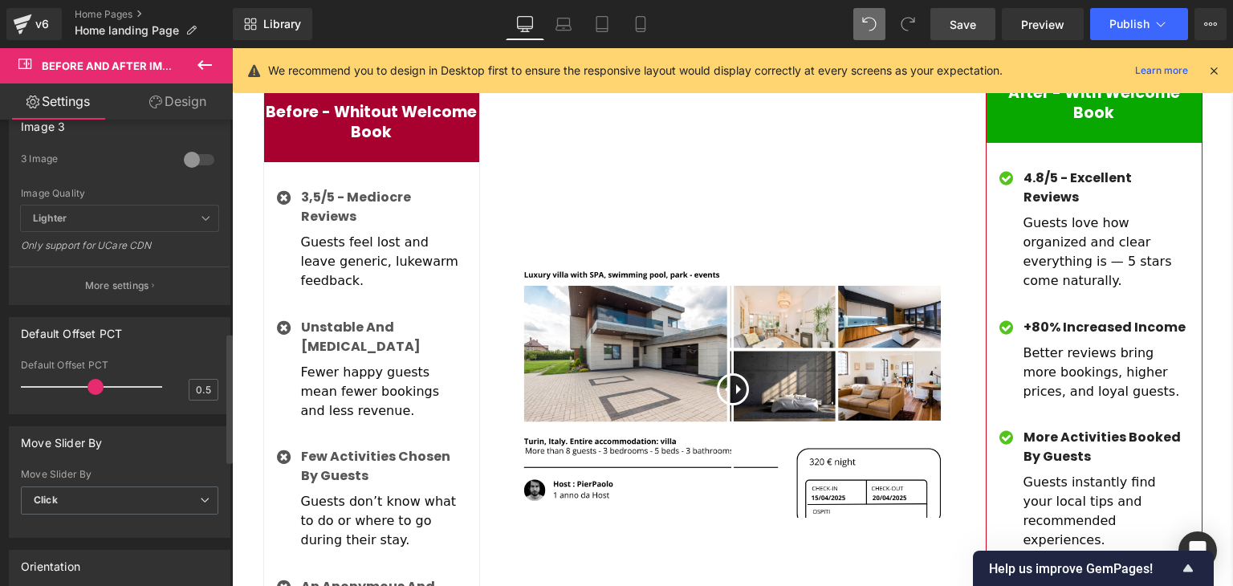
scroll to position [751, 0]
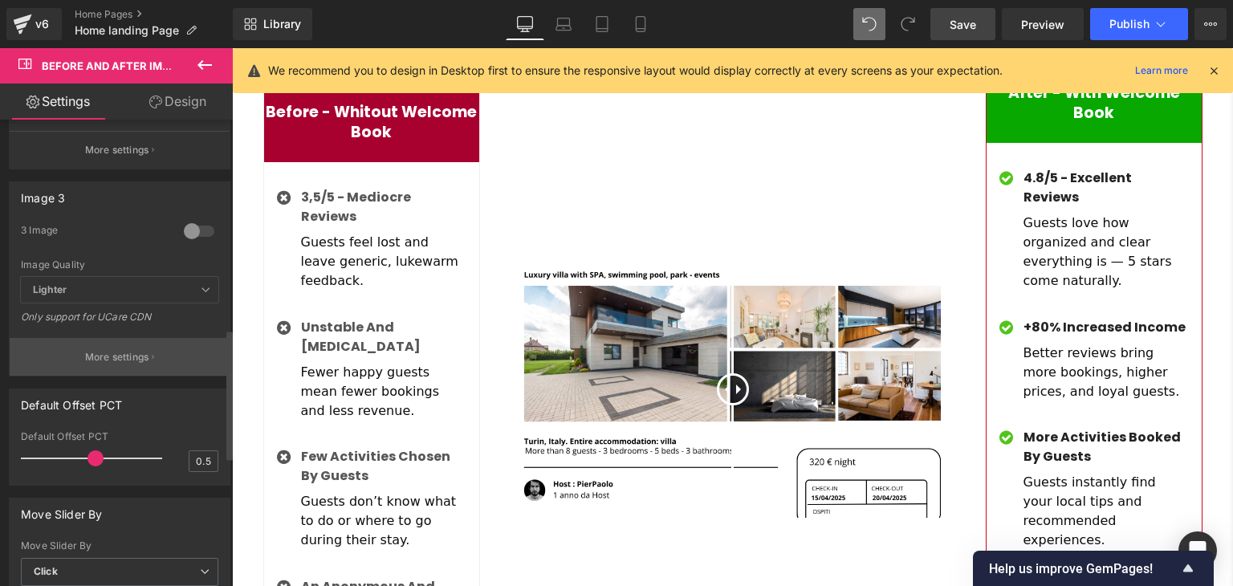
type input "Before & After: How the Airbnb Welcome Book Transforms Your Hosting"
click at [111, 370] on button "More settings" at bounding box center [120, 357] width 220 height 38
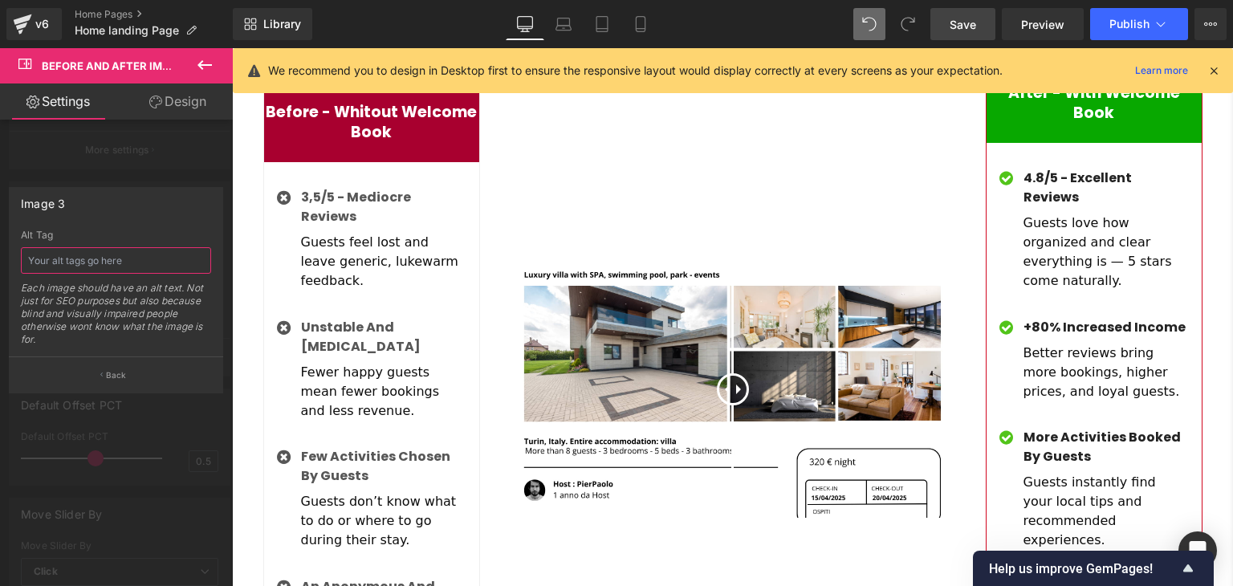
paste input "Before & After: How the Airbnb Welcome Book Transforms Your Hosting"
type input "Before & After: How the Airbnb Welcome Book Transforms Your Hosting"
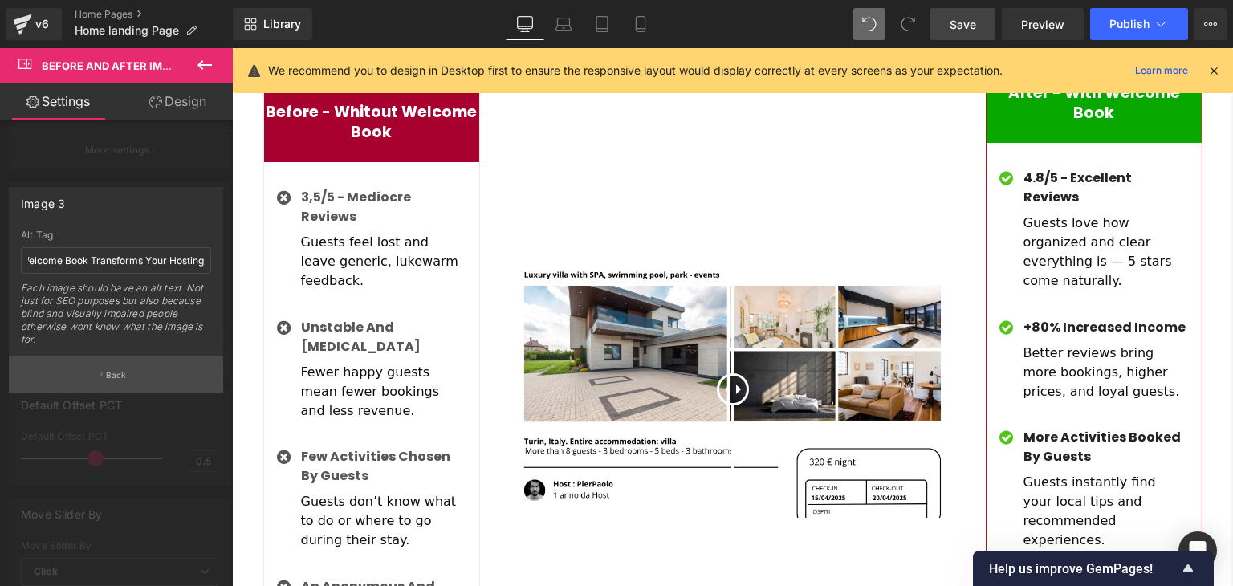
scroll to position [0, 0]
click at [109, 372] on p "Back" at bounding box center [116, 375] width 21 height 12
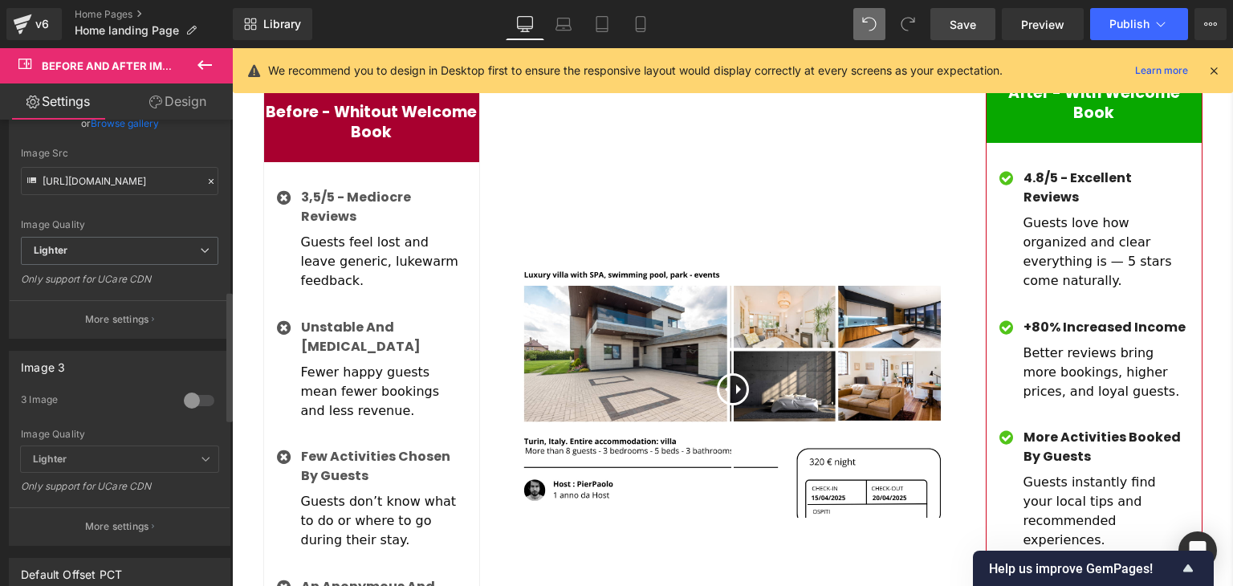
scroll to position [568, 0]
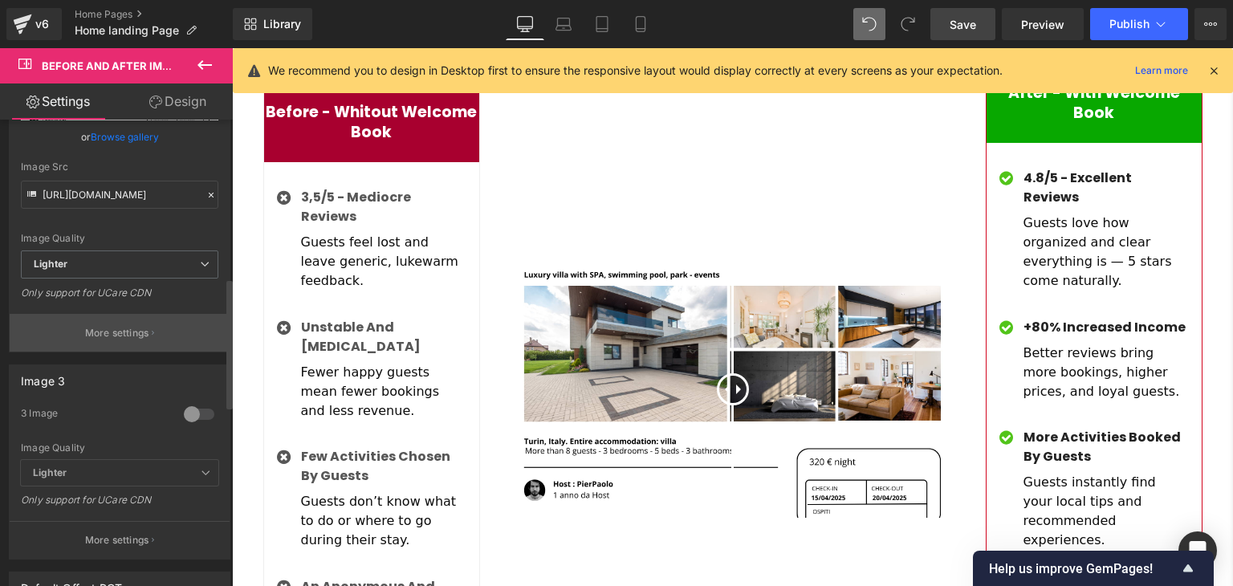
click at [109, 337] on p "More settings" at bounding box center [117, 333] width 64 height 14
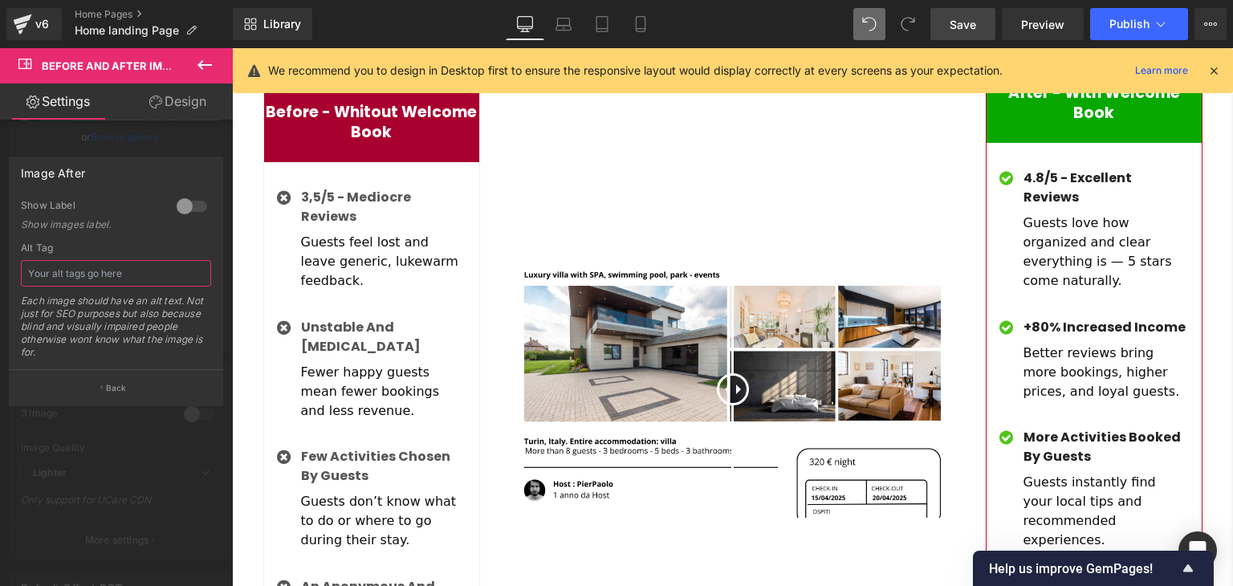
paste input "Before & After: How the Airbnb Welcome Book Transforms Your Hosting"
type input "Before & After: How the Airbnb Welcome Book Transforms Your Hosting"
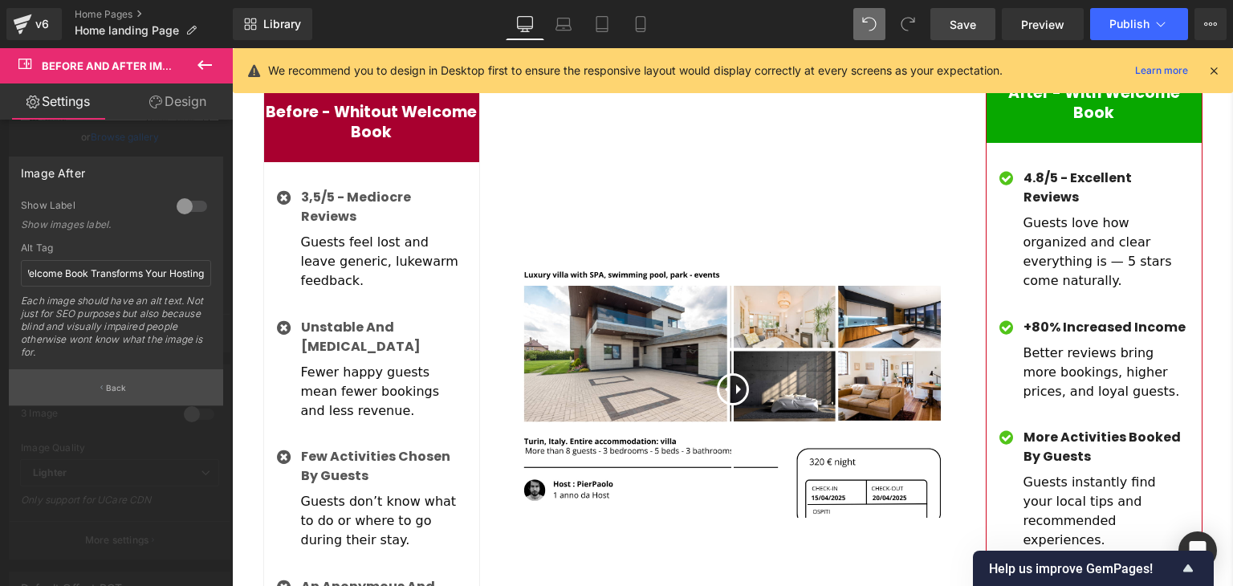
scroll to position [0, 0]
click at [123, 391] on p "Back" at bounding box center [116, 388] width 21 height 12
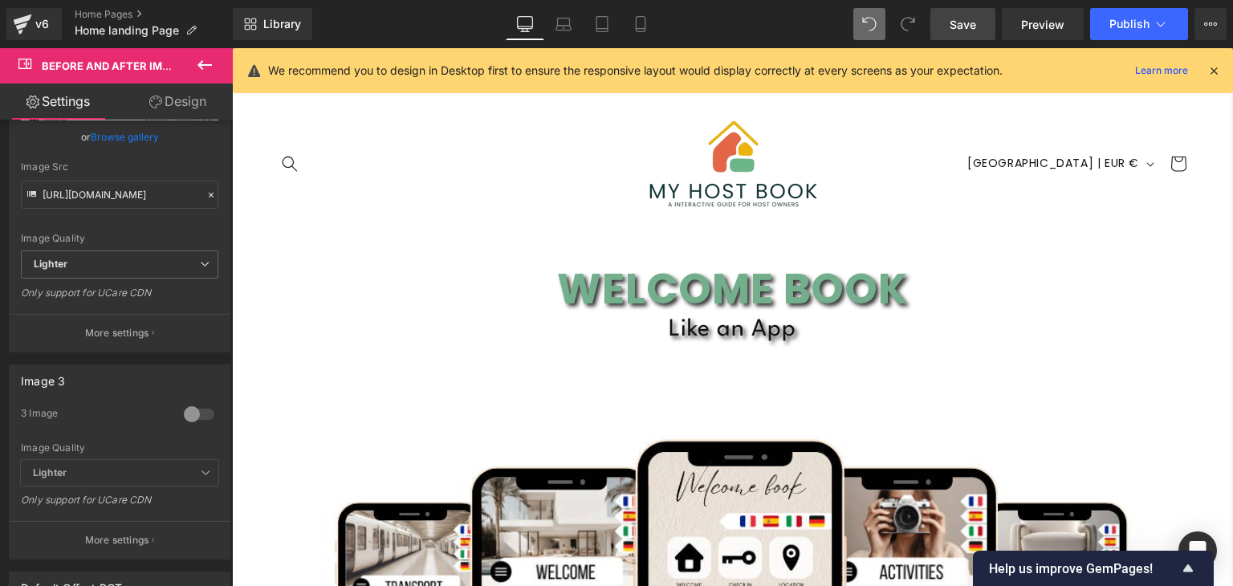
click at [963, 25] on span "Save" at bounding box center [963, 24] width 26 height 17
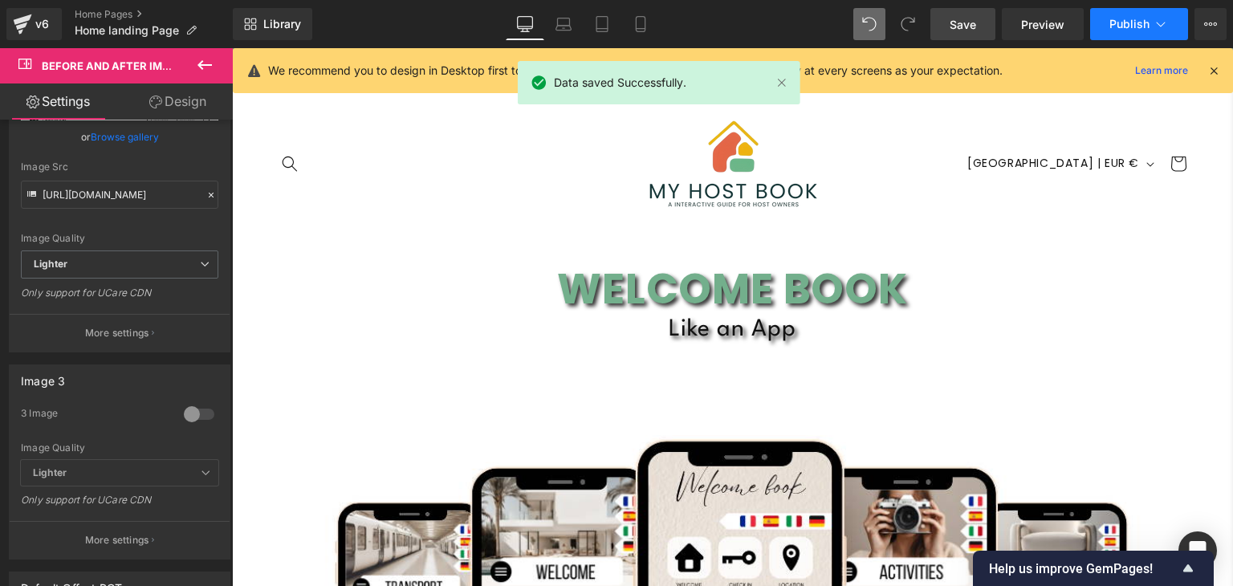
click at [1130, 30] on span "Publish" at bounding box center [1129, 24] width 40 height 13
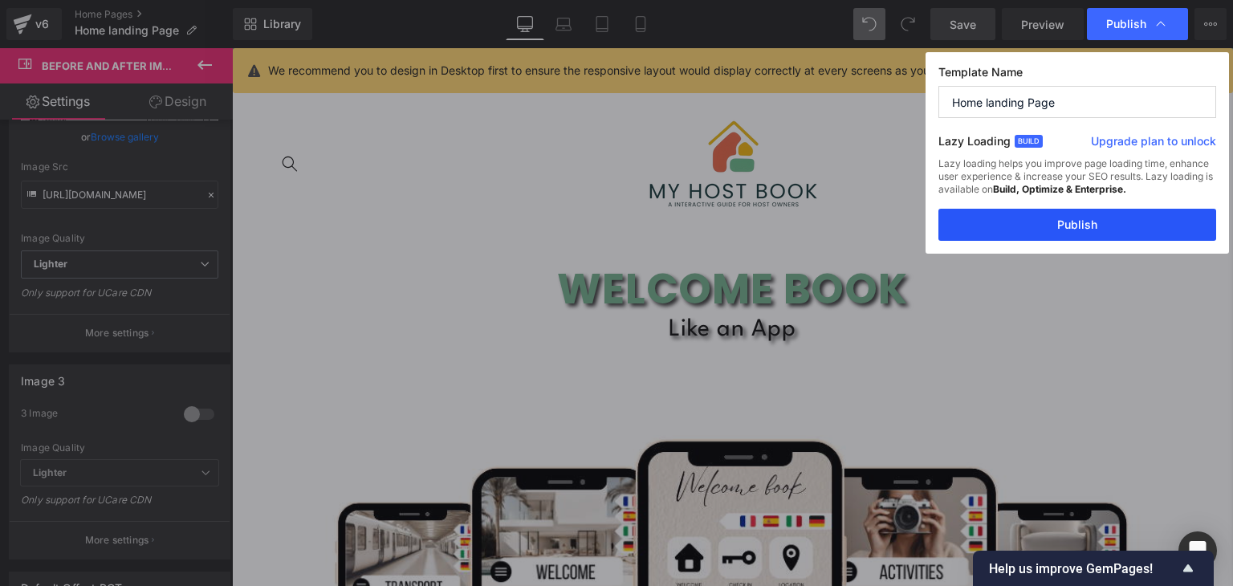
click at [1059, 226] on button "Publish" at bounding box center [1077, 225] width 278 height 32
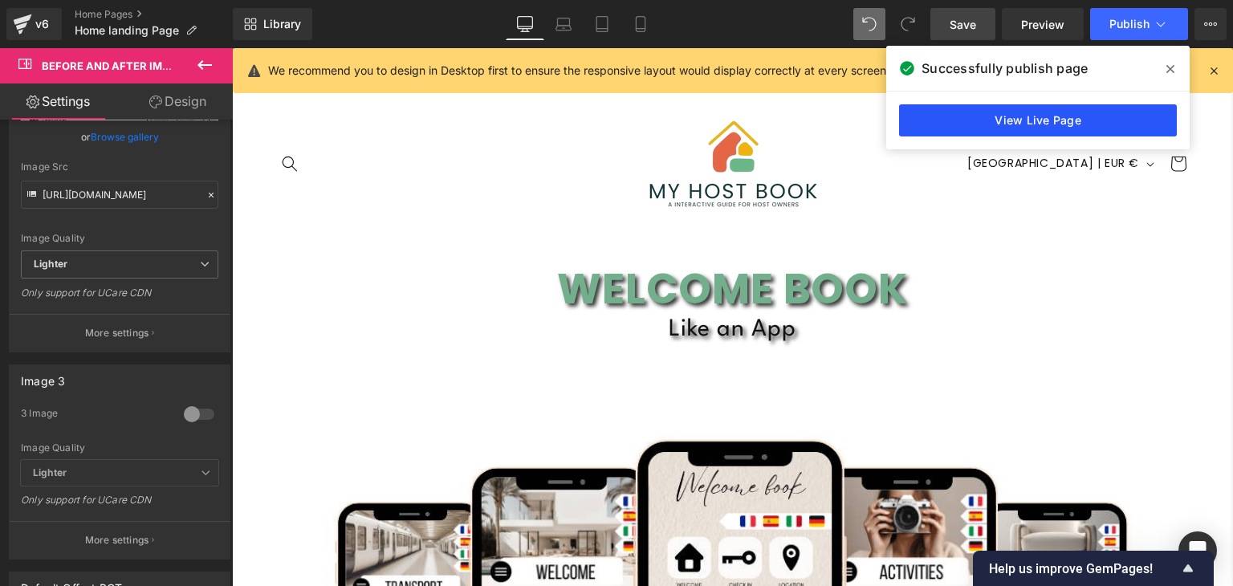
click at [1040, 130] on link "View Live Page" at bounding box center [1038, 120] width 278 height 32
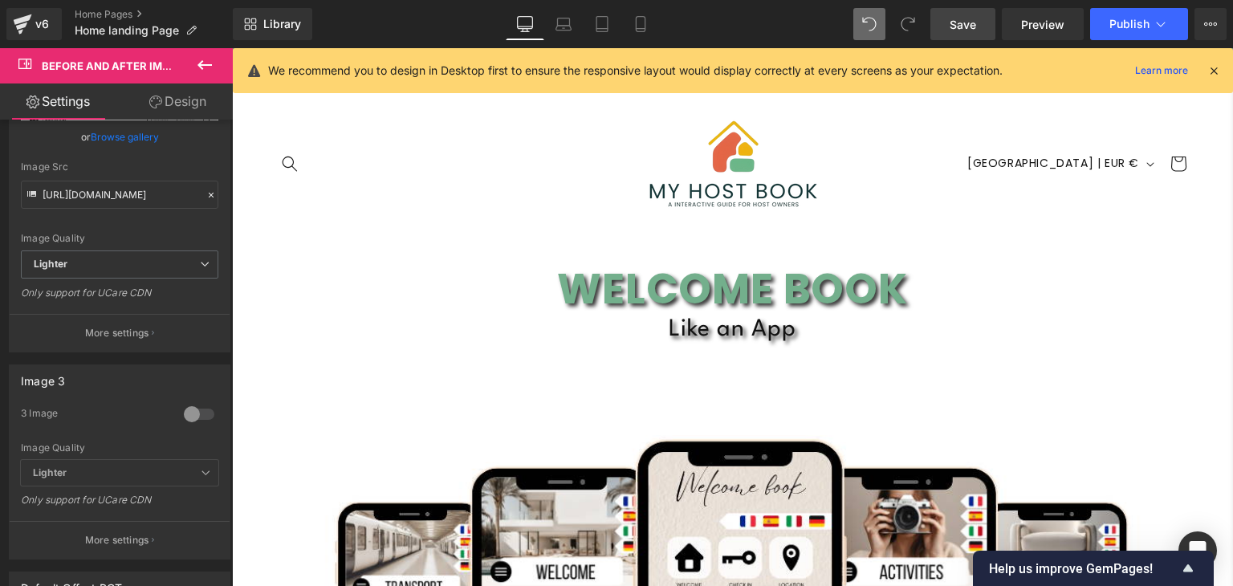
click at [632, 79] on p "We recommend you to design in Desktop first to ensure the responsive layout wou…" at bounding box center [635, 71] width 735 height 18
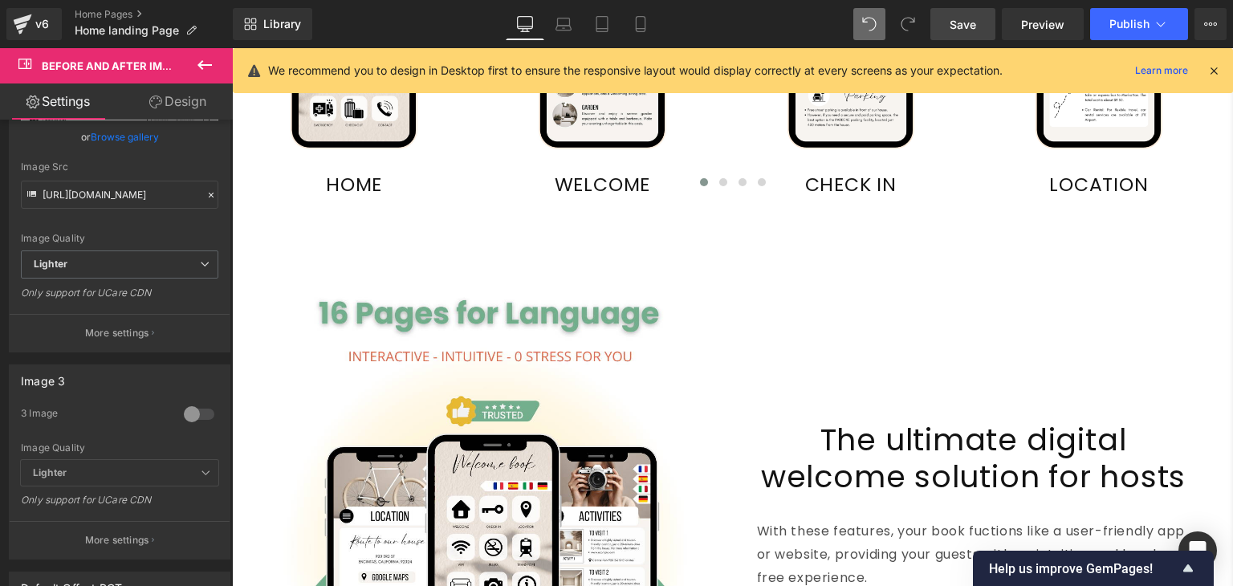
scroll to position [2678, 0]
click at [556, 36] on link "Laptop" at bounding box center [563, 24] width 39 height 32
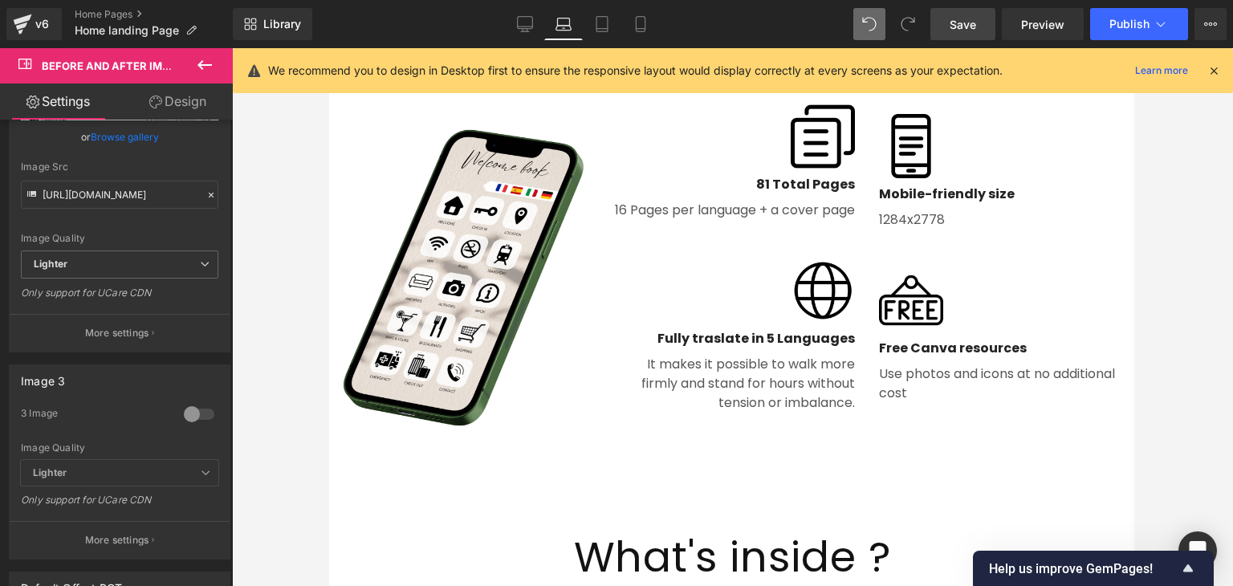
scroll to position [1492, 0]
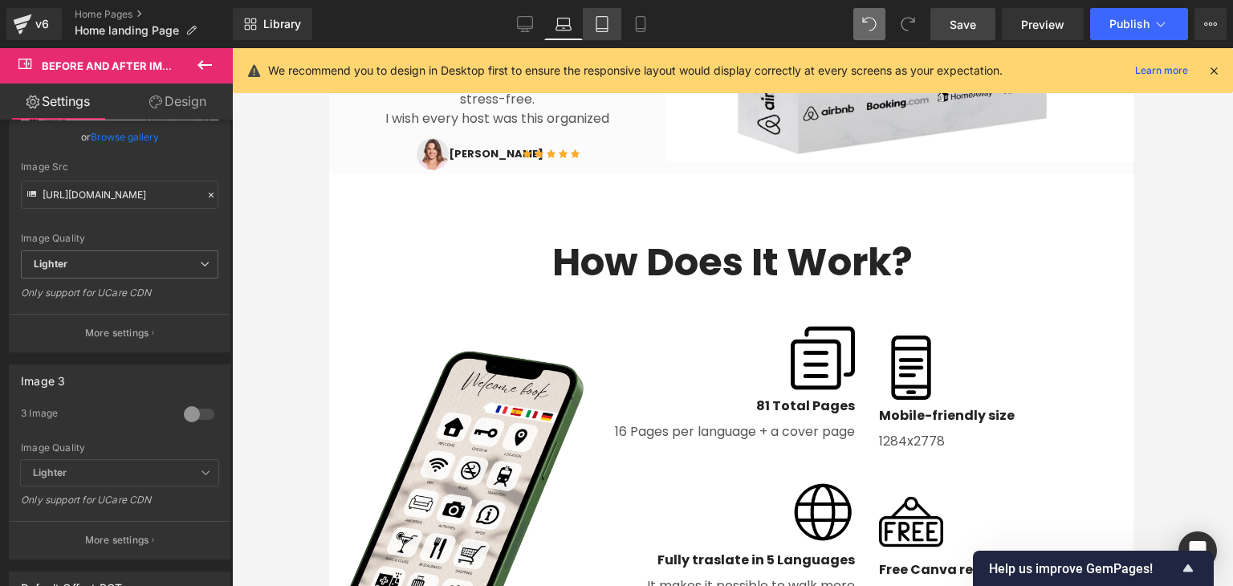
click at [607, 29] on icon at bounding box center [601, 29] width 11 height 0
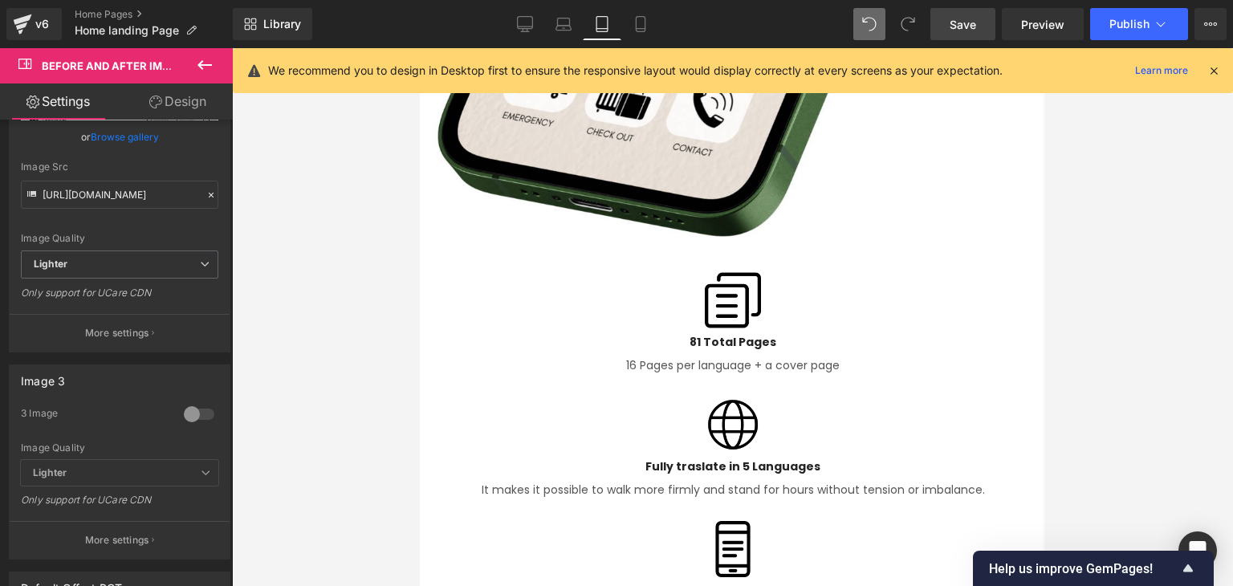
scroll to position [2877, 0]
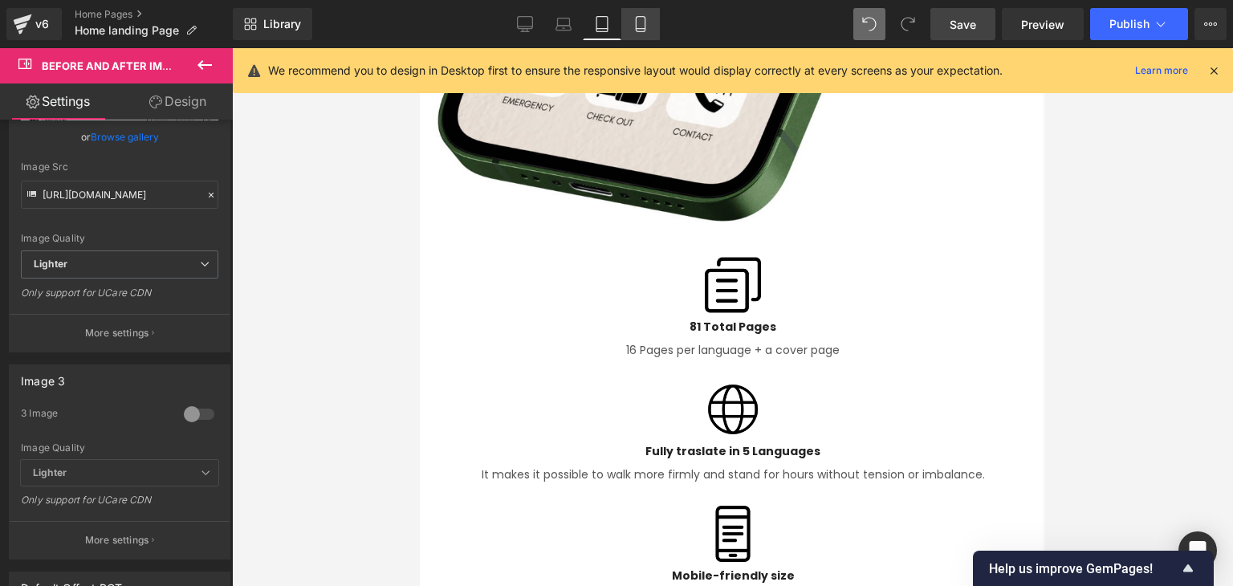
click at [633, 17] on icon at bounding box center [641, 24] width 16 height 16
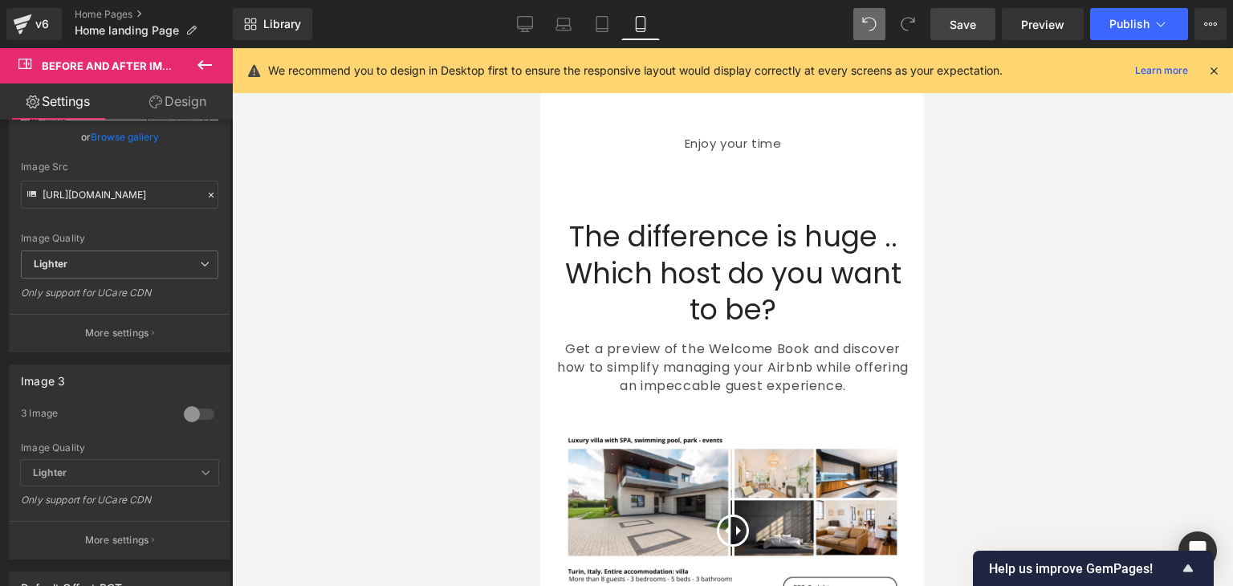
scroll to position [5862, 0]
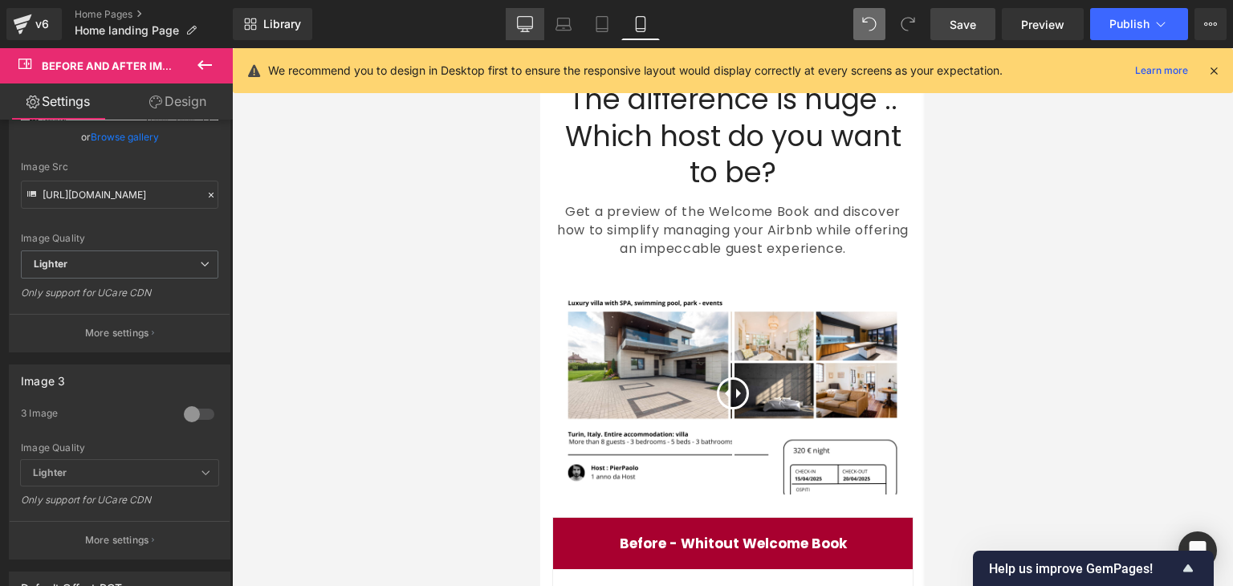
click at [519, 26] on icon at bounding box center [525, 23] width 15 height 12
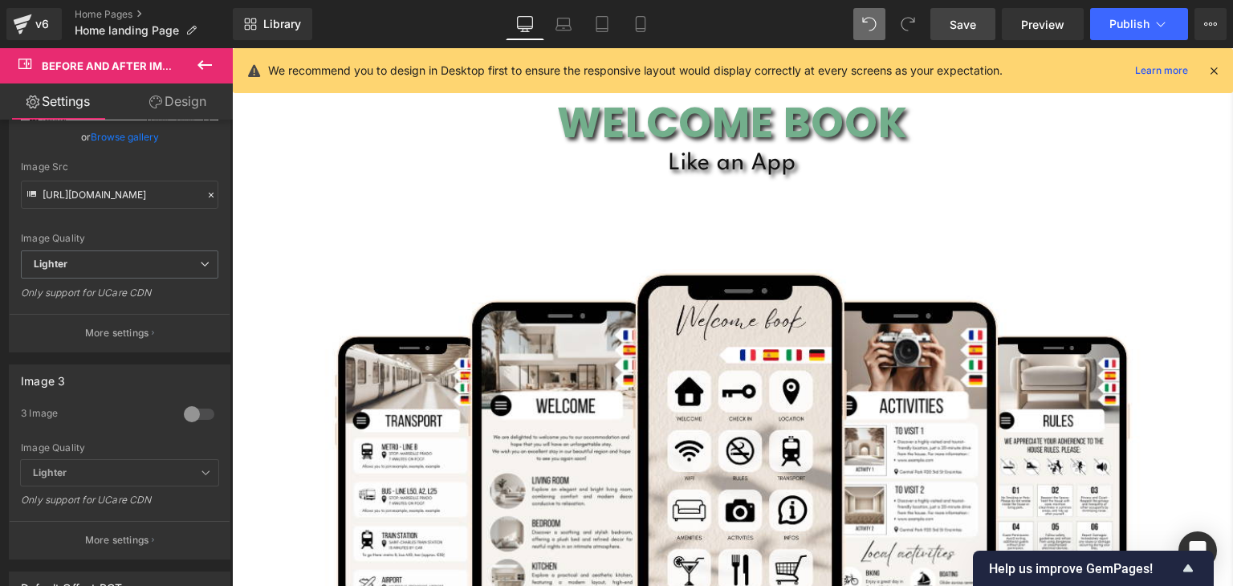
scroll to position [0, 0]
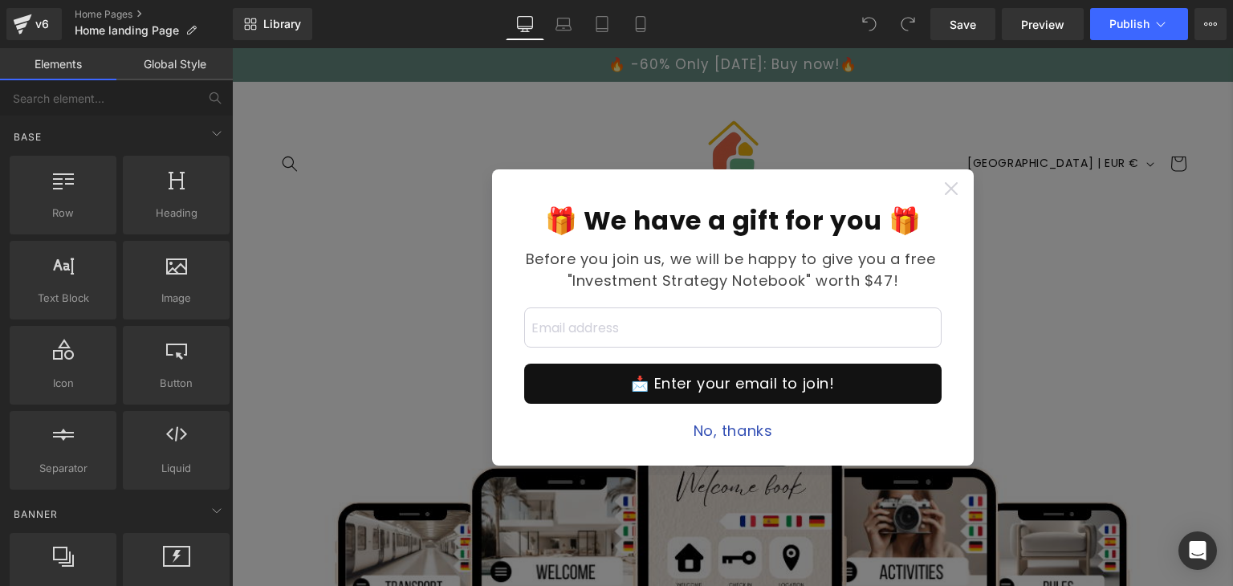
click at [945, 185] on icon at bounding box center [951, 188] width 13 height 13
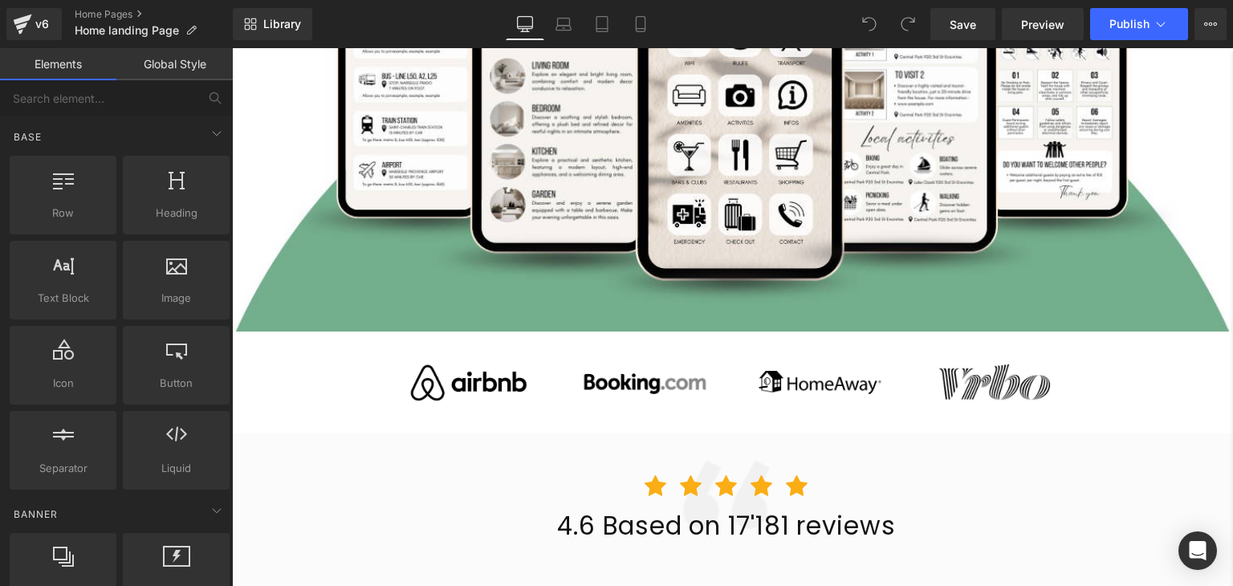
scroll to position [617, 0]
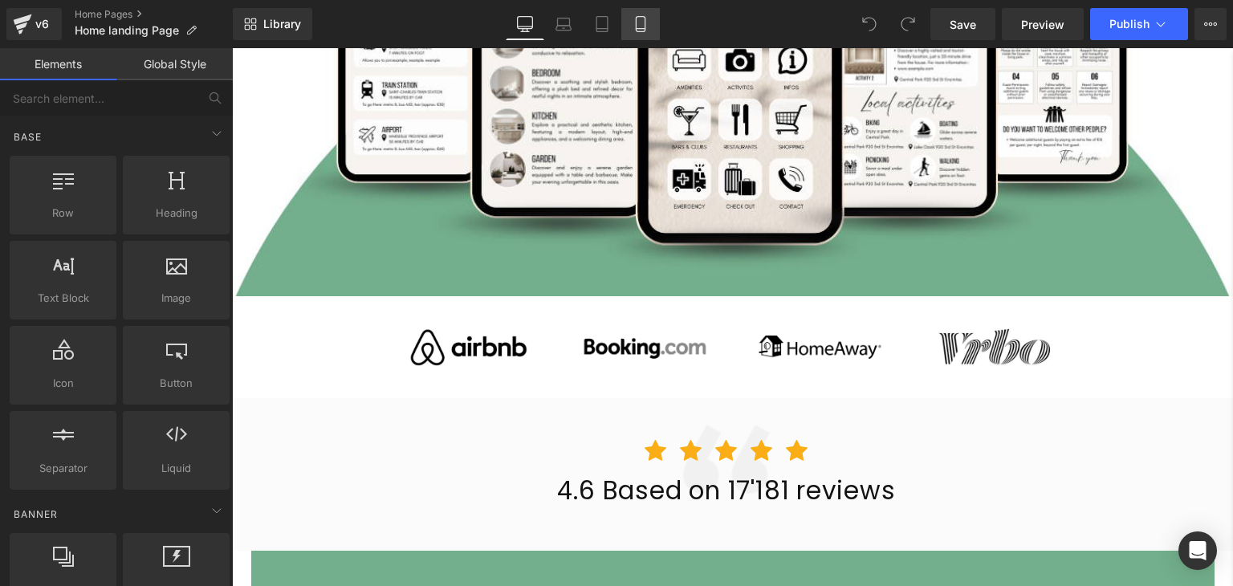
click at [649, 23] on link "Mobile" at bounding box center [640, 24] width 39 height 32
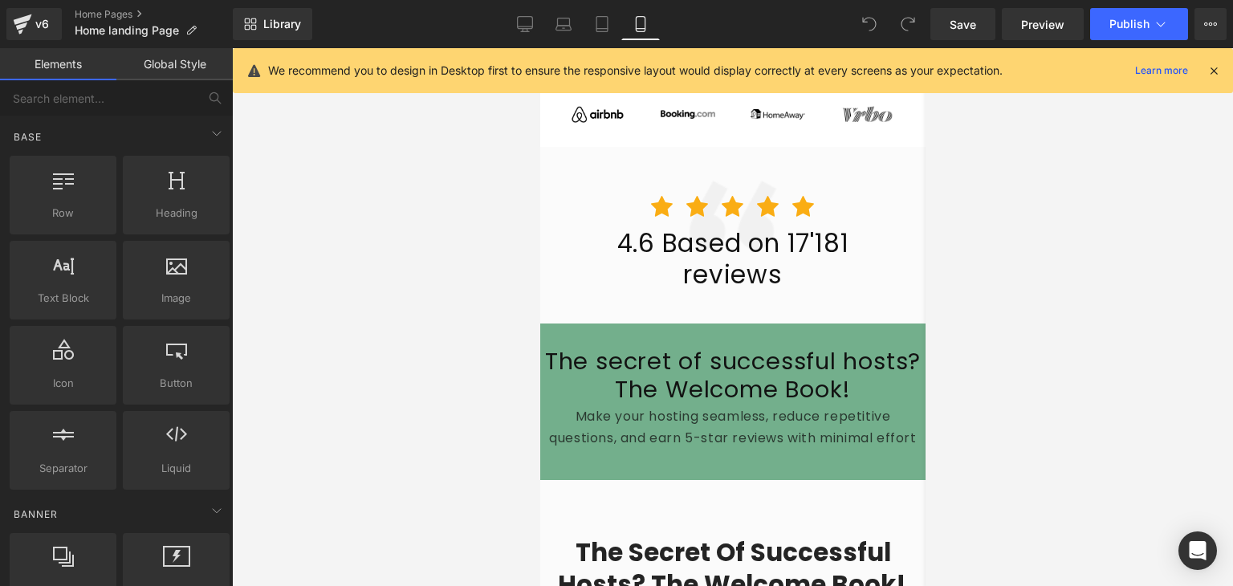
scroll to position [408, 0]
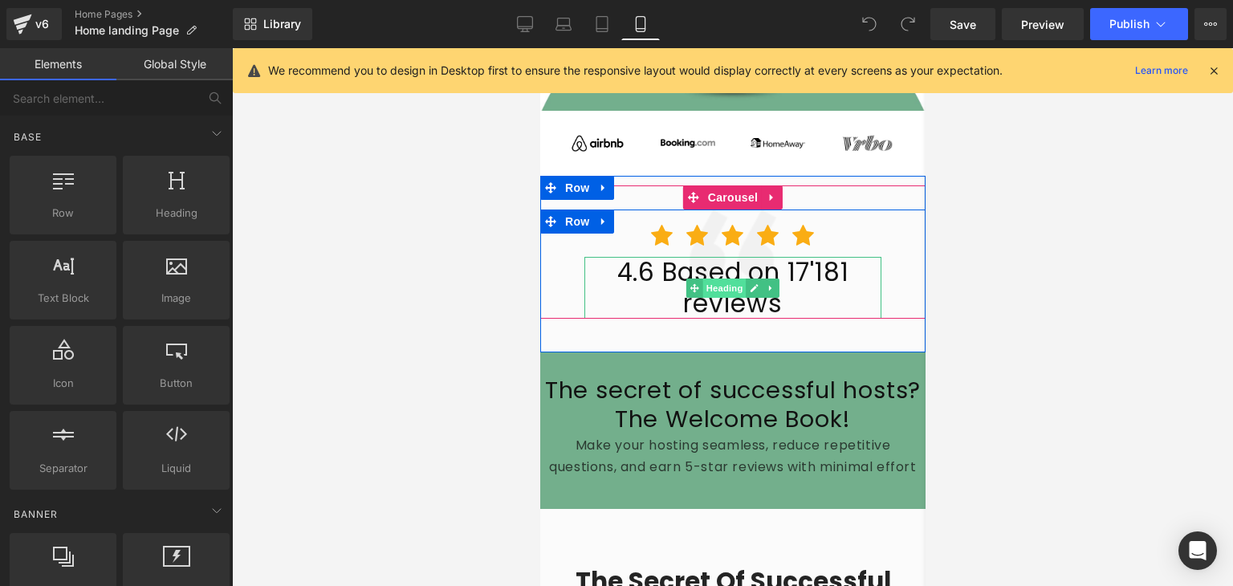
click at [703, 279] on span "Heading" at bounding box center [723, 288] width 43 height 19
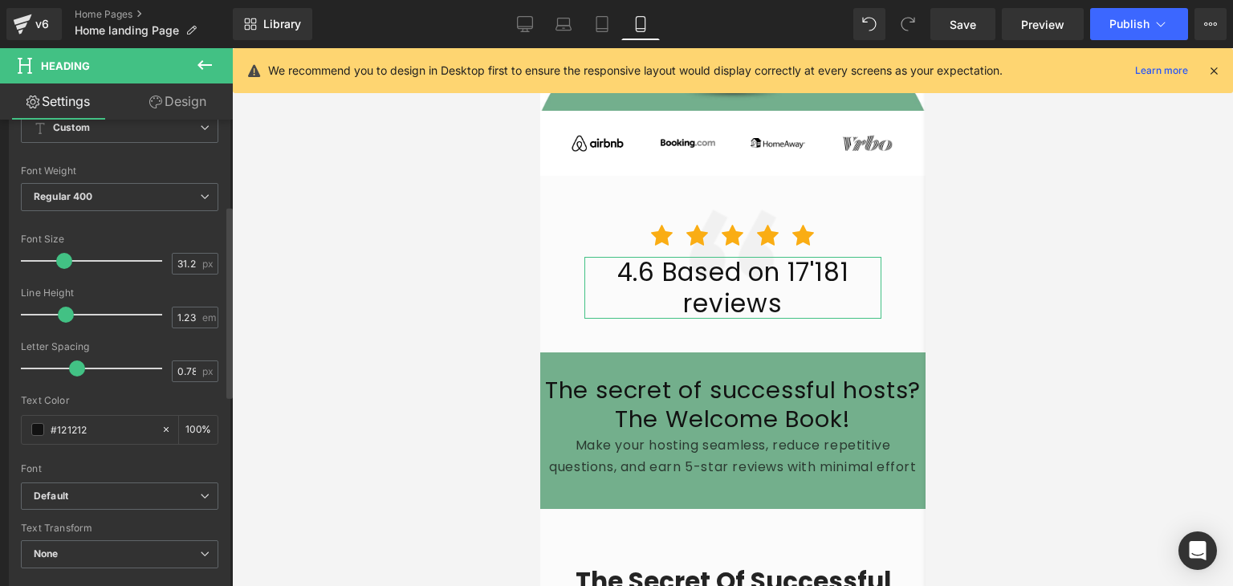
scroll to position [0, 0]
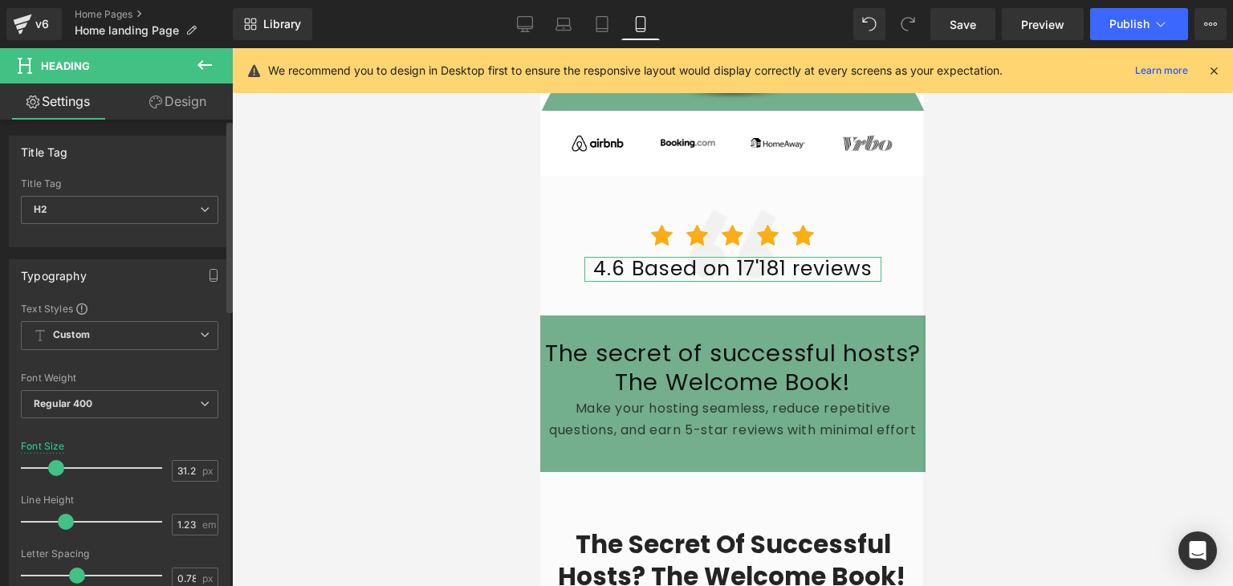
click at [54, 466] on span at bounding box center [56, 468] width 16 height 16
click at [967, 334] on div at bounding box center [732, 317] width 1001 height 538
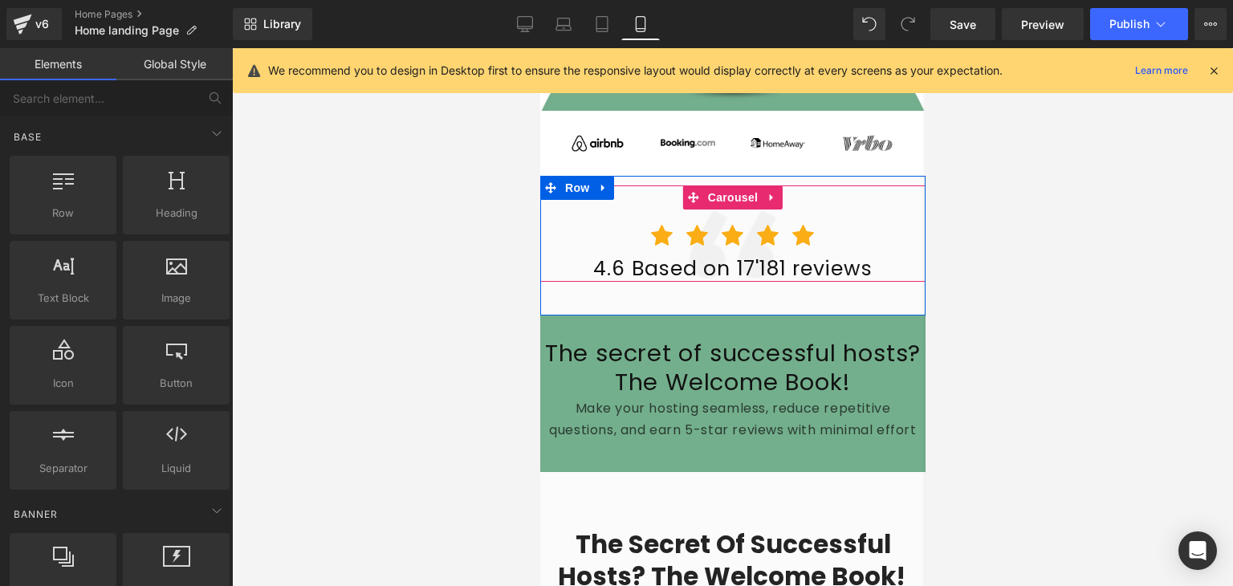
scroll to position [273, 0]
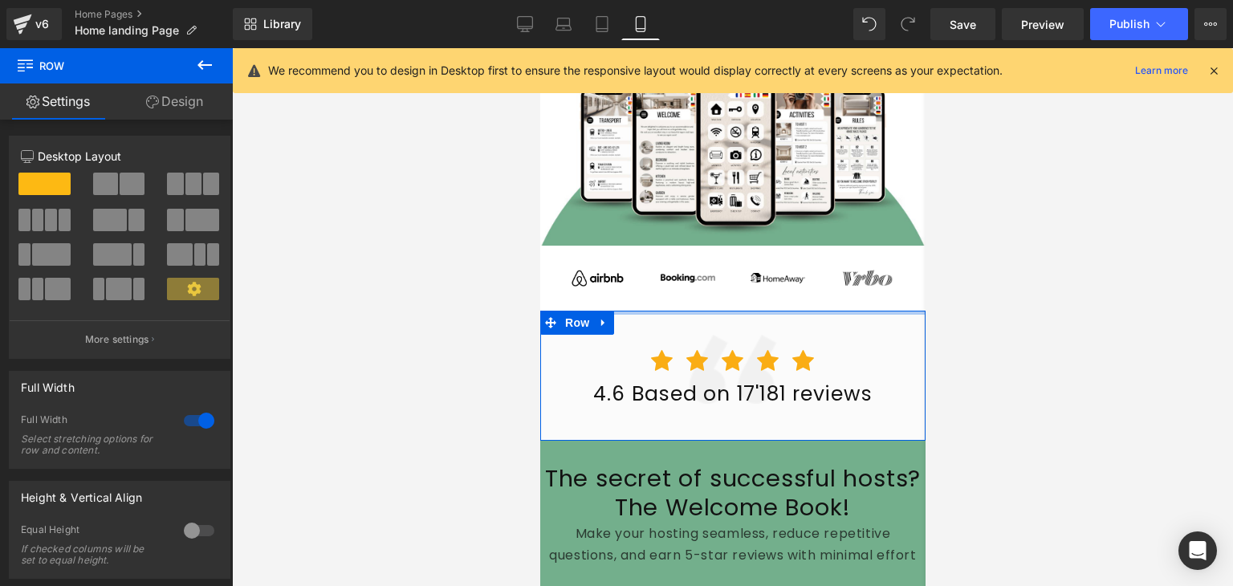
drag, startPoint x: 737, startPoint y: 305, endPoint x: 737, endPoint y: 293, distance: 12.0
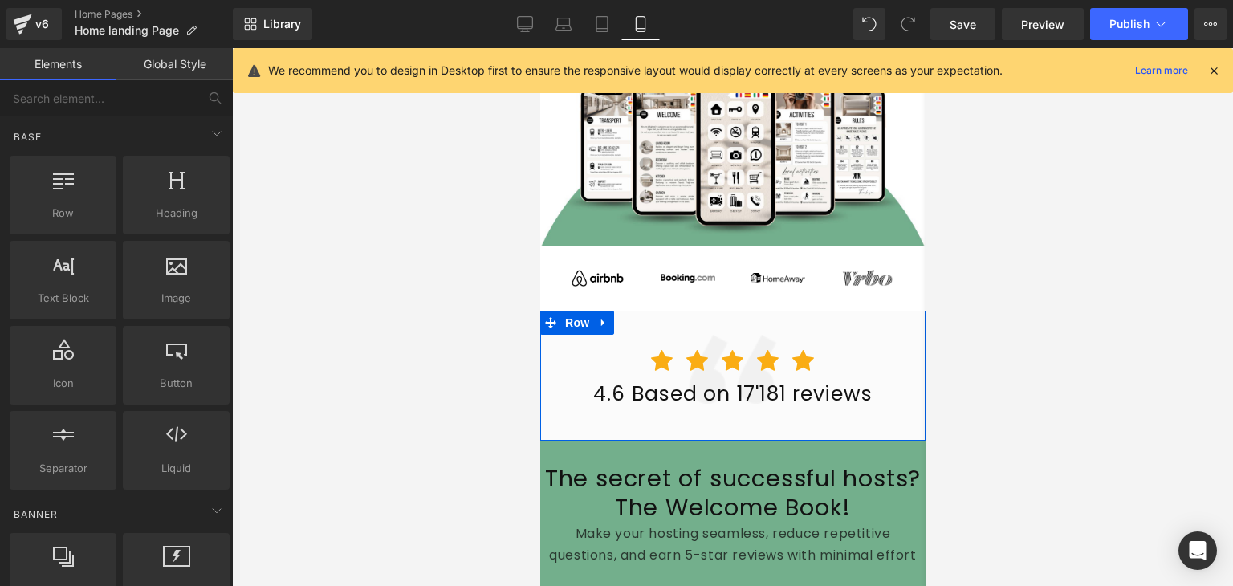
click at [1035, 287] on div at bounding box center [732, 317] width 1001 height 538
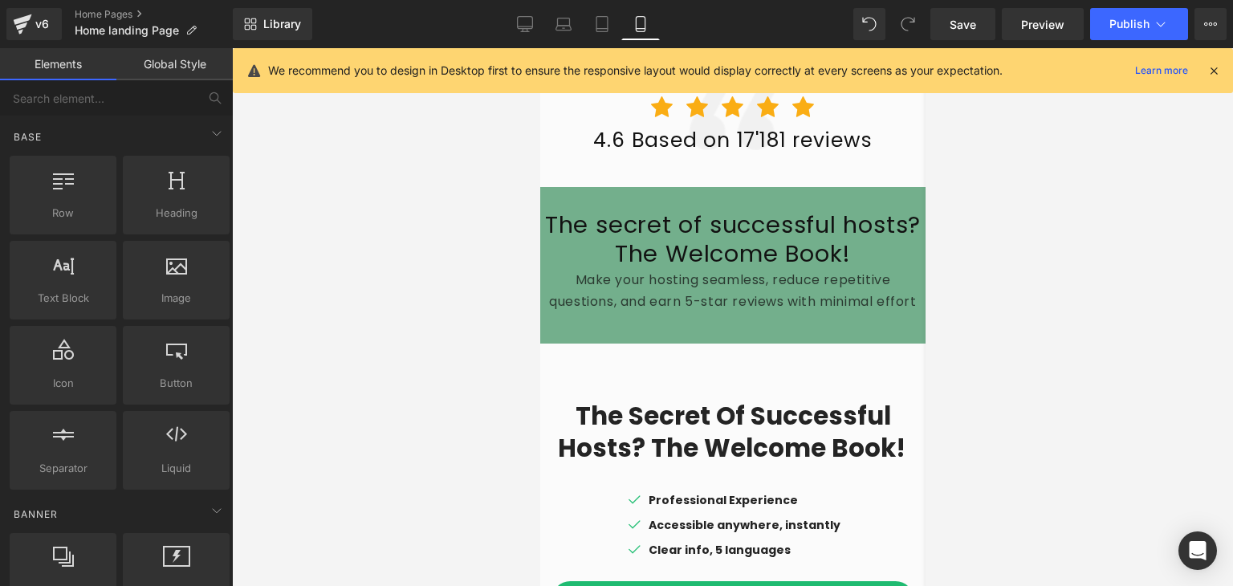
scroll to position [528, 0]
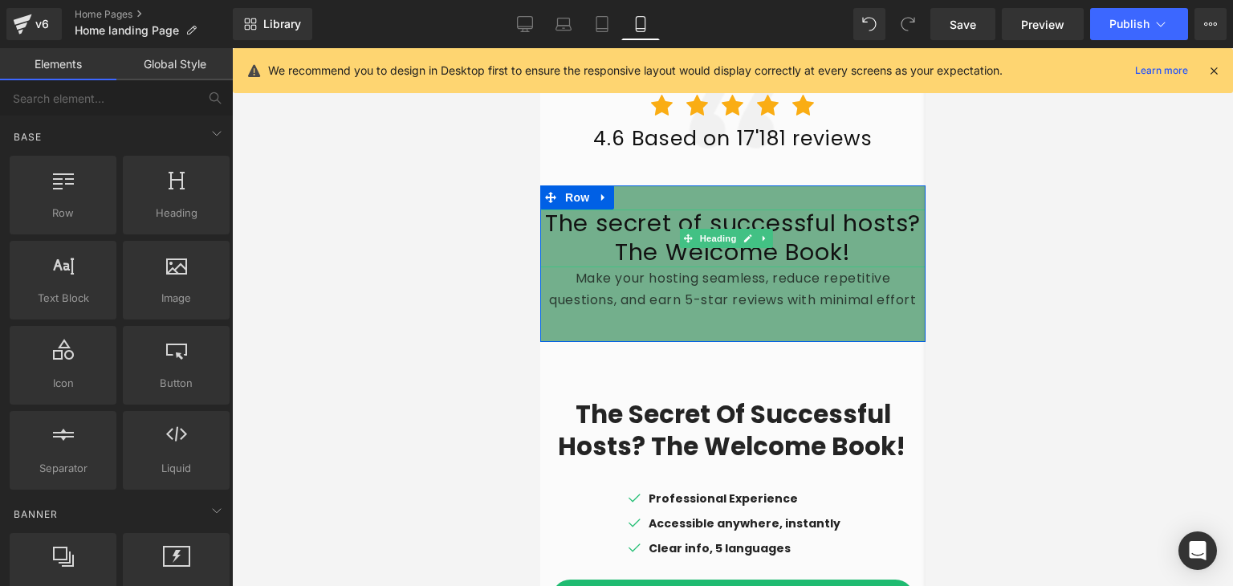
click at [784, 229] on h2 "The secret of successful hosts? The Welcome Book!" at bounding box center [731, 238] width 385 height 57
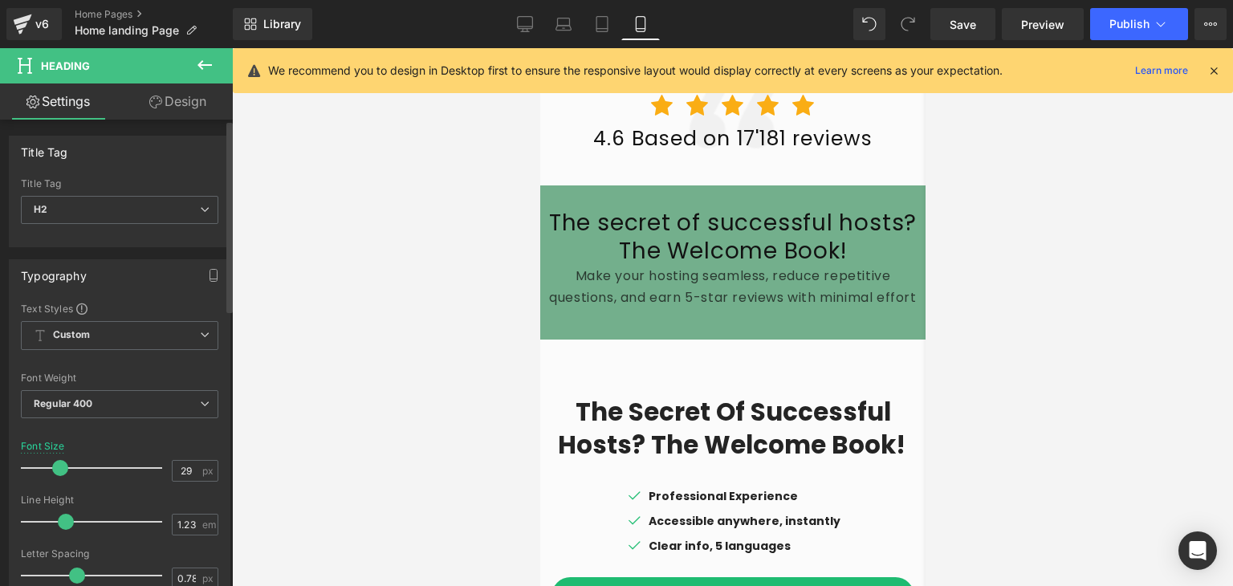
click at [56, 462] on span at bounding box center [60, 468] width 16 height 16
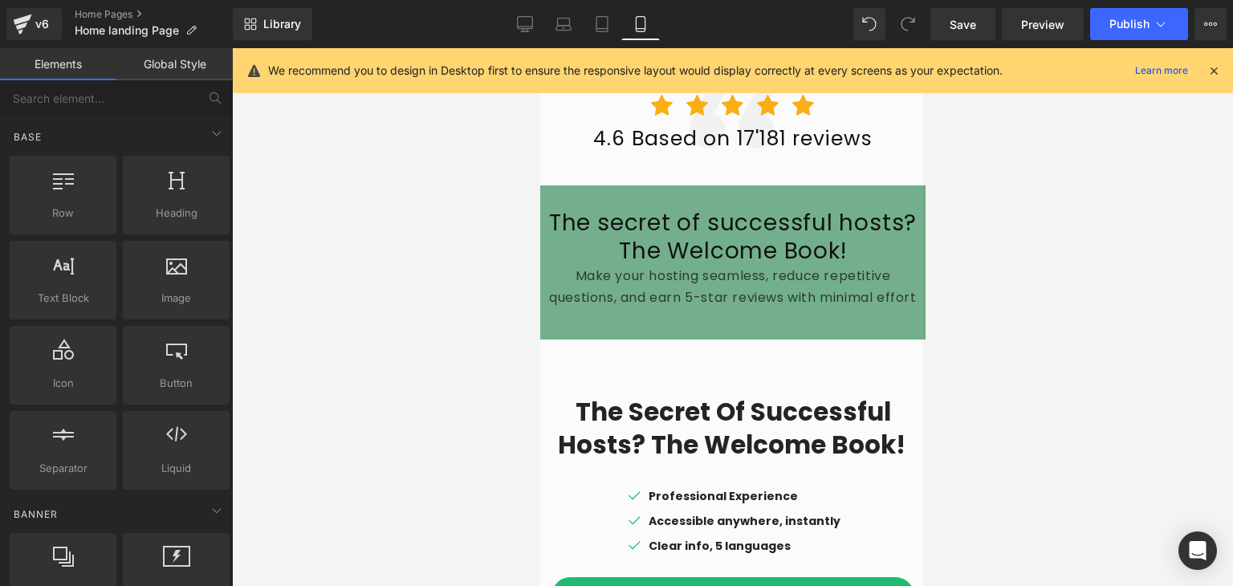
click at [474, 340] on div at bounding box center [732, 317] width 1001 height 538
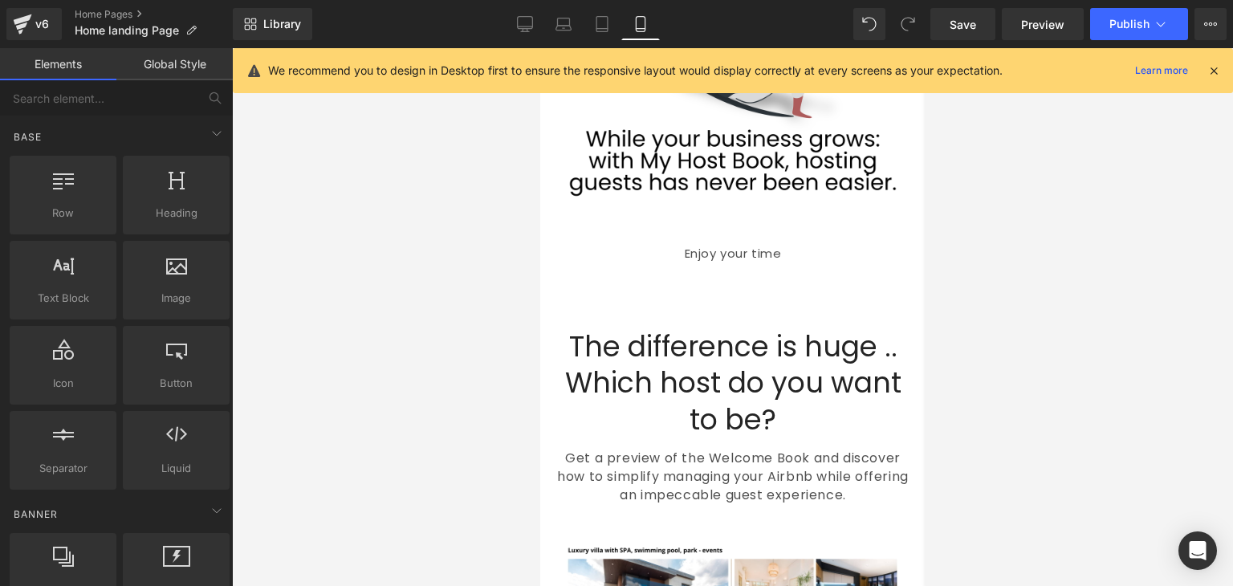
scroll to position [5568, 0]
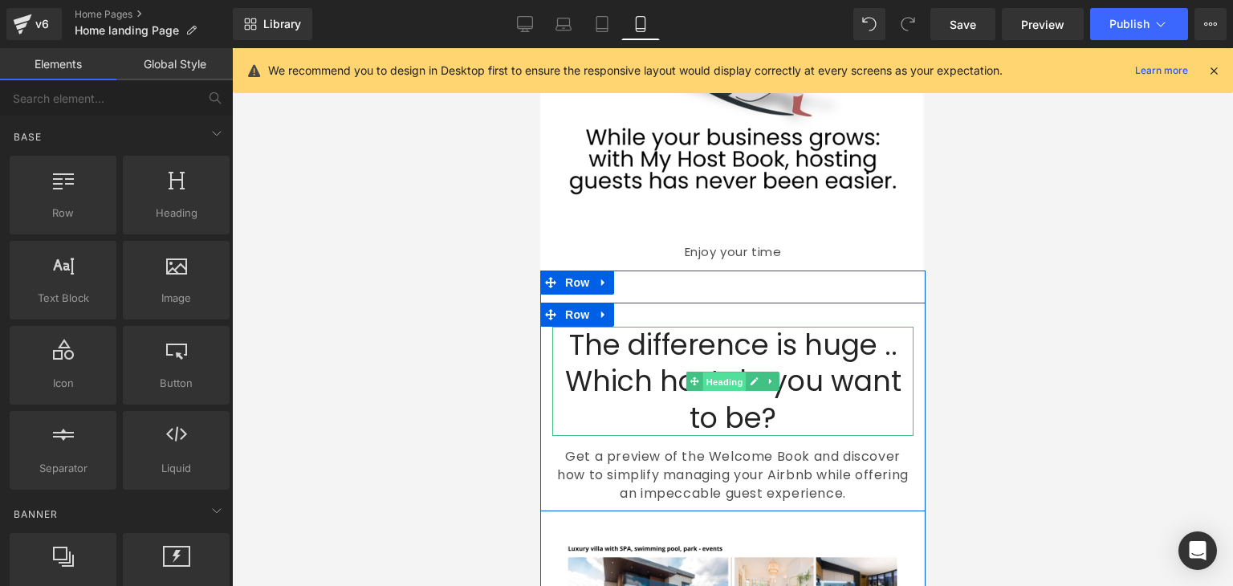
click at [720, 372] on span "Heading" at bounding box center [723, 381] width 43 height 19
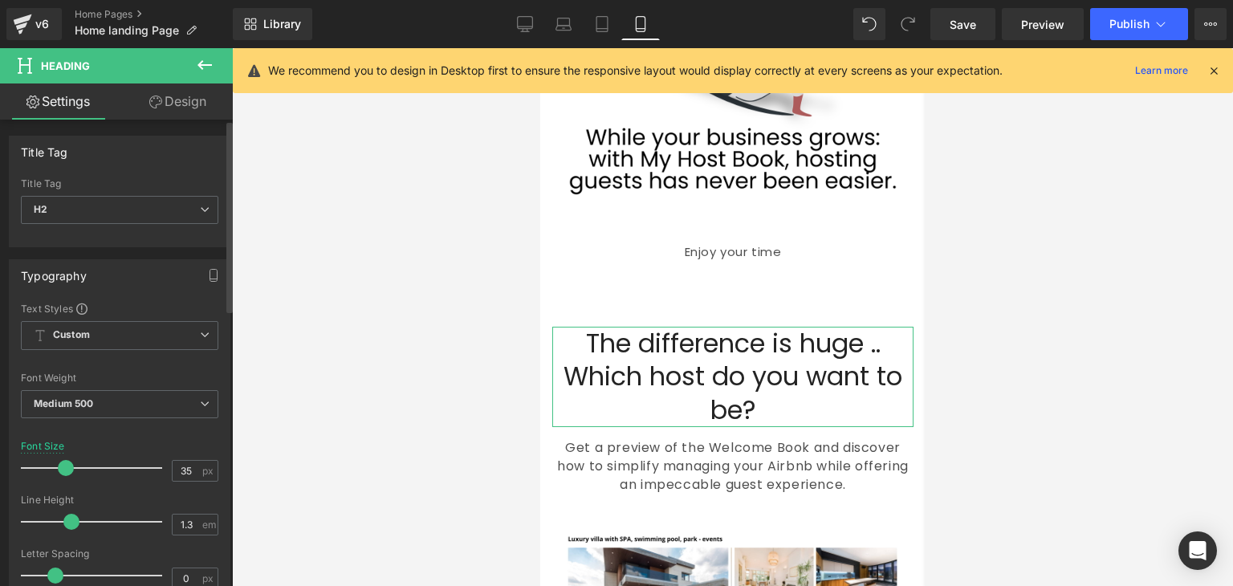
click at [63, 470] on span at bounding box center [66, 468] width 16 height 16
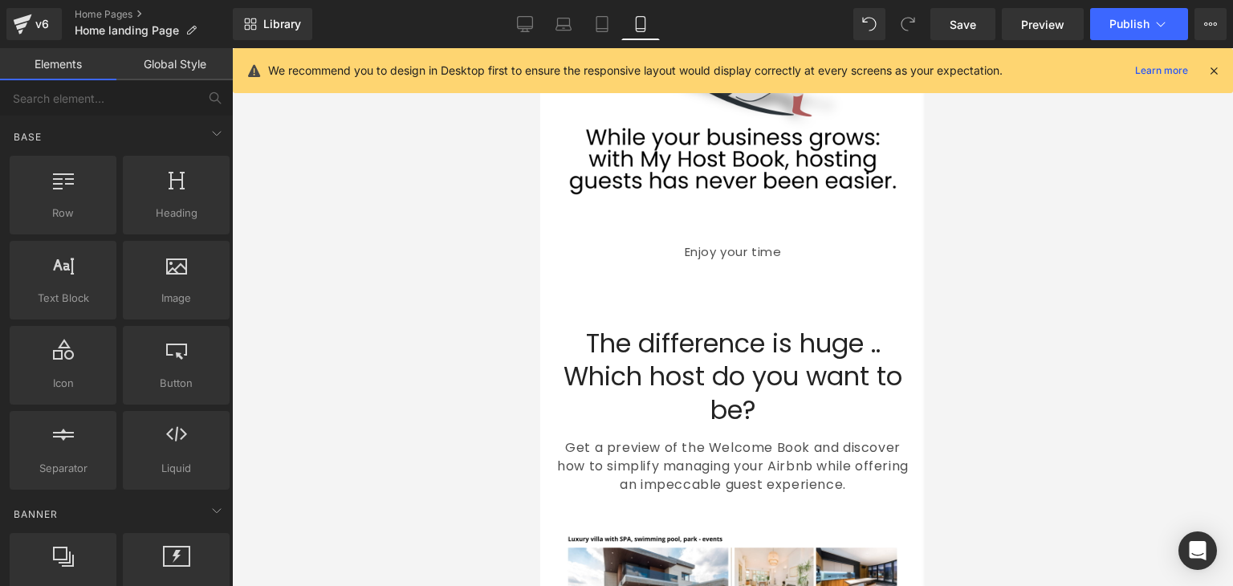
click at [1076, 188] on div at bounding box center [732, 317] width 1001 height 538
click at [971, 20] on span "Save" at bounding box center [963, 24] width 26 height 17
click at [526, 23] on icon at bounding box center [525, 24] width 16 height 16
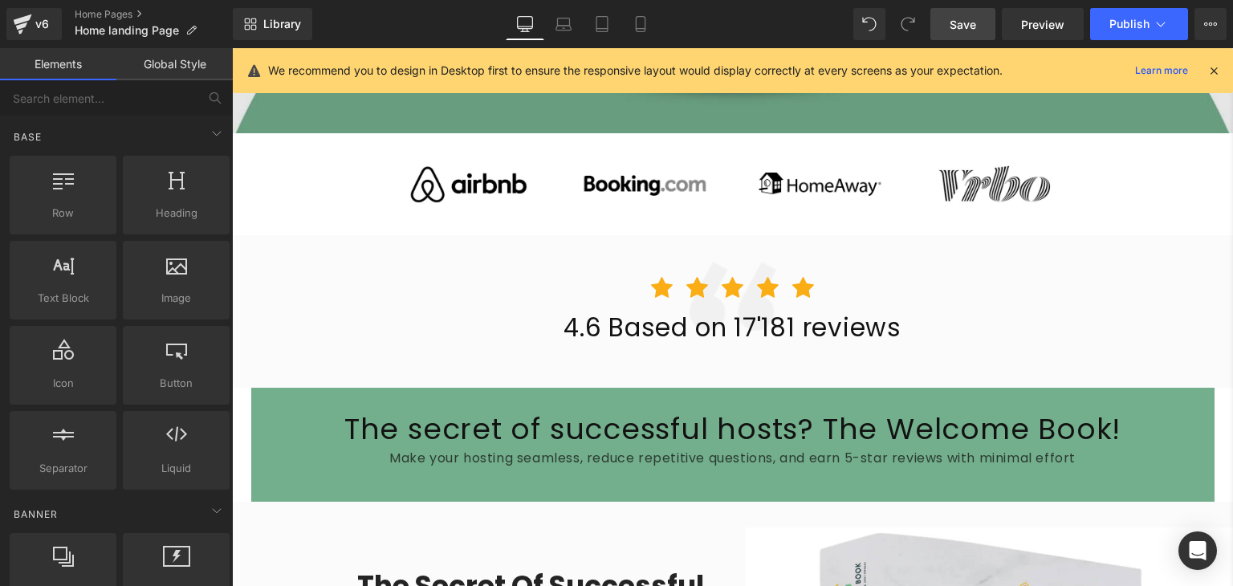
scroll to position [780, 0]
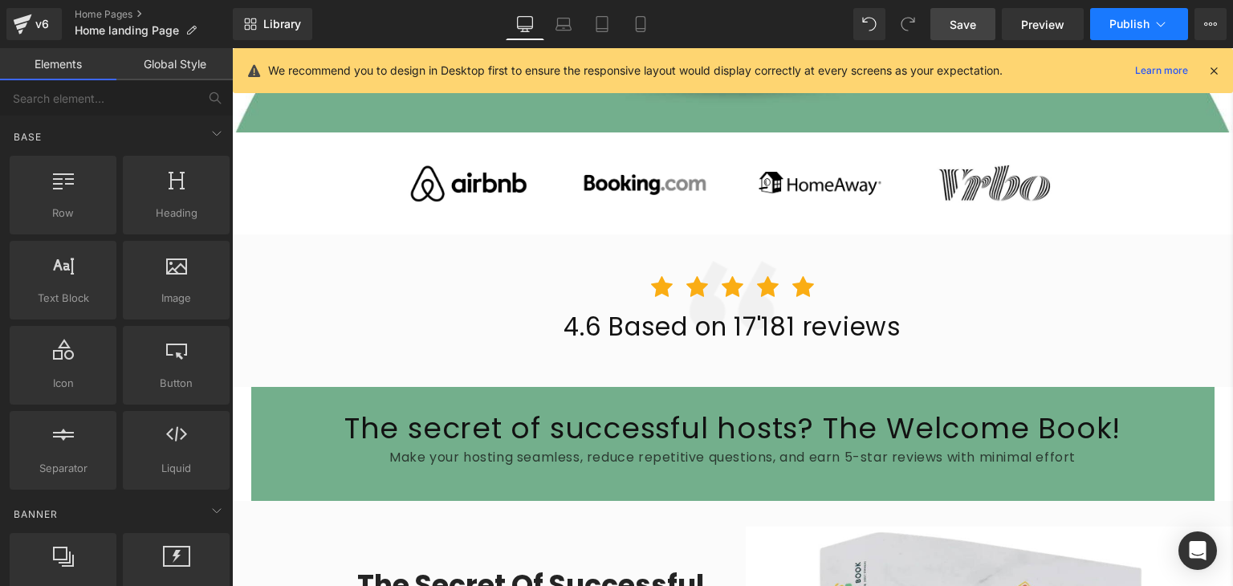
click at [1153, 35] on button "Publish" at bounding box center [1139, 24] width 98 height 32
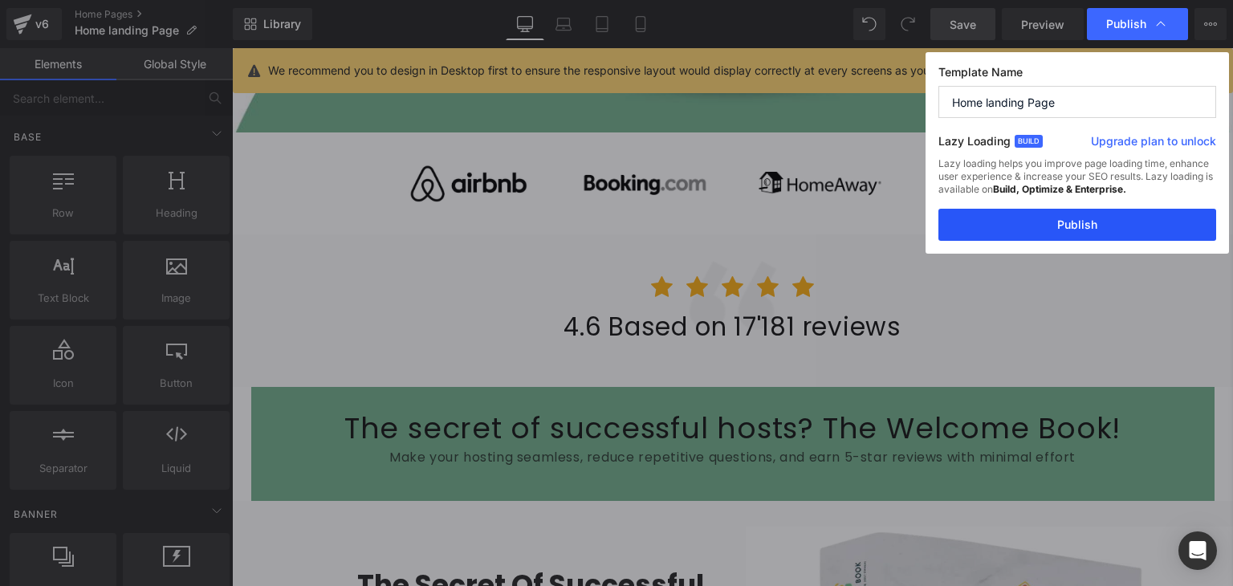
click at [1073, 219] on button "Publish" at bounding box center [1077, 225] width 278 height 32
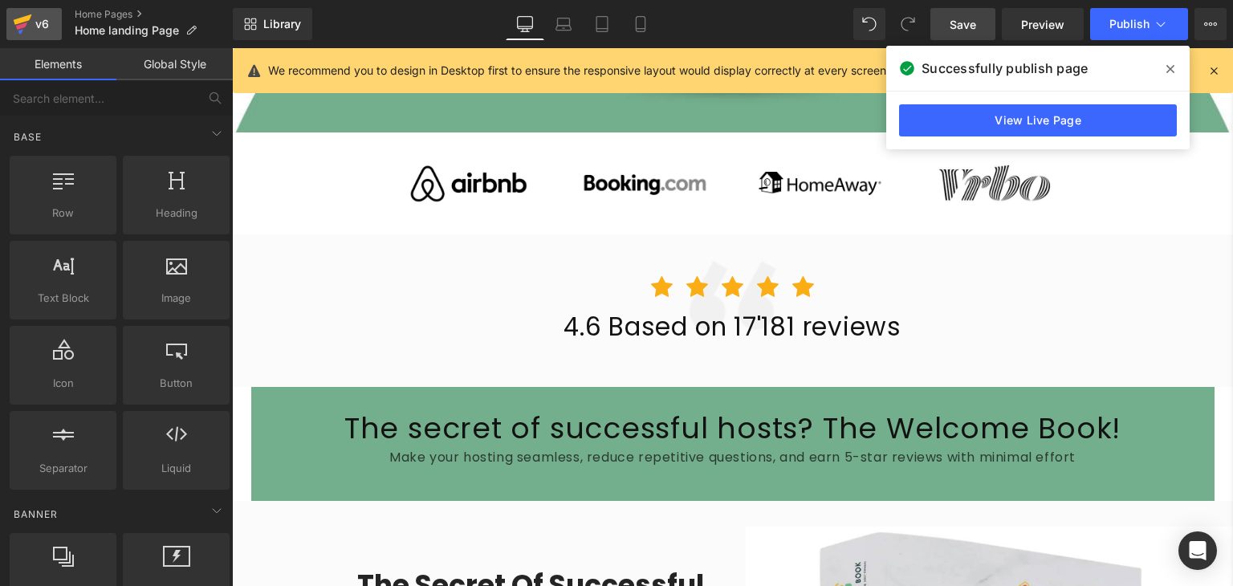
click at [52, 25] on link "v6" at bounding box center [33, 24] width 55 height 32
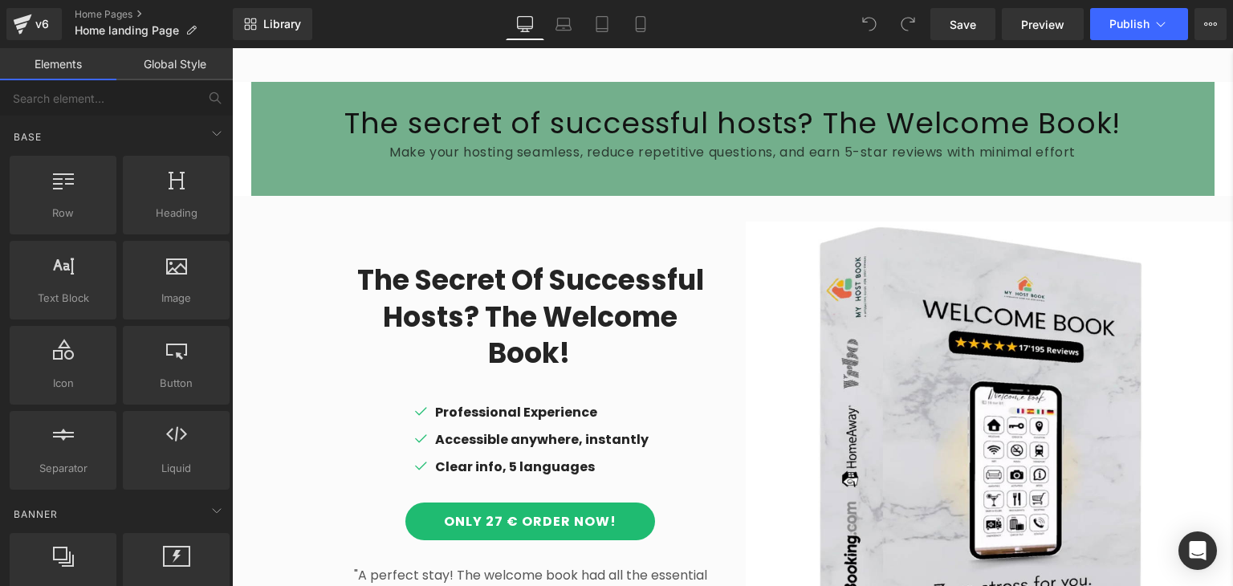
scroll to position [1098, 0]
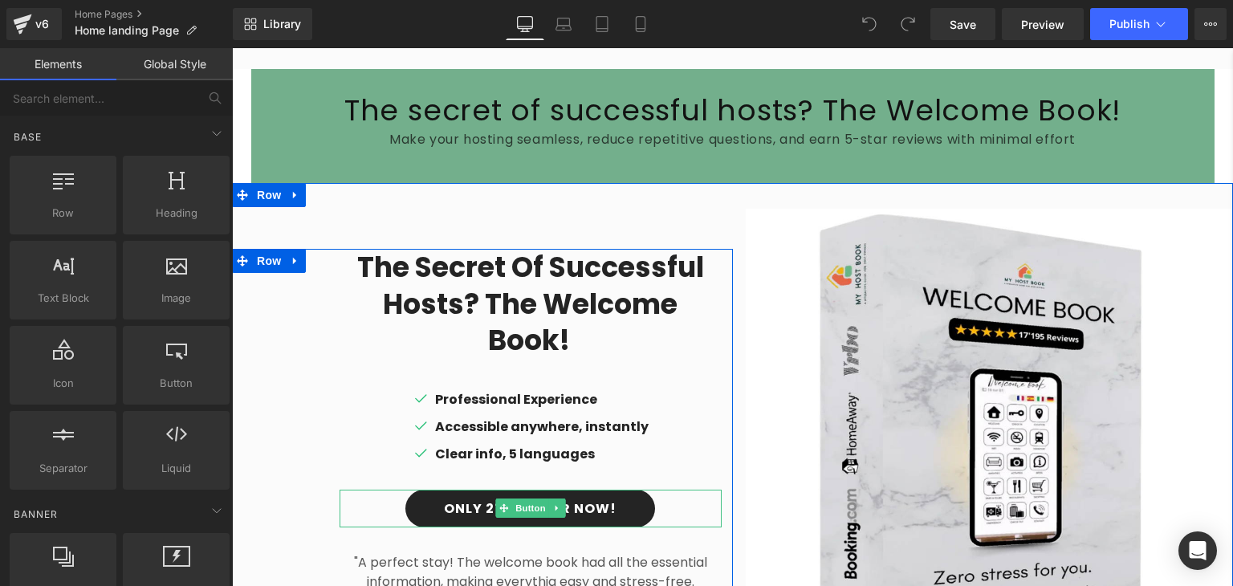
click at [482, 490] on link "Only 27 € Order Now!" at bounding box center [530, 509] width 250 height 38
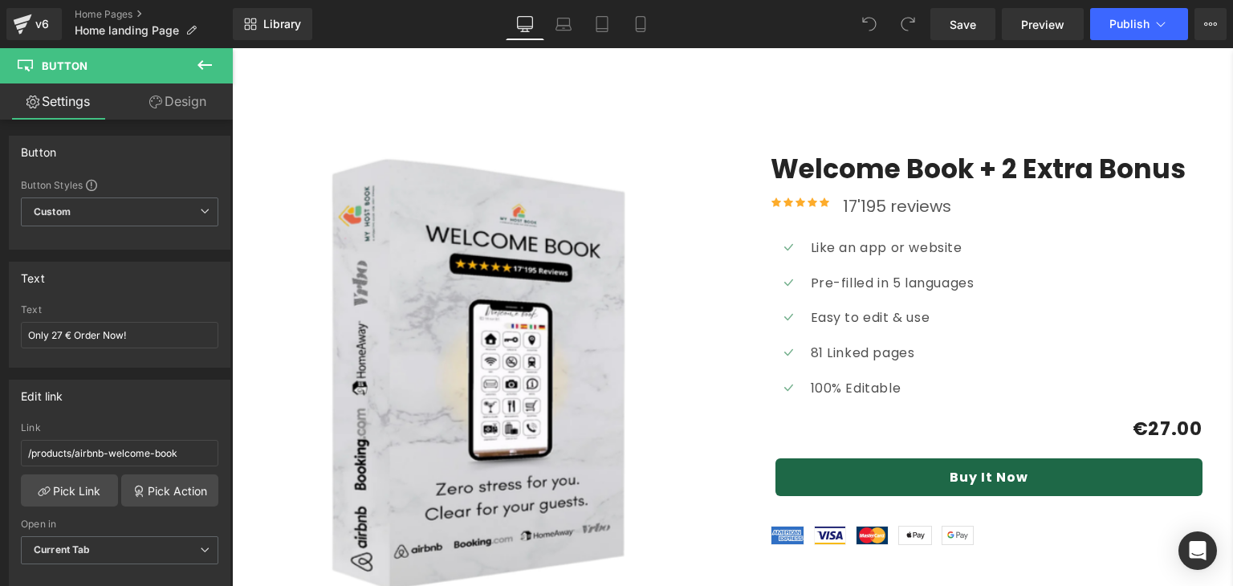
scroll to position [4743, 0]
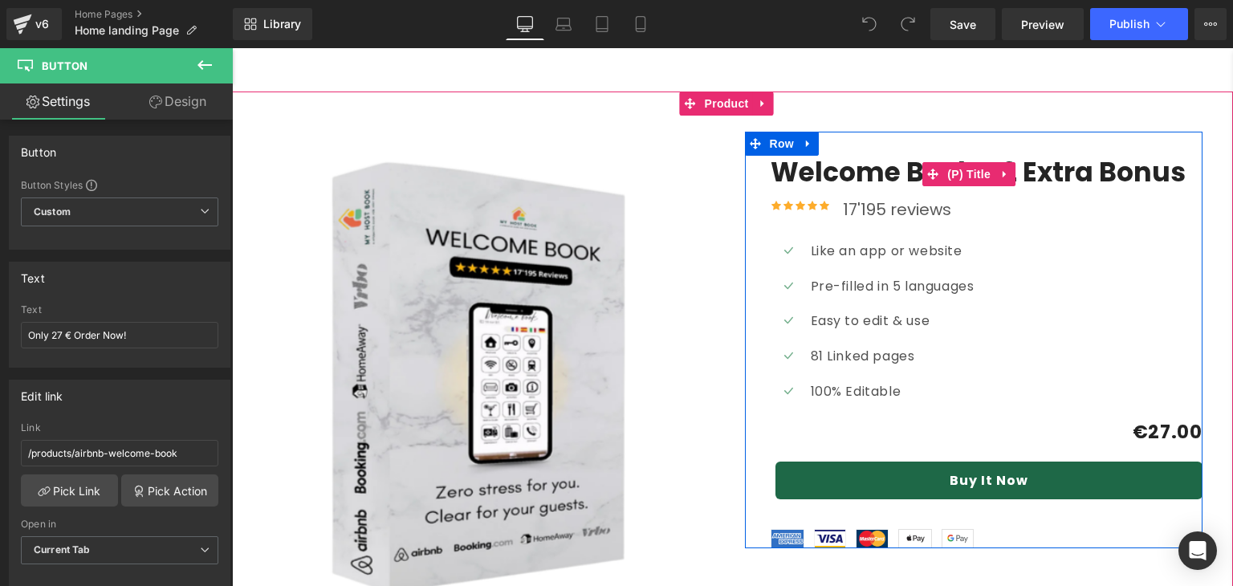
click at [819, 156] on link "Welcome Book + 2 Extra Bonus" at bounding box center [978, 173] width 415 height 35
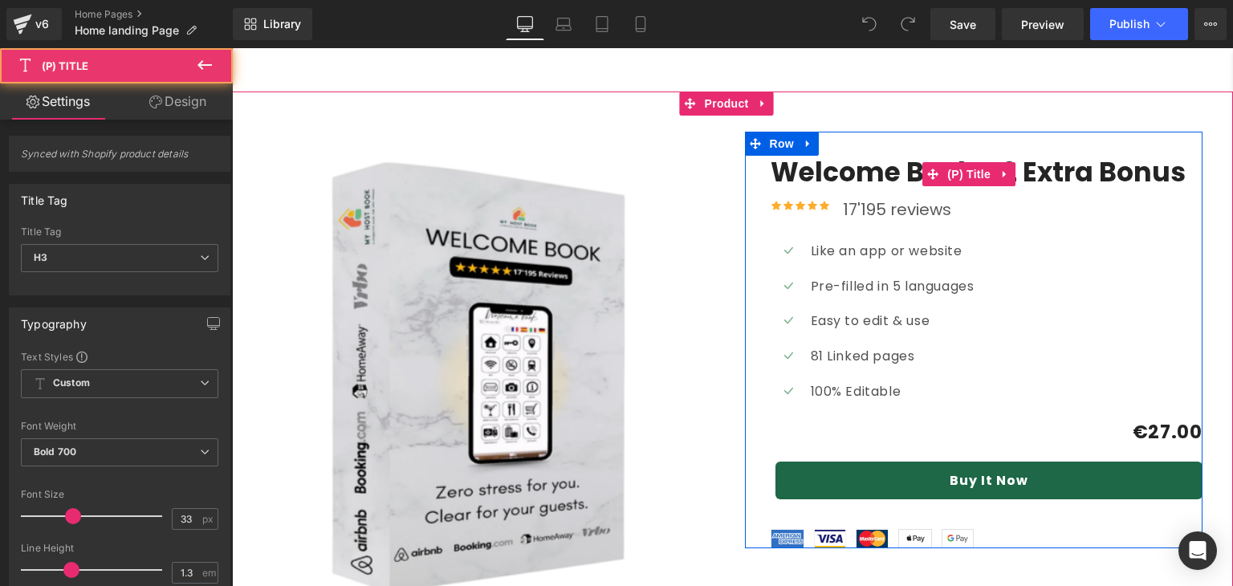
click at [819, 156] on link "Welcome Book + 2 Extra Bonus" at bounding box center [978, 173] width 415 height 35
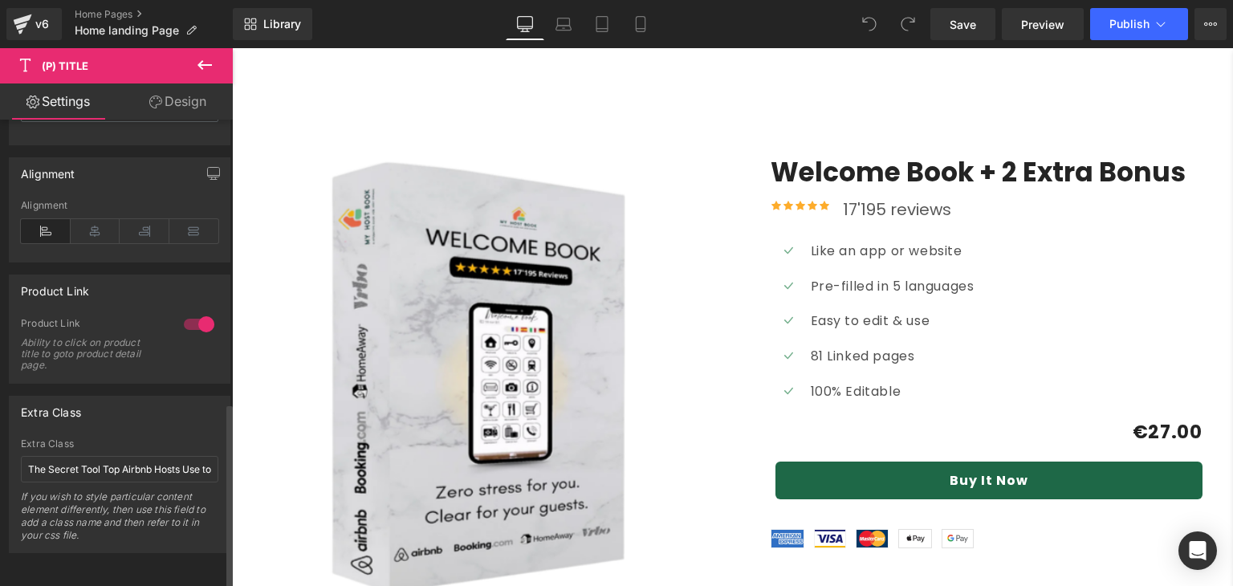
scroll to position [710, 0]
click at [154, 34] on span "Home landing Page" at bounding box center [127, 30] width 104 height 13
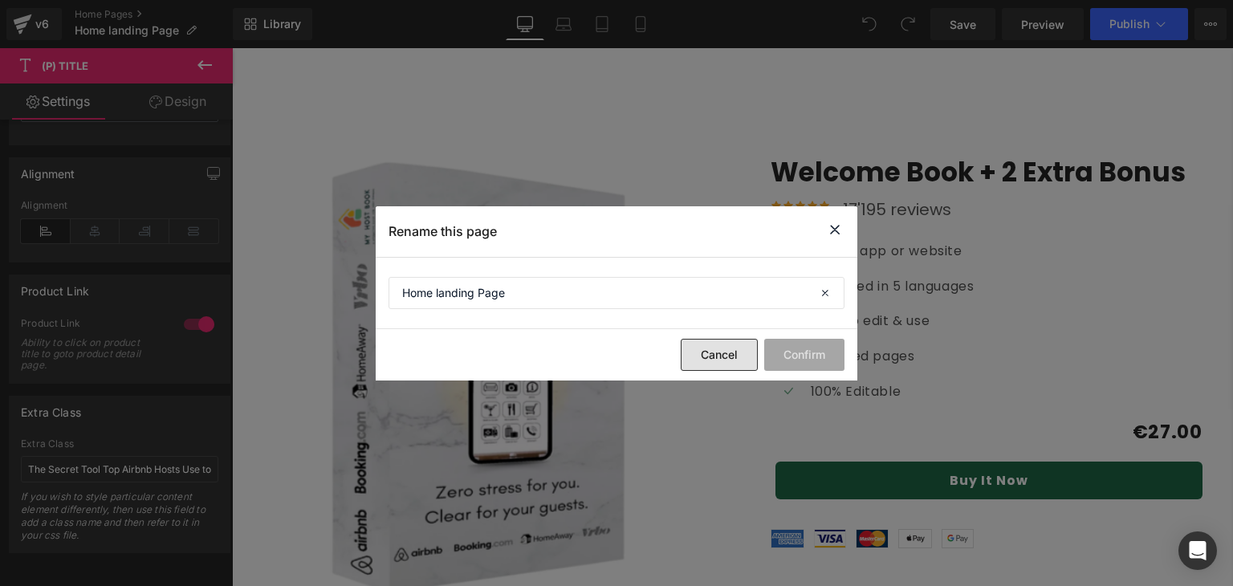
click at [711, 358] on button "Cancel" at bounding box center [719, 355] width 77 height 32
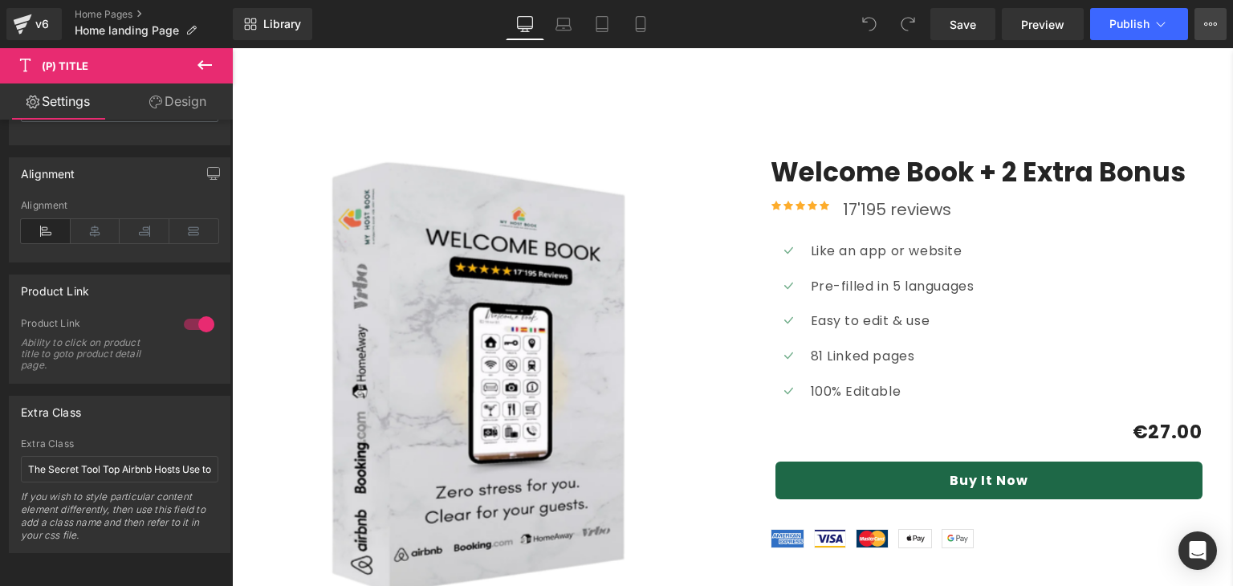
click at [1211, 24] on icon at bounding box center [1211, 23] width 4 height 3
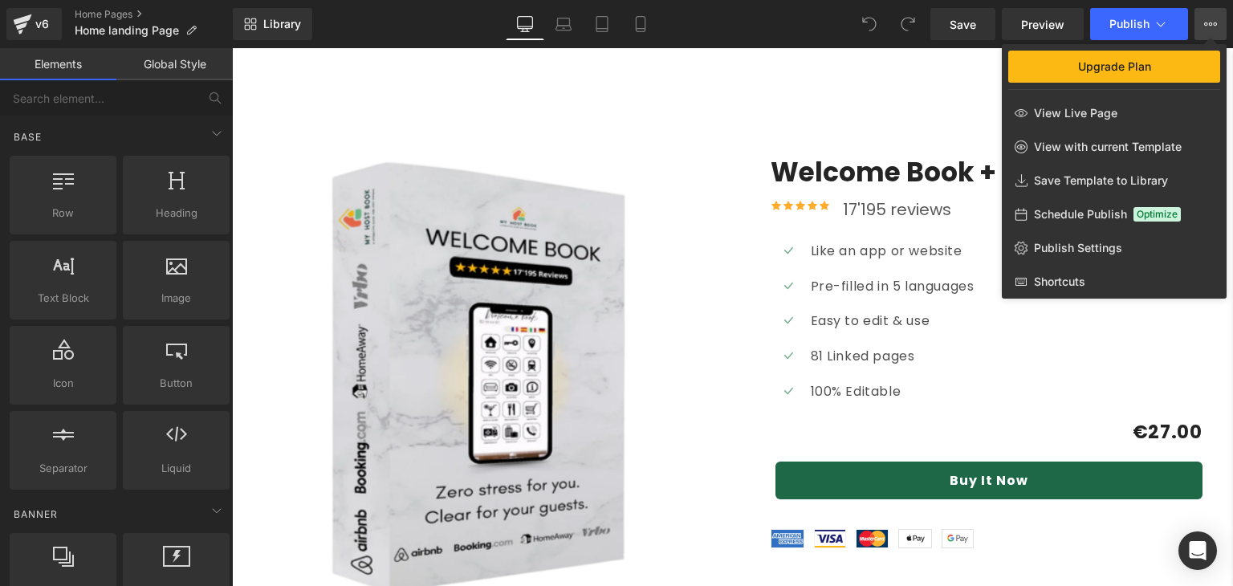
click at [418, 310] on div at bounding box center [732, 317] width 1001 height 538
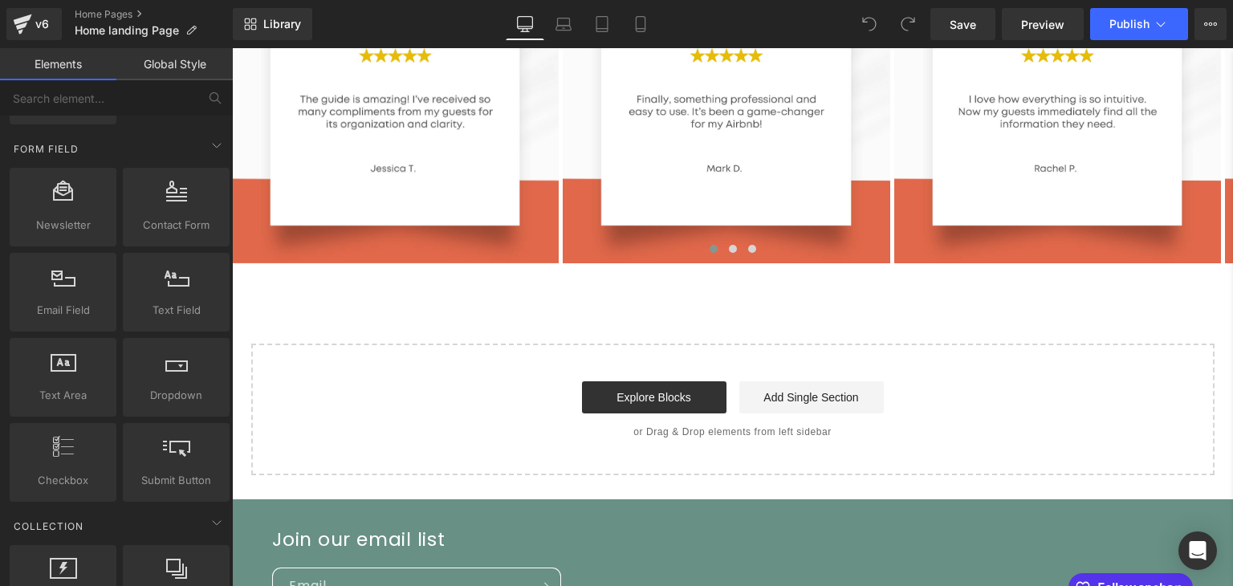
scroll to position [5562, 0]
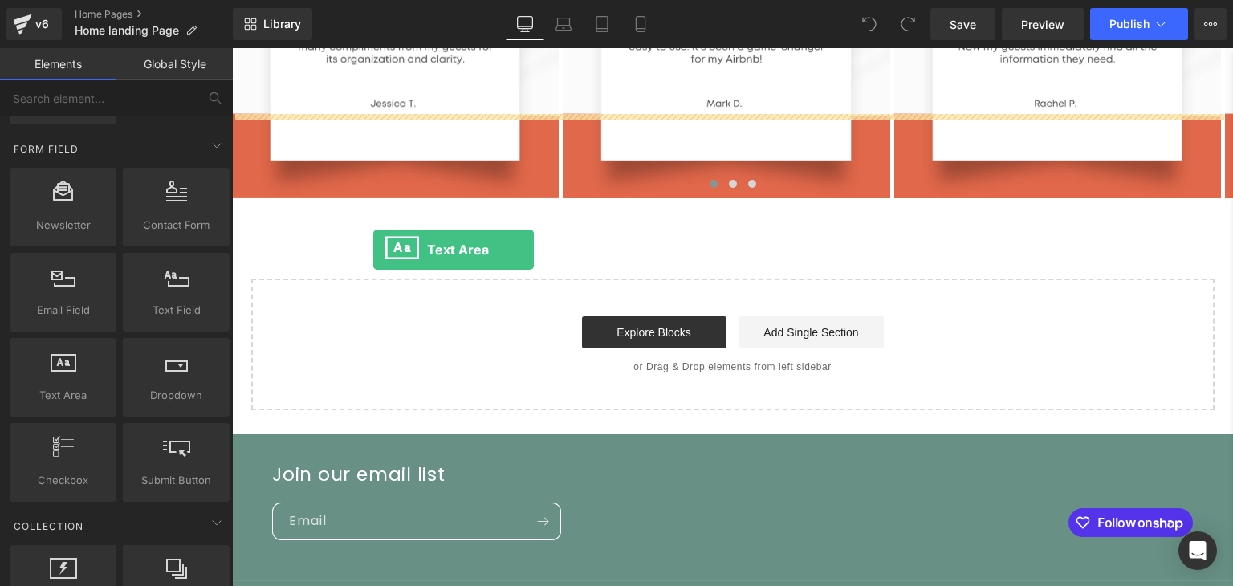
drag, startPoint x: 311, startPoint y: 414, endPoint x: 374, endPoint y: 250, distance: 176.4
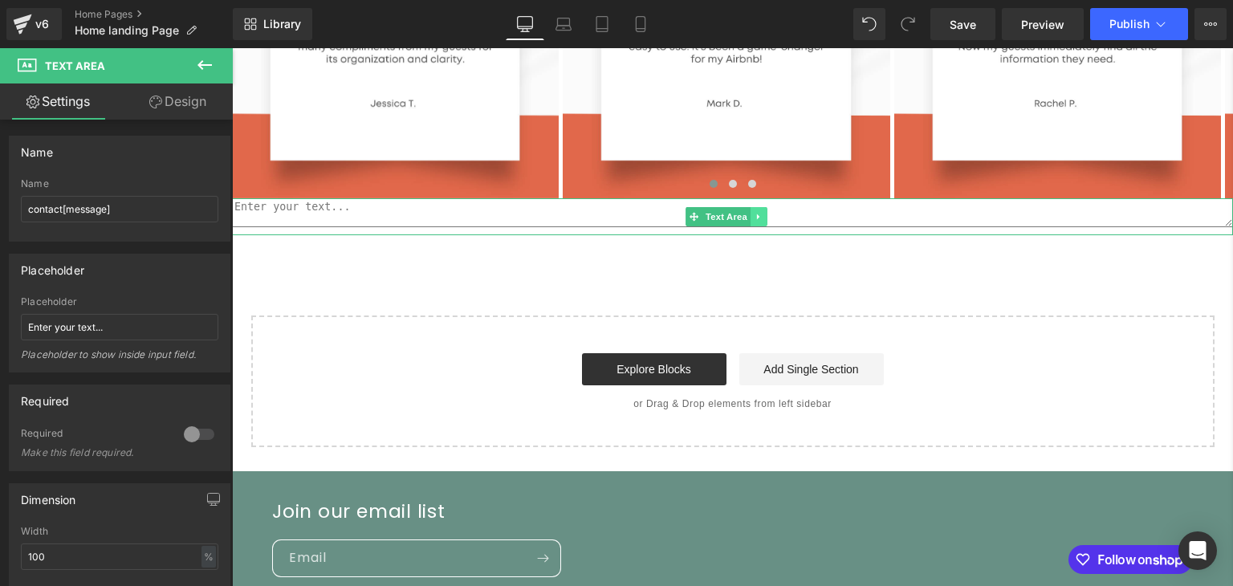
click at [755, 212] on icon at bounding box center [759, 217] width 9 height 10
click at [767, 207] on link at bounding box center [767, 216] width 17 height 19
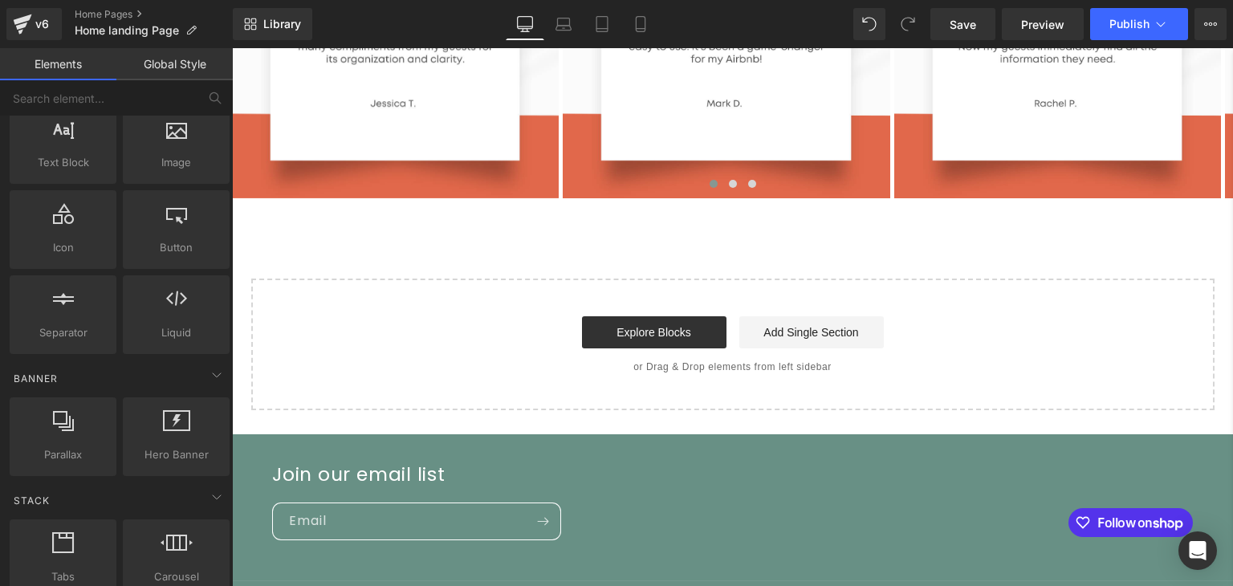
scroll to position [0, 0]
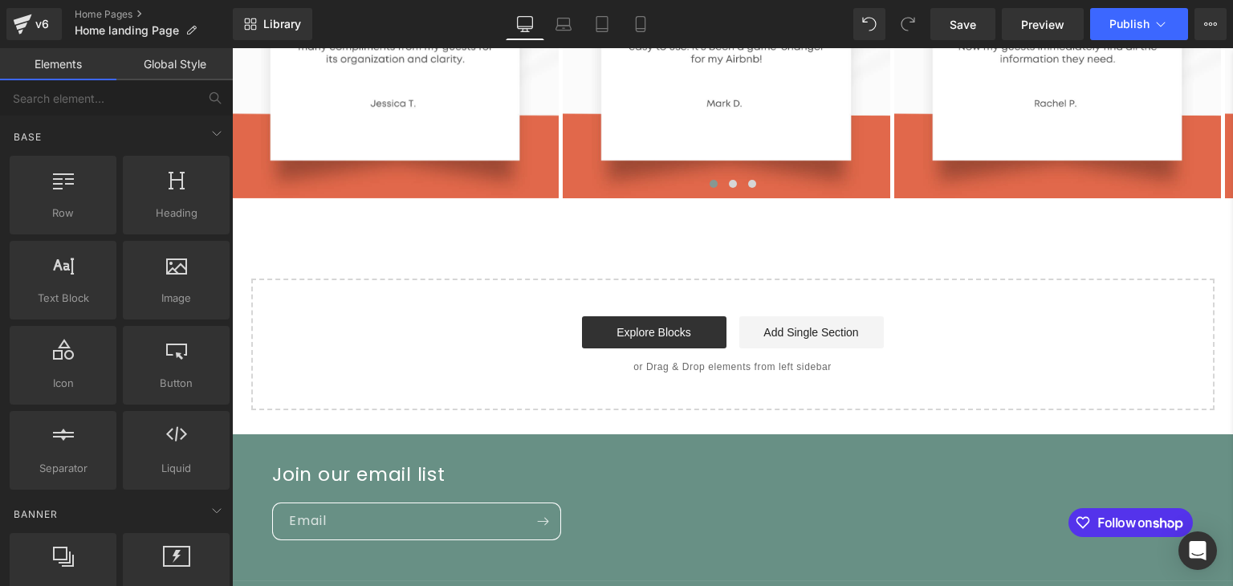
click at [157, 64] on link "Global Style" at bounding box center [174, 64] width 116 height 32
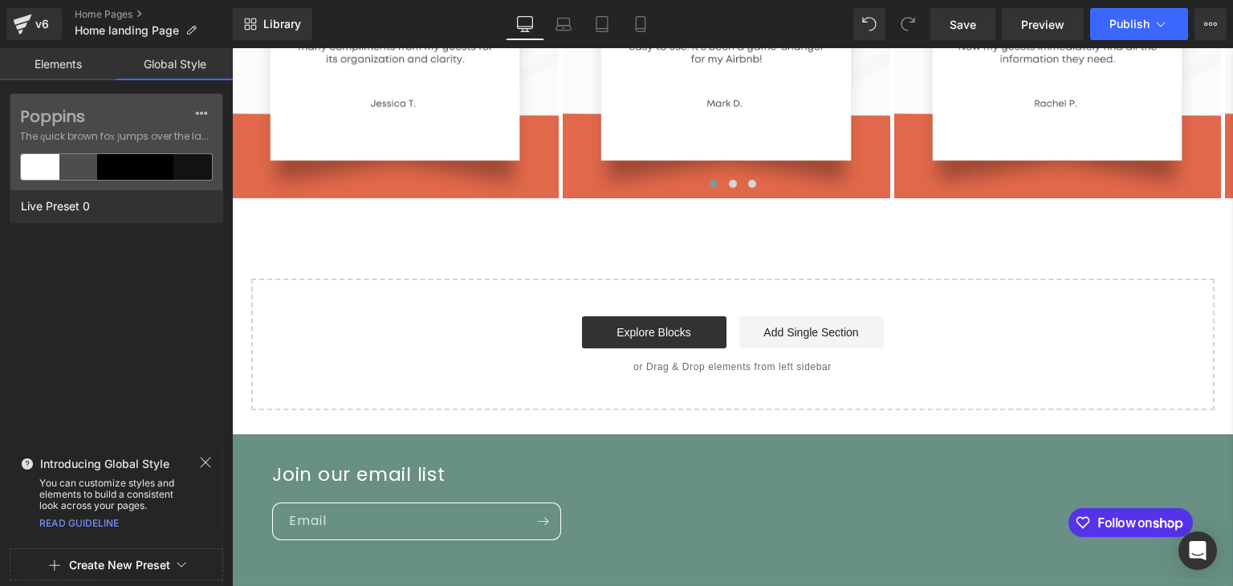
click at [48, 71] on link "Elements" at bounding box center [58, 64] width 116 height 32
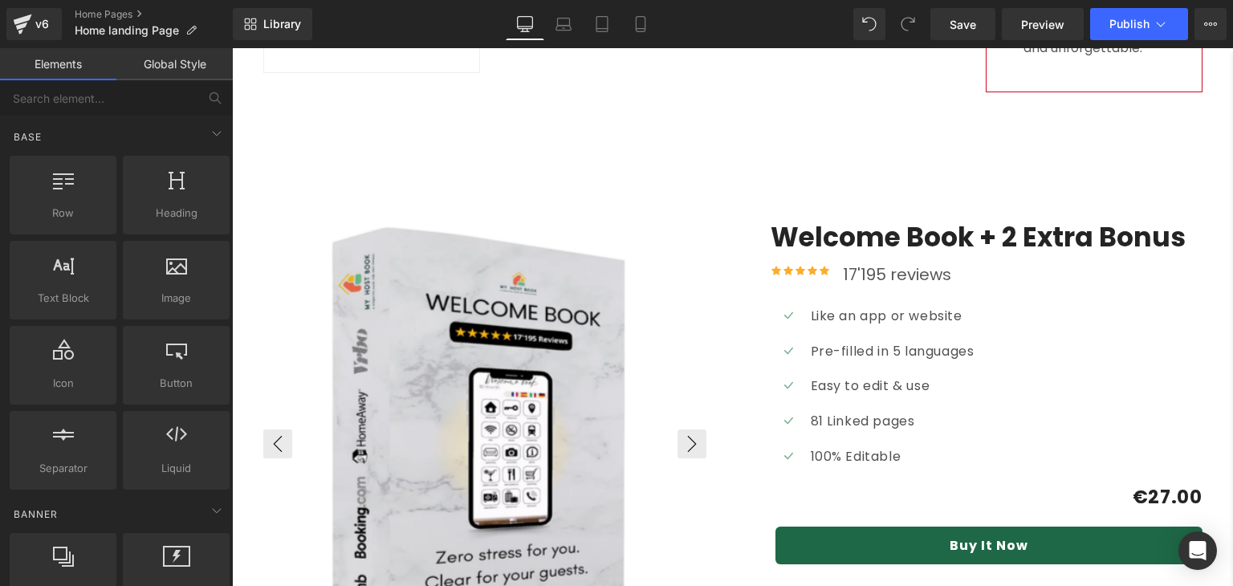
scroll to position [4684, 0]
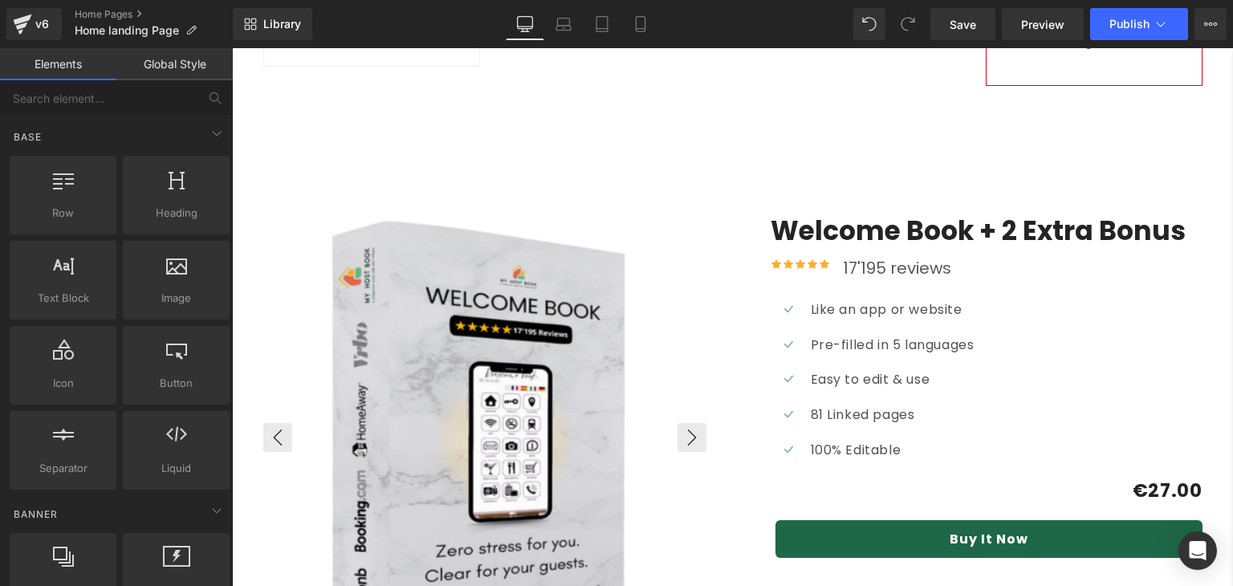
click at [482, 299] on img at bounding box center [486, 437] width 443 height 443
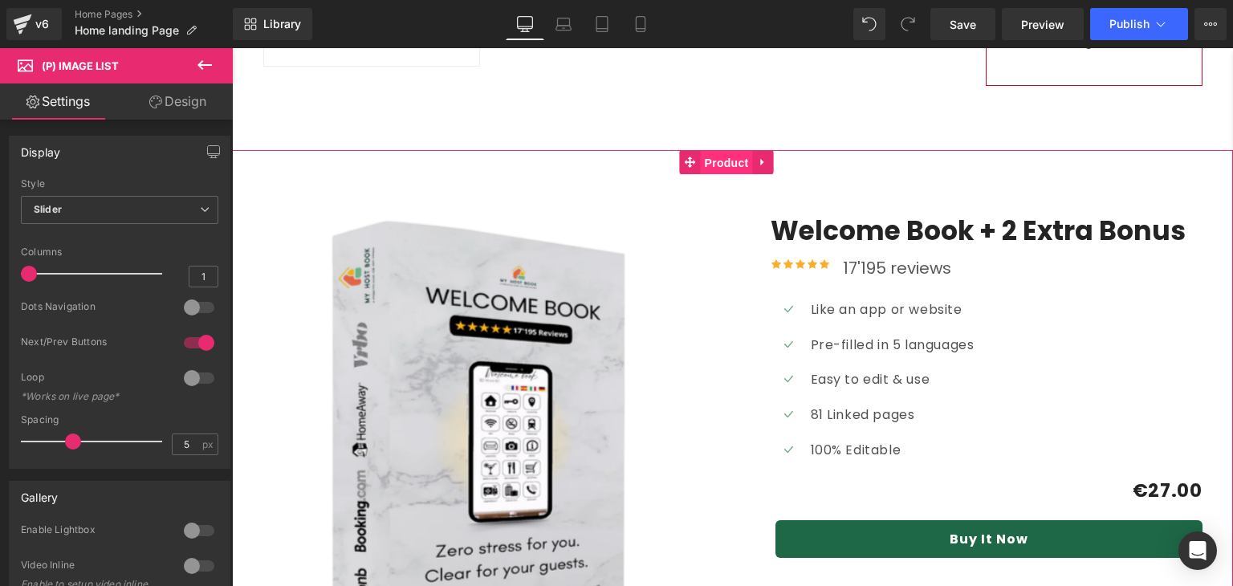
click at [716, 151] on span "Product" at bounding box center [727, 163] width 52 height 24
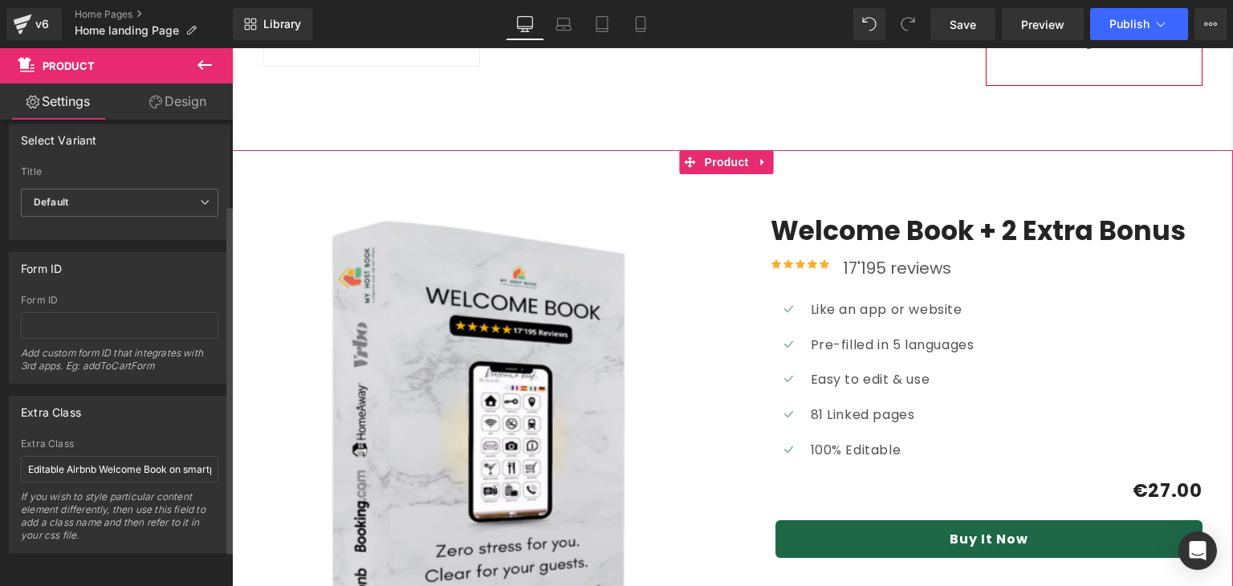
scroll to position [0, 0]
